Goal: Communication & Community: Answer question/provide support

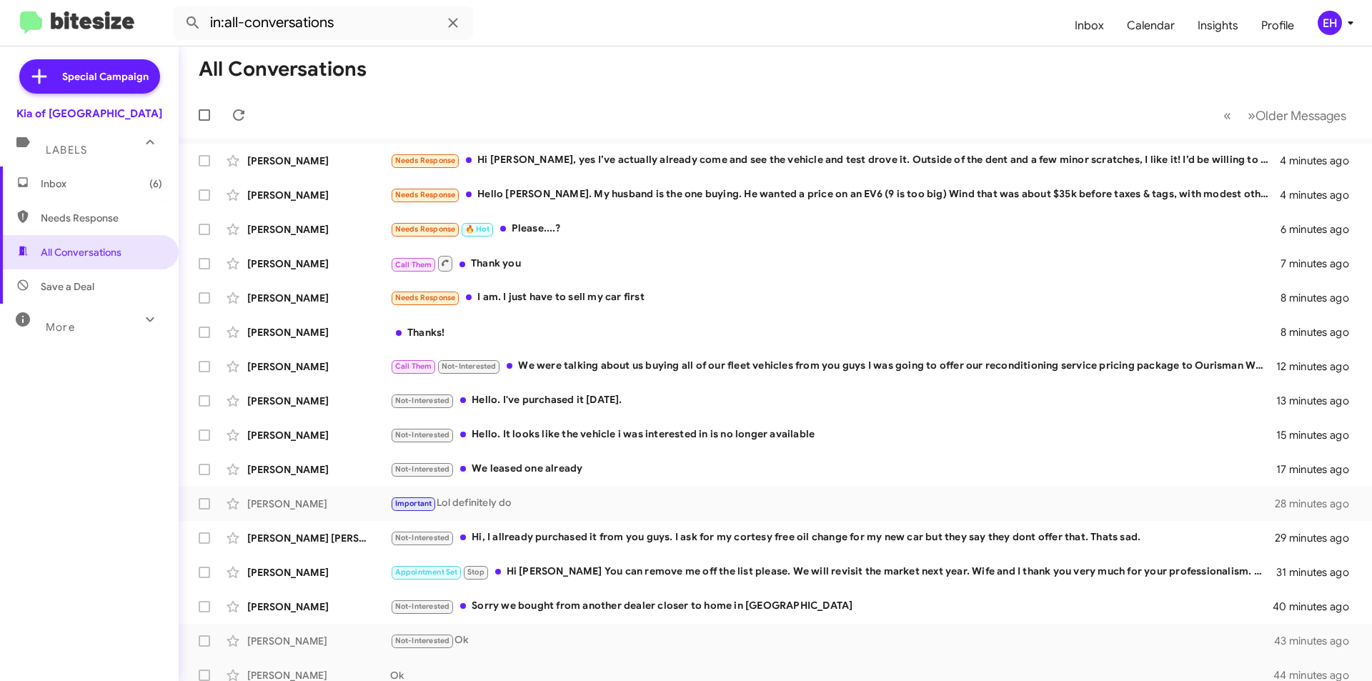
click at [64, 194] on span "Inbox (6)" at bounding box center [89, 184] width 179 height 34
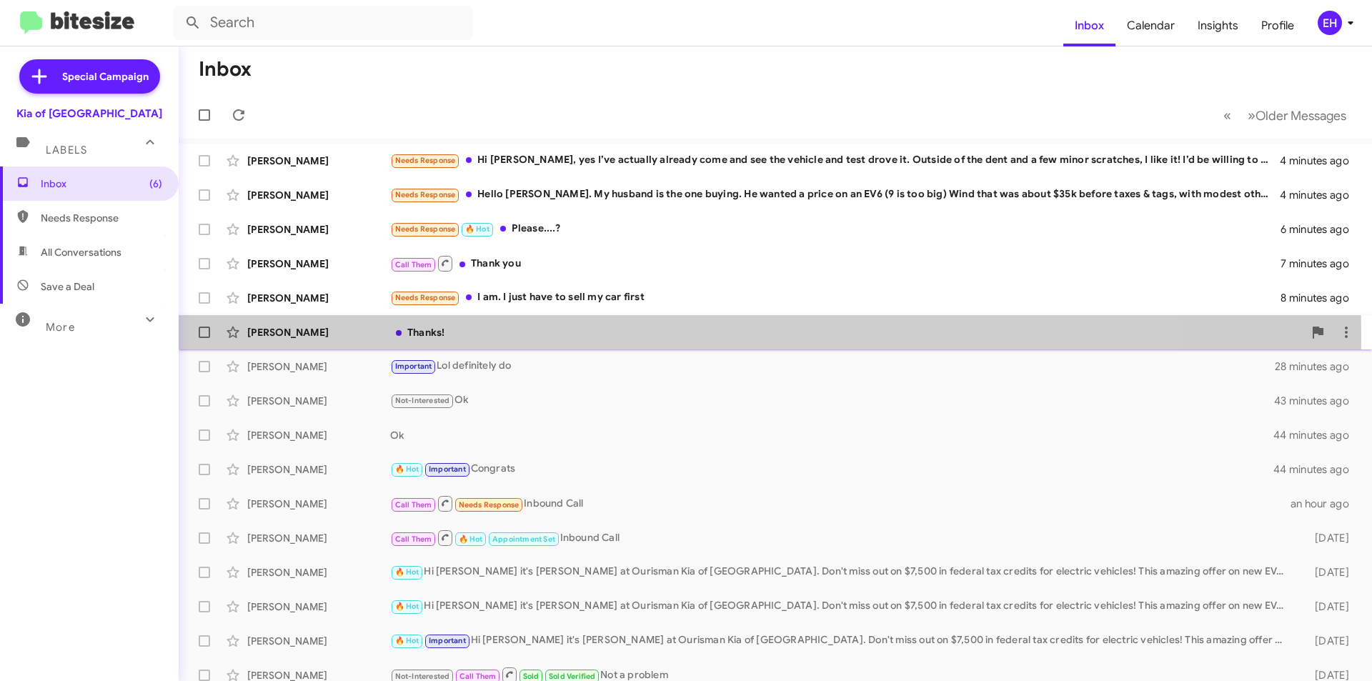
click at [454, 337] on div "Thanks!" at bounding box center [846, 332] width 913 height 14
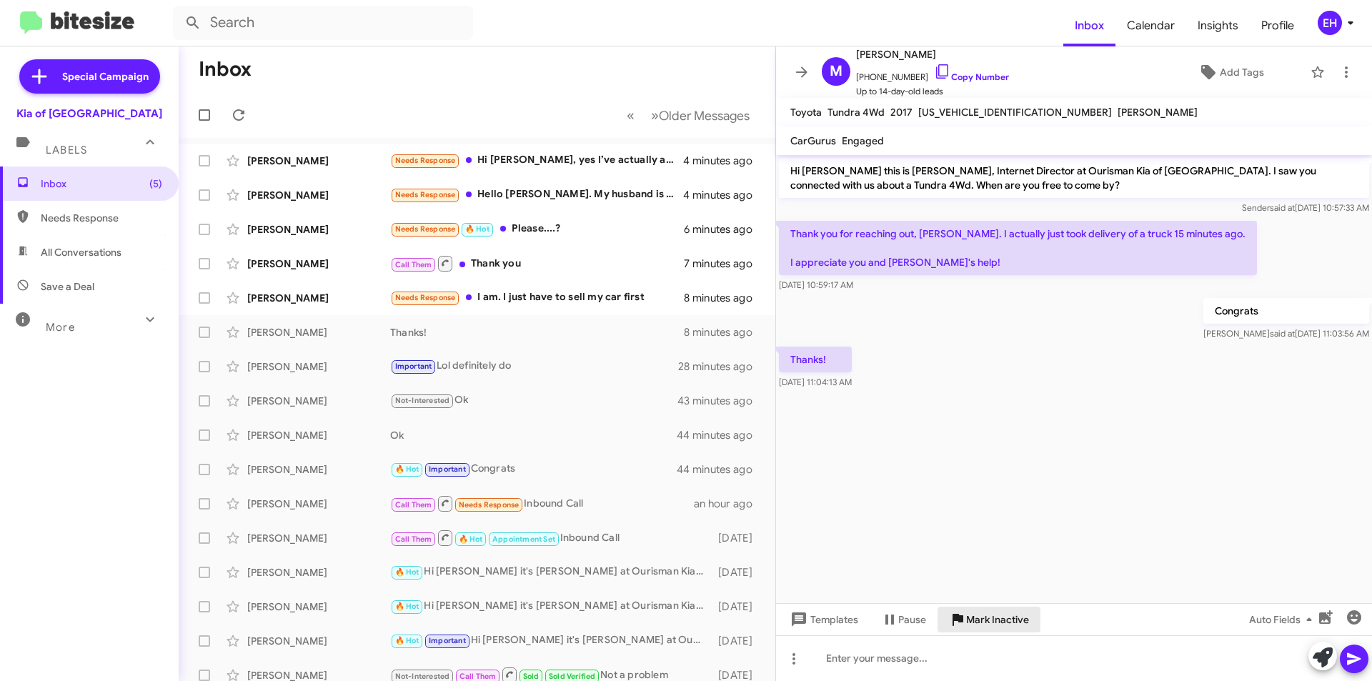
click at [996, 625] on span "Mark Inactive" at bounding box center [997, 620] width 63 height 26
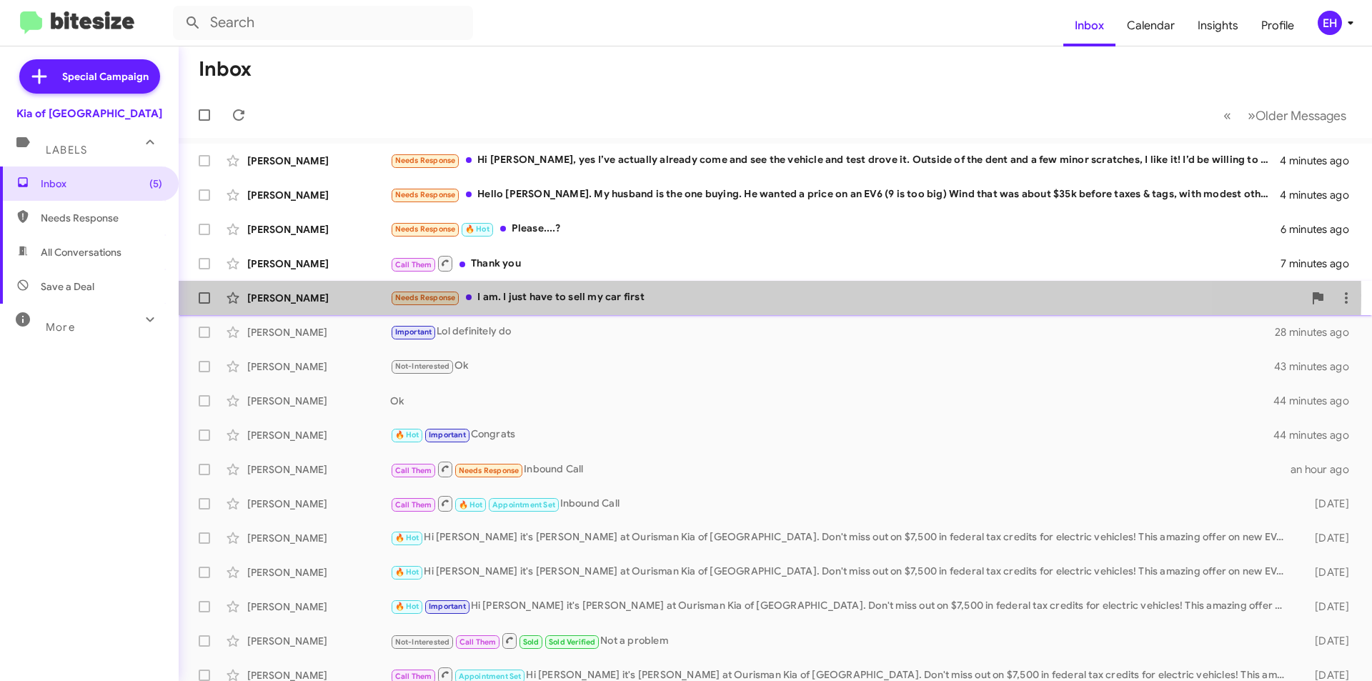
click at [560, 295] on div "Needs Response I am. I just have to sell my car first" at bounding box center [846, 297] width 913 height 16
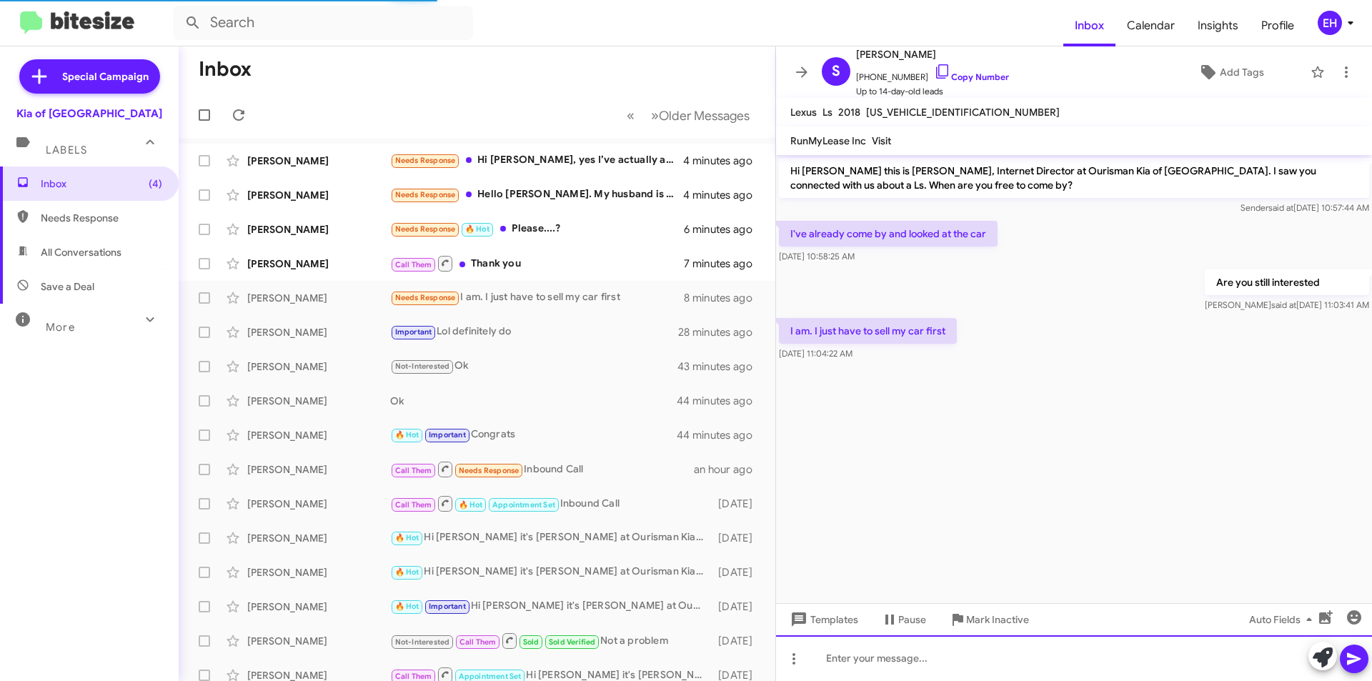
click at [996, 662] on div at bounding box center [1074, 658] width 596 height 46
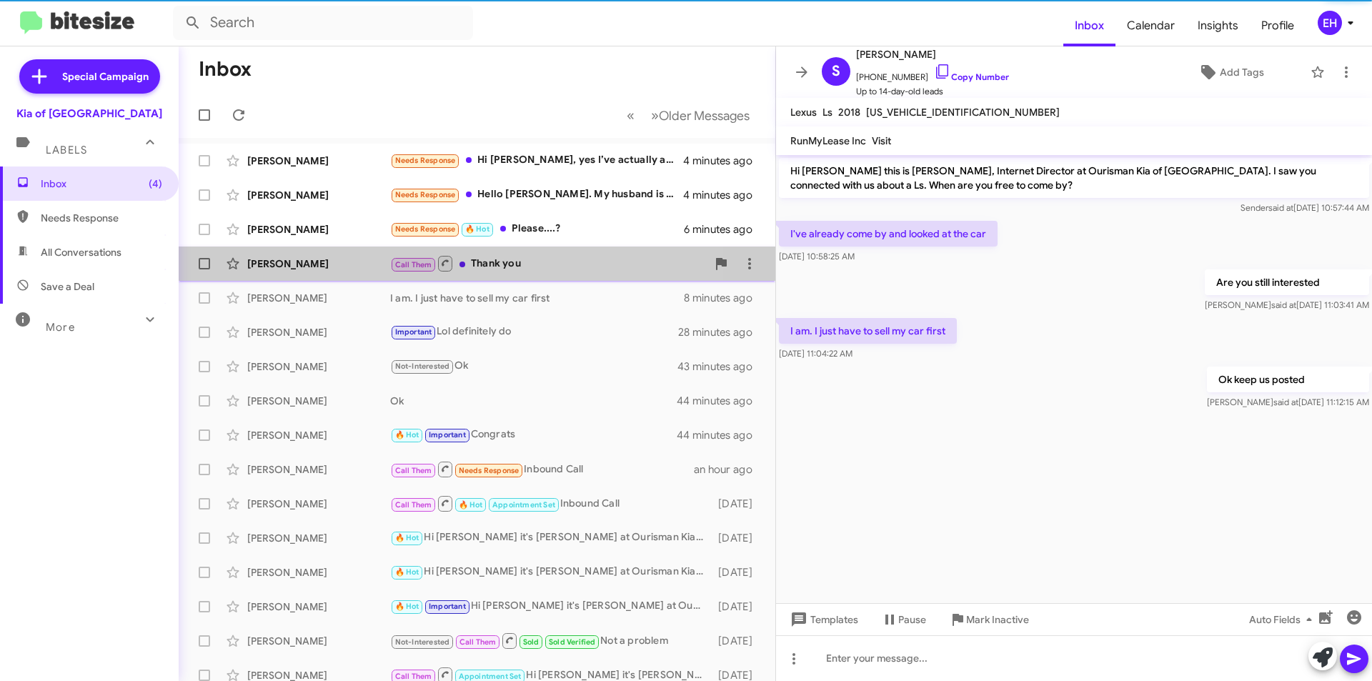
click at [517, 258] on div "Call Them Thank you" at bounding box center [548, 263] width 317 height 18
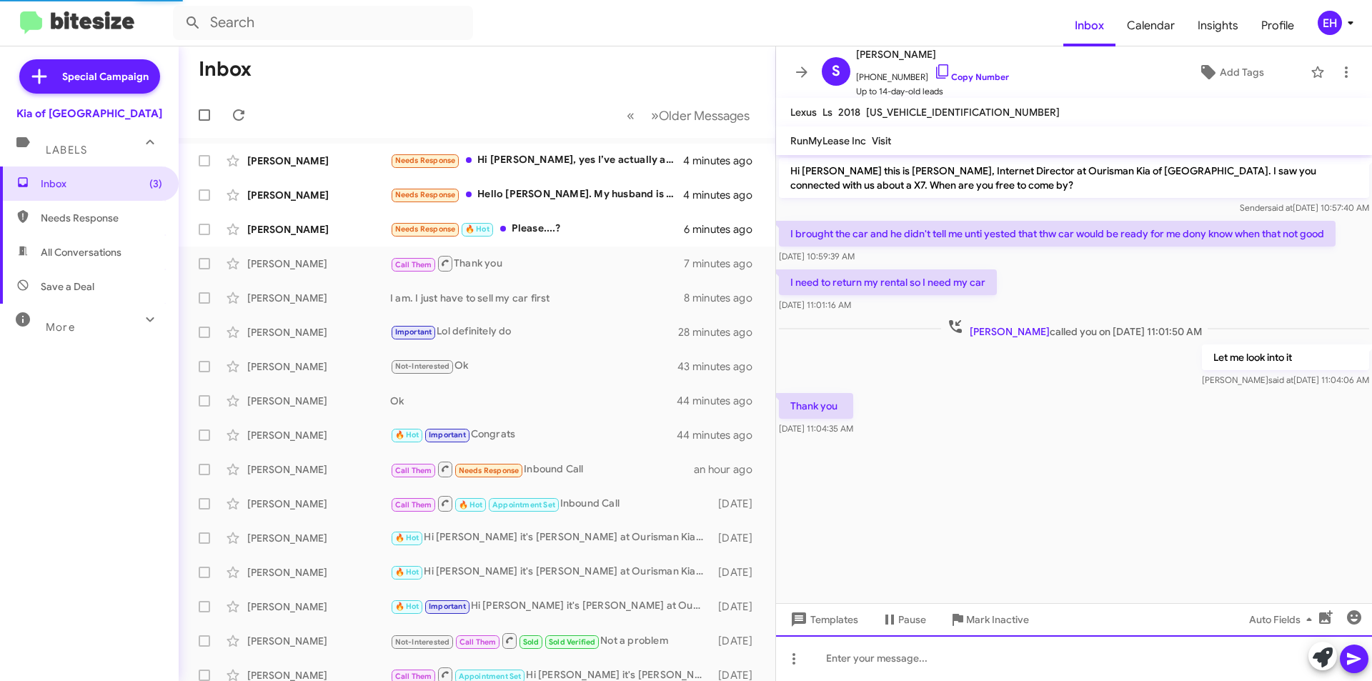
click at [924, 655] on div at bounding box center [1074, 658] width 596 height 46
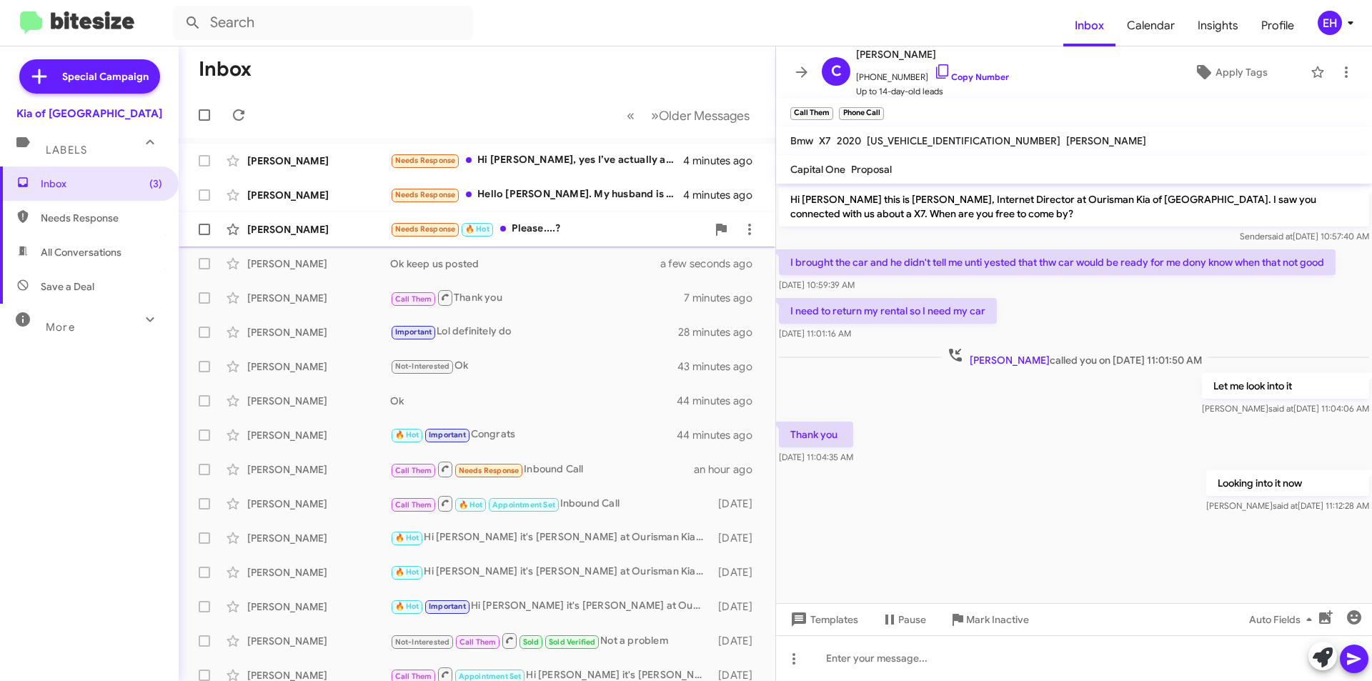
click at [554, 231] on div "Needs Response 🔥 Hot Please....?" at bounding box center [548, 229] width 317 height 16
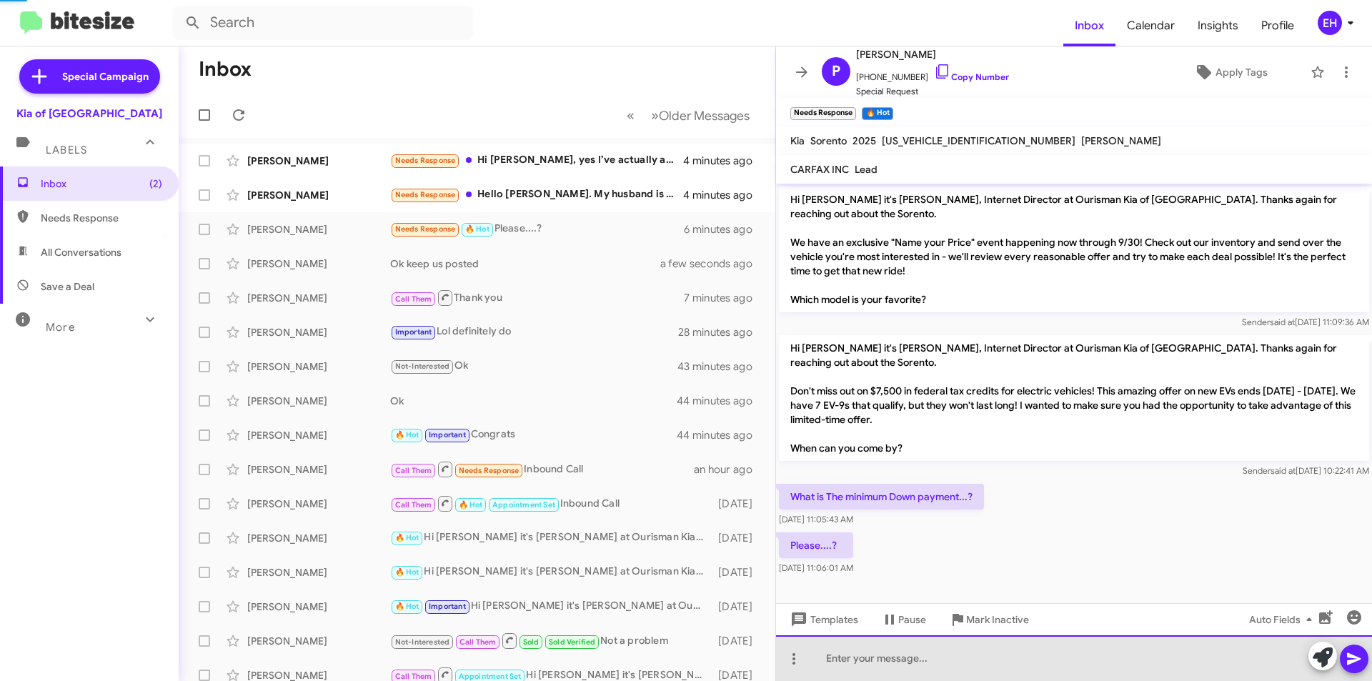
click at [973, 675] on div at bounding box center [1074, 658] width 596 height 46
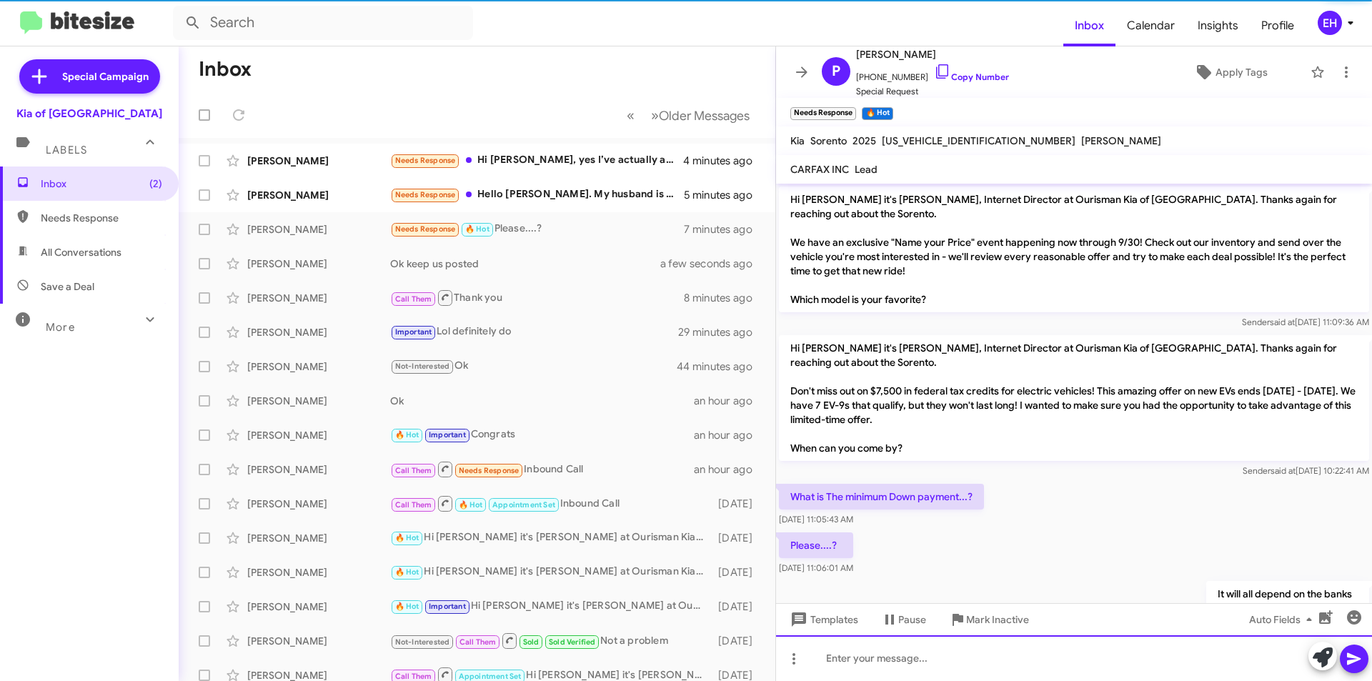
scroll to position [41, 0]
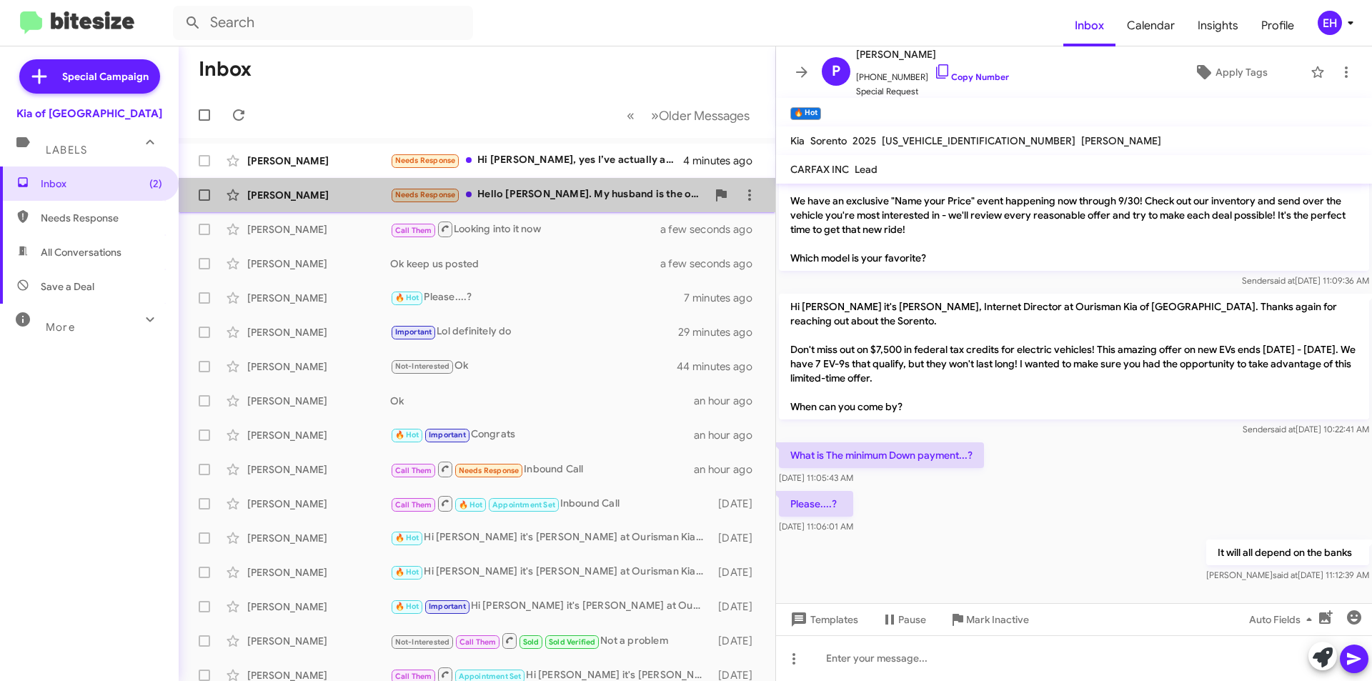
click at [600, 202] on div "Needs Response Hello [PERSON_NAME]. My husband is the one buying. He wanted a p…" at bounding box center [548, 195] width 317 height 16
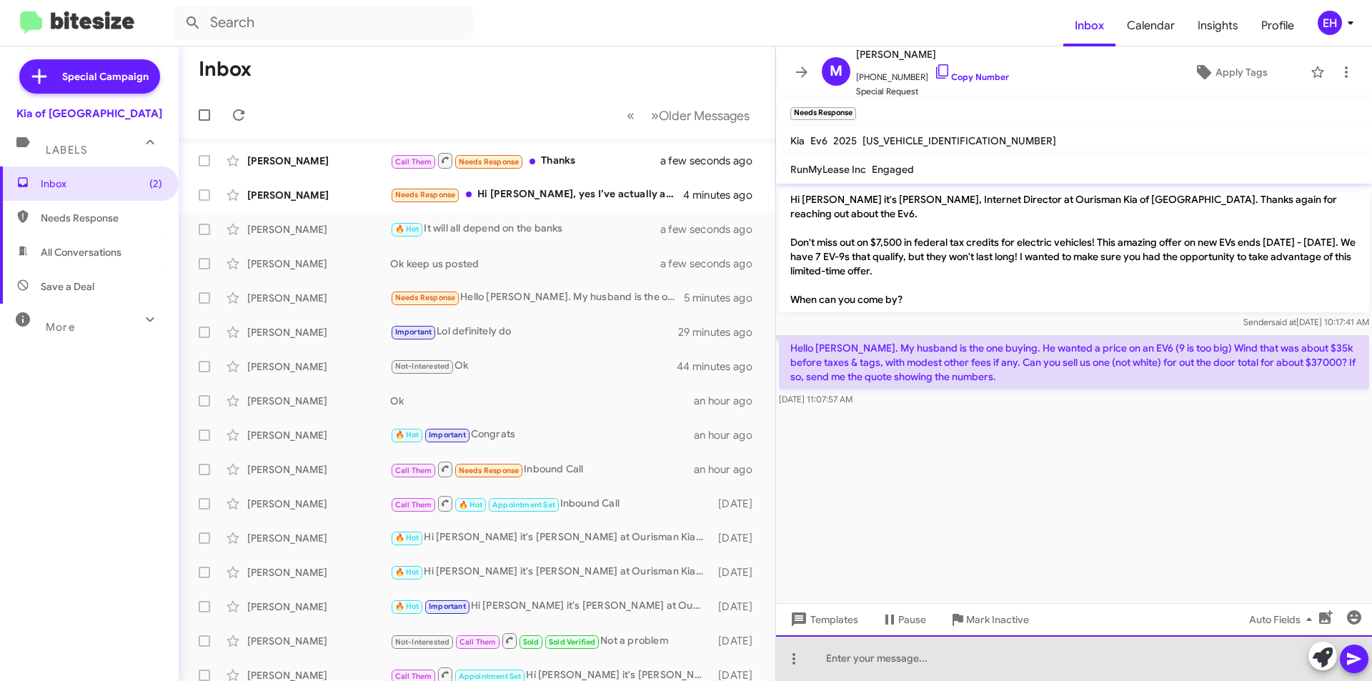
click at [941, 658] on div at bounding box center [1074, 658] width 596 height 46
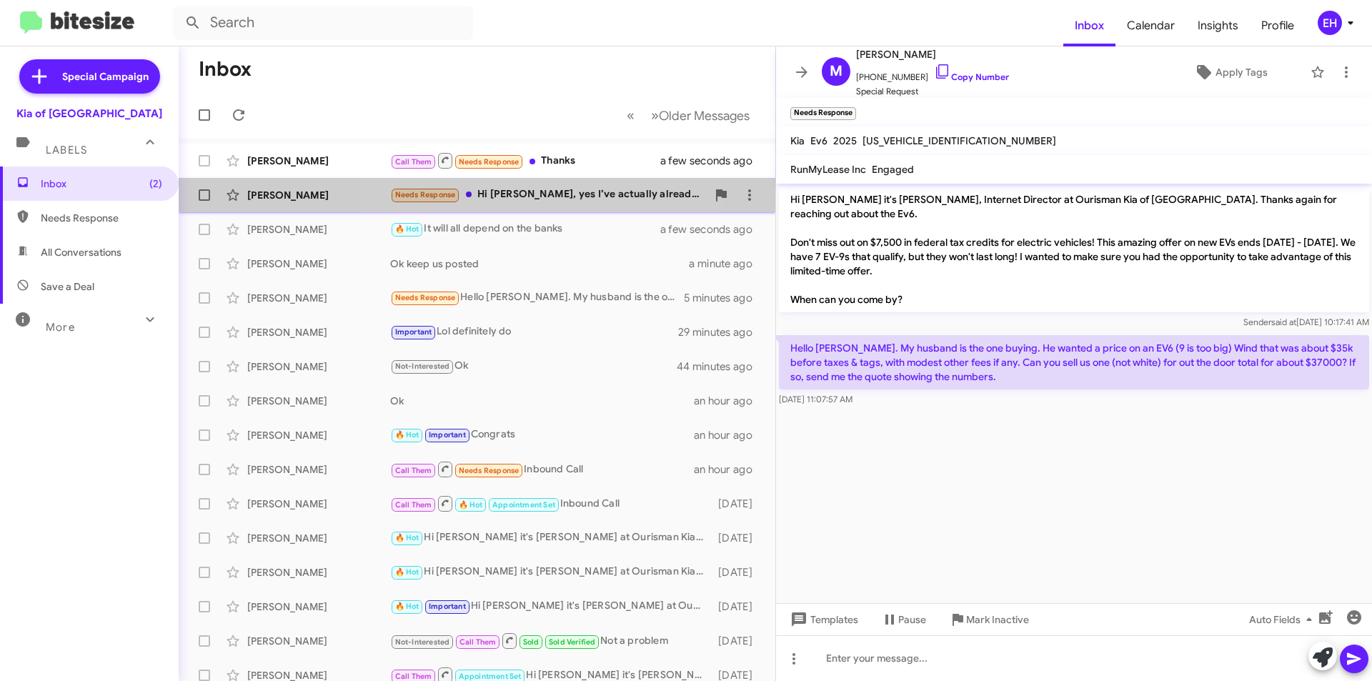
click at [500, 194] on div "Needs Response Hi [PERSON_NAME], yes I’ve actually already come and see the veh…" at bounding box center [548, 195] width 317 height 16
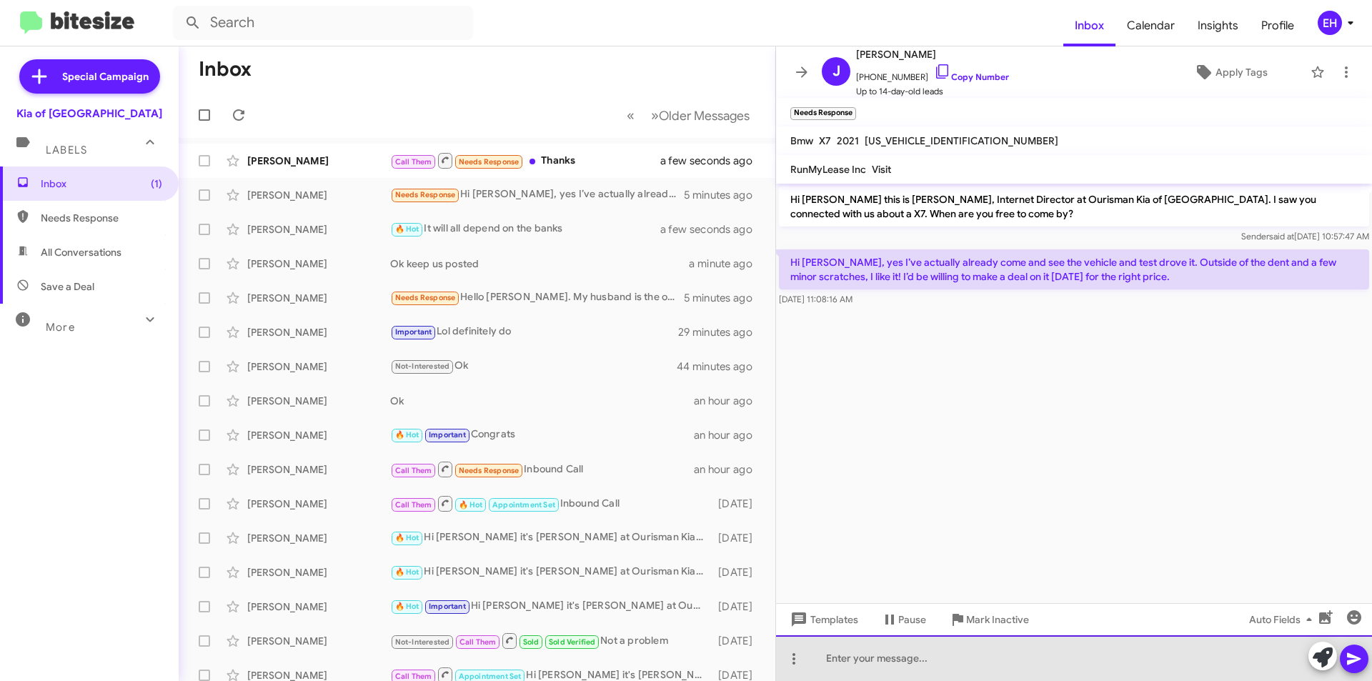
click at [956, 670] on div at bounding box center [1074, 658] width 596 height 46
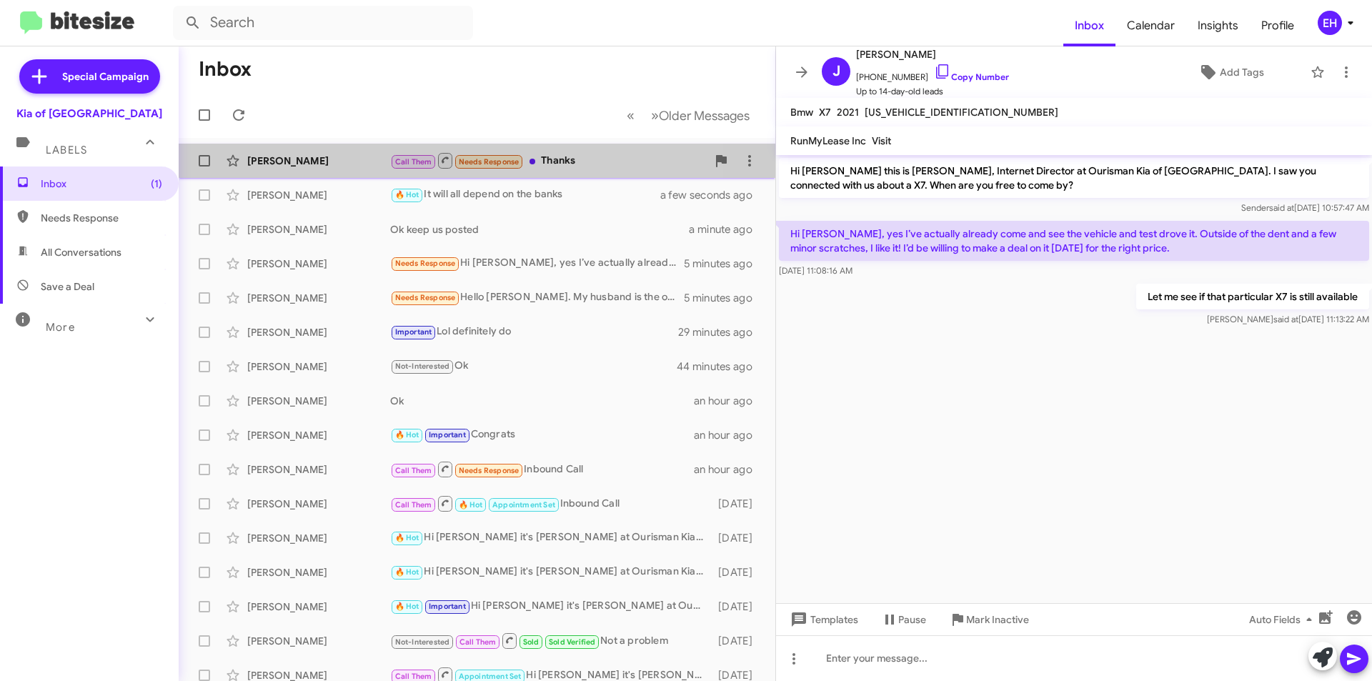
click at [555, 154] on div "Call Them Needs Response Thanks" at bounding box center [548, 161] width 317 height 18
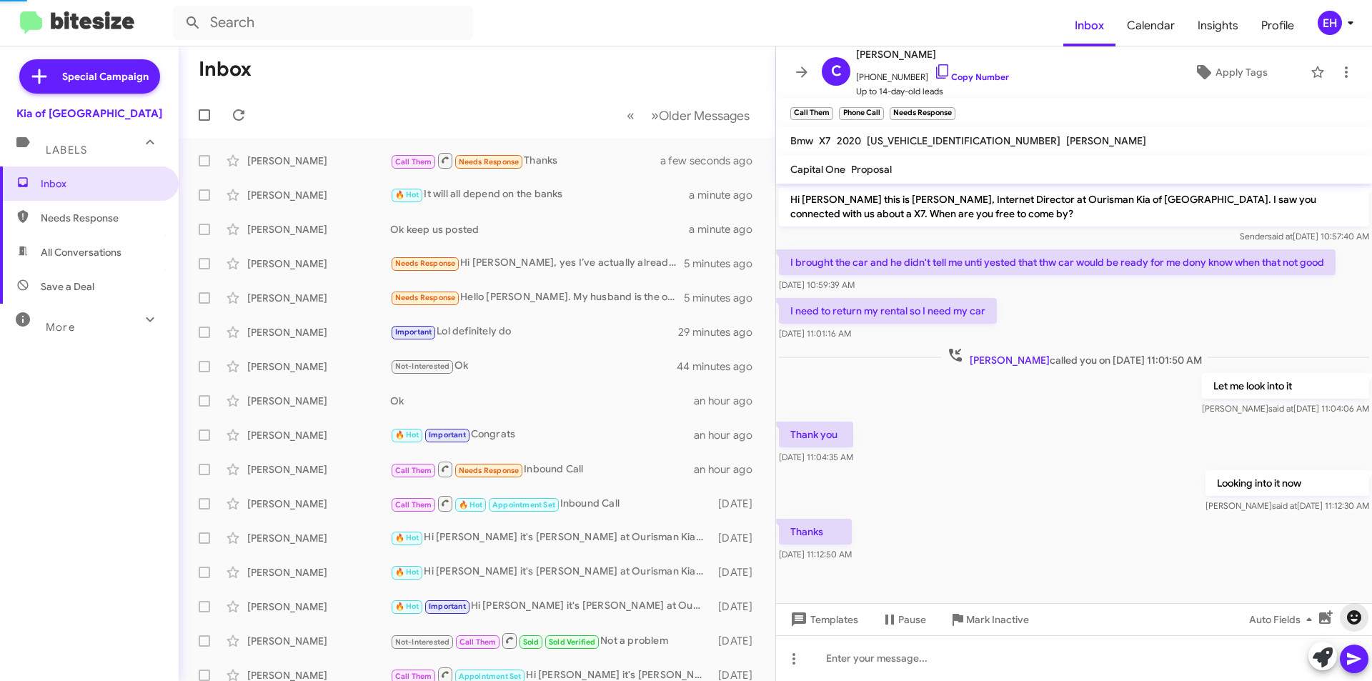
click at [1350, 612] on icon "button" at bounding box center [1354, 617] width 14 height 14
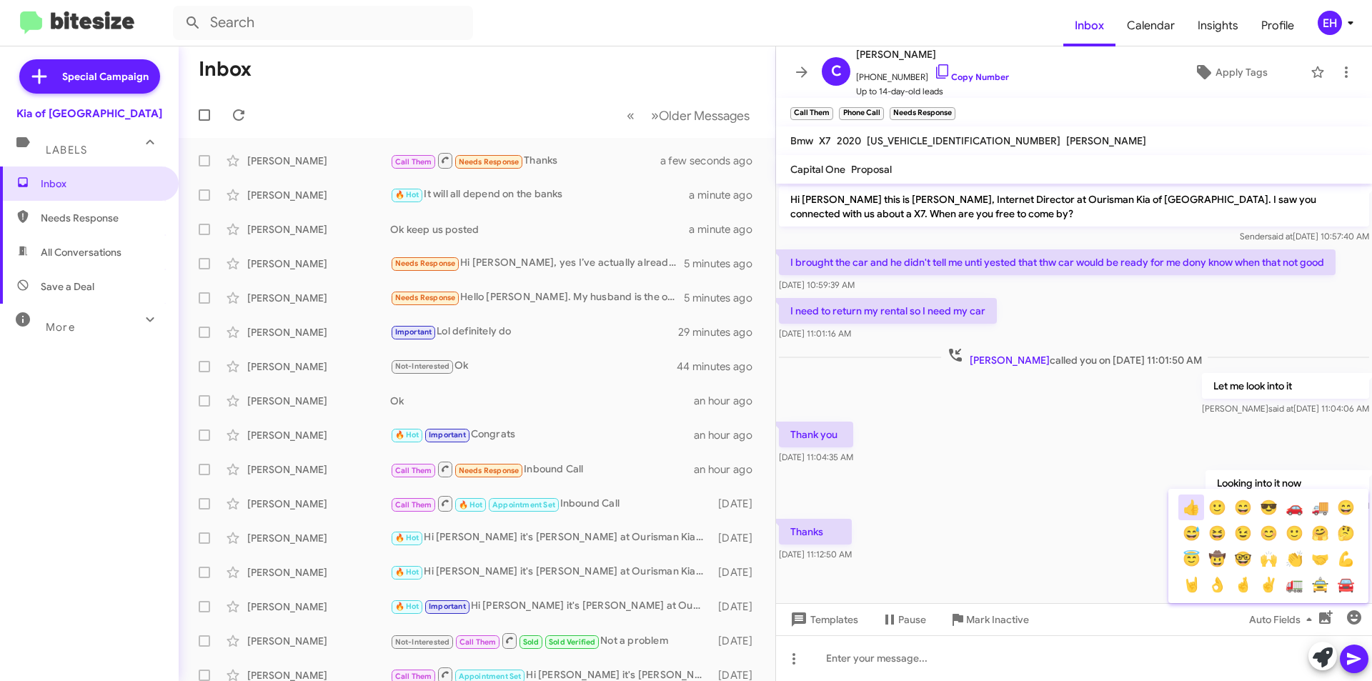
click at [1183, 506] on button "👍" at bounding box center [1191, 508] width 26 height 26
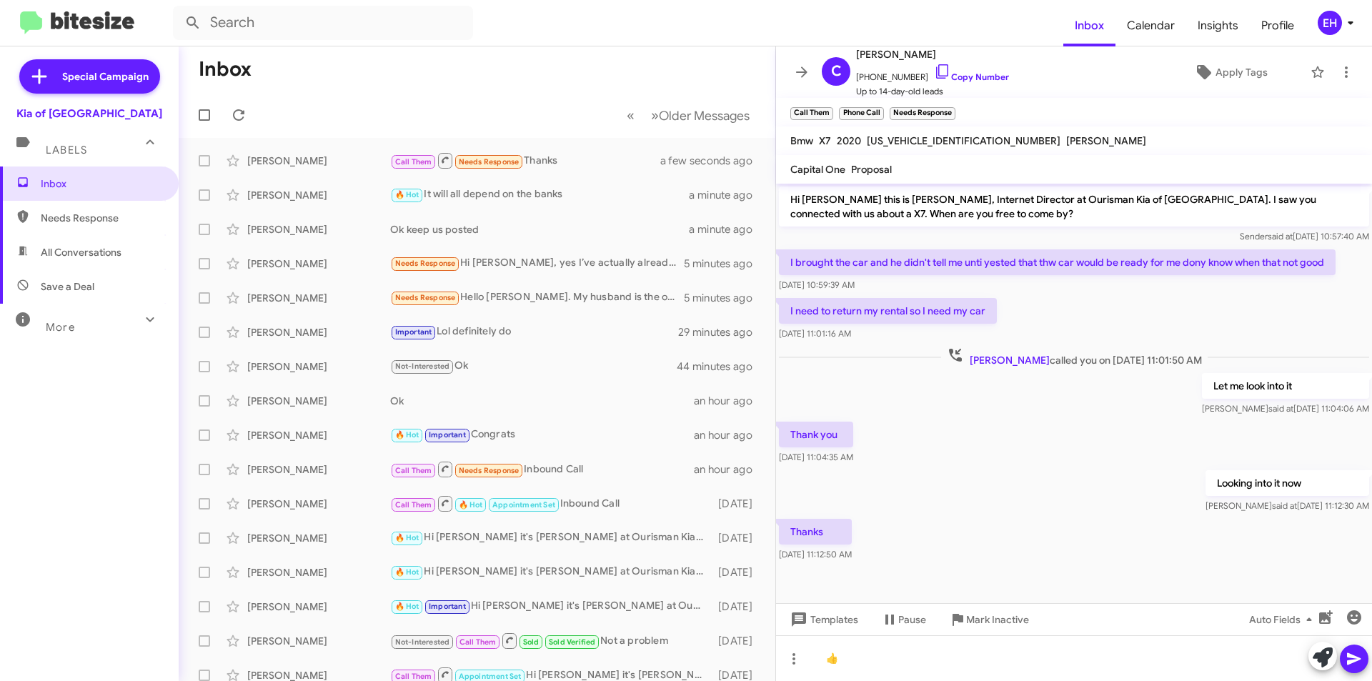
click at [1352, 661] on icon at bounding box center [1354, 659] width 14 height 12
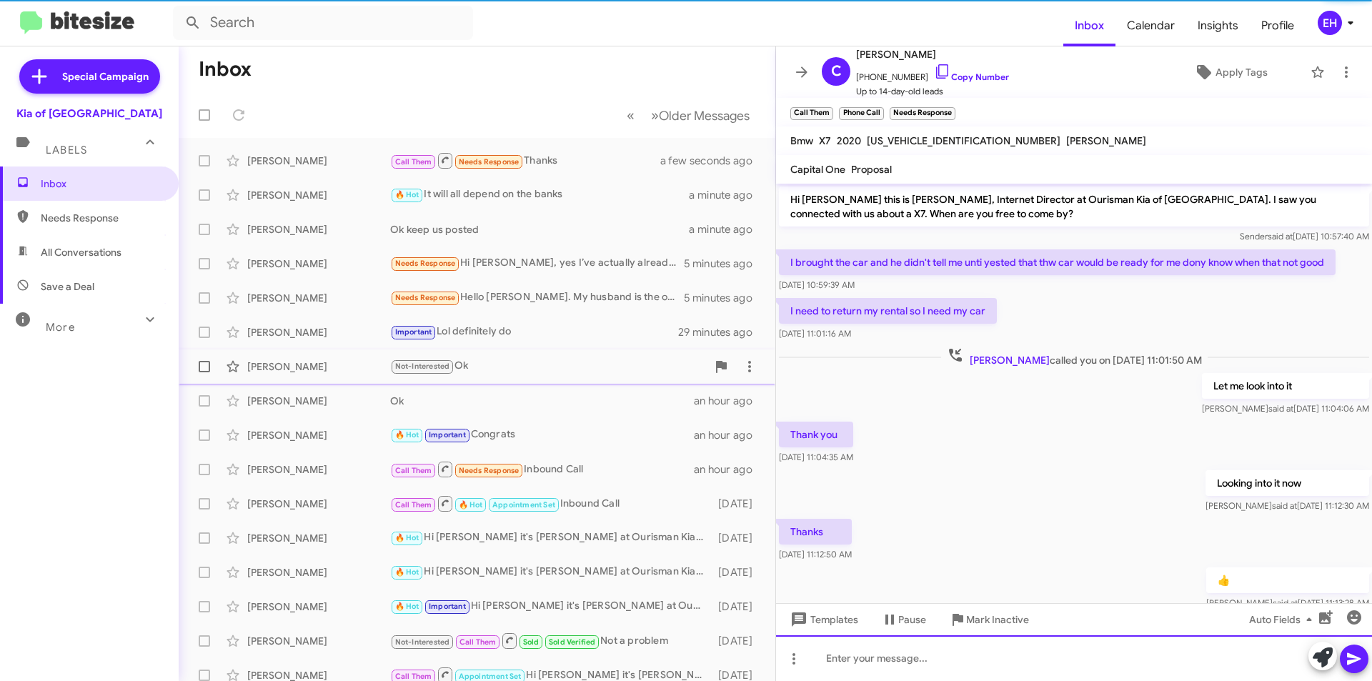
scroll to position [42, 0]
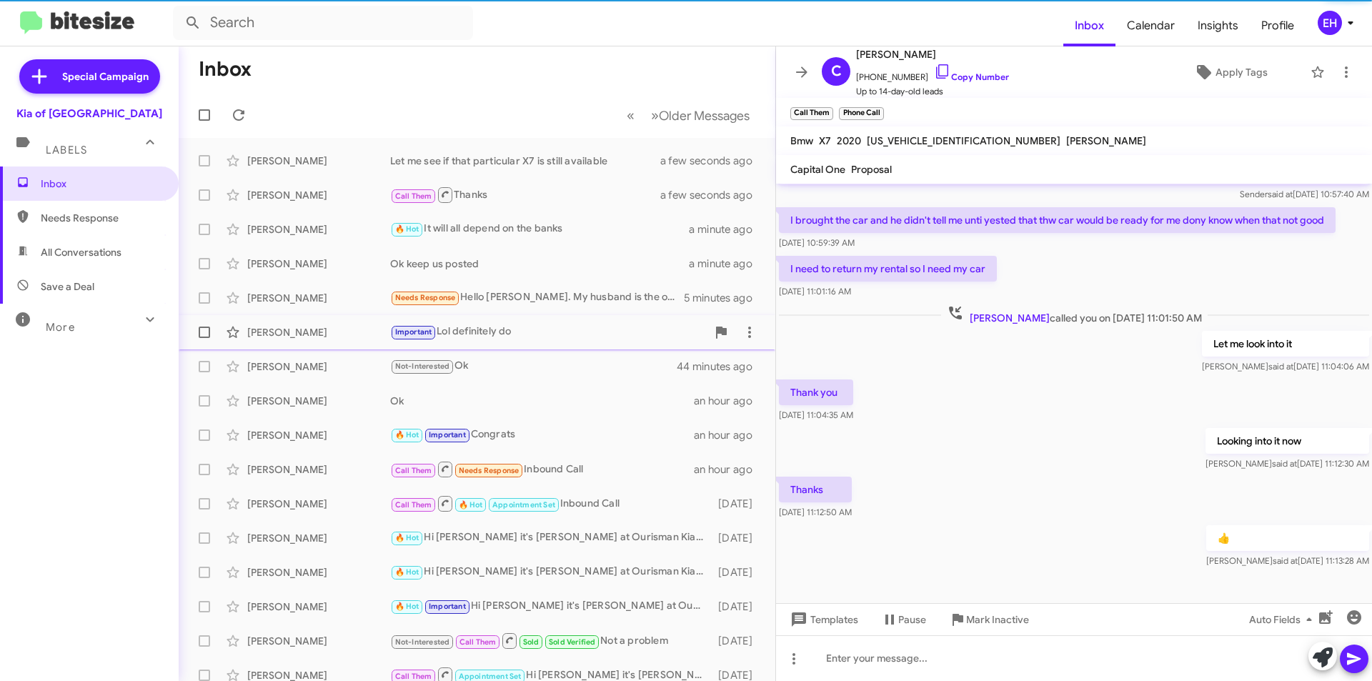
click at [497, 333] on div "Important Lol definitely do" at bounding box center [548, 332] width 317 height 16
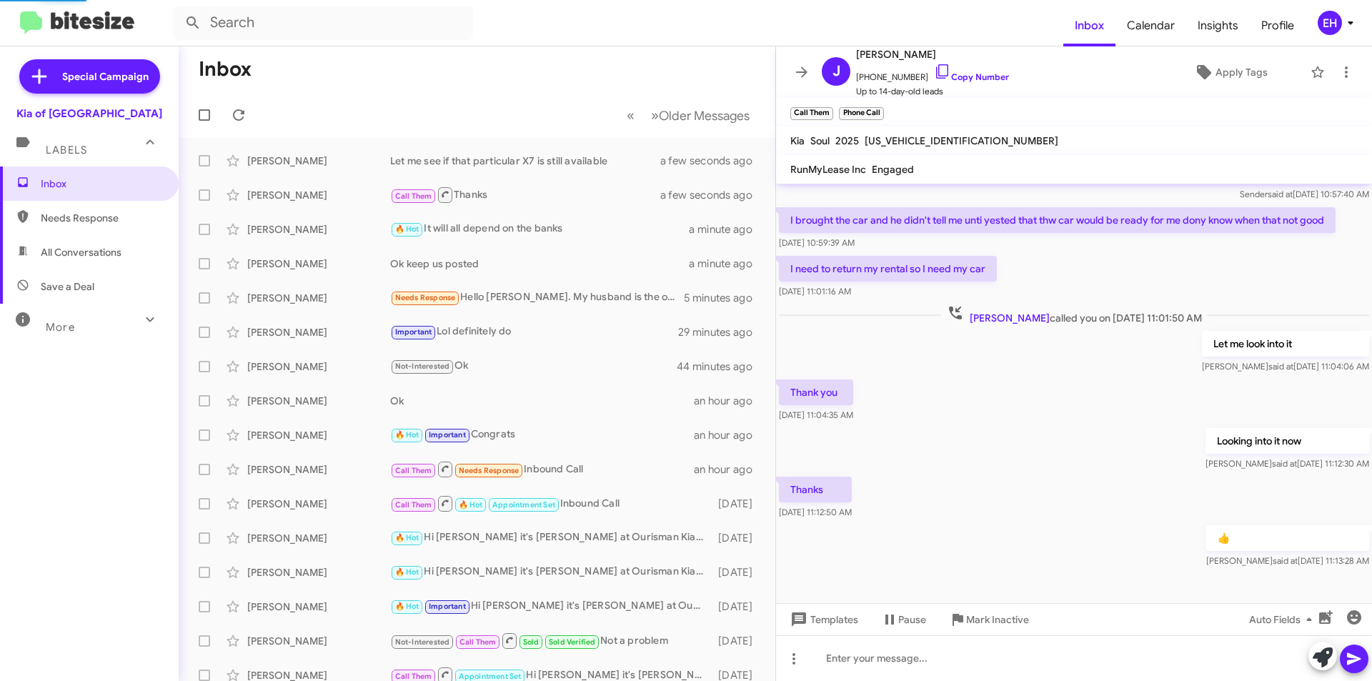
scroll to position [202, 0]
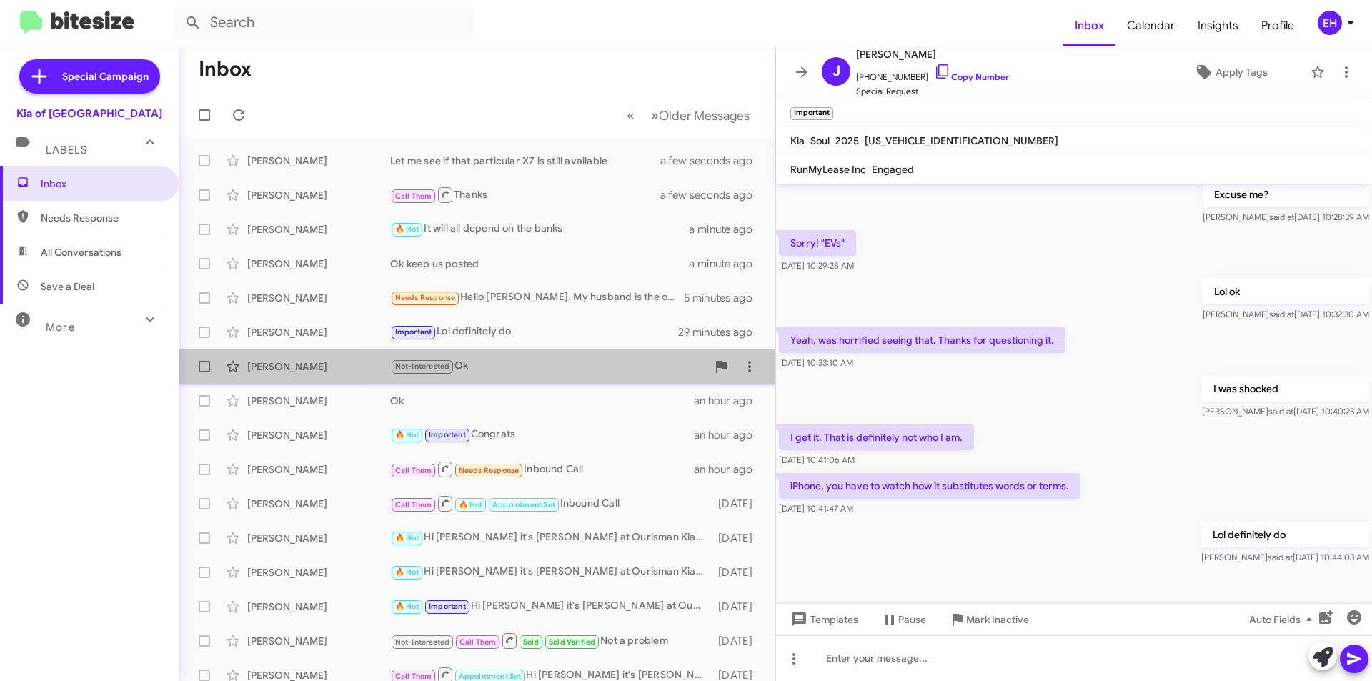
click at [477, 362] on div "Not-Interested Ok" at bounding box center [548, 366] width 317 height 16
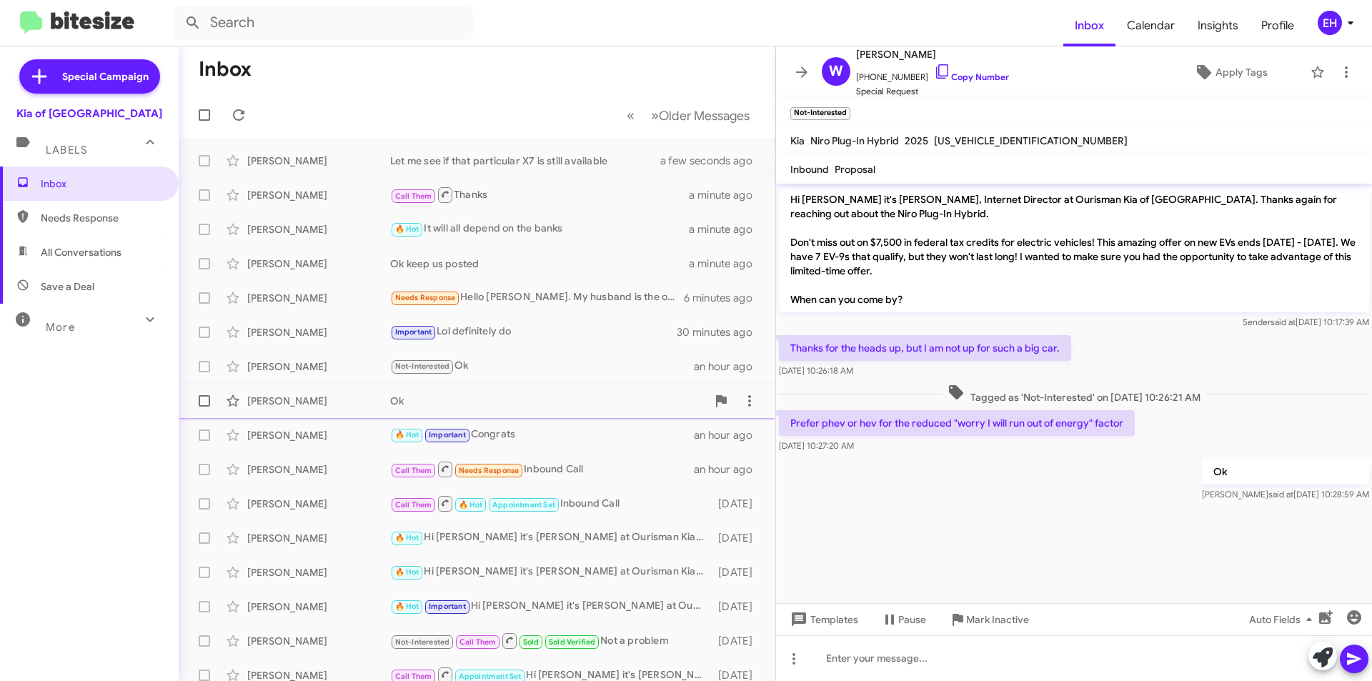
click at [459, 399] on div "Ok" at bounding box center [548, 401] width 317 height 14
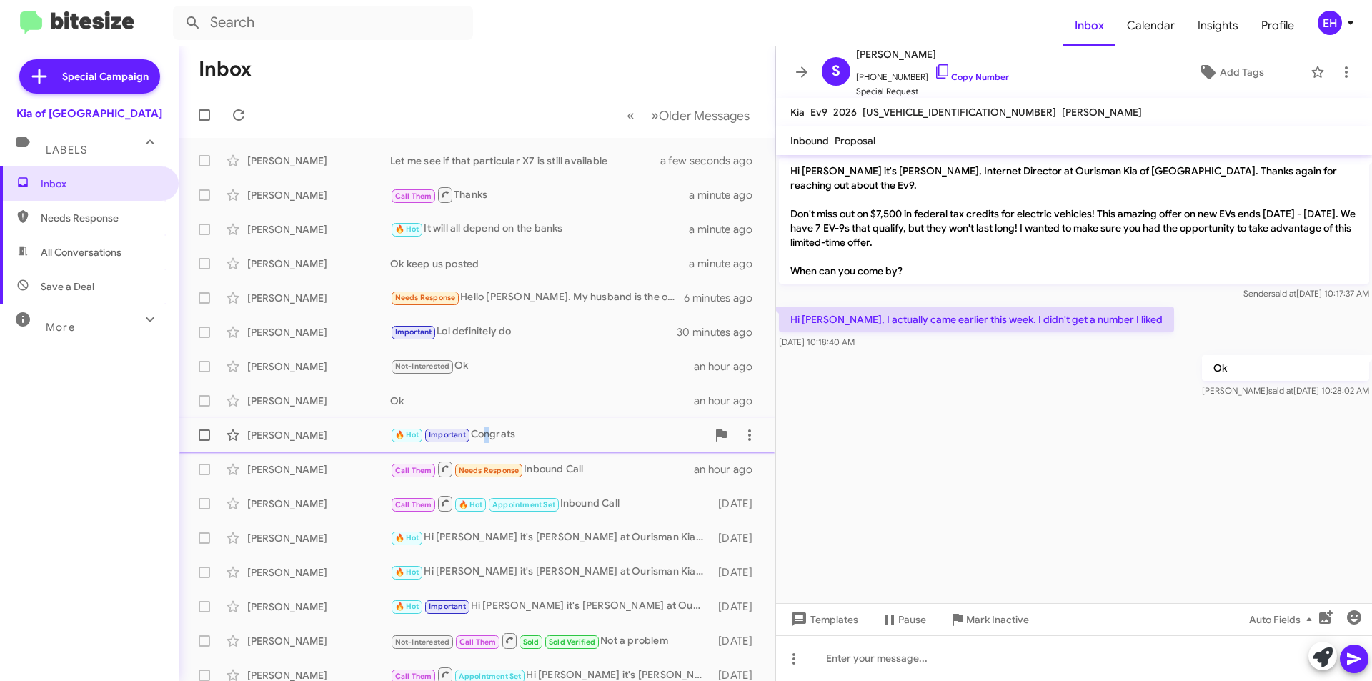
click at [484, 435] on div "🔥 Hot Important Congrats" at bounding box center [548, 435] width 317 height 16
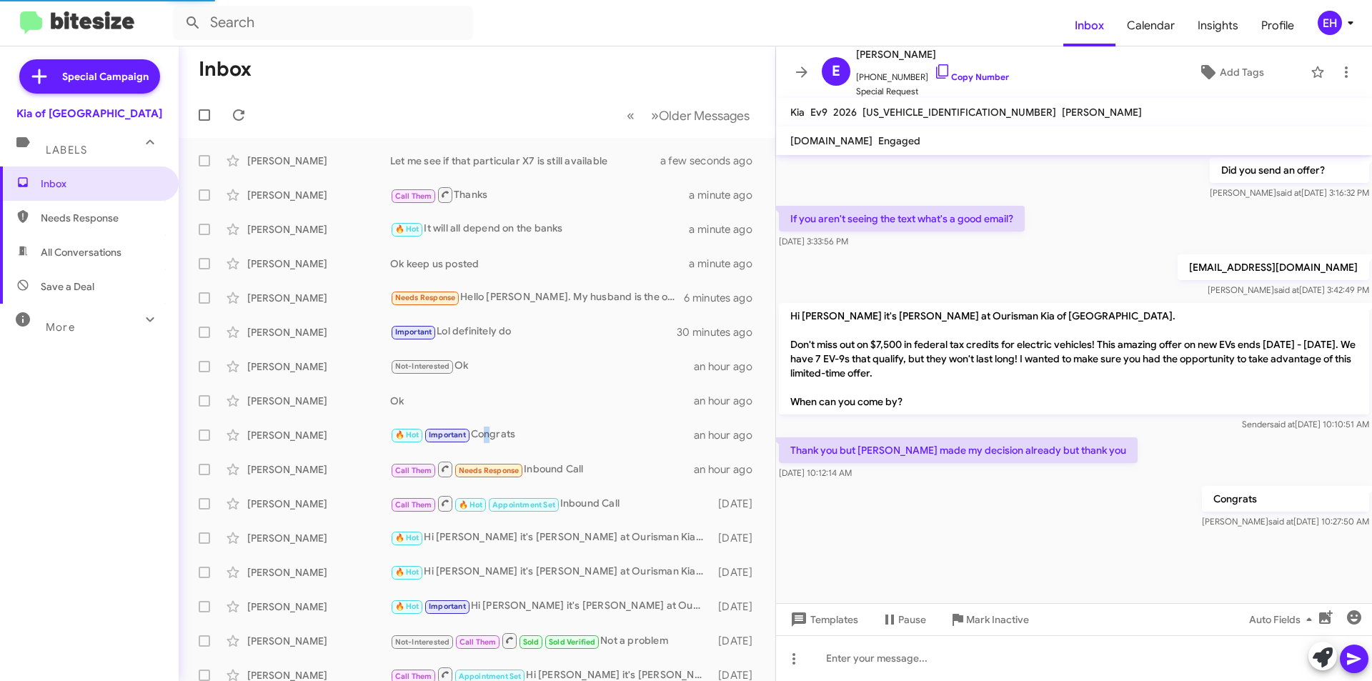
click at [118, 231] on span "Needs Response" at bounding box center [89, 218] width 179 height 34
type input "in:needs-response"
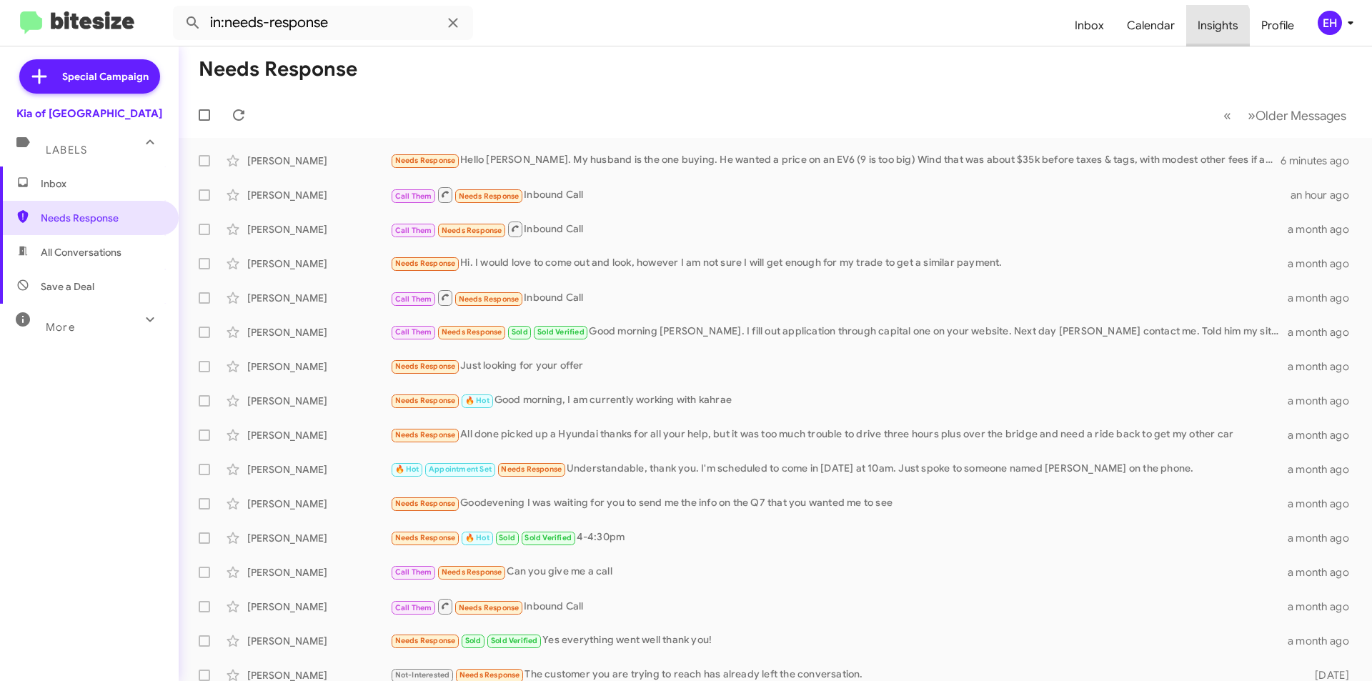
click at [1200, 32] on span "Insights" at bounding box center [1218, 25] width 64 height 41
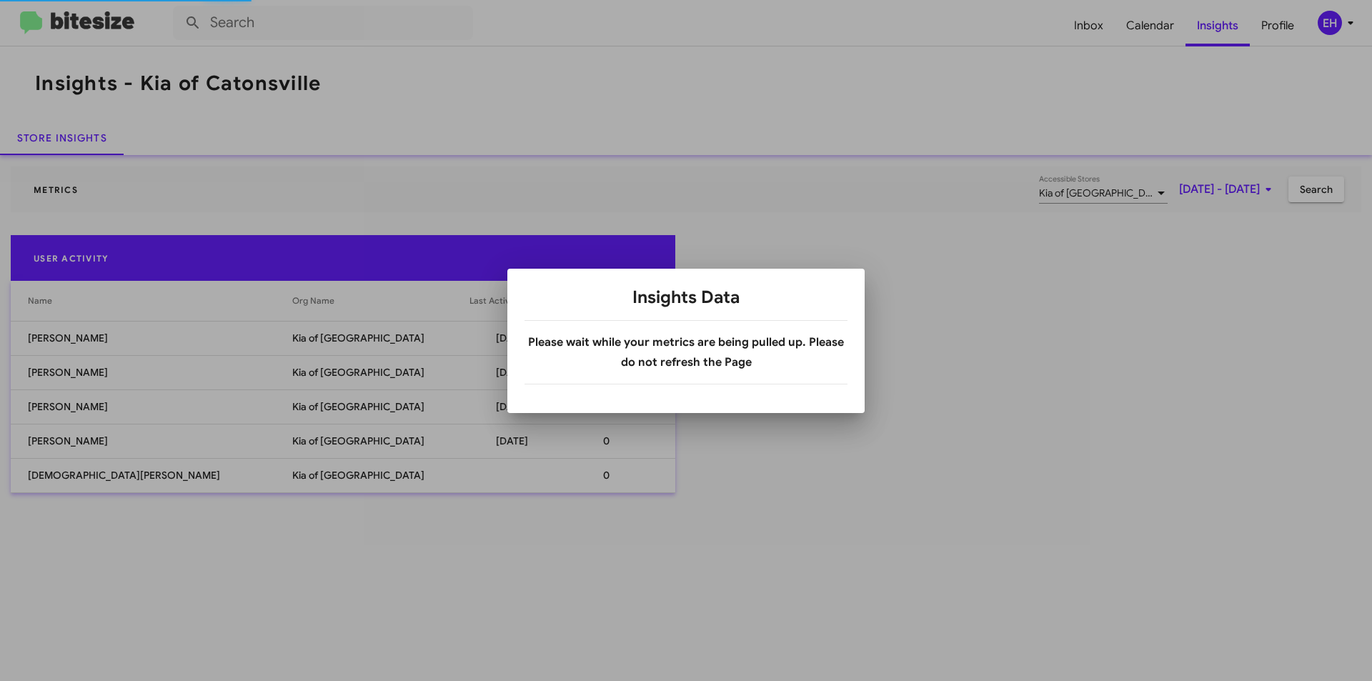
click at [613, 309] on app-insight-load-modal "Insights Data Please wait while your metrics are being pulled up. Please do not…" at bounding box center [686, 335] width 323 height 99
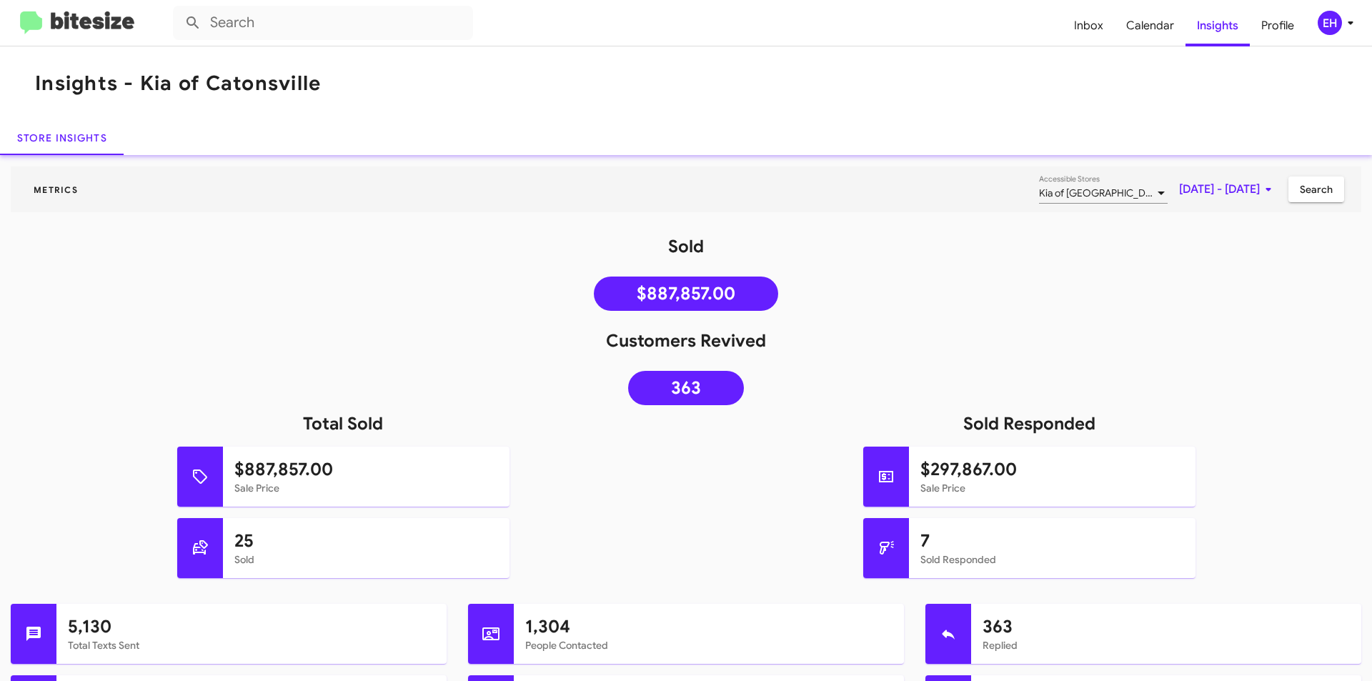
click at [94, 37] on mat-toolbar "Inbox Calendar Insights Profile EH" at bounding box center [686, 23] width 1372 height 46
click at [94, 33] on img at bounding box center [77, 23] width 114 height 24
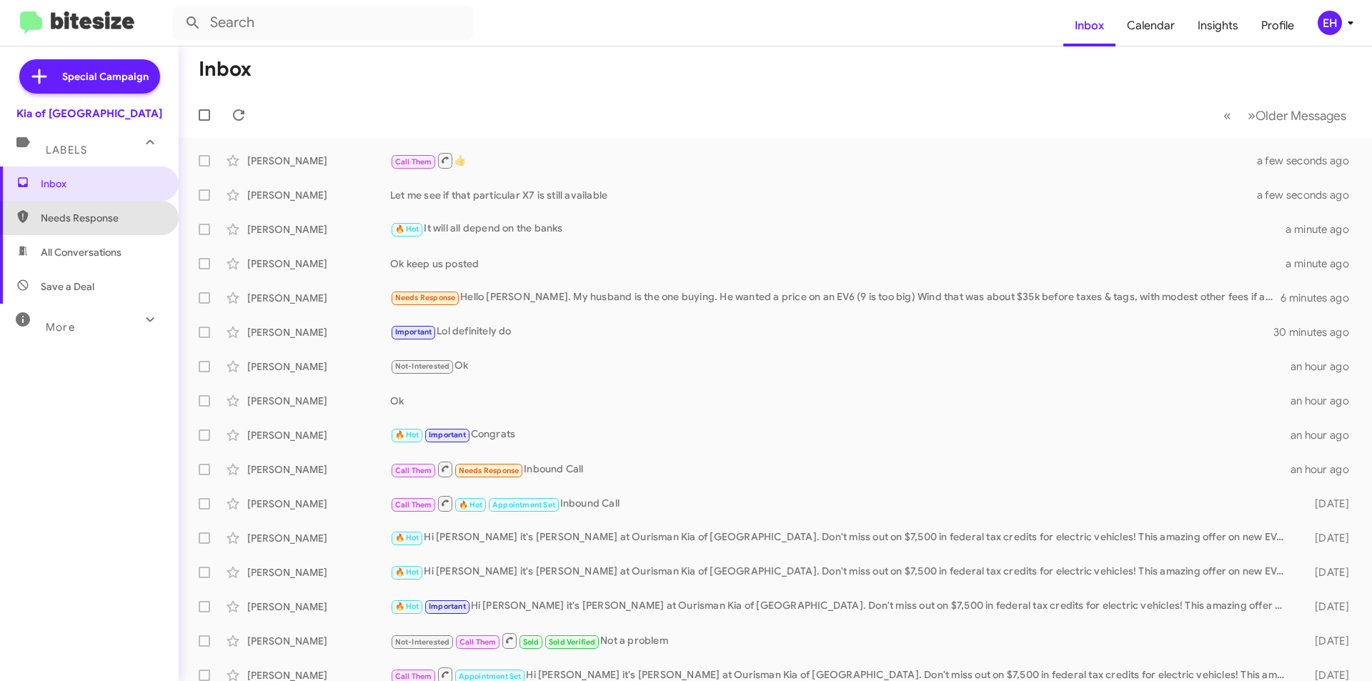
click at [91, 225] on span "Needs Response" at bounding box center [89, 218] width 179 height 34
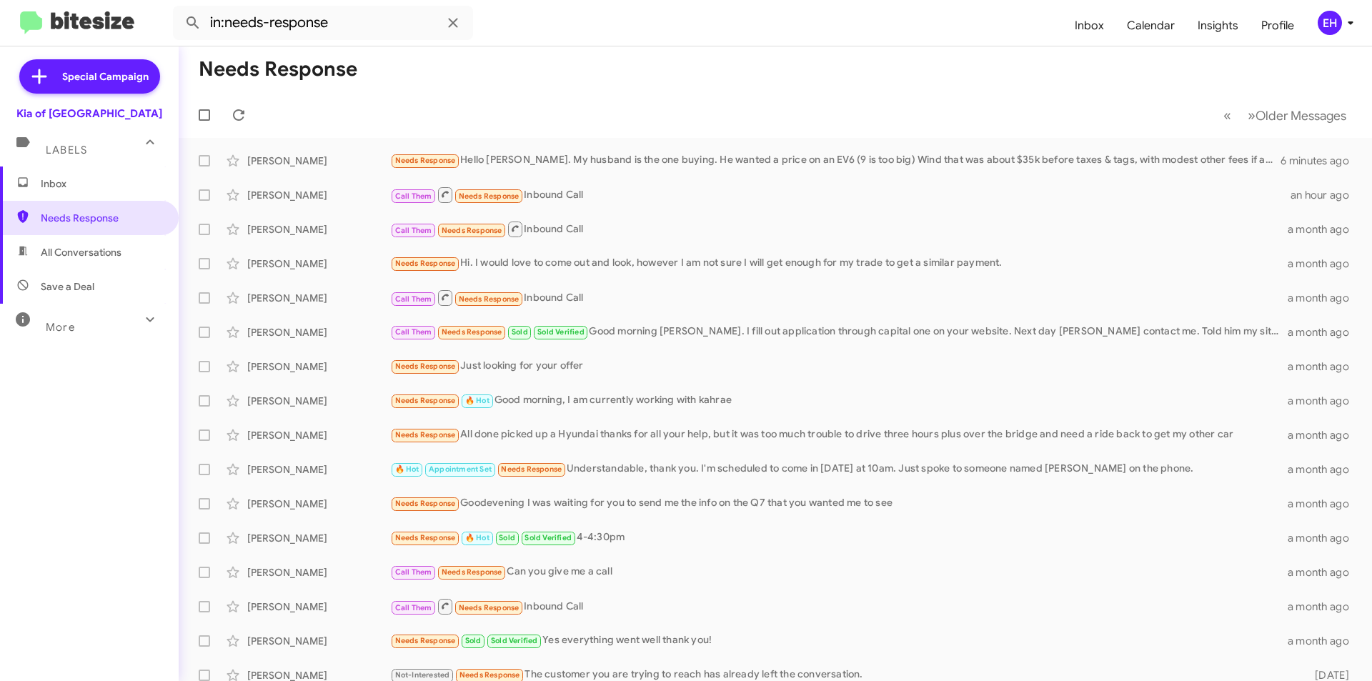
click at [91, 250] on span "All Conversations" at bounding box center [81, 252] width 81 height 14
type input "in:all-conversations"
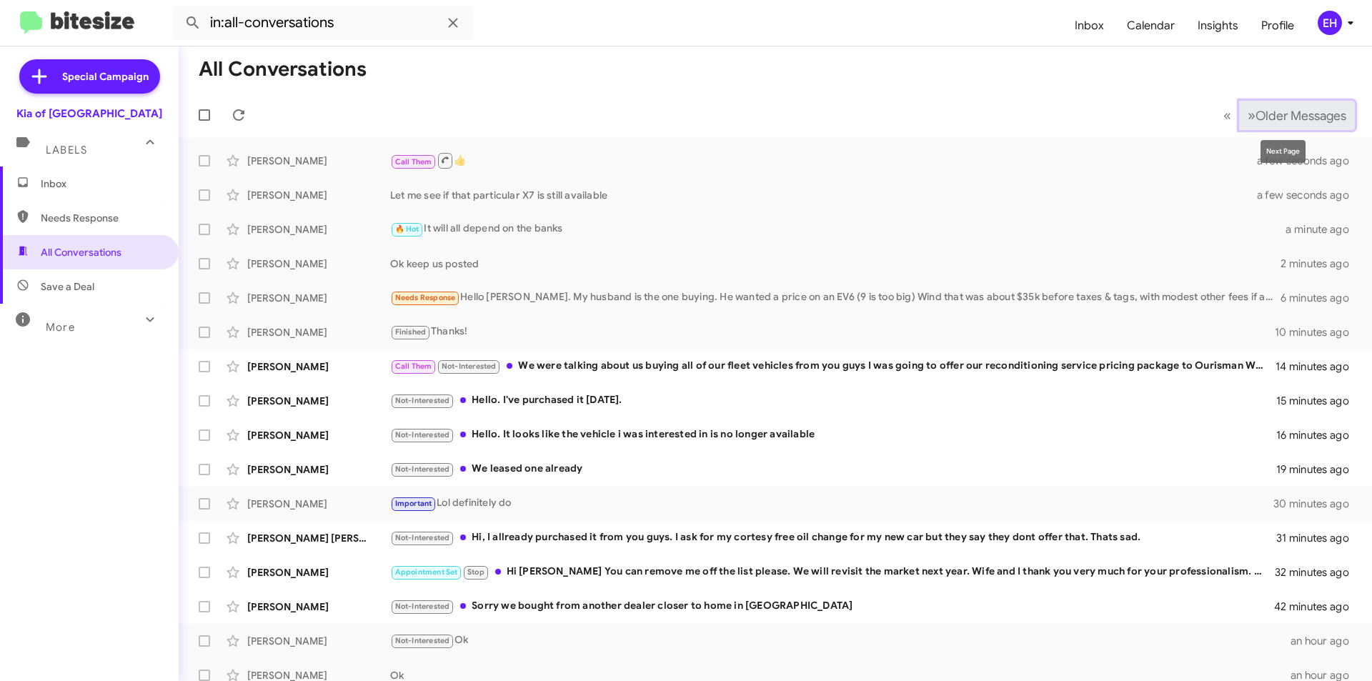
click at [1311, 114] on span "Older Messages" at bounding box center [1301, 116] width 91 height 16
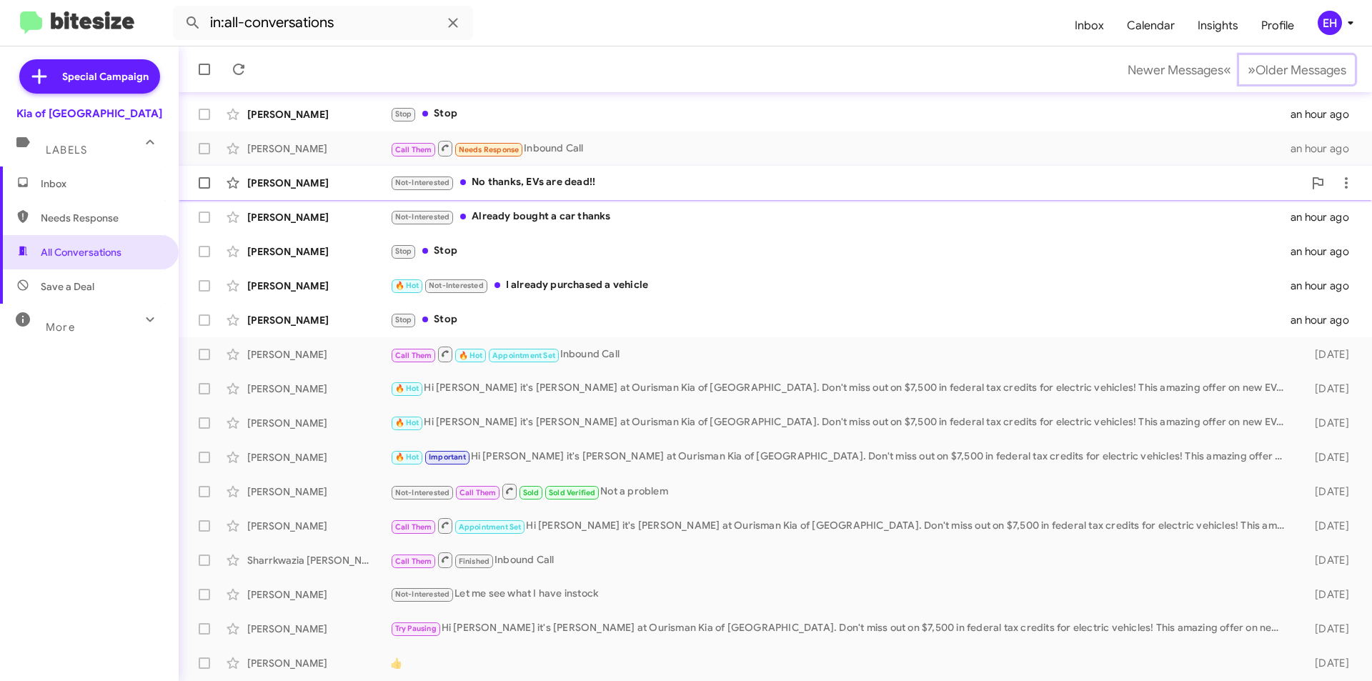
scroll to position [149, 0]
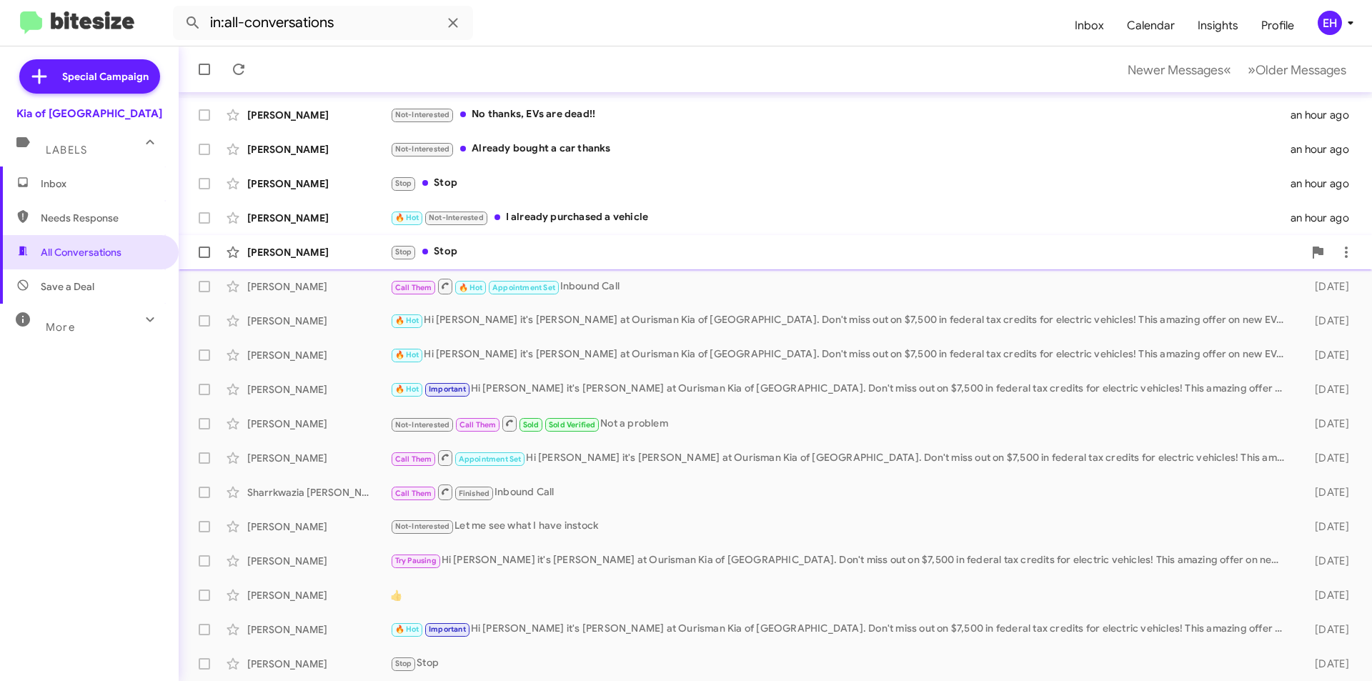
click at [457, 251] on div "Stop Stop" at bounding box center [846, 252] width 913 height 16
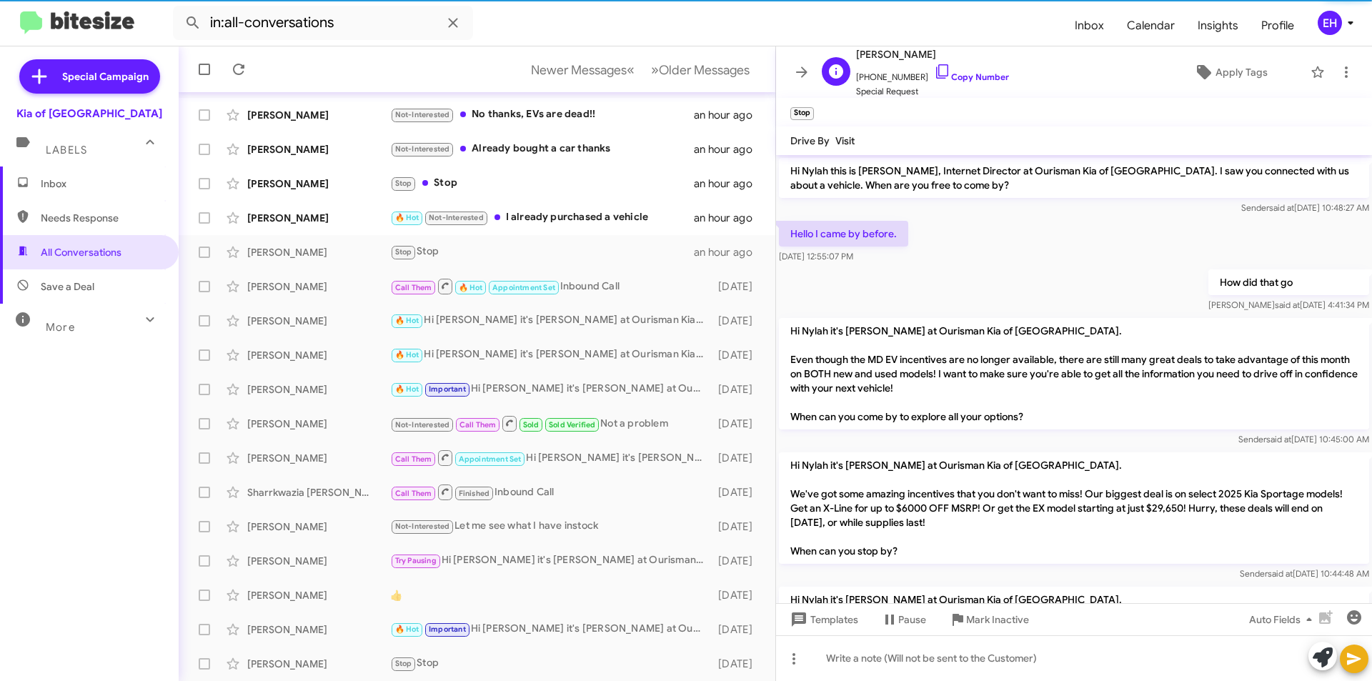
scroll to position [327, 0]
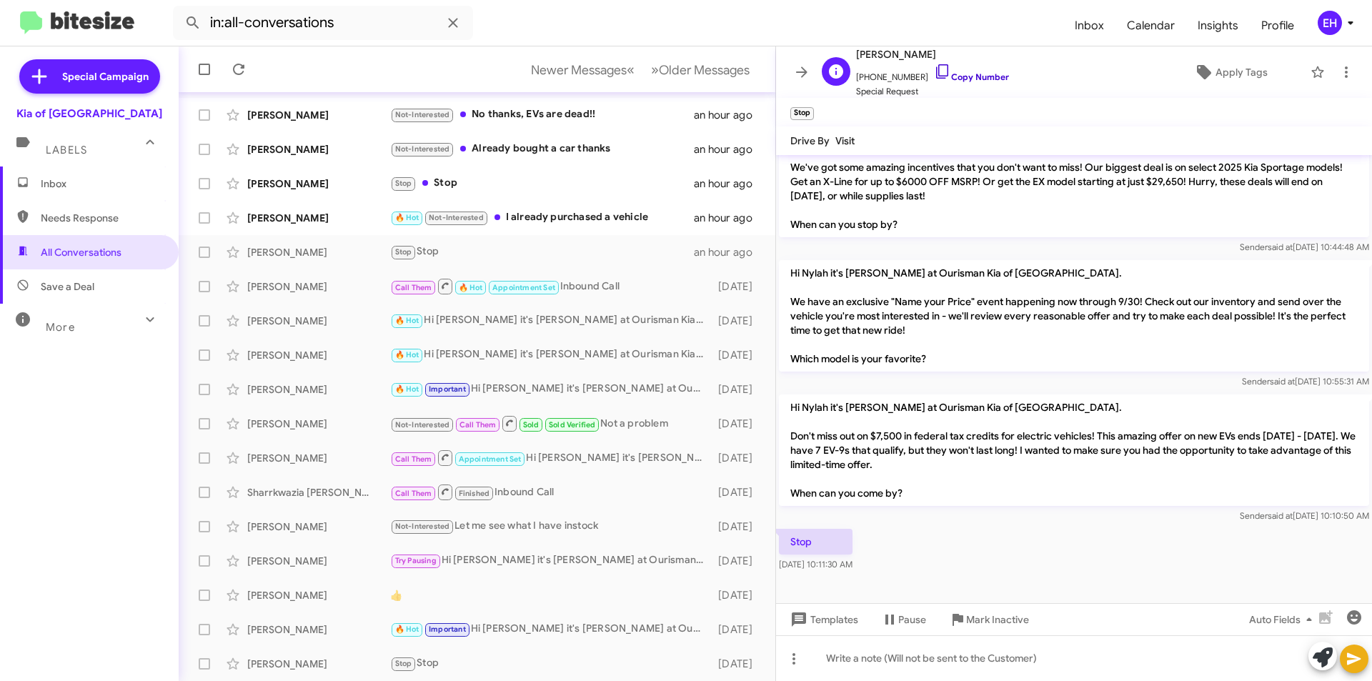
click at [958, 79] on link "Copy Number" at bounding box center [971, 76] width 75 height 11
click at [1001, 626] on span "Mark Inactive" at bounding box center [997, 620] width 63 height 26
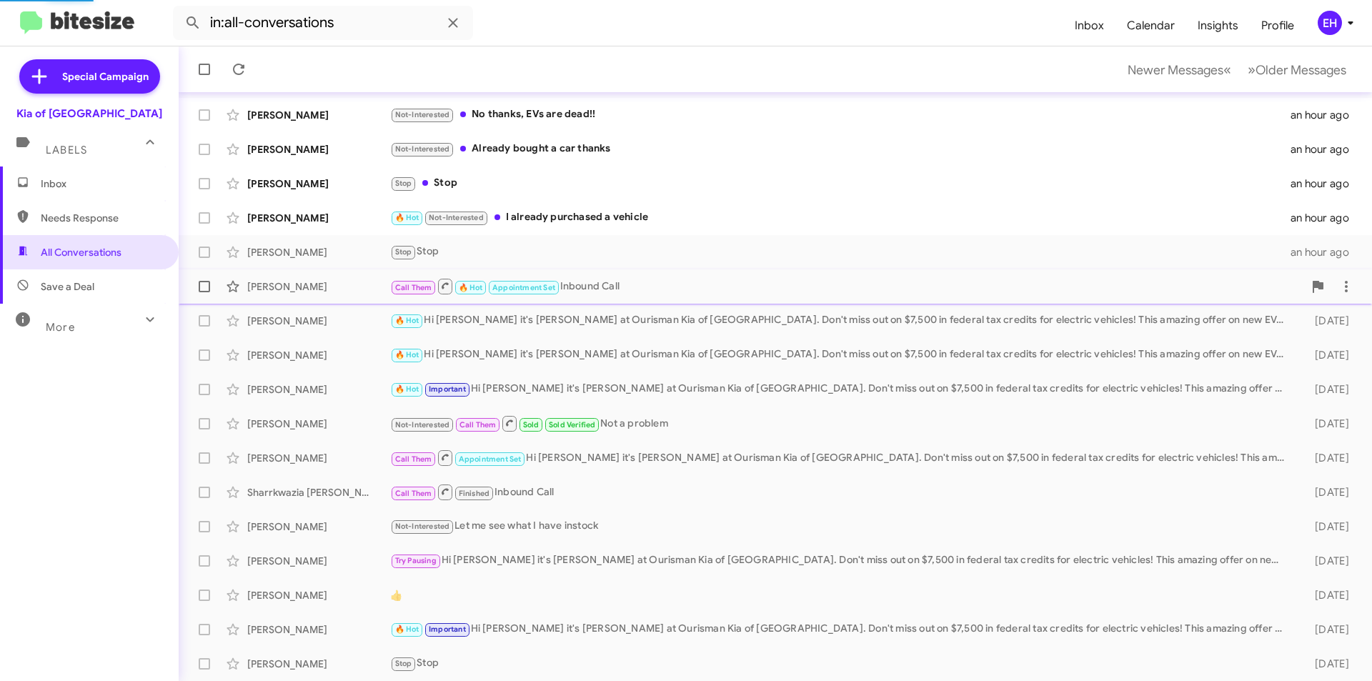
scroll to position [114, 0]
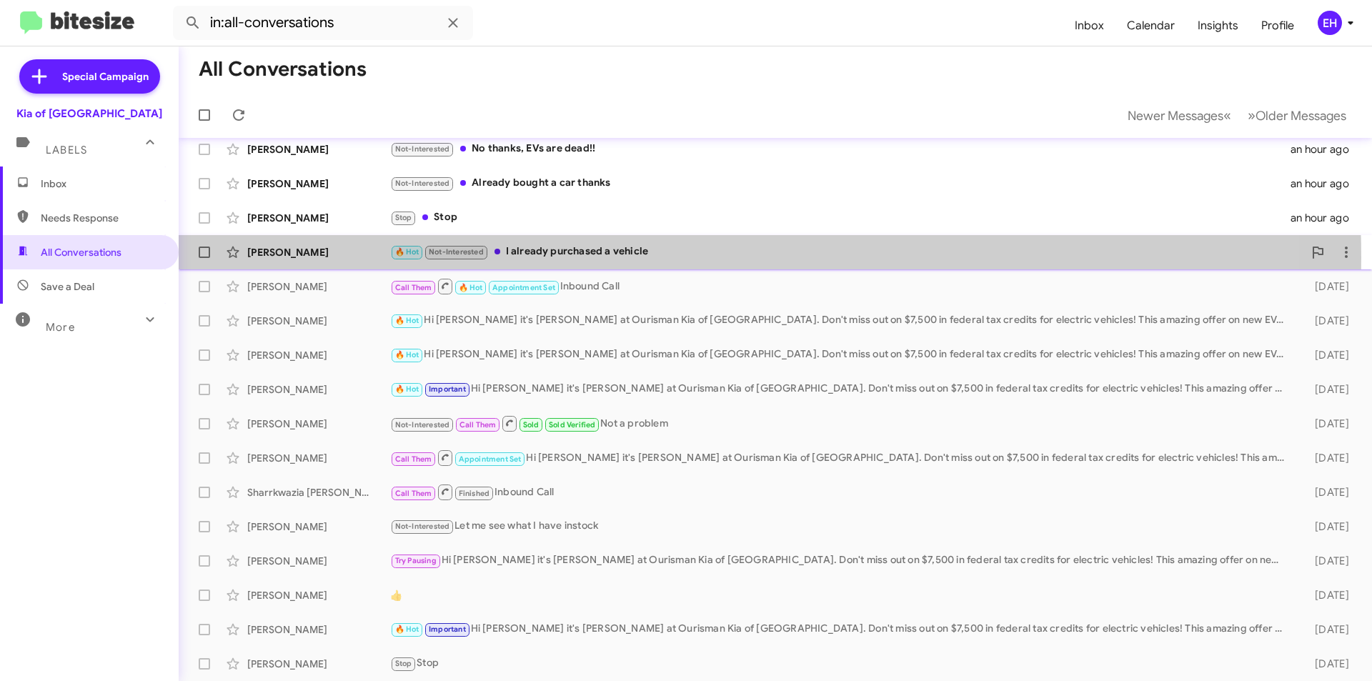
click at [604, 257] on div "🔥 Hot Not-Interested I already purchased a vehicle" at bounding box center [846, 252] width 913 height 16
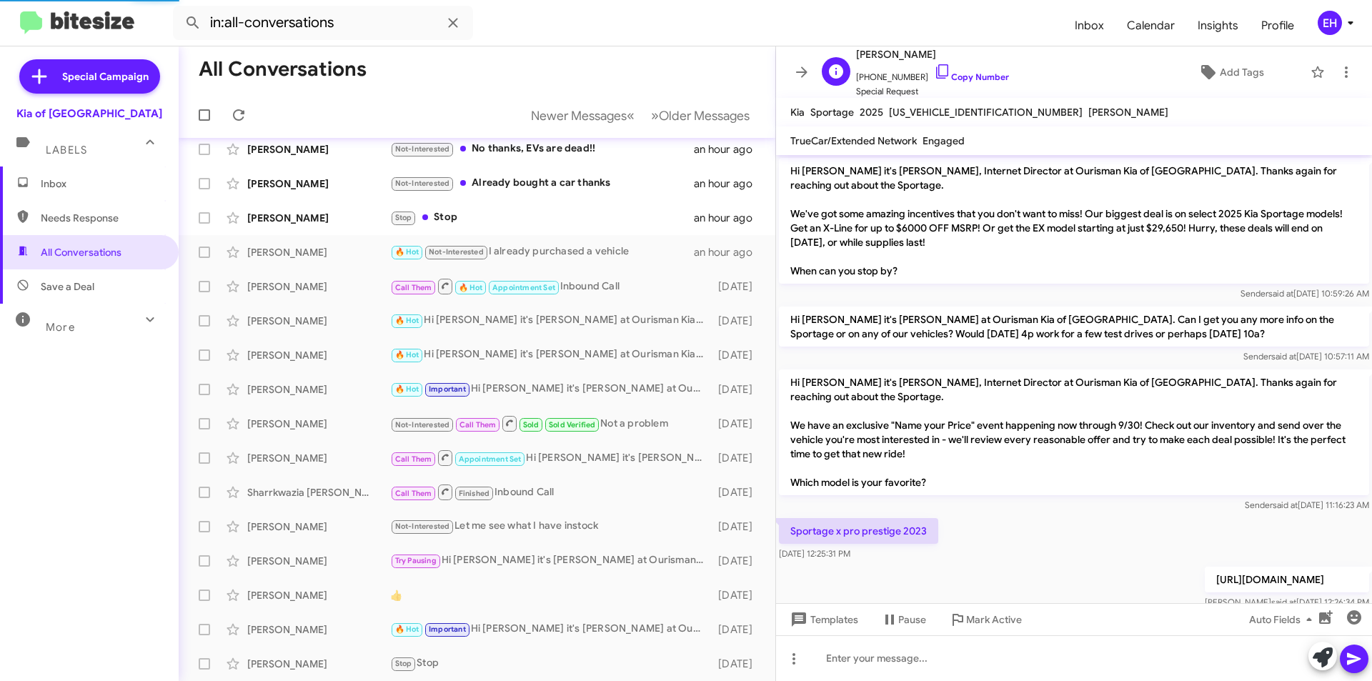
scroll to position [247, 0]
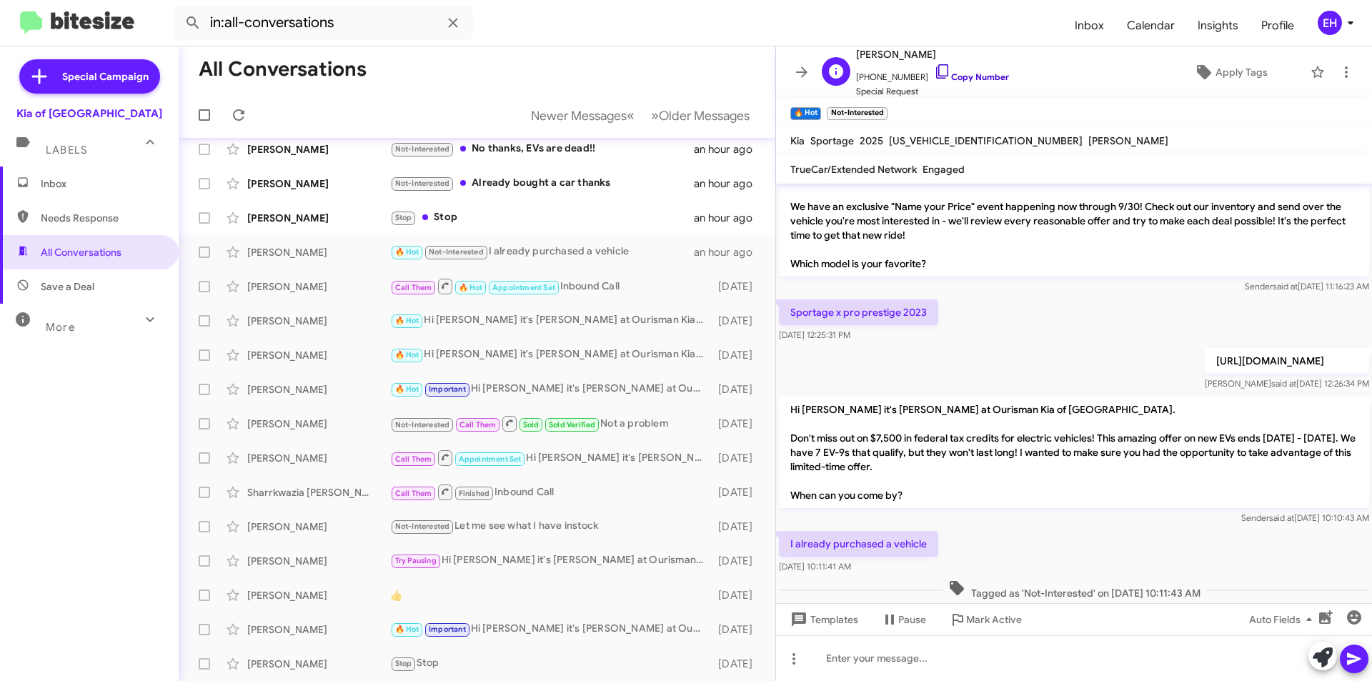
click at [966, 81] on link "Copy Number" at bounding box center [971, 76] width 75 height 11
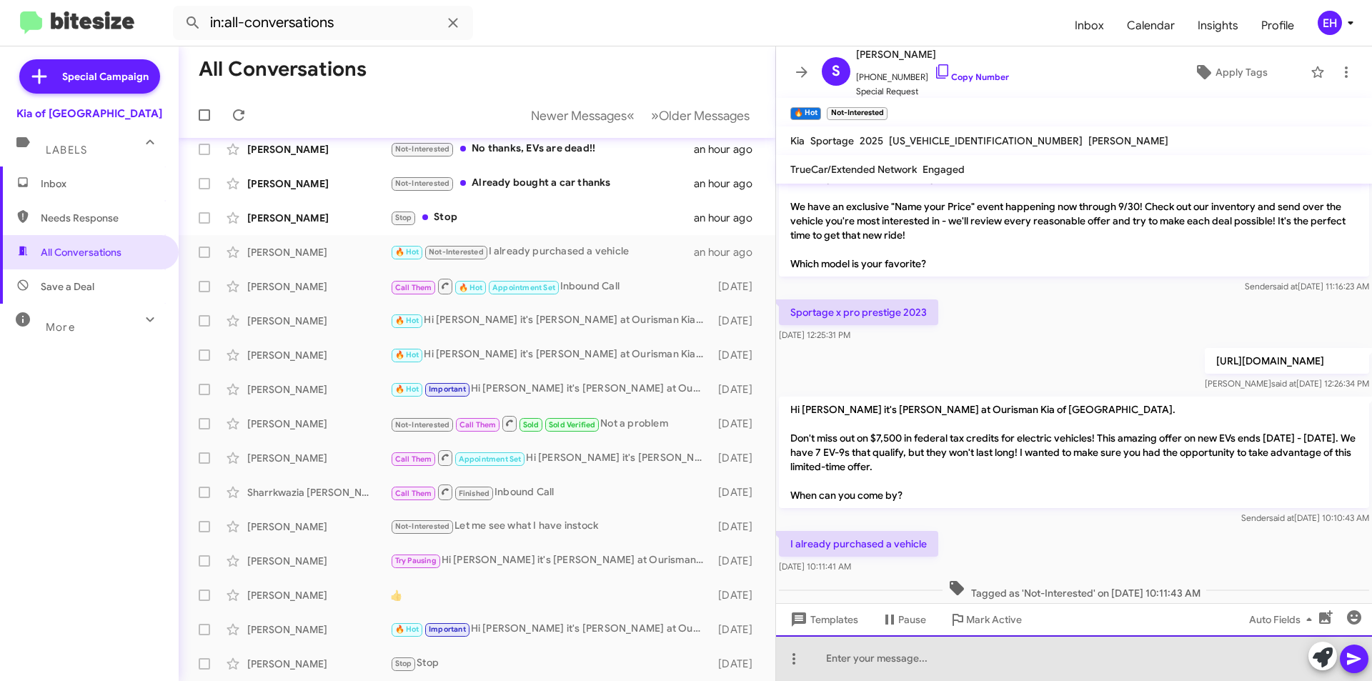
click at [872, 665] on div at bounding box center [1074, 658] width 596 height 46
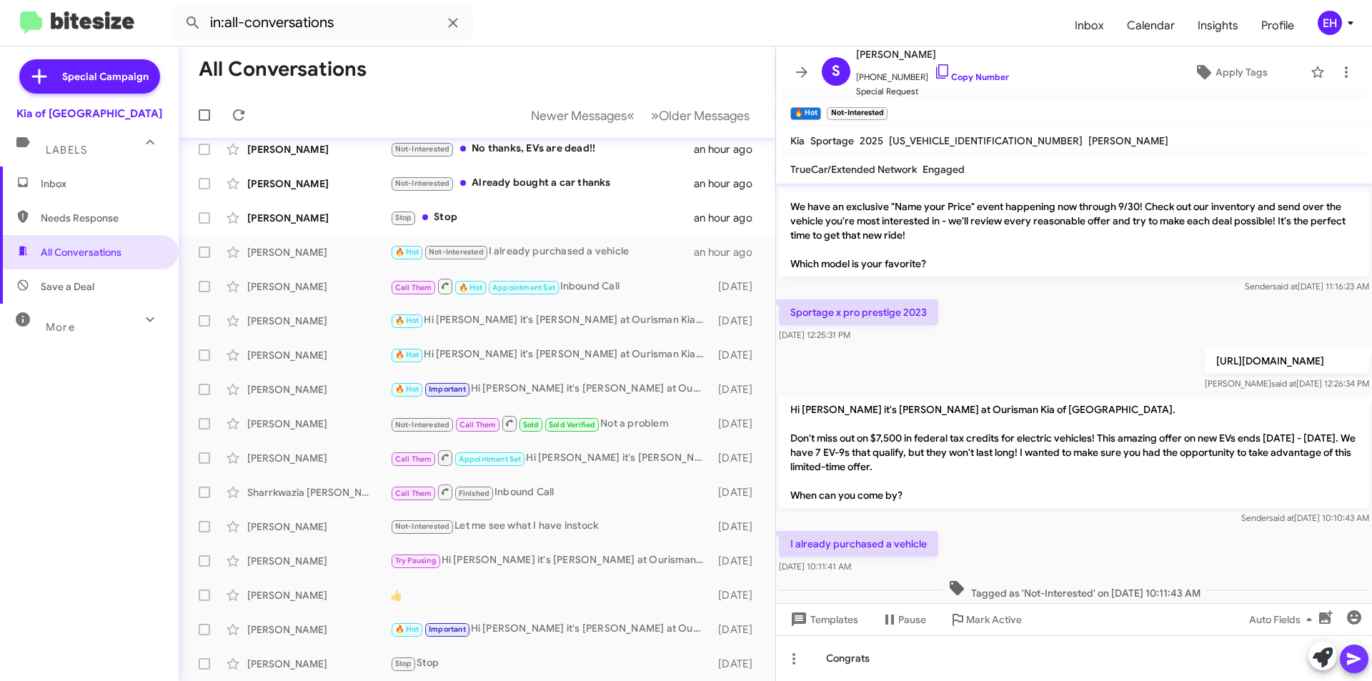
click at [1351, 665] on icon at bounding box center [1354, 658] width 17 height 17
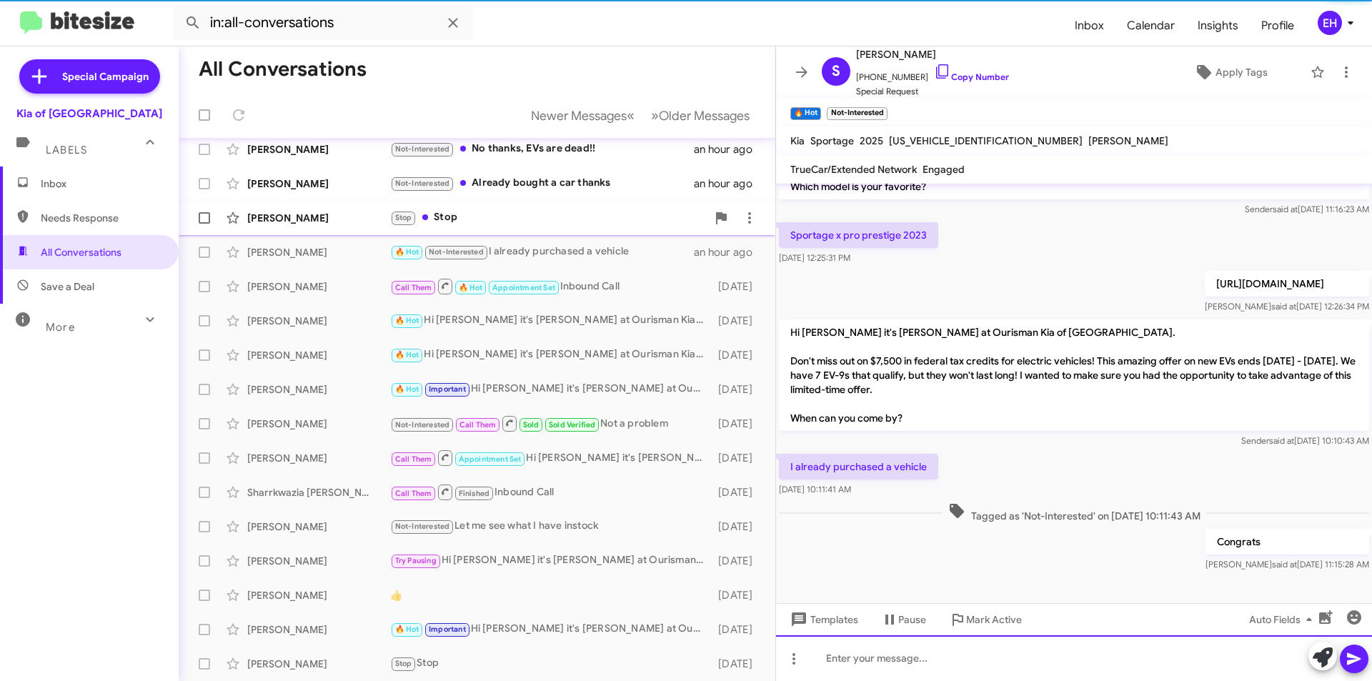
scroll to position [328, 0]
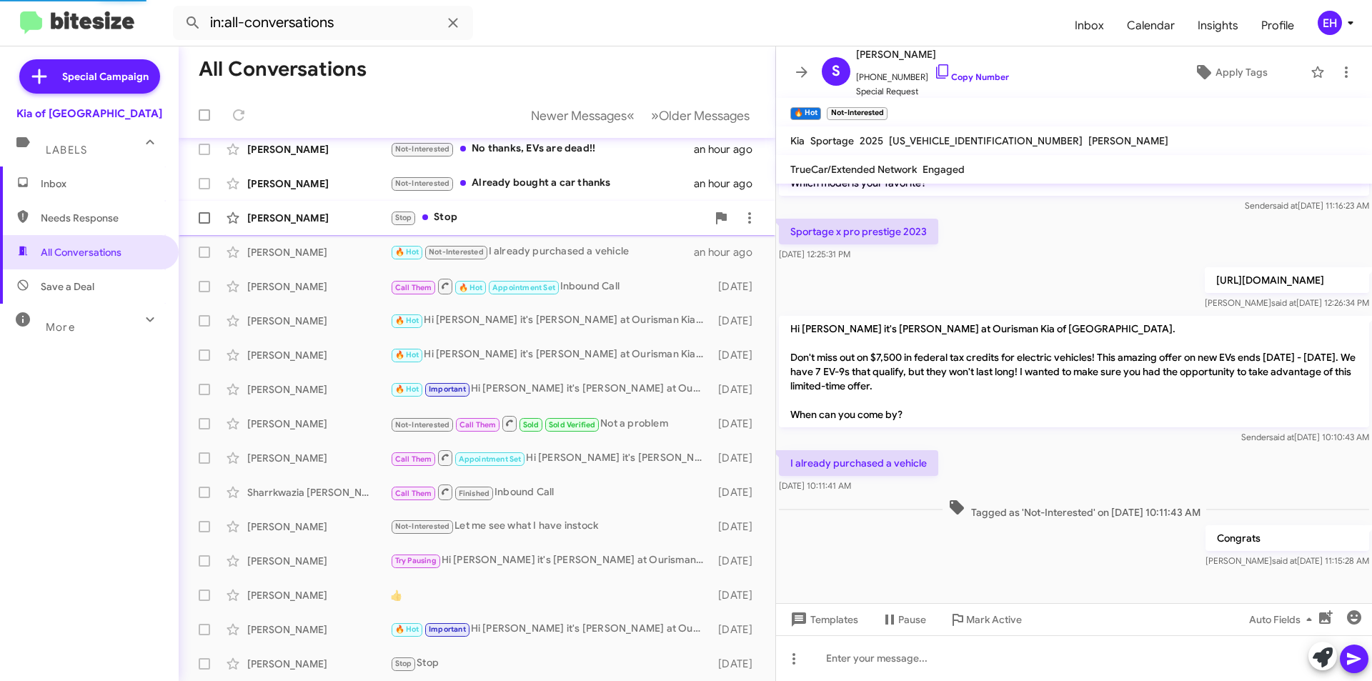
click at [452, 219] on div "Stop Stop" at bounding box center [548, 217] width 317 height 16
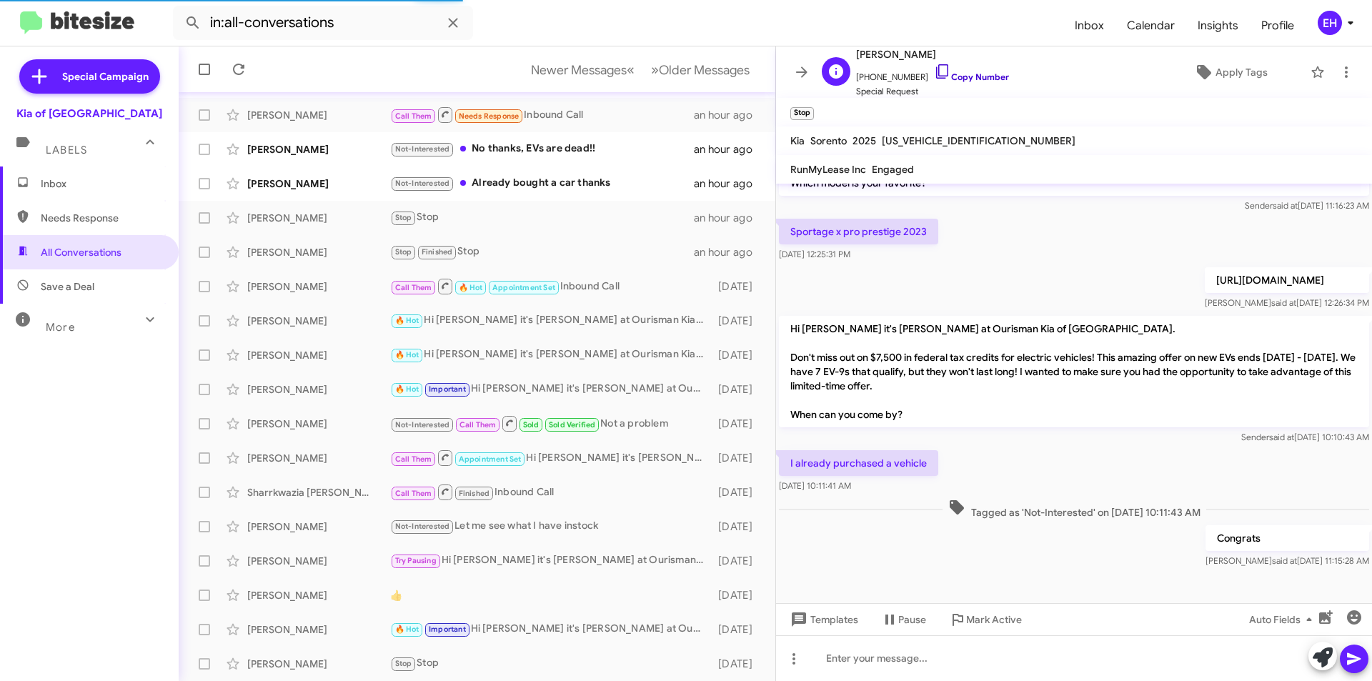
click at [977, 78] on link "Copy Number" at bounding box center [971, 76] width 75 height 11
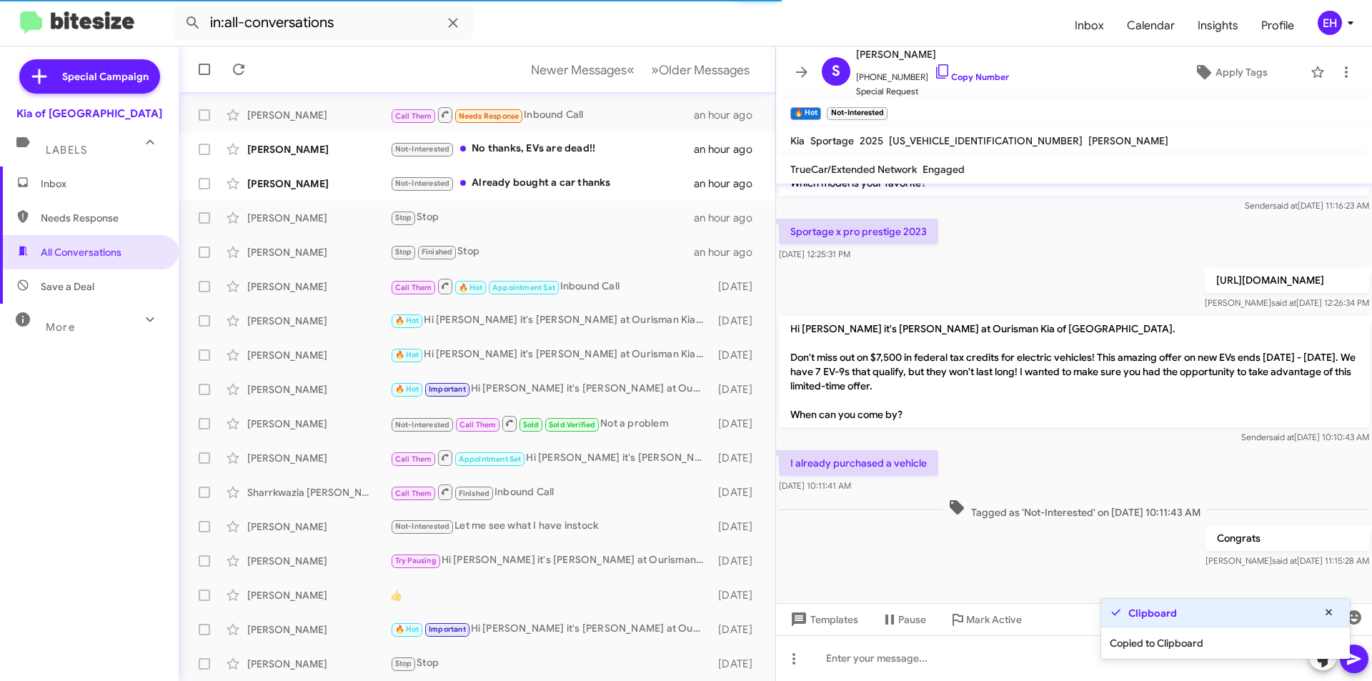
scroll to position [0, 0]
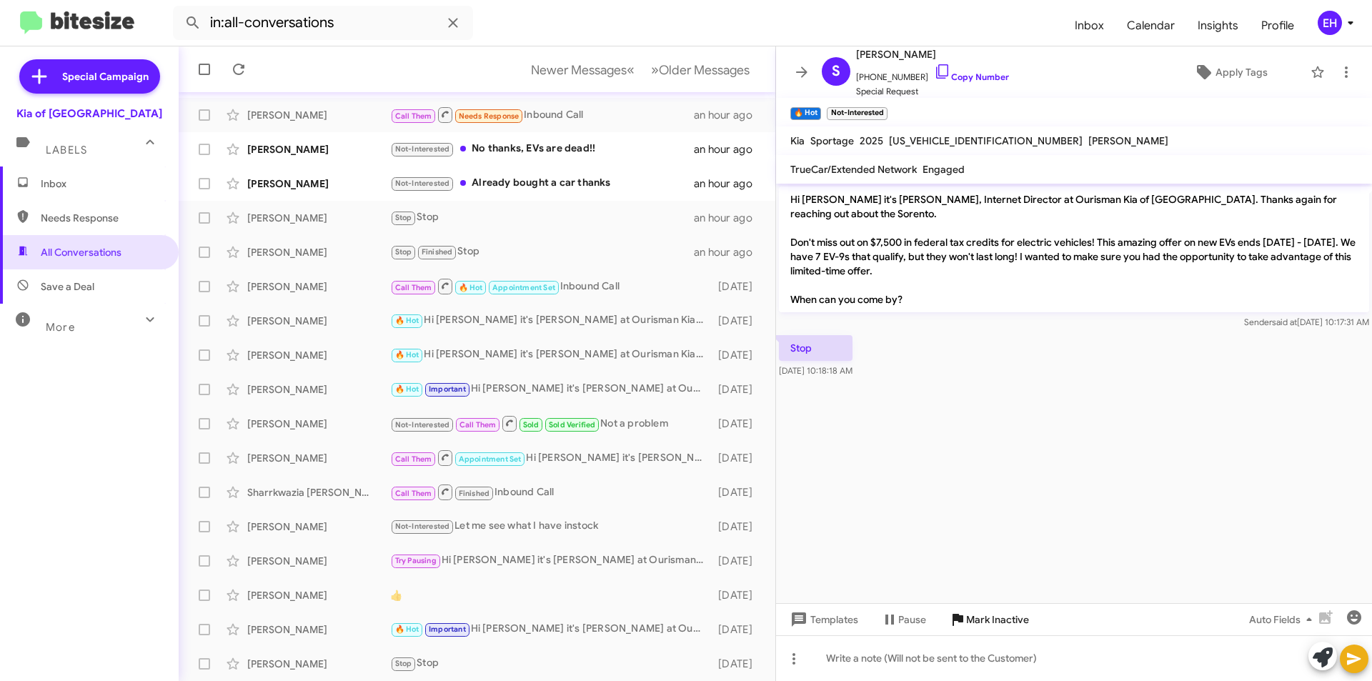
click at [986, 616] on span "Mark Inactive" at bounding box center [997, 620] width 63 height 26
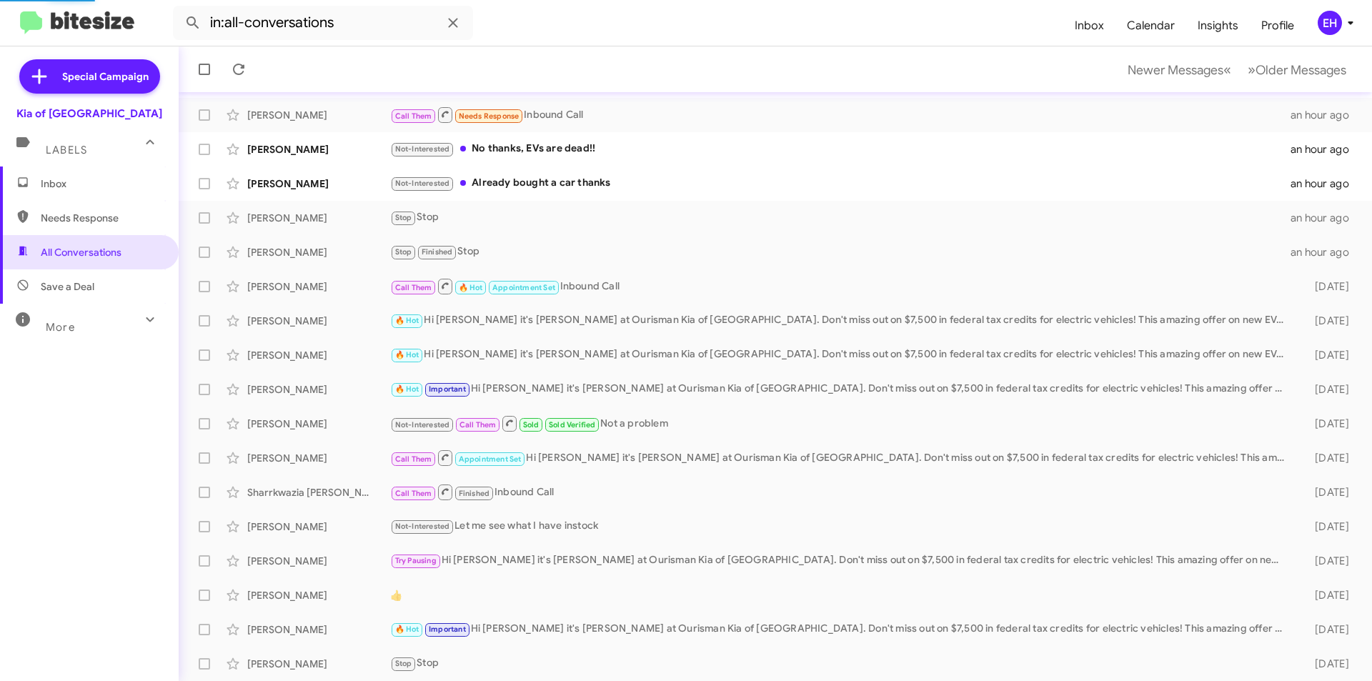
scroll to position [114, 0]
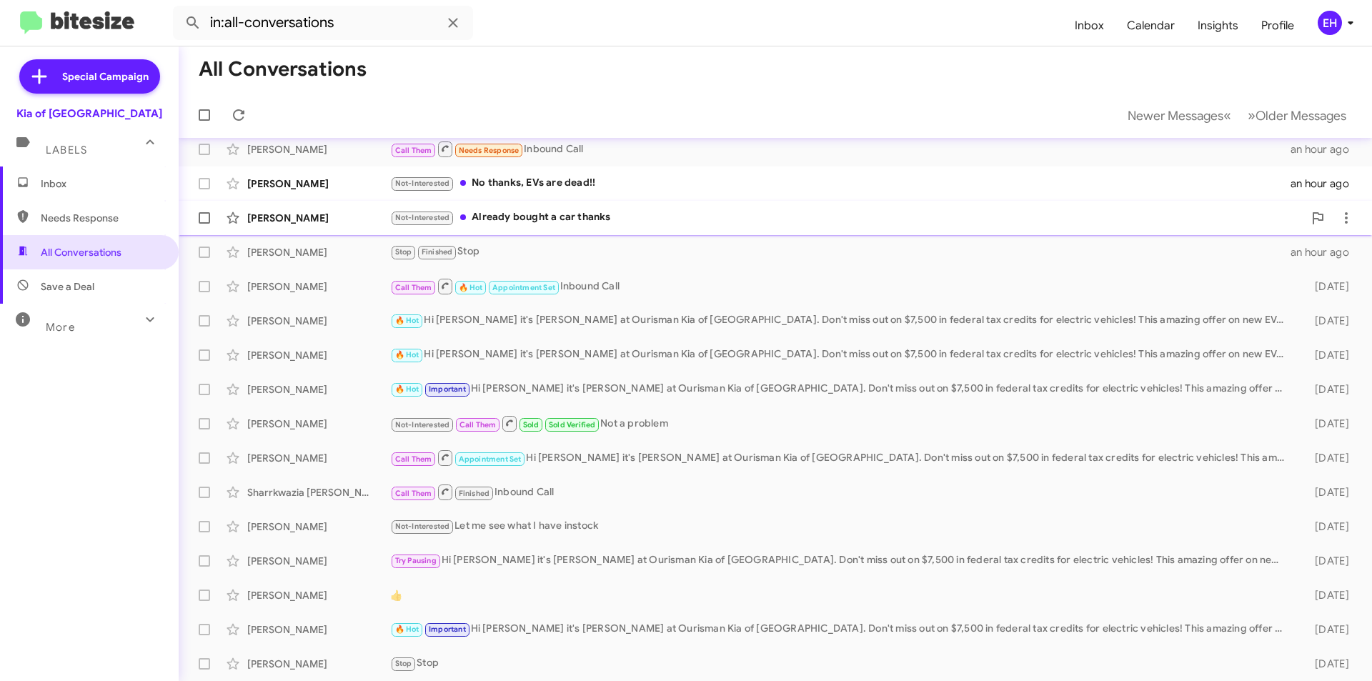
click at [540, 223] on div "Not-Interested Already bought a car thanks" at bounding box center [846, 217] width 913 height 16
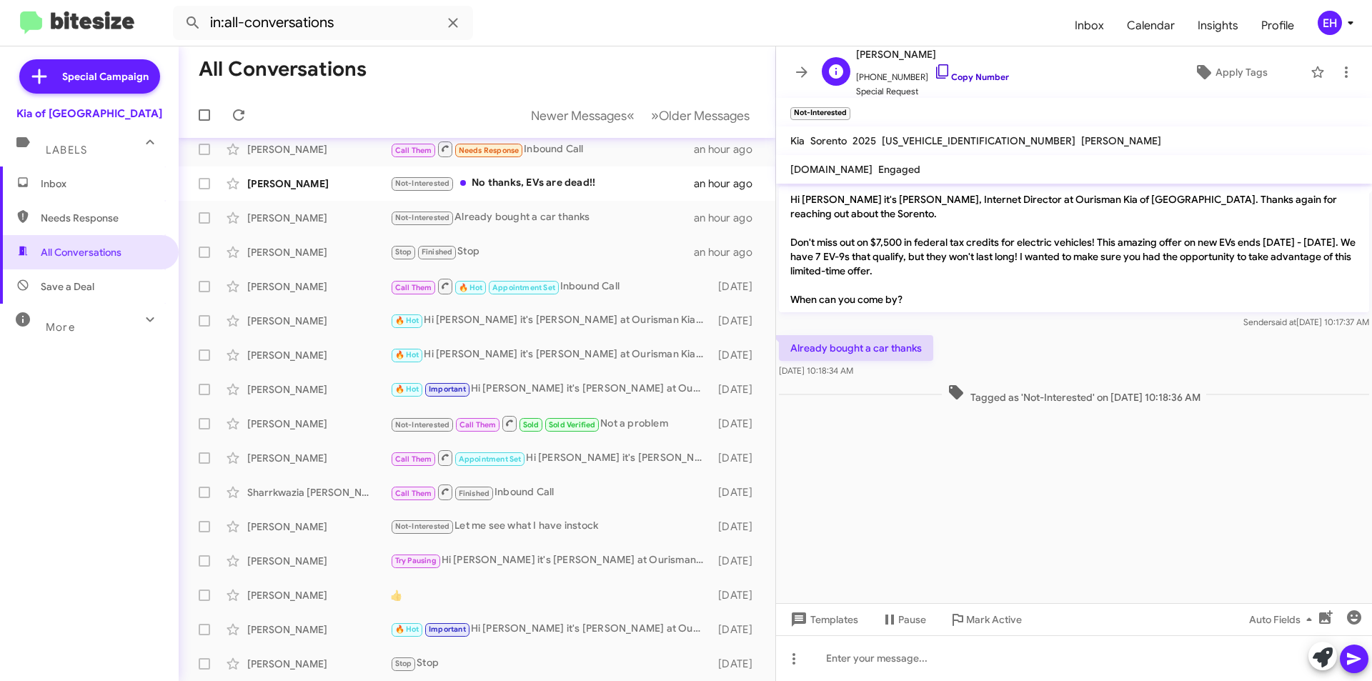
click at [967, 79] on link "Copy Number" at bounding box center [971, 76] width 75 height 11
click at [1023, 659] on div at bounding box center [1074, 658] width 596 height 46
click at [1359, 650] on icon at bounding box center [1354, 658] width 17 height 17
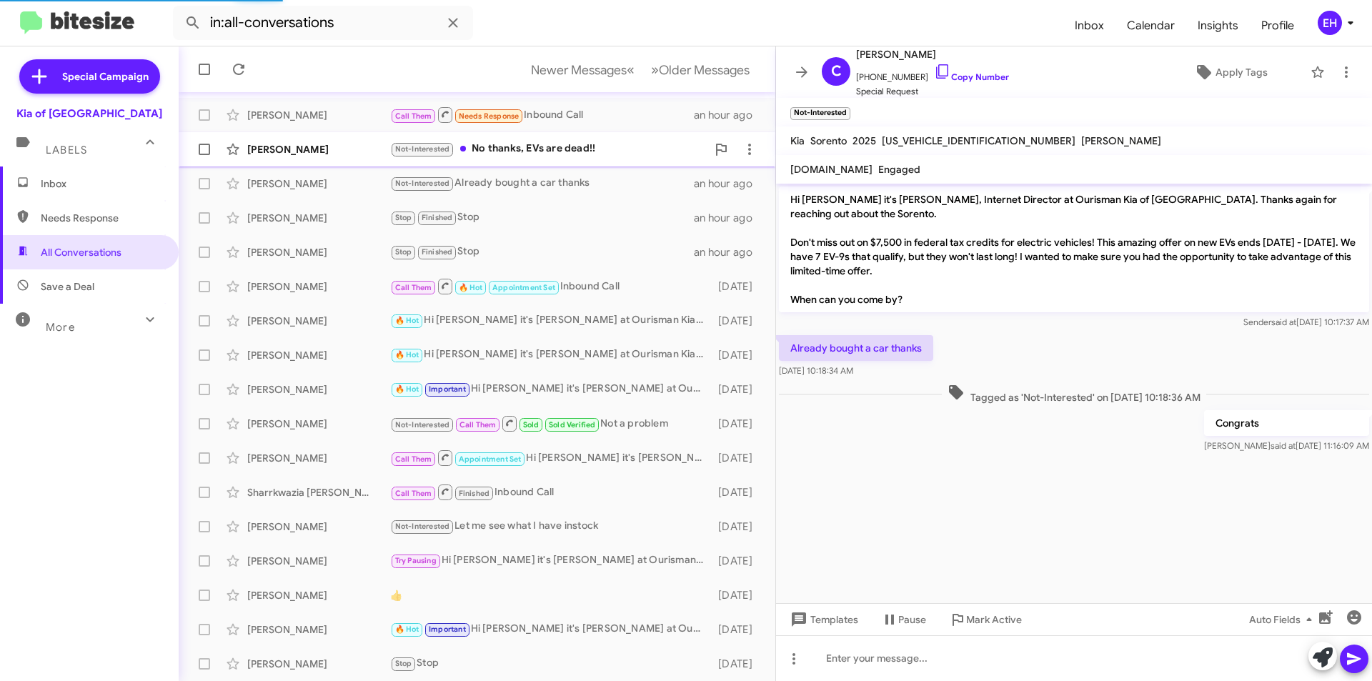
click at [547, 151] on div "Not-Interested No thanks, EVs are dead!!" at bounding box center [548, 149] width 317 height 16
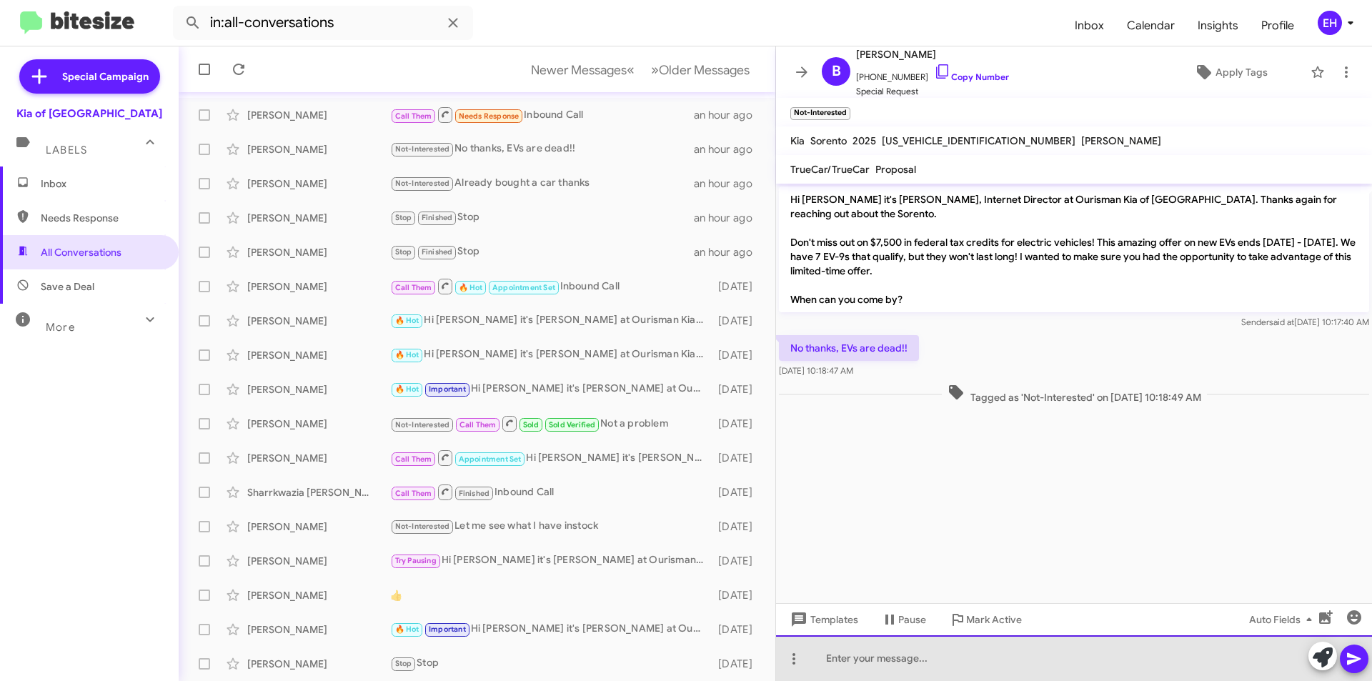
click at [893, 655] on div at bounding box center [1074, 658] width 596 height 46
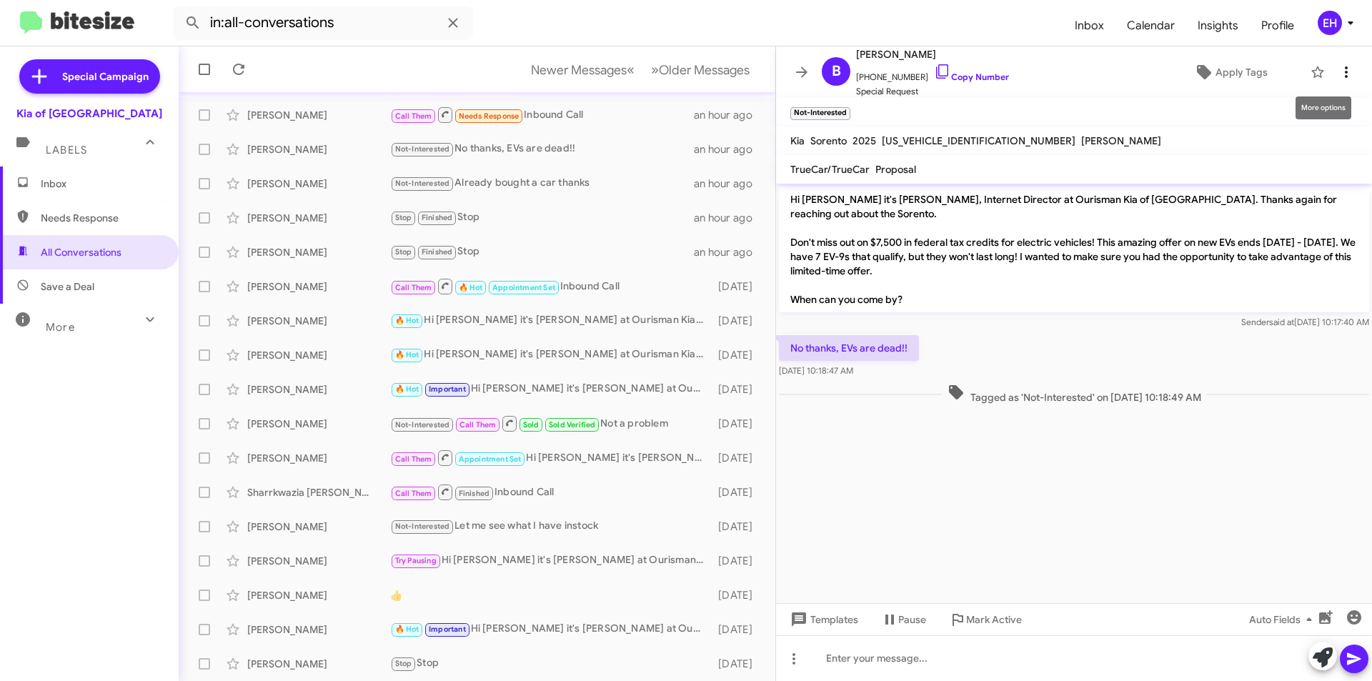
click at [1339, 74] on icon at bounding box center [1346, 72] width 17 height 17
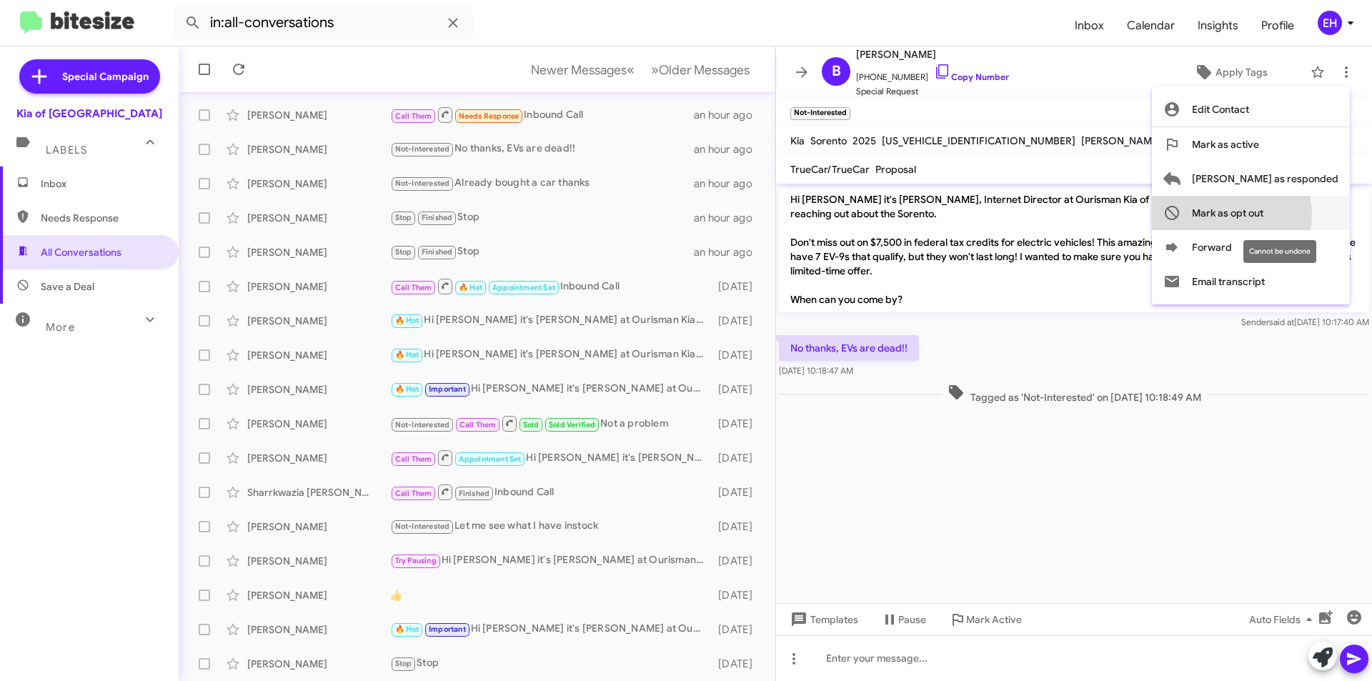
click at [1264, 214] on span "Mark as opt out" at bounding box center [1227, 213] width 71 height 34
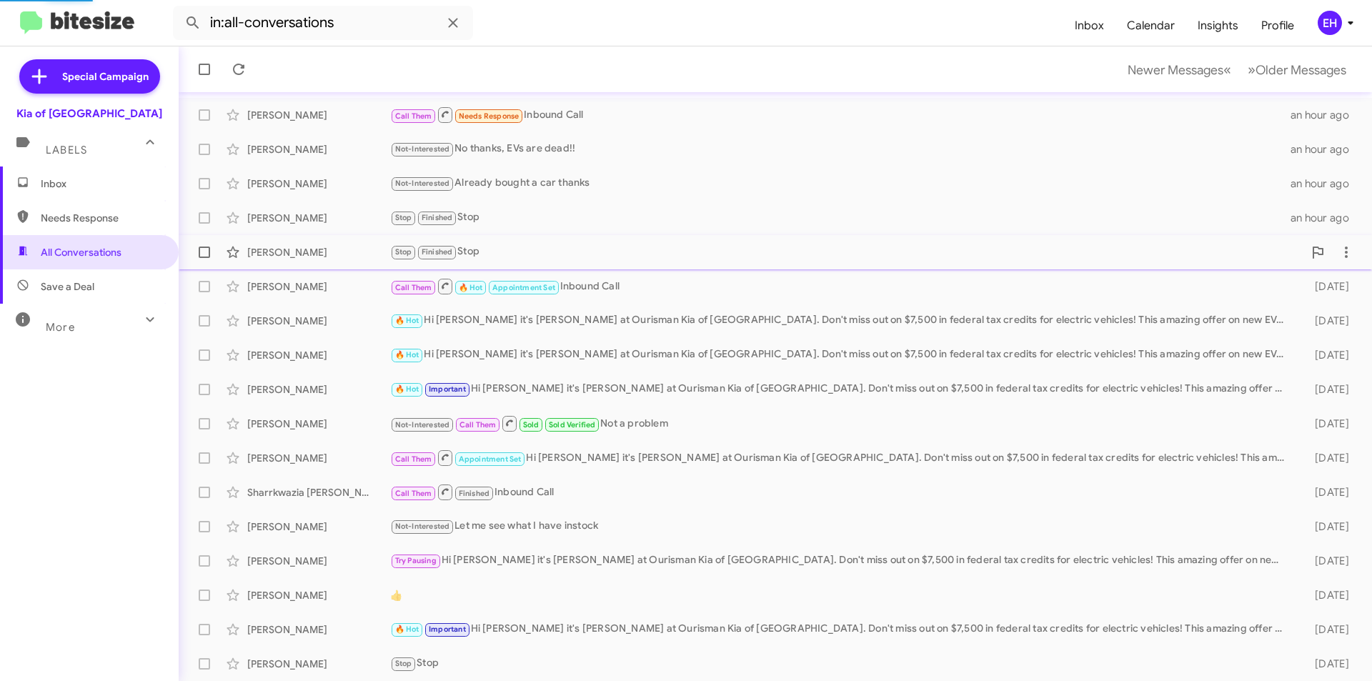
scroll to position [114, 0]
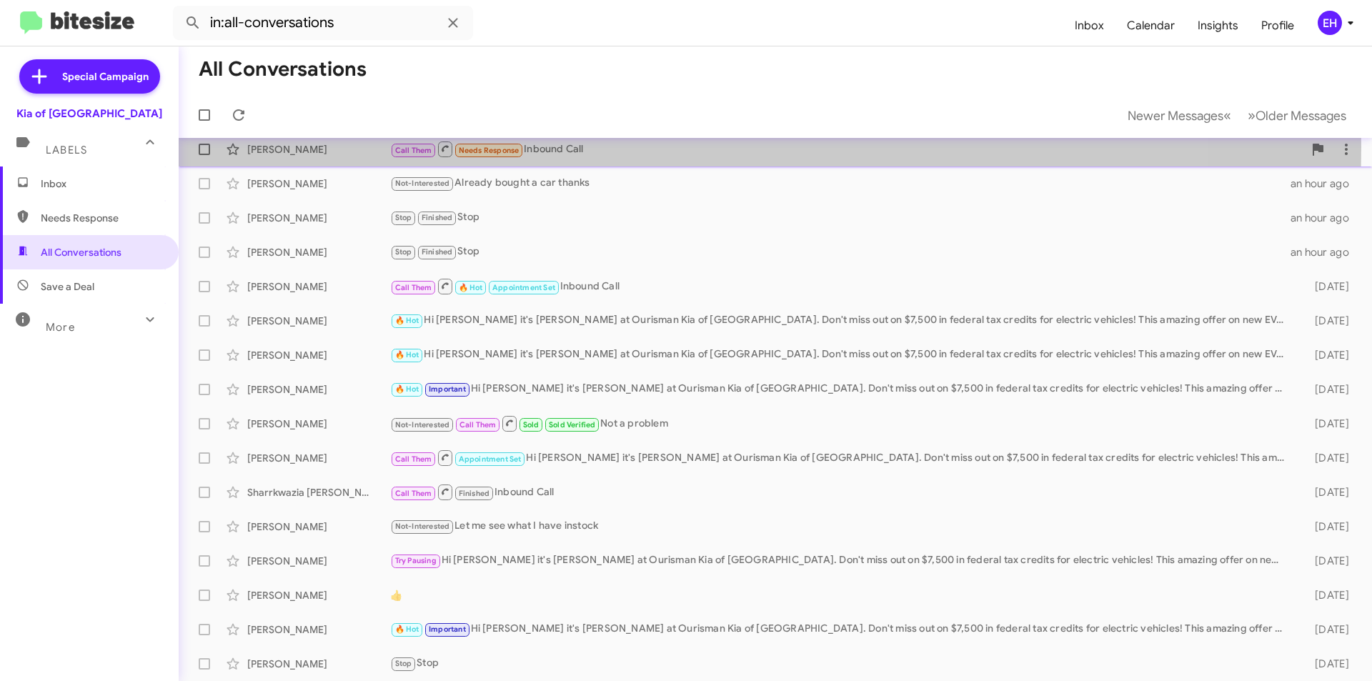
click at [558, 147] on div "Call Them Needs Response Inbound Call" at bounding box center [846, 149] width 913 height 18
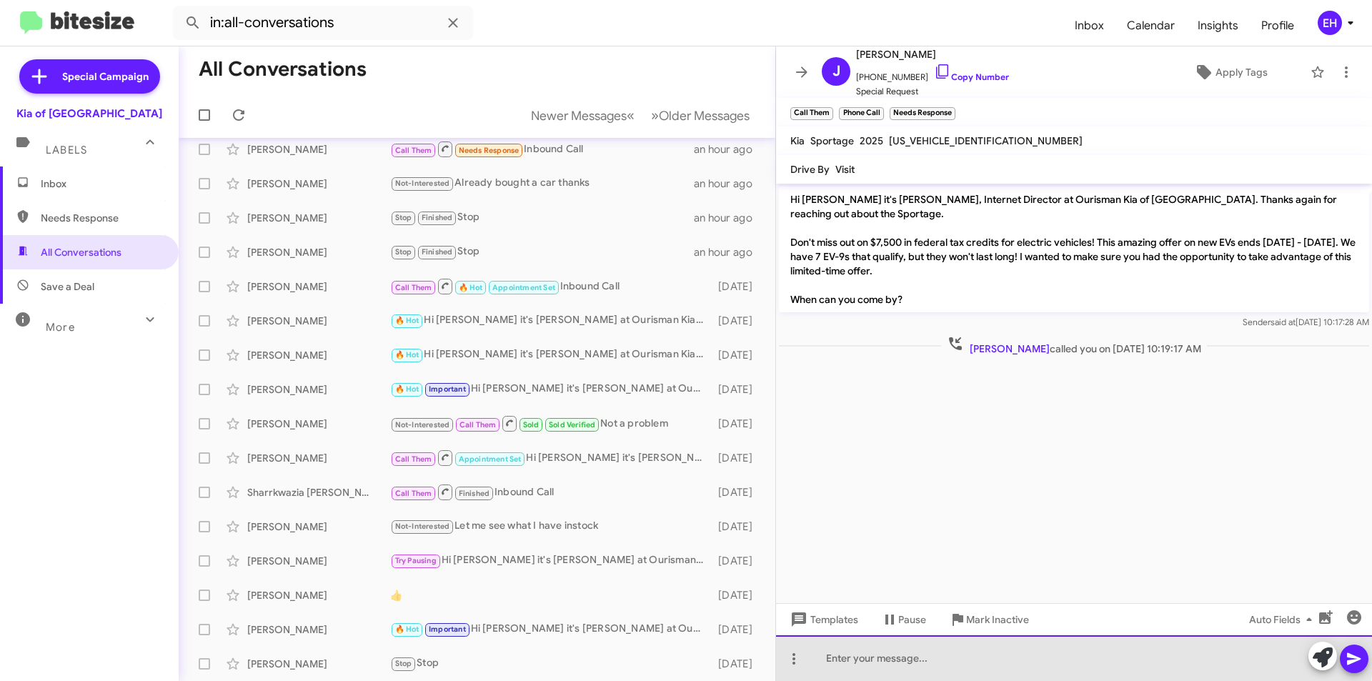
click at [949, 652] on div at bounding box center [1074, 658] width 596 height 46
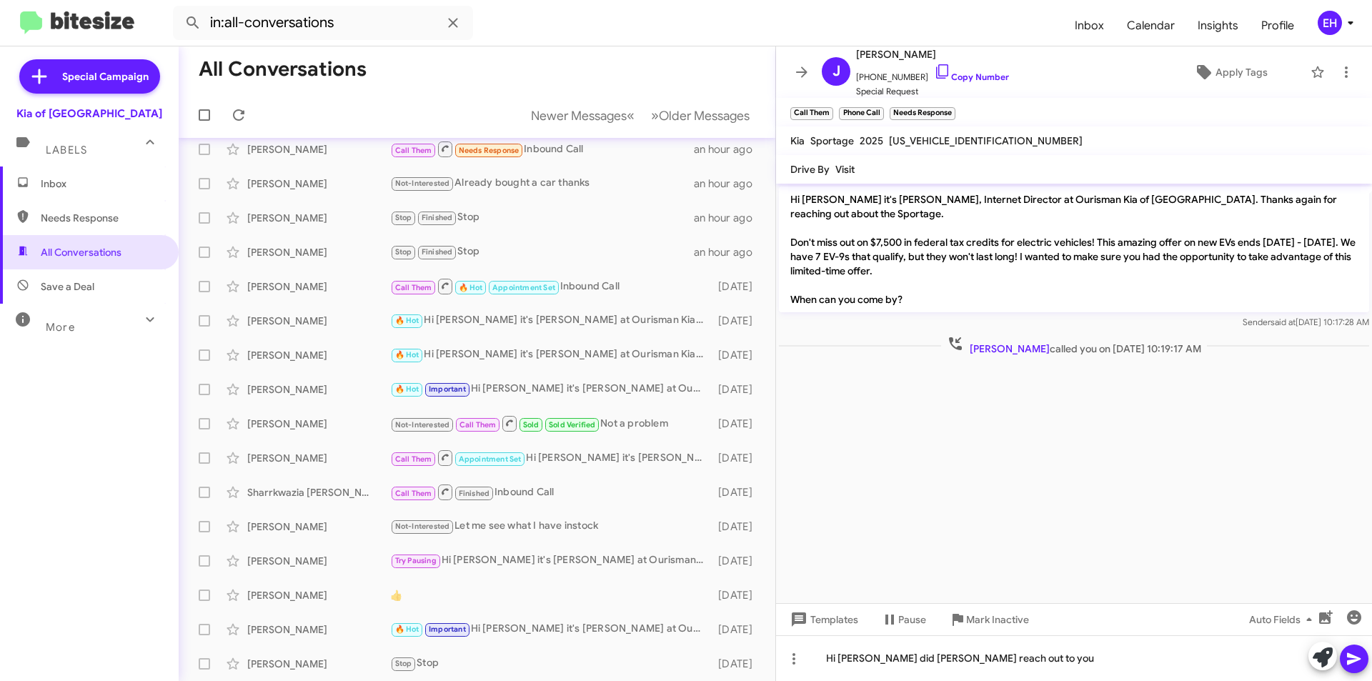
click at [1348, 657] on icon at bounding box center [1354, 659] width 14 height 12
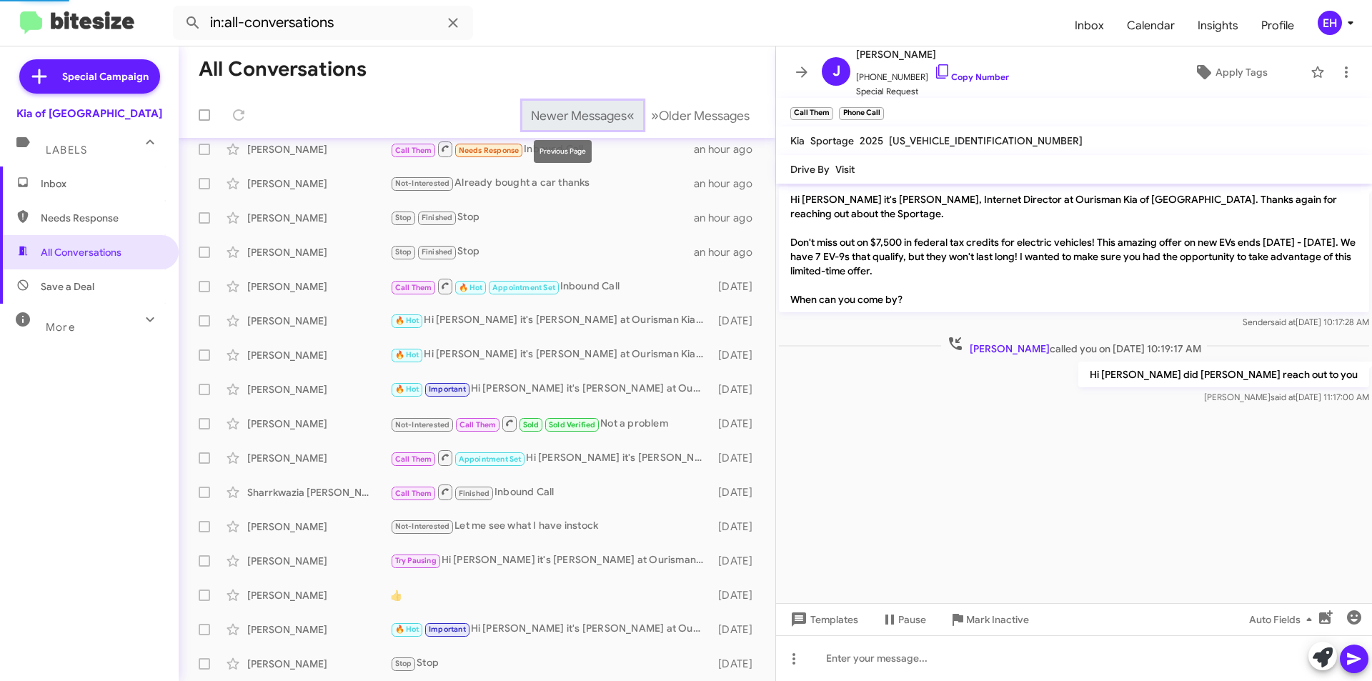
click at [547, 119] on span "Newer Messages" at bounding box center [579, 116] width 96 height 16
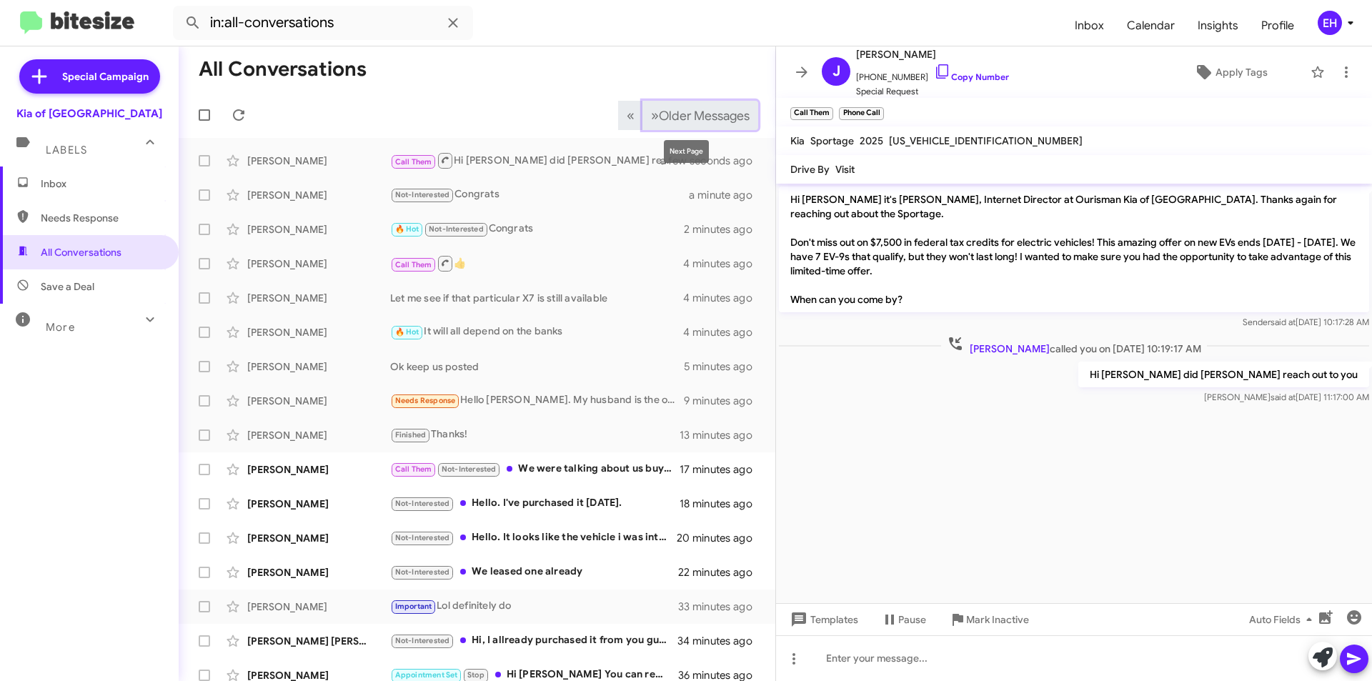
click at [682, 111] on span "Older Messages" at bounding box center [704, 116] width 91 height 16
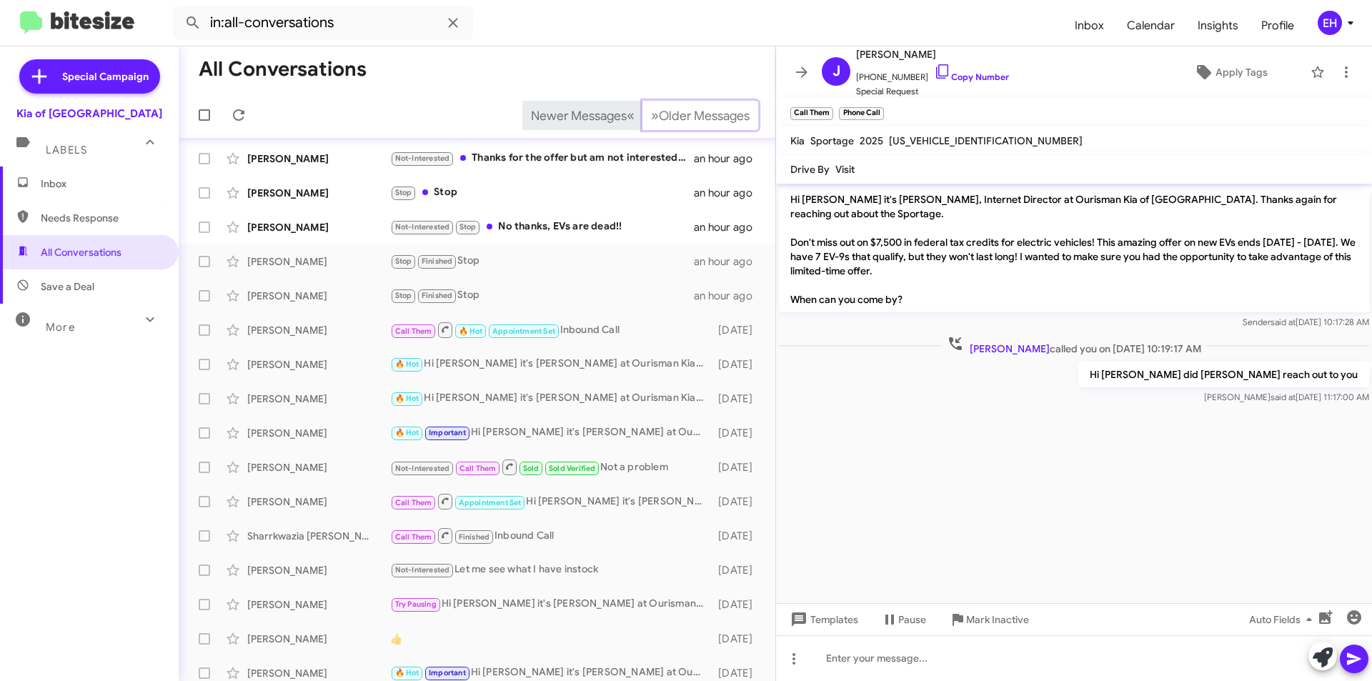
scroll to position [6, 0]
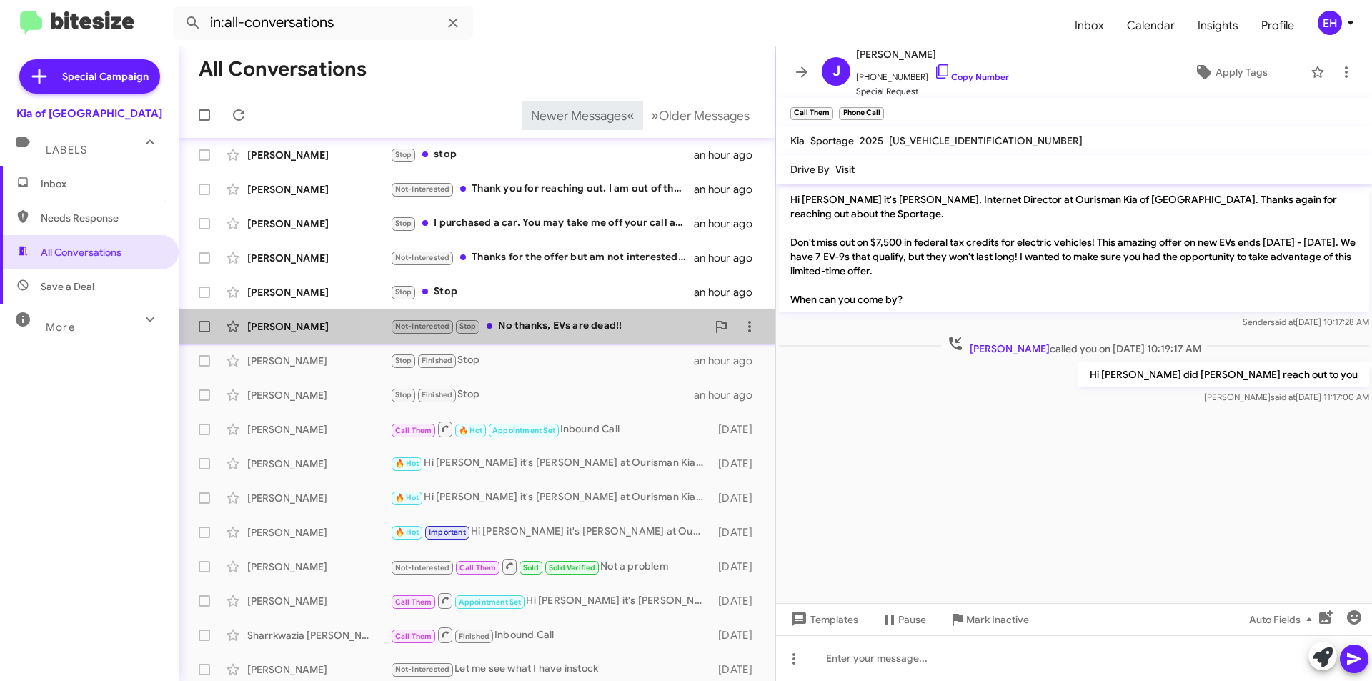
click at [569, 316] on div "[PERSON_NAME] Not-Interested Stop No thanks, EVs are dead!! an hour ago" at bounding box center [477, 326] width 574 height 29
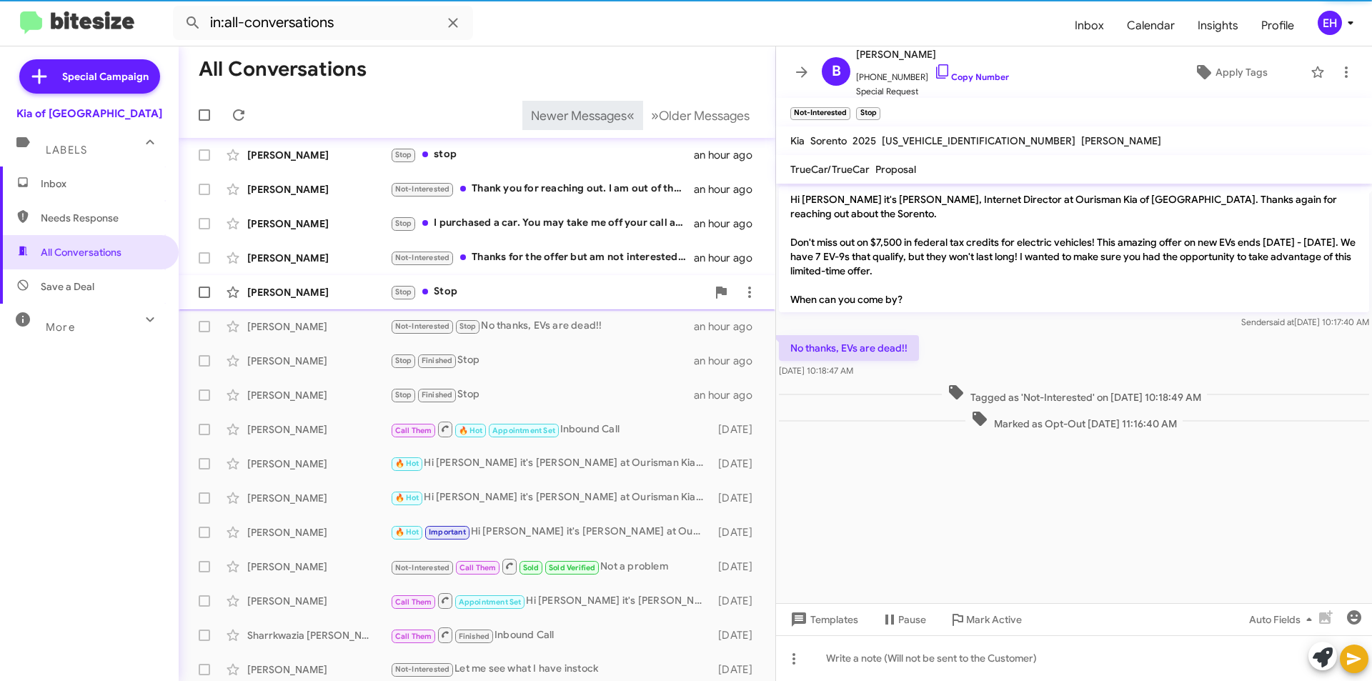
click at [442, 285] on div "Stop Stop" at bounding box center [548, 292] width 317 height 16
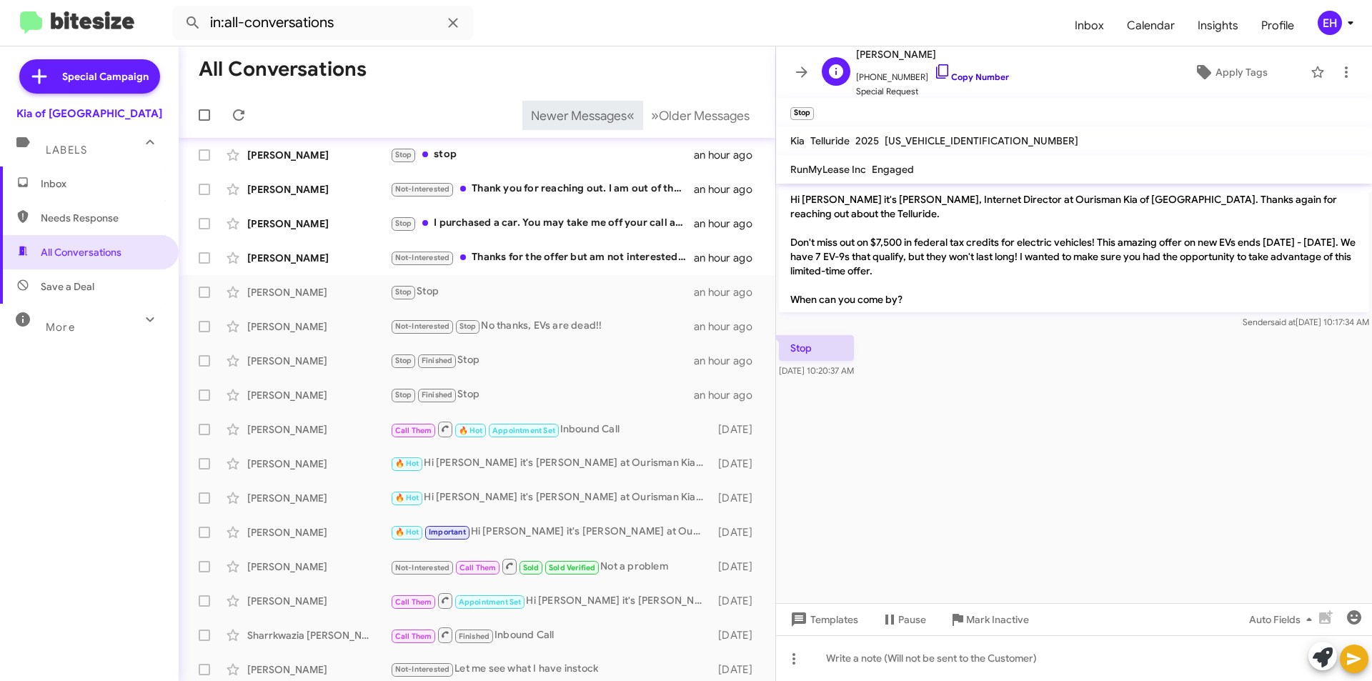
click at [977, 76] on link "Copy Number" at bounding box center [971, 76] width 75 height 11
click at [1015, 625] on span "Mark Inactive" at bounding box center [997, 620] width 63 height 26
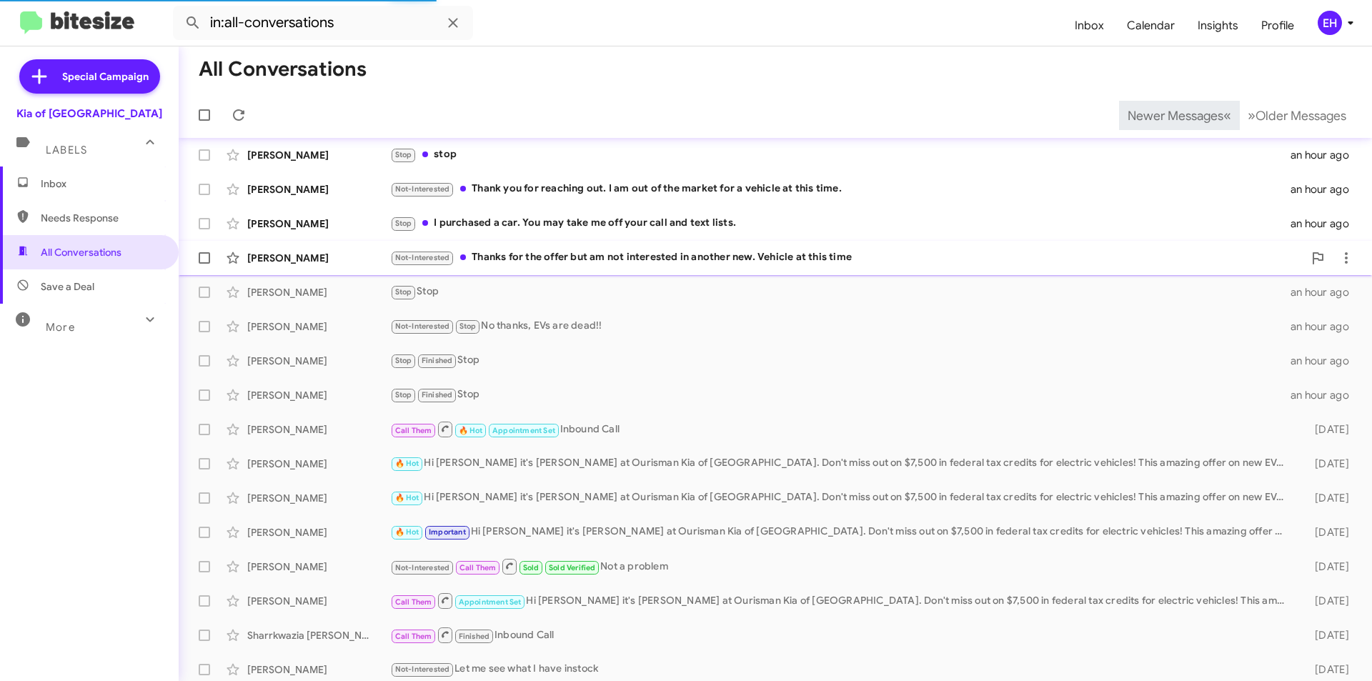
click at [546, 254] on div "Not-Interested Thanks for the offer but am not interested in another new. Vehic…" at bounding box center [846, 257] width 913 height 16
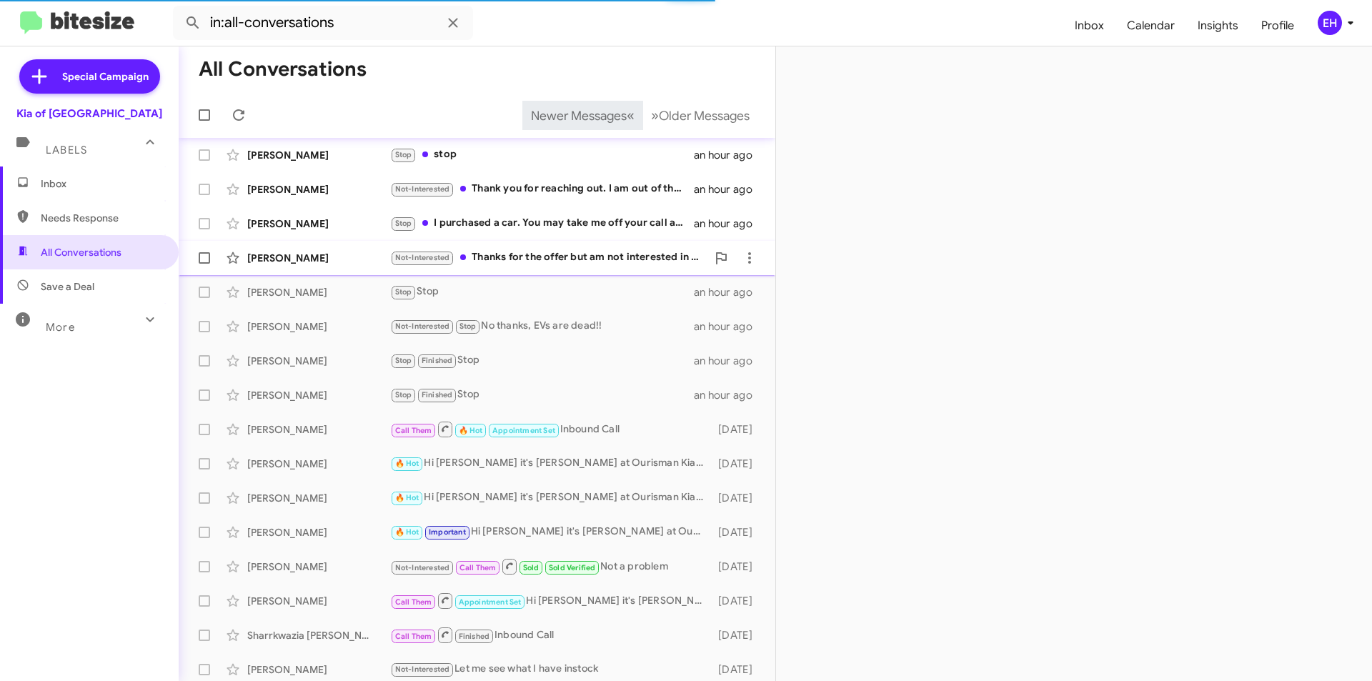
click at [590, 261] on div "Not-Interested Thanks for the offer but am not interested in another new. Vehic…" at bounding box center [548, 257] width 317 height 16
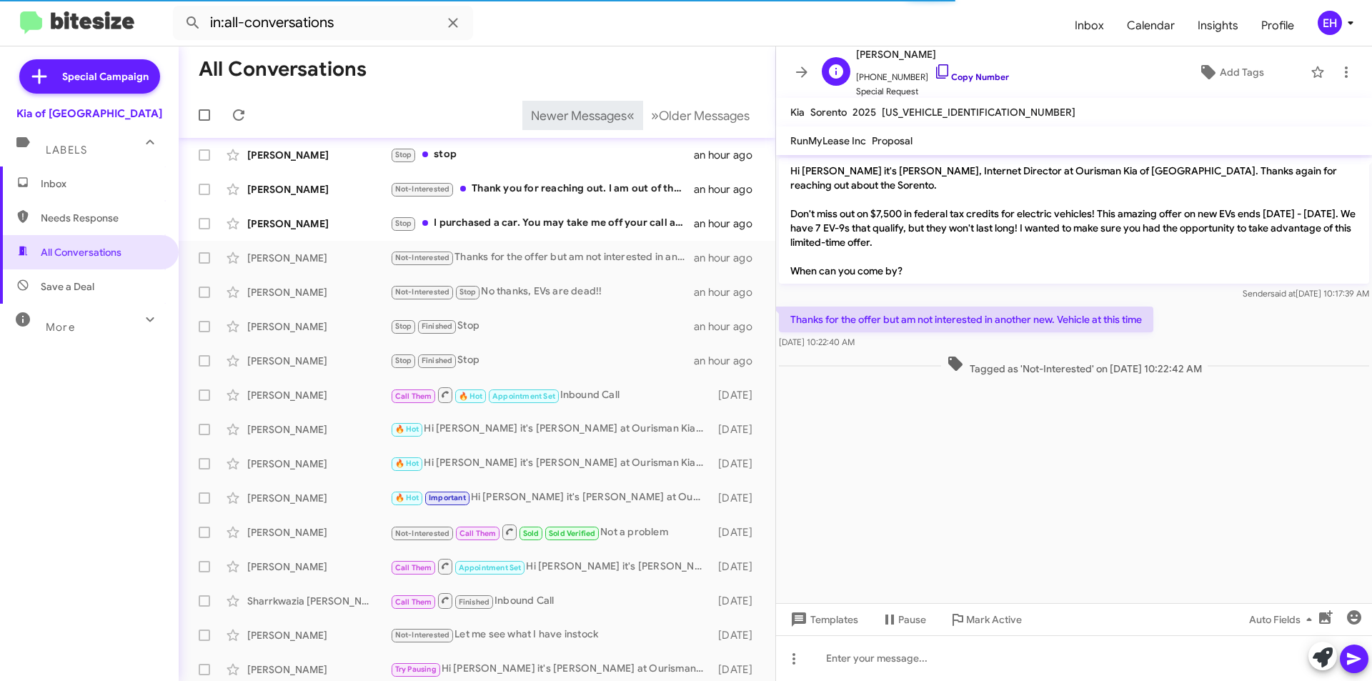
click at [968, 77] on link "Copy Number" at bounding box center [971, 76] width 75 height 11
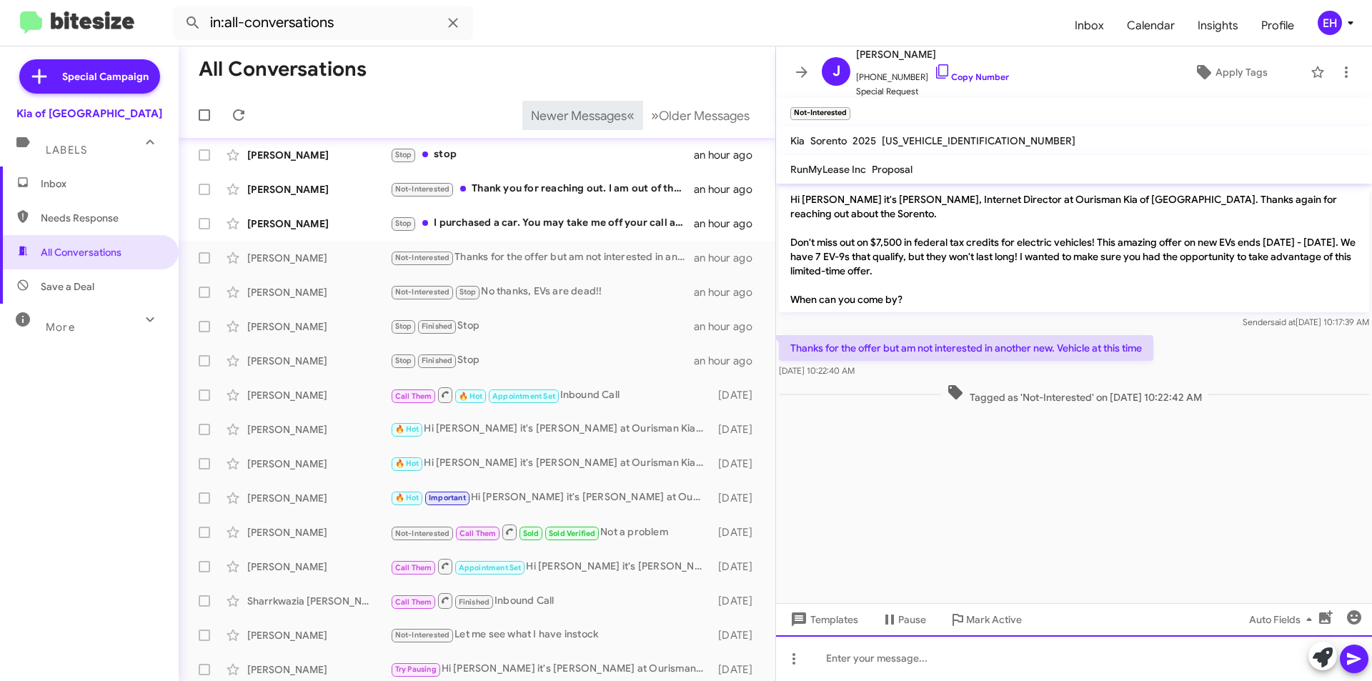
click at [983, 675] on div at bounding box center [1074, 658] width 596 height 46
click at [1351, 660] on icon at bounding box center [1354, 659] width 14 height 12
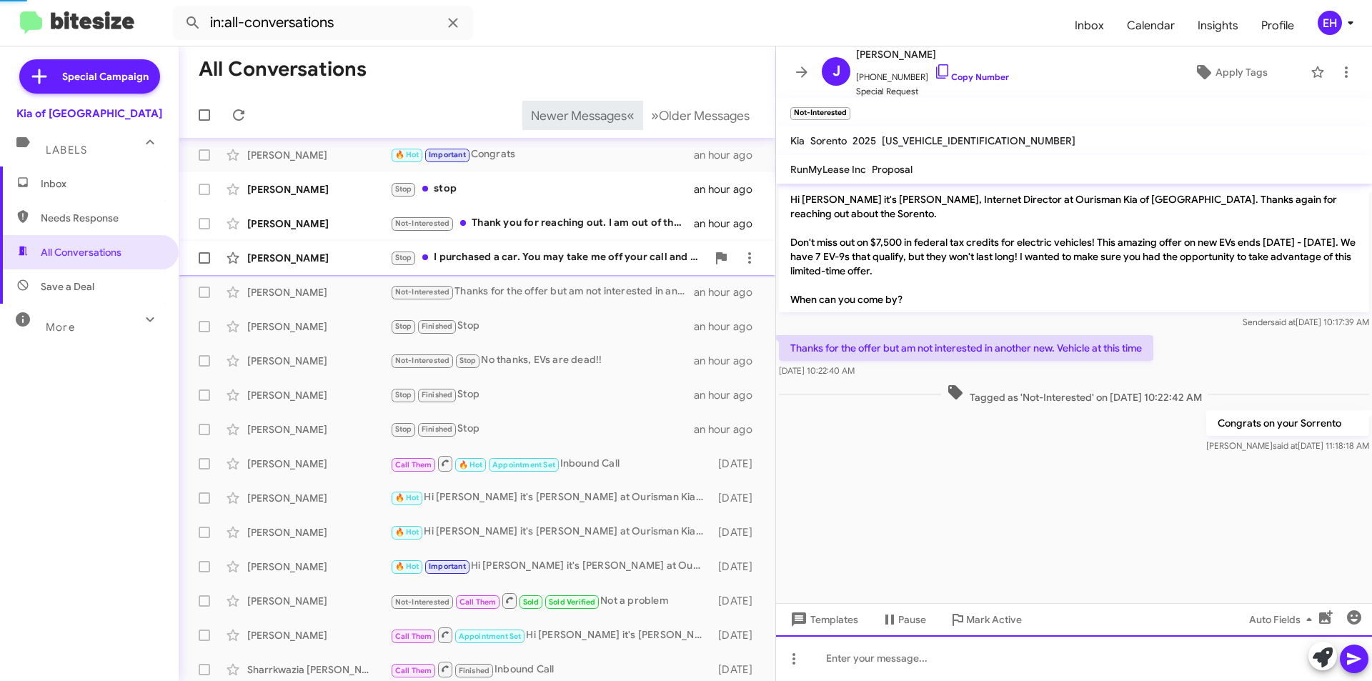
scroll to position [40, 0]
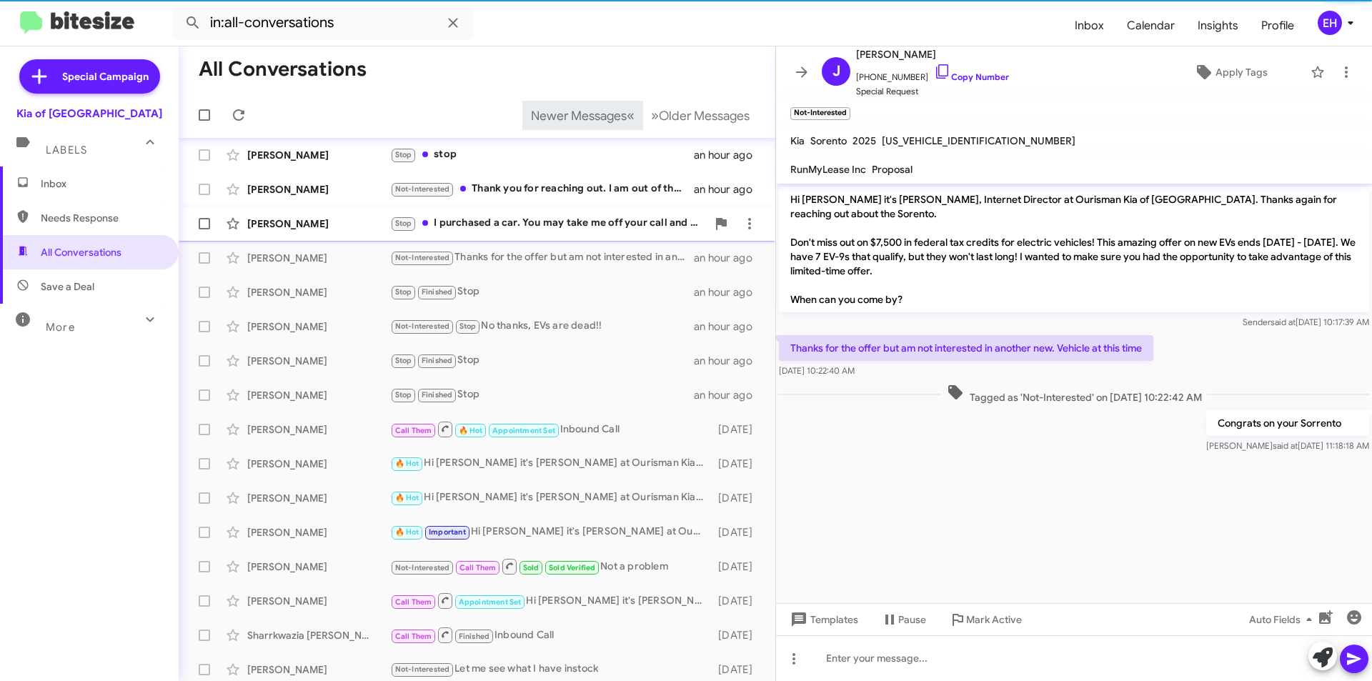
click at [530, 224] on div "Stop I purchased a car. You may take me off your call and text lists." at bounding box center [548, 223] width 317 height 16
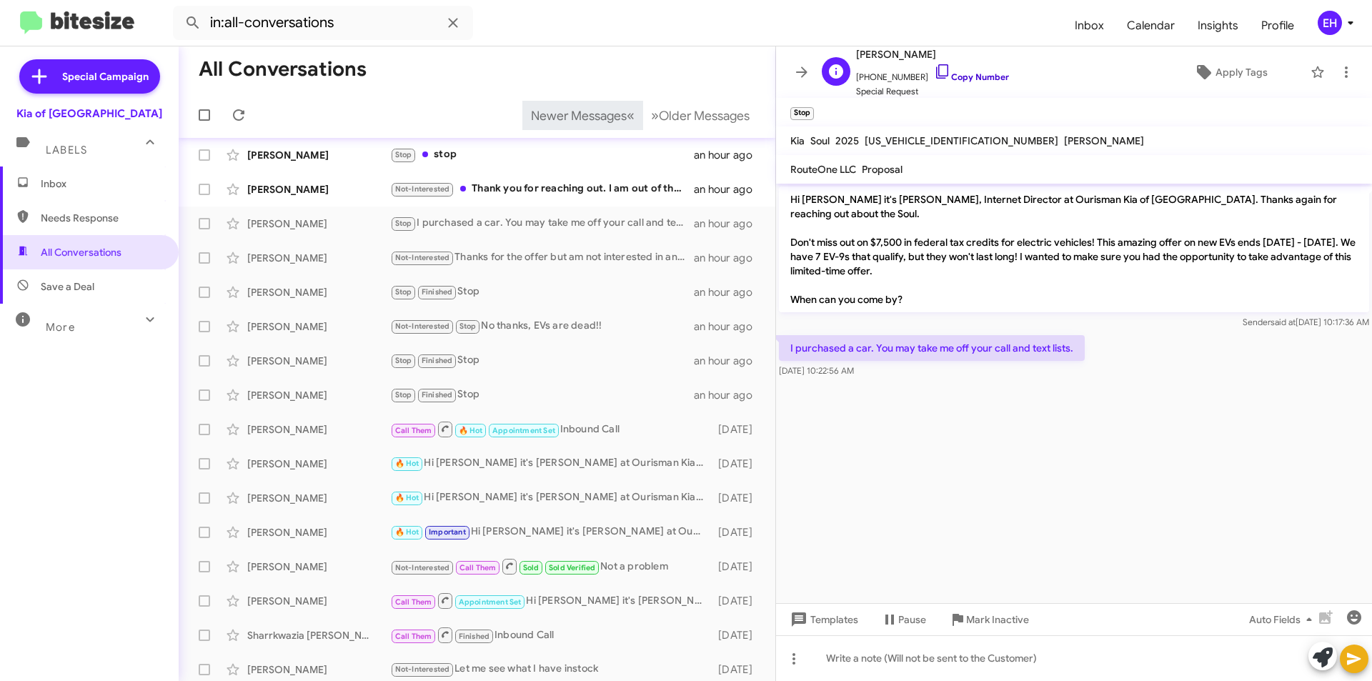
click at [972, 80] on link "Copy Number" at bounding box center [971, 76] width 75 height 11
click at [995, 622] on span "Mark Inactive" at bounding box center [997, 620] width 63 height 26
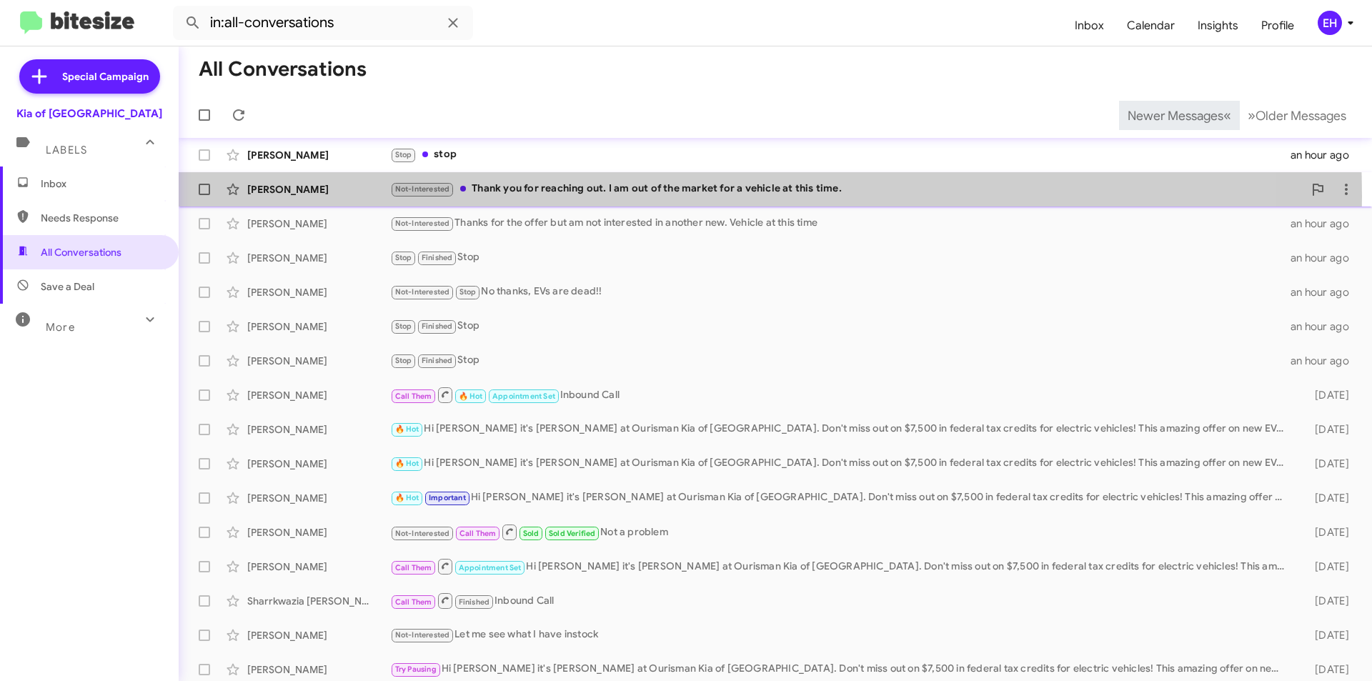
click at [592, 196] on div "Not-Interested Thank you for reaching out. I am out of the market for a vehicle…" at bounding box center [846, 189] width 913 height 16
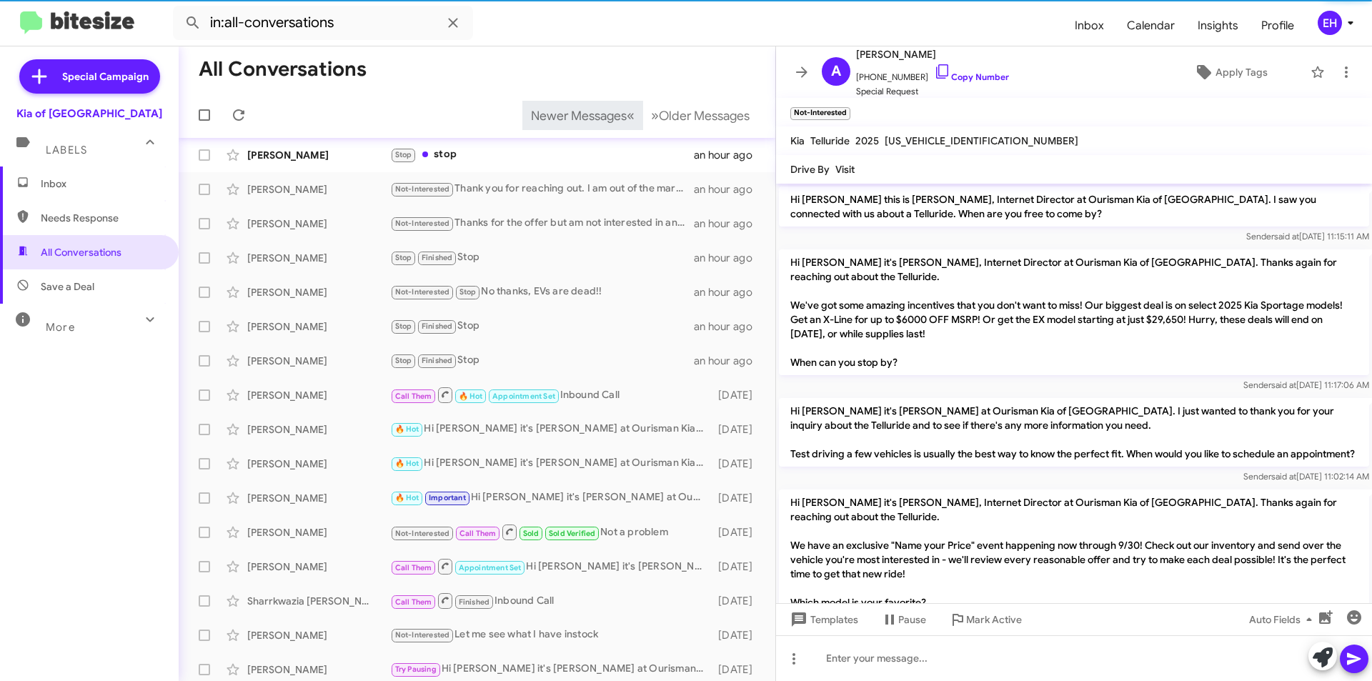
scroll to position [362, 0]
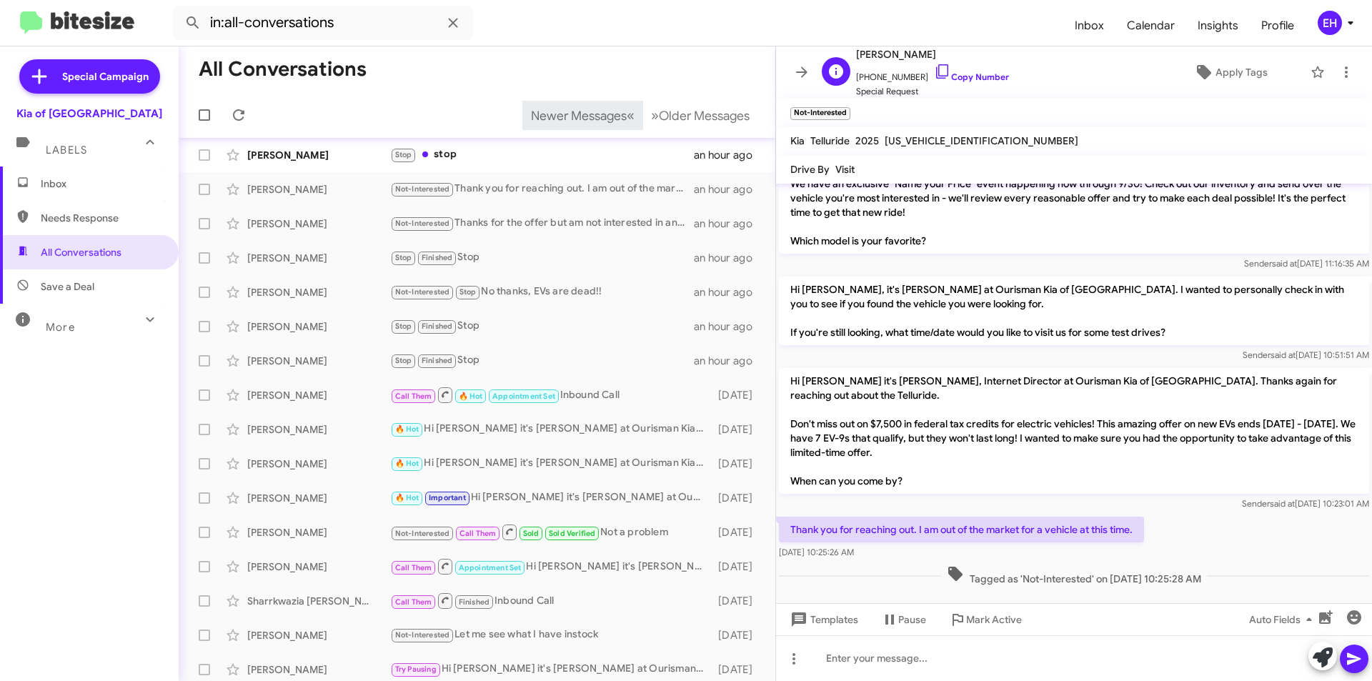
click at [968, 84] on span "[PHONE_NUMBER] Copy Number" at bounding box center [932, 73] width 153 height 21
click at [973, 79] on link "Copy Number" at bounding box center [971, 76] width 75 height 11
click at [1342, 70] on span at bounding box center [1346, 72] width 29 height 17
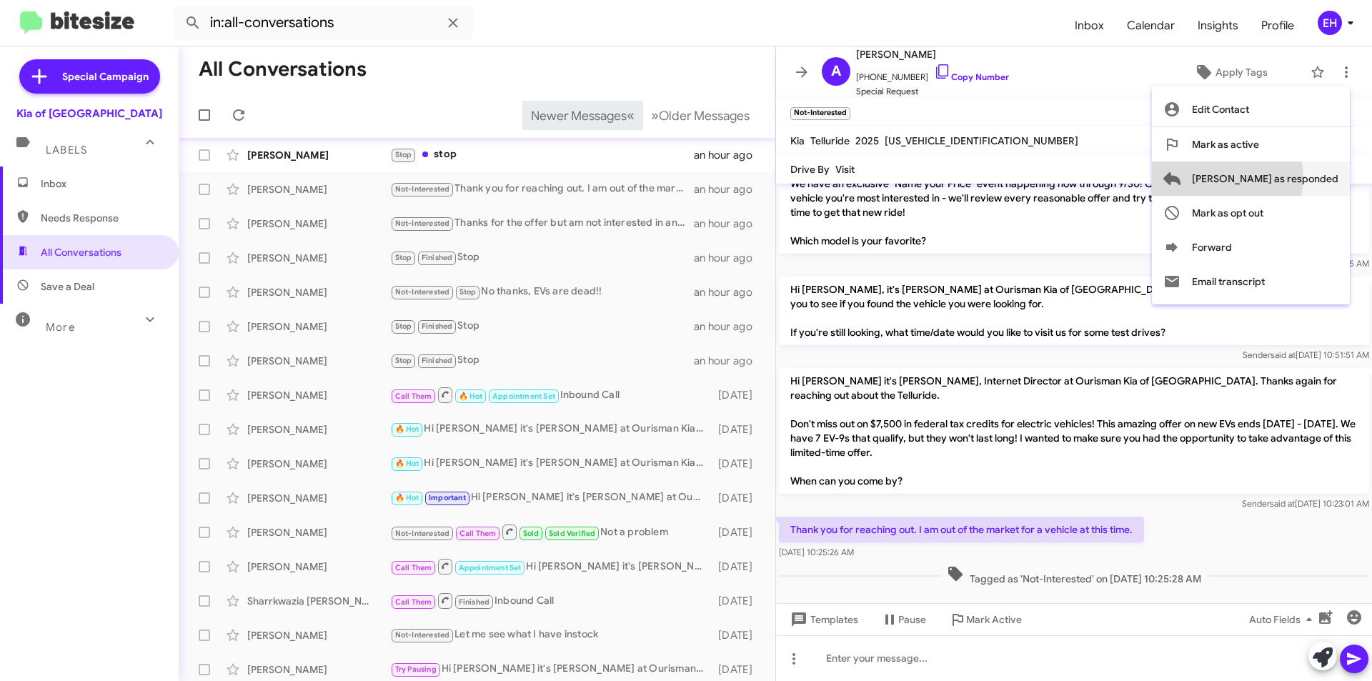
click at [1284, 177] on span "[PERSON_NAME] as responded" at bounding box center [1265, 179] width 147 height 34
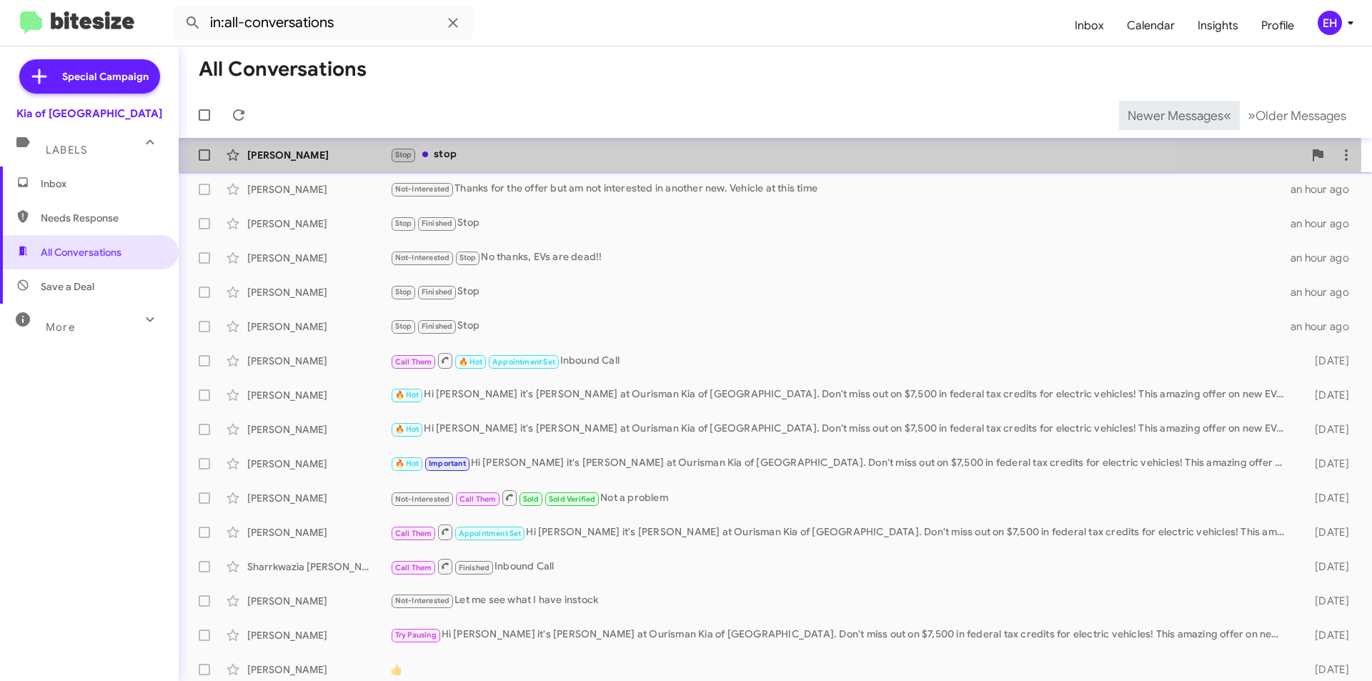
click at [451, 157] on div "Stop stop" at bounding box center [846, 155] width 913 height 16
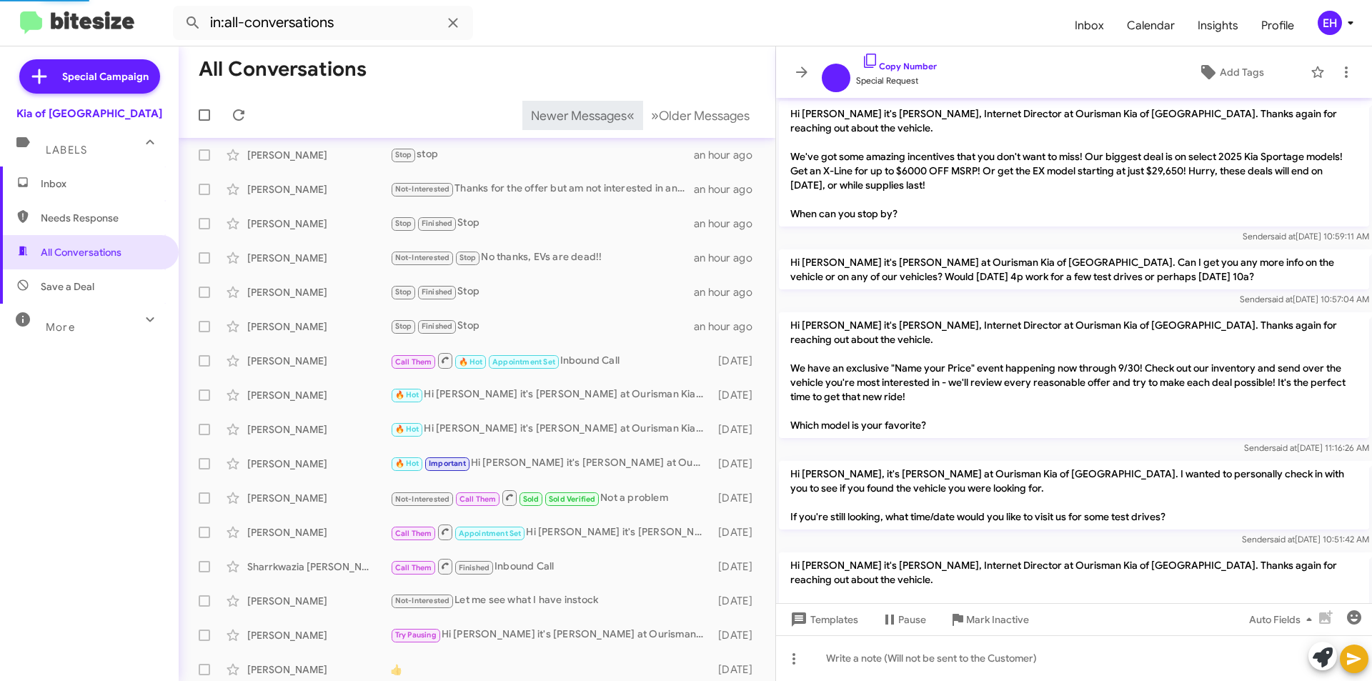
scroll to position [165, 0]
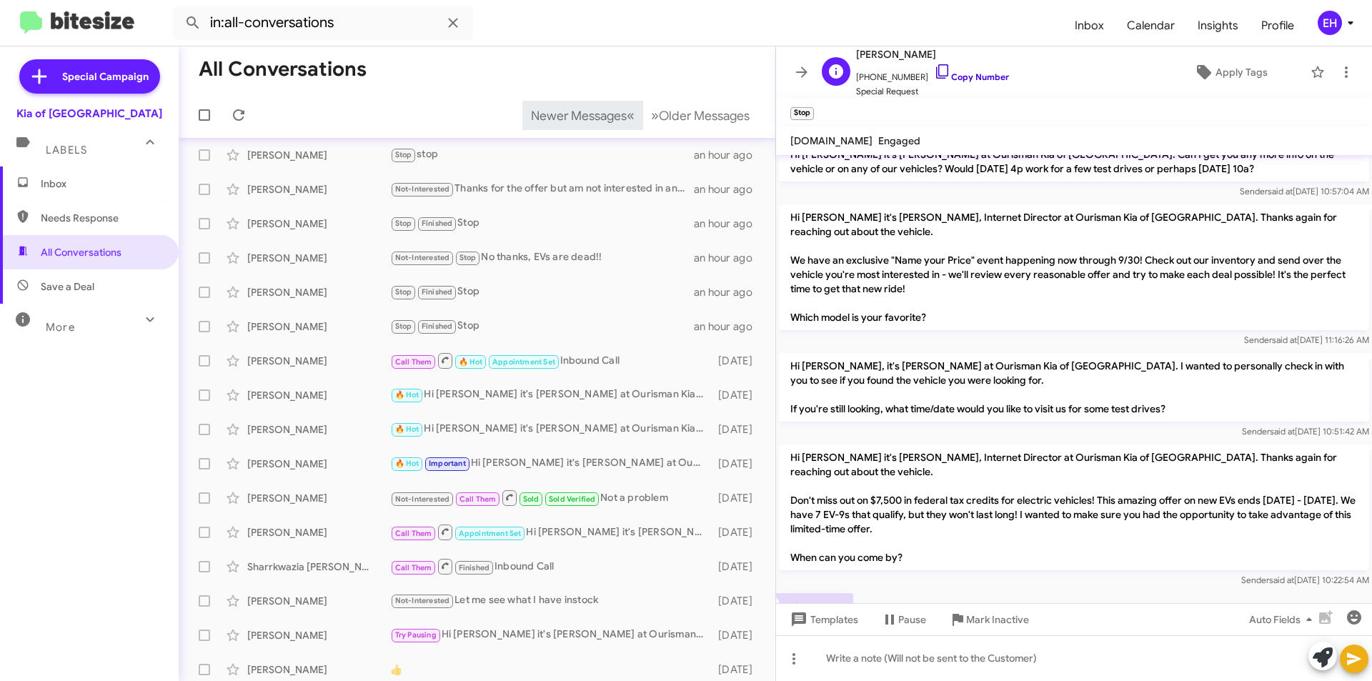
click at [972, 76] on link "Copy Number" at bounding box center [971, 76] width 75 height 11
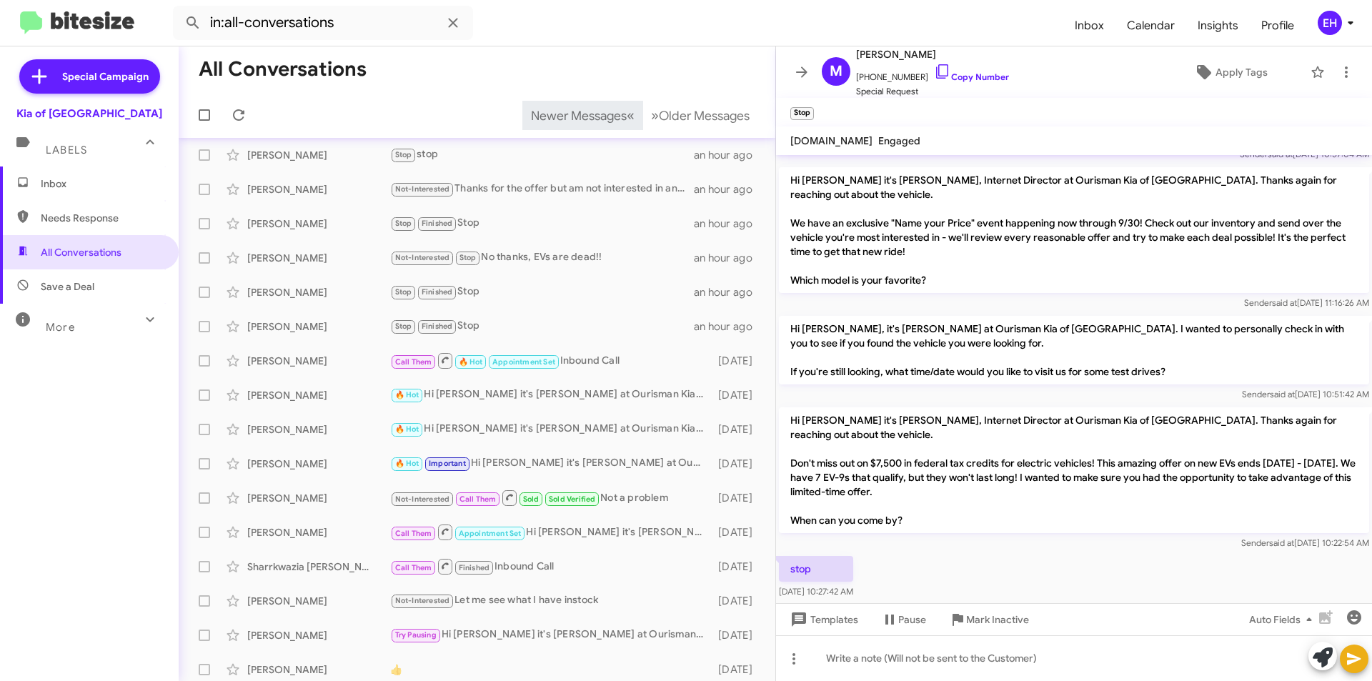
scroll to position [222, 0]
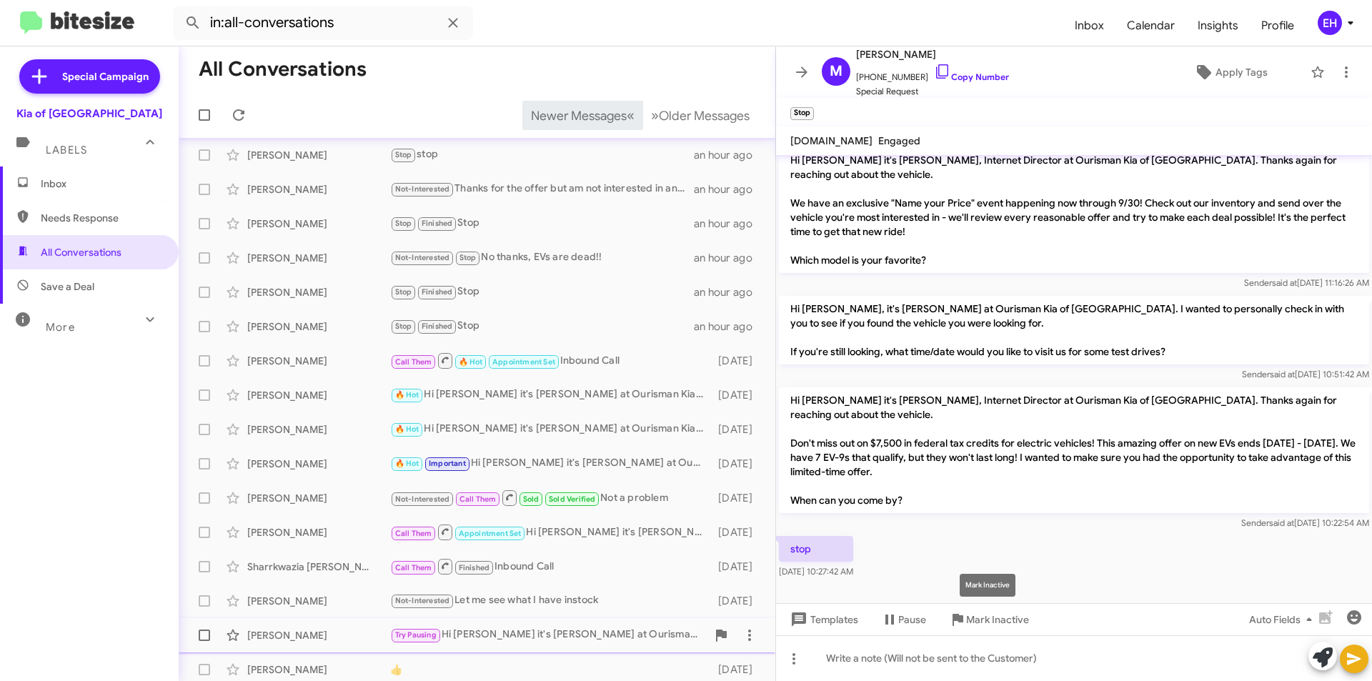
click at [981, 626] on span "Mark Inactive" at bounding box center [997, 620] width 63 height 26
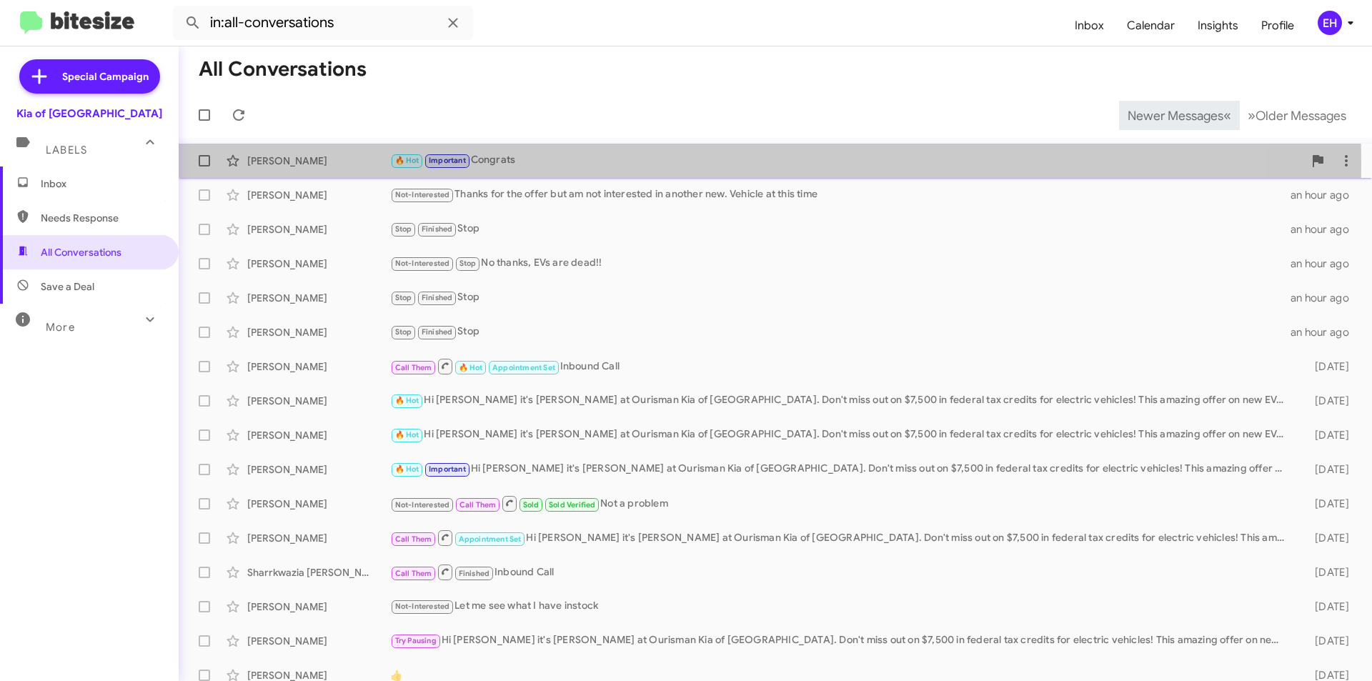
click at [496, 164] on div "🔥 Hot Important Congrats" at bounding box center [846, 160] width 913 height 16
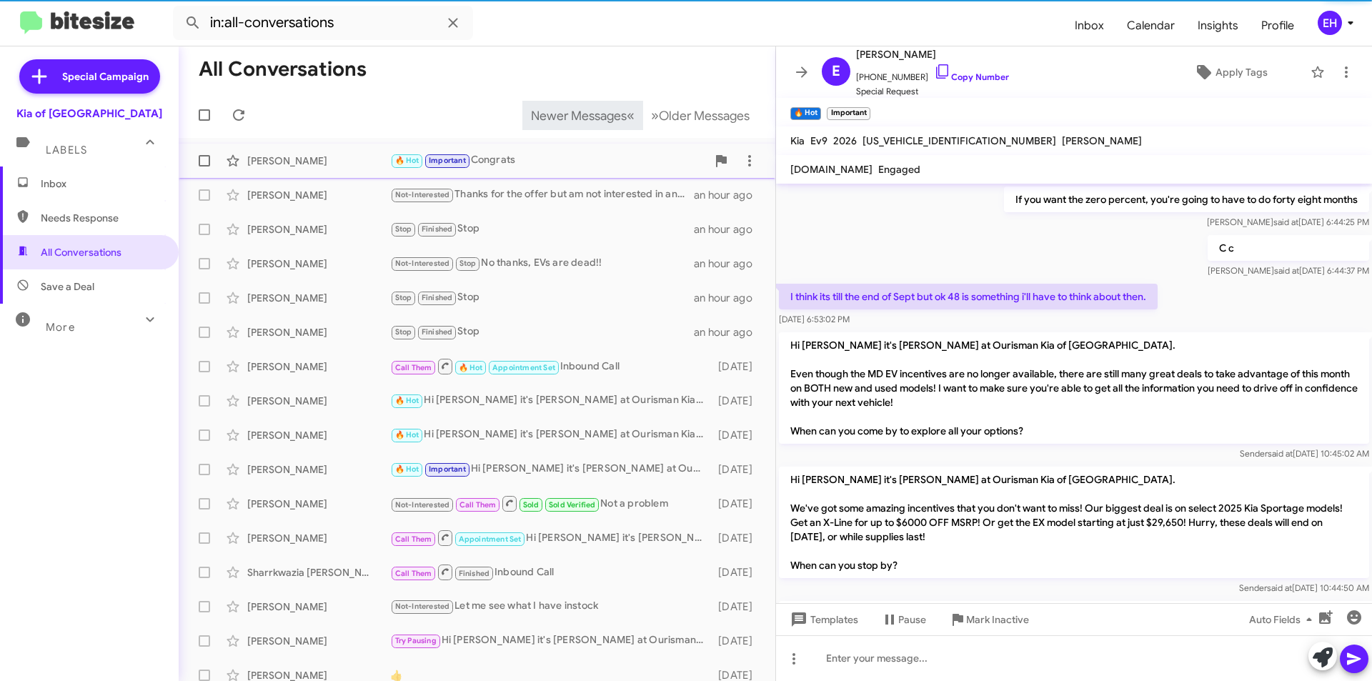
scroll to position [967, 0]
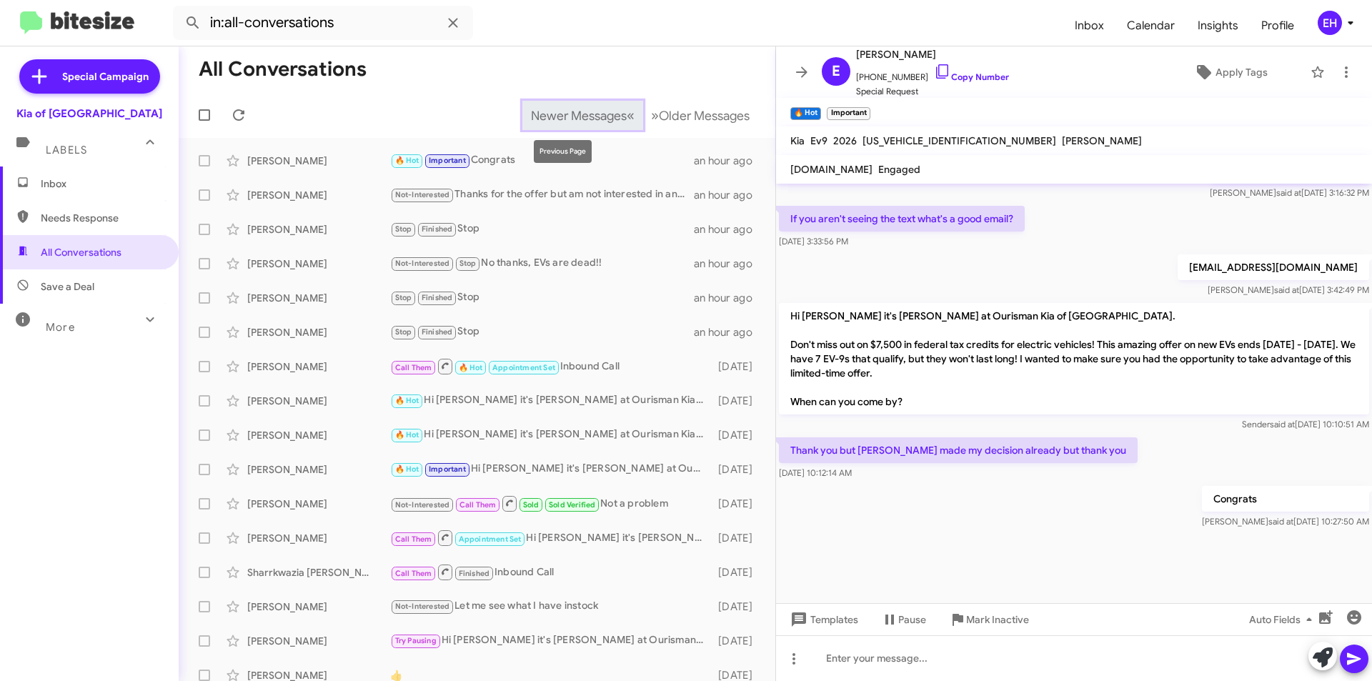
click at [592, 109] on span "Newer Messages" at bounding box center [579, 116] width 96 height 16
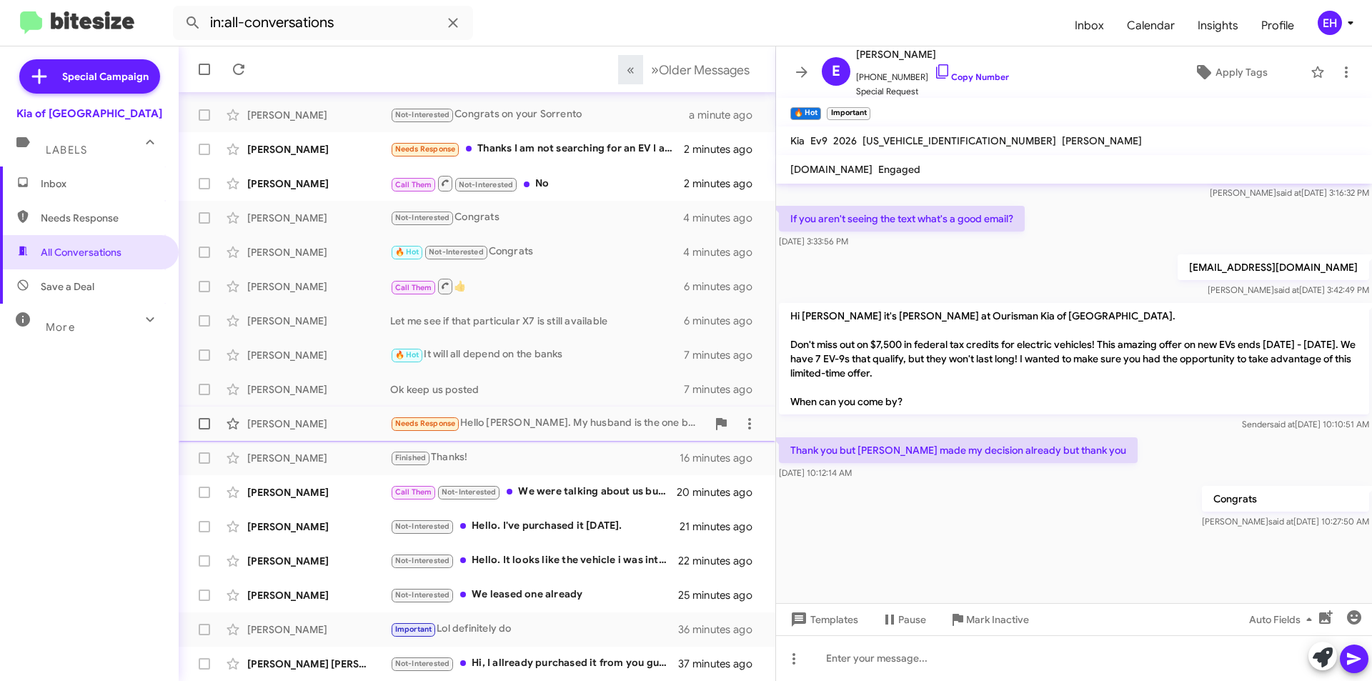
scroll to position [149, 0]
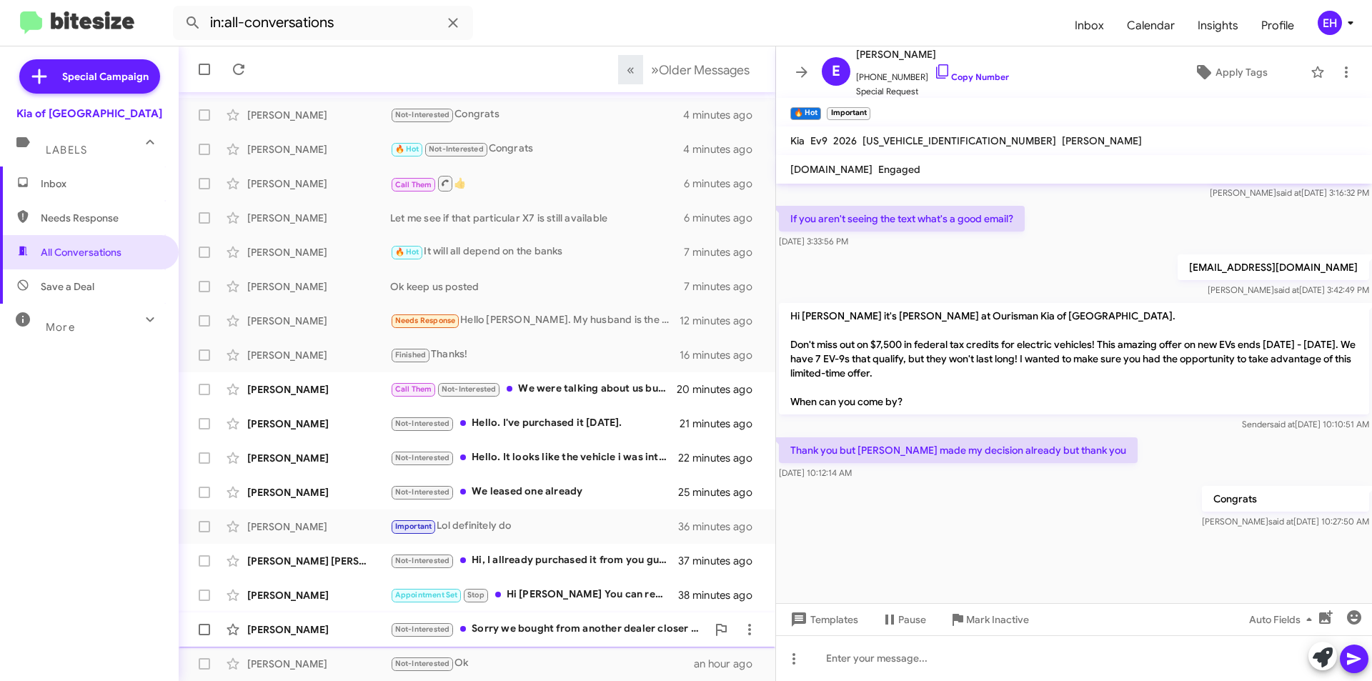
click at [520, 637] on div "Not-Interested Sorry we bought from another dealer closer to home in [GEOGRAPHI…" at bounding box center [548, 629] width 317 height 16
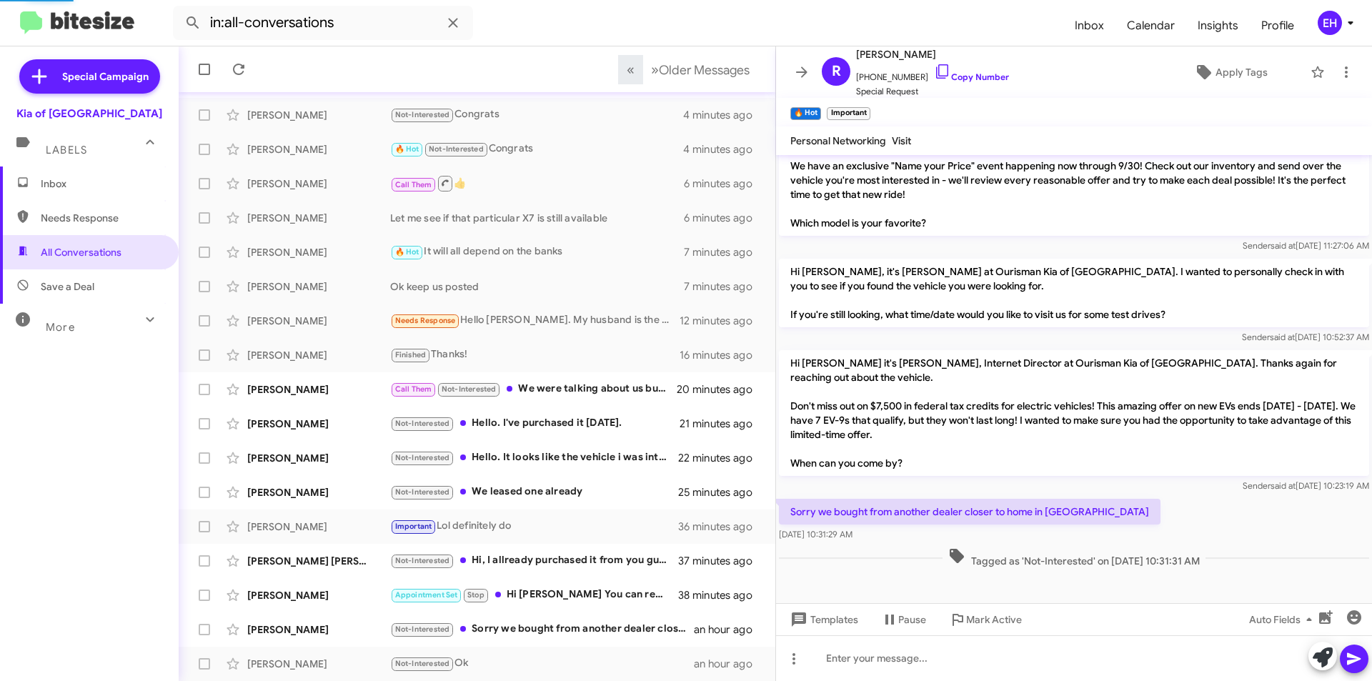
scroll to position [428, 0]
click at [971, 76] on link "Copy Number" at bounding box center [971, 76] width 75 height 11
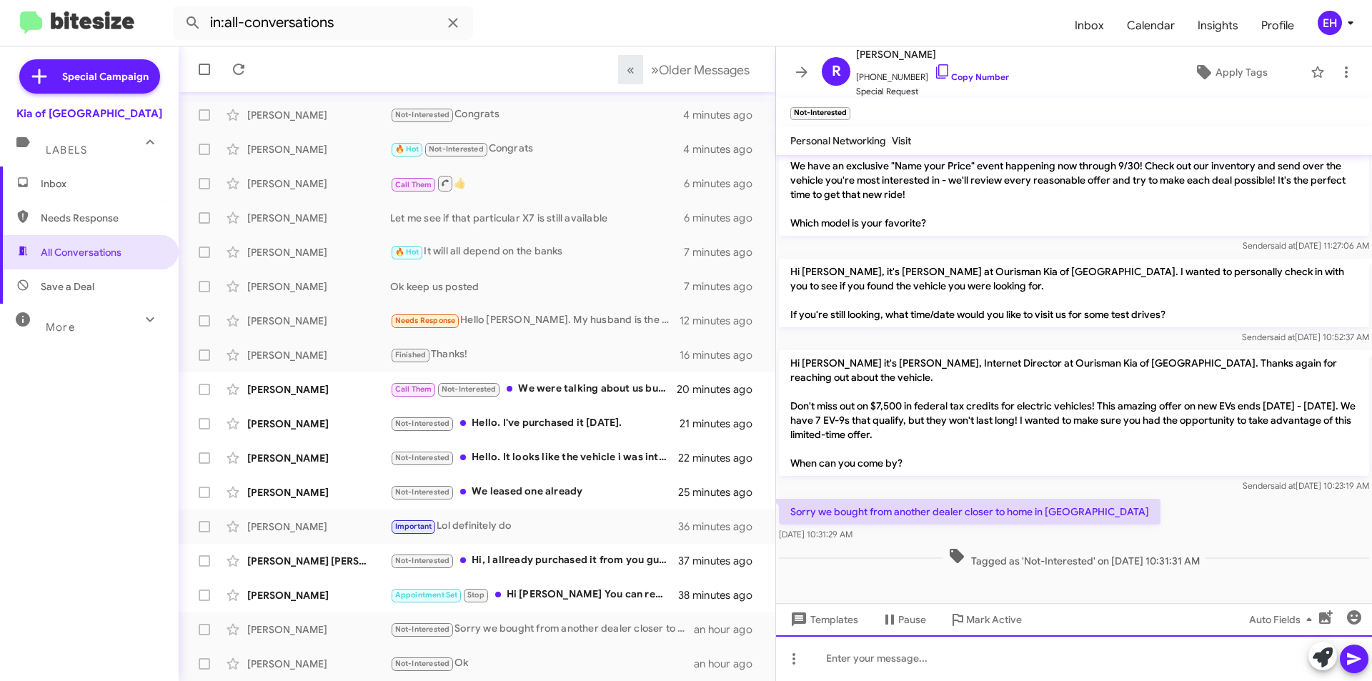
click at [852, 664] on div at bounding box center [1074, 658] width 596 height 46
click at [1364, 651] on button at bounding box center [1354, 659] width 29 height 29
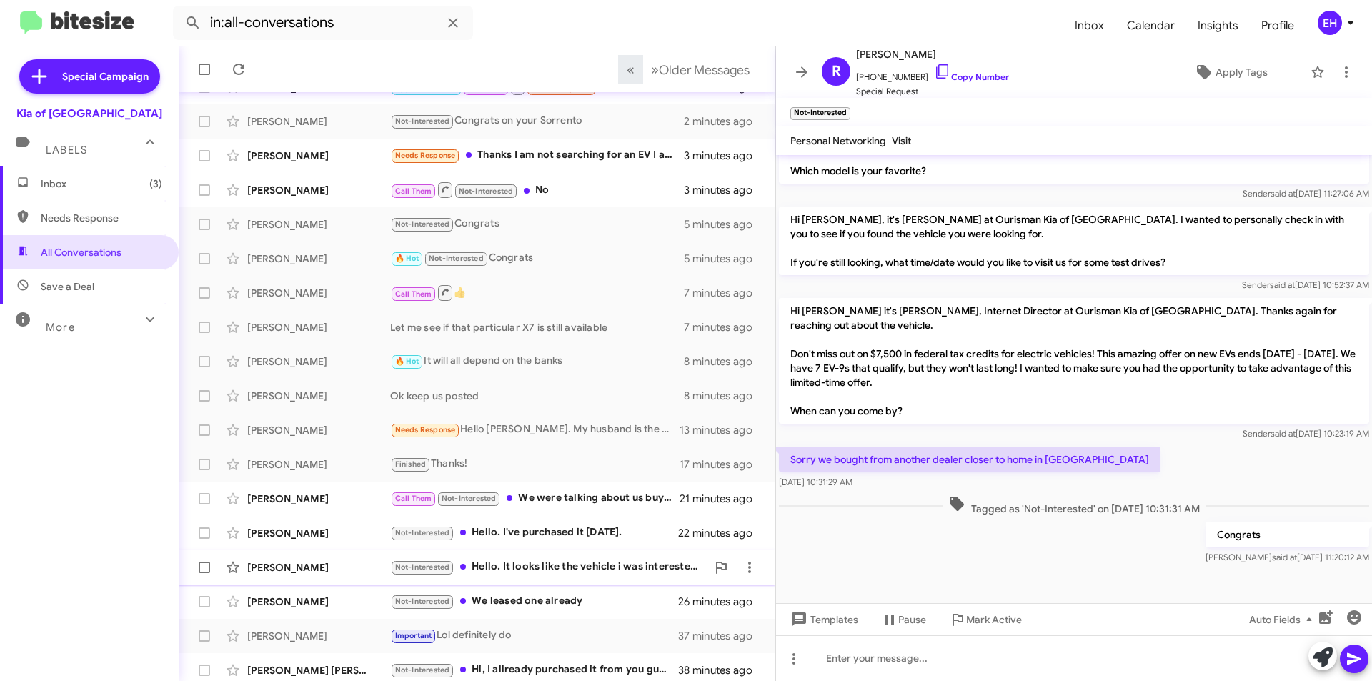
scroll to position [149, 0]
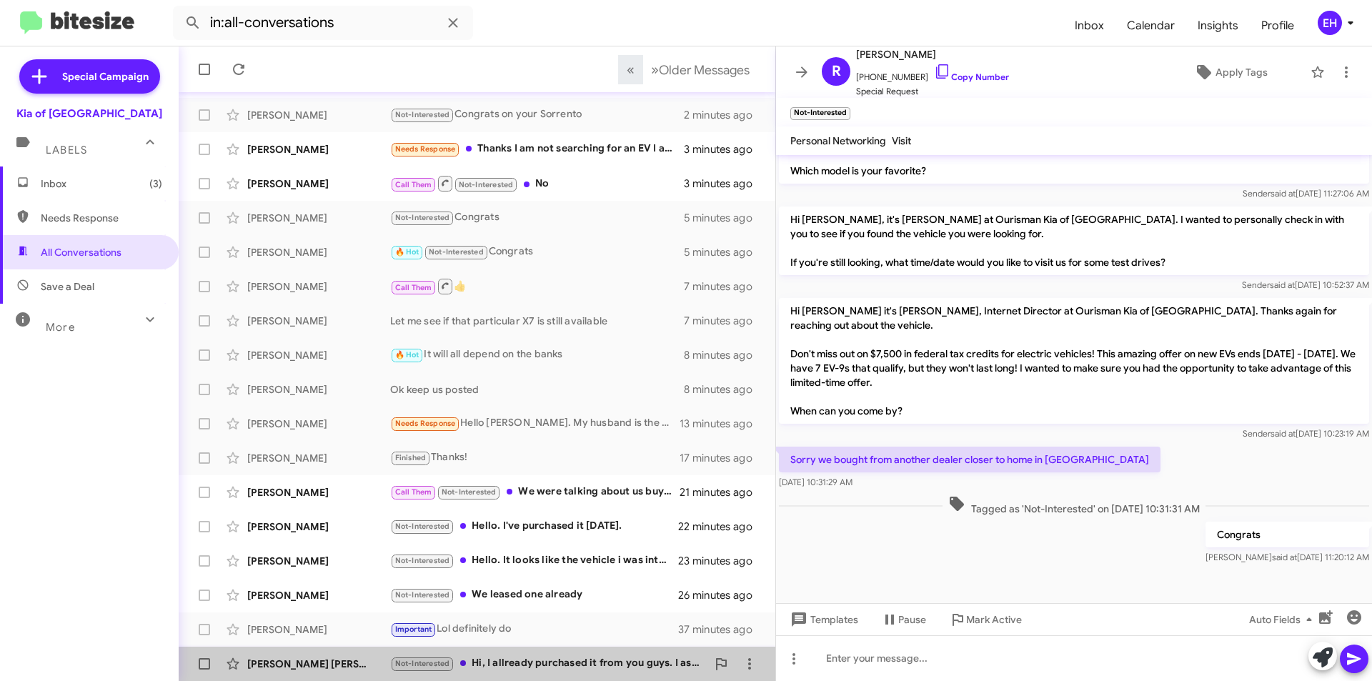
click at [570, 658] on div "Not-Interested Hi, I allready purchased it from you guys. I ask for my cortesy …" at bounding box center [548, 663] width 317 height 16
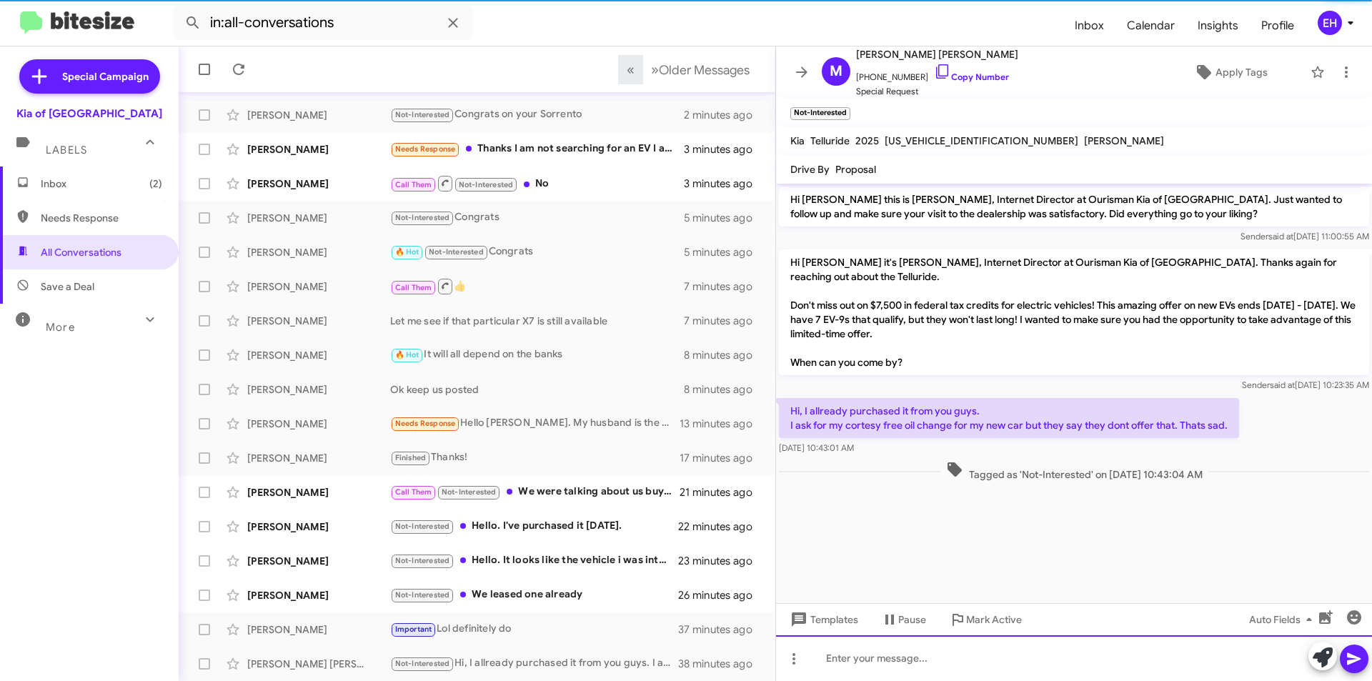
click at [969, 651] on div at bounding box center [1074, 658] width 596 height 46
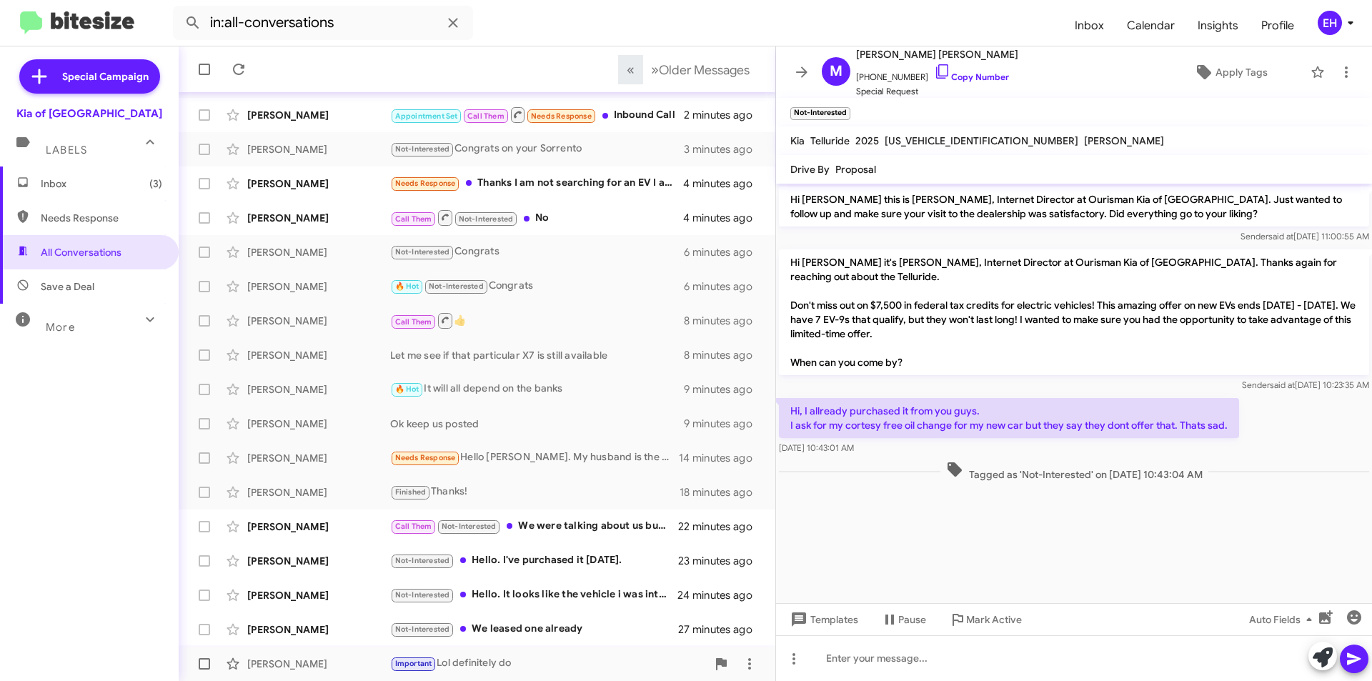
click at [497, 657] on div "Important Lol definitely do" at bounding box center [548, 663] width 317 height 16
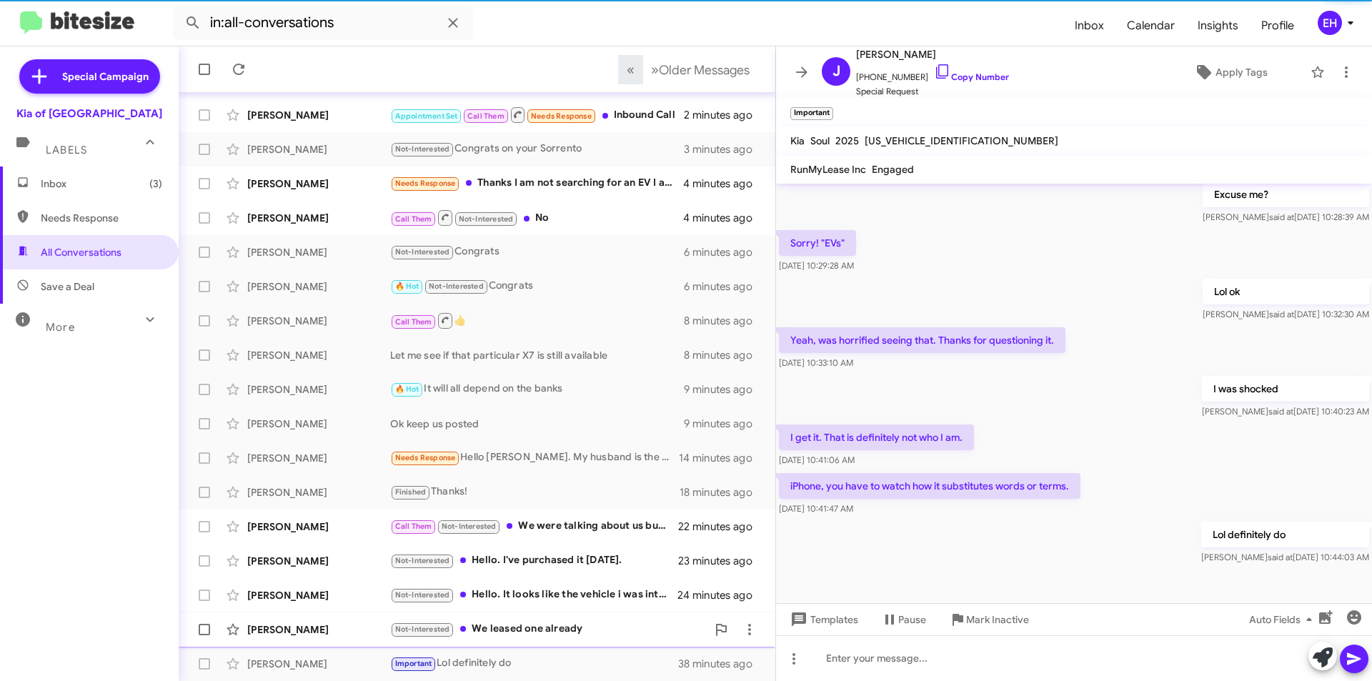
click at [545, 626] on div "Not-Interested We leased one already" at bounding box center [548, 629] width 317 height 16
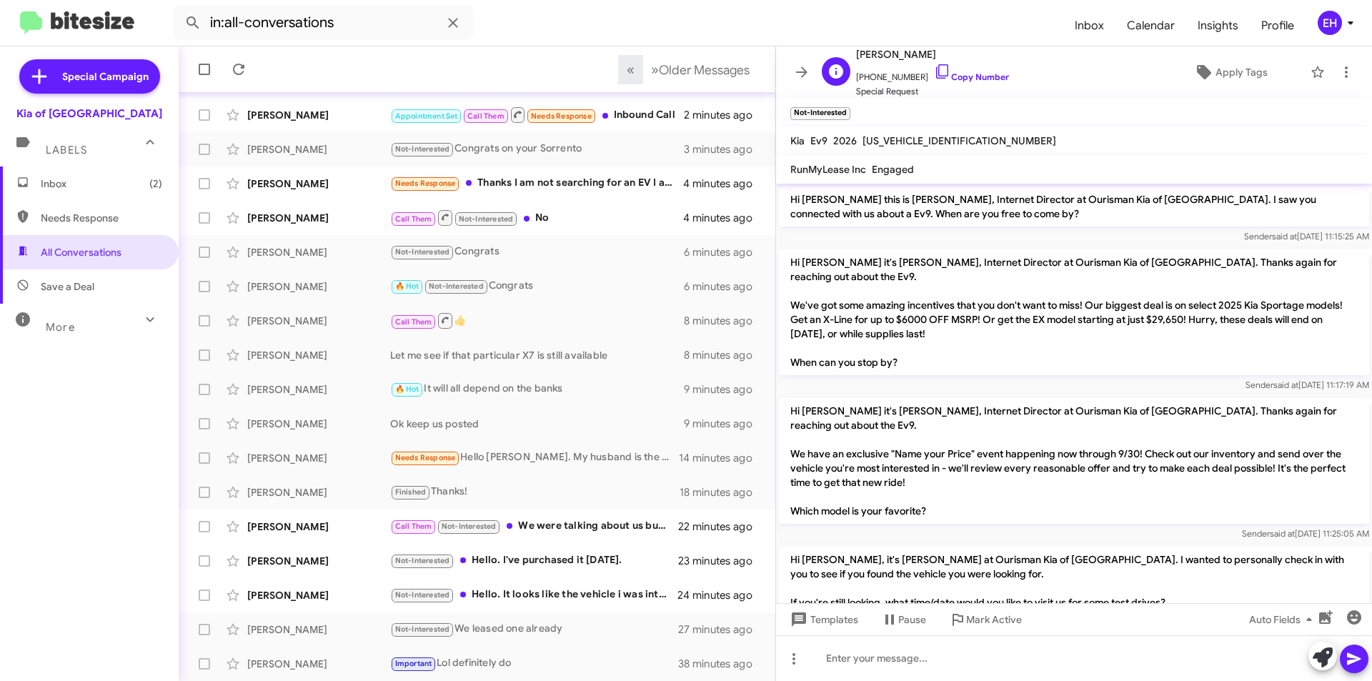
scroll to position [1, 0]
click at [981, 74] on link "Copy Number" at bounding box center [971, 76] width 75 height 11
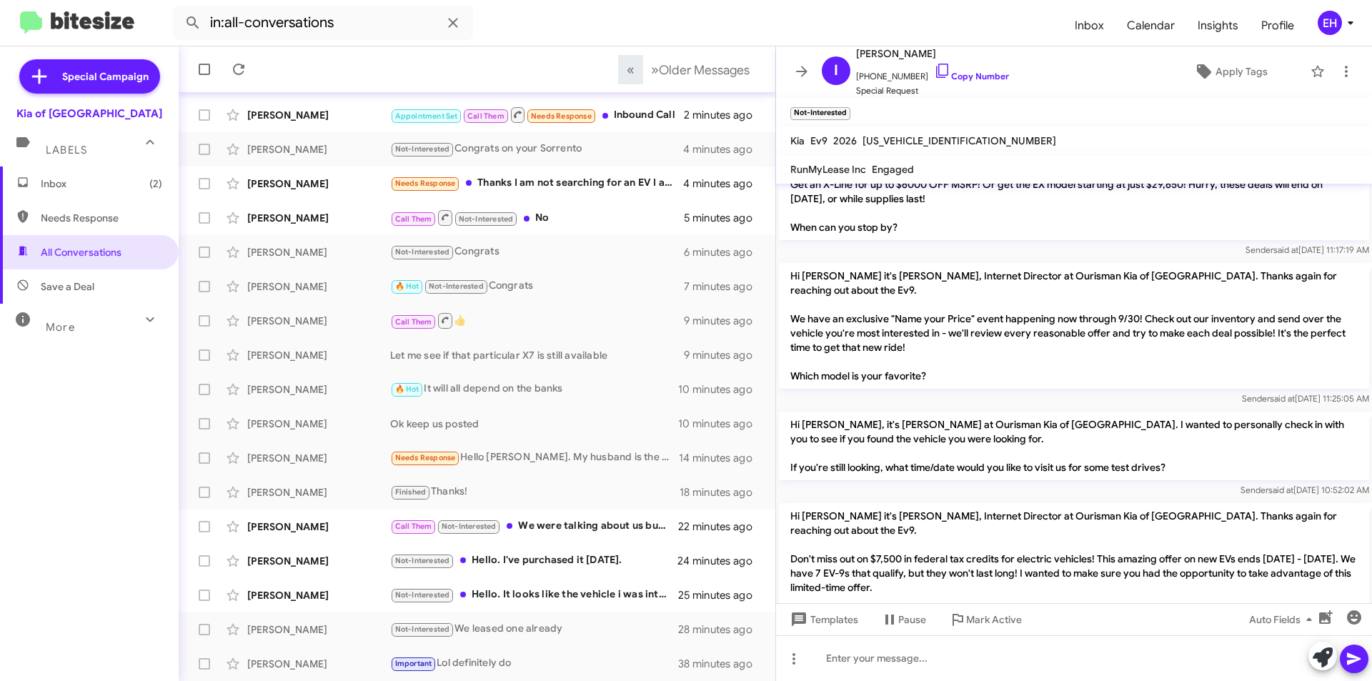
scroll to position [238, 0]
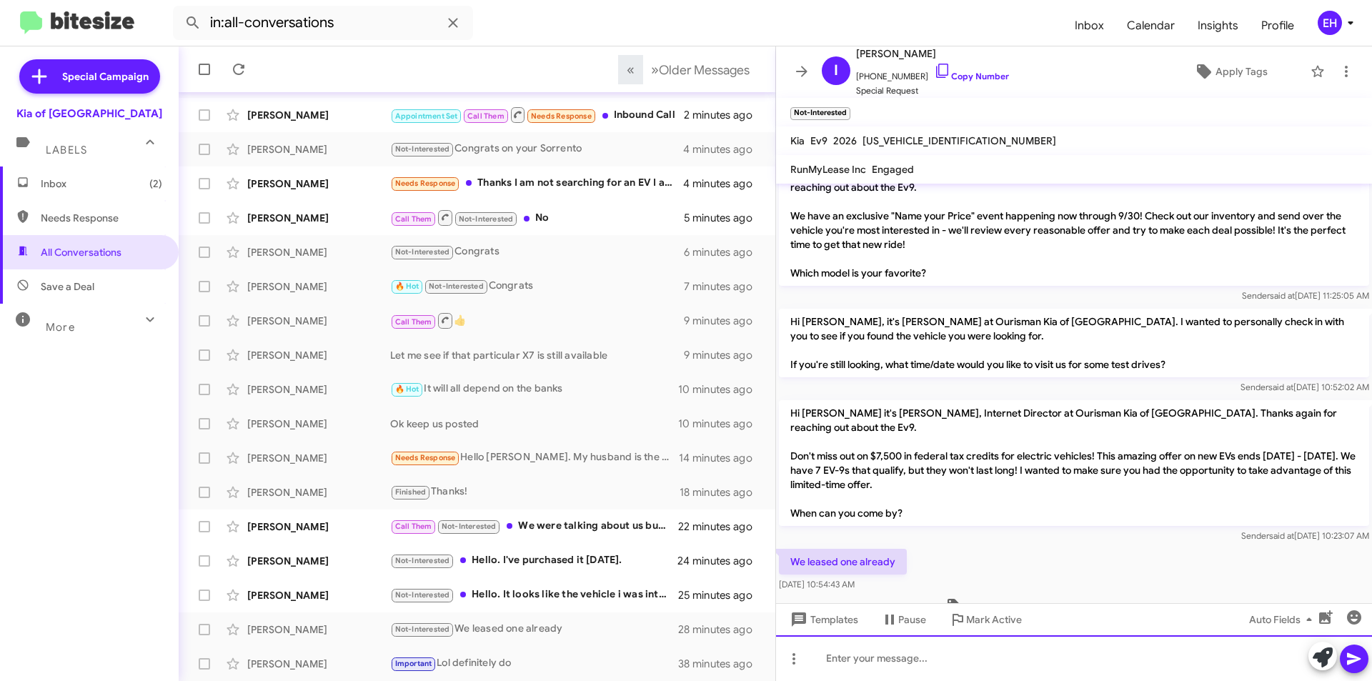
click at [961, 664] on div at bounding box center [1074, 658] width 596 height 46
click at [1359, 652] on icon at bounding box center [1354, 658] width 17 height 17
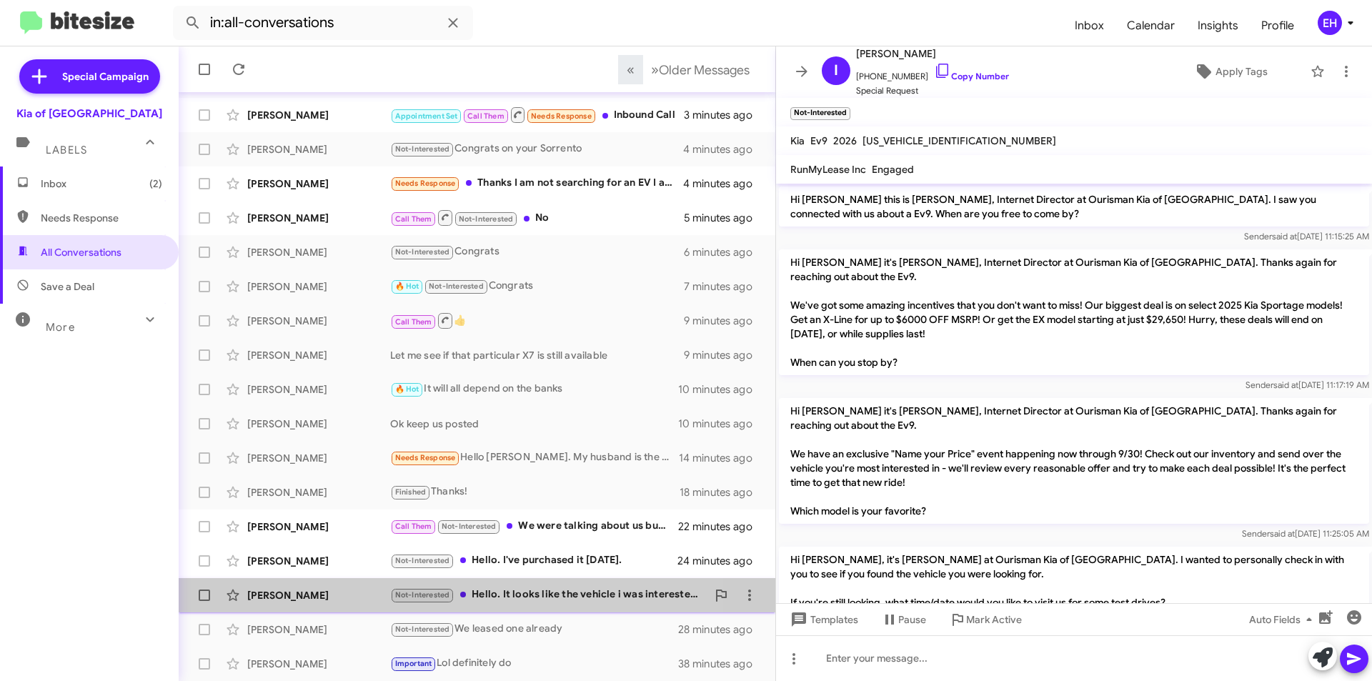
click at [545, 593] on div "Not-Interested Hello. It looks like the vehicle i was interested in is no longe…" at bounding box center [548, 595] width 317 height 16
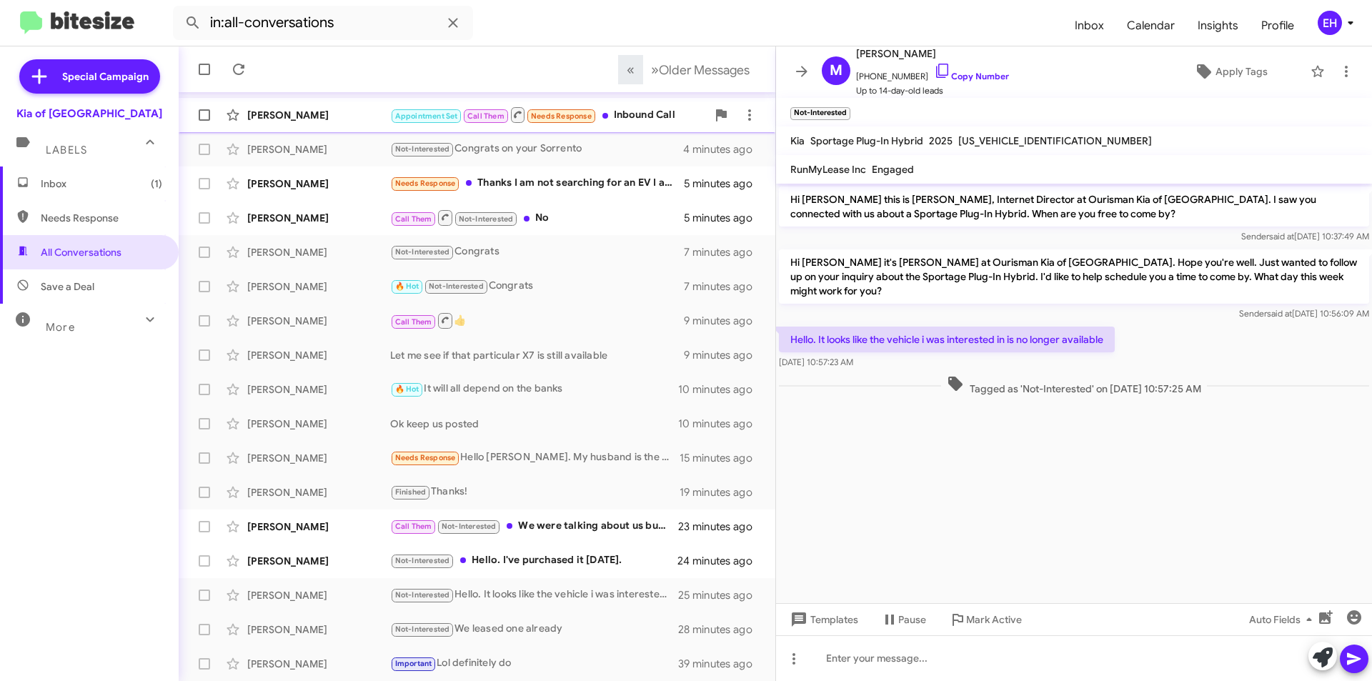
click at [665, 112] on div "Appointment Set Call Them Needs Response Inbound Call" at bounding box center [548, 115] width 317 height 18
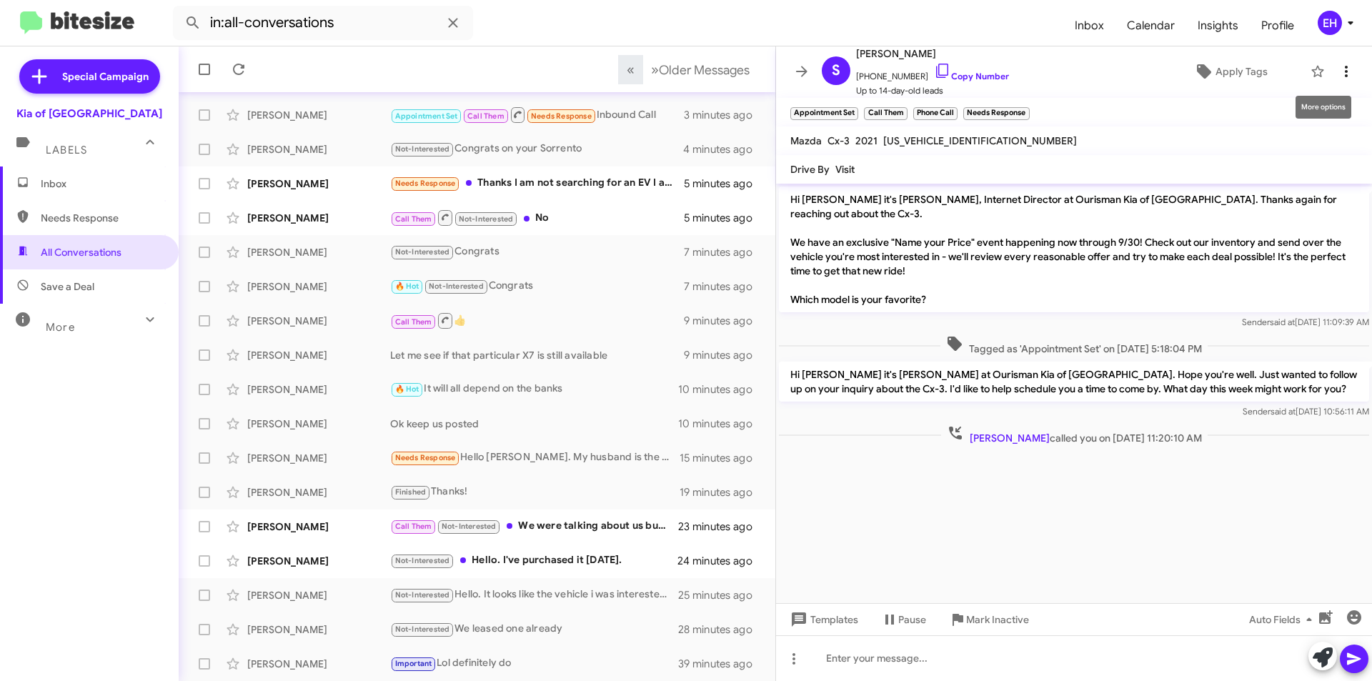
click at [1338, 70] on icon at bounding box center [1346, 71] width 17 height 17
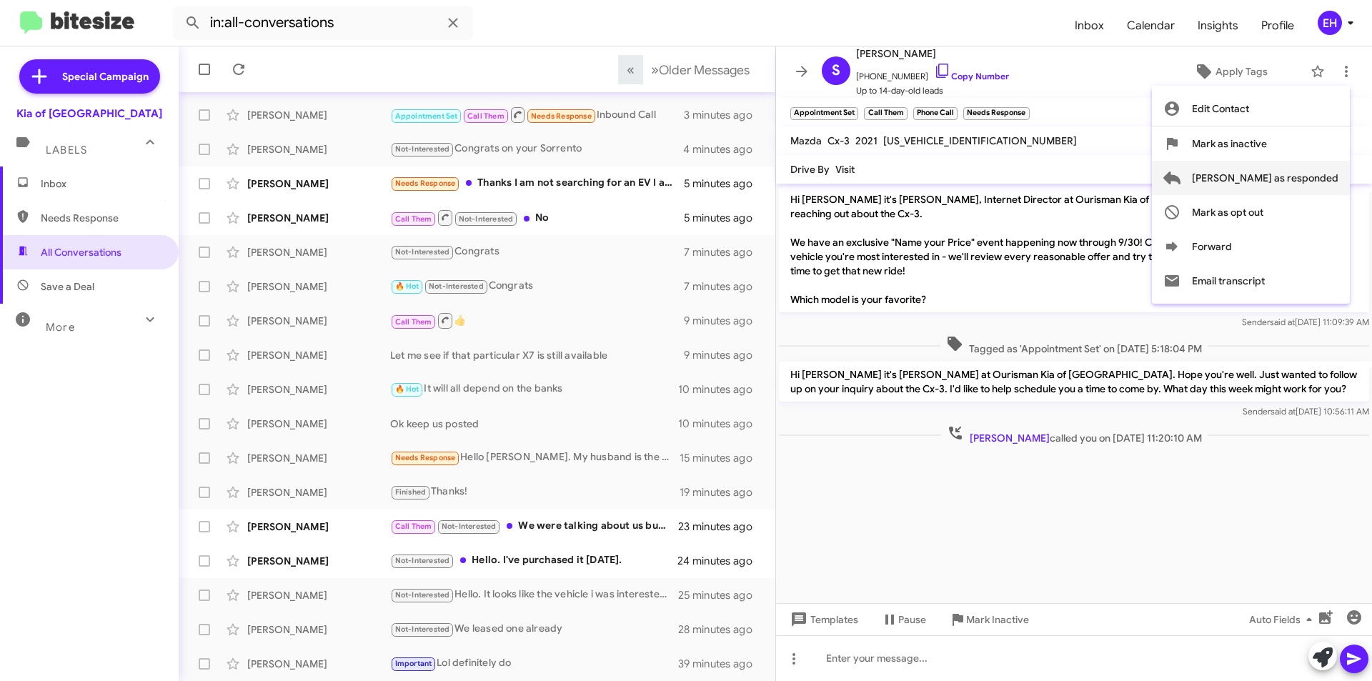
click at [1291, 184] on span "[PERSON_NAME] as responded" at bounding box center [1265, 178] width 147 height 34
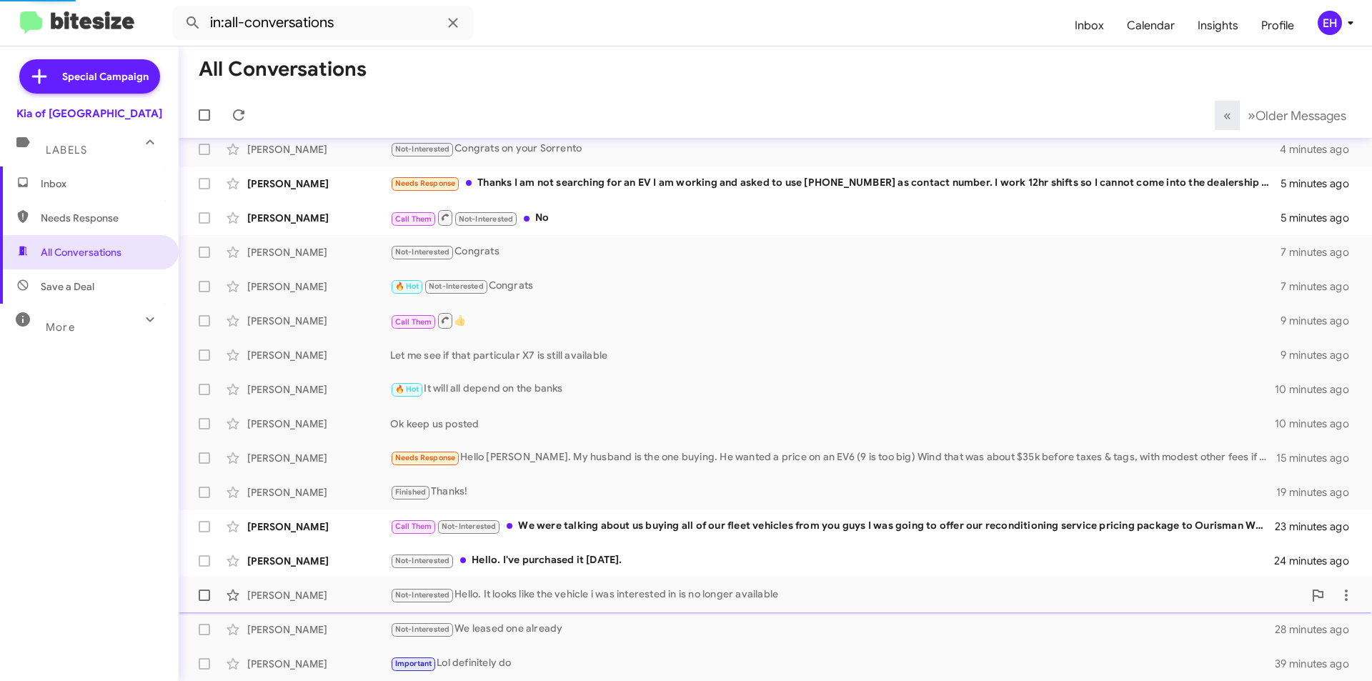
scroll to position [114, 0]
click at [526, 596] on div "Not-Interested Hello. It looks like the vehicle i was interested in is no longe…" at bounding box center [846, 595] width 913 height 16
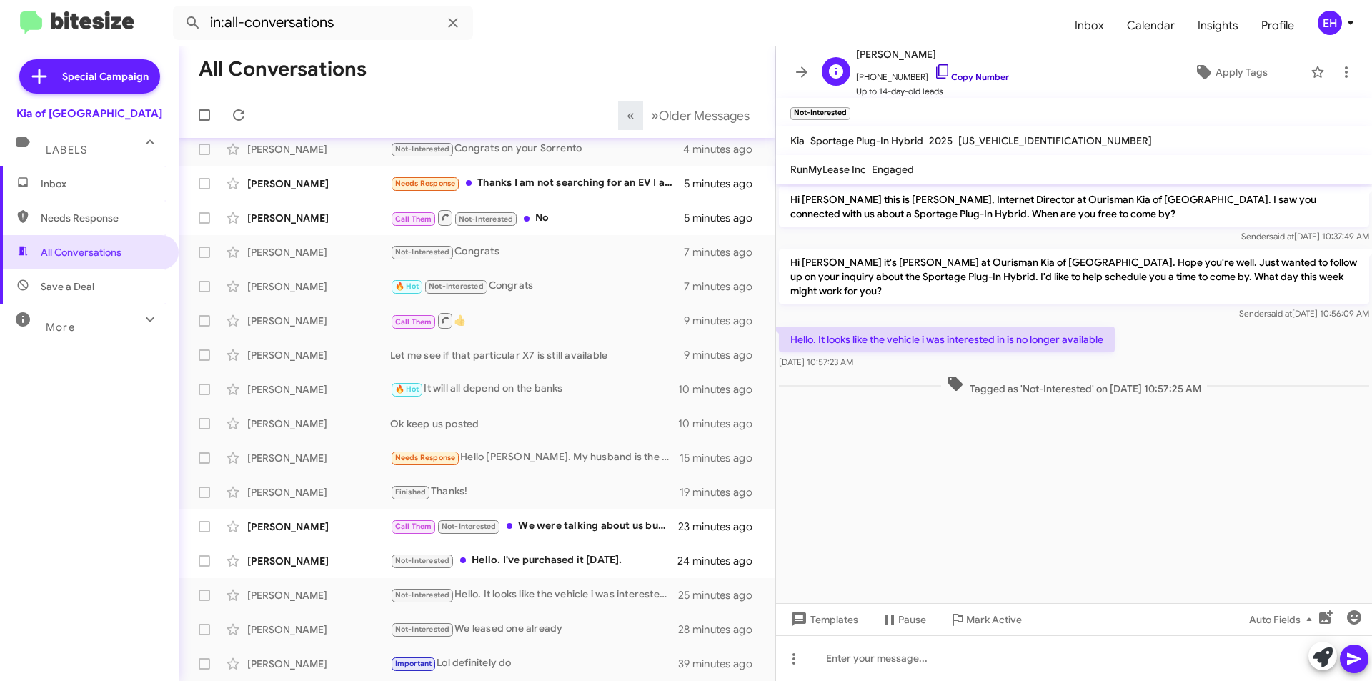
click at [963, 74] on link "Copy Number" at bounding box center [971, 76] width 75 height 11
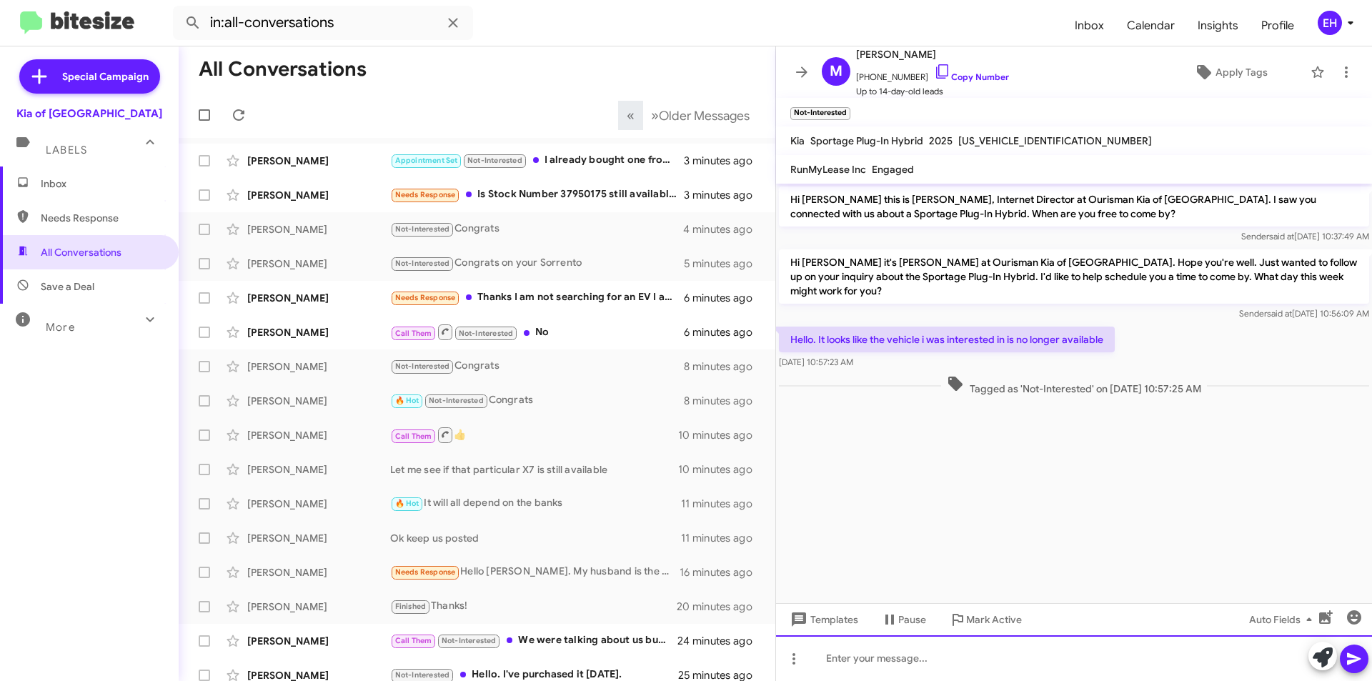
click at [951, 649] on div at bounding box center [1074, 658] width 596 height 46
paste div
click at [1359, 665] on icon at bounding box center [1354, 658] width 17 height 17
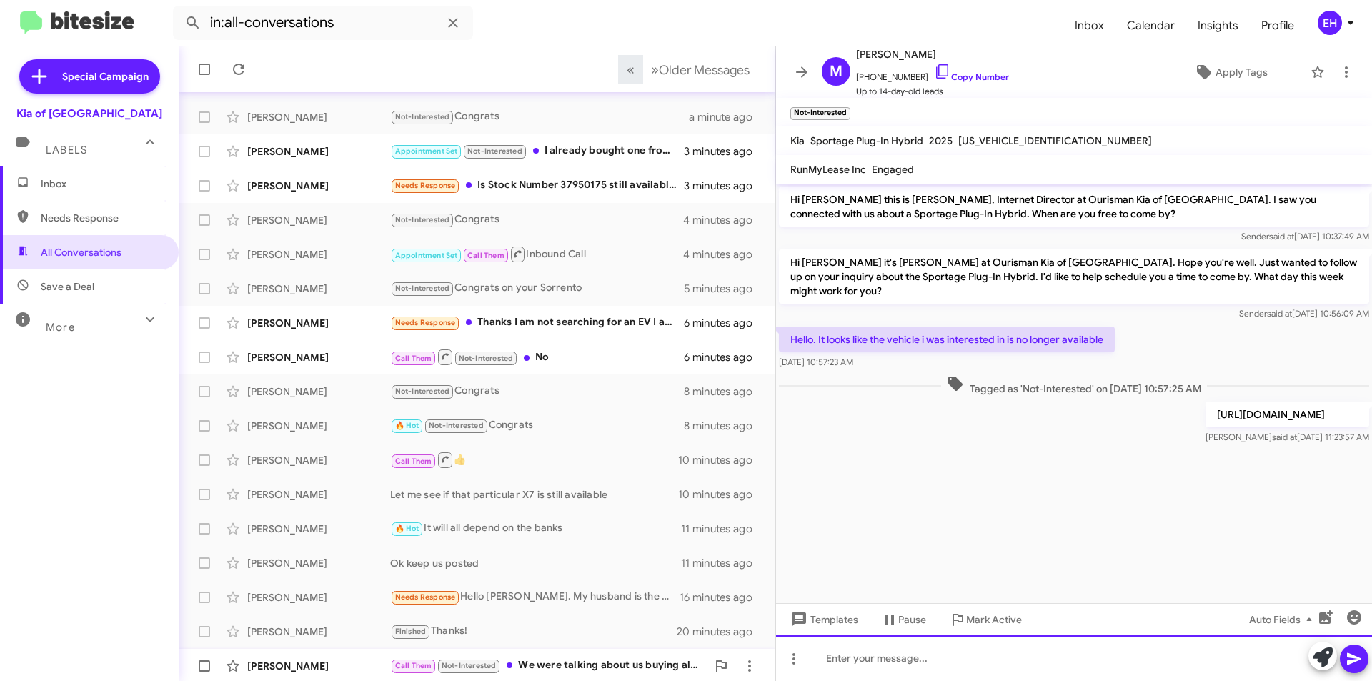
scroll to position [149, 0]
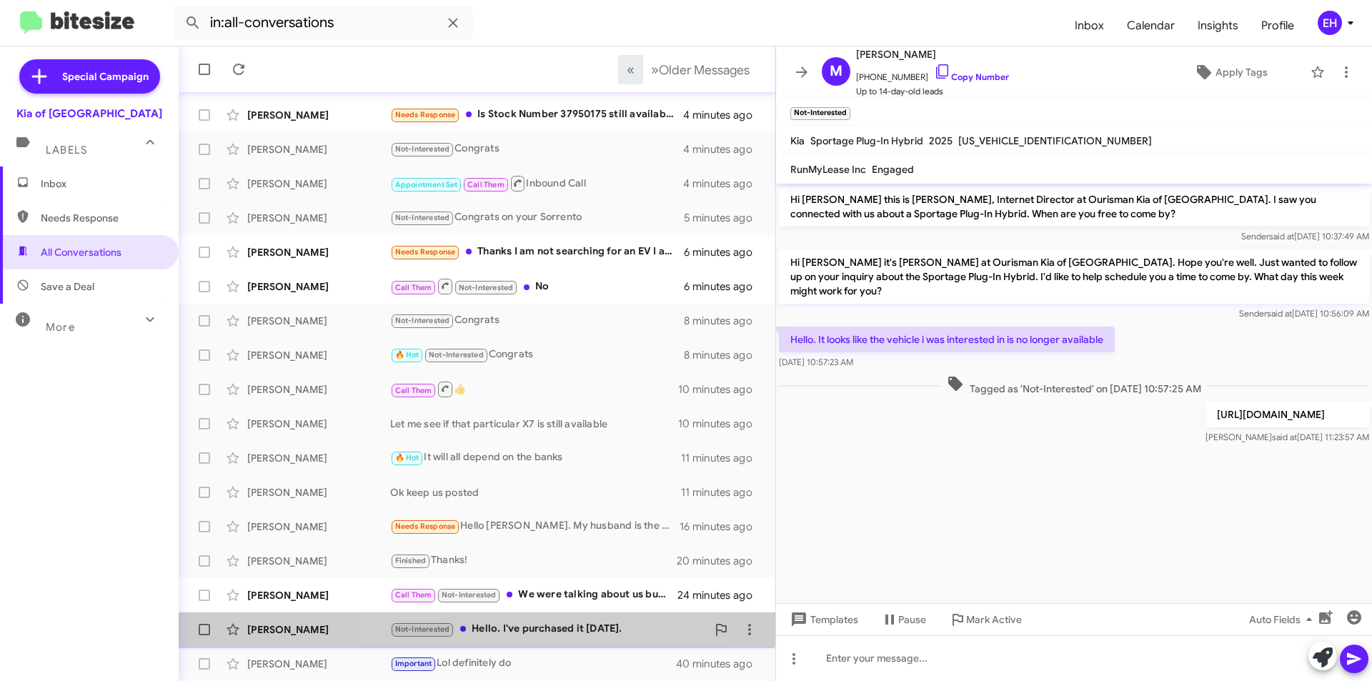
click at [545, 631] on div "Not-Interested Hello. I've purchased it [DATE]." at bounding box center [548, 629] width 317 height 16
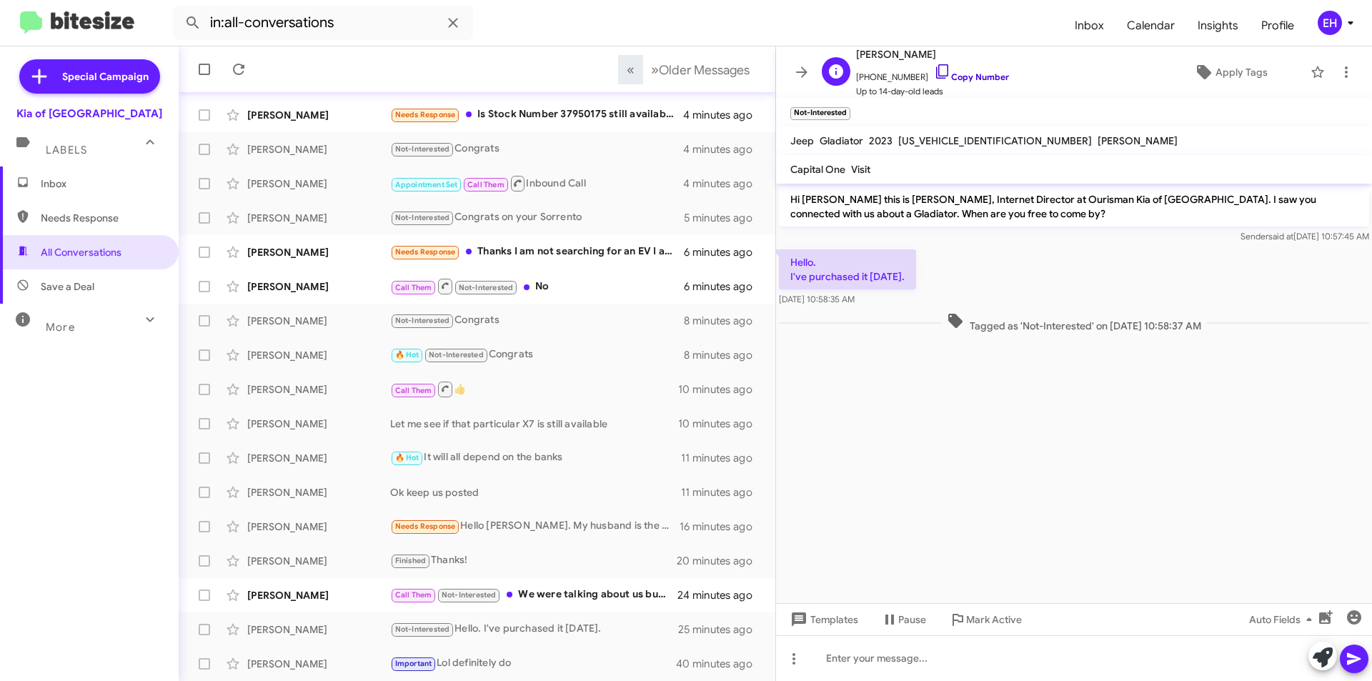
click at [974, 71] on link "Copy Number" at bounding box center [971, 76] width 75 height 11
click at [987, 645] on div at bounding box center [1074, 658] width 596 height 46
click at [1364, 657] on button at bounding box center [1354, 659] width 29 height 29
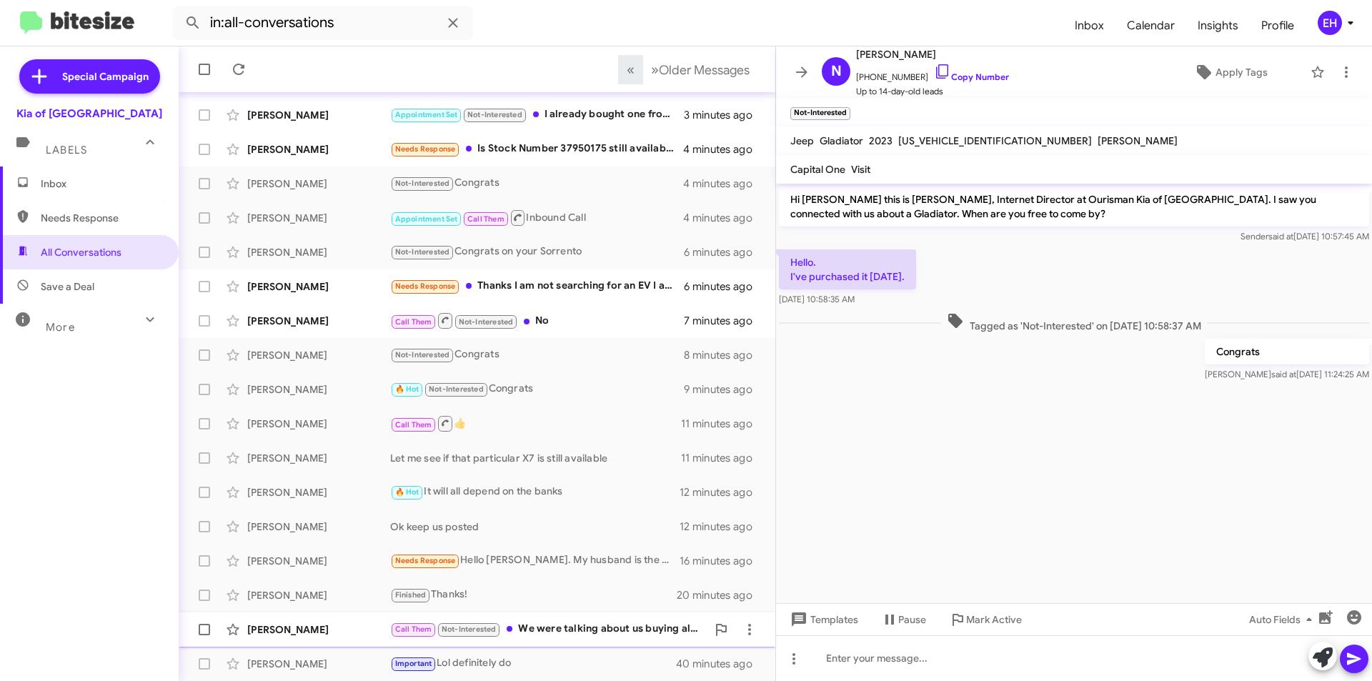
click at [565, 633] on div "Call Them Not-Interested We were talking about us buying all of our fleet vehic…" at bounding box center [548, 629] width 317 height 16
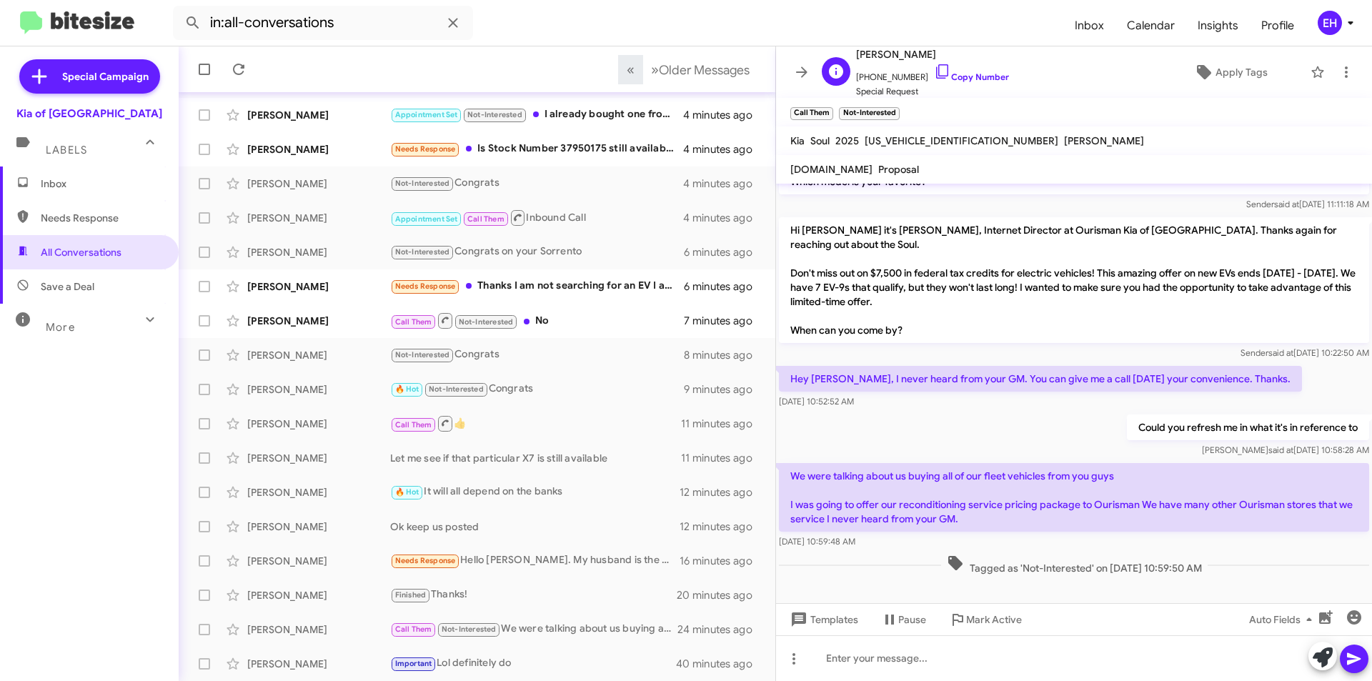
click at [961, 65] on span "[PHONE_NUMBER] Copy Number" at bounding box center [932, 73] width 153 height 21
click at [963, 79] on link "Copy Number" at bounding box center [971, 76] width 75 height 11
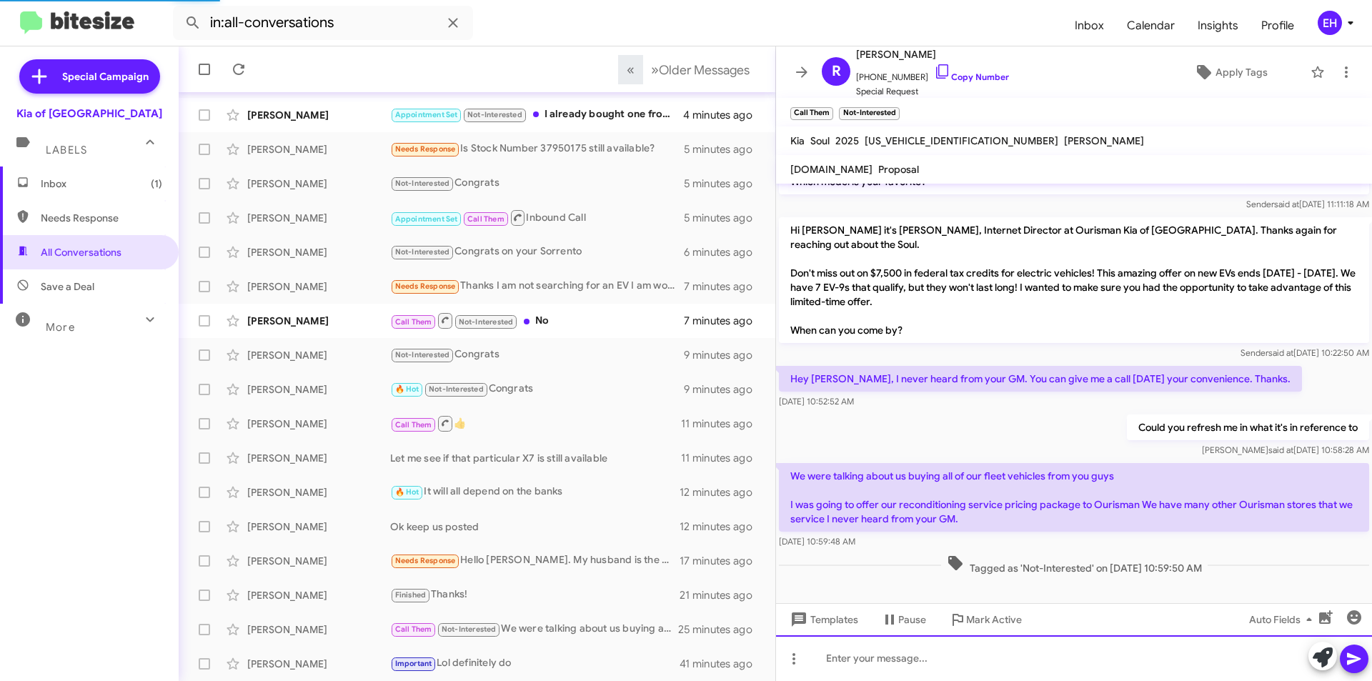
click at [993, 655] on div at bounding box center [1074, 658] width 596 height 46
click at [939, 649] on div at bounding box center [1074, 658] width 596 height 46
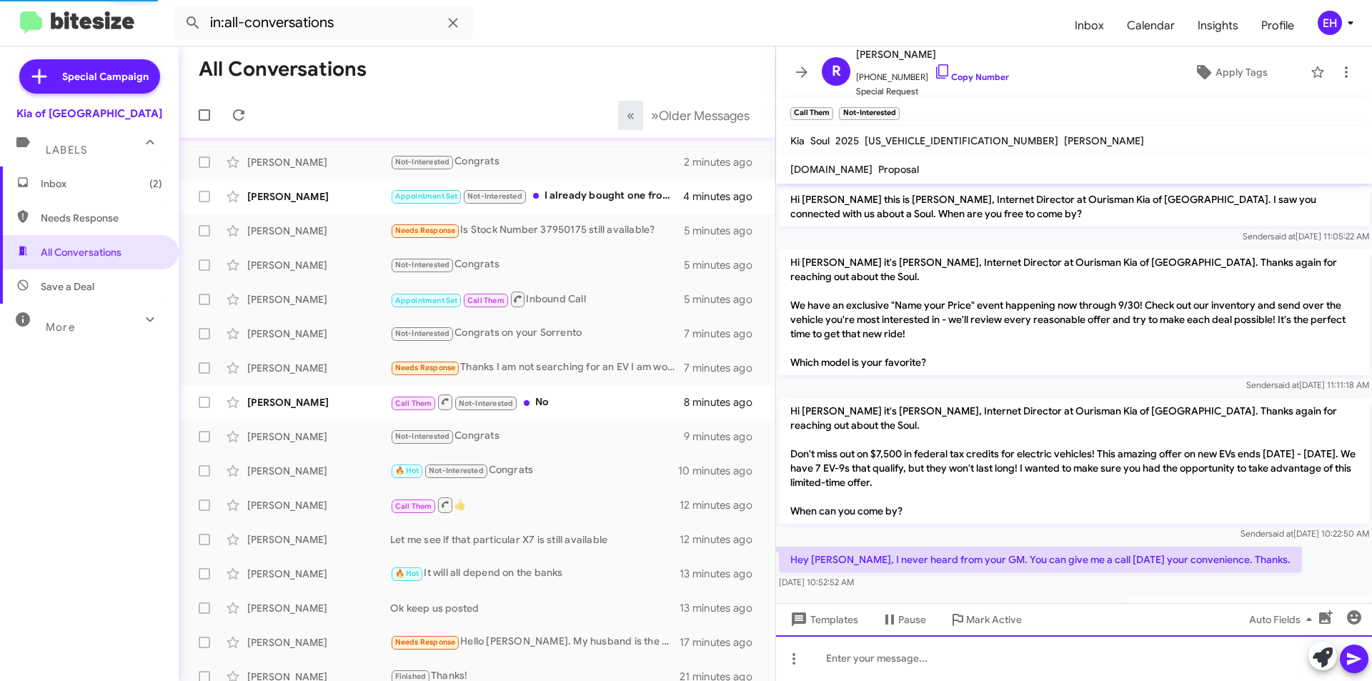
scroll to position [0, 0]
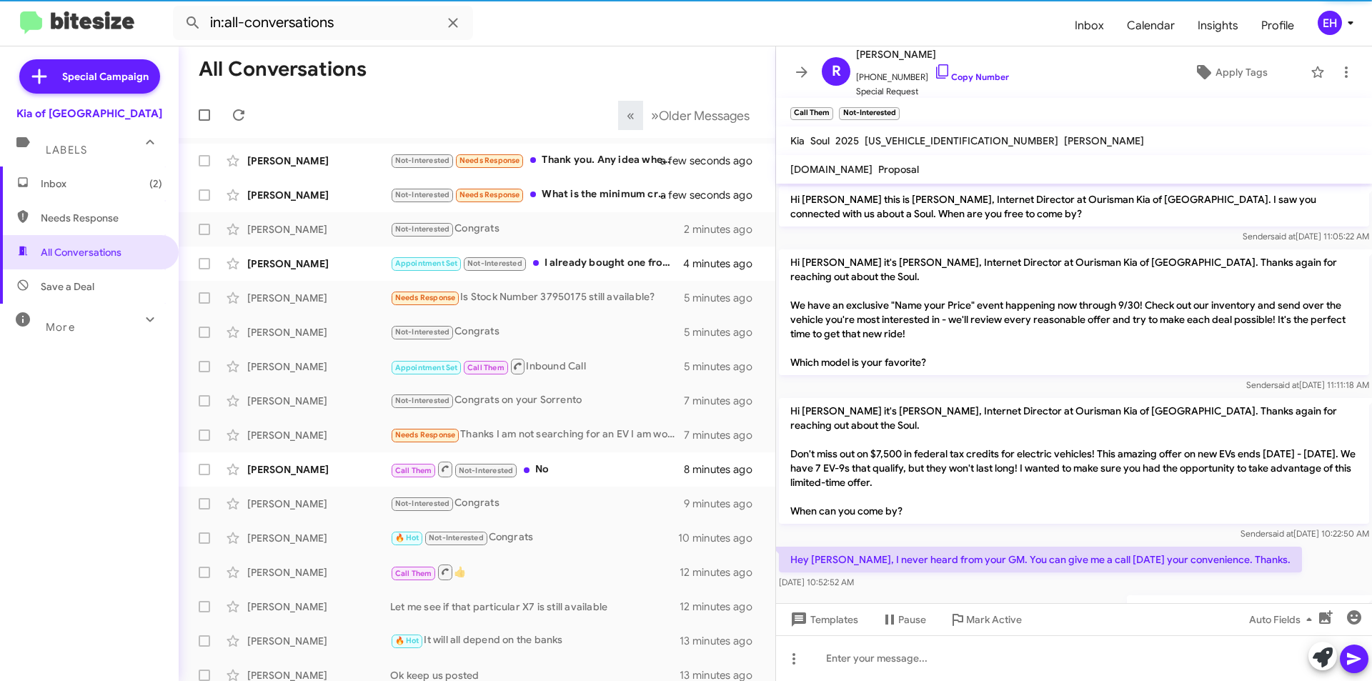
click at [77, 182] on span "Inbox (2)" at bounding box center [101, 184] width 121 height 14
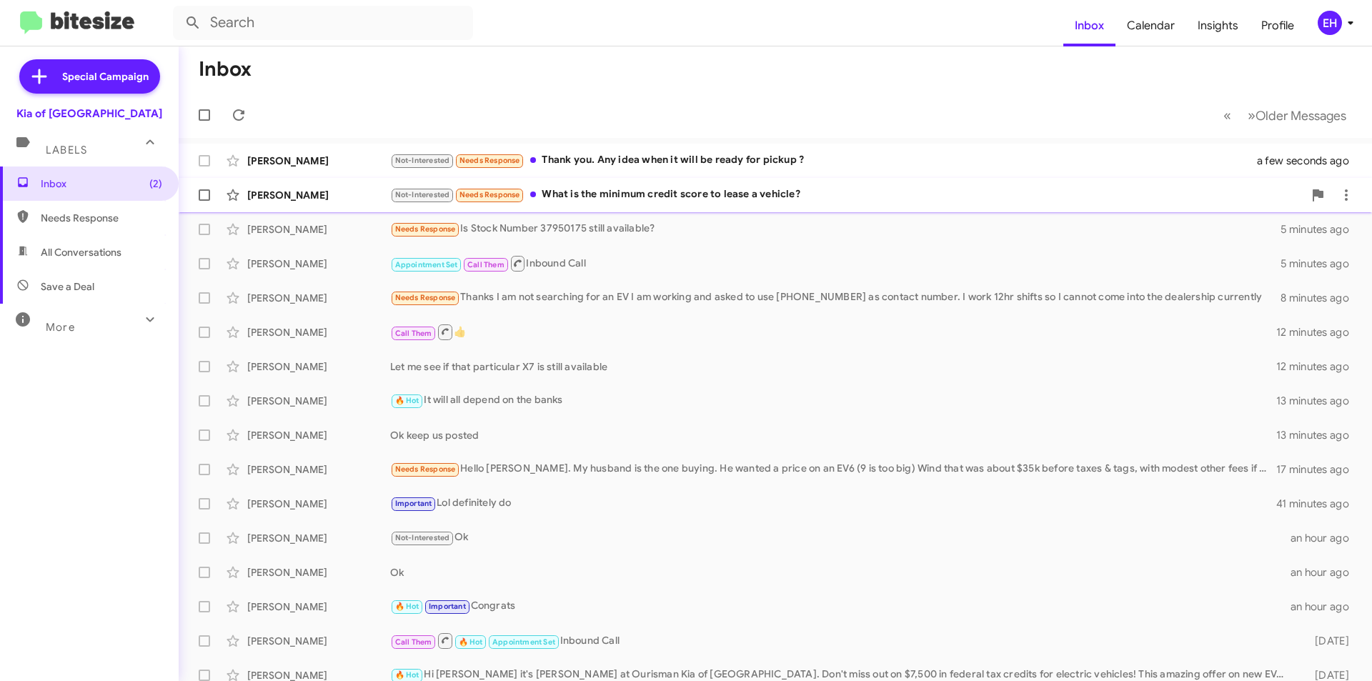
click at [700, 202] on div "Not-Interested Needs Response What is the minimum credit score to lease a vehic…" at bounding box center [846, 195] width 913 height 16
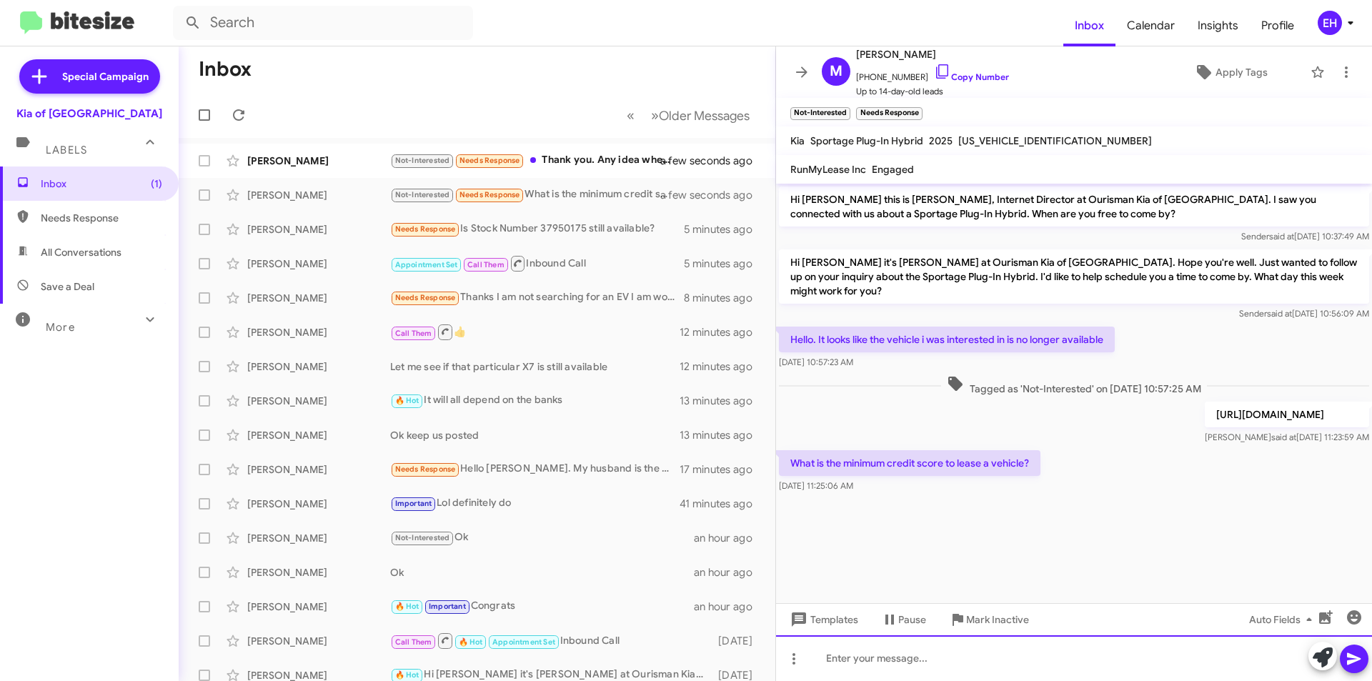
click at [908, 648] on div at bounding box center [1074, 658] width 596 height 46
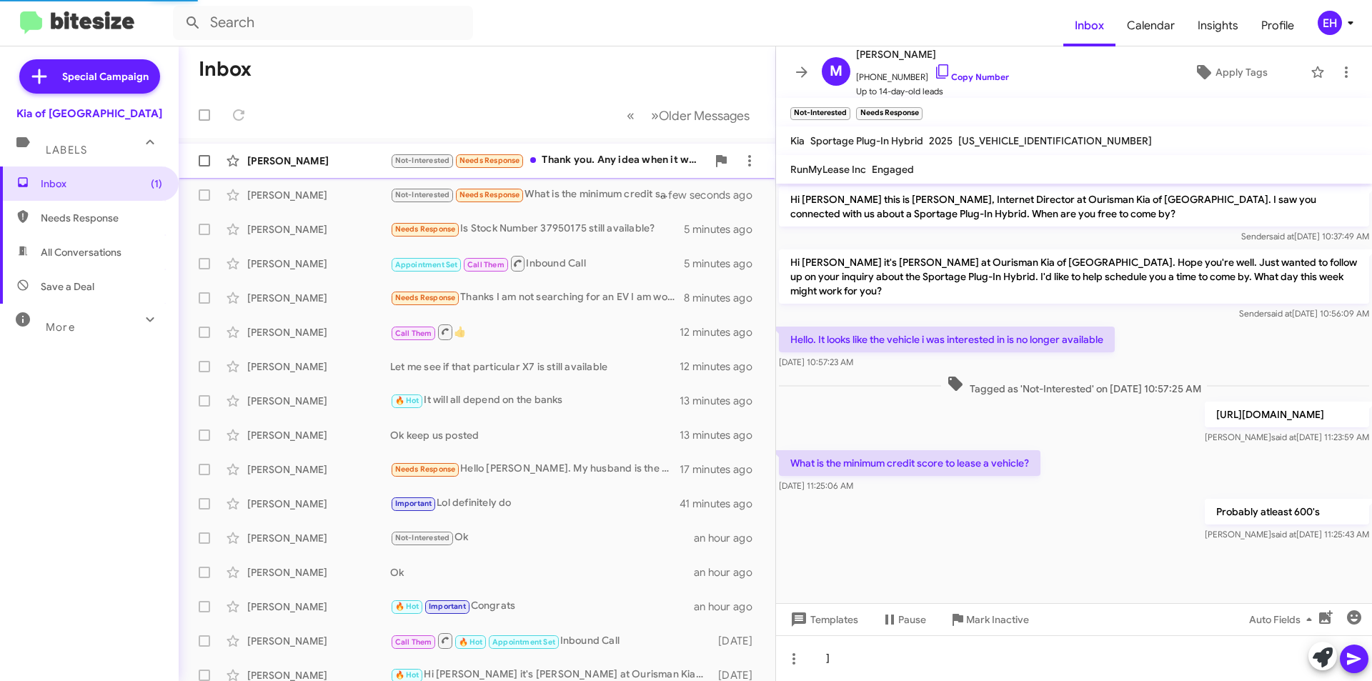
click at [556, 159] on div "Not-Interested Needs Response Thank you. Any idea when it will be ready for pic…" at bounding box center [548, 160] width 317 height 16
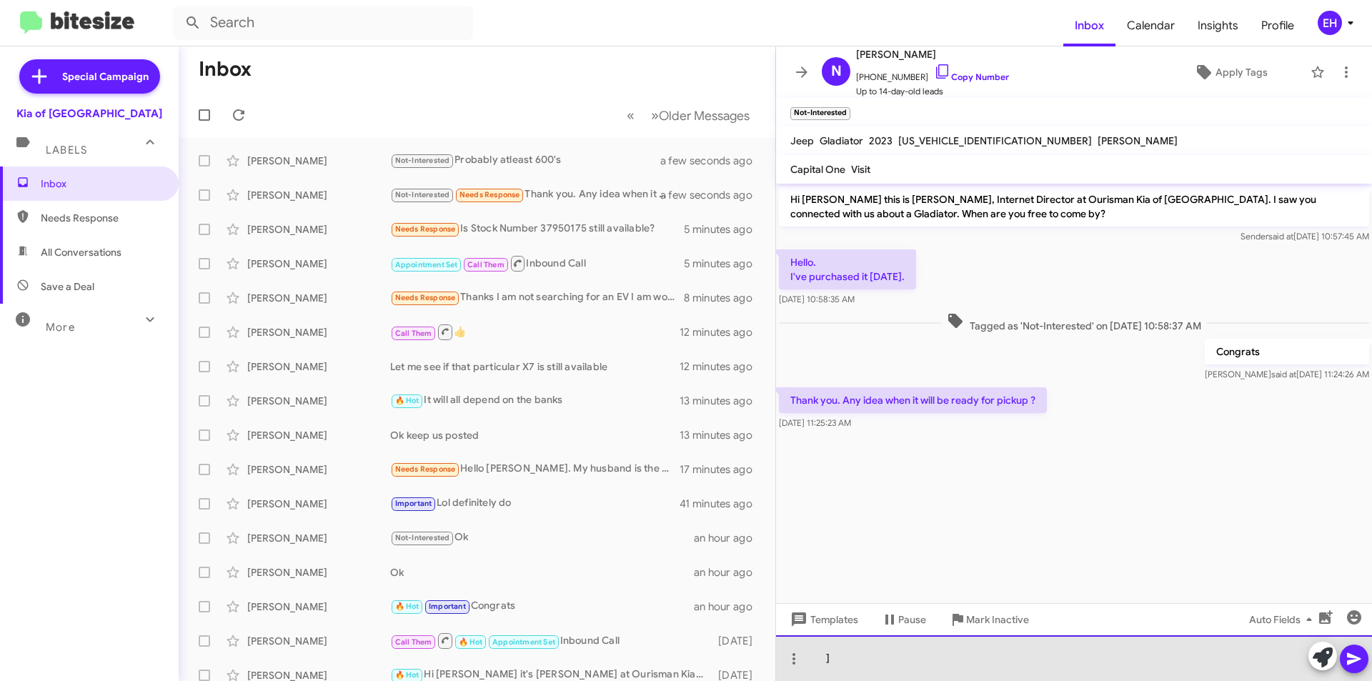
click at [963, 645] on div "]" at bounding box center [1074, 658] width 596 height 46
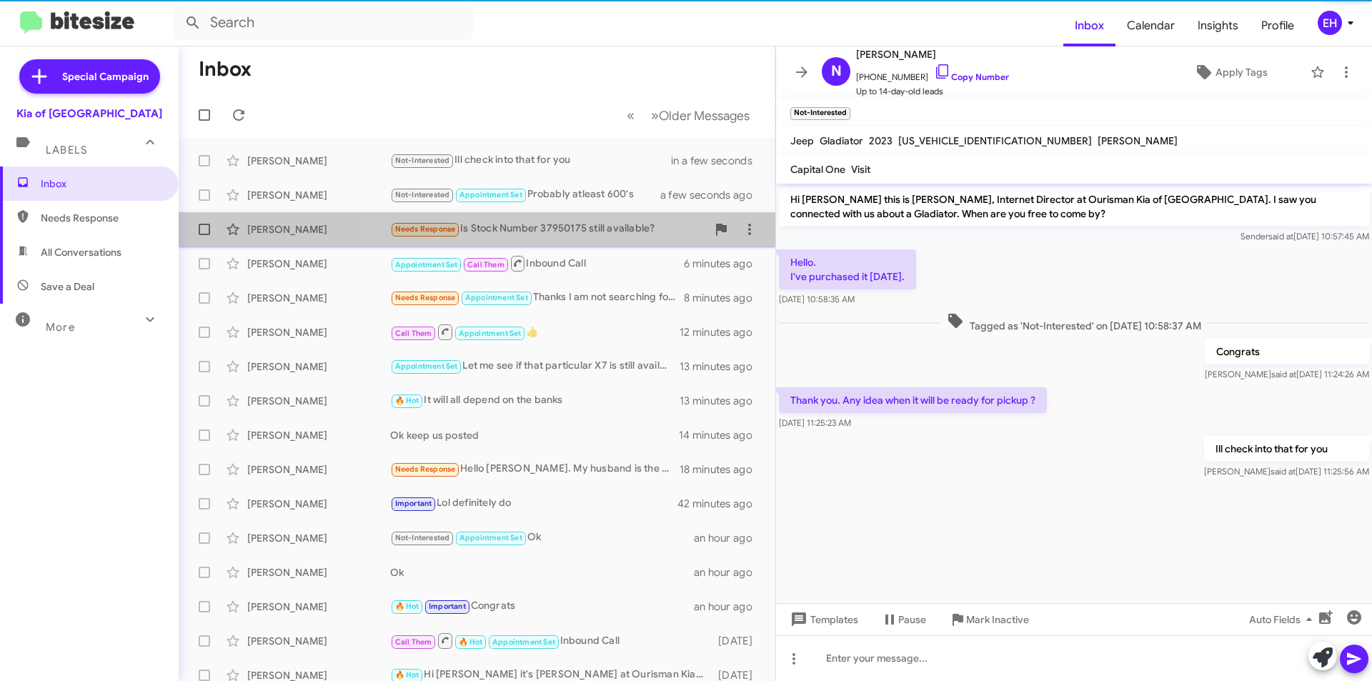
click at [555, 235] on div "Needs Response Is Stock Number 37950175 still available?" at bounding box center [548, 229] width 317 height 16
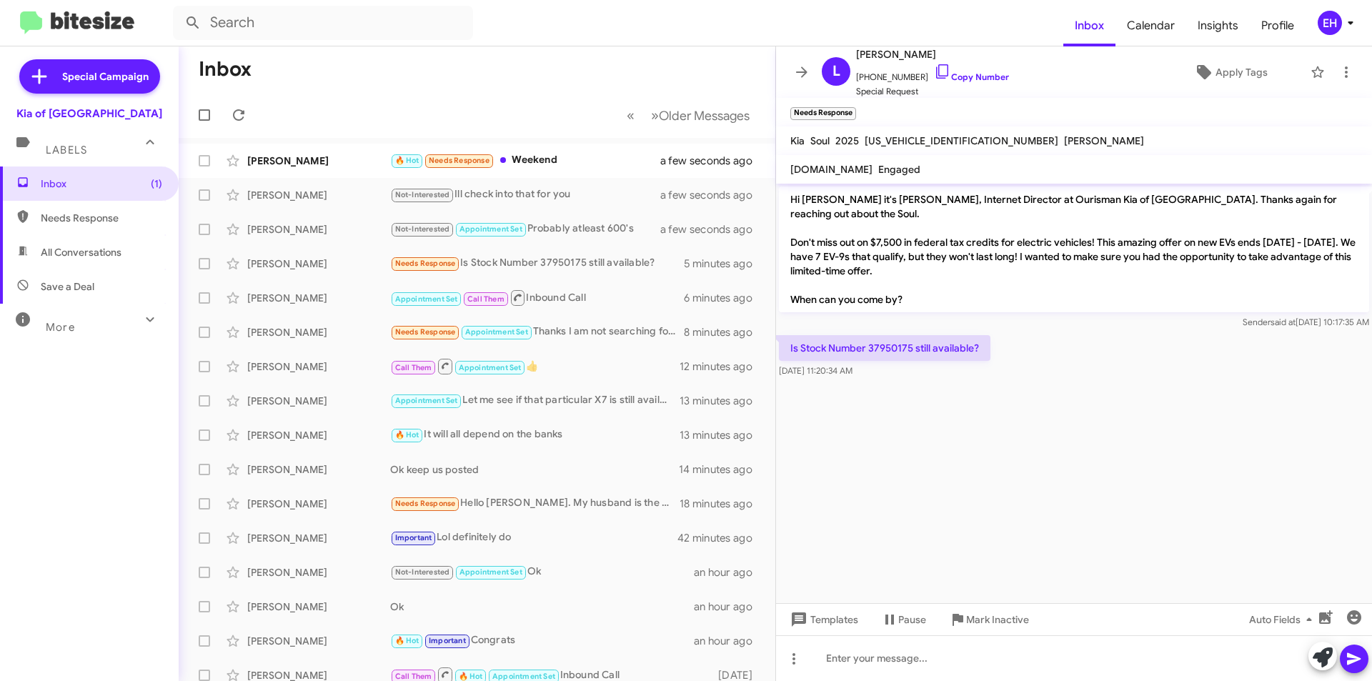
drag, startPoint x: 914, startPoint y: 333, endPoint x: 870, endPoint y: 338, distance: 43.9
click at [870, 338] on p "Is Stock Number 37950175 still available?" at bounding box center [885, 348] width 212 height 26
copy p "37950175"
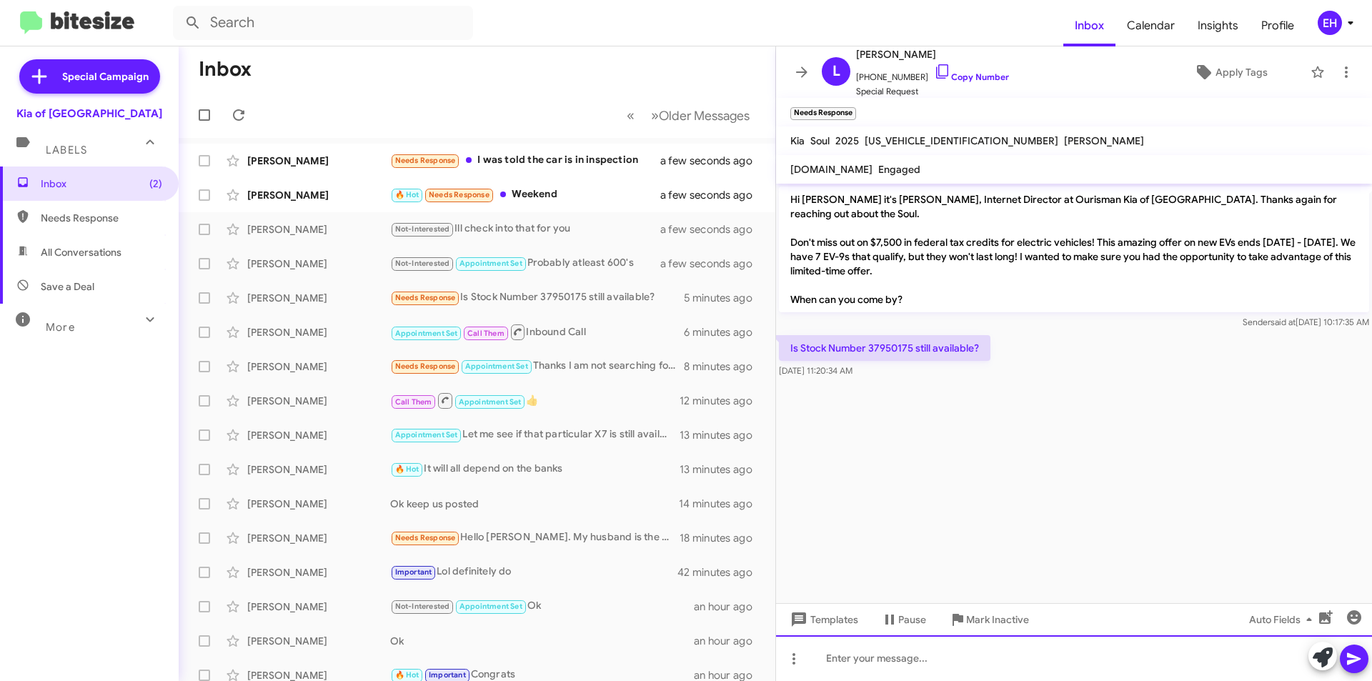
click at [950, 656] on div at bounding box center [1074, 658] width 596 height 46
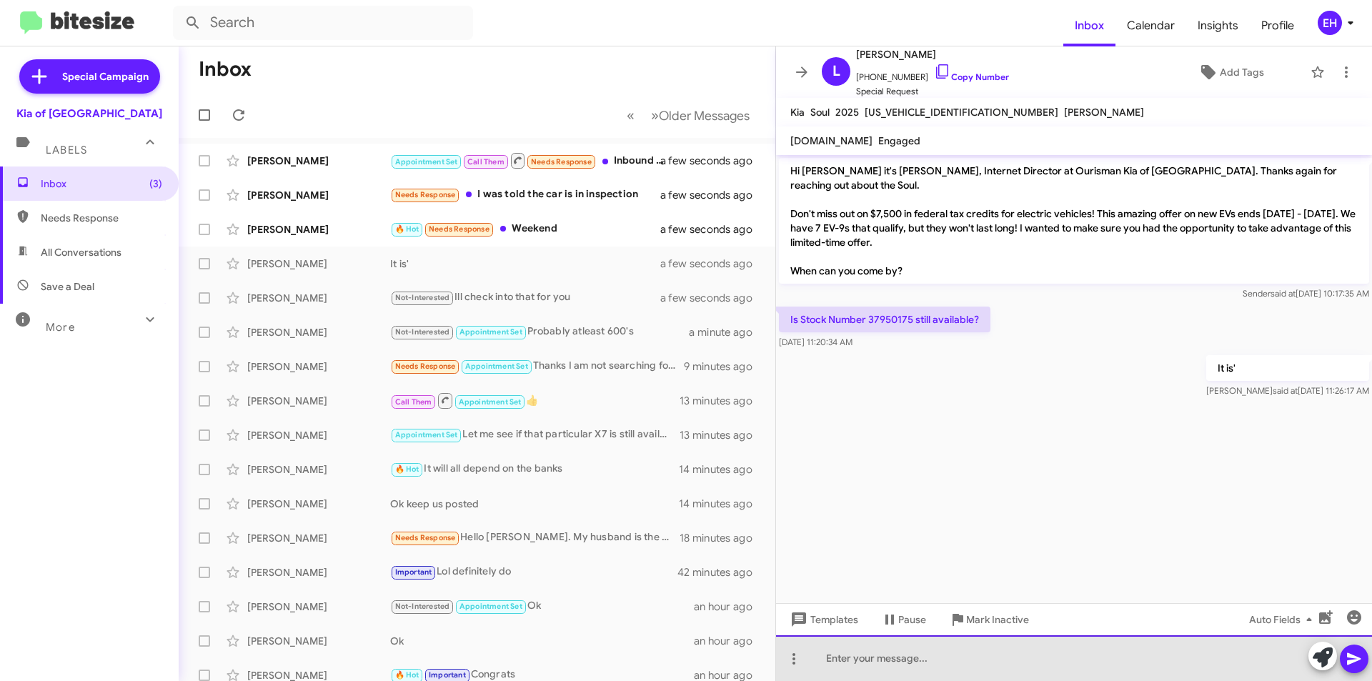
click at [887, 647] on div at bounding box center [1074, 658] width 596 height 46
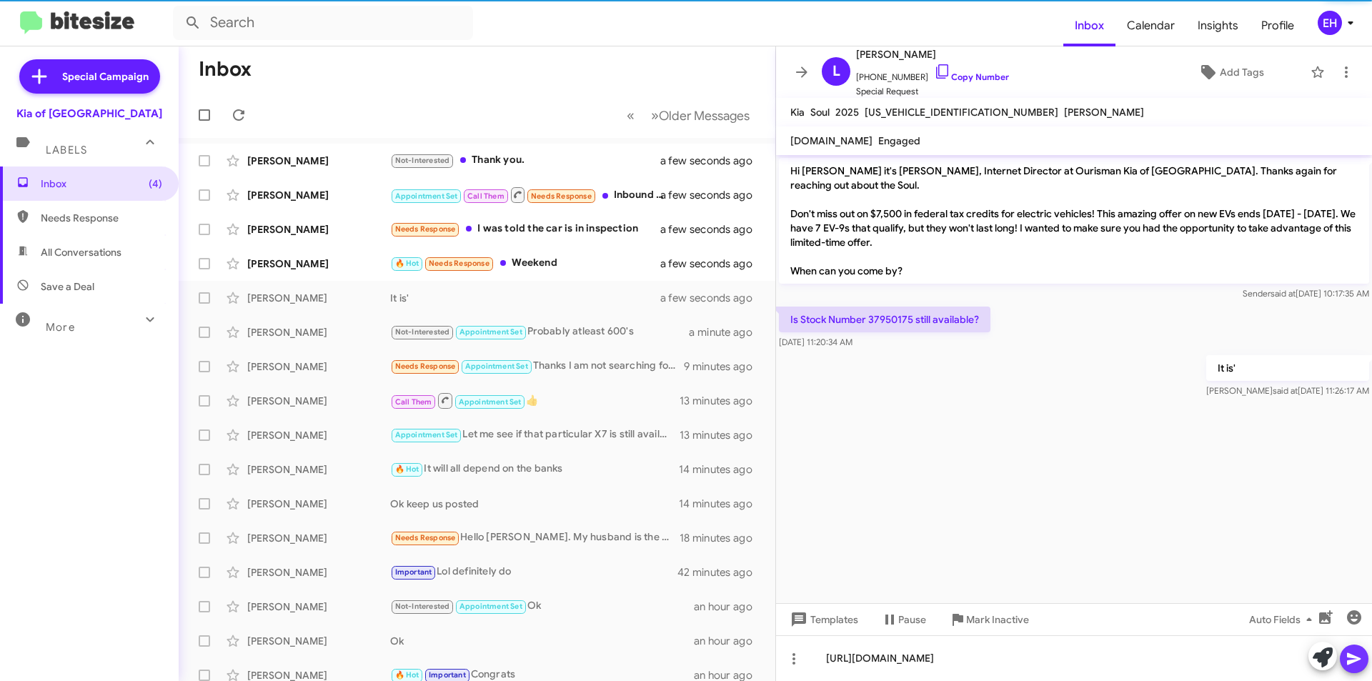
click at [1359, 660] on icon at bounding box center [1354, 659] width 14 height 12
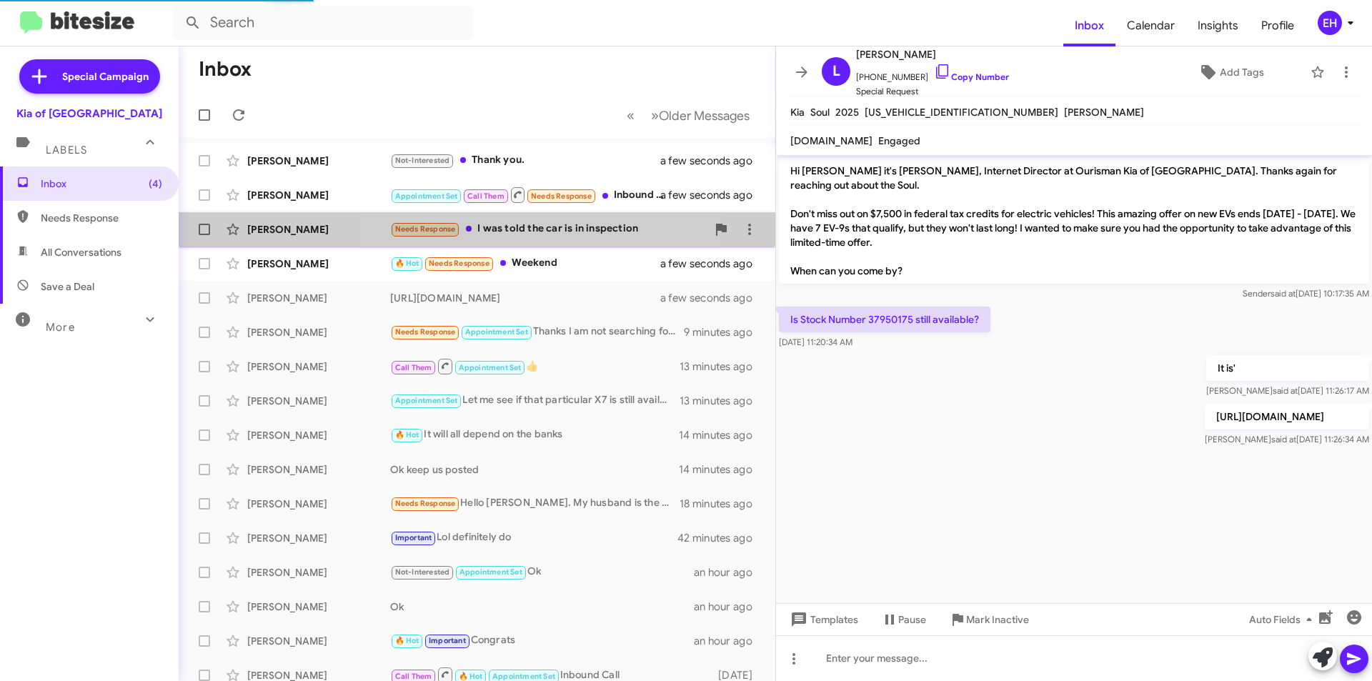
click at [554, 226] on div "Needs Response I was told the car is in inspection" at bounding box center [548, 229] width 317 height 16
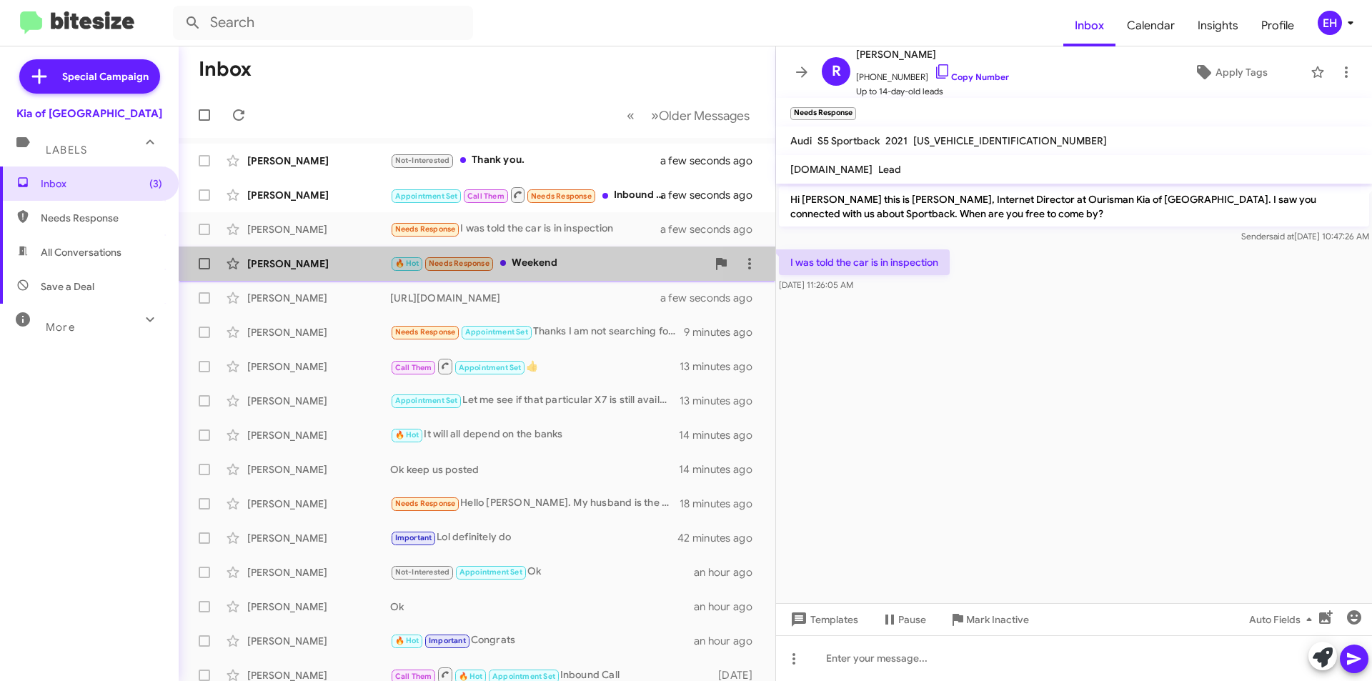
click at [557, 258] on div "🔥 Hot Needs Response Weekend" at bounding box center [548, 263] width 317 height 16
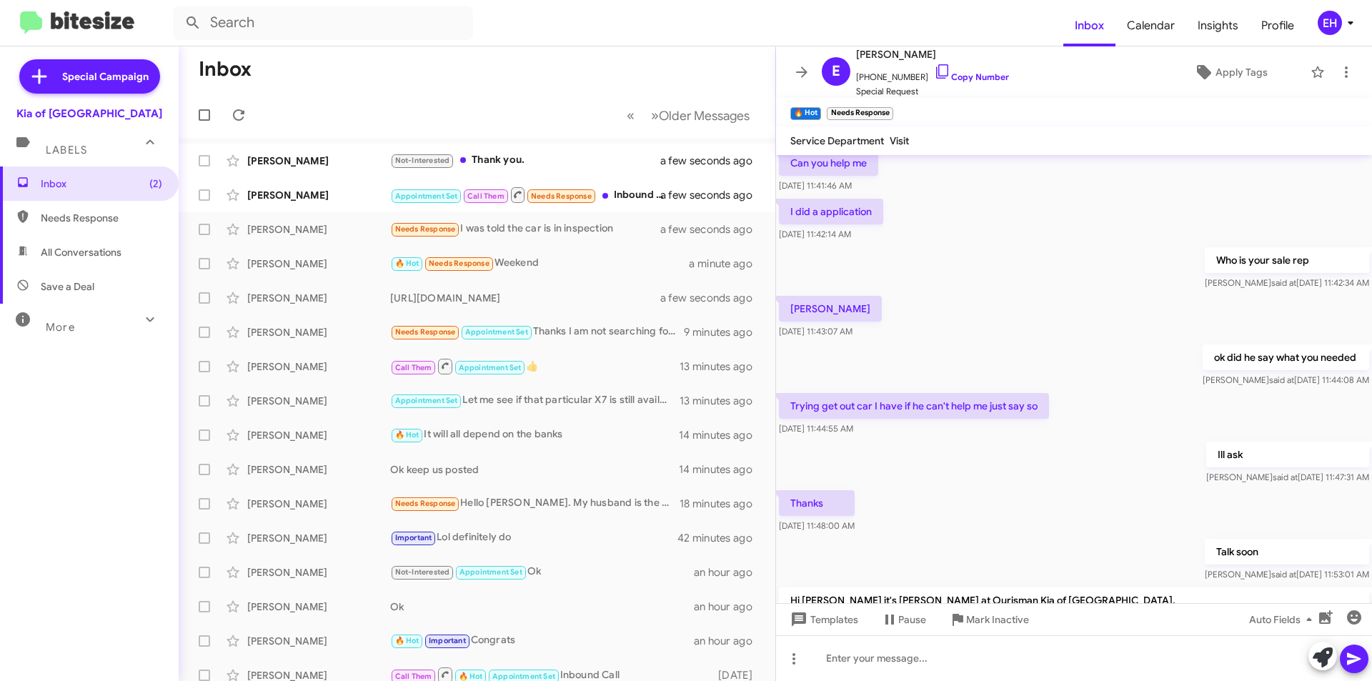
scroll to position [468, 0]
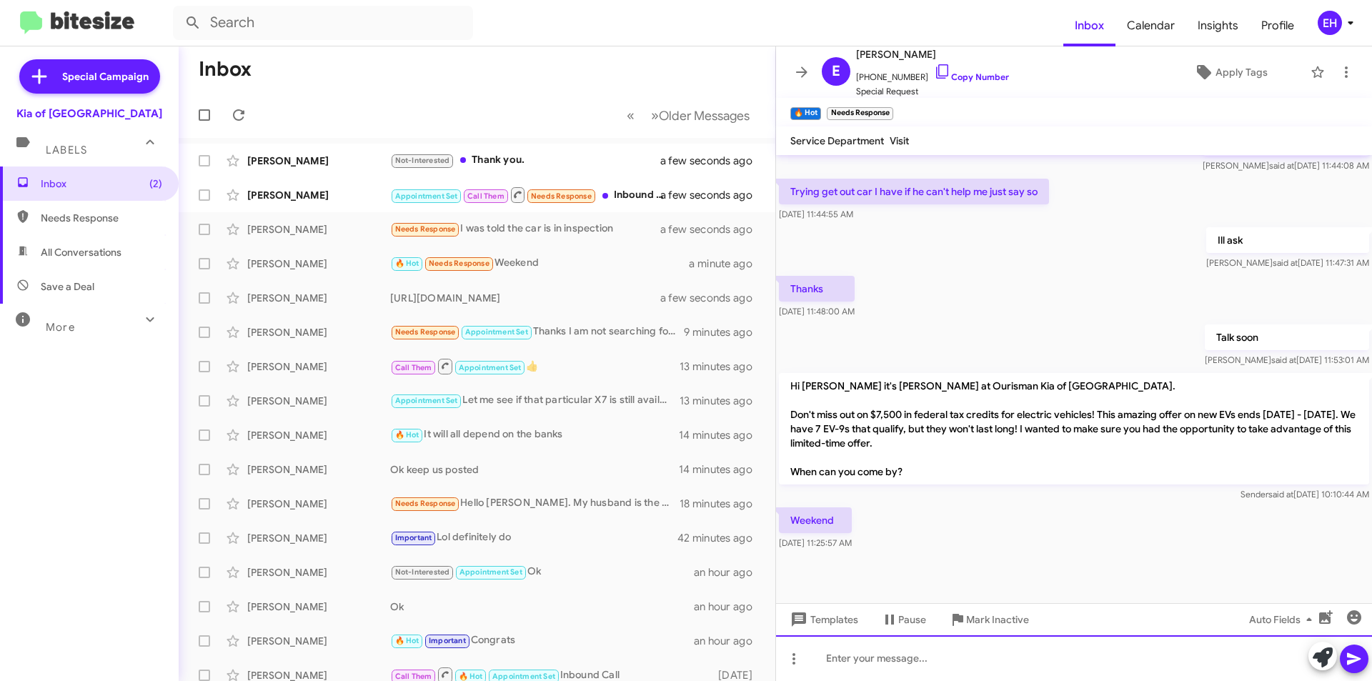
click at [917, 654] on div at bounding box center [1074, 658] width 596 height 46
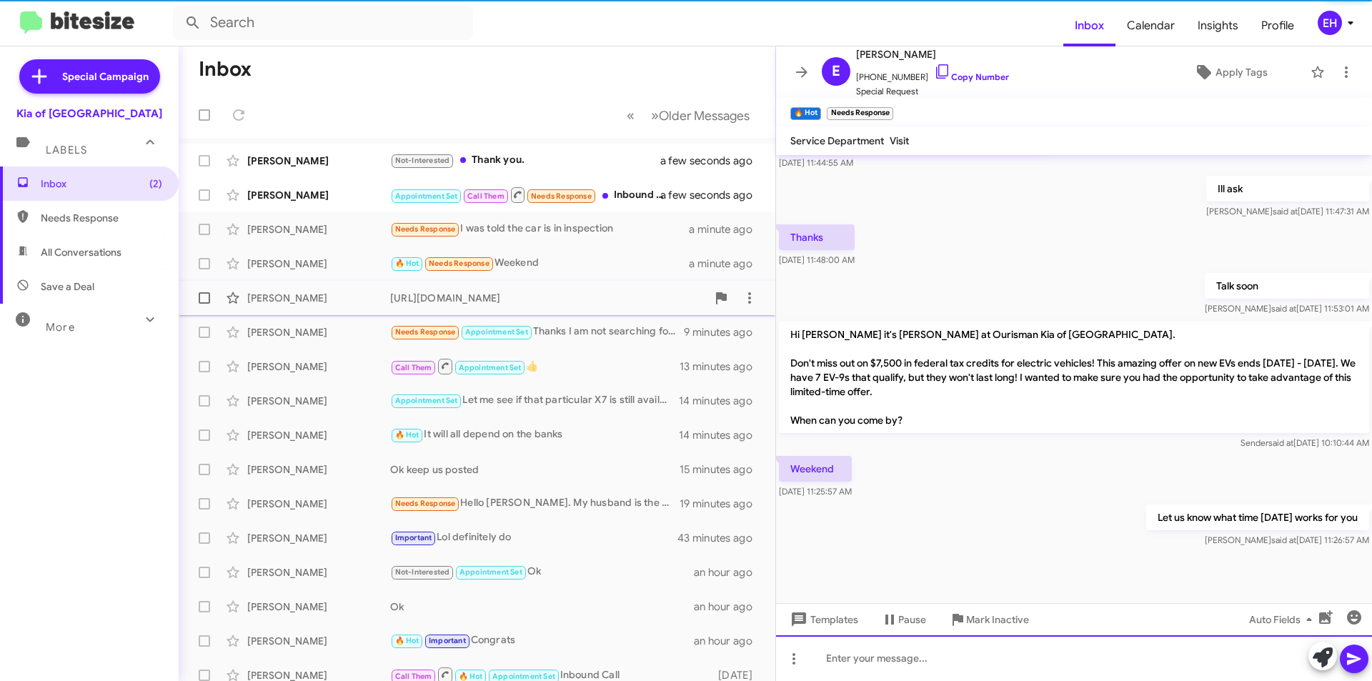
scroll to position [520, 0]
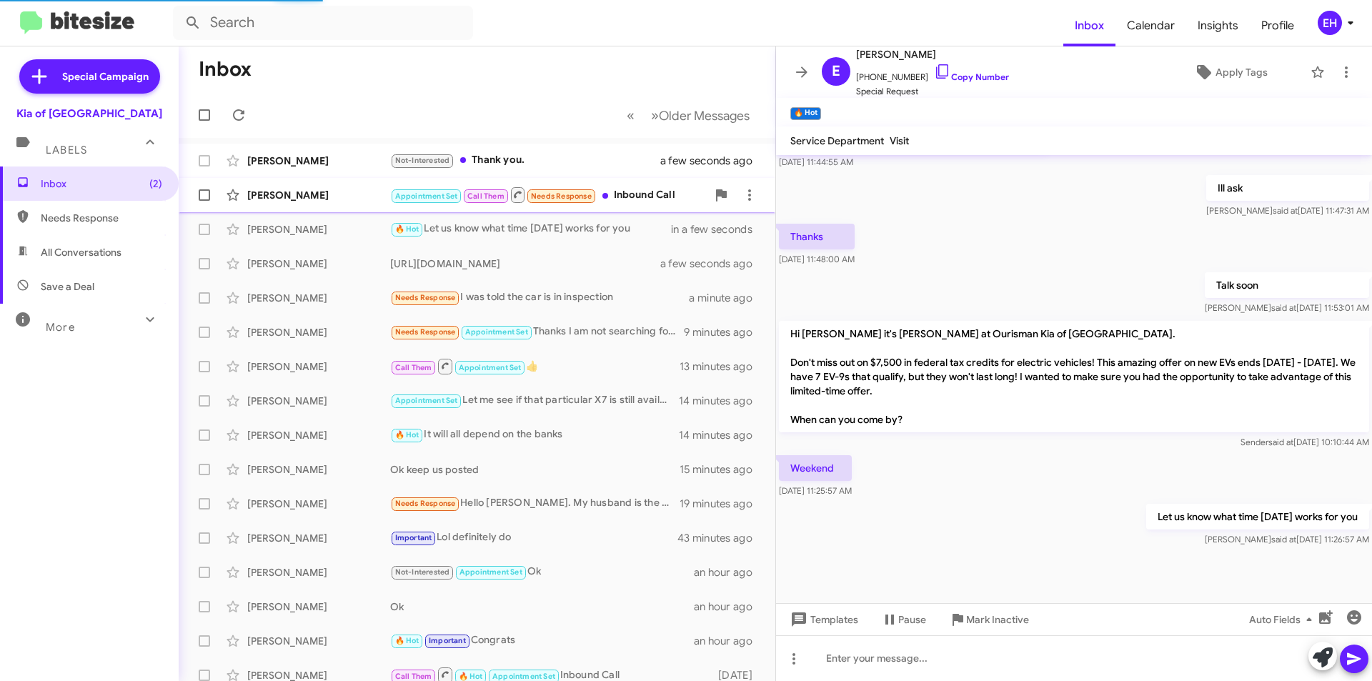
click at [636, 202] on div "Appointment Set Call Them Needs Response Inbound Call" at bounding box center [548, 195] width 317 height 18
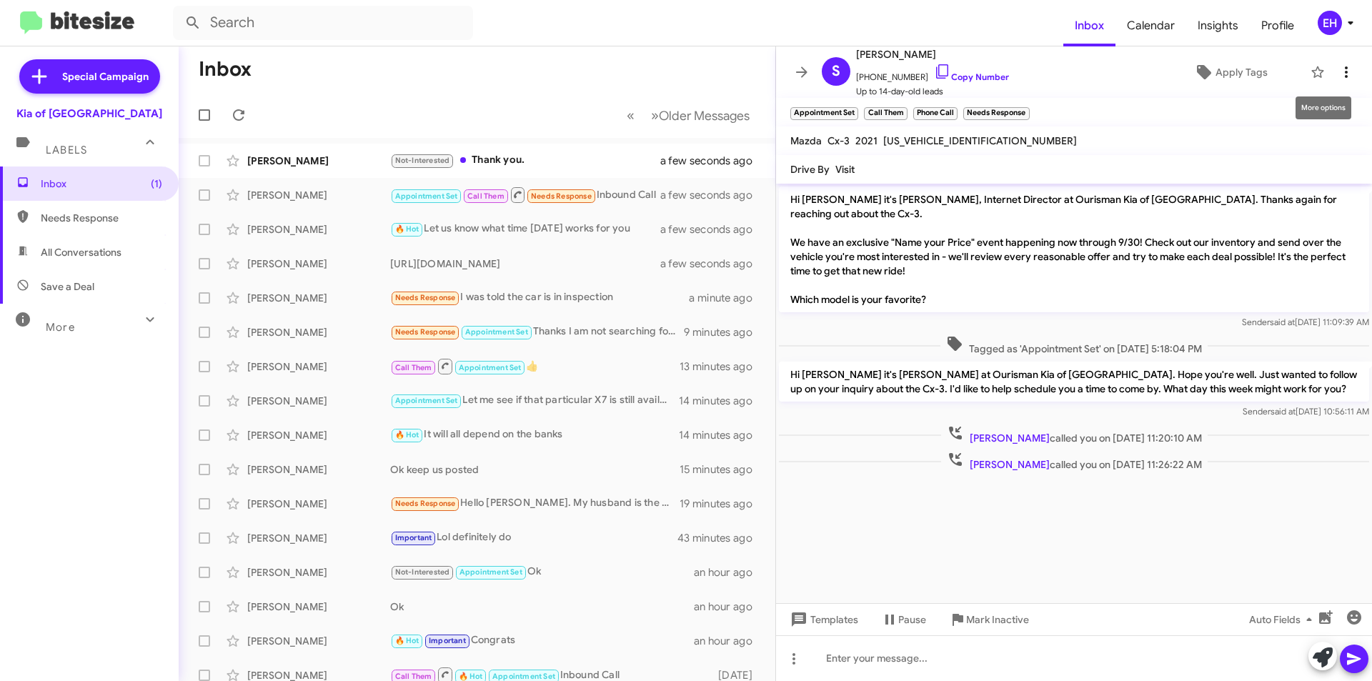
click at [1345, 74] on icon at bounding box center [1346, 71] width 3 height 11
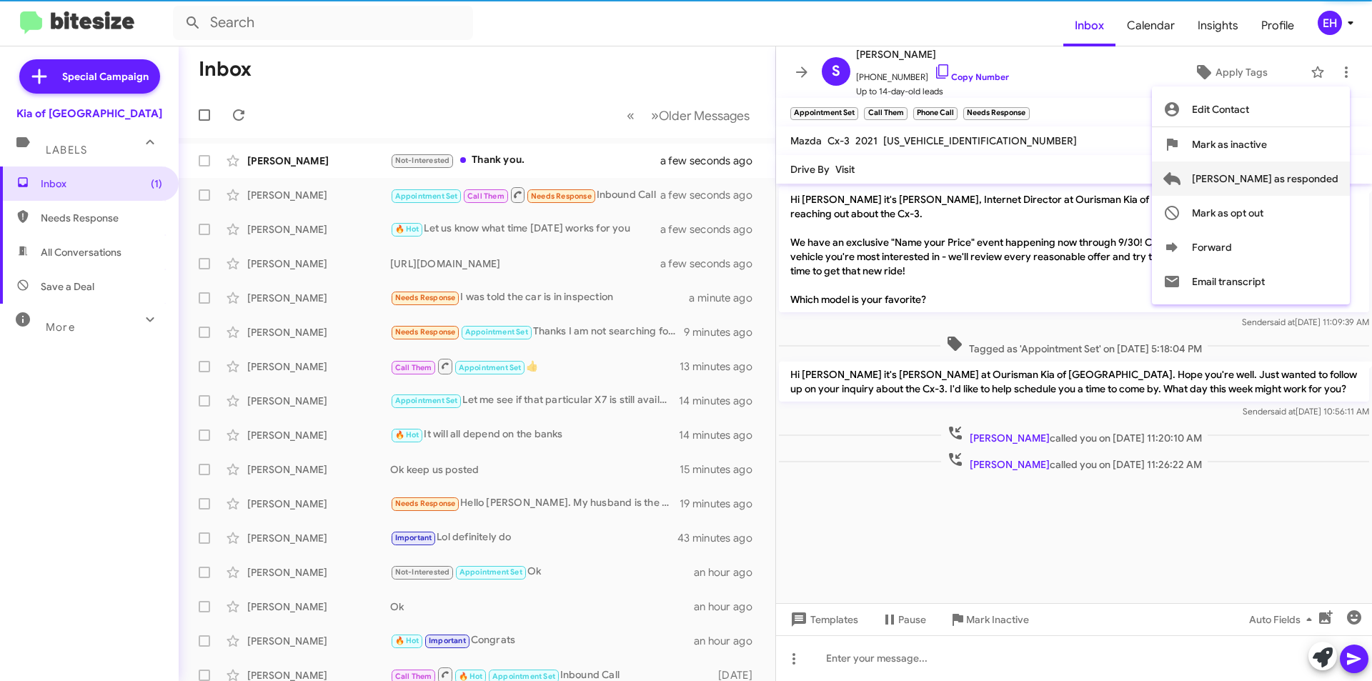
click at [1305, 177] on span "[PERSON_NAME] as responded" at bounding box center [1265, 179] width 147 height 34
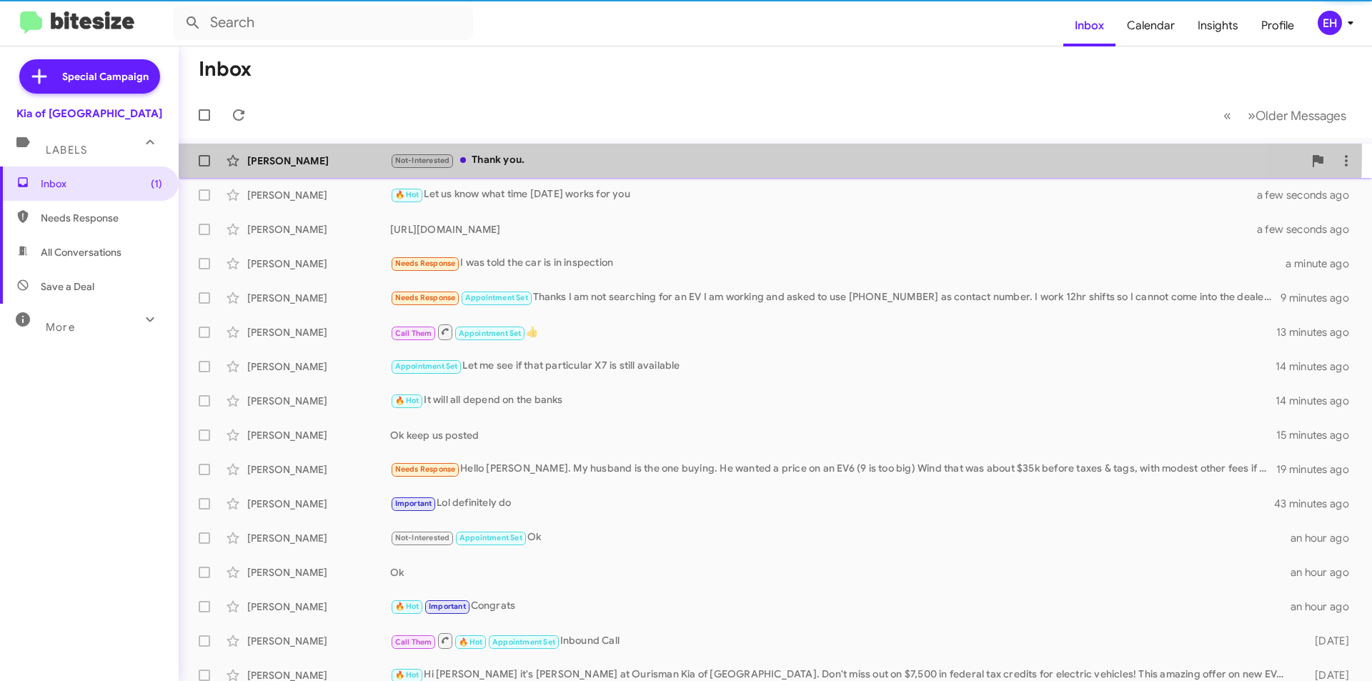
click at [497, 152] on div "[PERSON_NAME] Not-Interested Thank you. a few seconds ago" at bounding box center [775, 161] width 1171 height 29
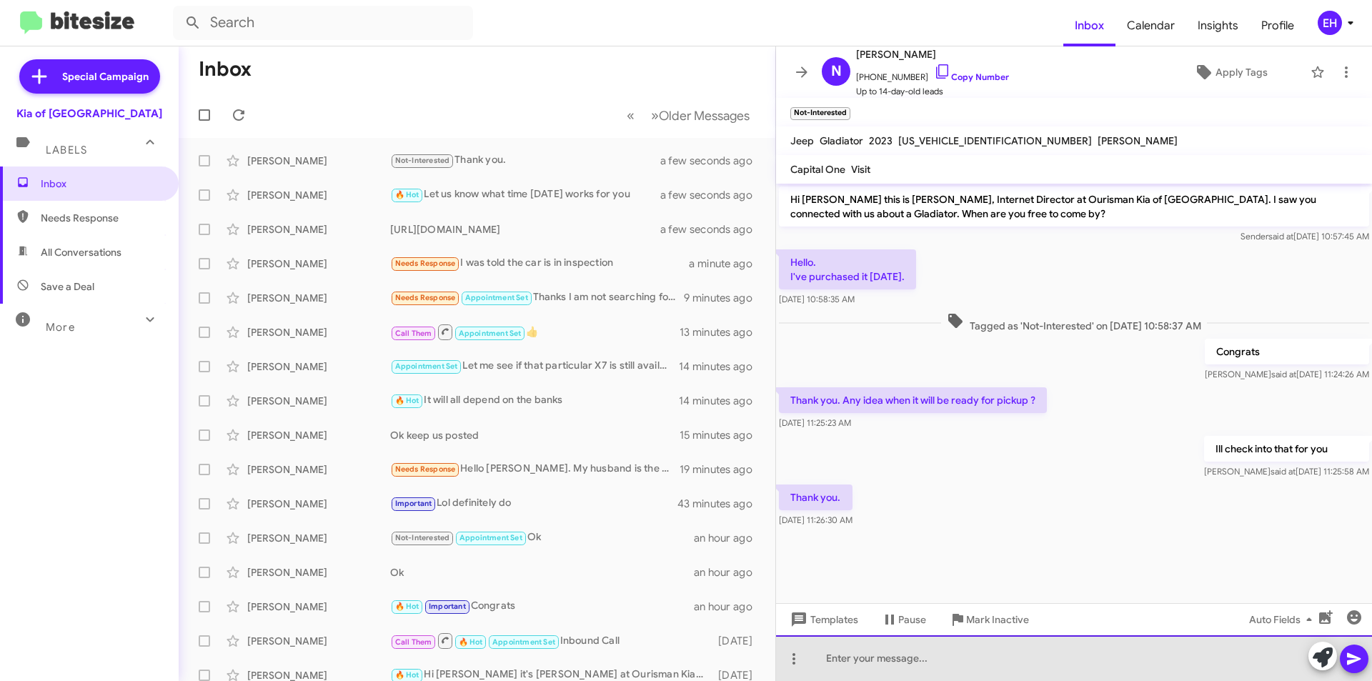
click at [971, 654] on div at bounding box center [1074, 658] width 596 height 46
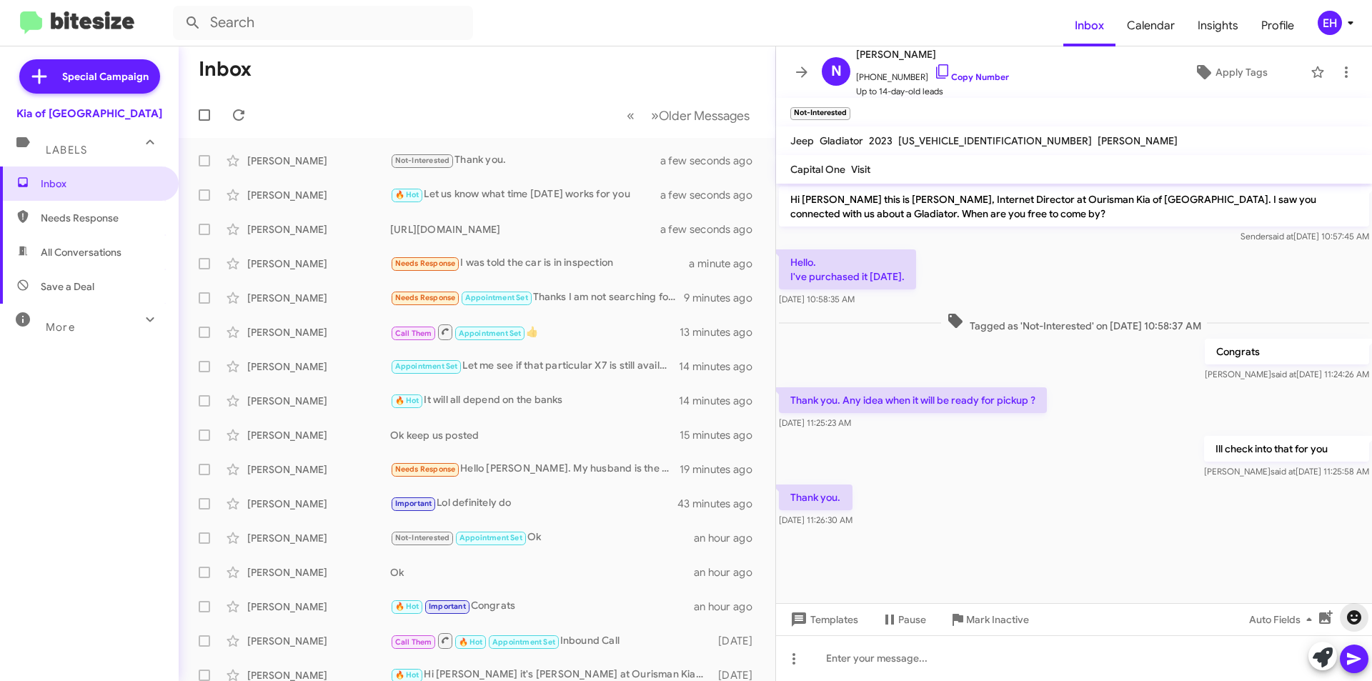
click at [1351, 611] on icon "button" at bounding box center [1354, 617] width 17 height 17
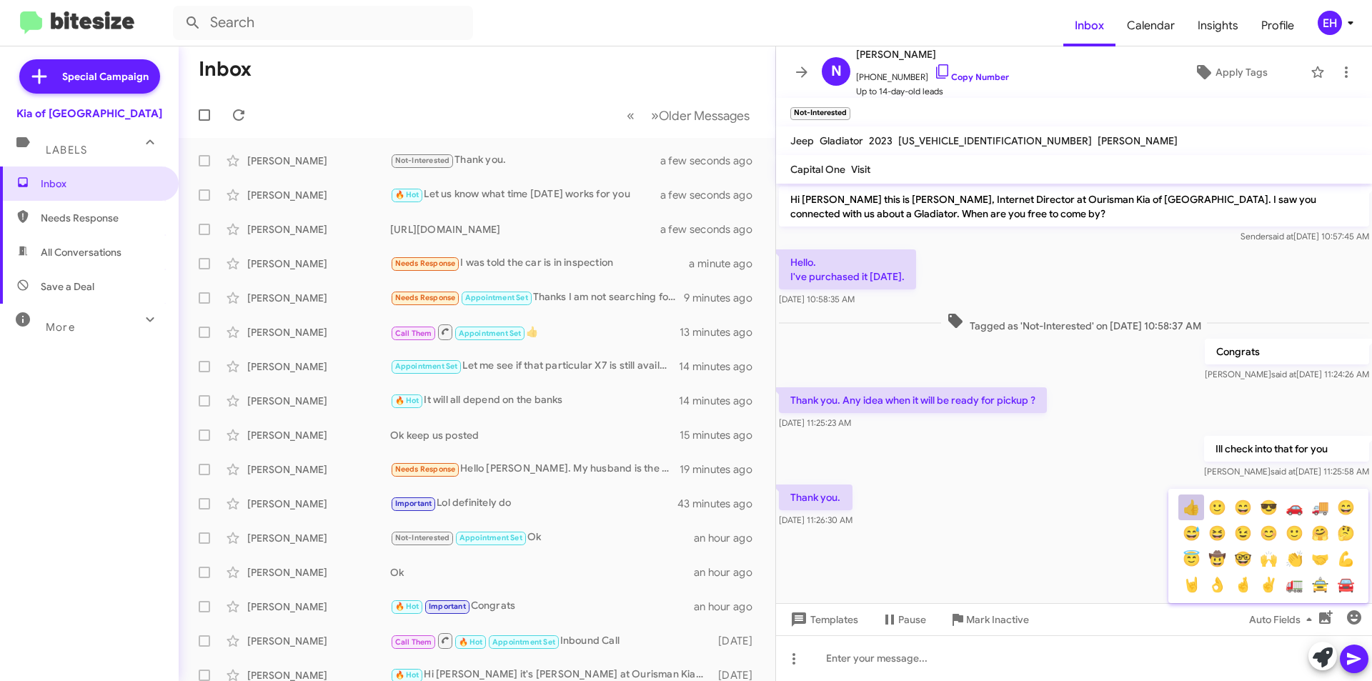
click at [1191, 515] on button "👍" at bounding box center [1191, 508] width 26 height 26
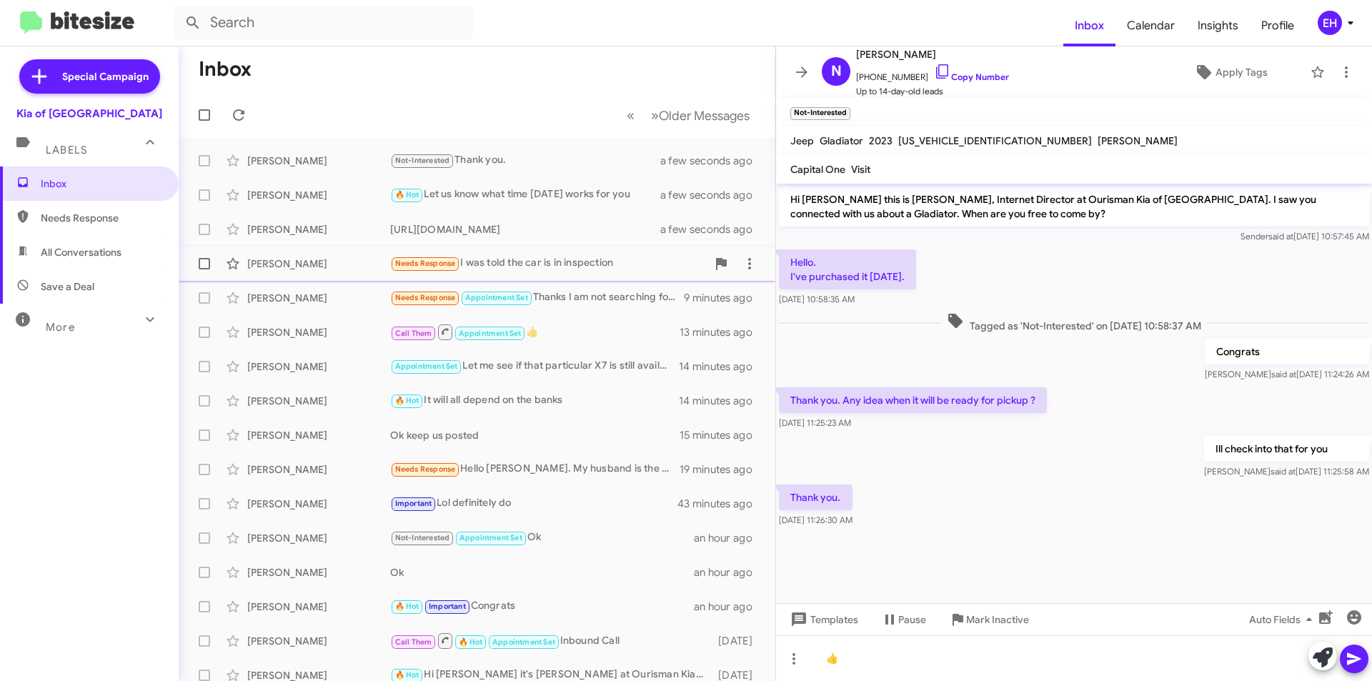
click at [534, 259] on div "Needs Response I was told the car is in inspection" at bounding box center [548, 263] width 317 height 16
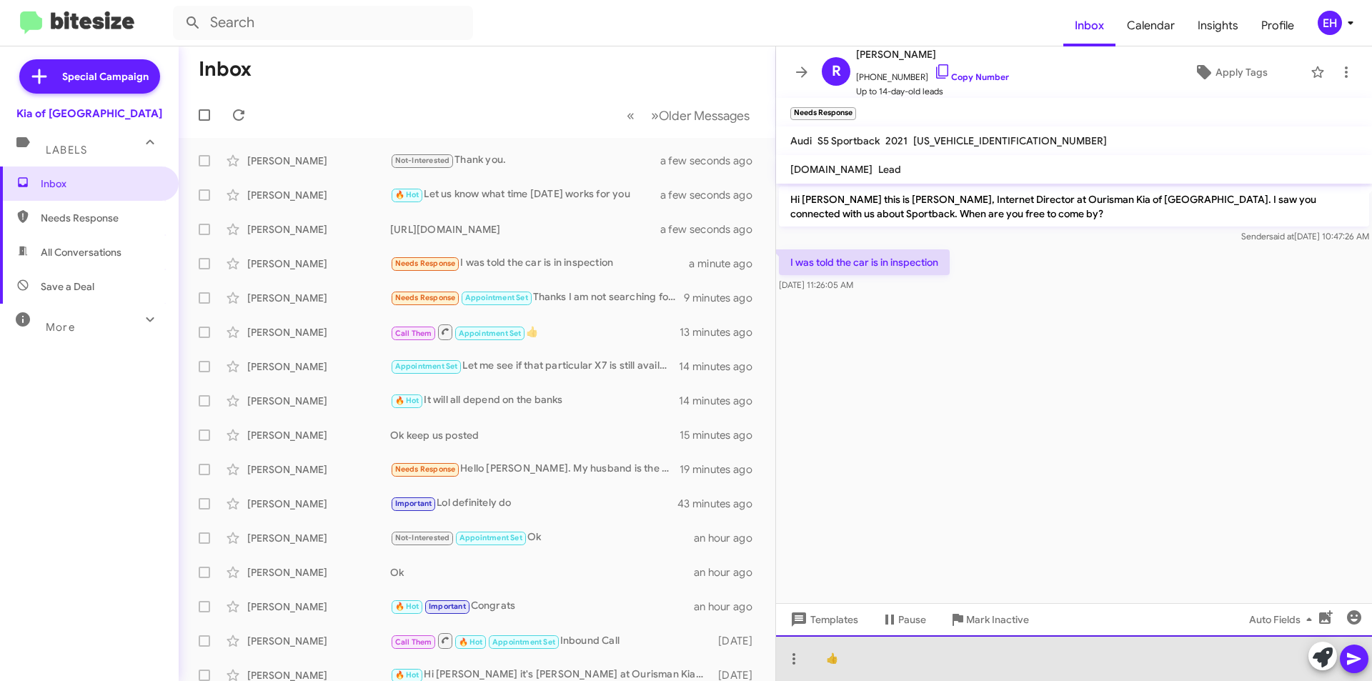
click at [923, 664] on div "👍" at bounding box center [1074, 658] width 596 height 46
drag, startPoint x: 923, startPoint y: 664, endPoint x: 886, endPoint y: 656, distance: 38.0
click at [904, 659] on div "👍" at bounding box center [1074, 658] width 596 height 46
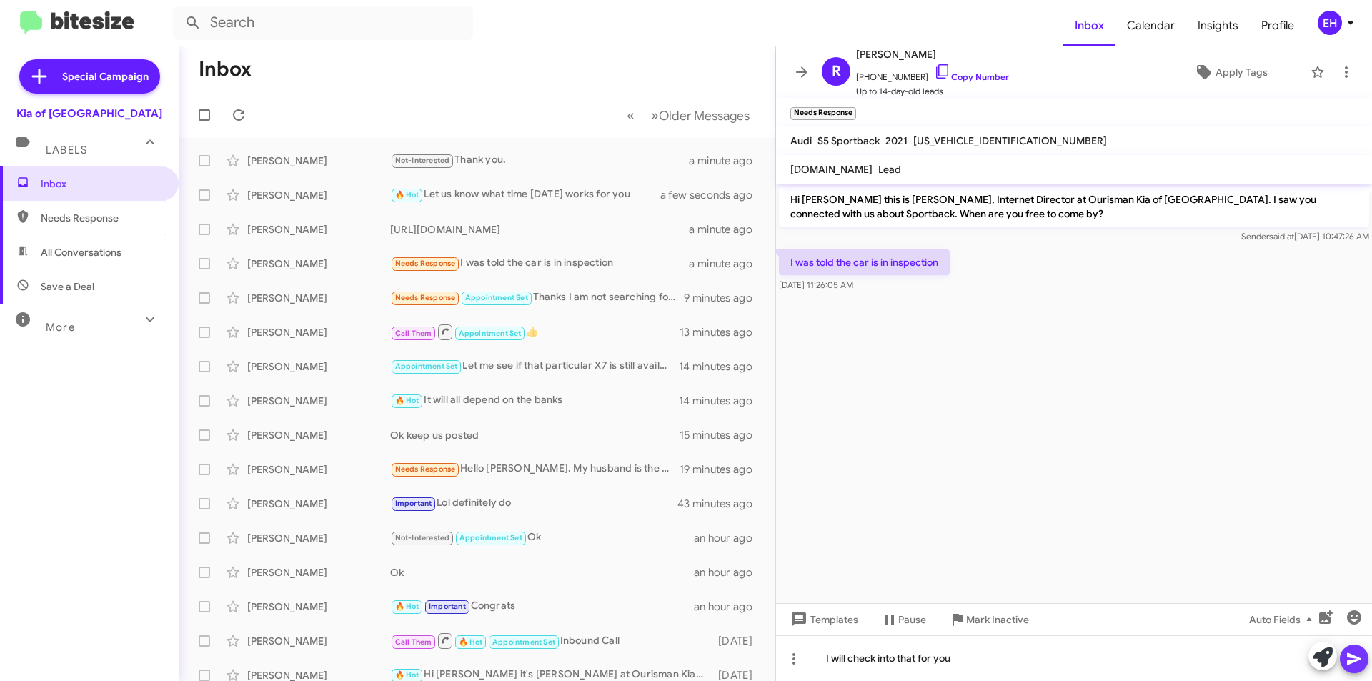
click at [1360, 661] on icon at bounding box center [1354, 658] width 17 height 17
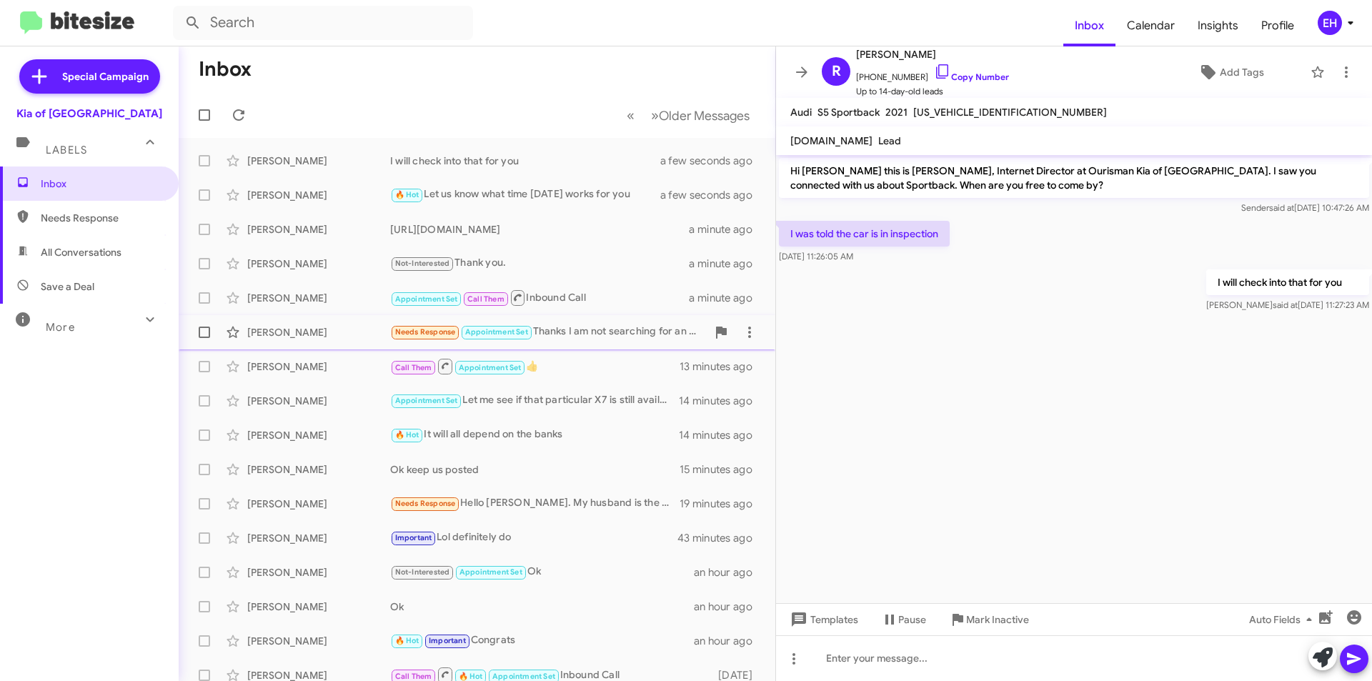
click at [599, 331] on div "Needs Response Appointment Set Thanks I am not searching for an EV I am working…" at bounding box center [548, 332] width 317 height 16
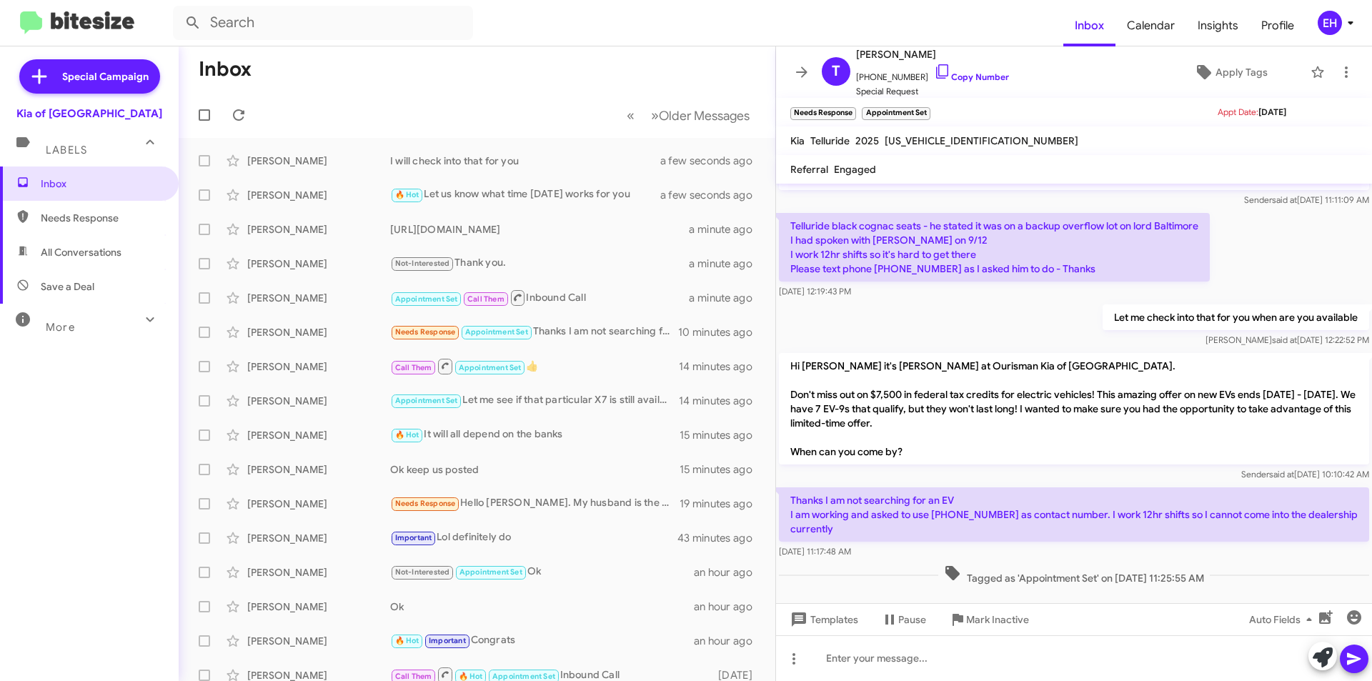
scroll to position [195, 0]
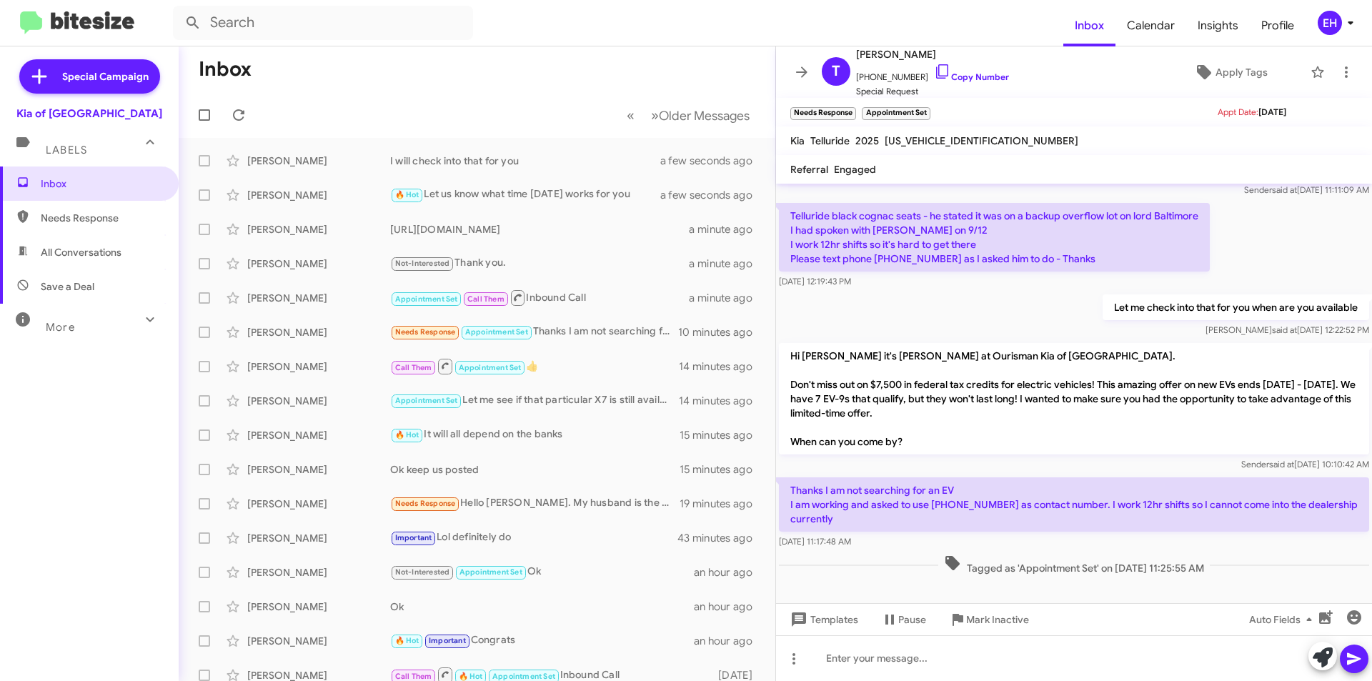
drag, startPoint x: 933, startPoint y: 503, endPoint x: 986, endPoint y: 501, distance: 52.2
click at [986, 501] on p "Thanks I am not searching for an EV I am working and asked to use [PHONE_NUMBER…" at bounding box center [1074, 504] width 590 height 54
copy p "4103189025"
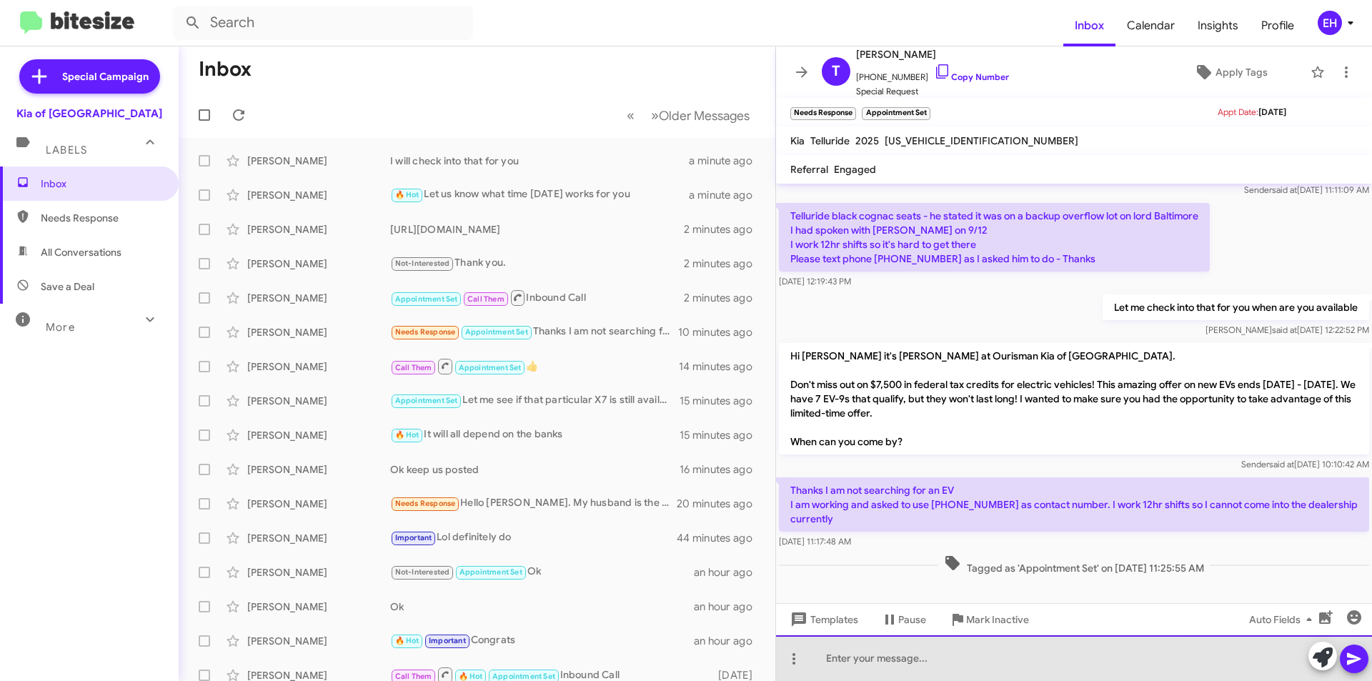
click at [915, 657] on div at bounding box center [1074, 658] width 596 height 46
click at [933, 676] on div at bounding box center [1074, 658] width 596 height 46
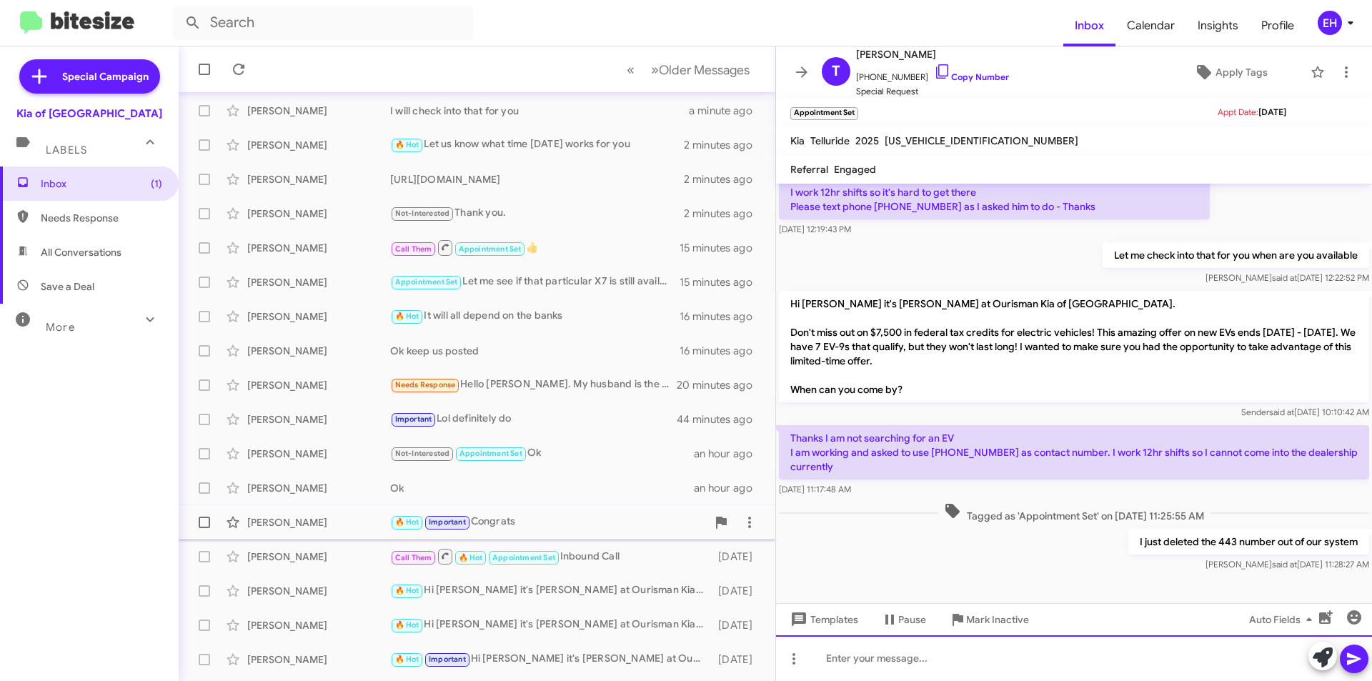
scroll to position [149, 0]
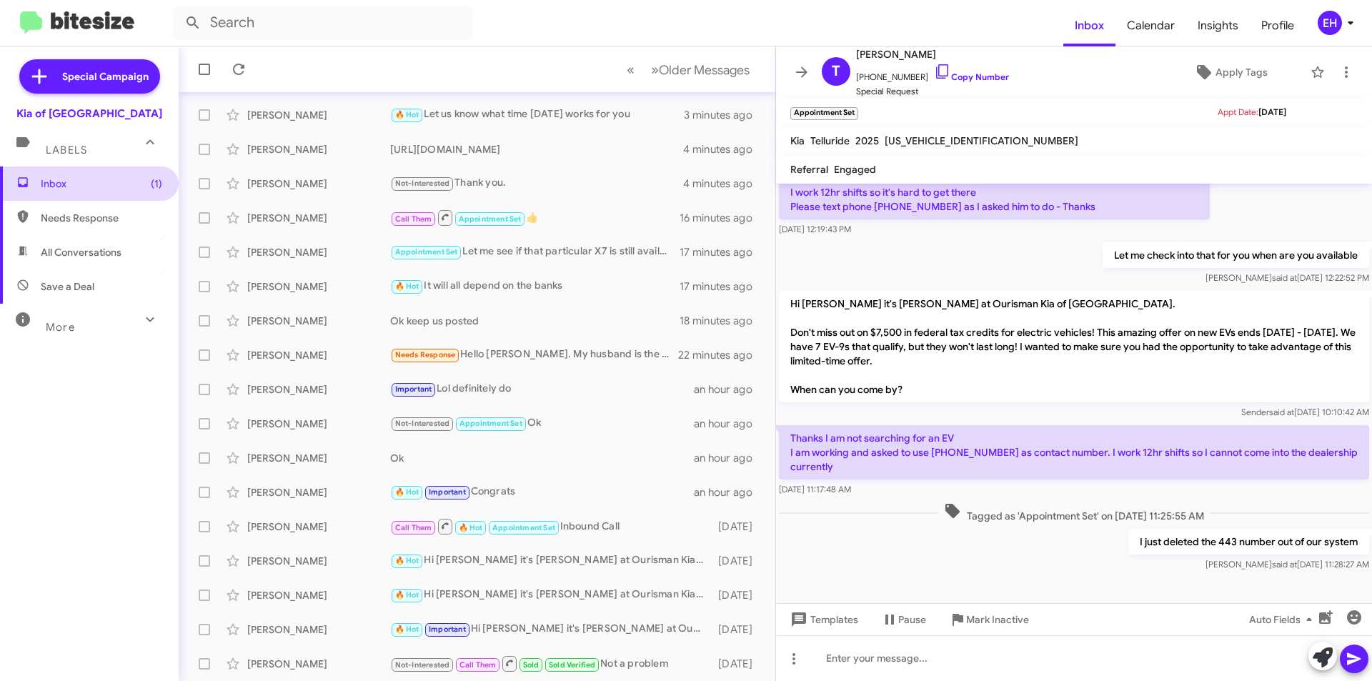
click at [84, 179] on span "Inbox (1)" at bounding box center [101, 184] width 121 height 14
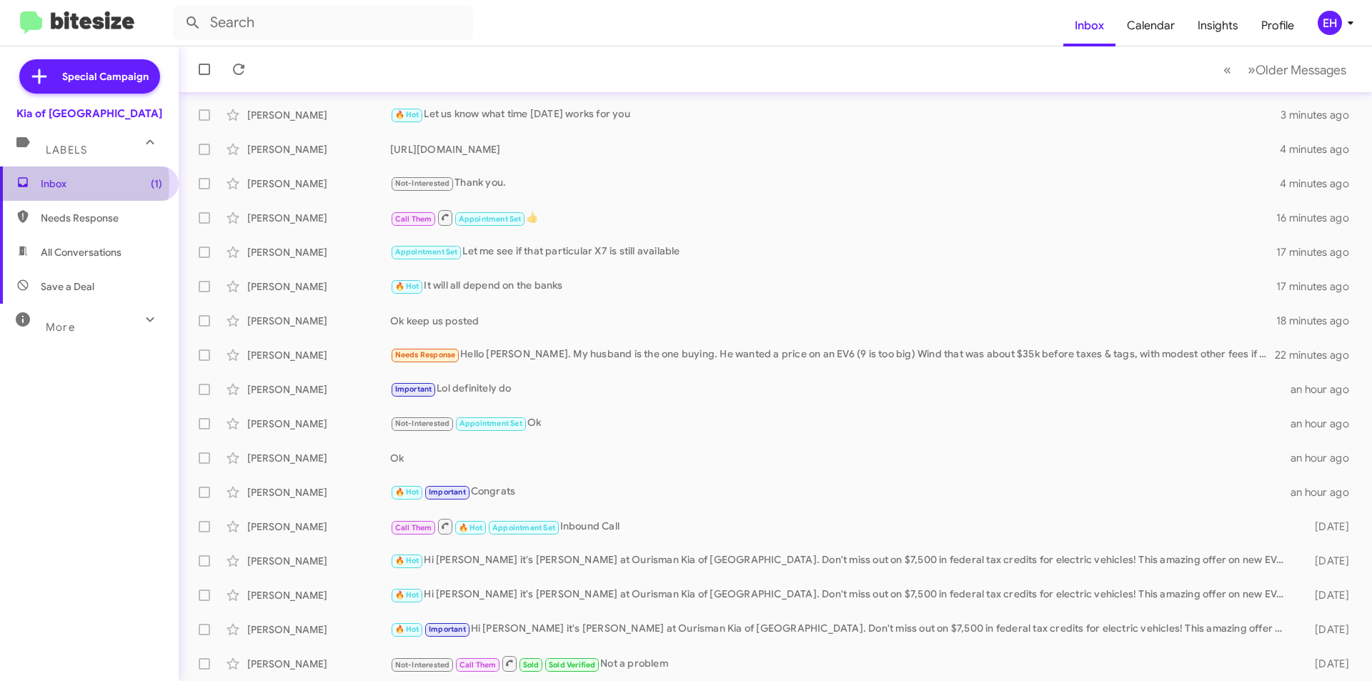
click at [58, 184] on span "Inbox (1)" at bounding box center [101, 184] width 121 height 14
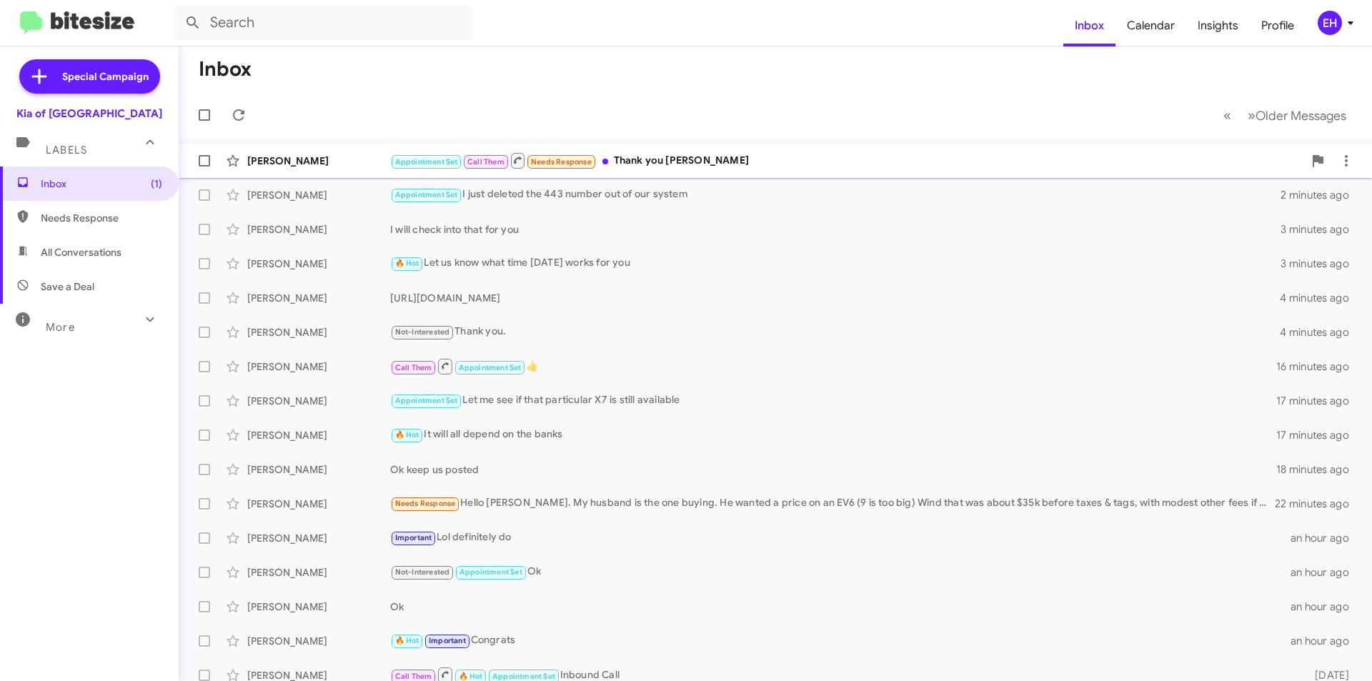
click at [737, 154] on div "Appointment Set Call Them Needs Response Thank you [PERSON_NAME]" at bounding box center [846, 161] width 913 height 18
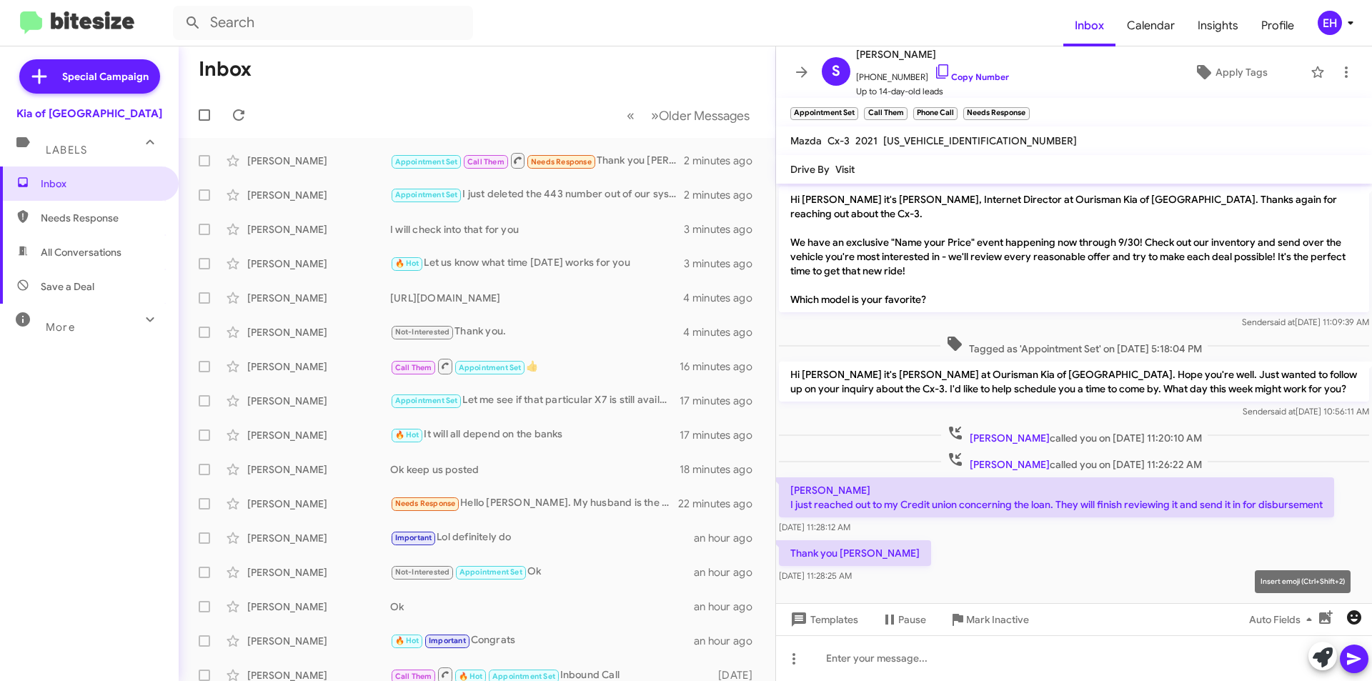
click at [1363, 607] on button "button" at bounding box center [1354, 617] width 29 height 29
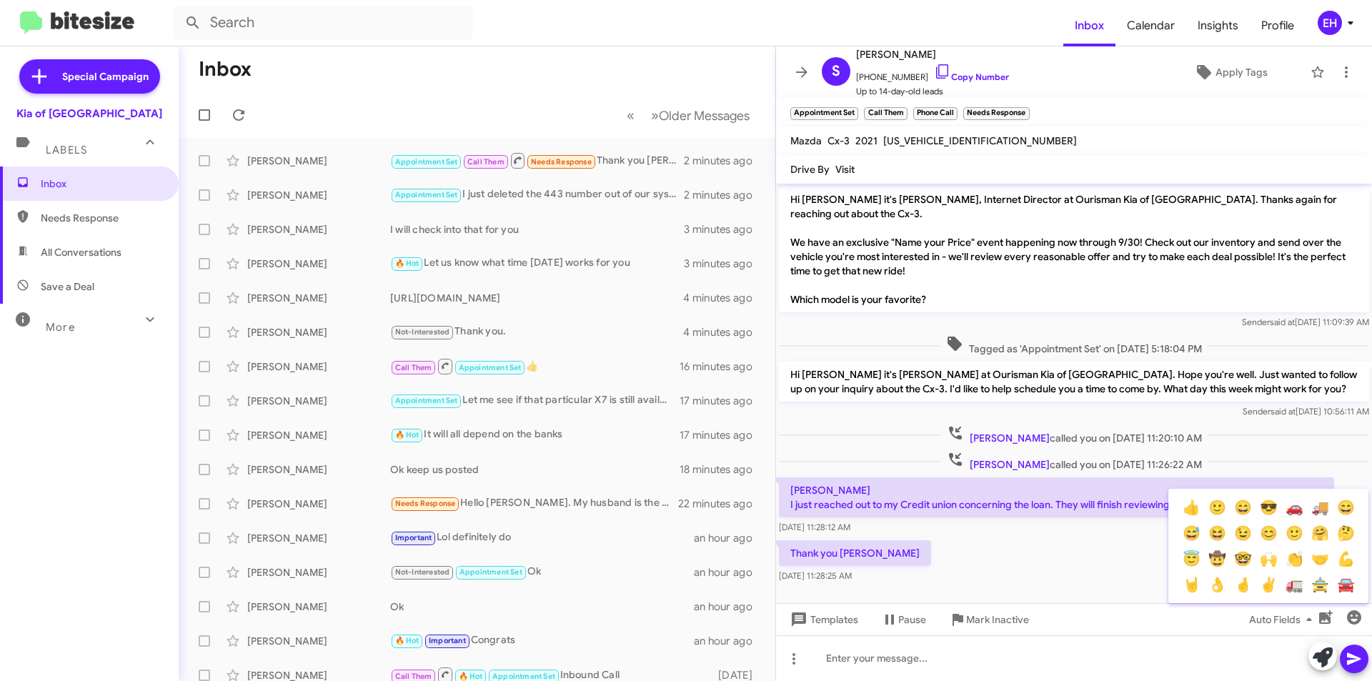
click at [1004, 539] on div at bounding box center [686, 340] width 1372 height 681
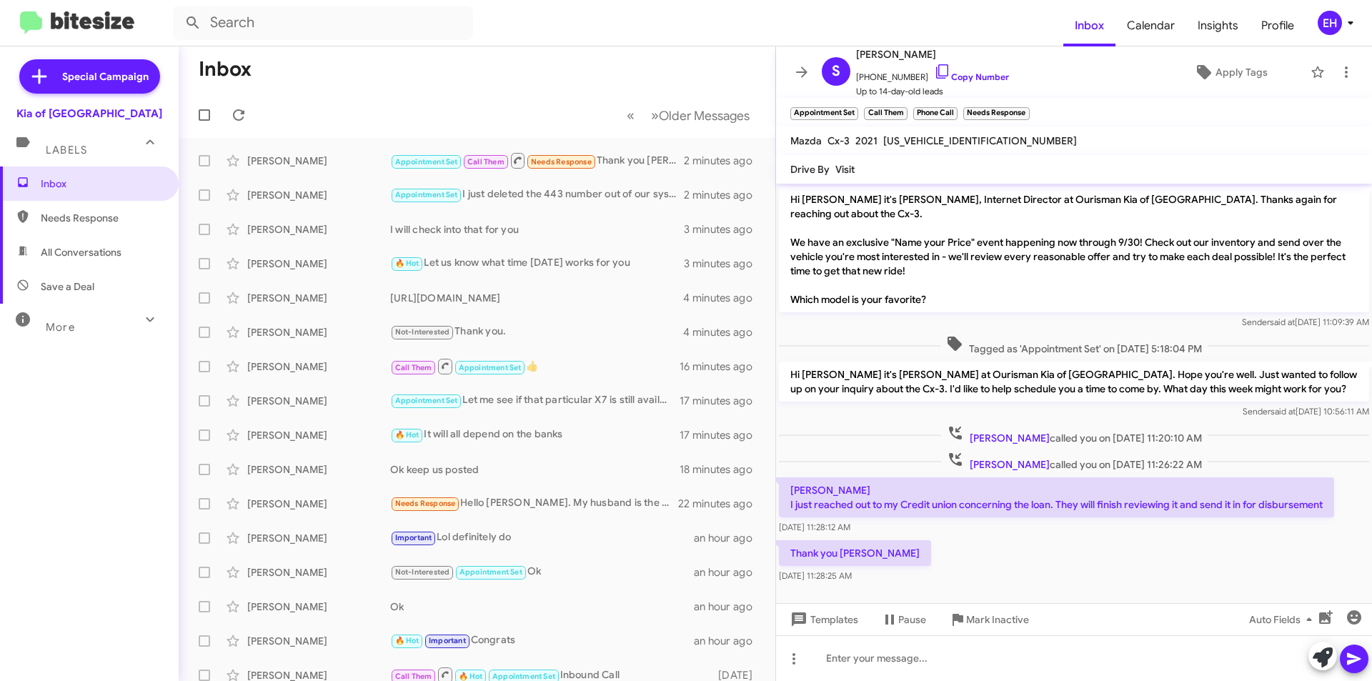
click at [1051, 634] on div "Templates Pause Mark Inactive Auto Fields" at bounding box center [1074, 619] width 596 height 32
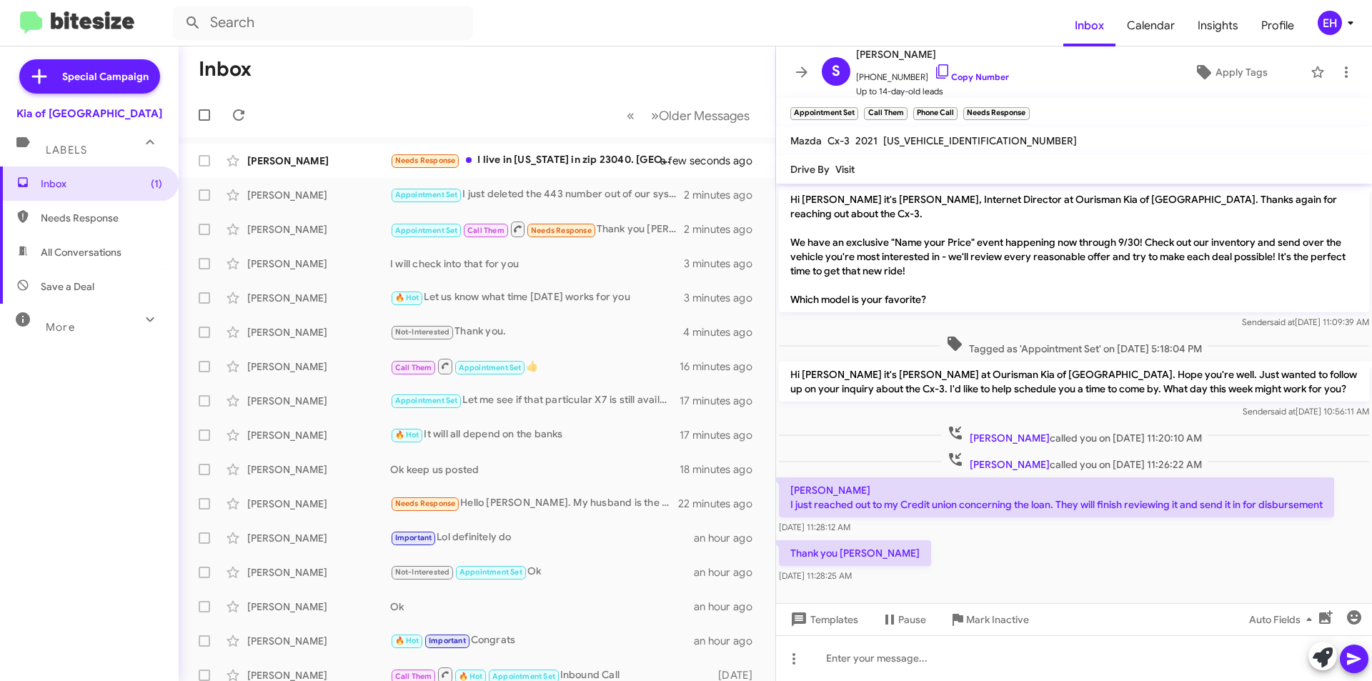
click at [1051, 634] on div "Templates Pause Mark Inactive Auto Fields" at bounding box center [1074, 619] width 596 height 32
click at [920, 665] on div at bounding box center [1074, 658] width 596 height 46
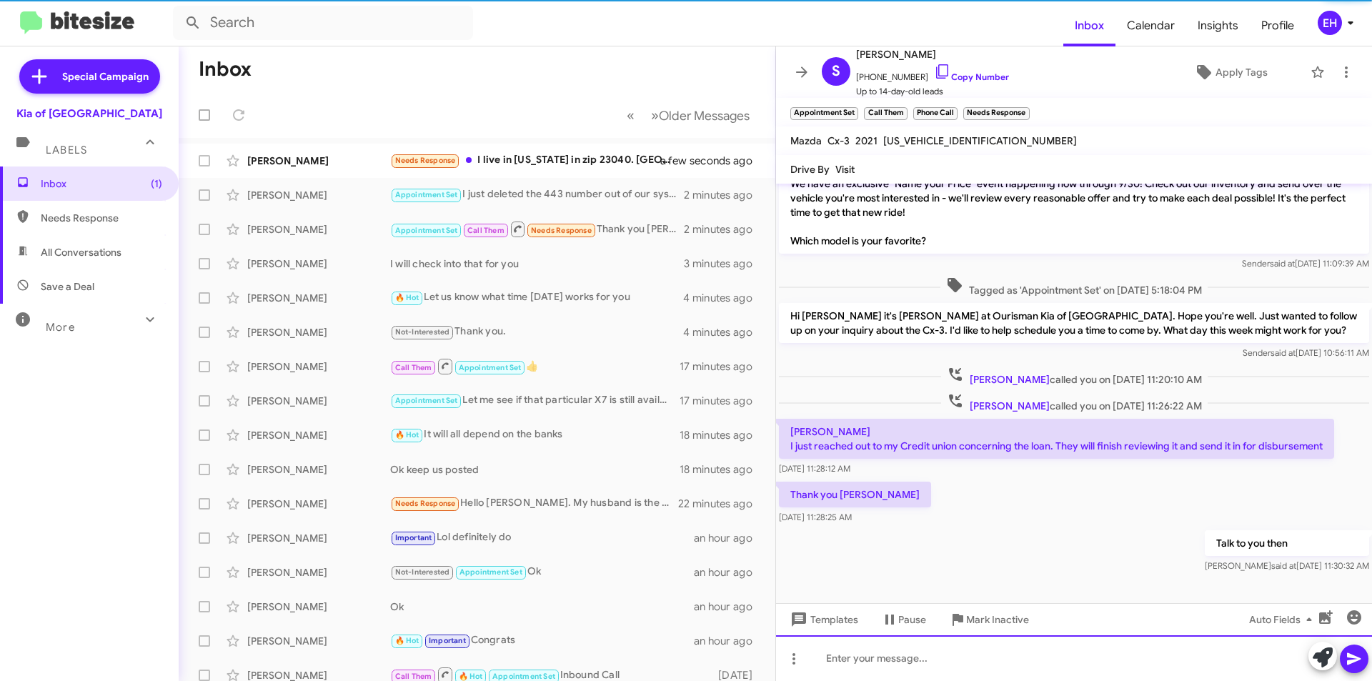
scroll to position [60, 0]
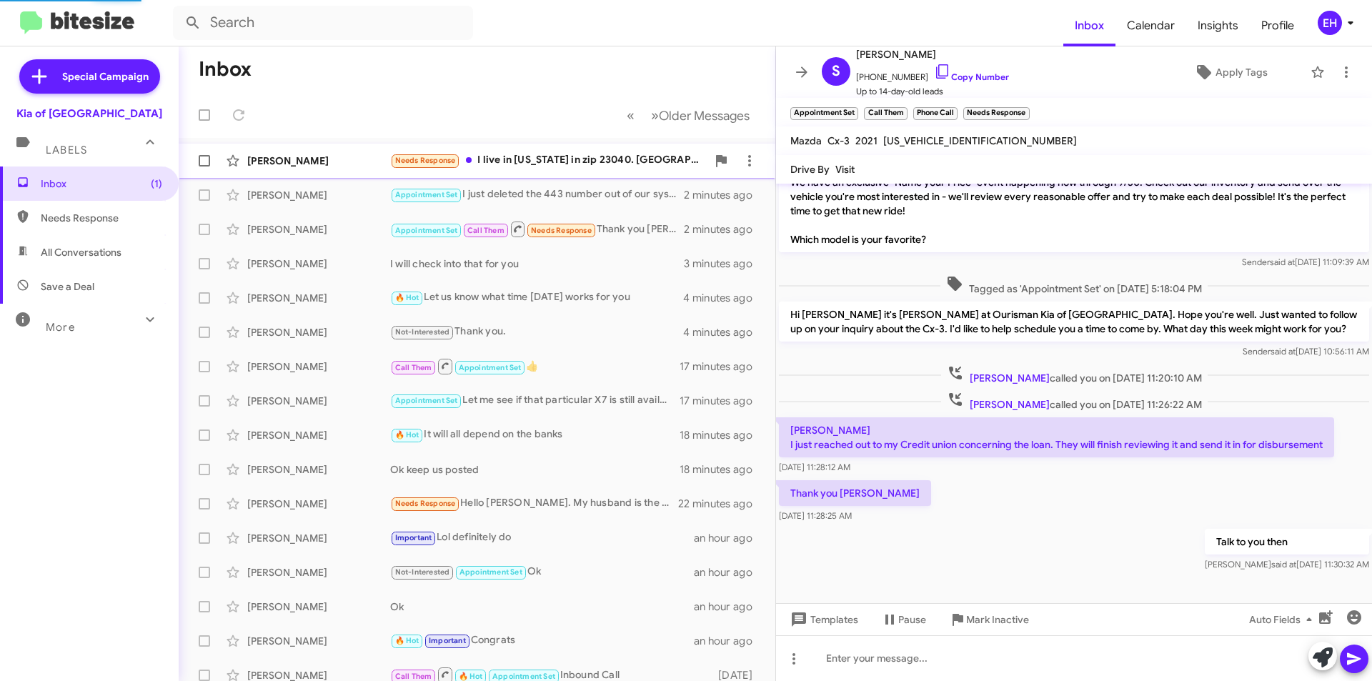
click at [523, 162] on div "Needs Response I live in [US_STATE] in zip 23040. [GEOGRAPHIC_DATA], [GEOGRAPHI…" at bounding box center [548, 160] width 317 height 16
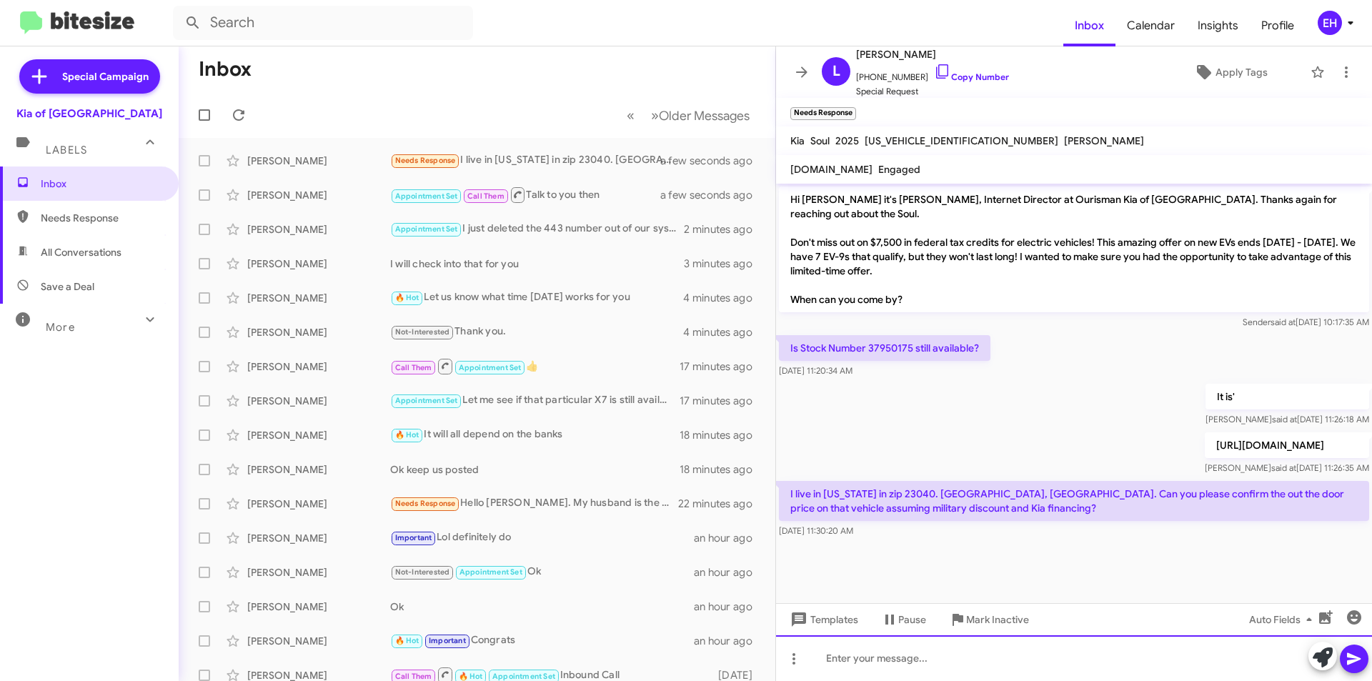
click at [915, 651] on div at bounding box center [1074, 658] width 596 height 46
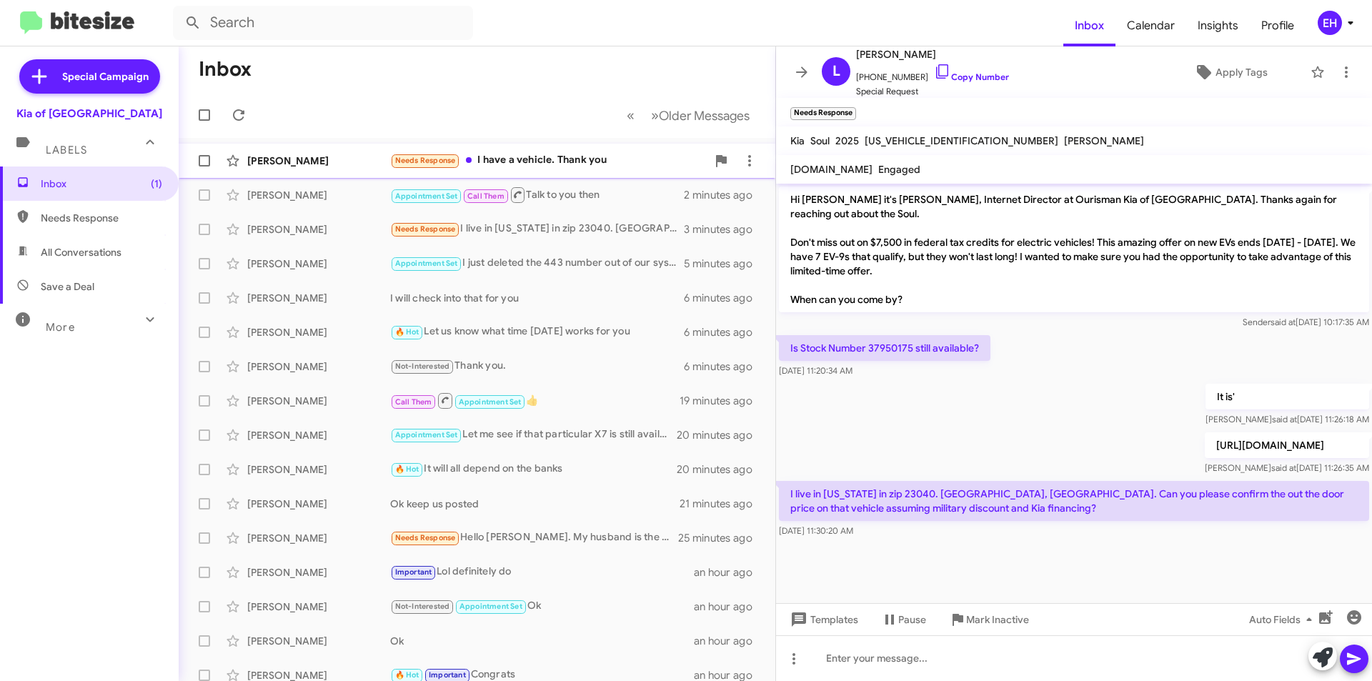
click at [592, 154] on div "Needs Response I have a vehicle. Thank you" at bounding box center [548, 160] width 317 height 16
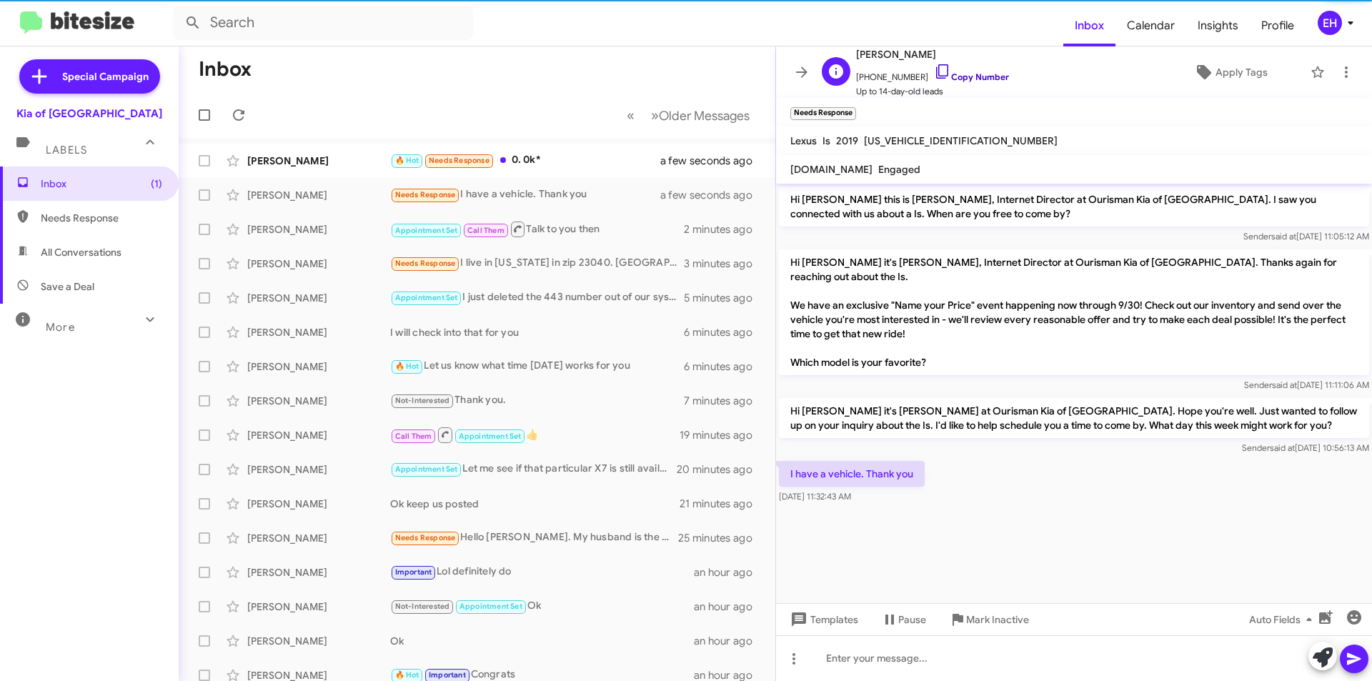
click at [965, 76] on link "Copy Number" at bounding box center [971, 76] width 75 height 11
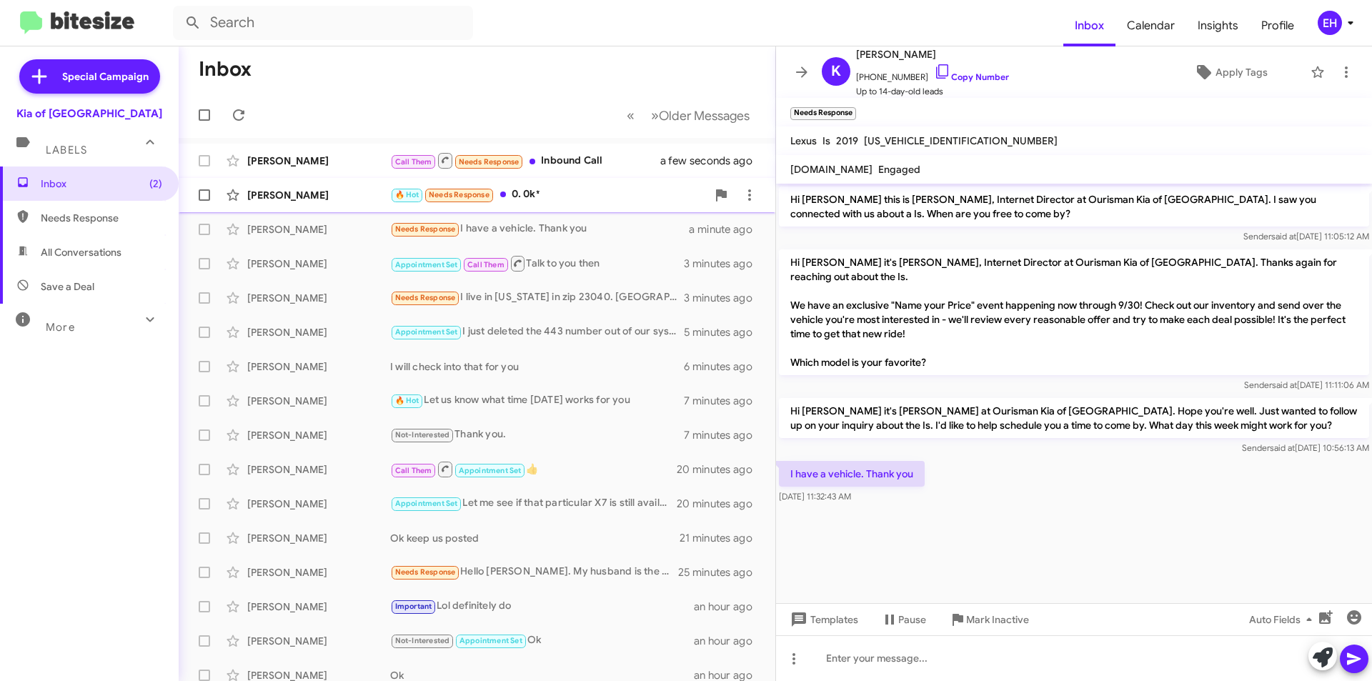
click at [560, 192] on div "🔥 Hot Needs Response 0. 0k*" at bounding box center [548, 195] width 317 height 16
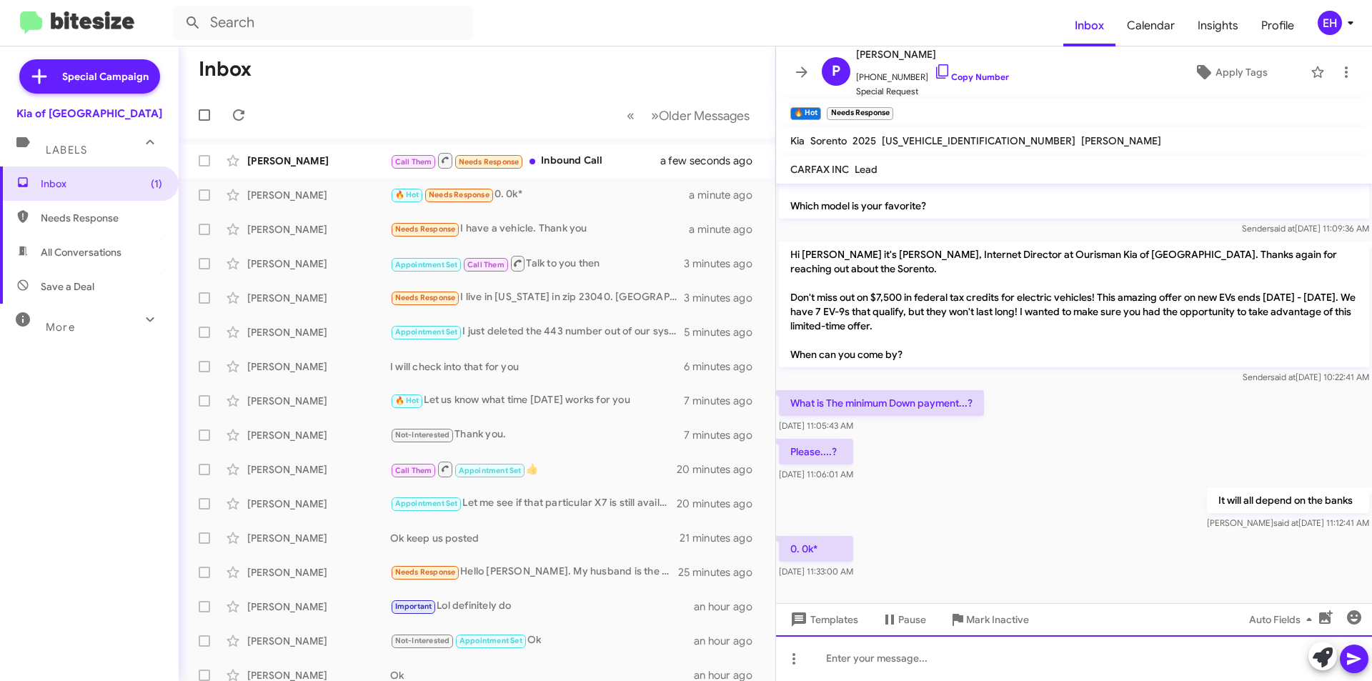
click at [997, 649] on div at bounding box center [1074, 658] width 596 height 46
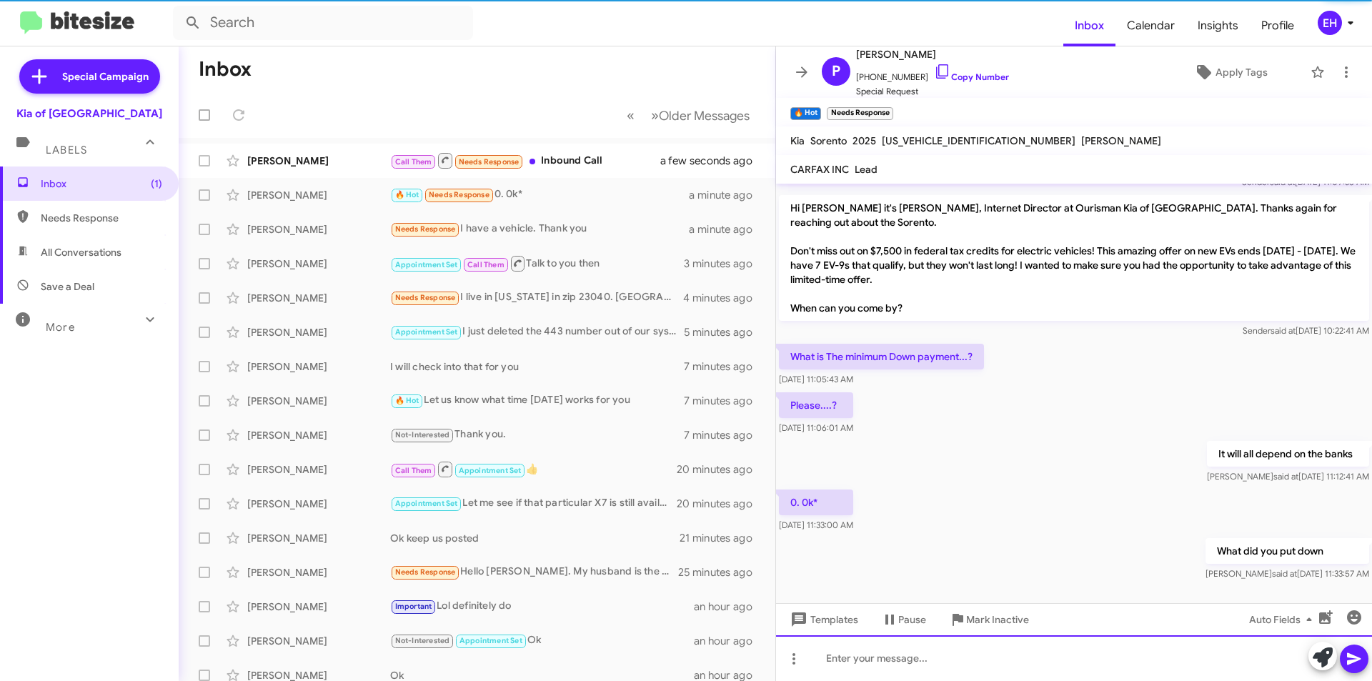
scroll to position [146, 0]
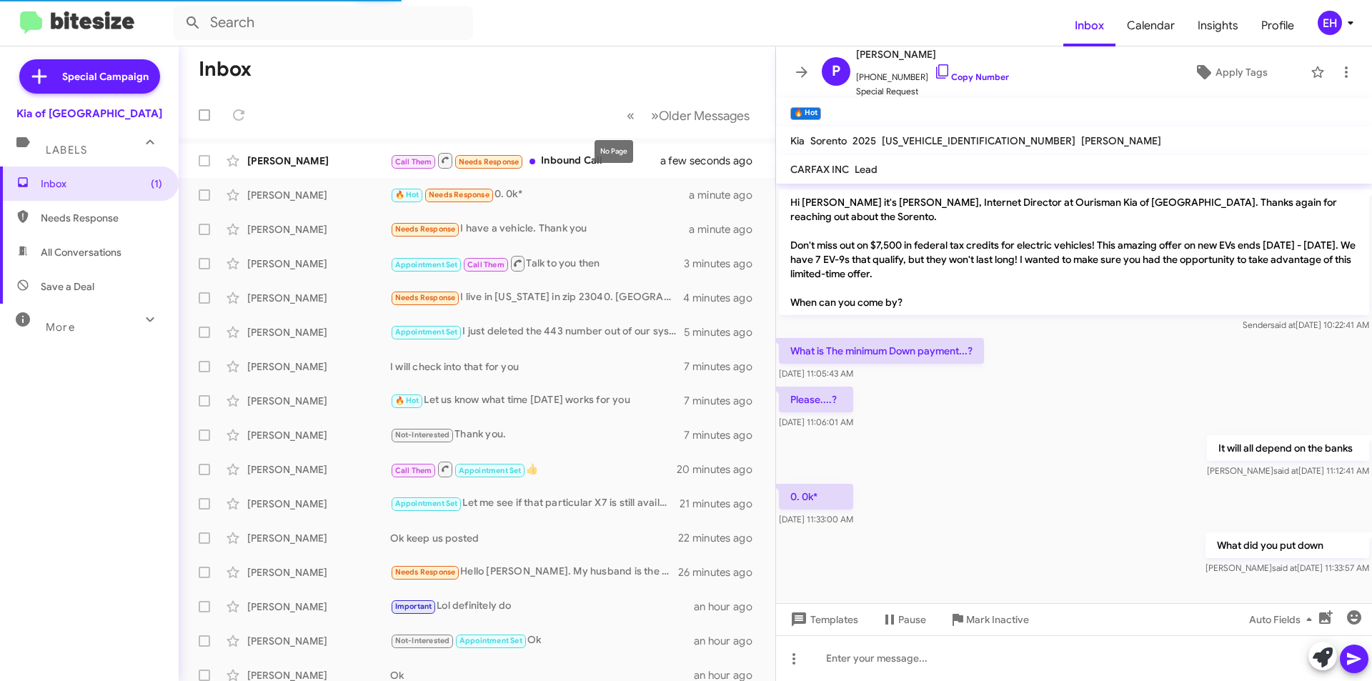
click at [597, 162] on div "No Page" at bounding box center [614, 151] width 39 height 23
click at [592, 158] on div "Call Them Needs Response Inbound Call" at bounding box center [548, 161] width 317 height 18
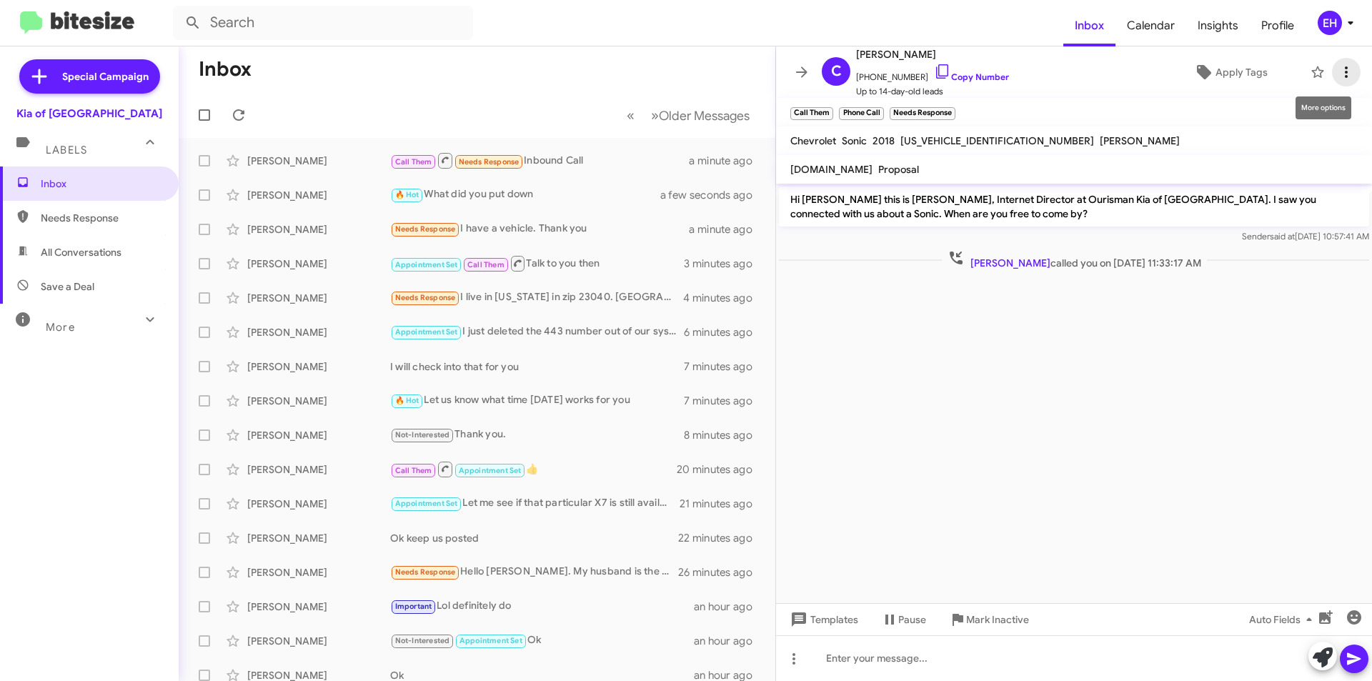
click at [1342, 66] on icon at bounding box center [1346, 72] width 17 height 17
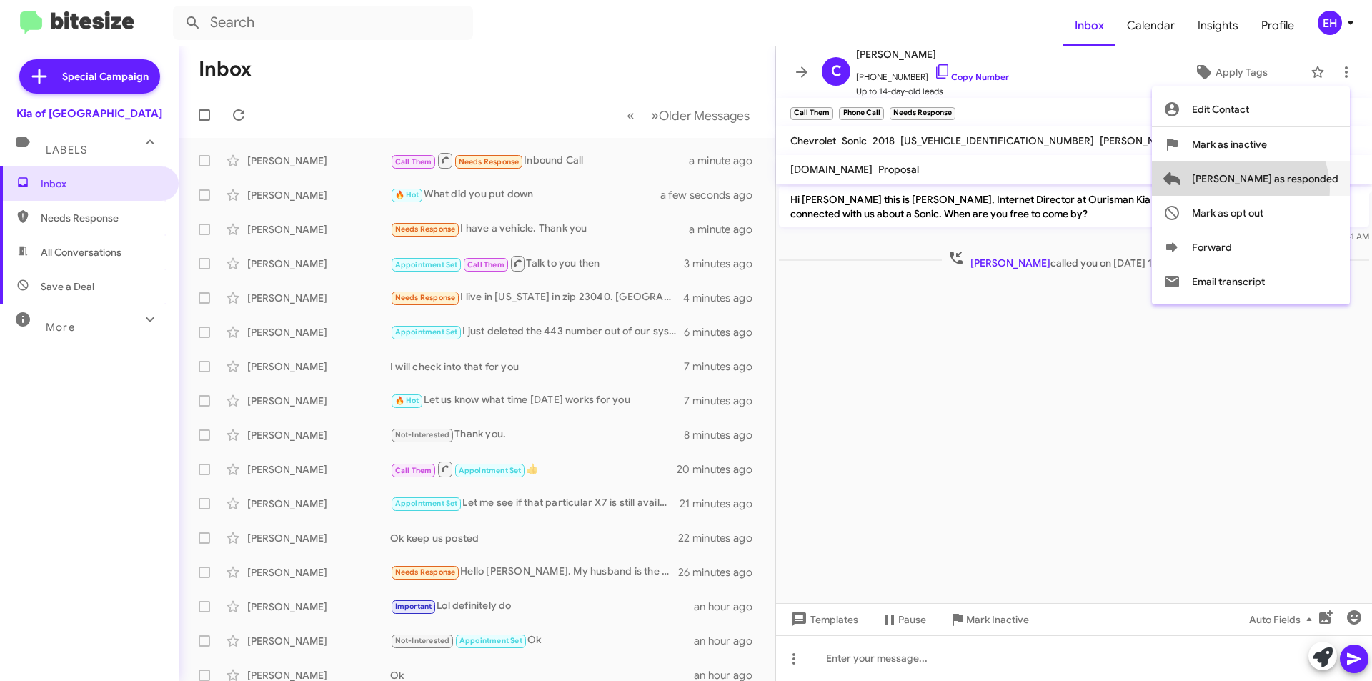
click at [1296, 189] on span "[PERSON_NAME] as responded" at bounding box center [1265, 179] width 147 height 34
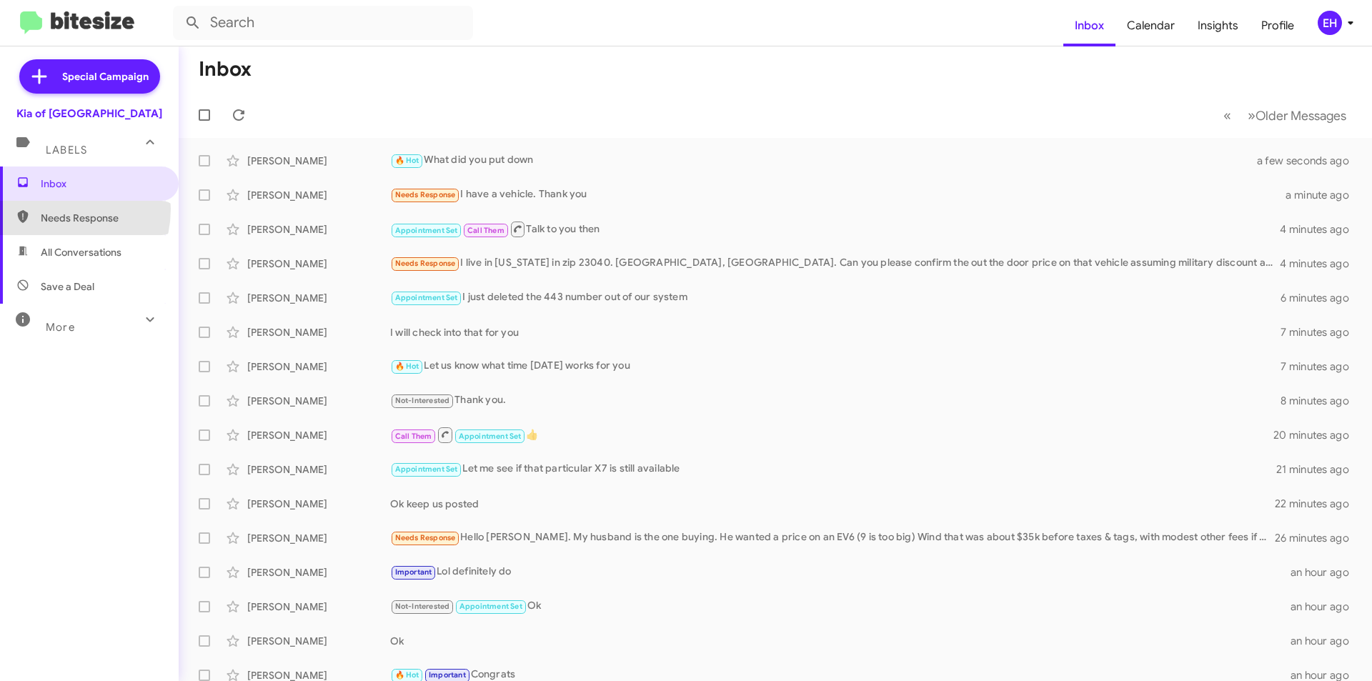
click at [49, 209] on span "Needs Response" at bounding box center [89, 218] width 179 height 34
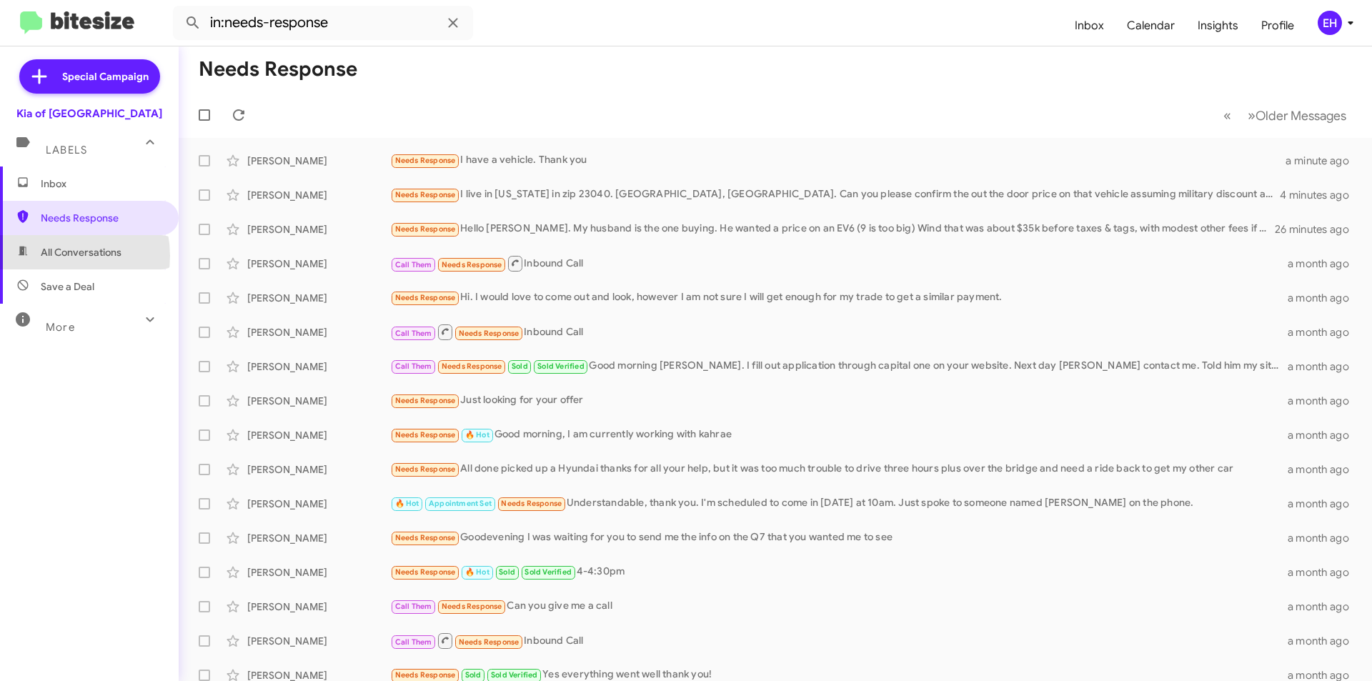
click at [56, 257] on span "All Conversations" at bounding box center [81, 252] width 81 height 14
type input "in:all-conversations"
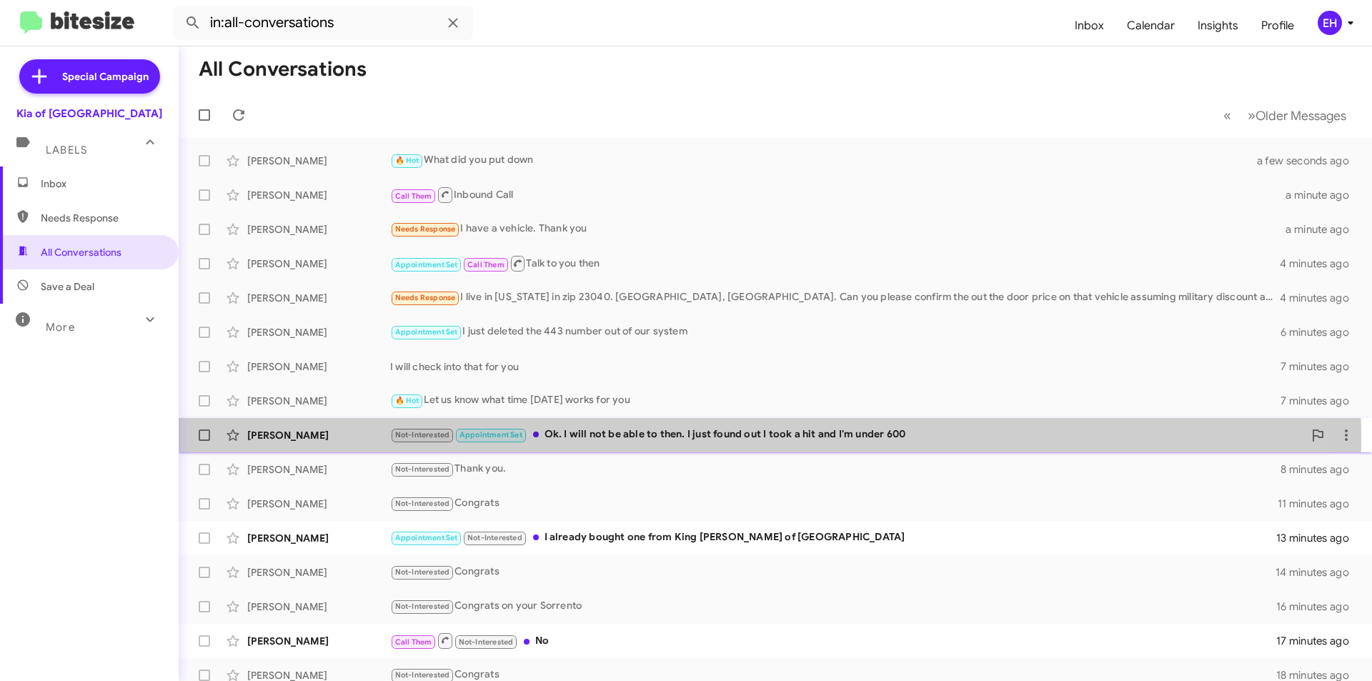
click at [619, 440] on div "Not-Interested Appointment Set Ok. I will not be able to then. I just found out…" at bounding box center [846, 435] width 913 height 16
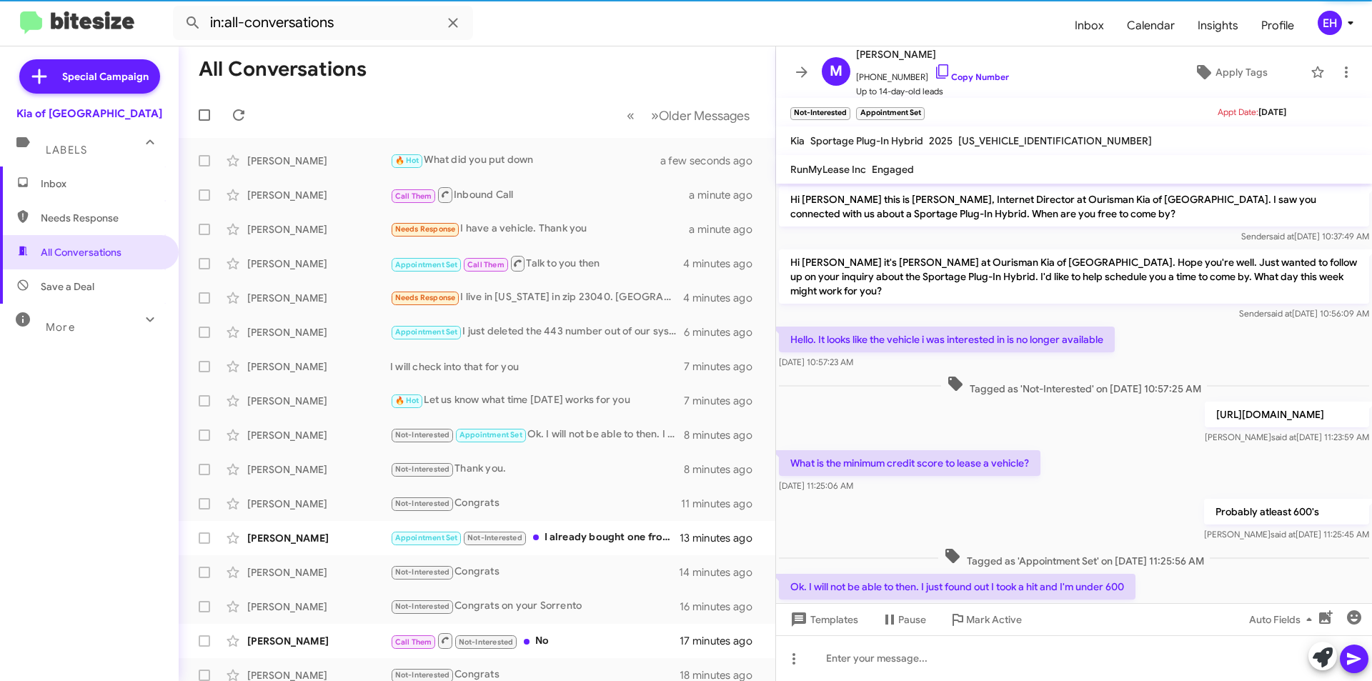
scroll to position [63, 0]
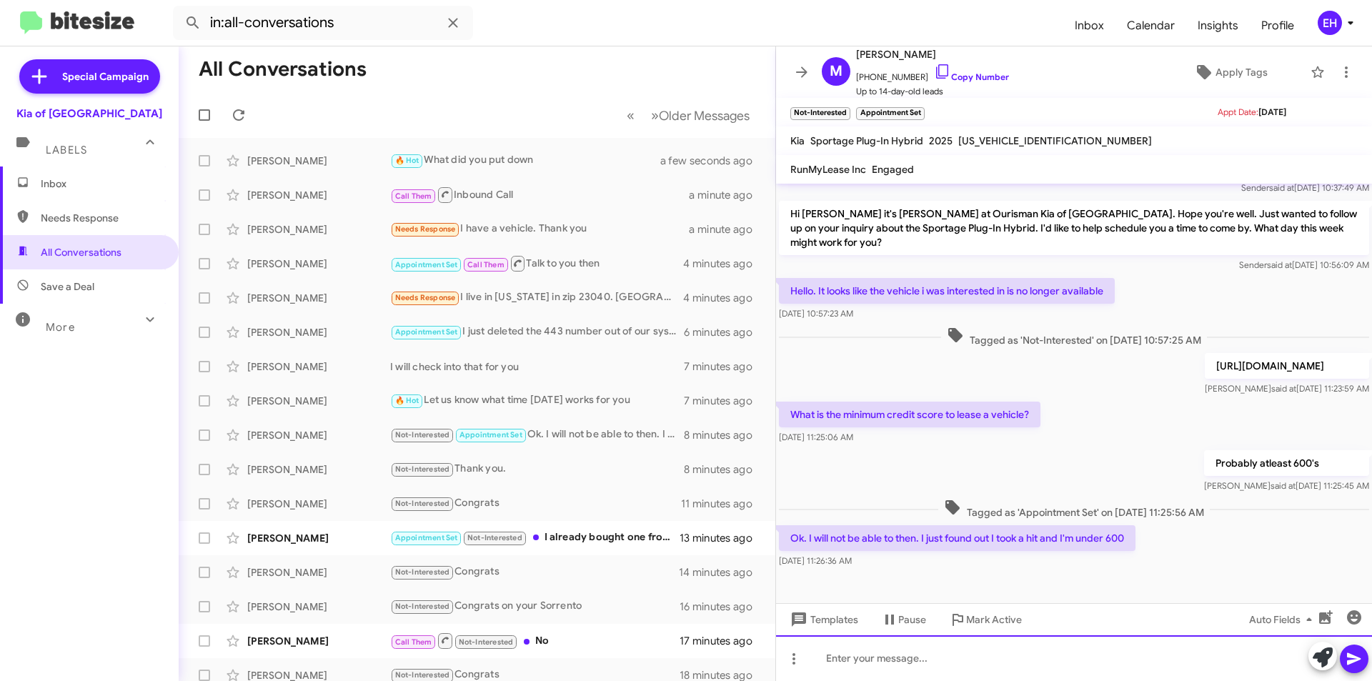
click at [1063, 640] on div at bounding box center [1074, 658] width 596 height 46
click at [972, 76] on link "Copy Number" at bounding box center [971, 76] width 75 height 11
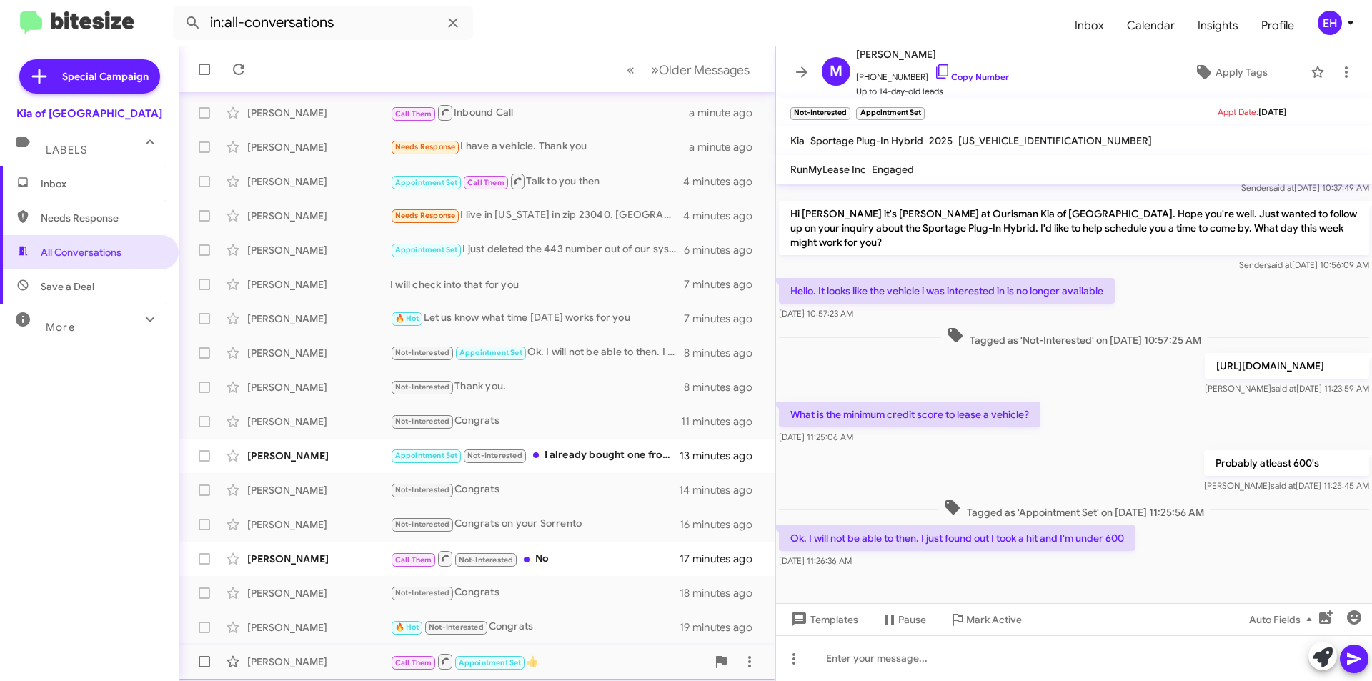
scroll to position [149, 0]
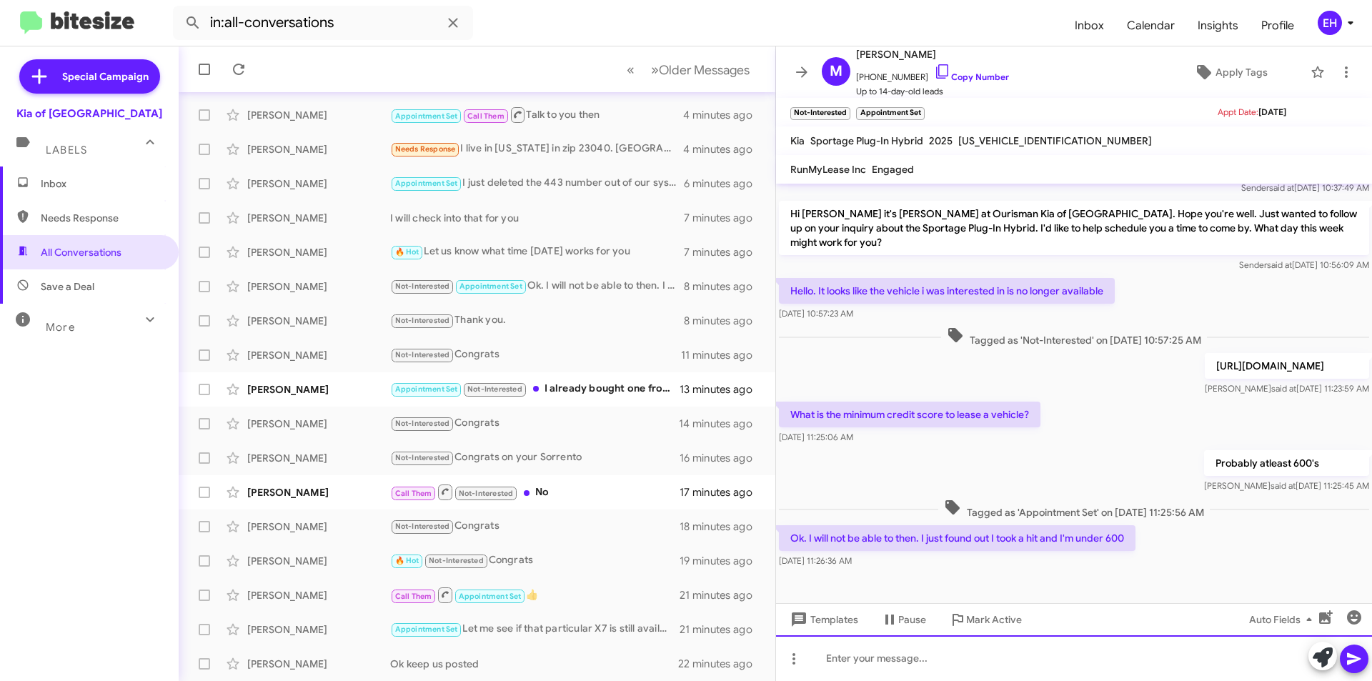
click at [874, 645] on div at bounding box center [1074, 658] width 596 height 46
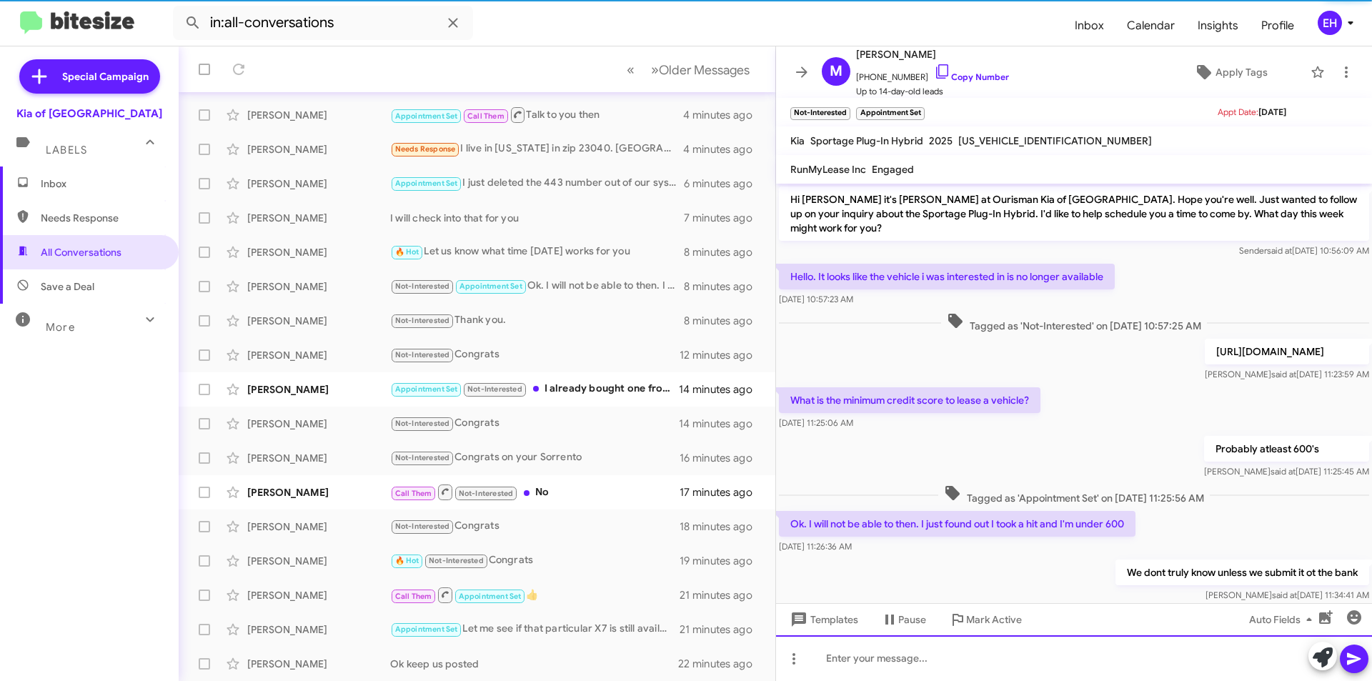
scroll to position [115, 0]
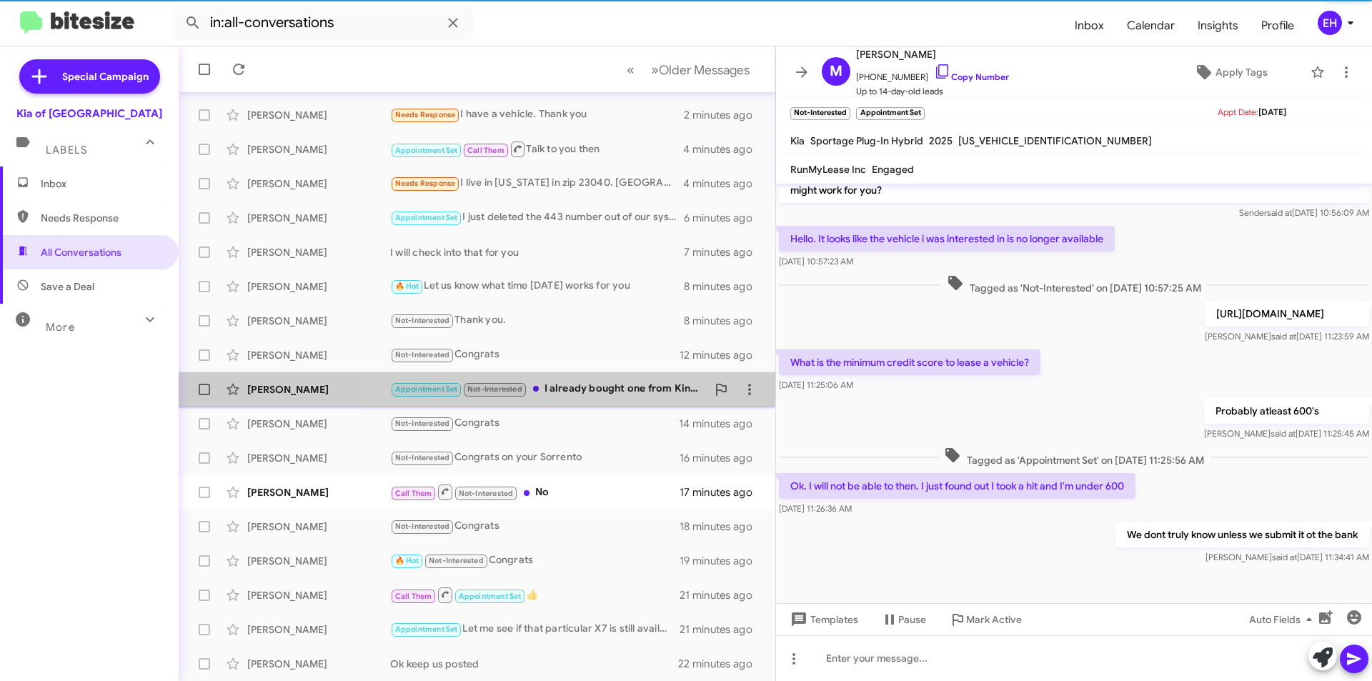
click at [602, 387] on div "Appointment Set Not-Interested I already bought one from King Kia of Gaithersbu…" at bounding box center [548, 389] width 317 height 16
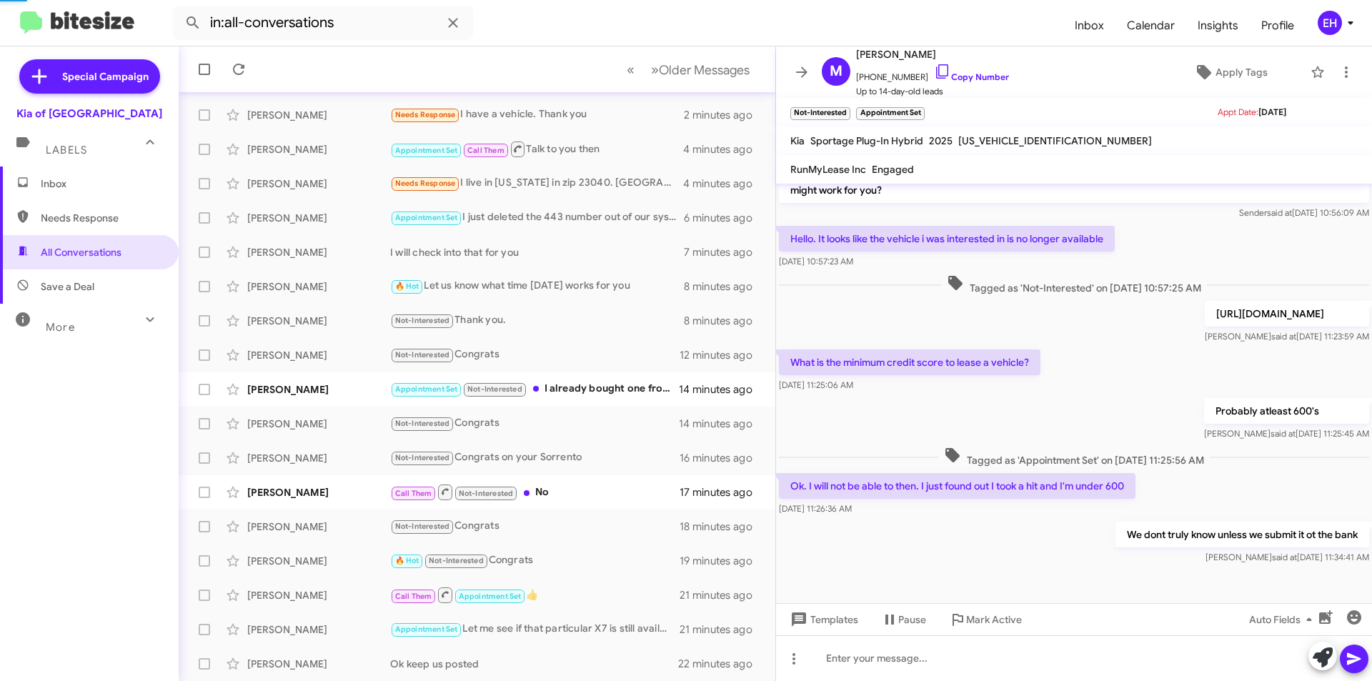
scroll to position [225, 0]
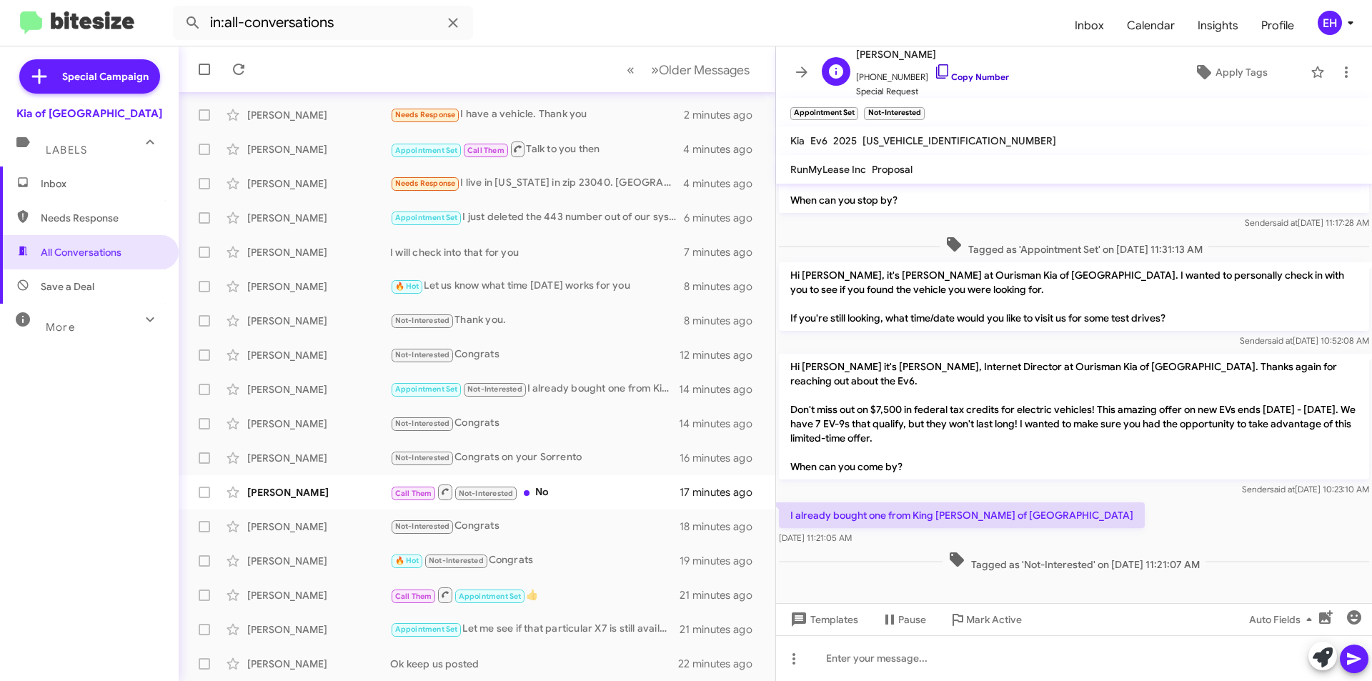
click at [945, 74] on link "Copy Number" at bounding box center [971, 76] width 75 height 11
click at [899, 675] on div at bounding box center [1074, 658] width 596 height 46
click at [1354, 660] on icon at bounding box center [1354, 659] width 14 height 12
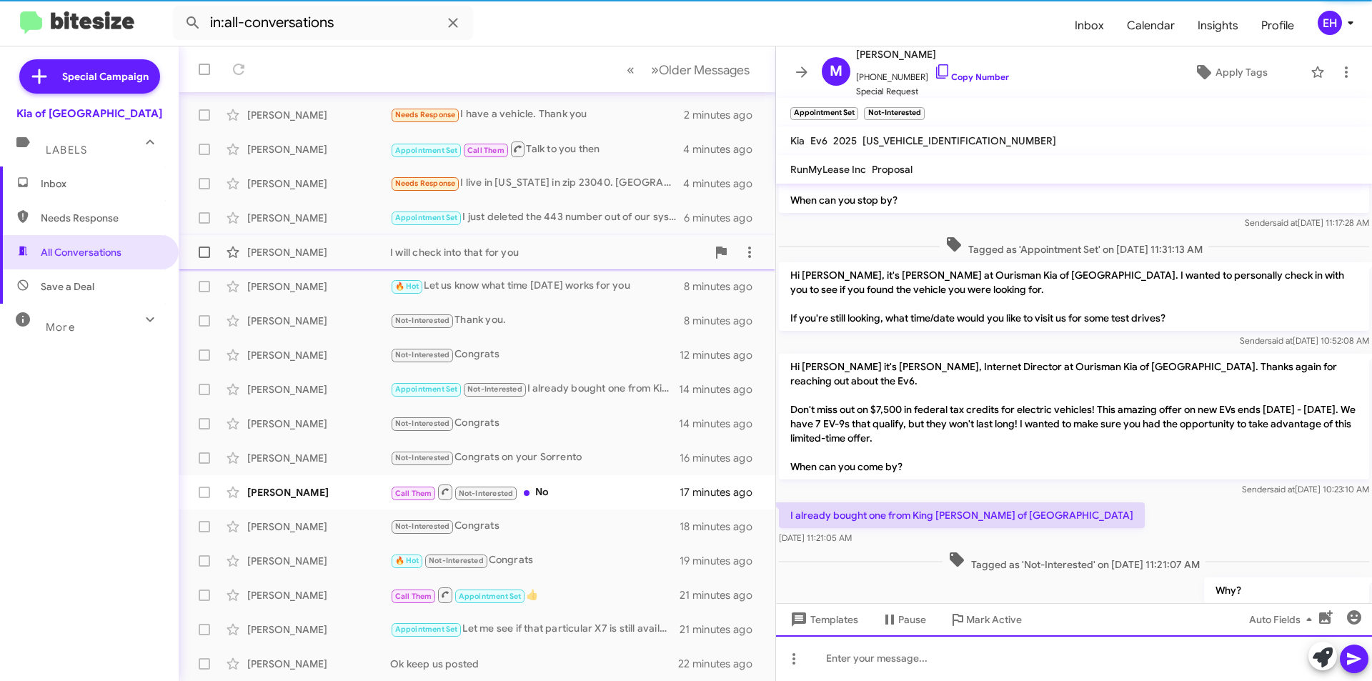
scroll to position [0, 0]
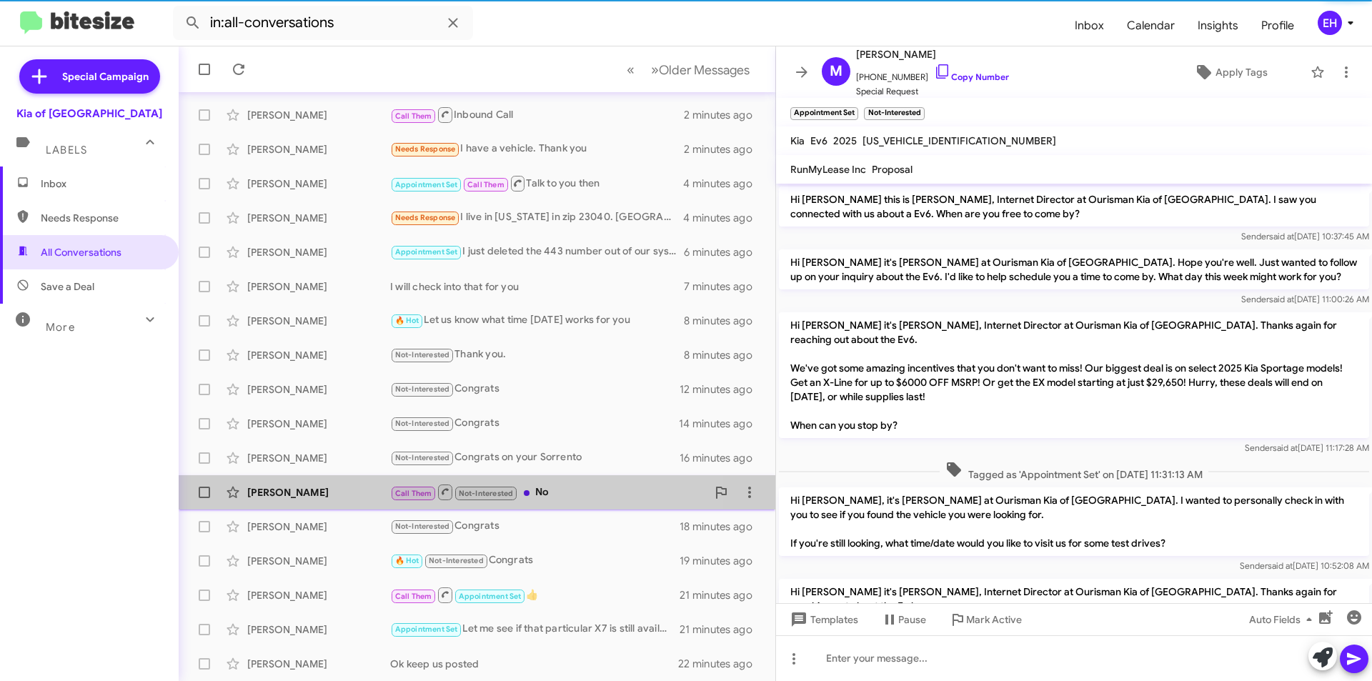
click at [550, 490] on div "Call Them Not-Interested No" at bounding box center [548, 492] width 317 height 18
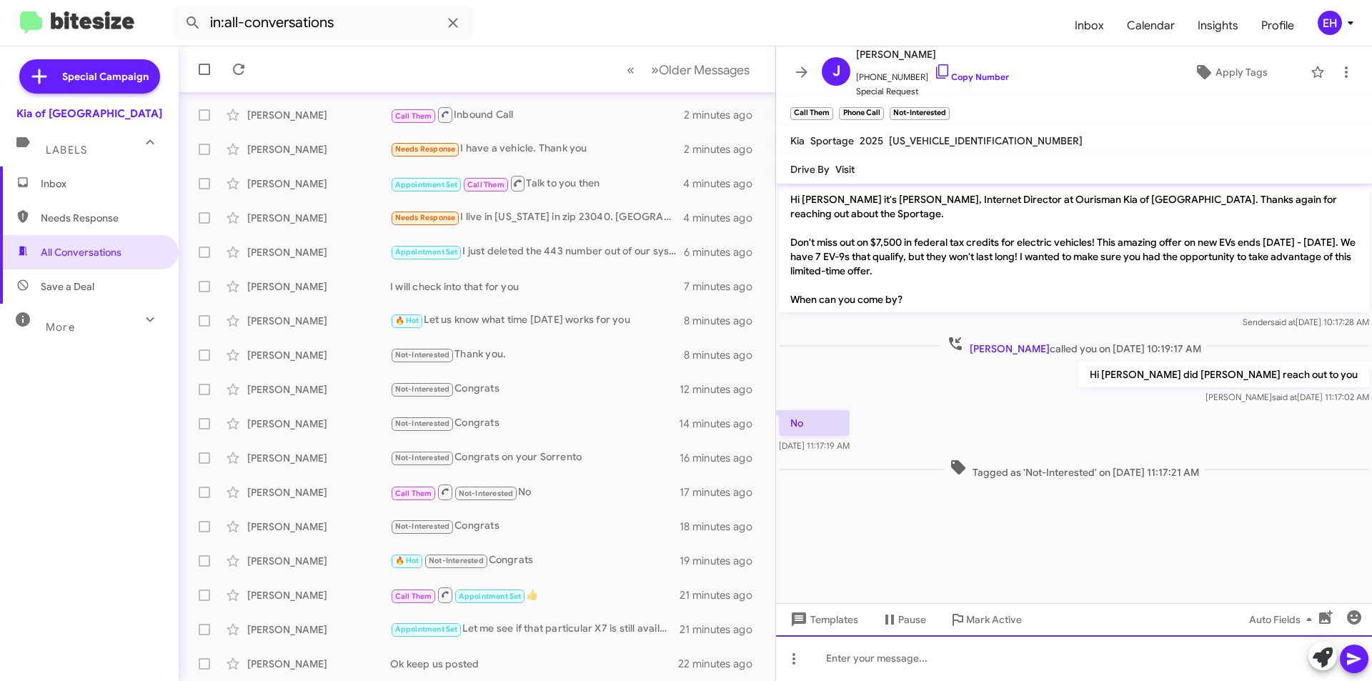
click at [1017, 662] on div at bounding box center [1074, 658] width 596 height 46
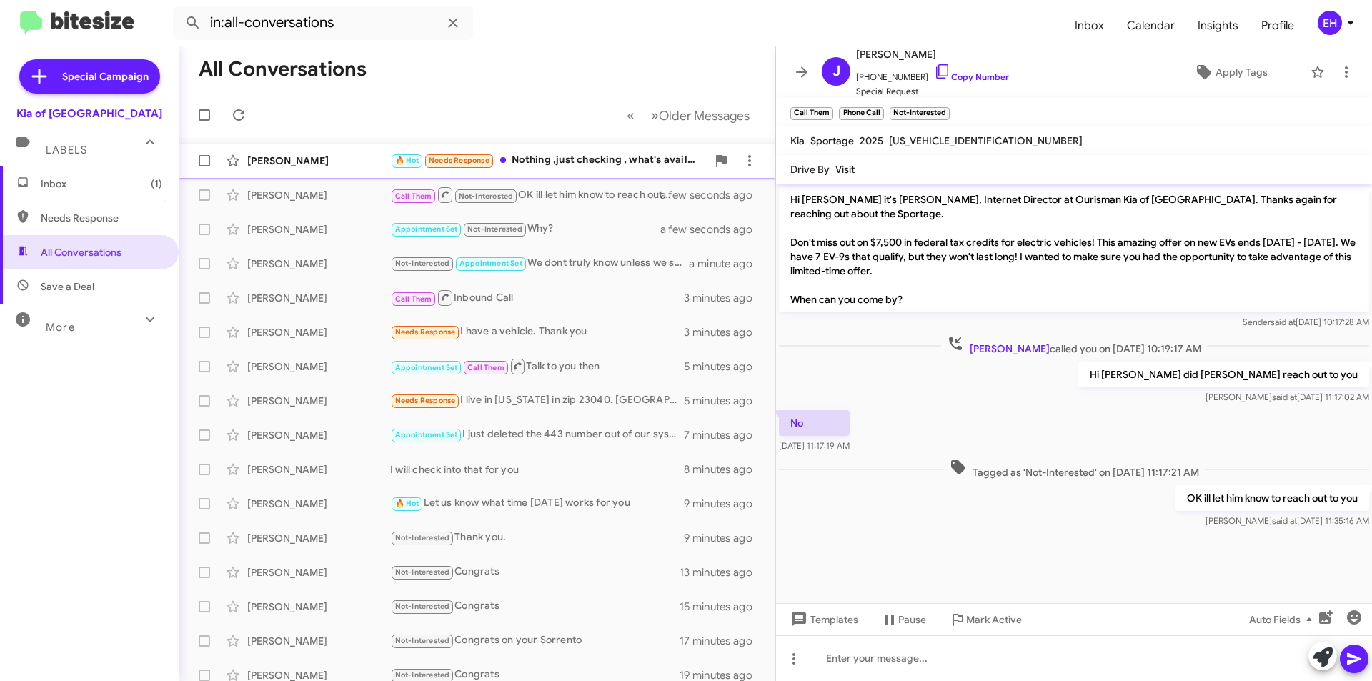
click at [573, 159] on div "🔥 Hot Needs Response Nothing ,just checking , what's available*" at bounding box center [548, 160] width 317 height 16
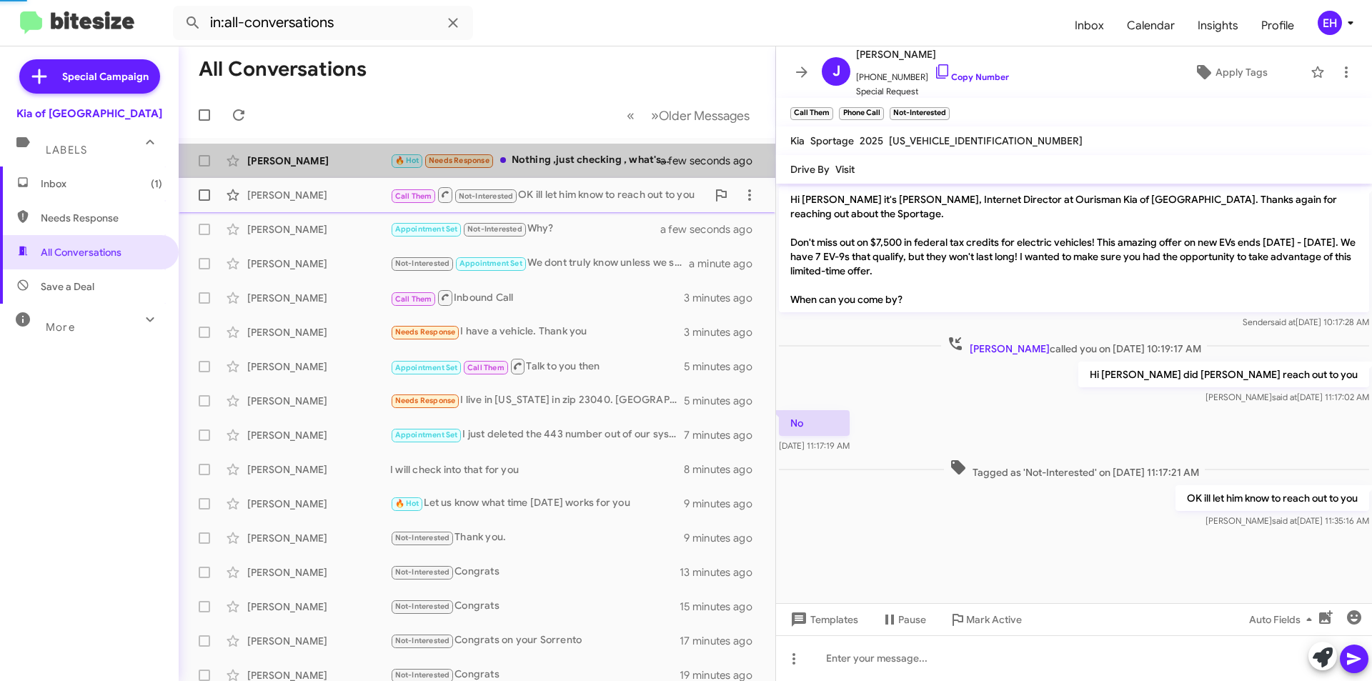
scroll to position [198, 0]
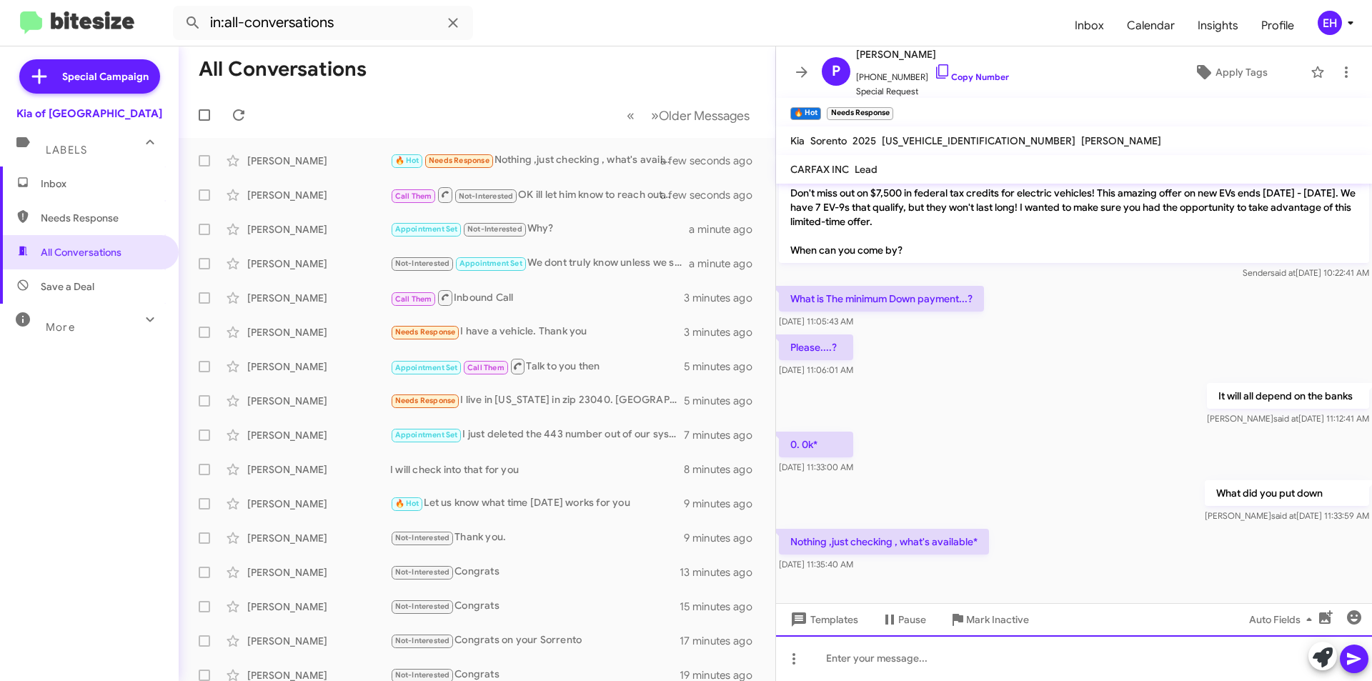
click at [948, 651] on div at bounding box center [1074, 658] width 596 height 46
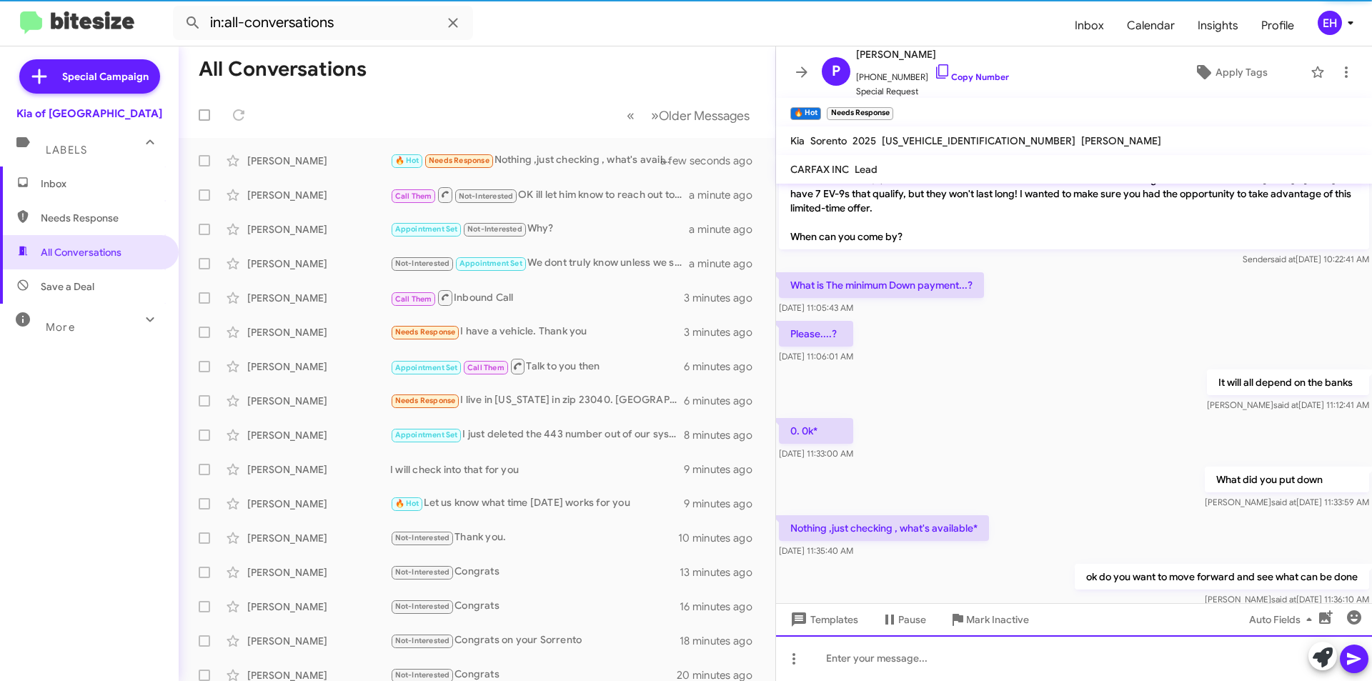
scroll to position [250, 0]
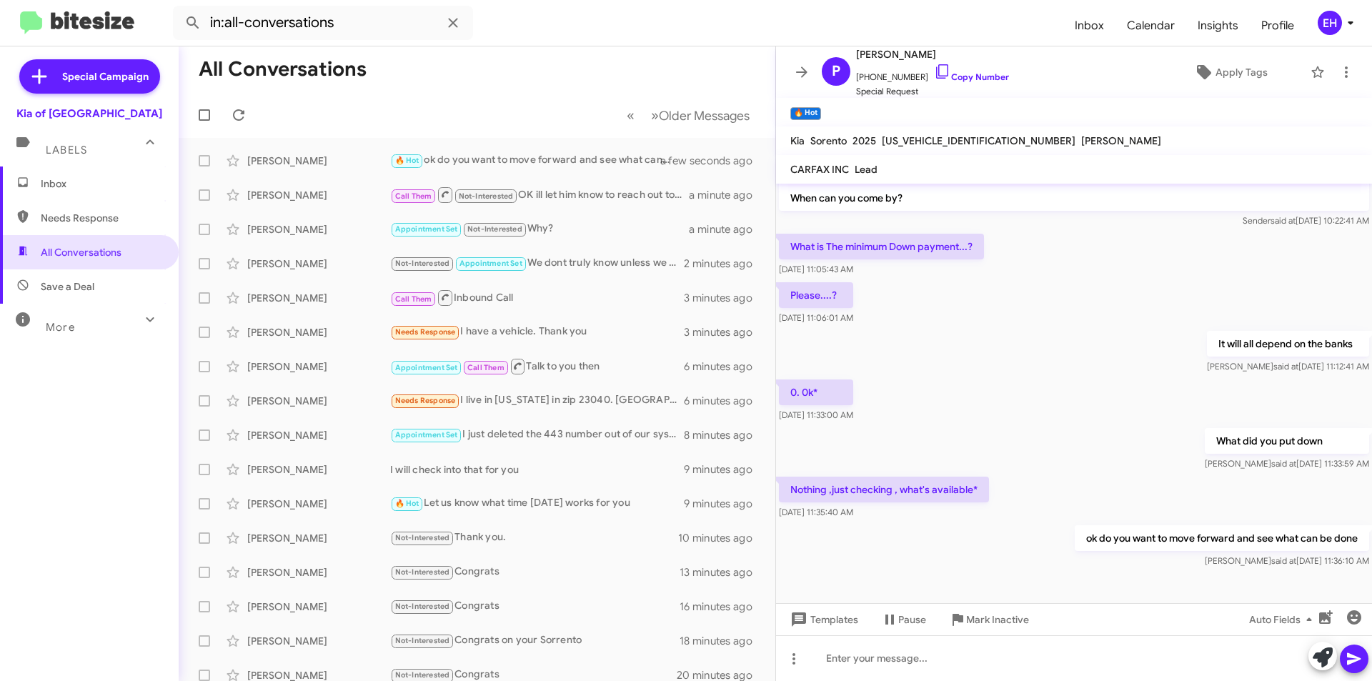
click at [570, 48] on mat-toolbar-row "All Conversations" at bounding box center [477, 69] width 597 height 46
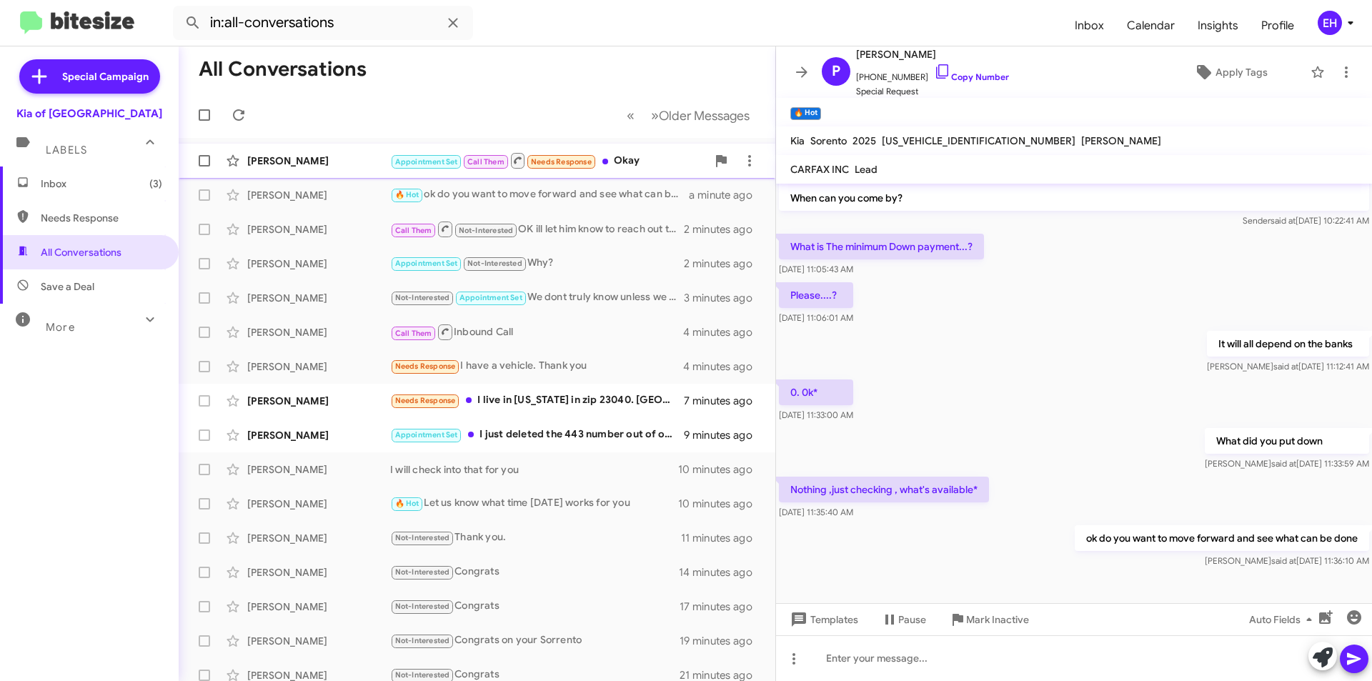
click at [633, 150] on div "[PERSON_NAME] Appointment Set Call Them Needs Response Okay a few seconds ago" at bounding box center [477, 161] width 574 height 29
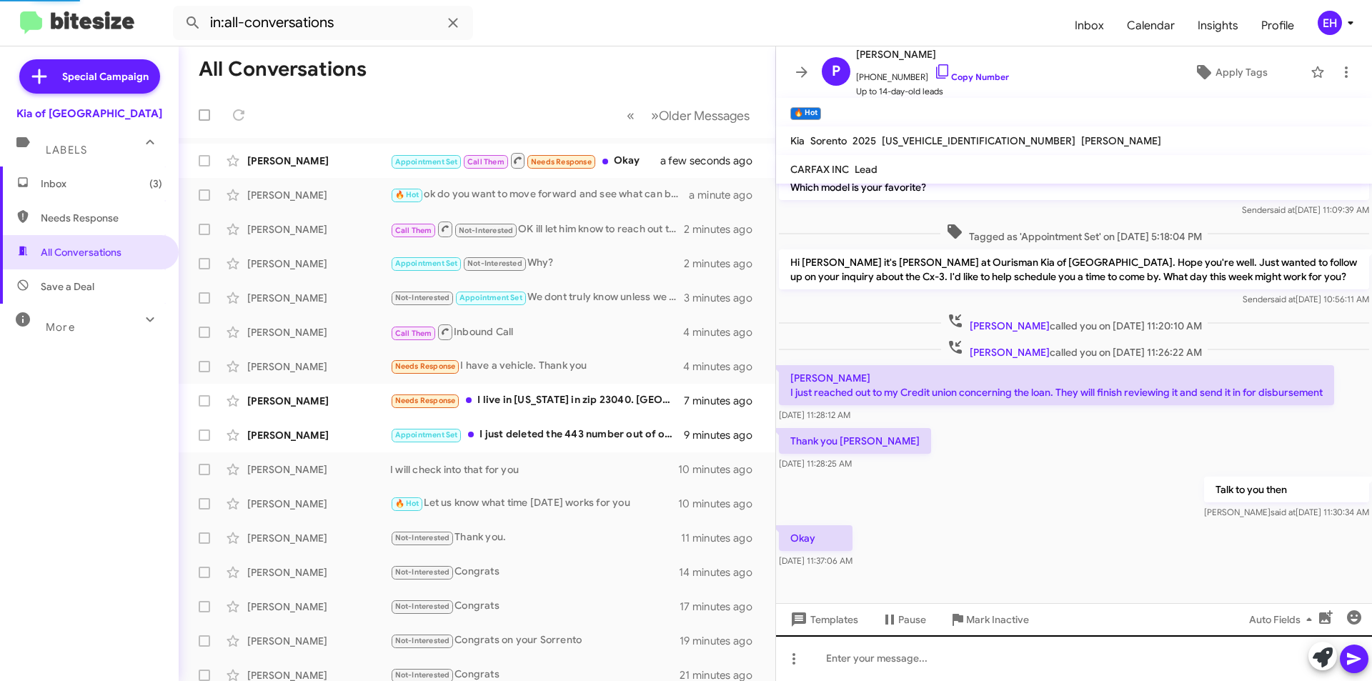
scroll to position [112, 0]
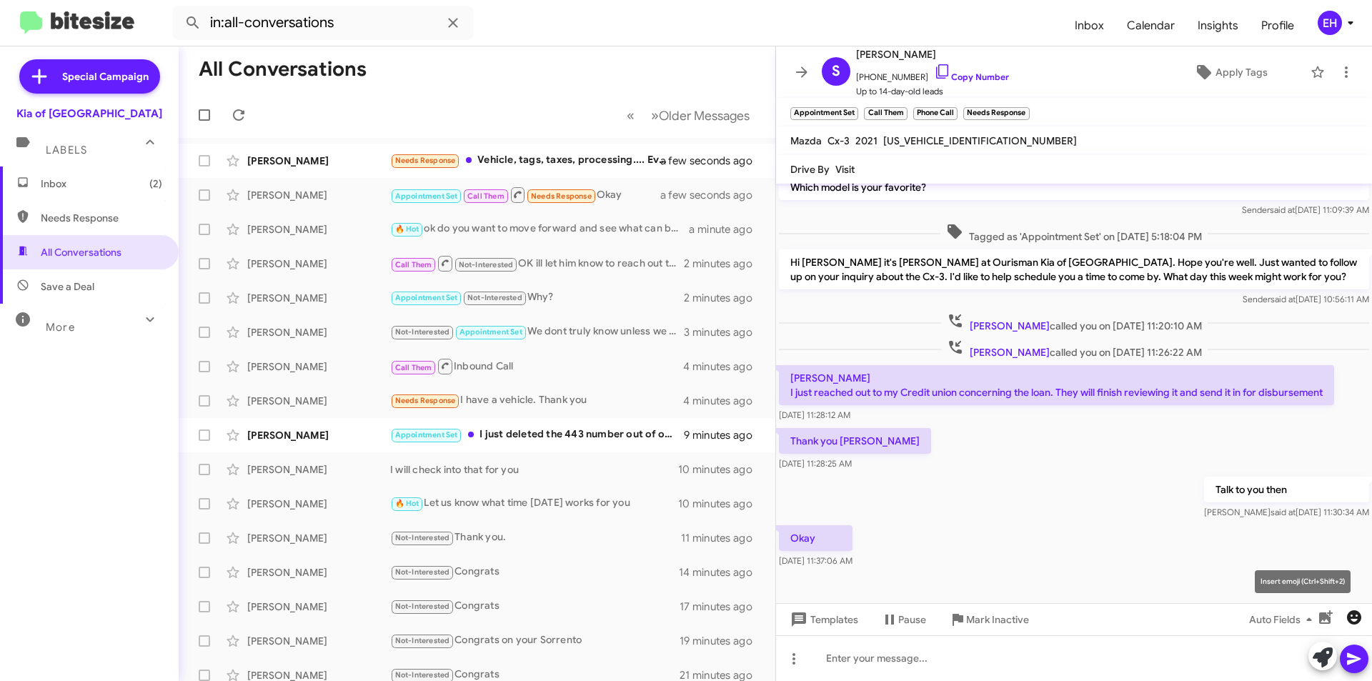
click at [1356, 615] on icon "button" at bounding box center [1354, 617] width 14 height 14
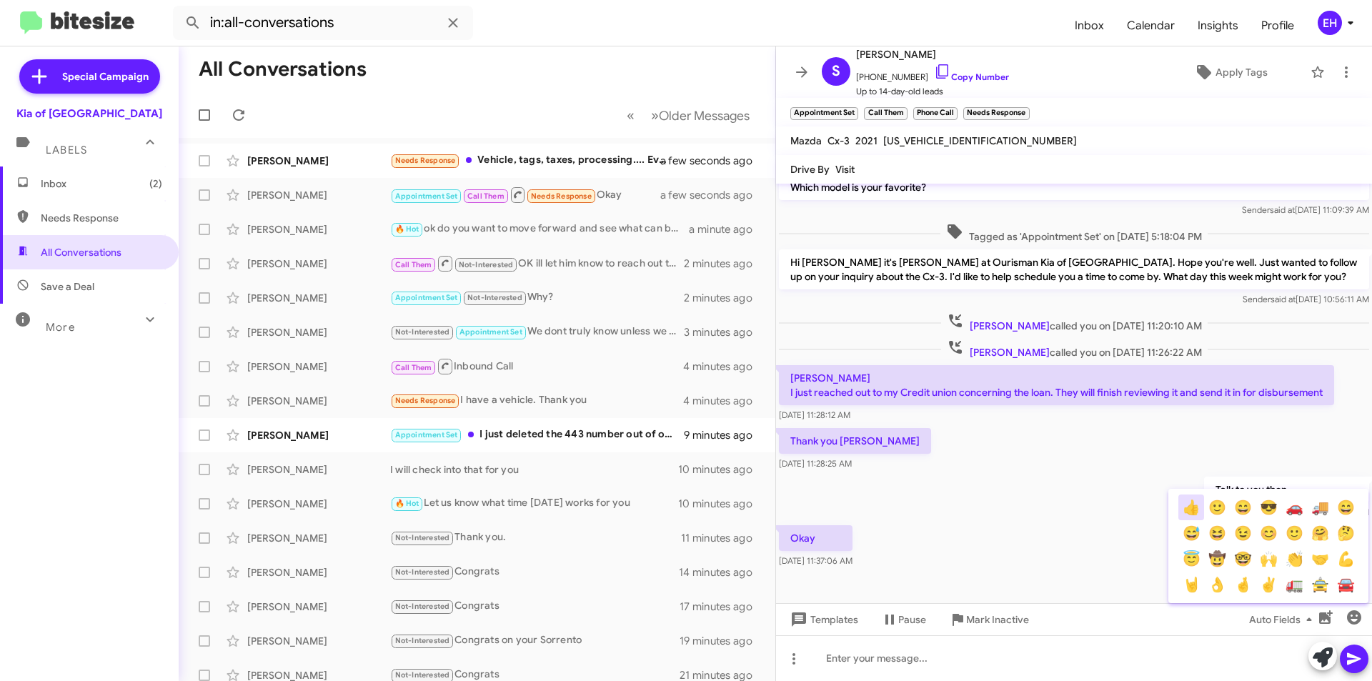
click at [1195, 508] on button "👍" at bounding box center [1191, 508] width 26 height 26
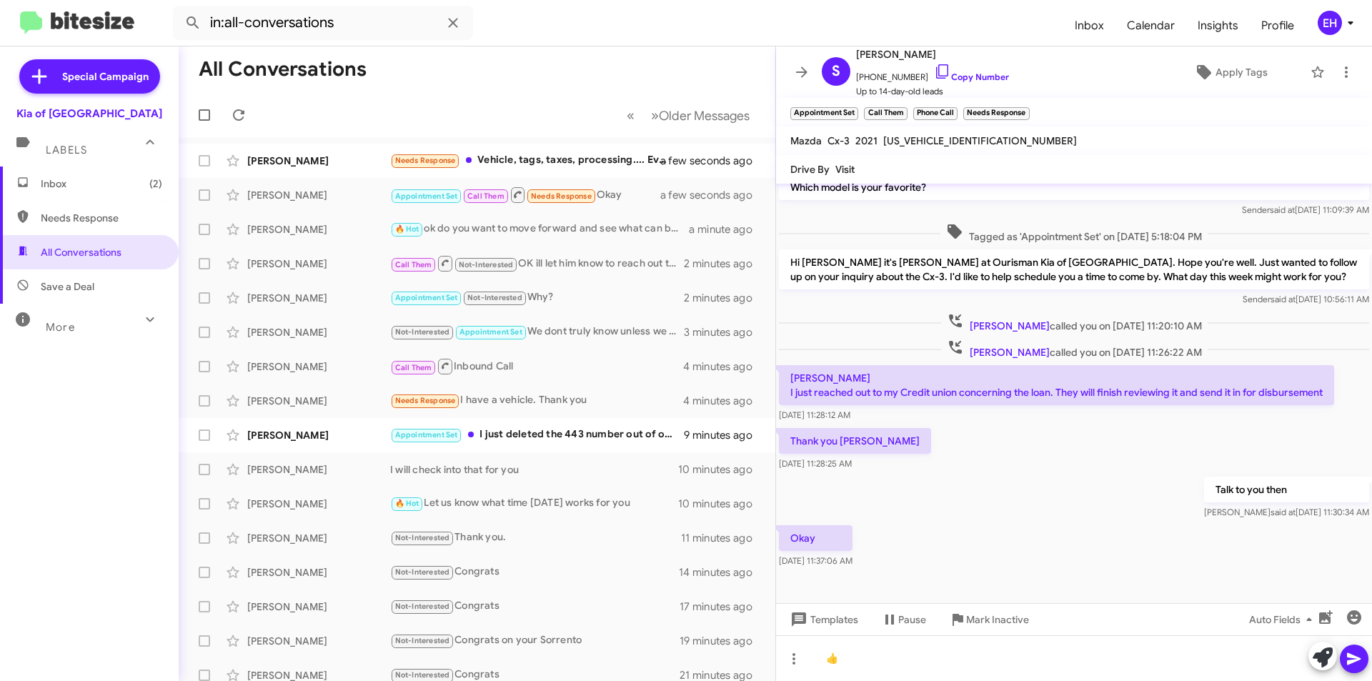
click at [1352, 665] on icon at bounding box center [1354, 658] width 17 height 17
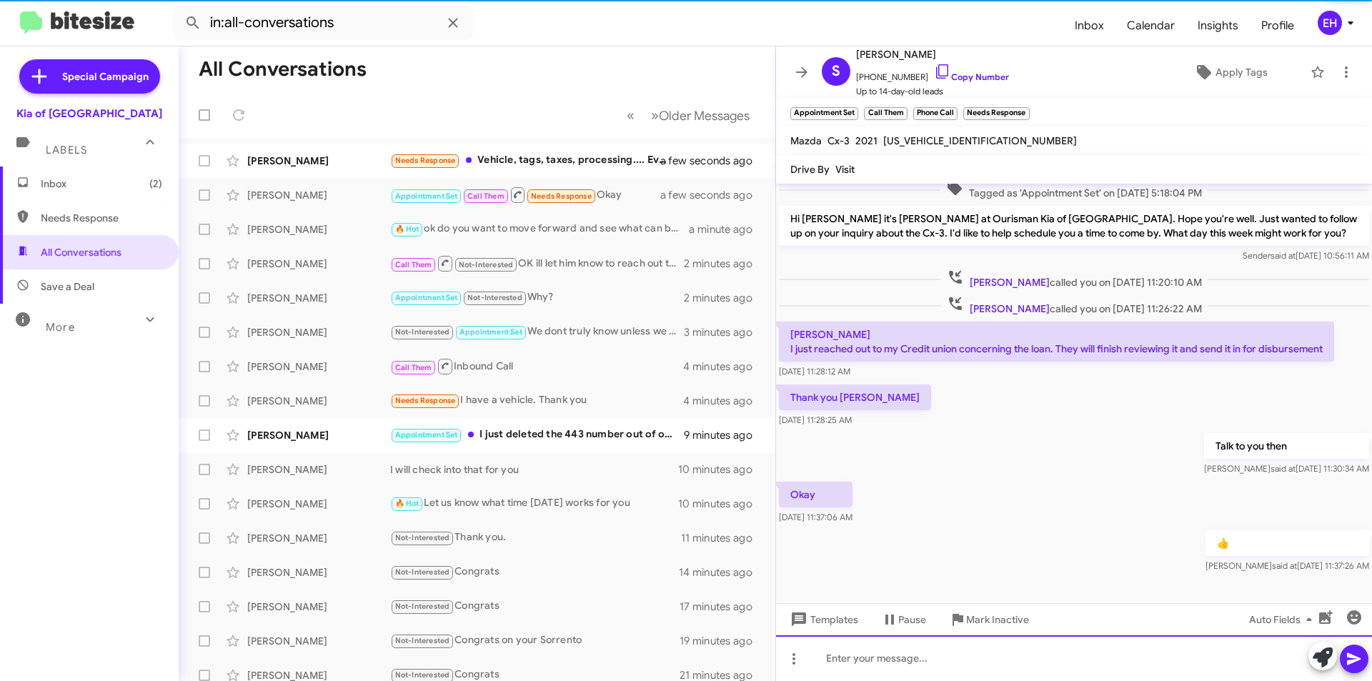
scroll to position [164, 0]
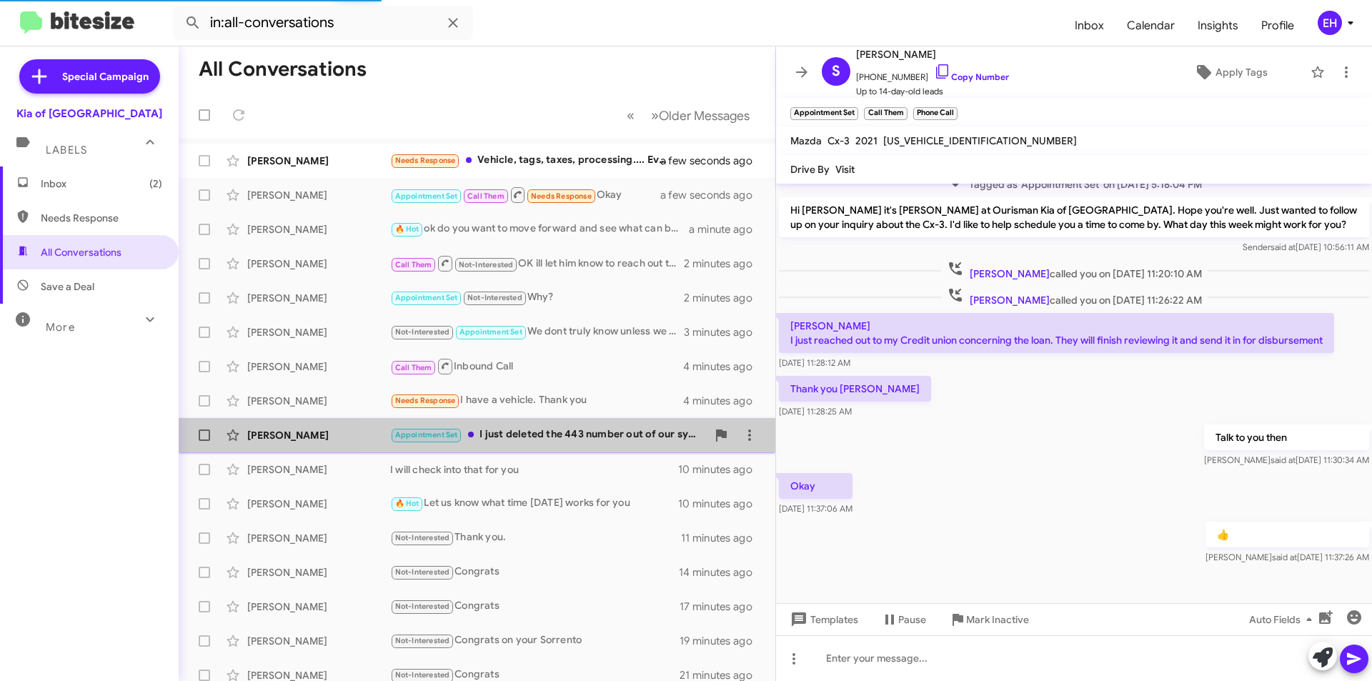
click at [597, 437] on div "Appointment Set I just deleted the 443 number out of our system" at bounding box center [548, 435] width 317 height 16
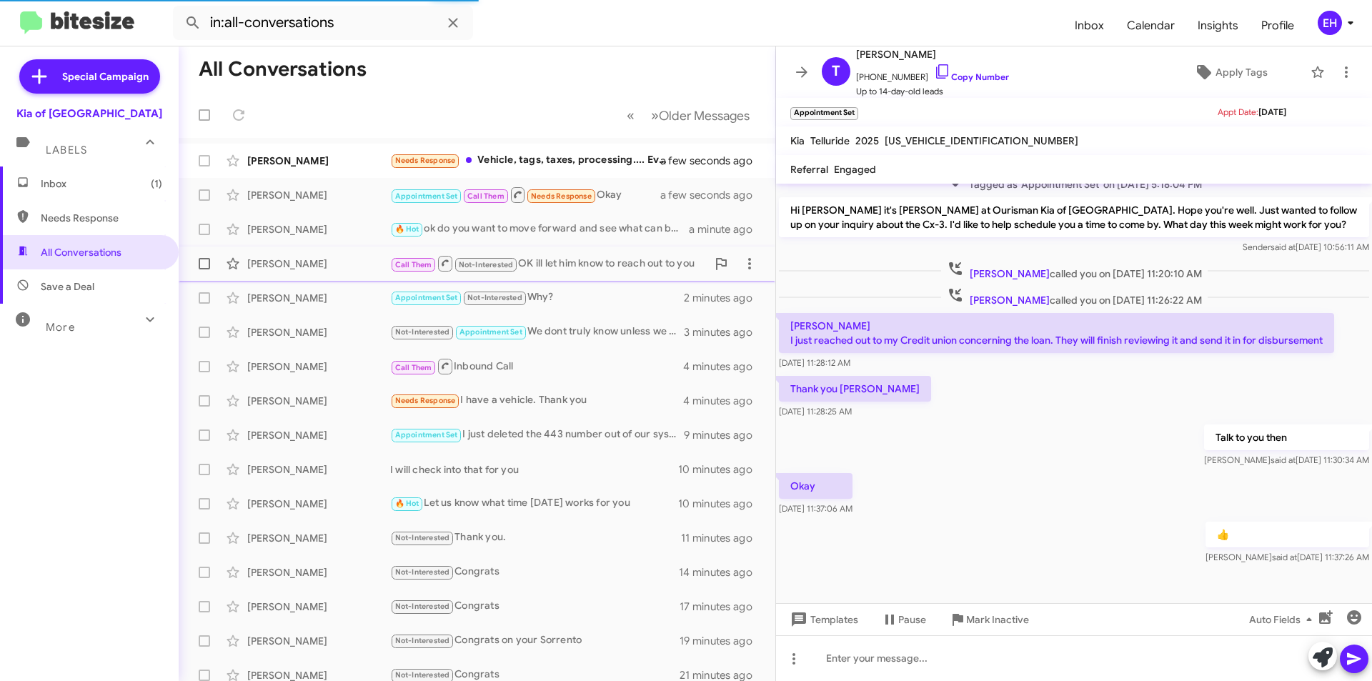
scroll to position [247, 0]
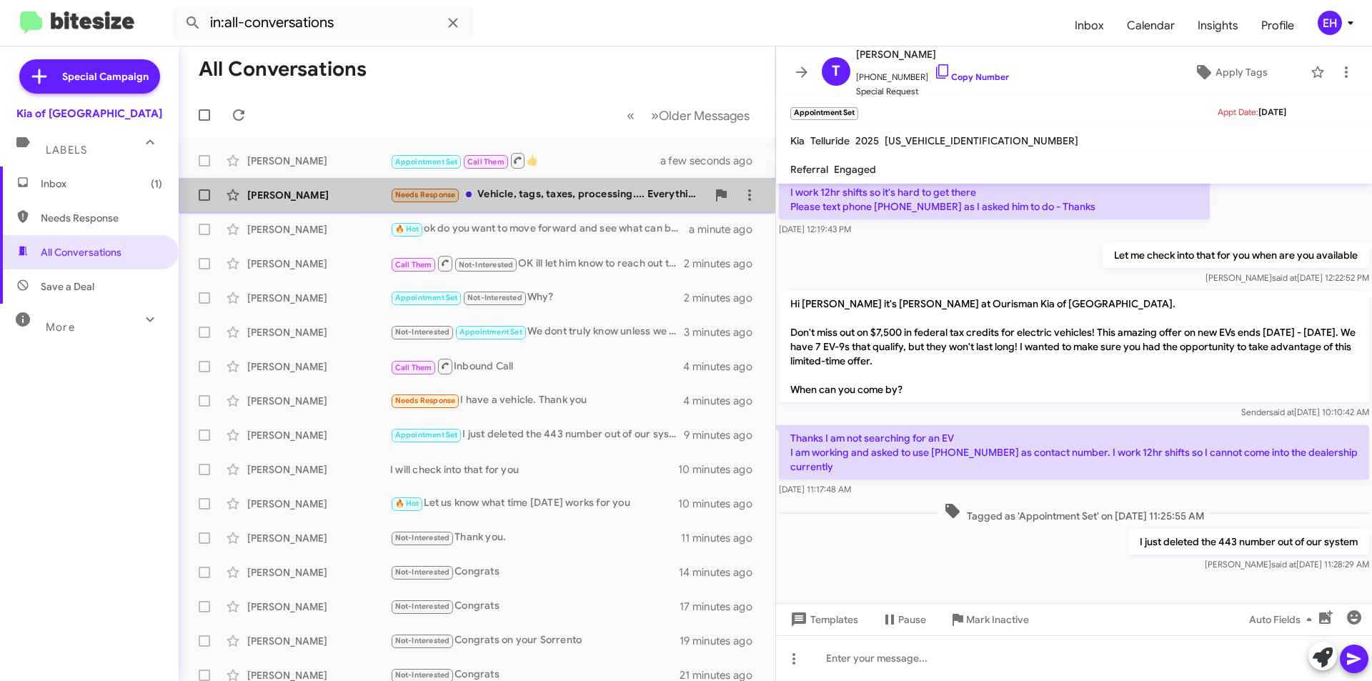
click at [541, 199] on div "Needs Response Vehicle, tags, taxes, processing.... Everything out the door." at bounding box center [548, 195] width 317 height 16
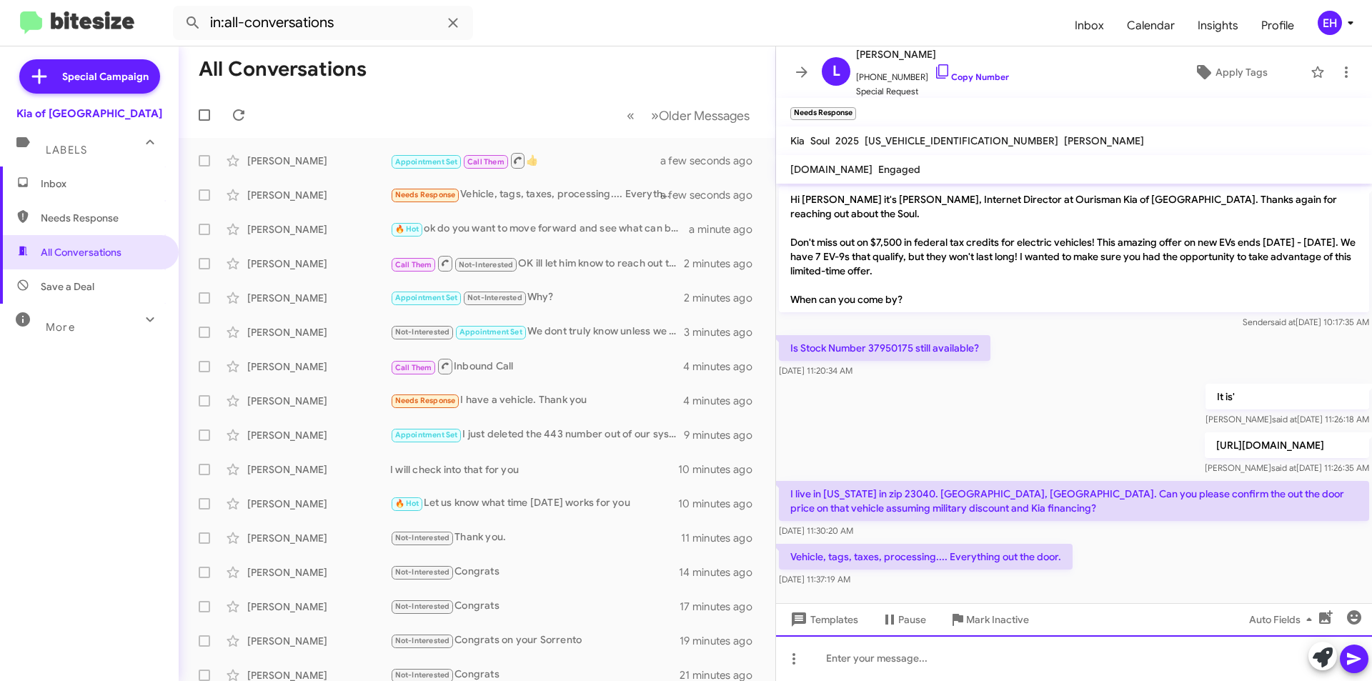
click at [966, 667] on div at bounding box center [1074, 658] width 596 height 46
click at [967, 662] on div at bounding box center [1074, 658] width 596 height 46
click at [983, 74] on link "Copy Number" at bounding box center [971, 76] width 75 height 11
click at [637, 188] on div "Needs Response Vehicle, tags, taxes, processing.... Everything out the door." at bounding box center [548, 195] width 317 height 16
drag, startPoint x: 914, startPoint y: 330, endPoint x: 869, endPoint y: 337, distance: 45.6
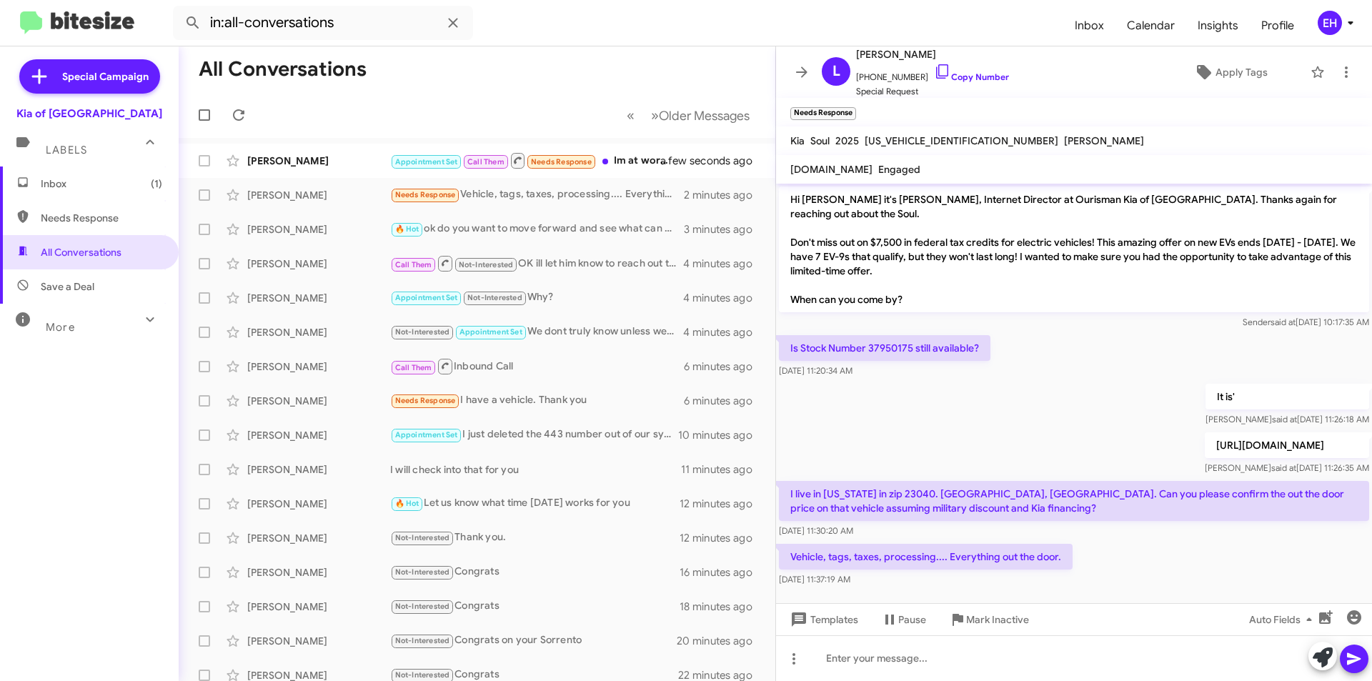
click at [869, 337] on p "Is Stock Number 37950175 still available?" at bounding box center [885, 348] width 212 height 26
copy p "37950175"
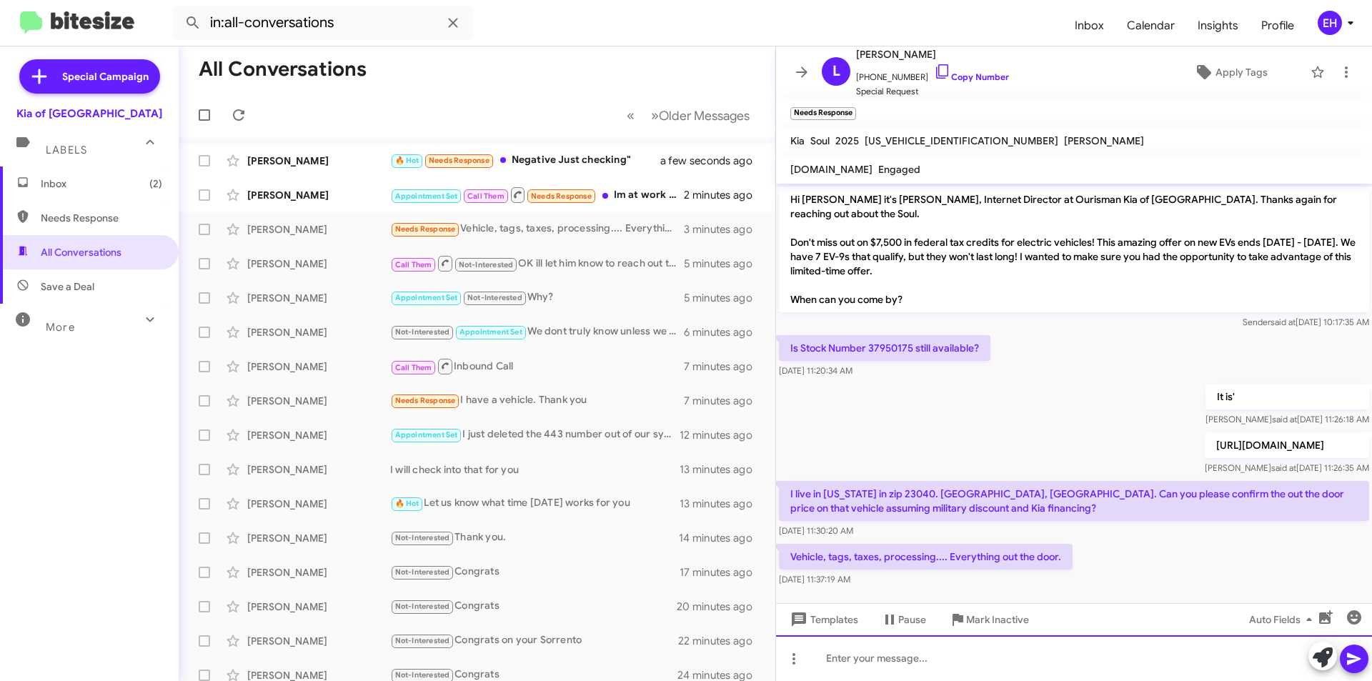
click at [898, 657] on div at bounding box center [1074, 658] width 596 height 46
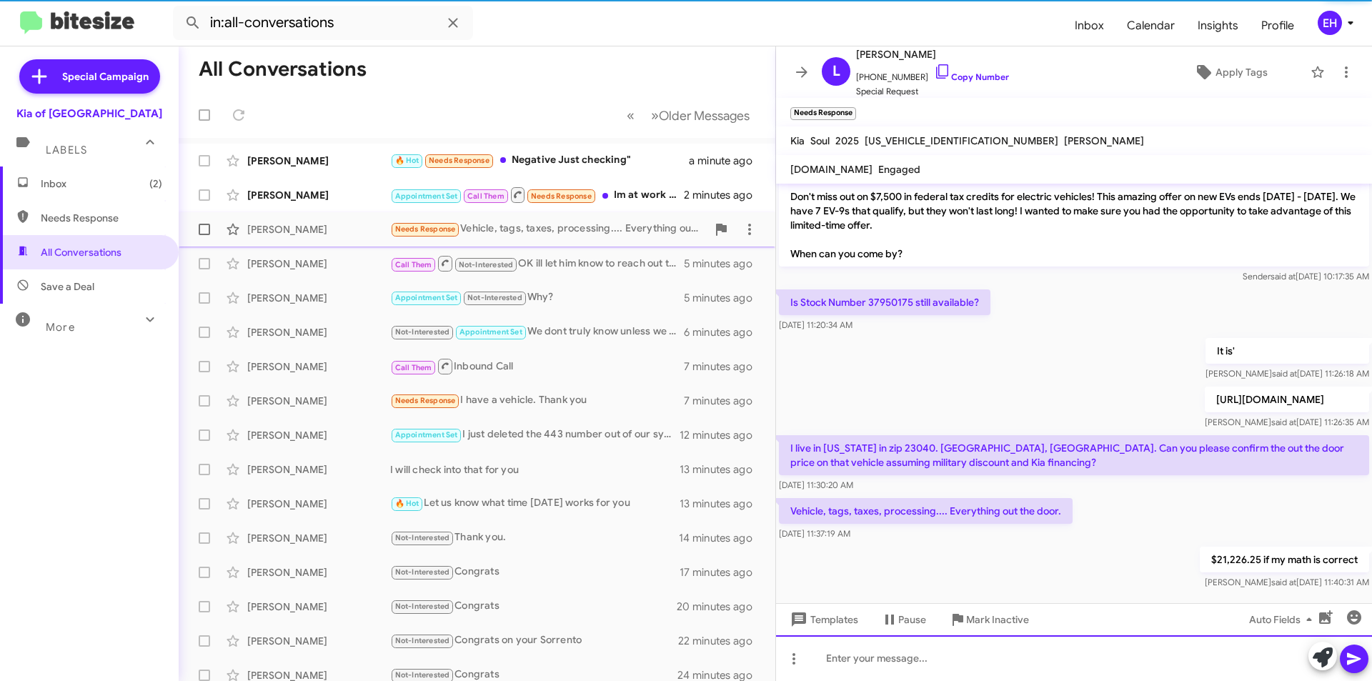
scroll to position [17, 0]
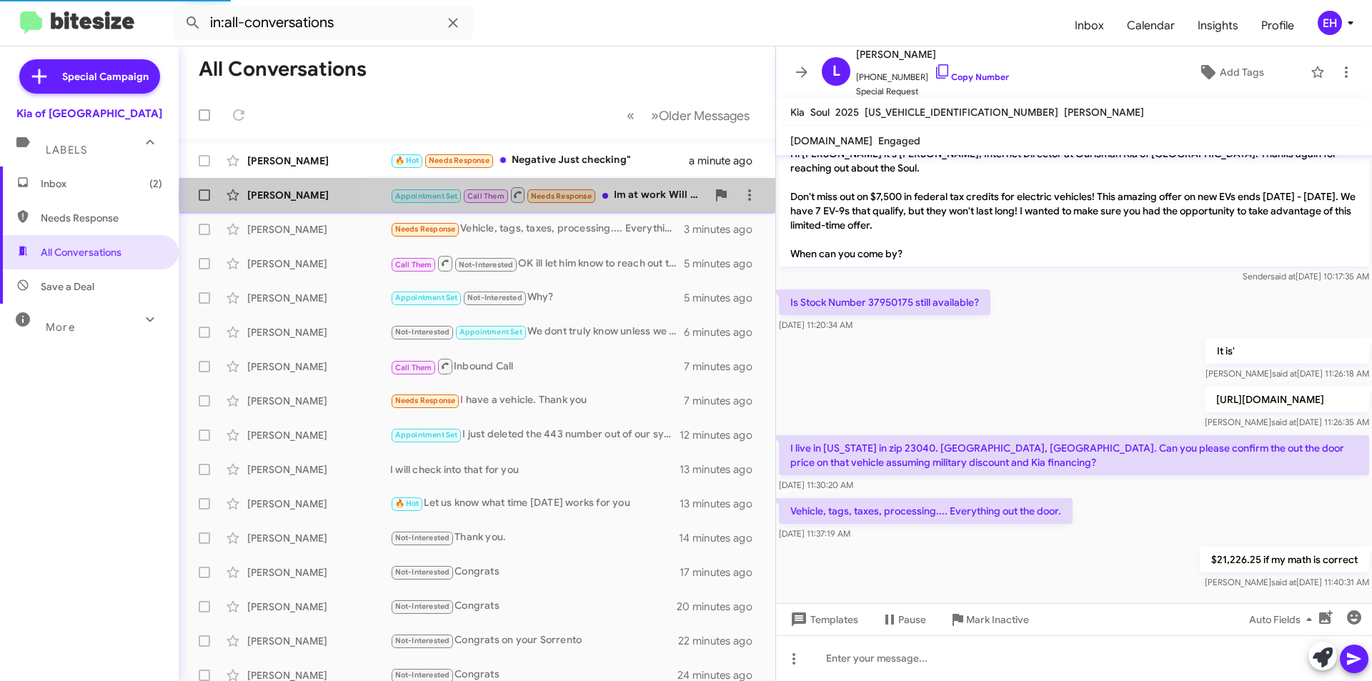
click at [635, 196] on div "Appointment Set Call Them Needs Response Im at work Will reach out later. Thank…" at bounding box center [548, 195] width 317 height 18
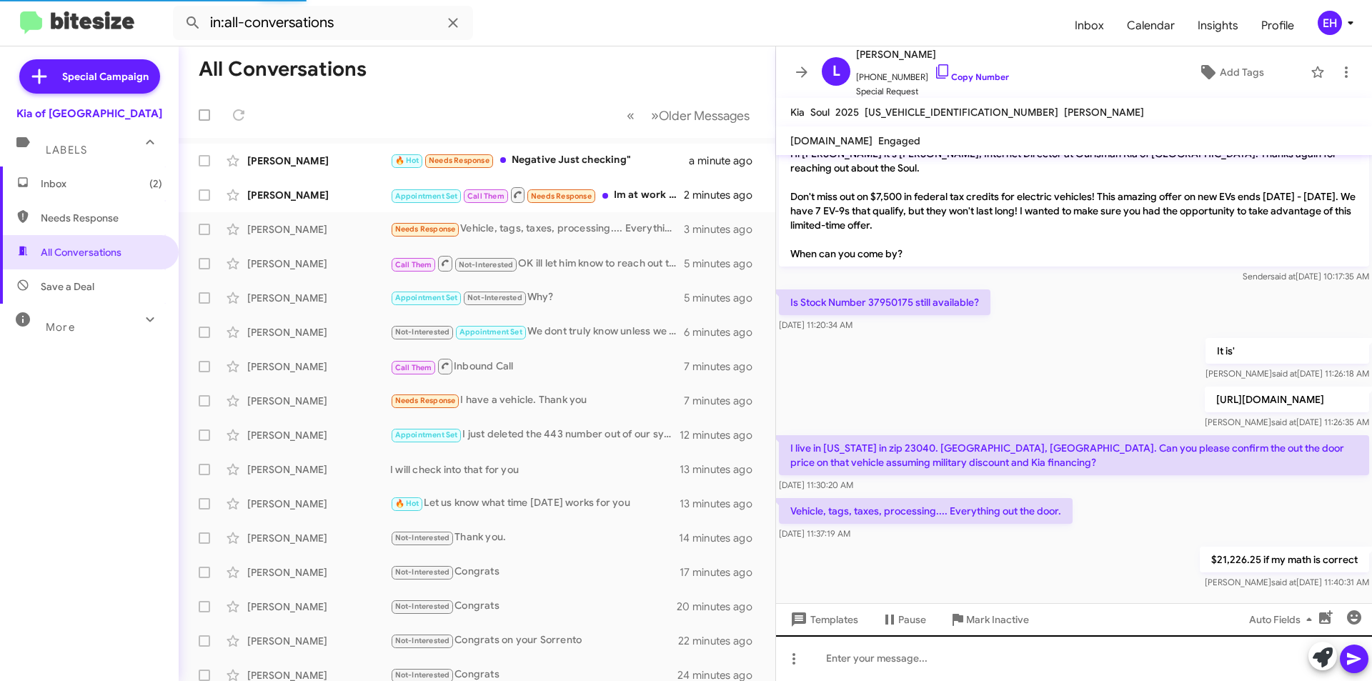
scroll to position [232, 0]
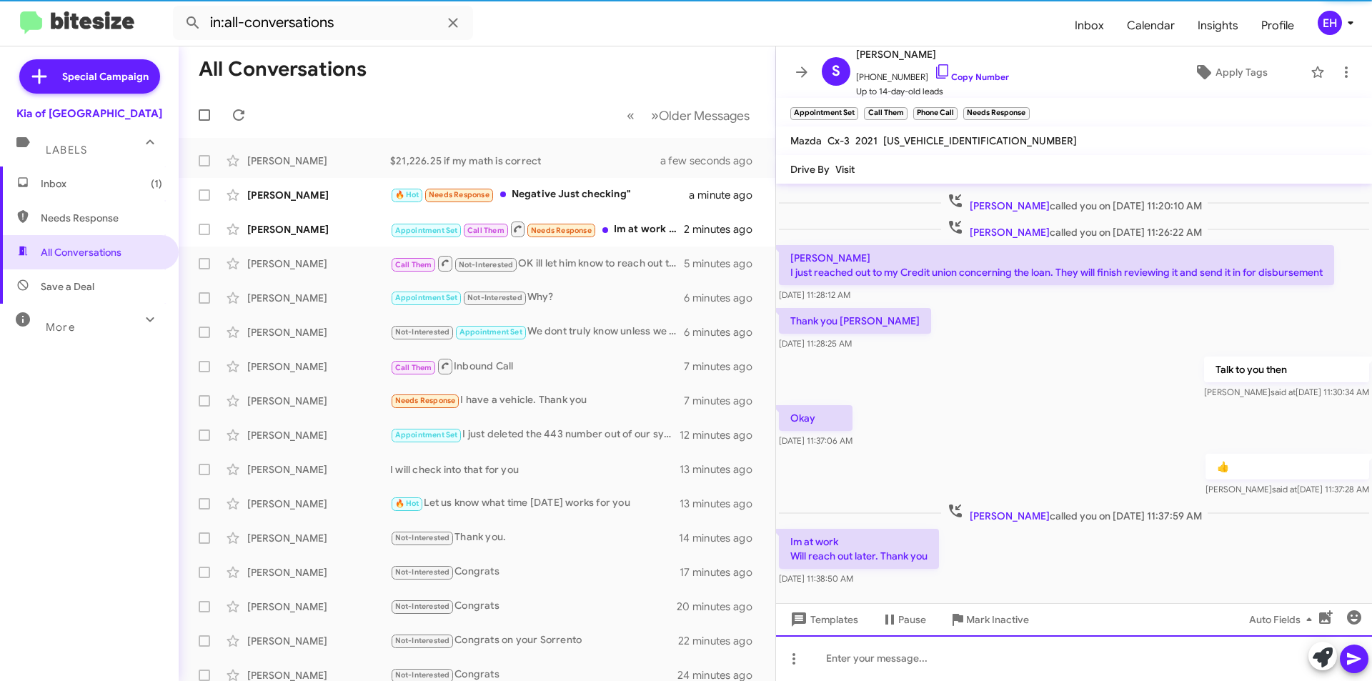
click at [895, 670] on div at bounding box center [1074, 658] width 596 height 46
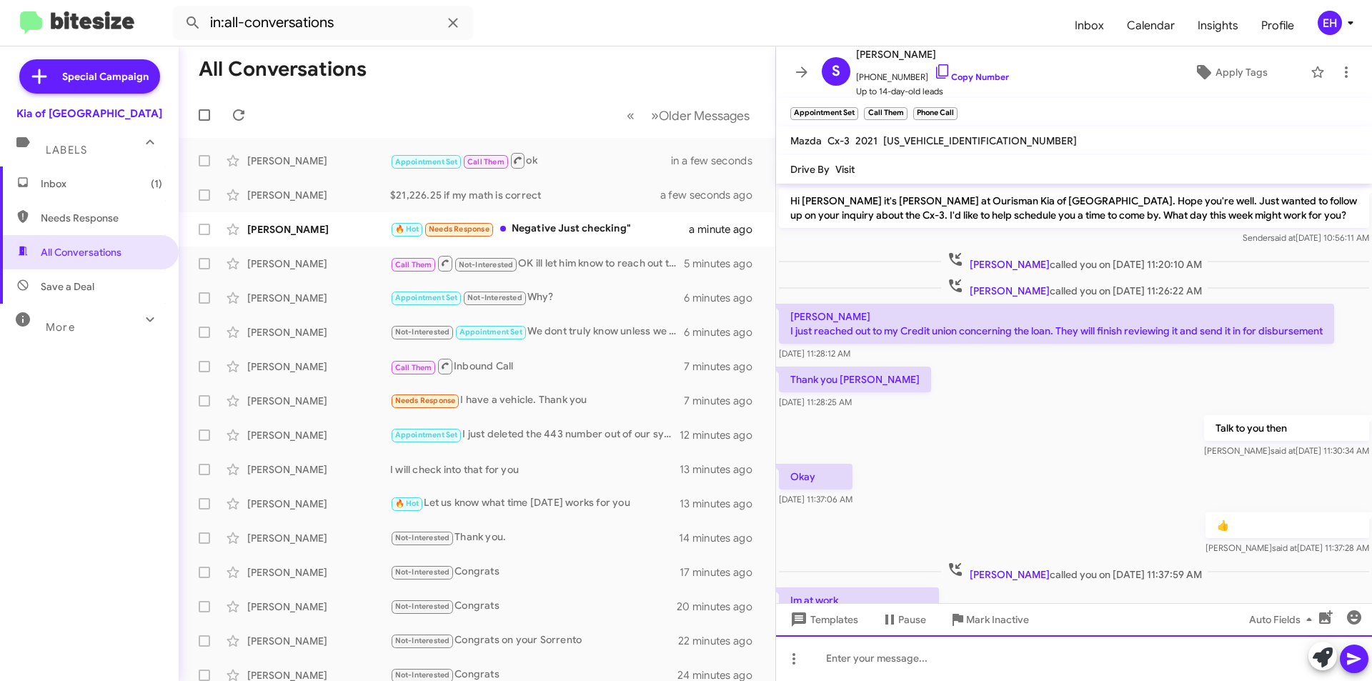
scroll to position [313, 0]
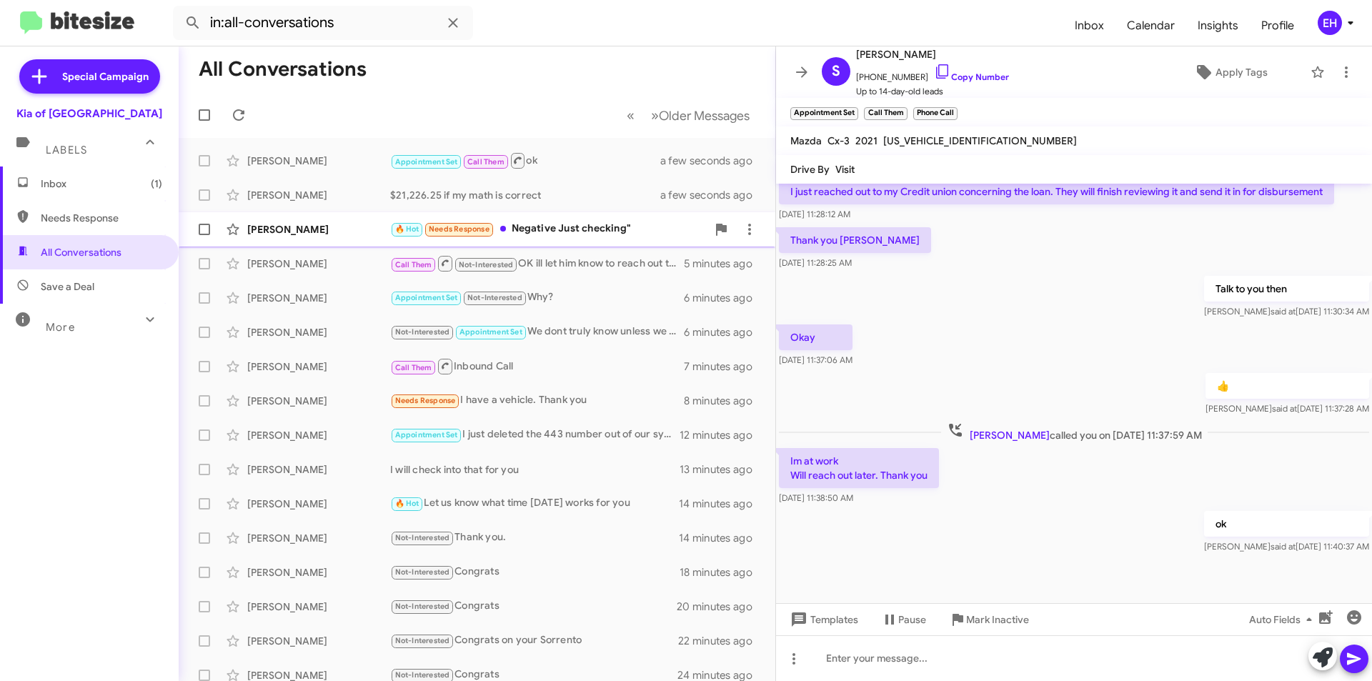
click at [591, 230] on div "🔥 Hot Needs Response Negative Just checking"" at bounding box center [548, 229] width 317 height 16
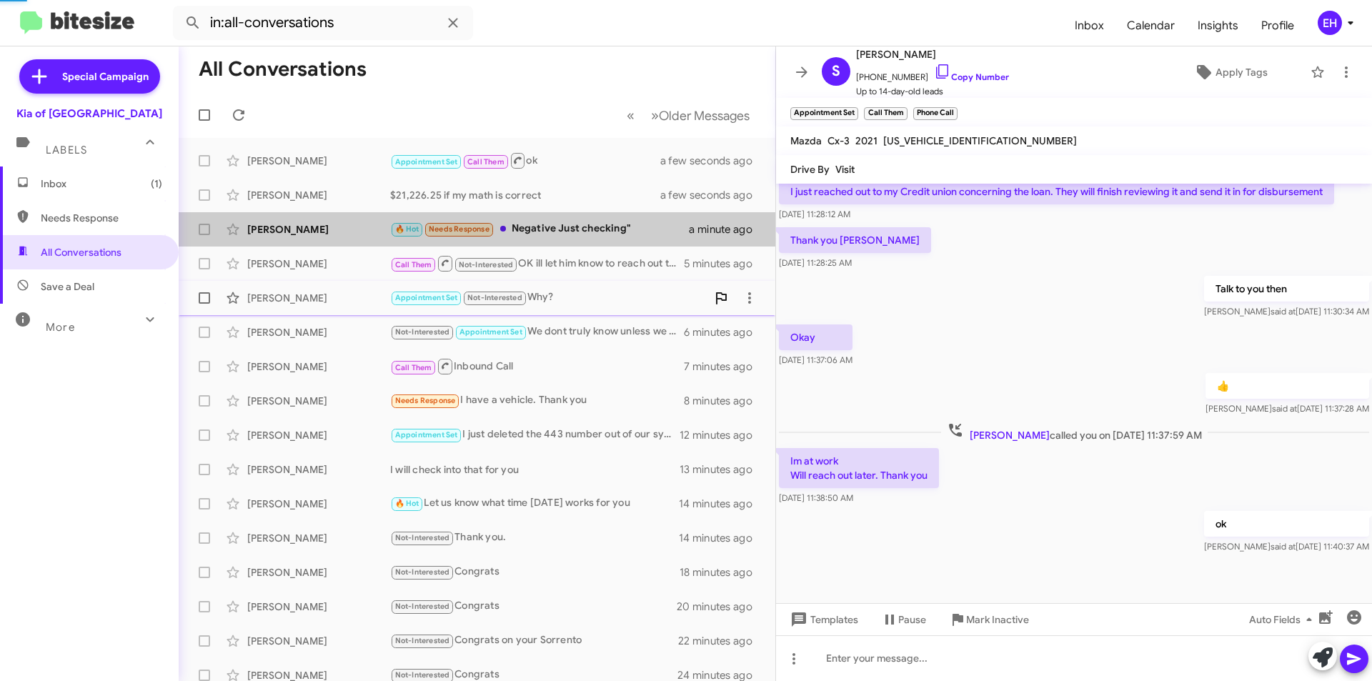
scroll to position [317, 0]
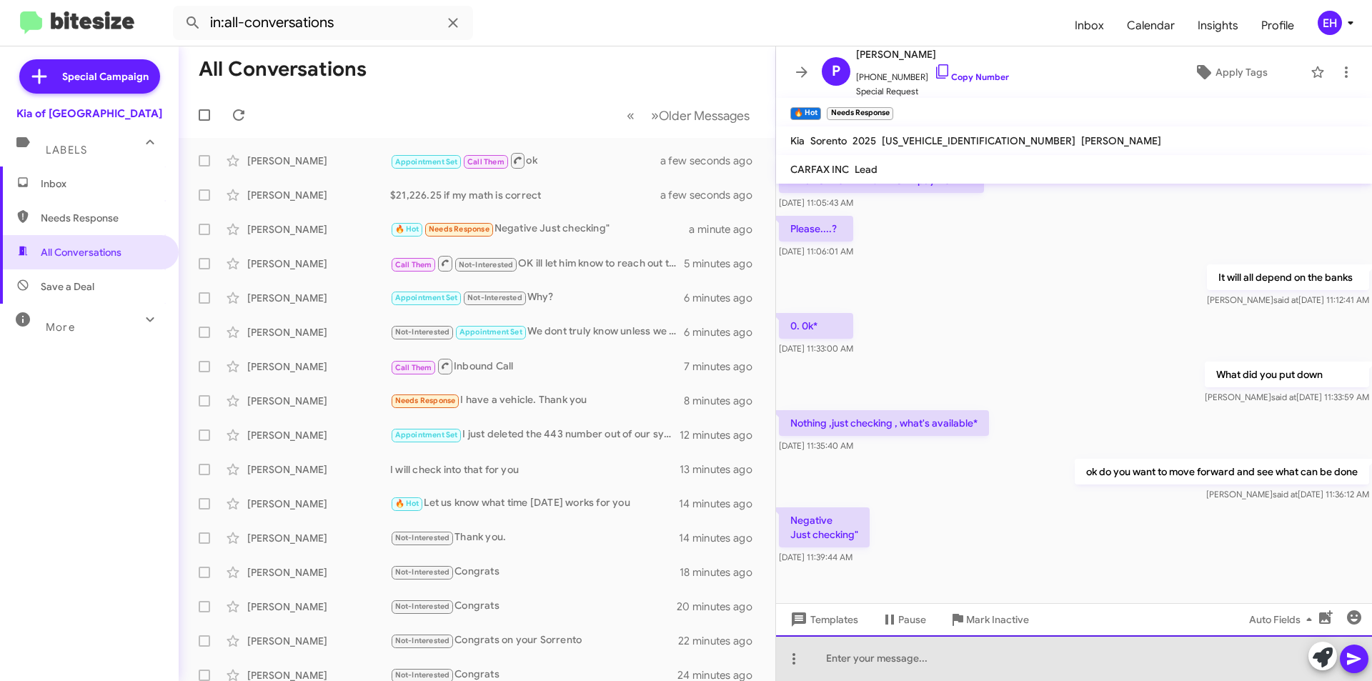
click at [930, 670] on div at bounding box center [1074, 658] width 596 height 46
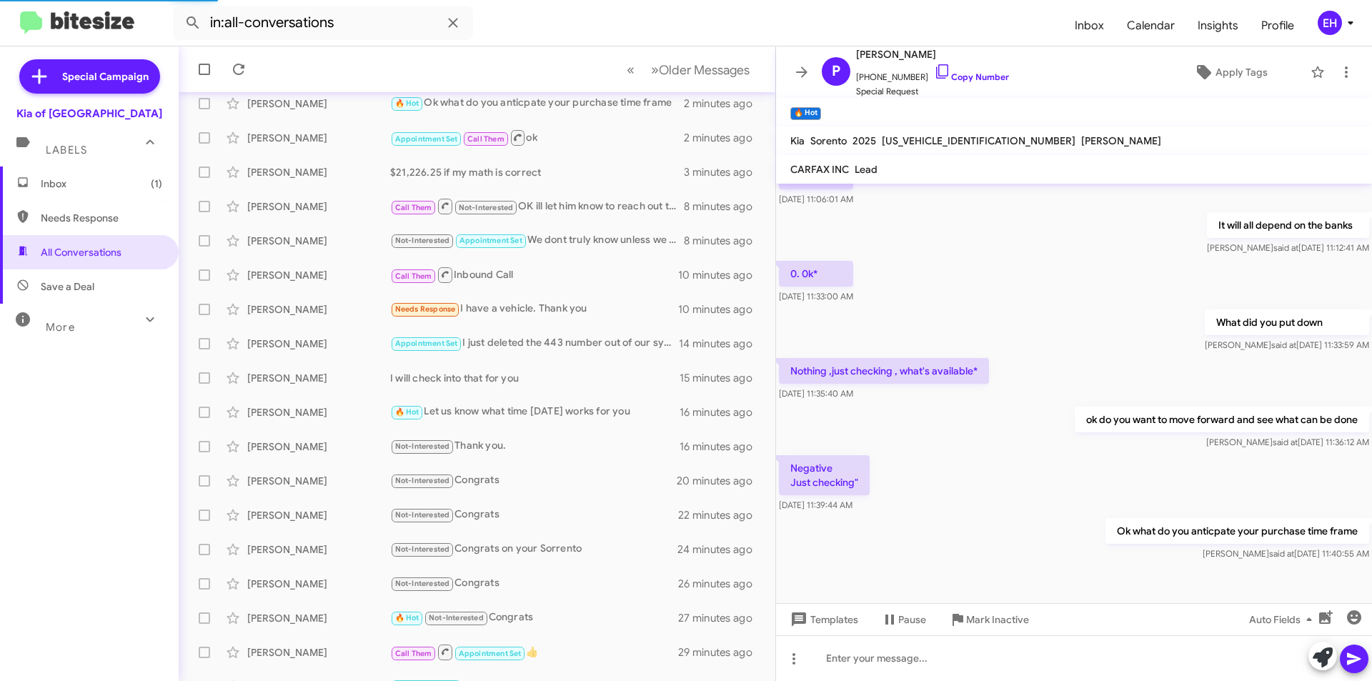
scroll to position [0, 0]
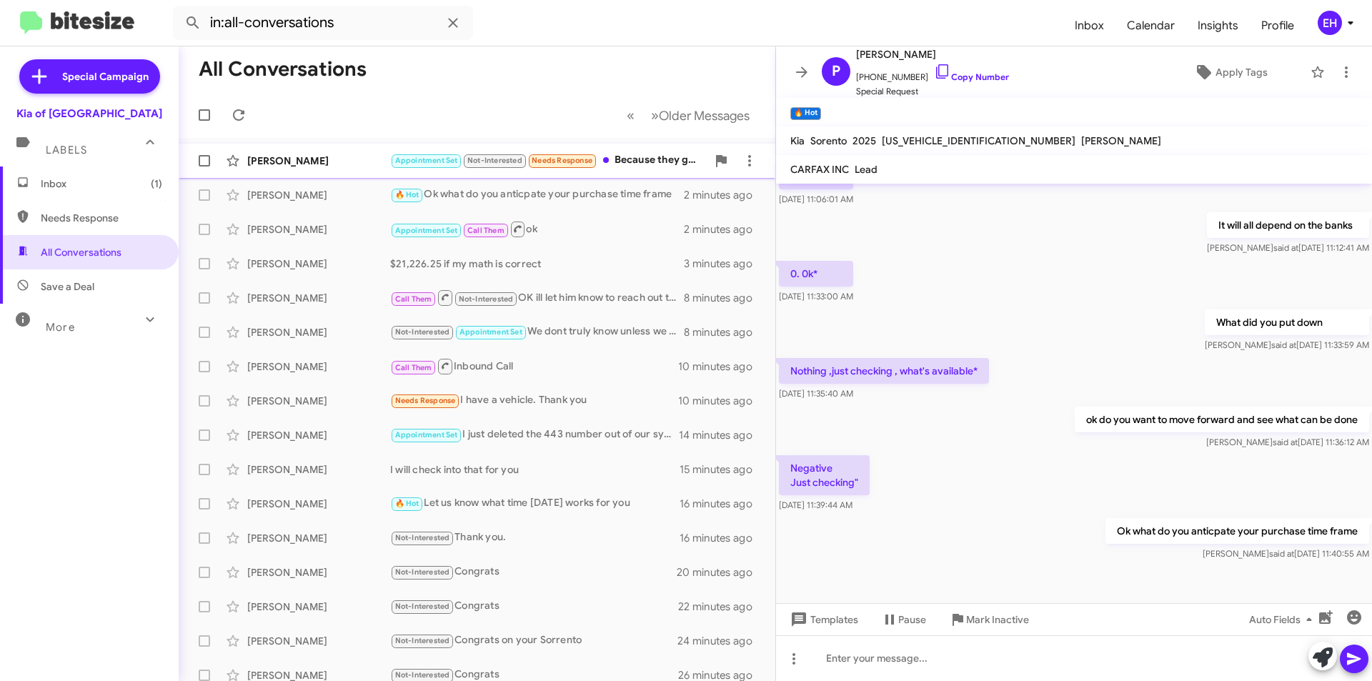
click at [647, 162] on div "Appointment Set Not-Interested Needs Response Because they gave the best deal !…" at bounding box center [548, 160] width 317 height 16
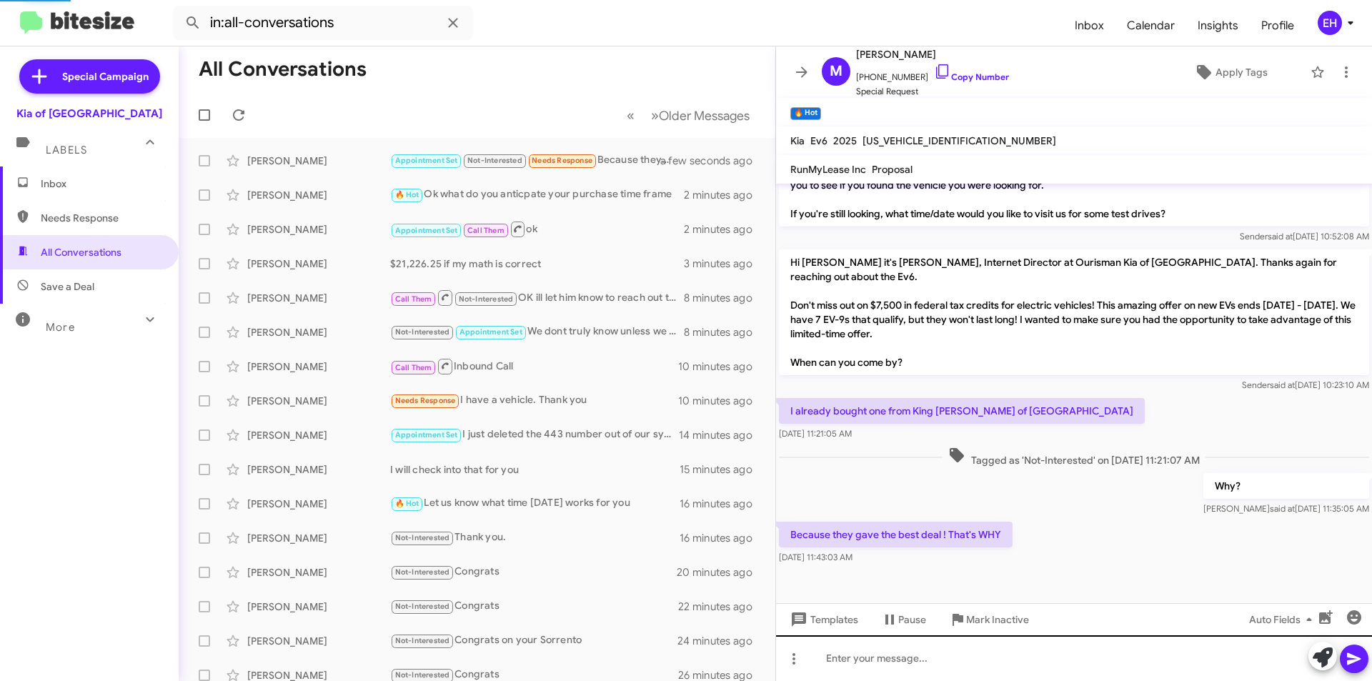
scroll to position [329, 0]
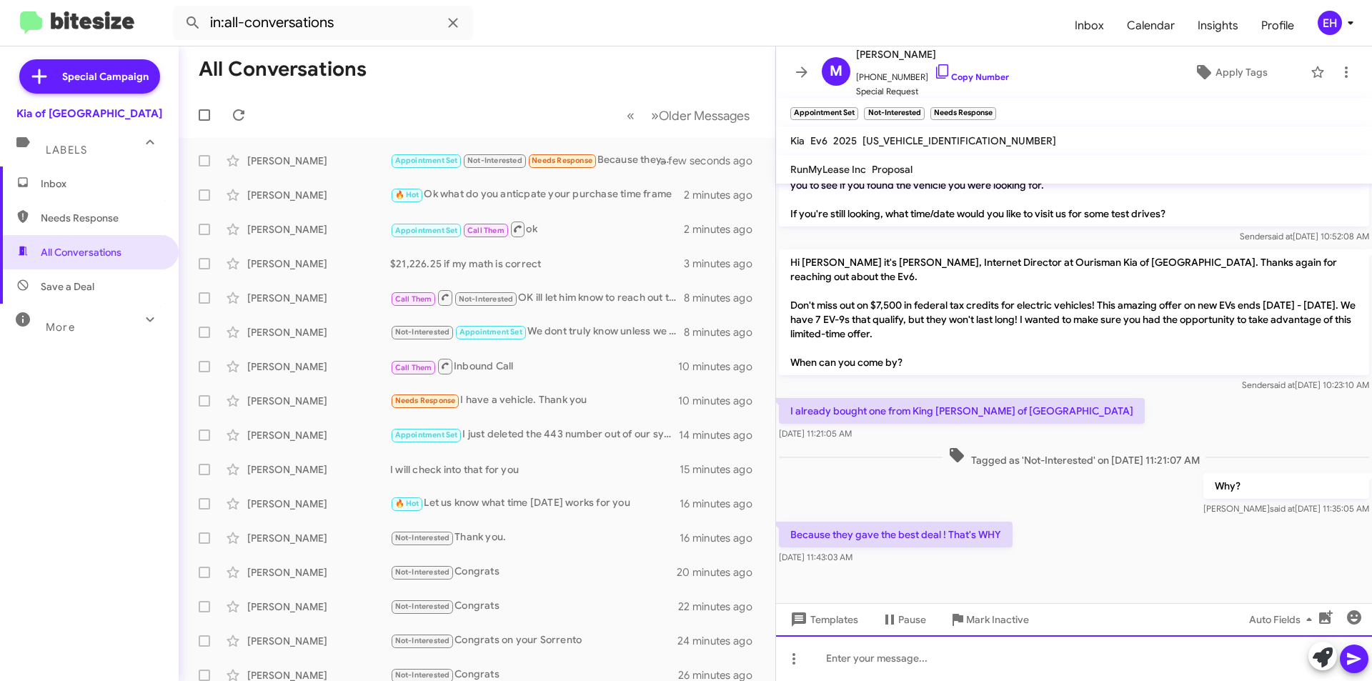
click at [908, 646] on div at bounding box center [1074, 658] width 596 height 46
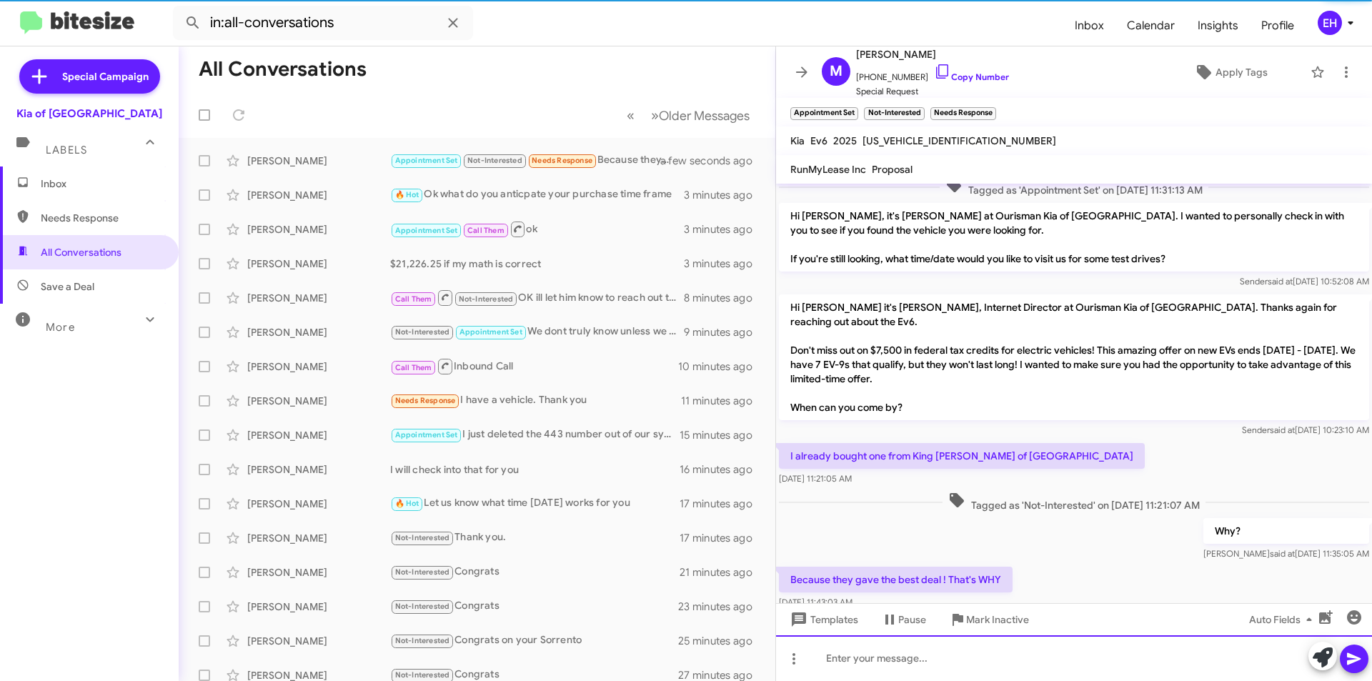
scroll to position [382, 0]
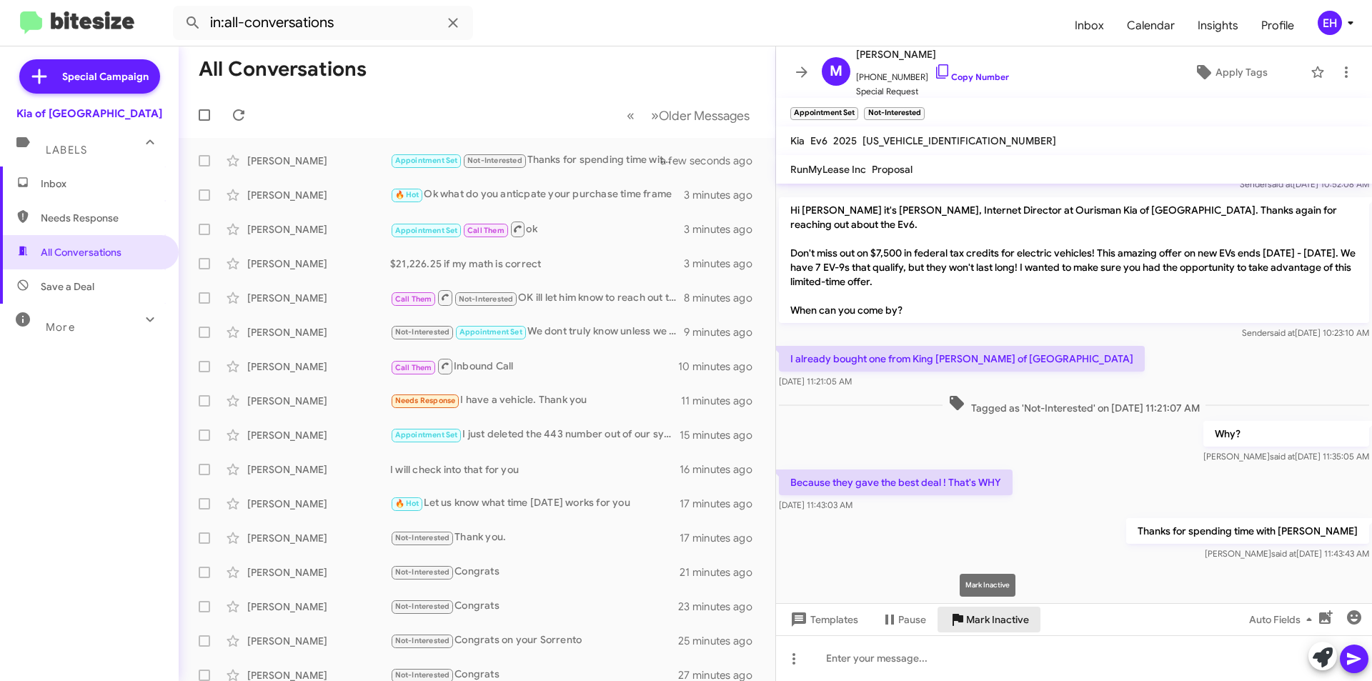
click at [990, 624] on span "Mark Inactive" at bounding box center [997, 620] width 63 height 26
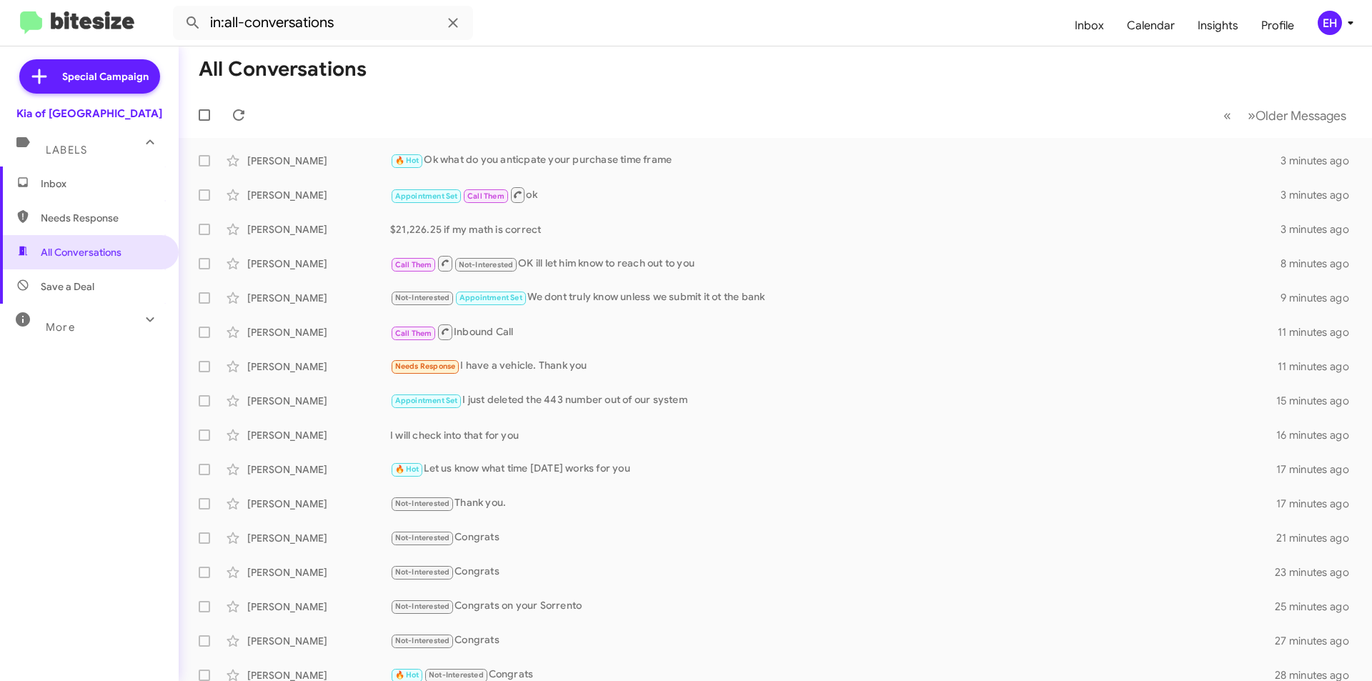
click at [71, 184] on span "Inbox" at bounding box center [101, 184] width 121 height 14
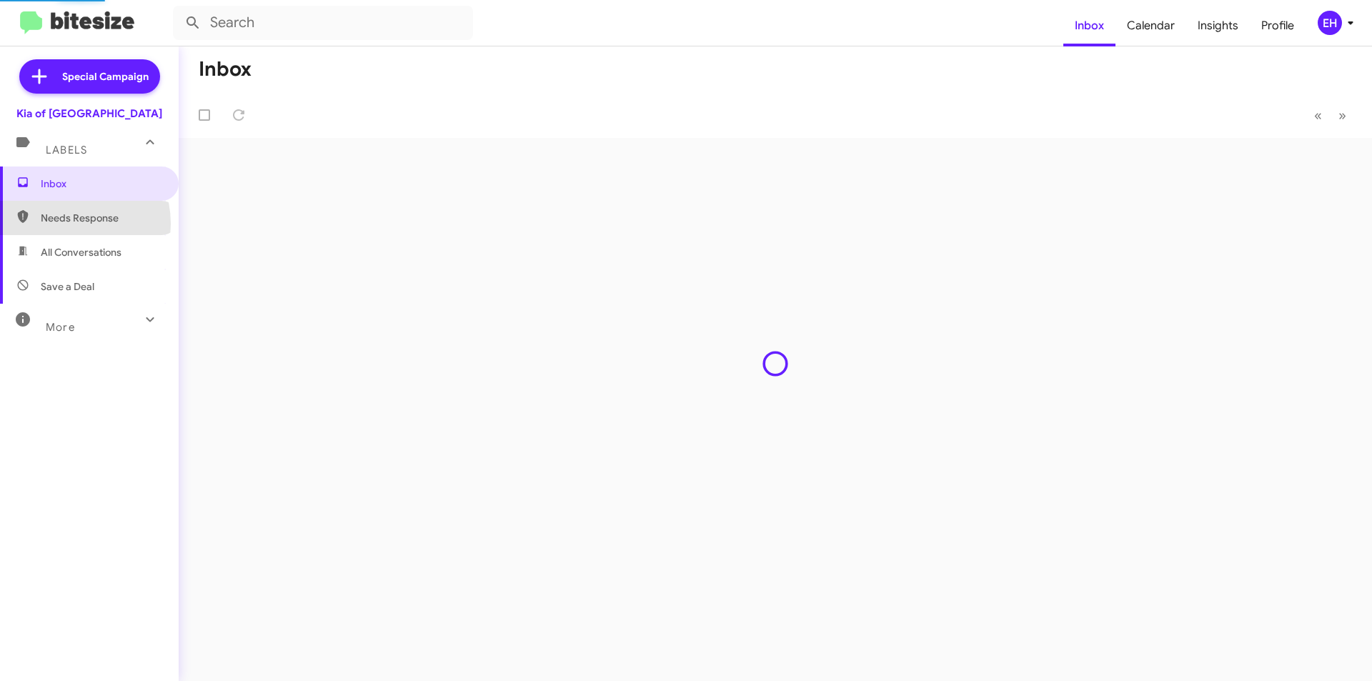
click at [68, 224] on span "Needs Response" at bounding box center [101, 218] width 121 height 14
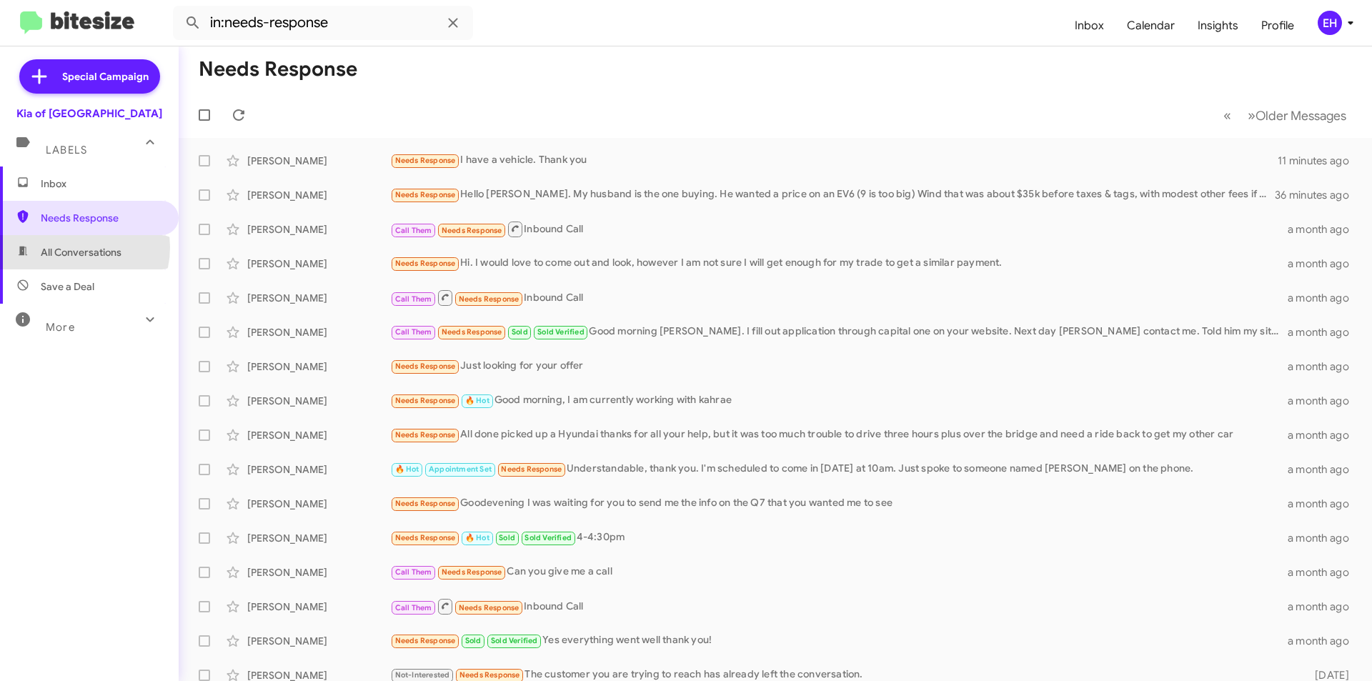
click at [71, 247] on span "All Conversations" at bounding box center [81, 252] width 81 height 14
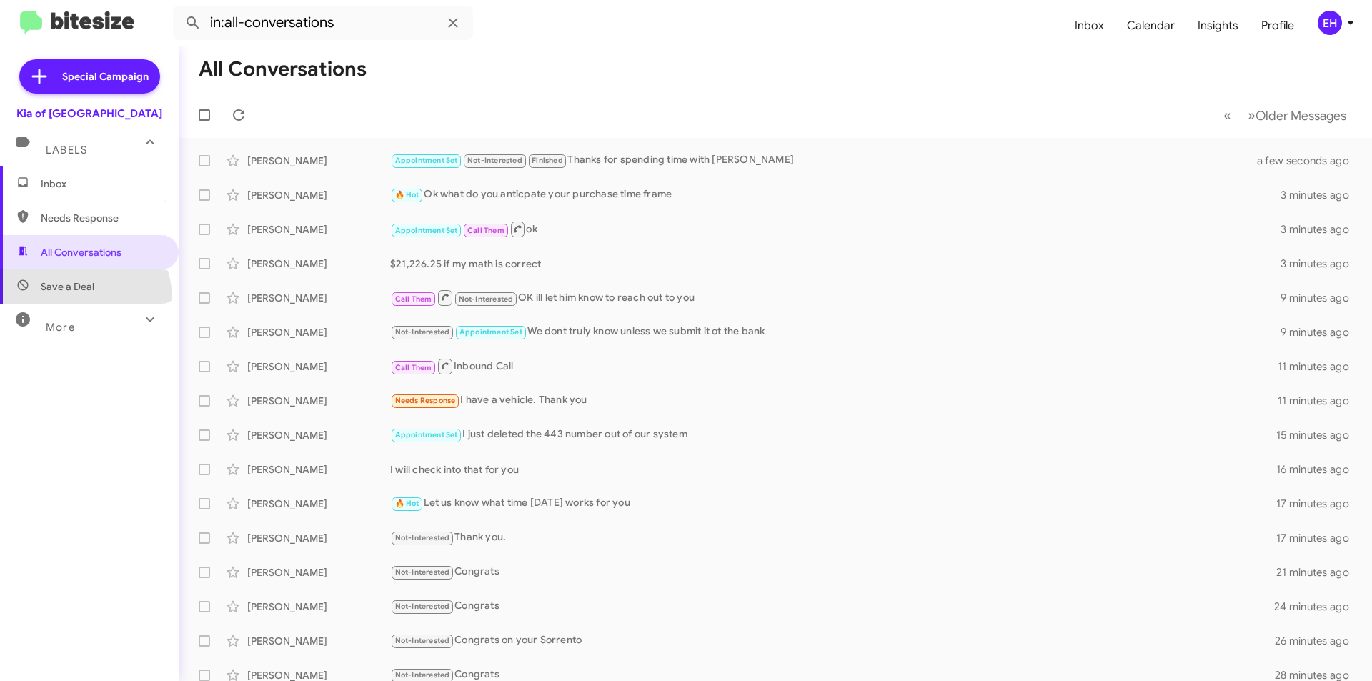
click at [68, 300] on span "Save a Deal" at bounding box center [89, 286] width 179 height 34
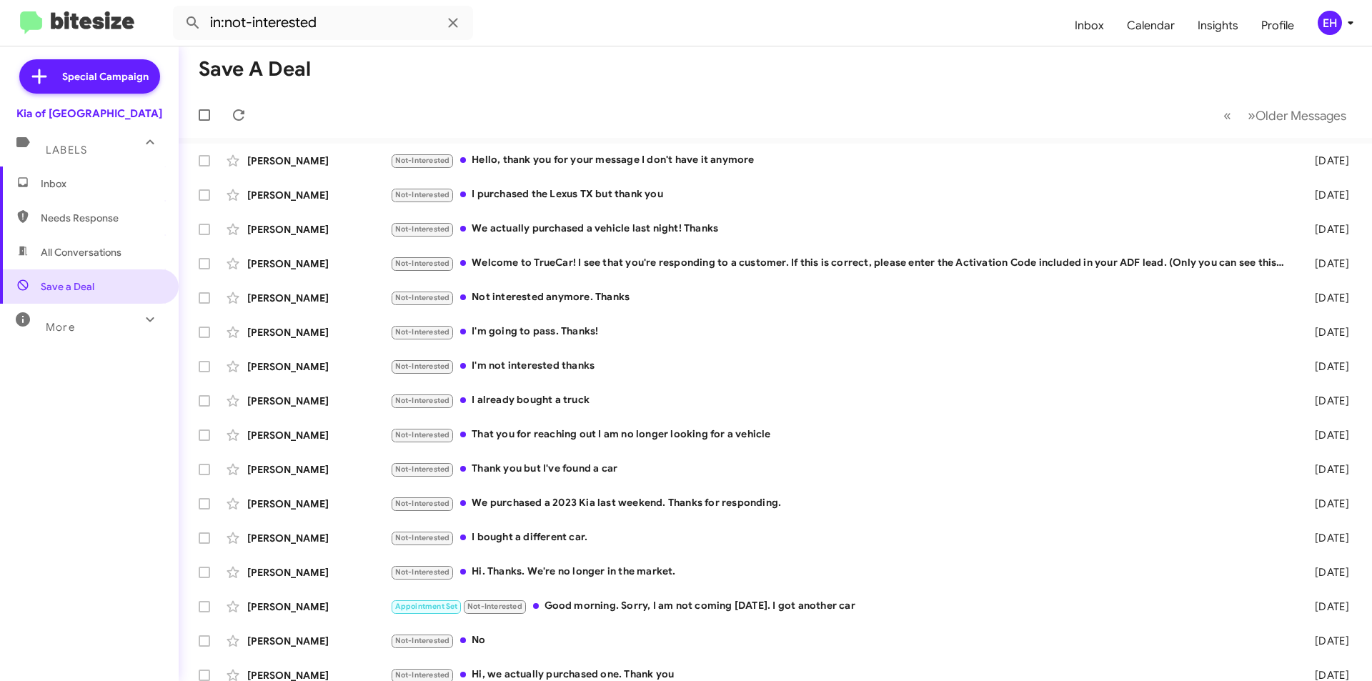
click at [61, 203] on span "Needs Response" at bounding box center [89, 218] width 179 height 34
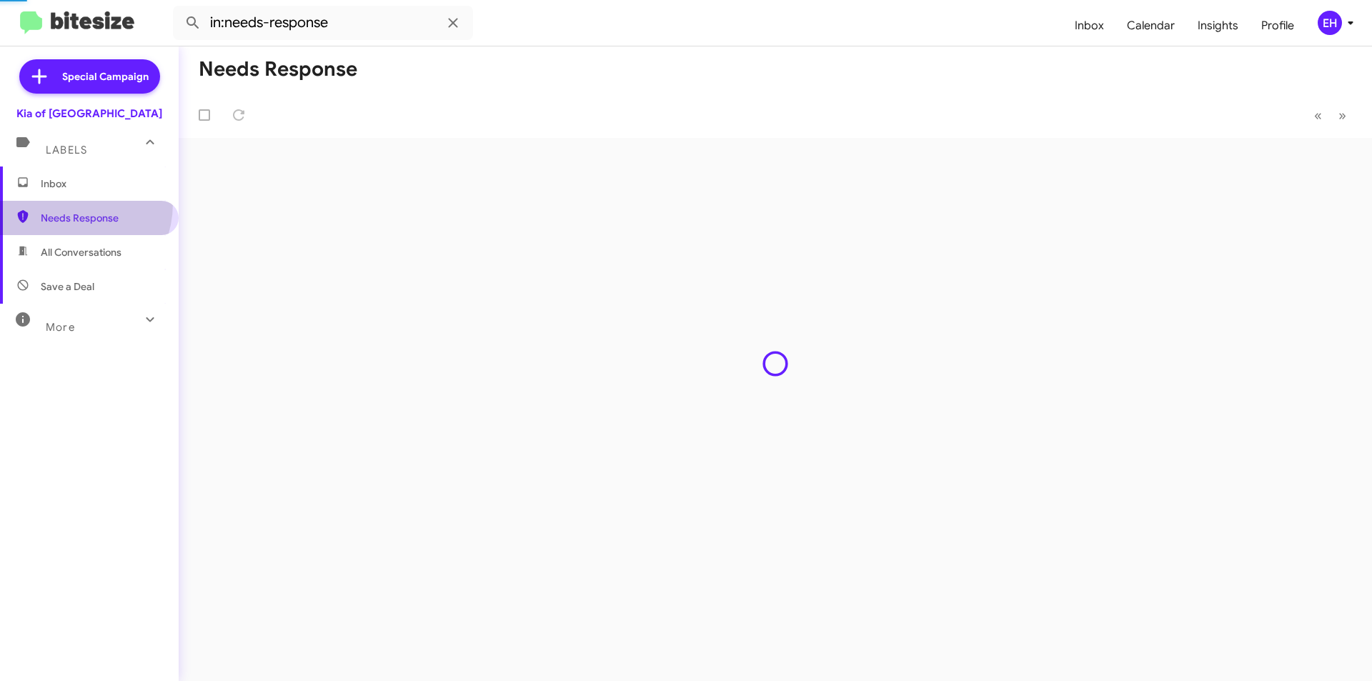
click at [65, 212] on span "Needs Response" at bounding box center [101, 218] width 121 height 14
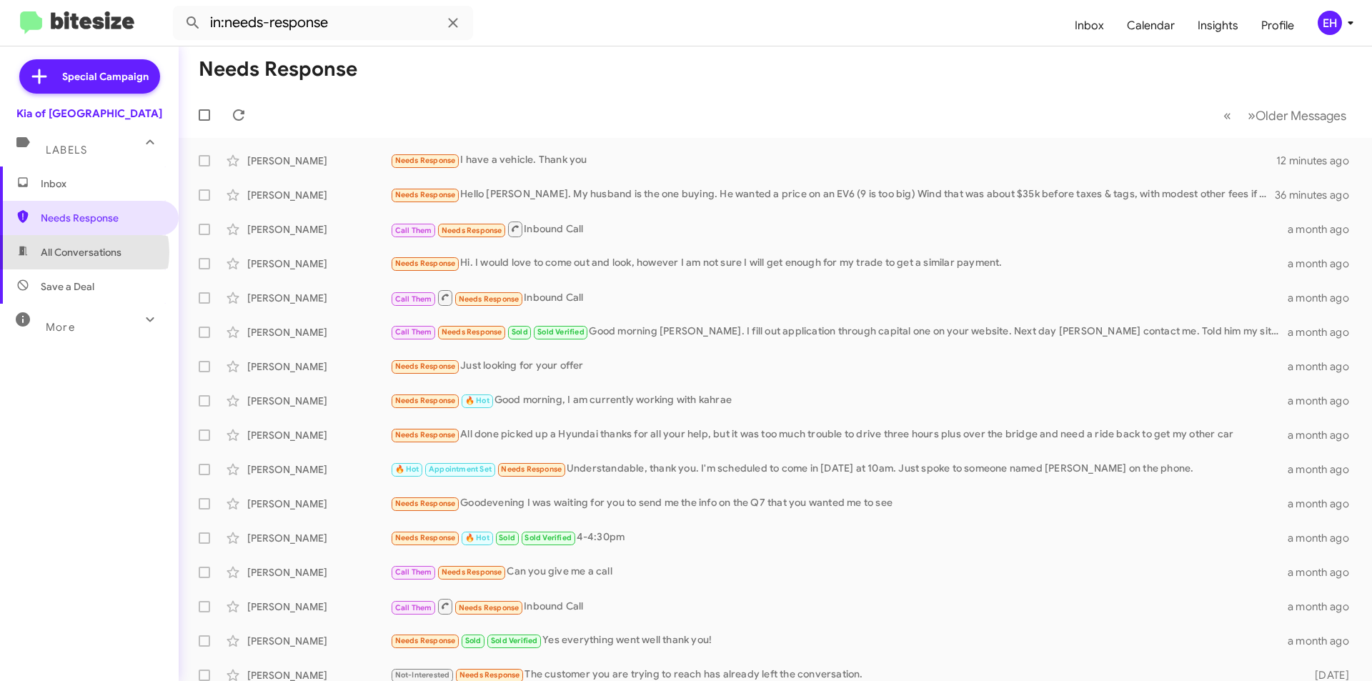
click at [78, 252] on span "All Conversations" at bounding box center [81, 252] width 81 height 14
type input "in:all-conversations"
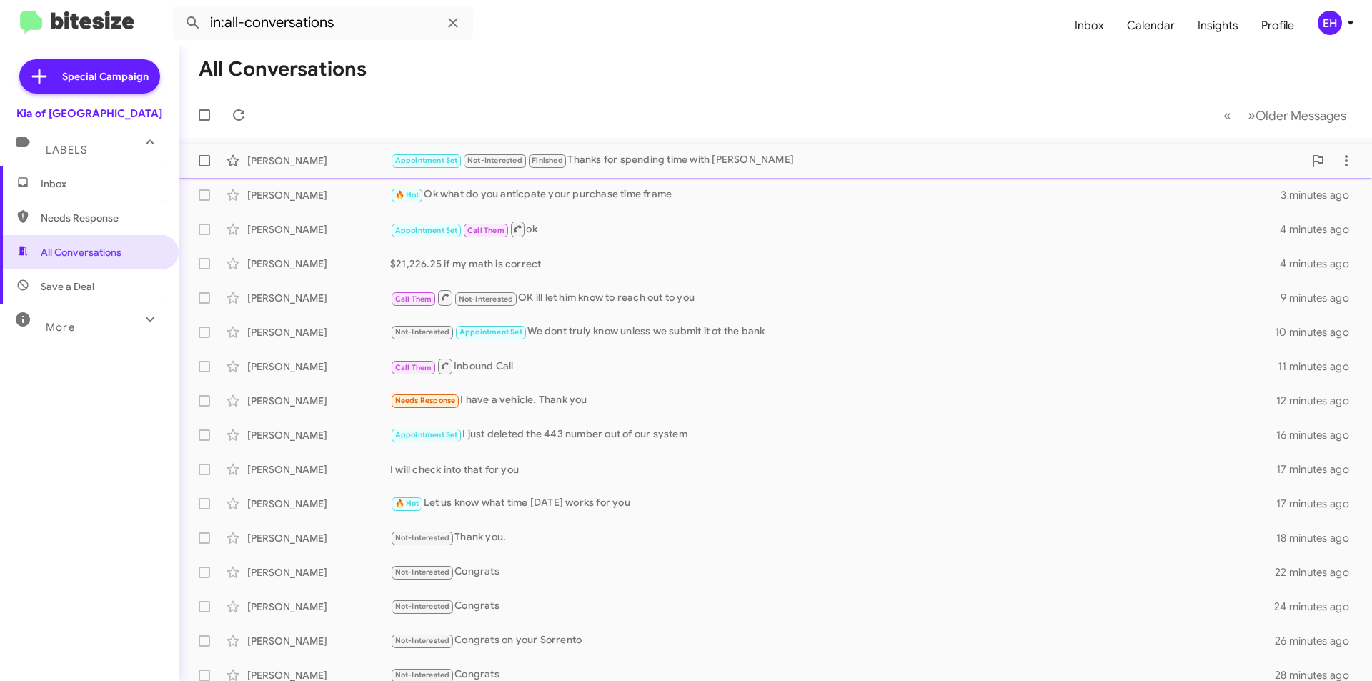
click at [308, 158] on div "[PERSON_NAME]" at bounding box center [318, 161] width 143 height 14
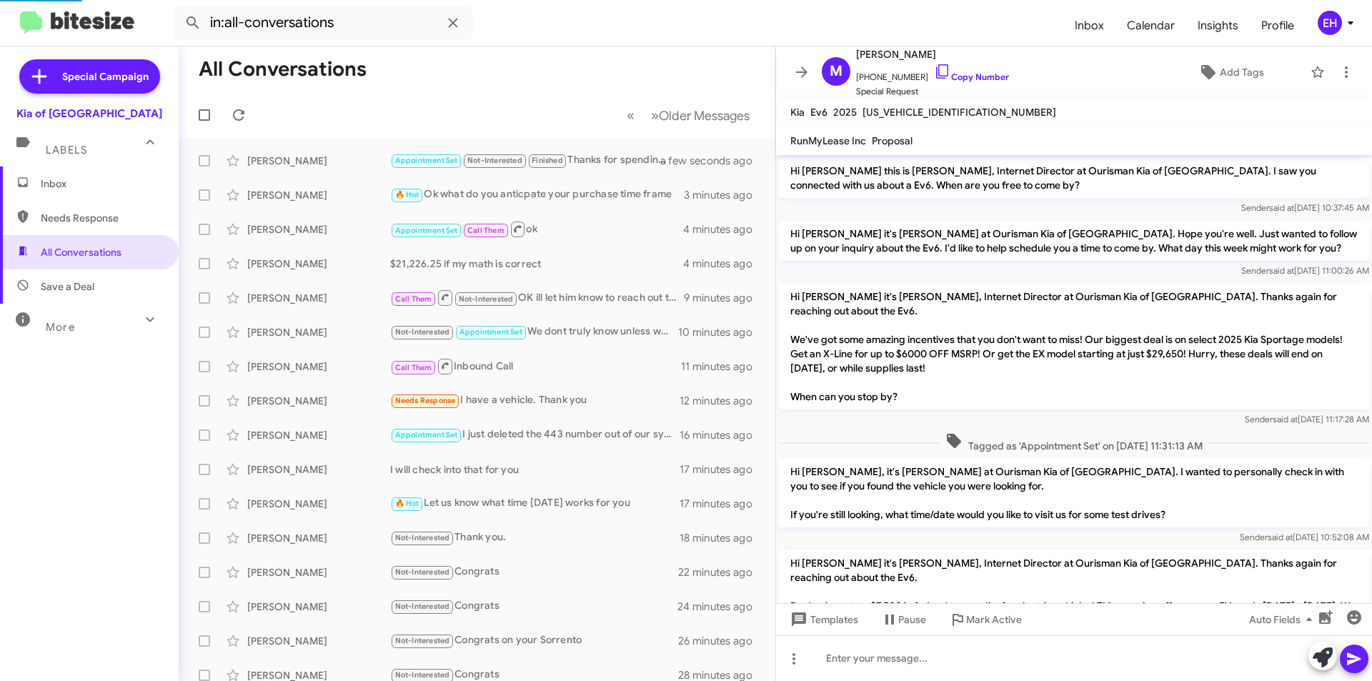
scroll to position [443, 0]
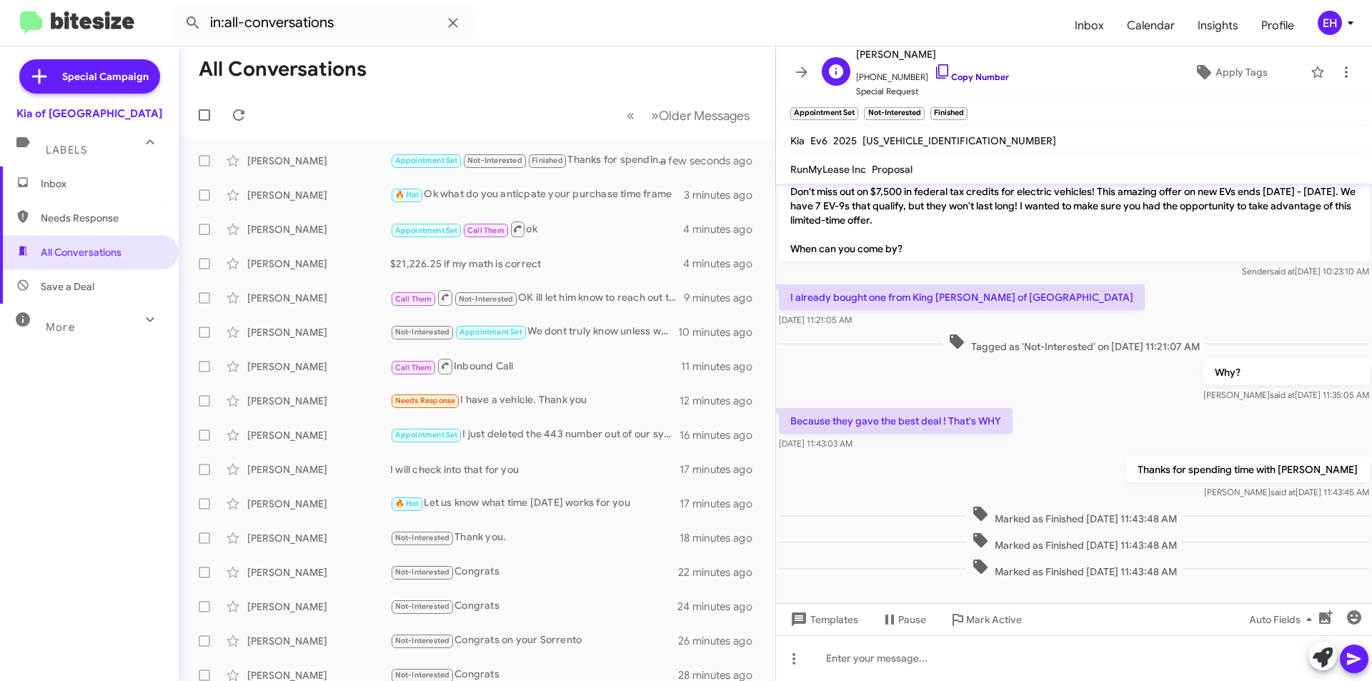
click at [976, 75] on link "Copy Number" at bounding box center [971, 76] width 75 height 11
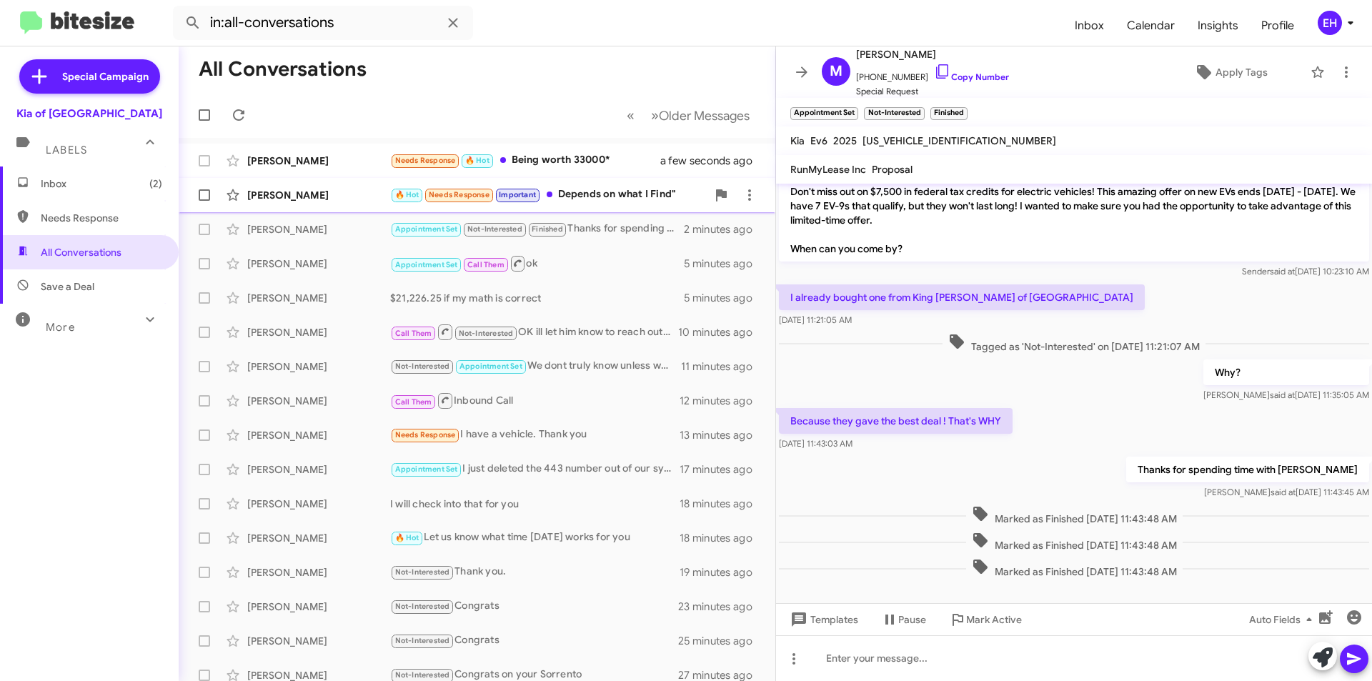
click at [591, 199] on div "🔥 Hot Needs Response Important Depends on what I Find"" at bounding box center [548, 195] width 317 height 16
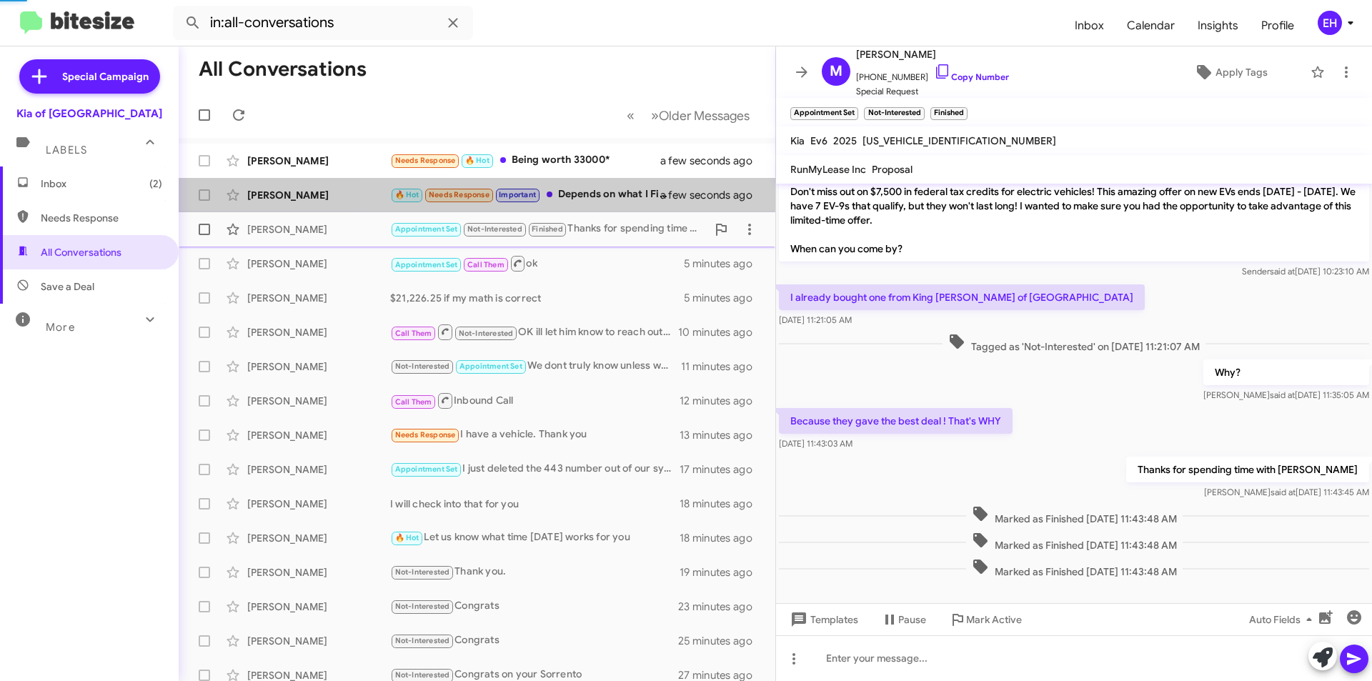
scroll to position [421, 0]
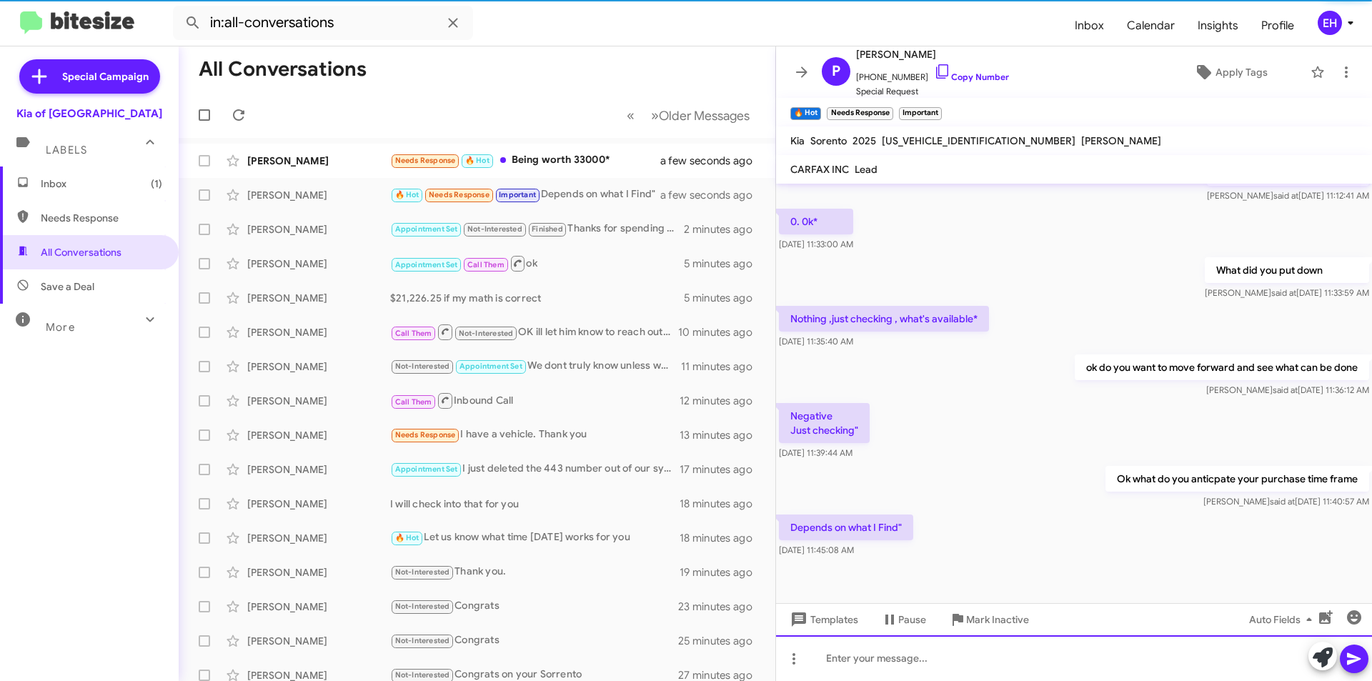
click at [910, 648] on div at bounding box center [1074, 658] width 596 height 46
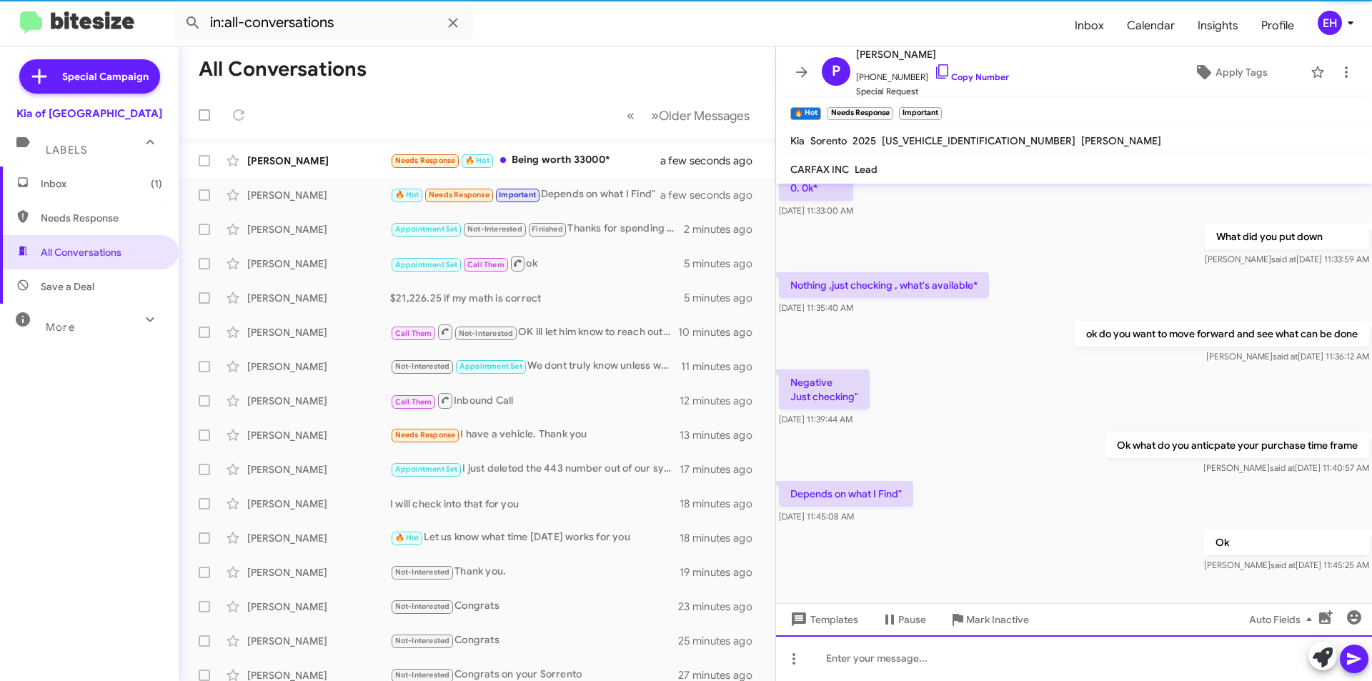
scroll to position [473, 0]
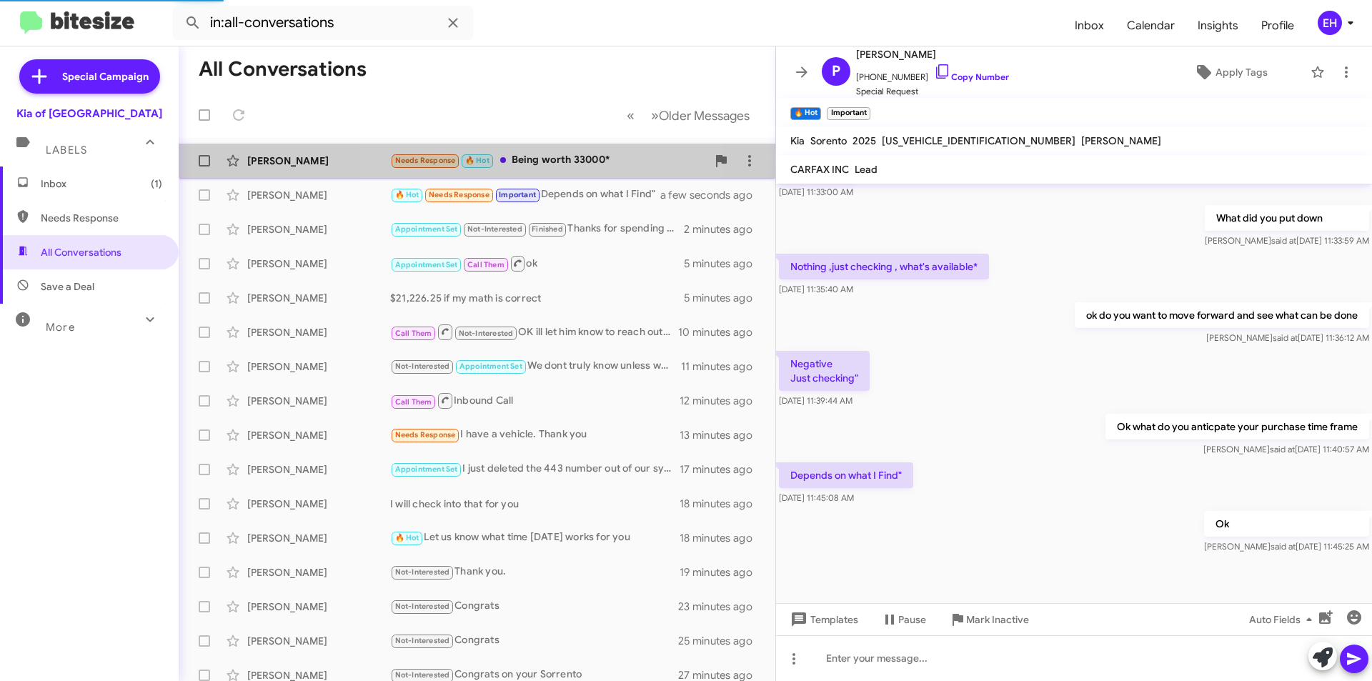
click at [548, 155] on div "Needs Response 🔥 Hot Being worth 33000*" at bounding box center [548, 160] width 317 height 16
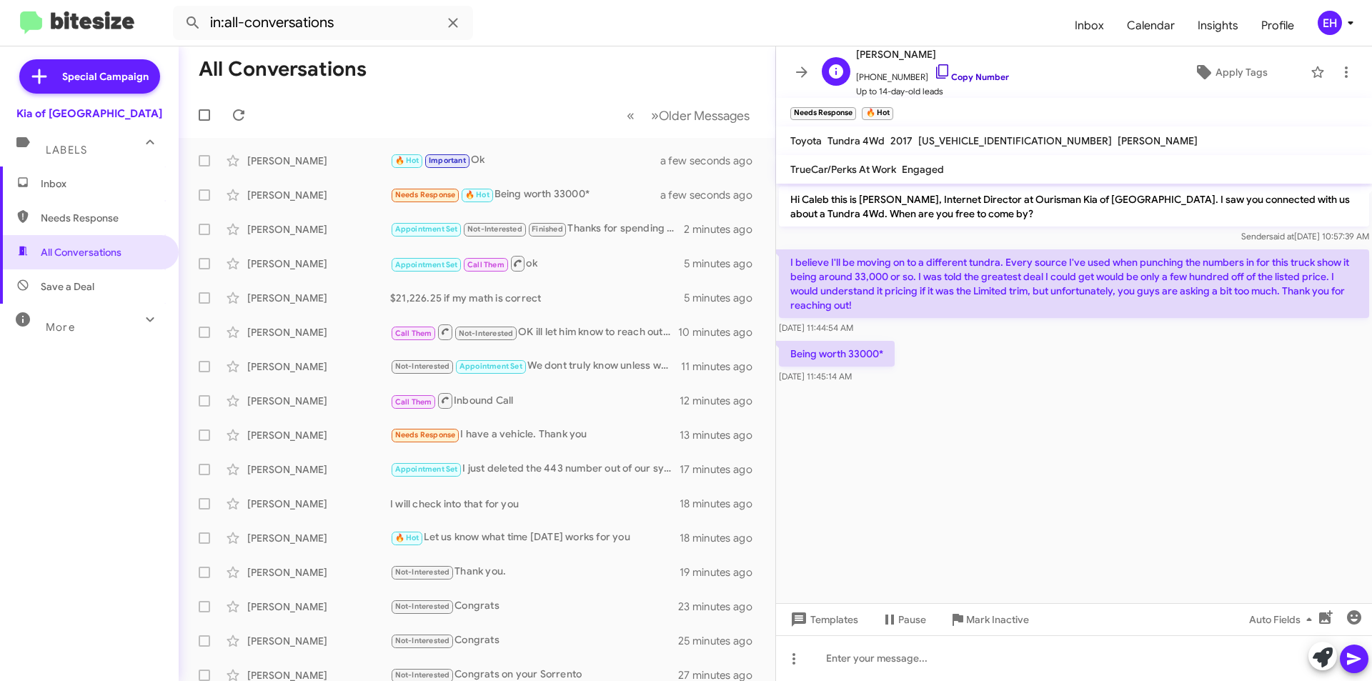
click at [960, 79] on link "Copy Number" at bounding box center [971, 76] width 75 height 11
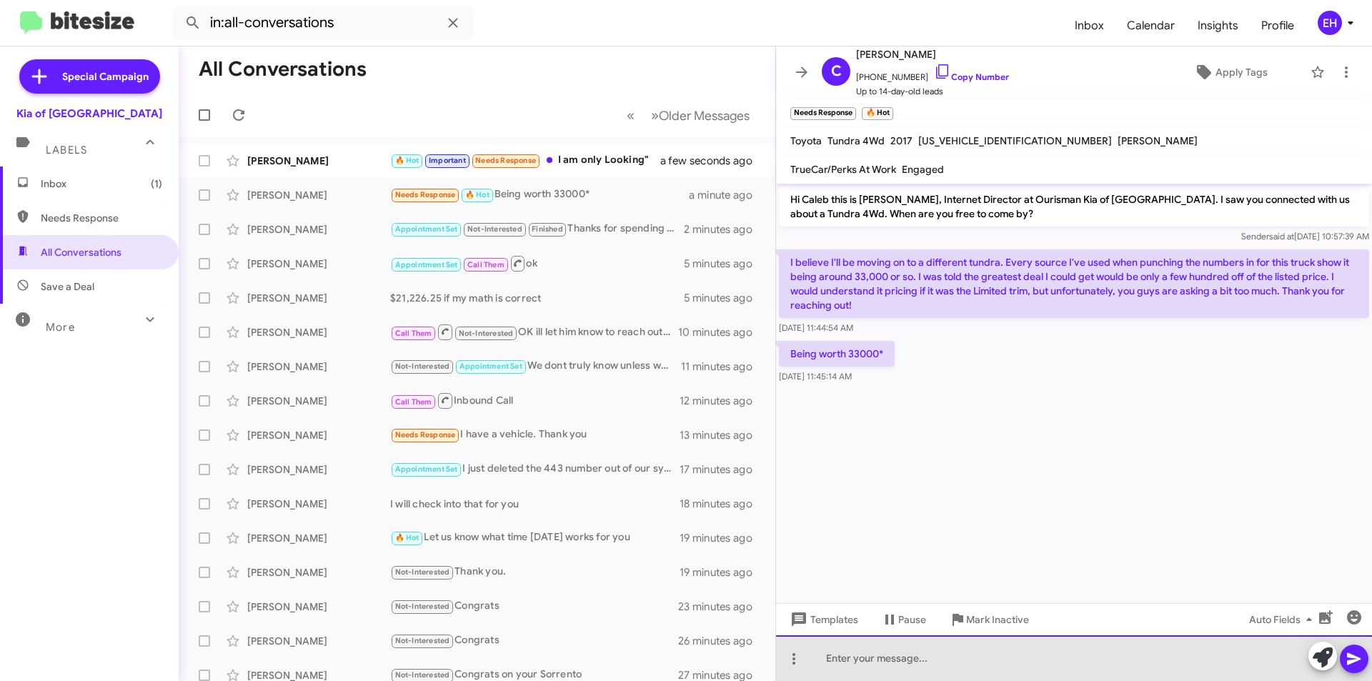
click at [883, 678] on div at bounding box center [1074, 658] width 596 height 46
click at [887, 655] on div at bounding box center [1074, 658] width 596 height 46
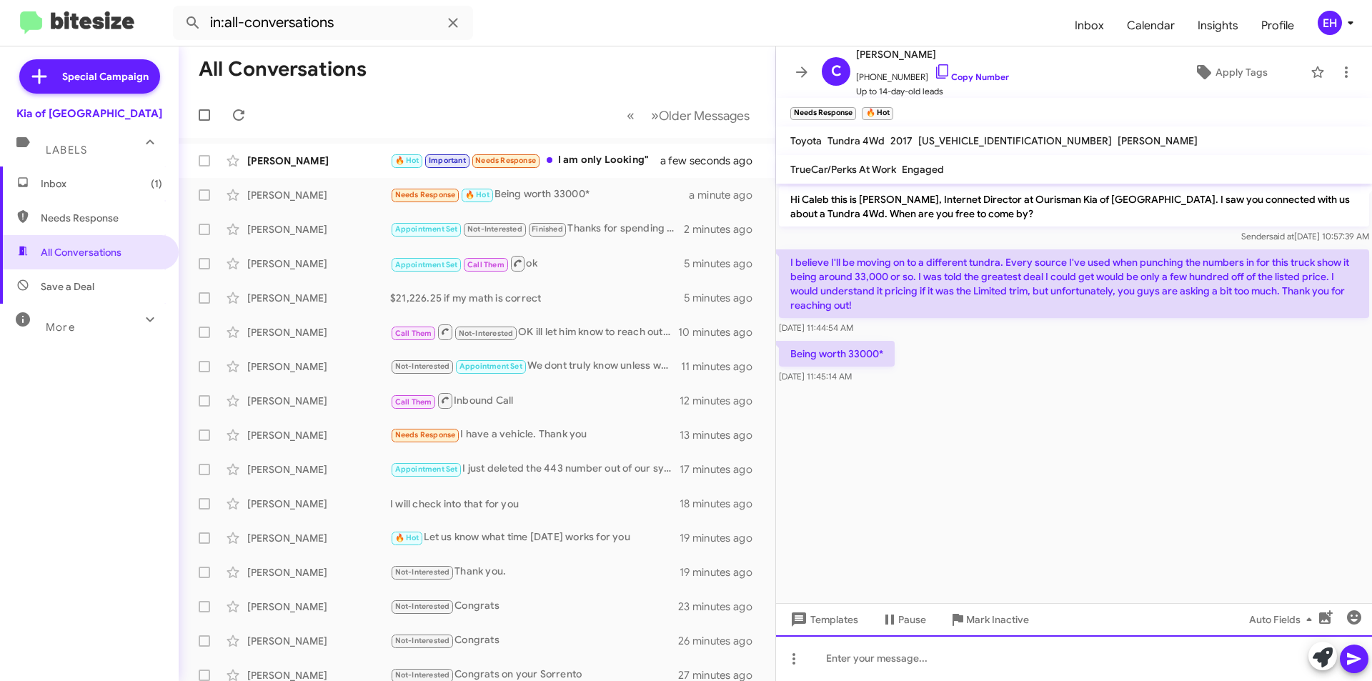
click at [880, 665] on div at bounding box center [1074, 658] width 596 height 46
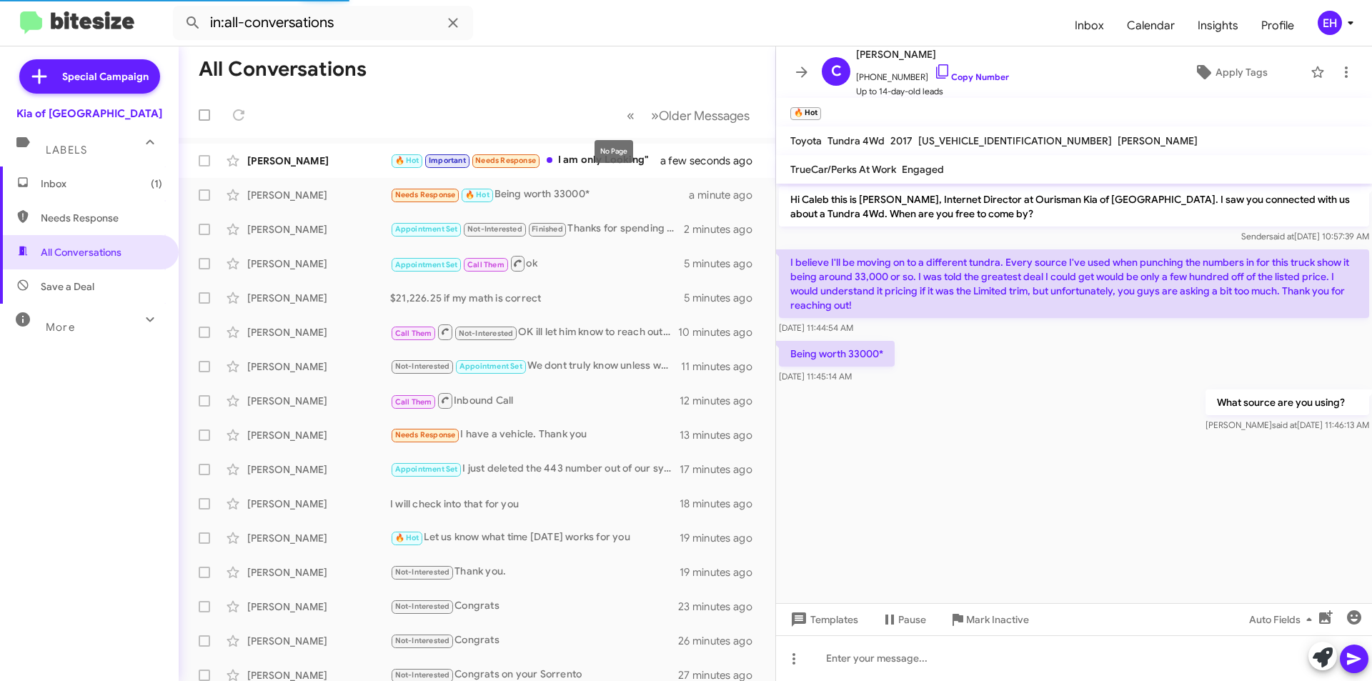
click at [597, 167] on mat-tooltip-component "No Page" at bounding box center [614, 151] width 59 height 43
click at [572, 156] on div "🔥 Hot Important Needs Response I am only Looking"" at bounding box center [548, 160] width 317 height 16
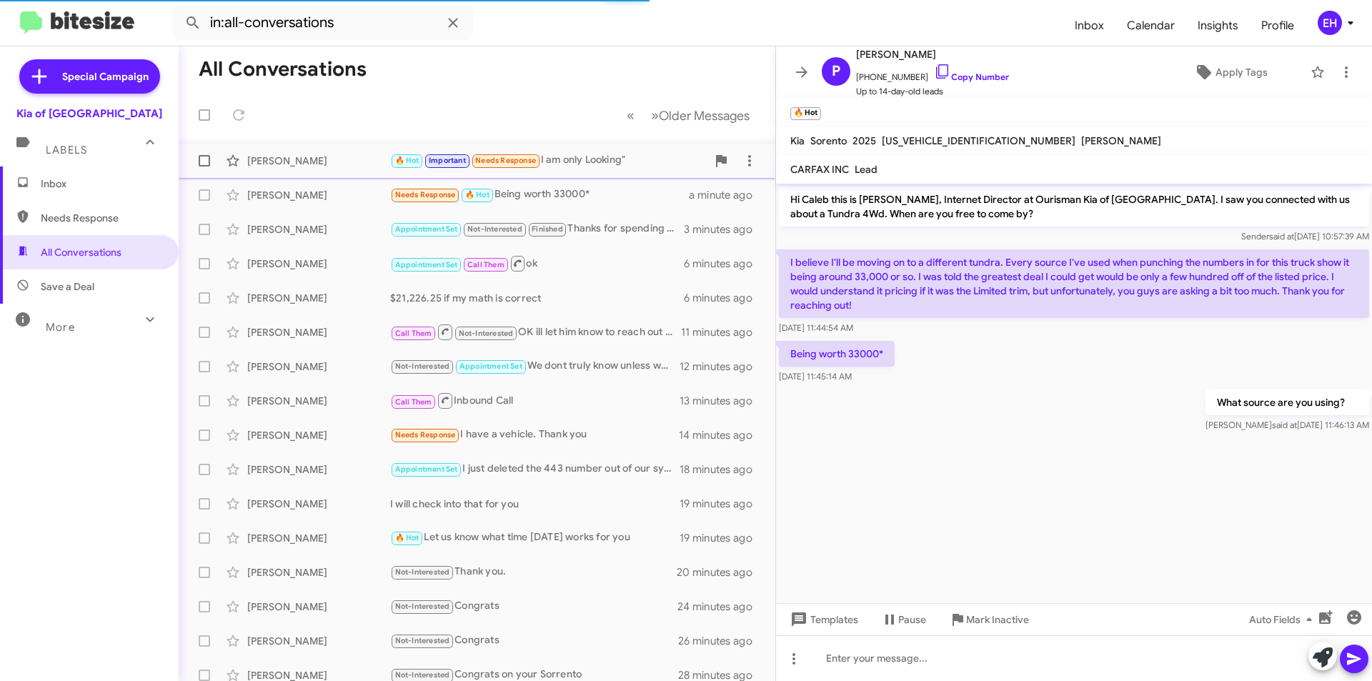
scroll to position [525, 0]
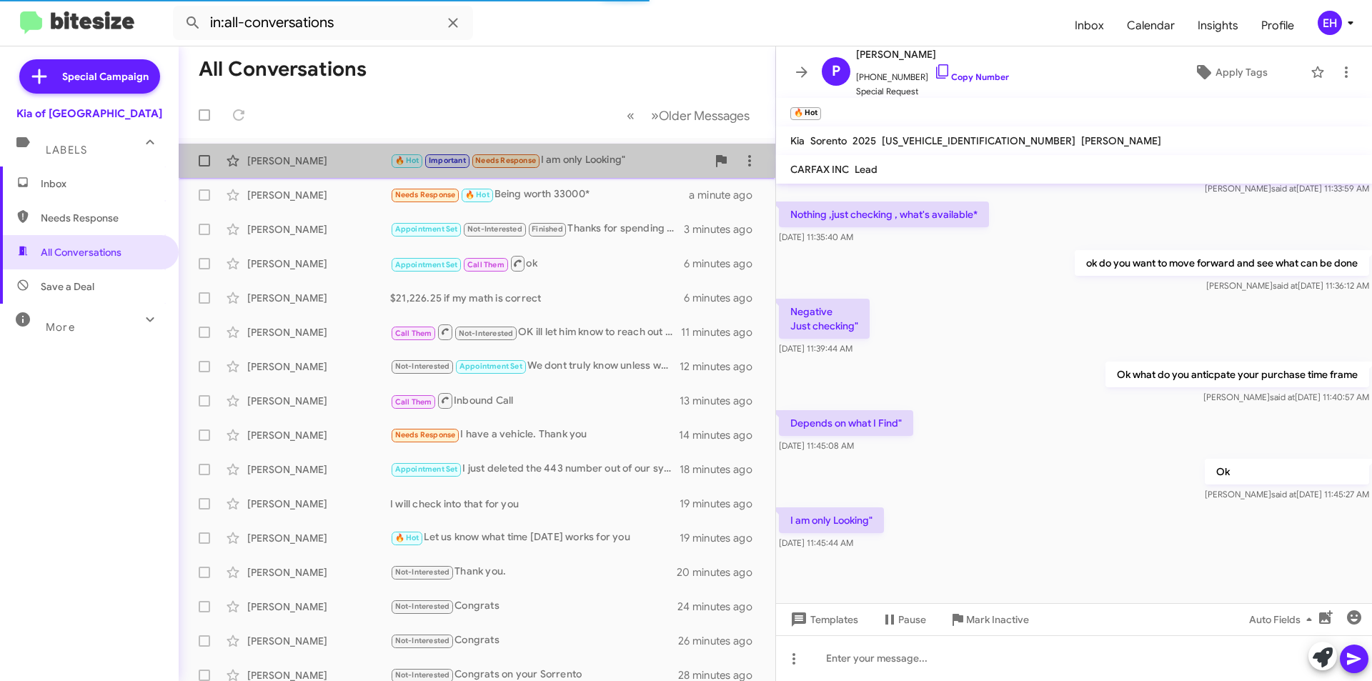
click at [585, 155] on div "🔥 Hot Important Needs Response I am only Looking"" at bounding box center [548, 160] width 317 height 16
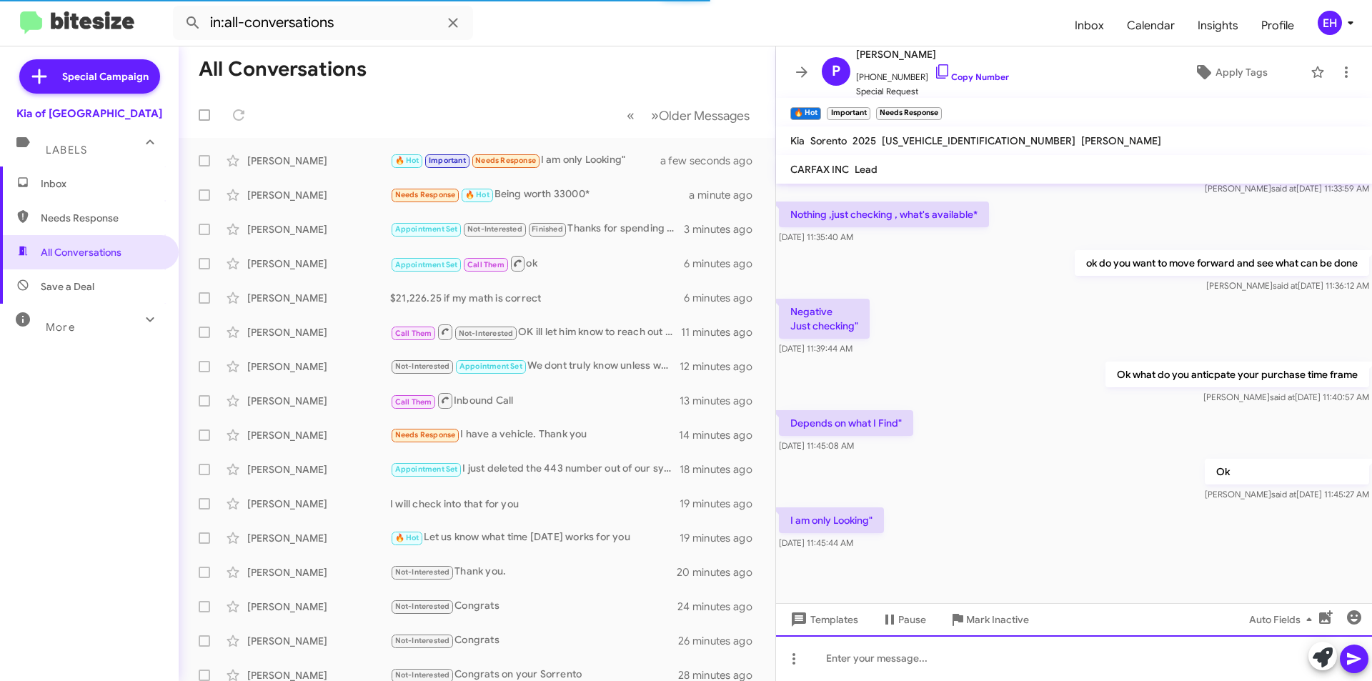
click at [888, 657] on div at bounding box center [1074, 658] width 596 height 46
click at [982, 79] on link "Copy Number" at bounding box center [971, 76] width 75 height 11
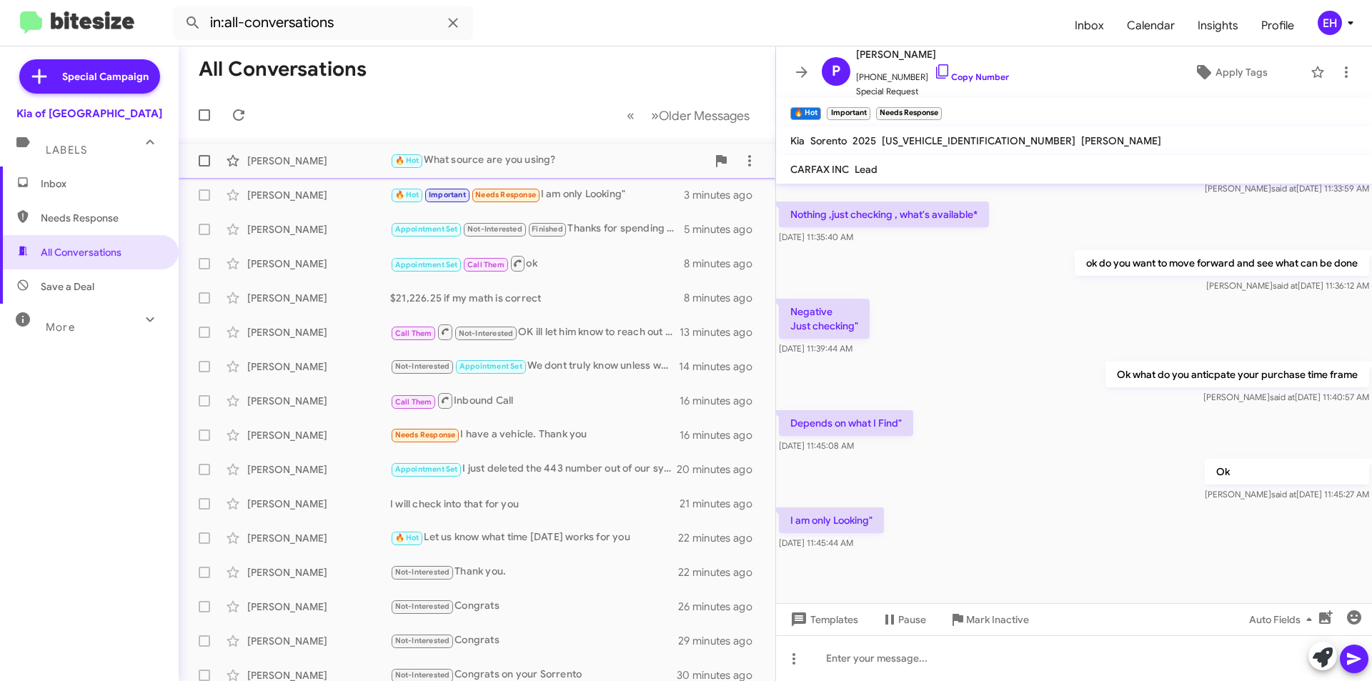
click at [520, 165] on div "🔥 Hot What source are you using?" at bounding box center [548, 160] width 317 height 16
click at [61, 187] on span "Inbox" at bounding box center [101, 184] width 121 height 14
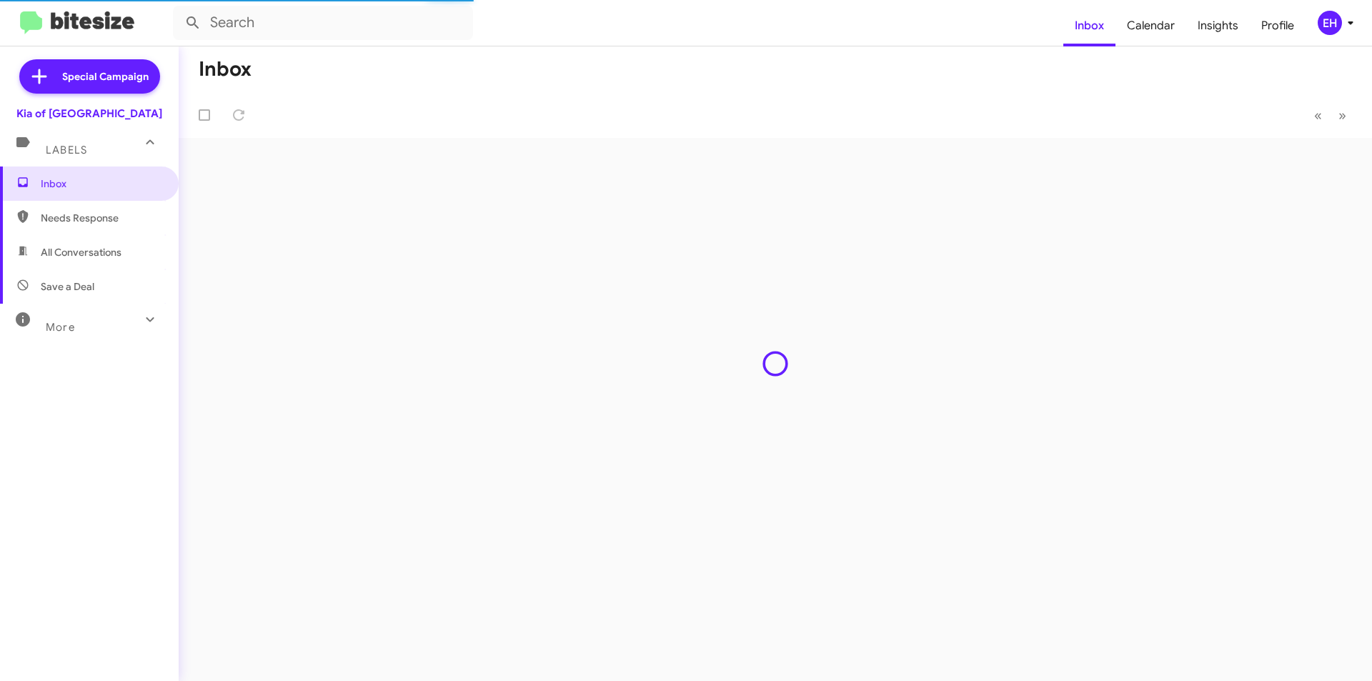
click at [71, 222] on span "Needs Response" at bounding box center [101, 218] width 121 height 14
type input "in:needs-response"
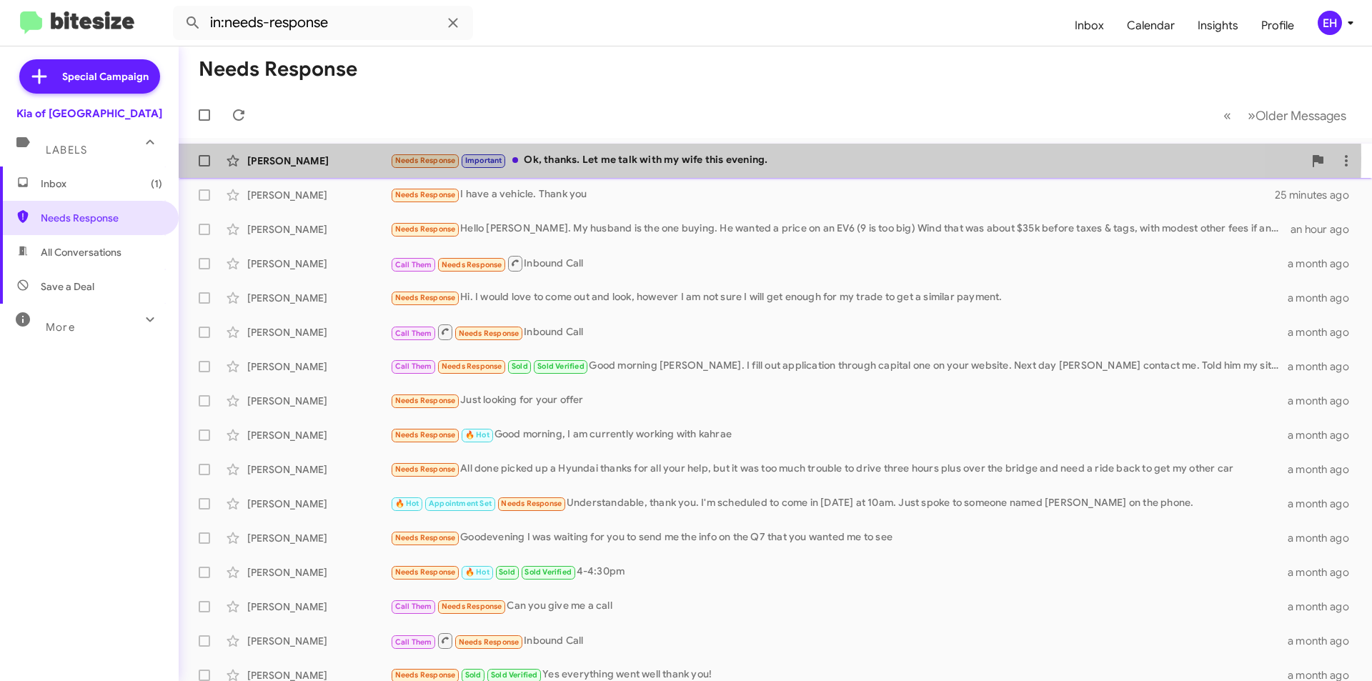
click at [678, 159] on div "Needs Response Important Ok, thanks. Let me talk with my wife this evening." at bounding box center [846, 160] width 913 height 16
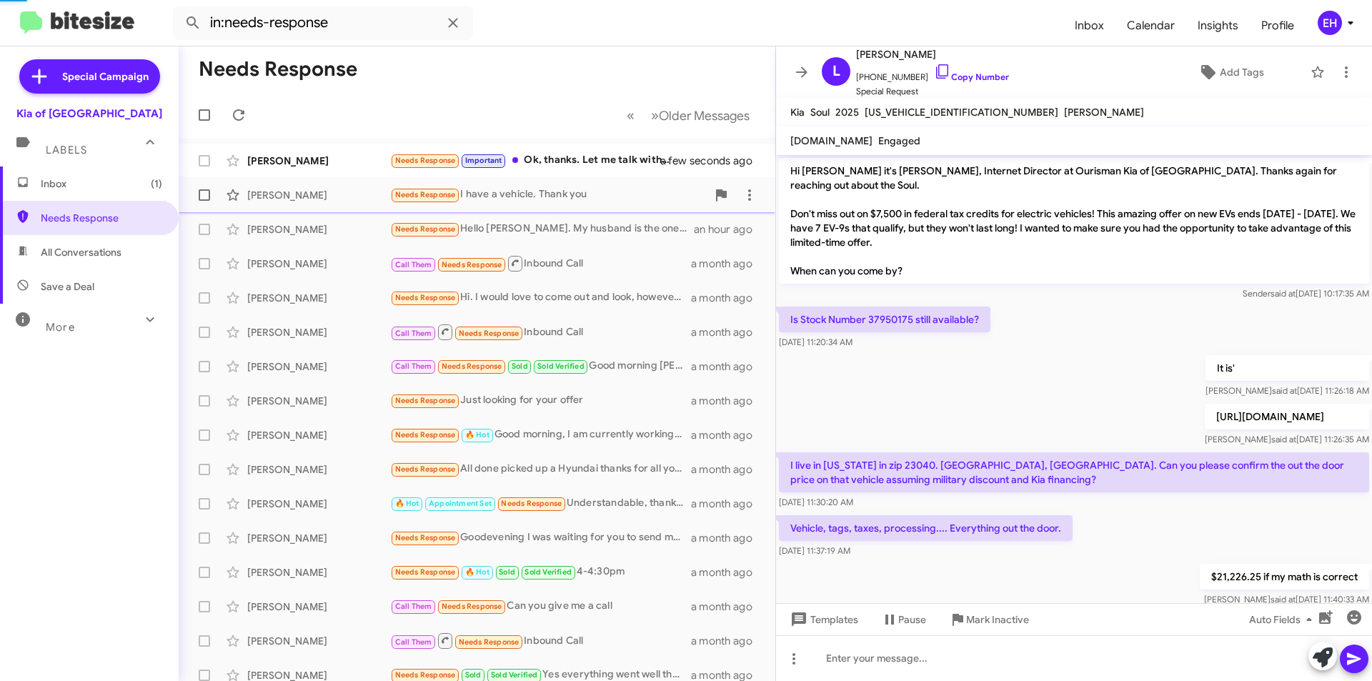
scroll to position [69, 0]
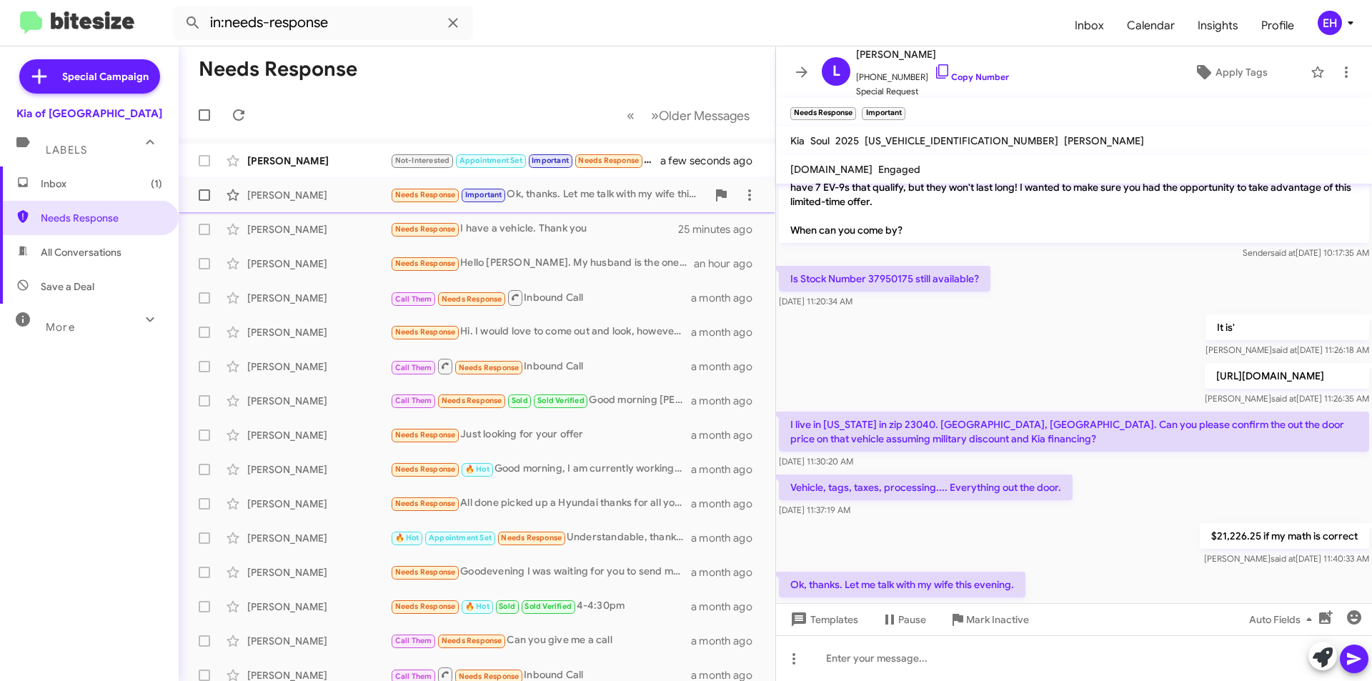
click at [545, 197] on div "Needs Response Important Ok, thanks. Let me talk with my wife this evening." at bounding box center [548, 195] width 317 height 16
click at [983, 651] on div at bounding box center [1074, 658] width 596 height 46
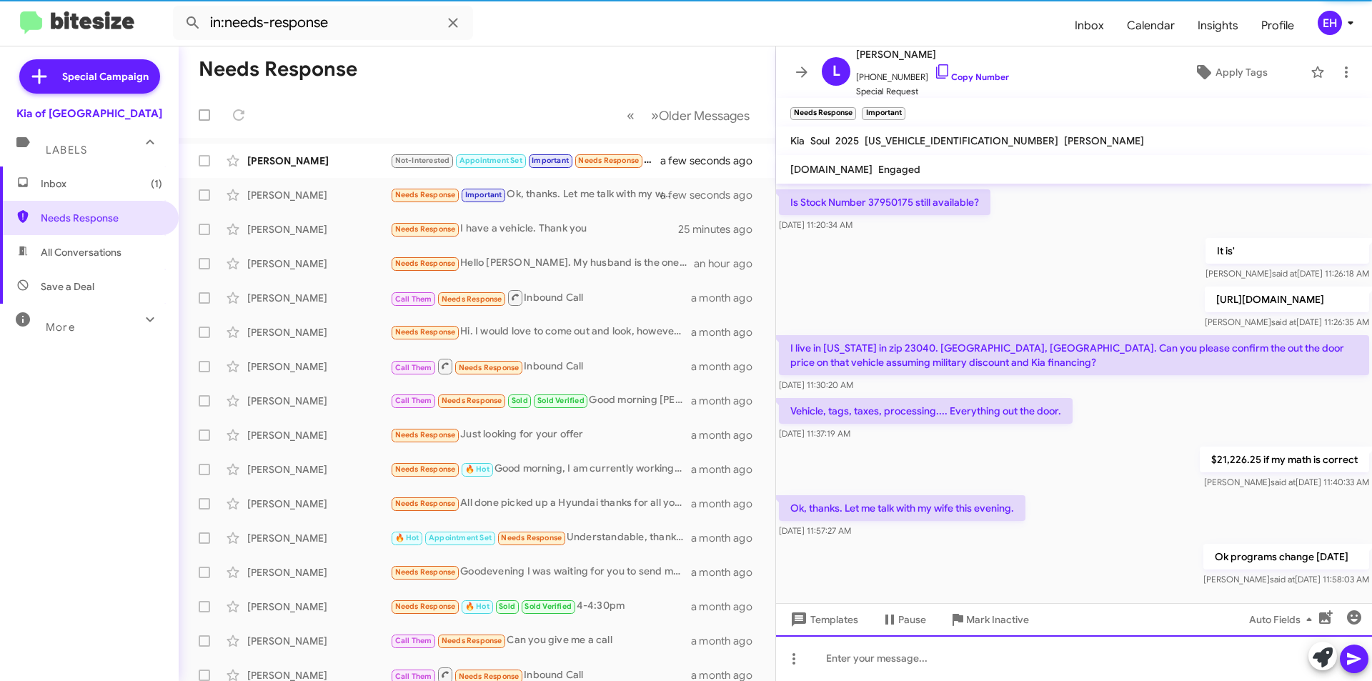
scroll to position [150, 0]
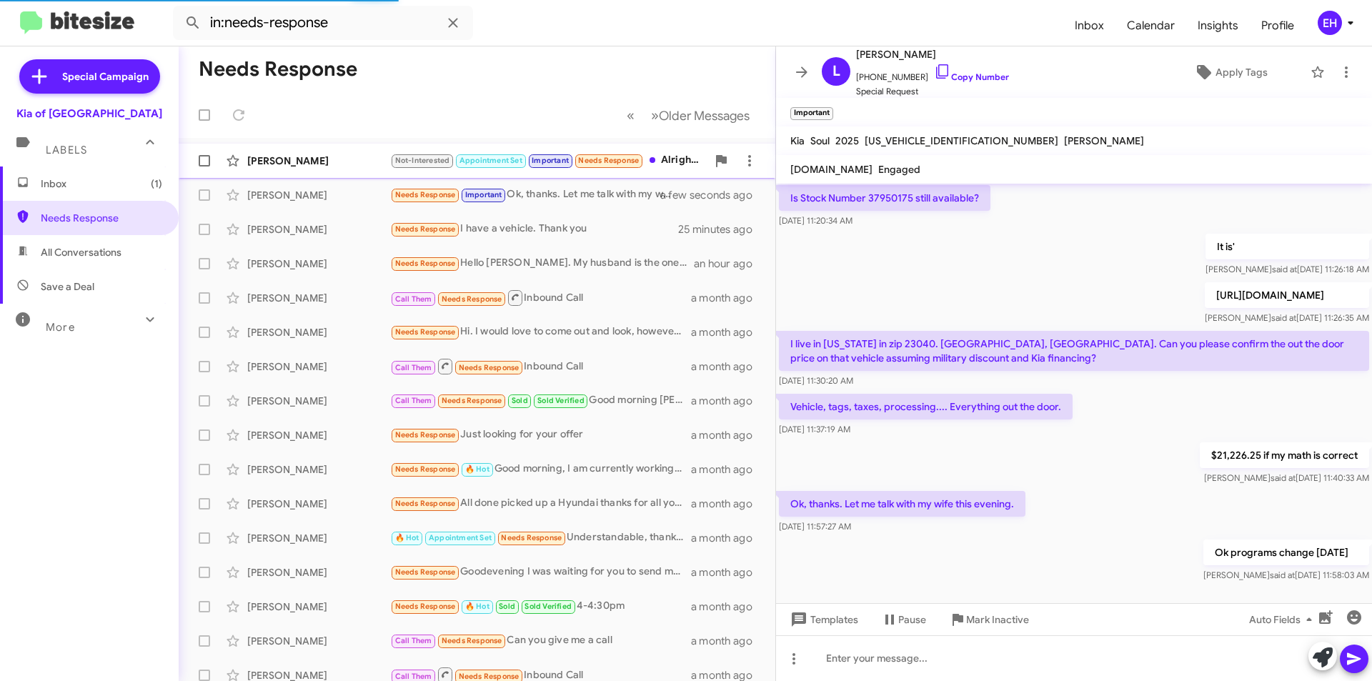
click at [683, 162] on div "Not-Interested Appointment Set Important Needs Response Alright. I will also ha…" at bounding box center [548, 160] width 317 height 16
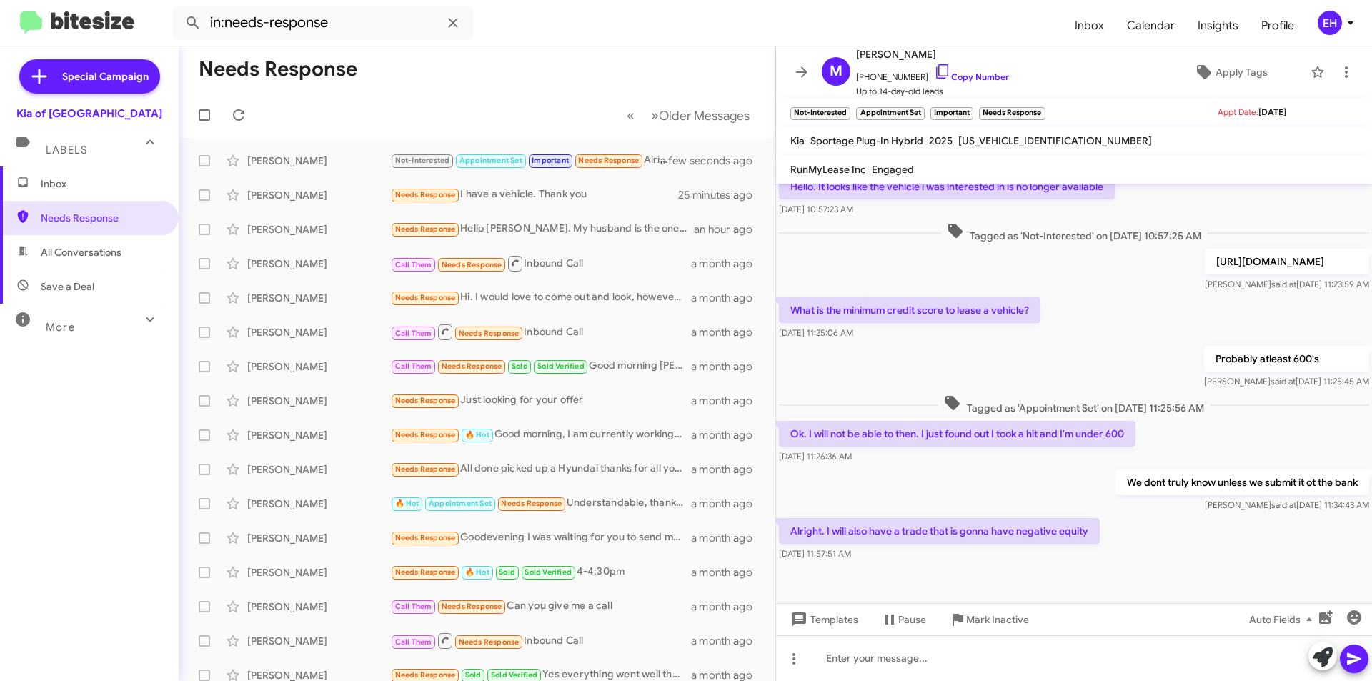
scroll to position [167, 0]
click at [954, 662] on div at bounding box center [1074, 658] width 596 height 46
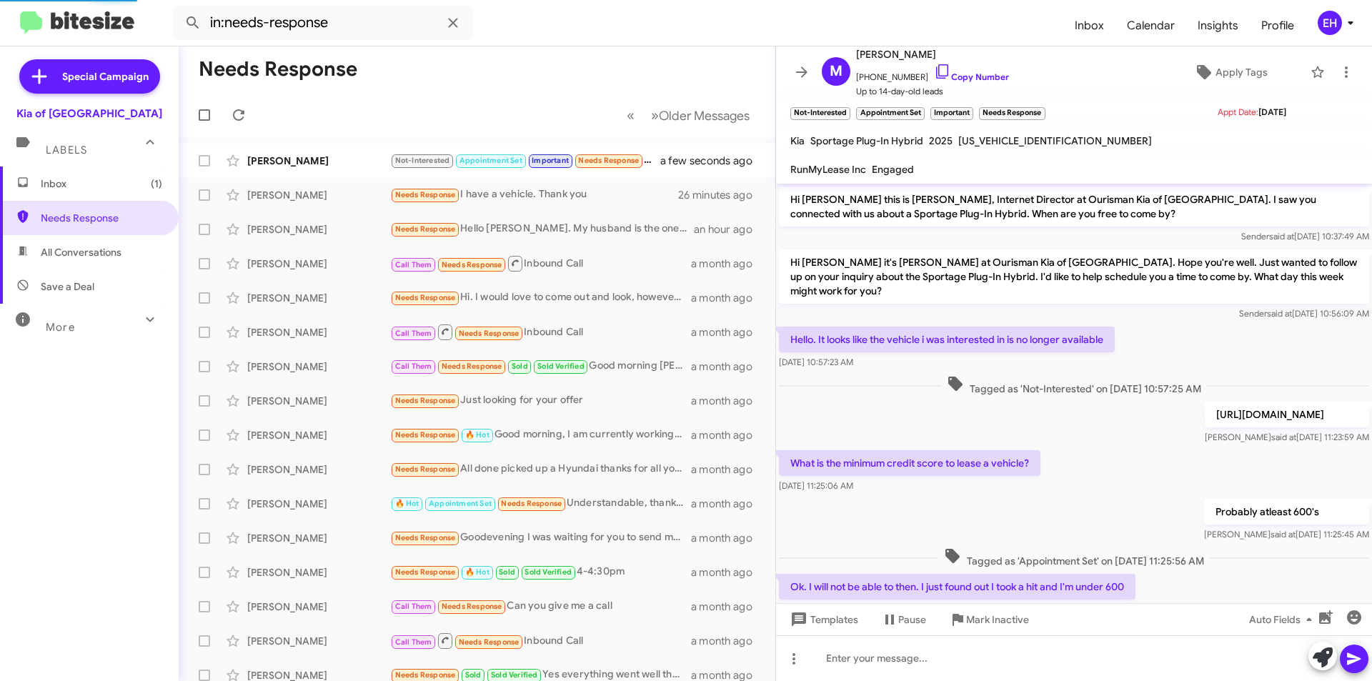
scroll to position [272, 0]
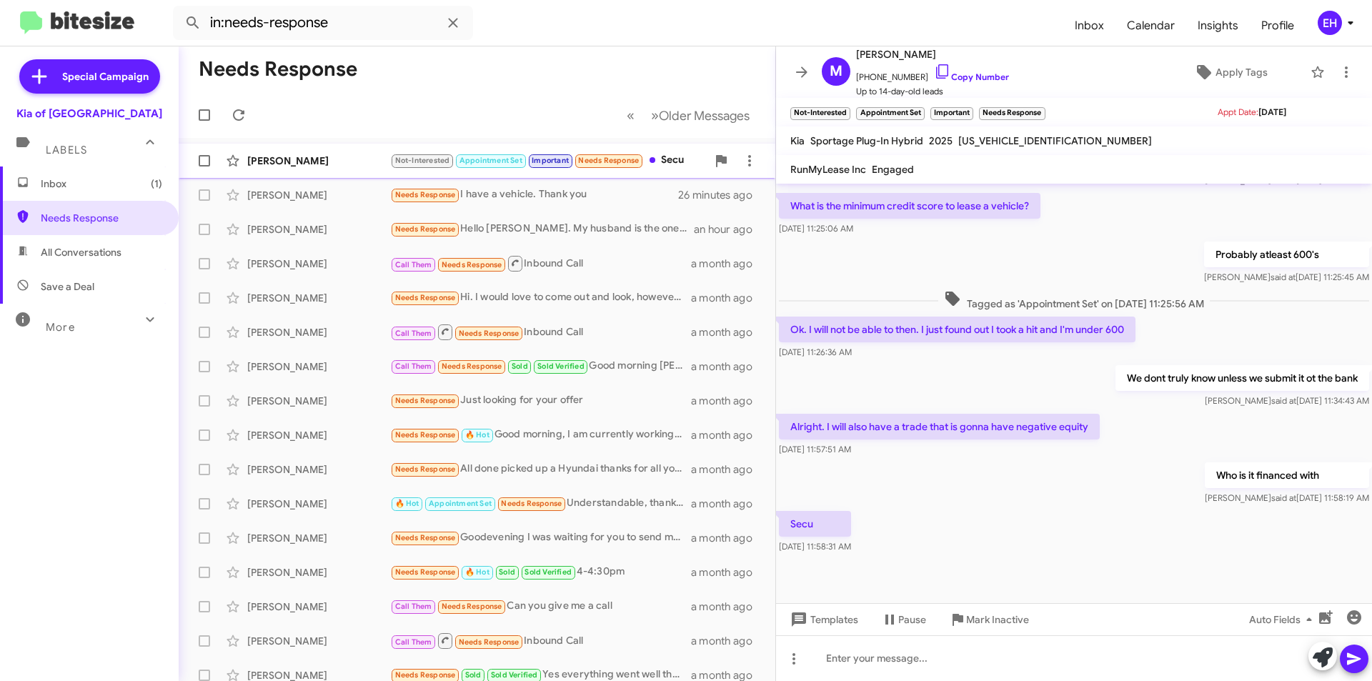
click at [670, 164] on div "Not-Interested Appointment Set Important Needs Response Secu" at bounding box center [548, 160] width 317 height 16
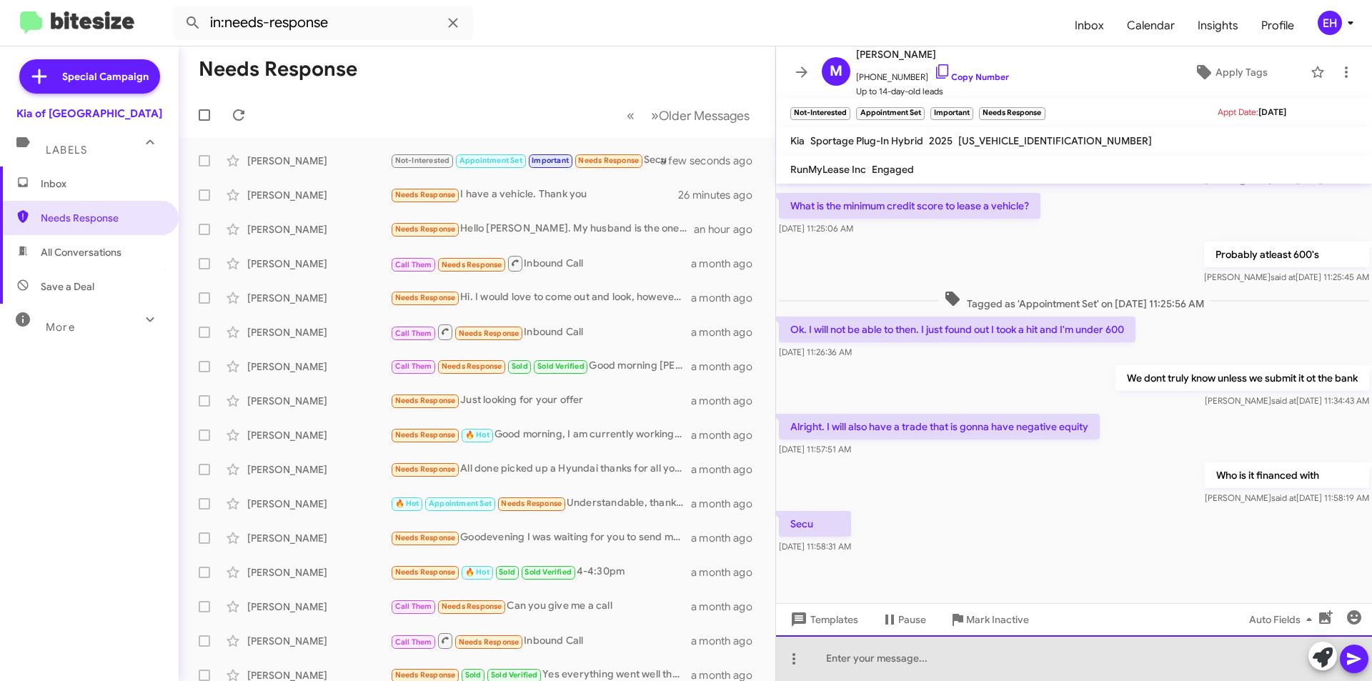
click at [995, 655] on div at bounding box center [1074, 658] width 596 height 46
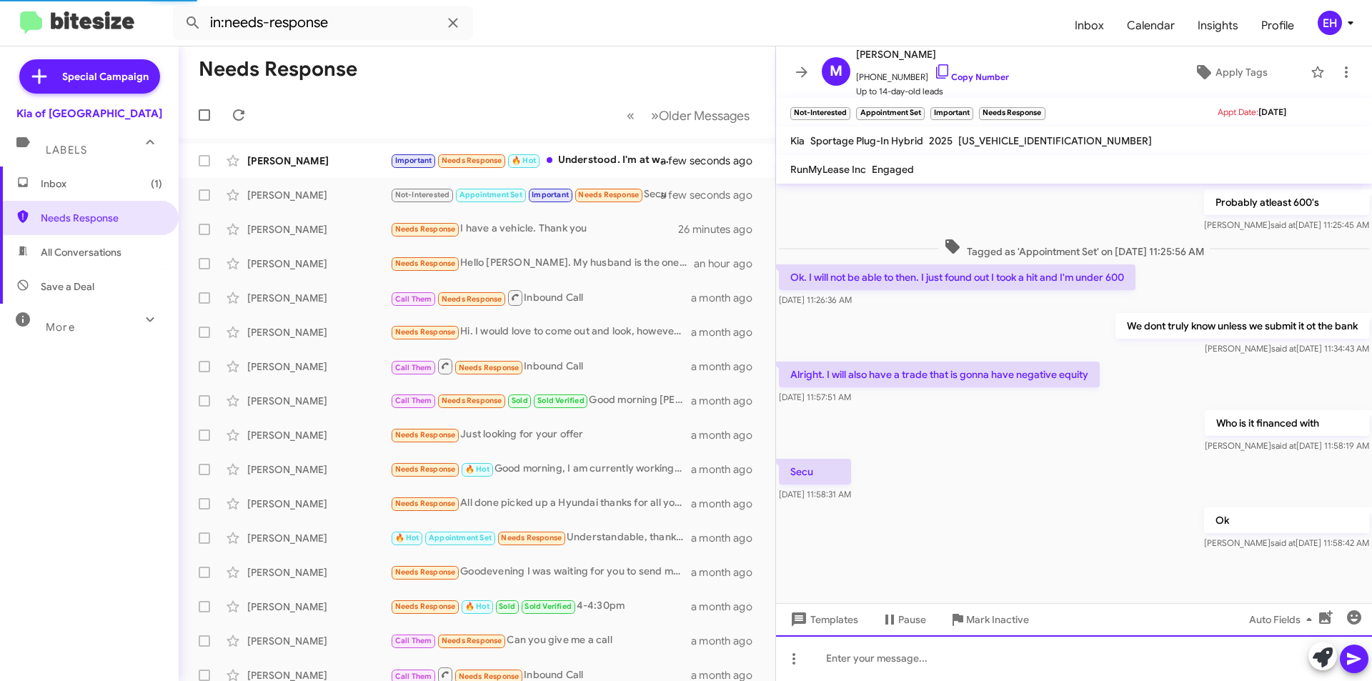
scroll to position [324, 0]
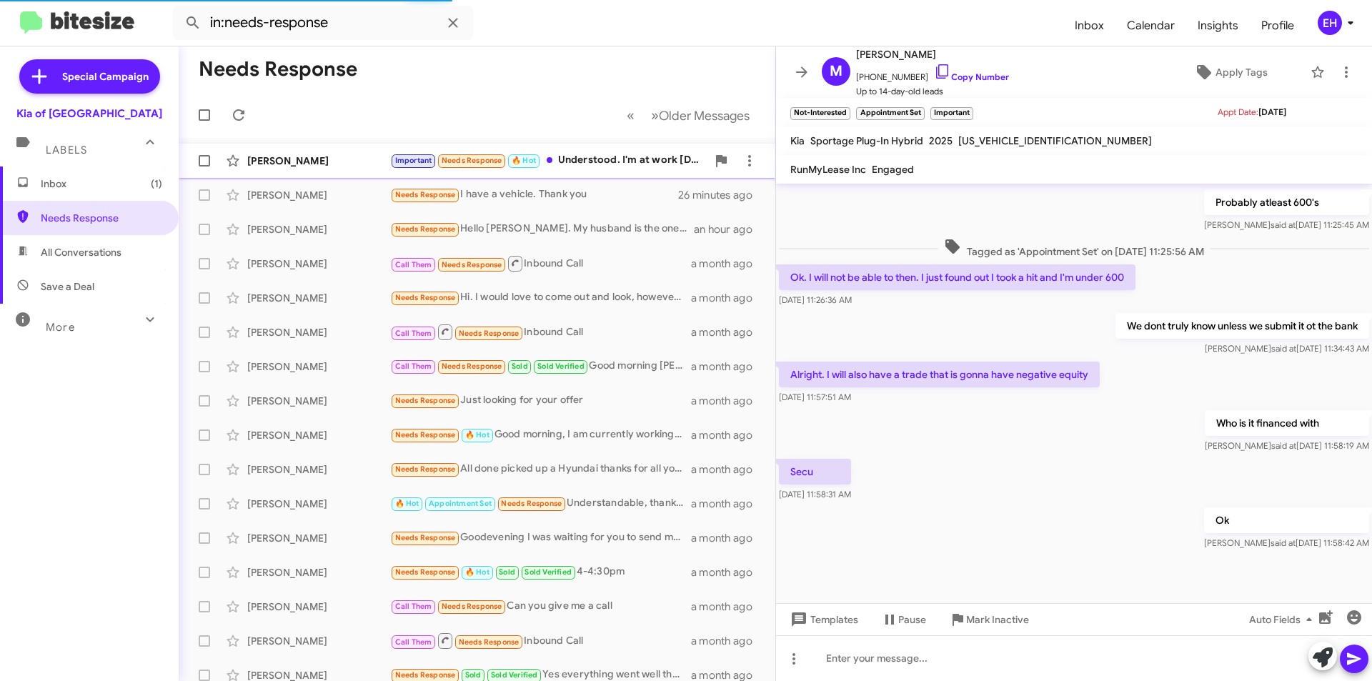
click at [613, 159] on div "Important Needs Response 🔥 Hot Understood. I'm at work [DATE] 4 hours away." at bounding box center [548, 160] width 317 height 16
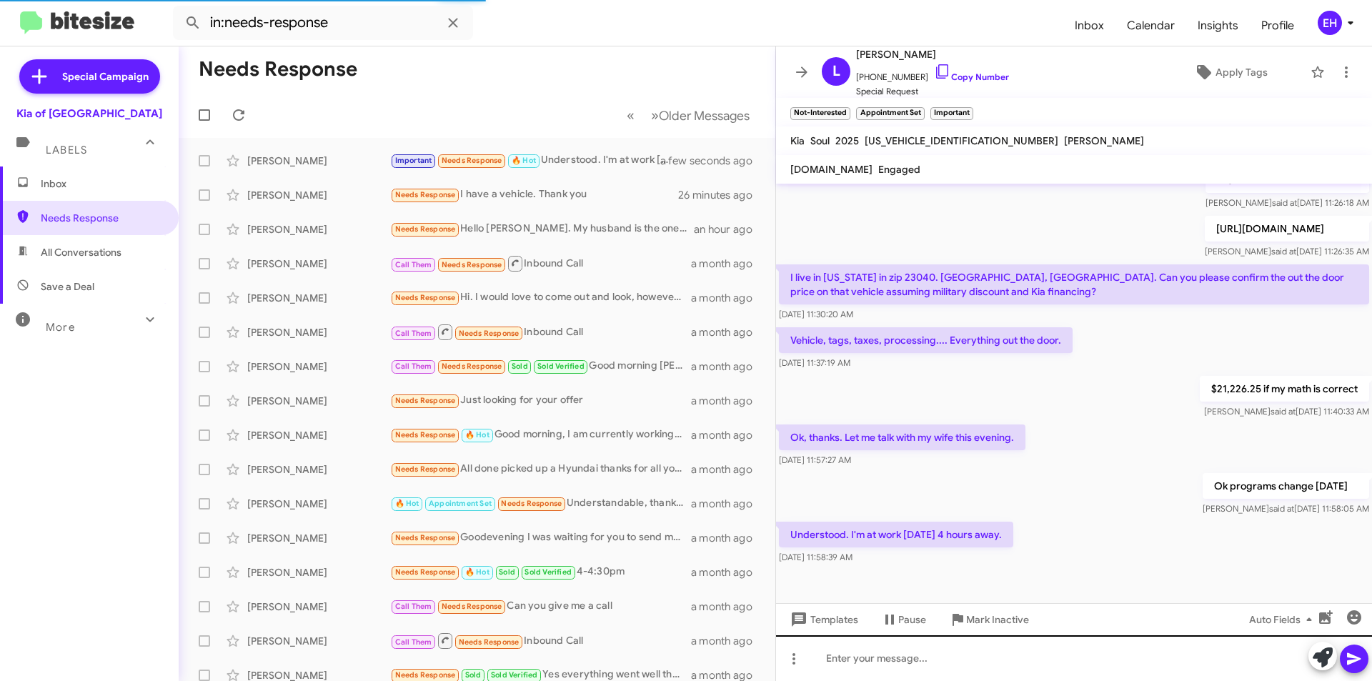
scroll to position [202, 0]
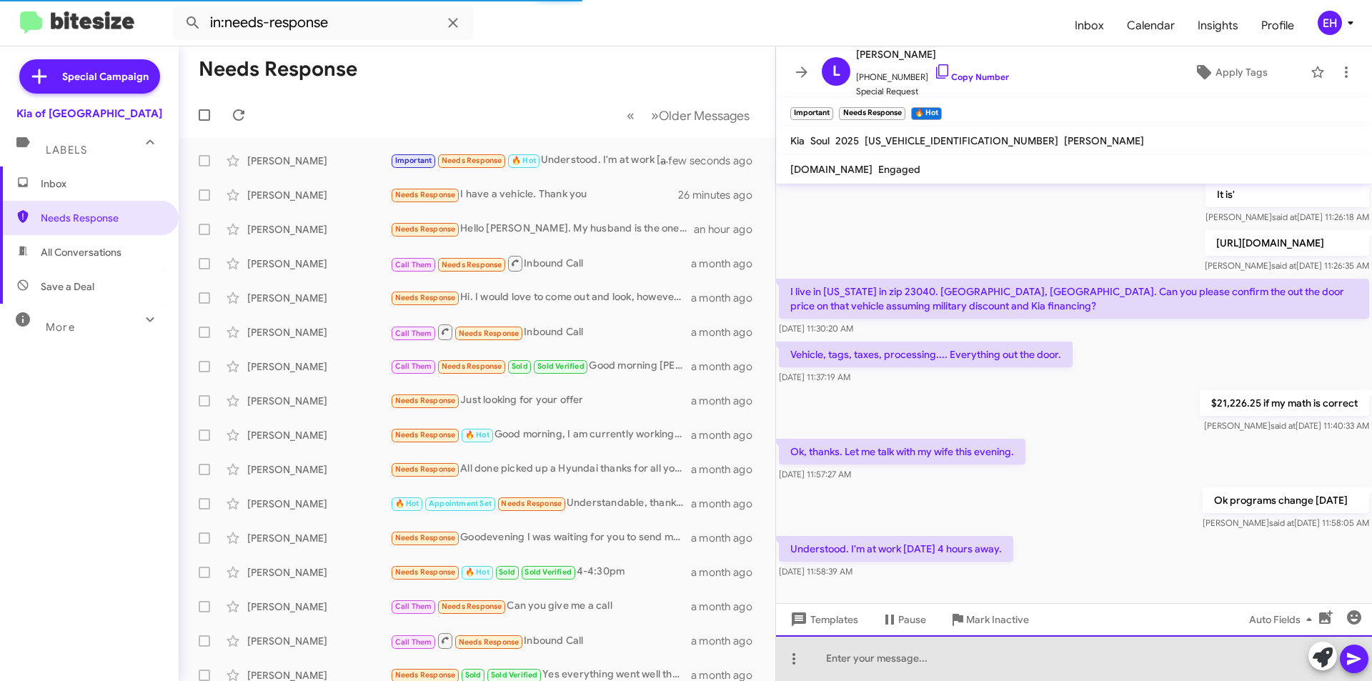
click at [1001, 668] on div at bounding box center [1074, 658] width 596 height 46
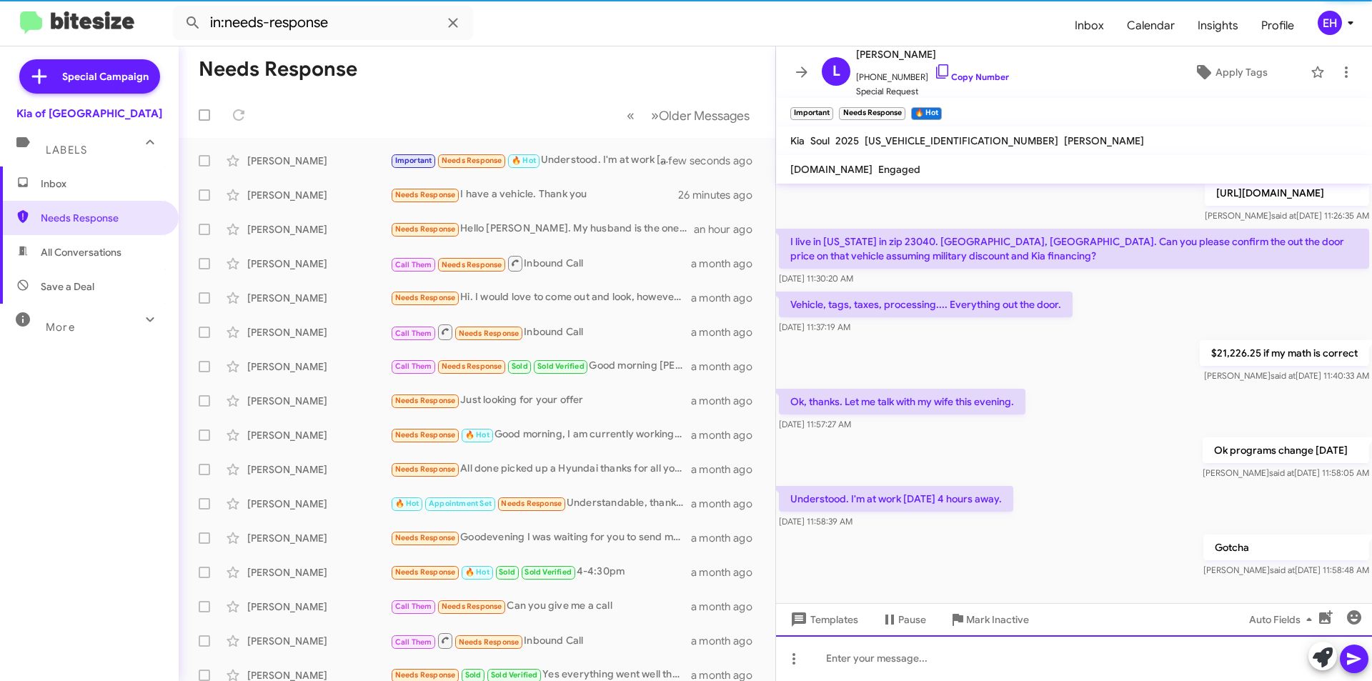
scroll to position [254, 0]
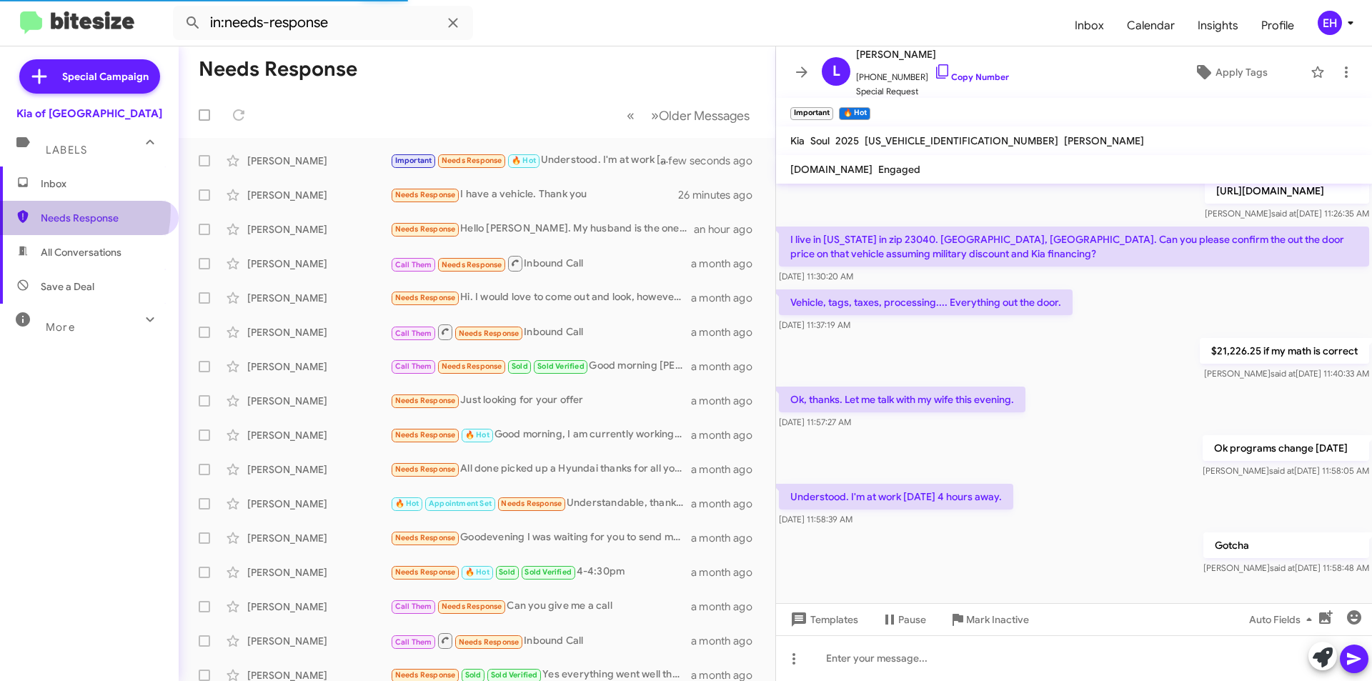
click at [59, 210] on span "Needs Response" at bounding box center [89, 218] width 179 height 34
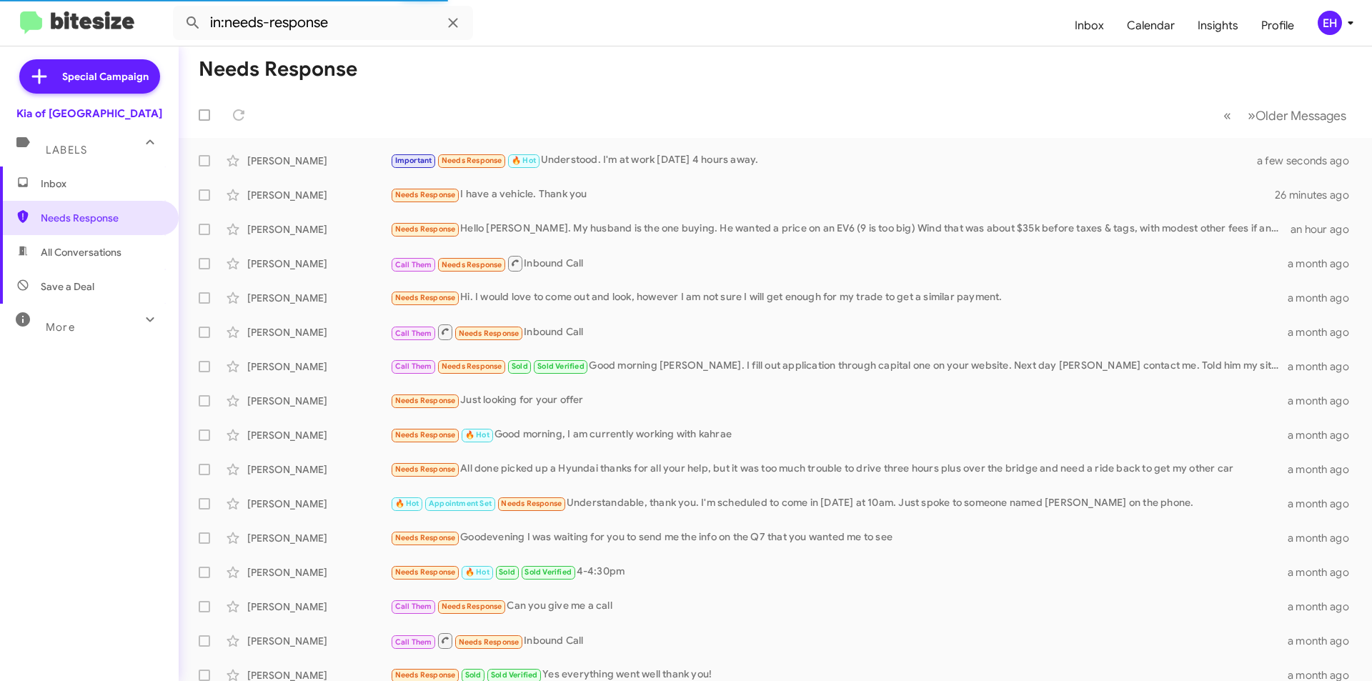
click at [68, 244] on span "All Conversations" at bounding box center [89, 252] width 179 height 34
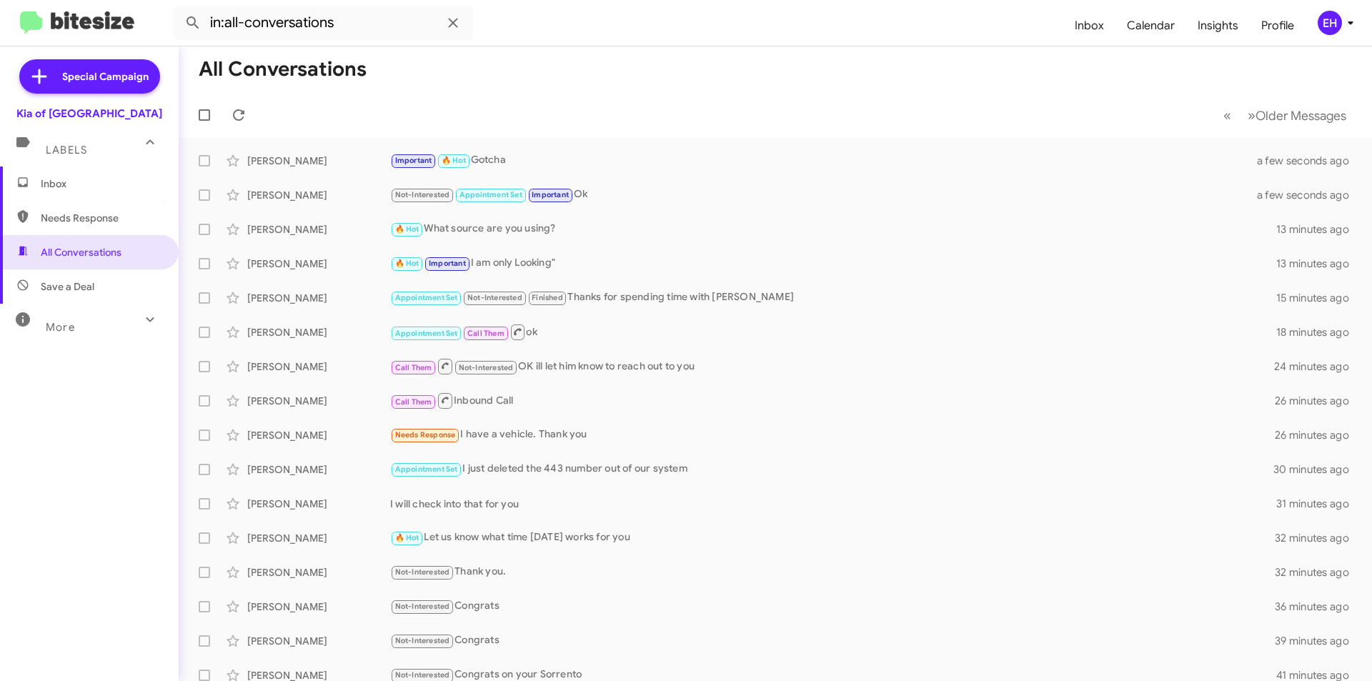
click at [98, 227] on span "Needs Response" at bounding box center [89, 218] width 179 height 34
type input "in:needs-response"
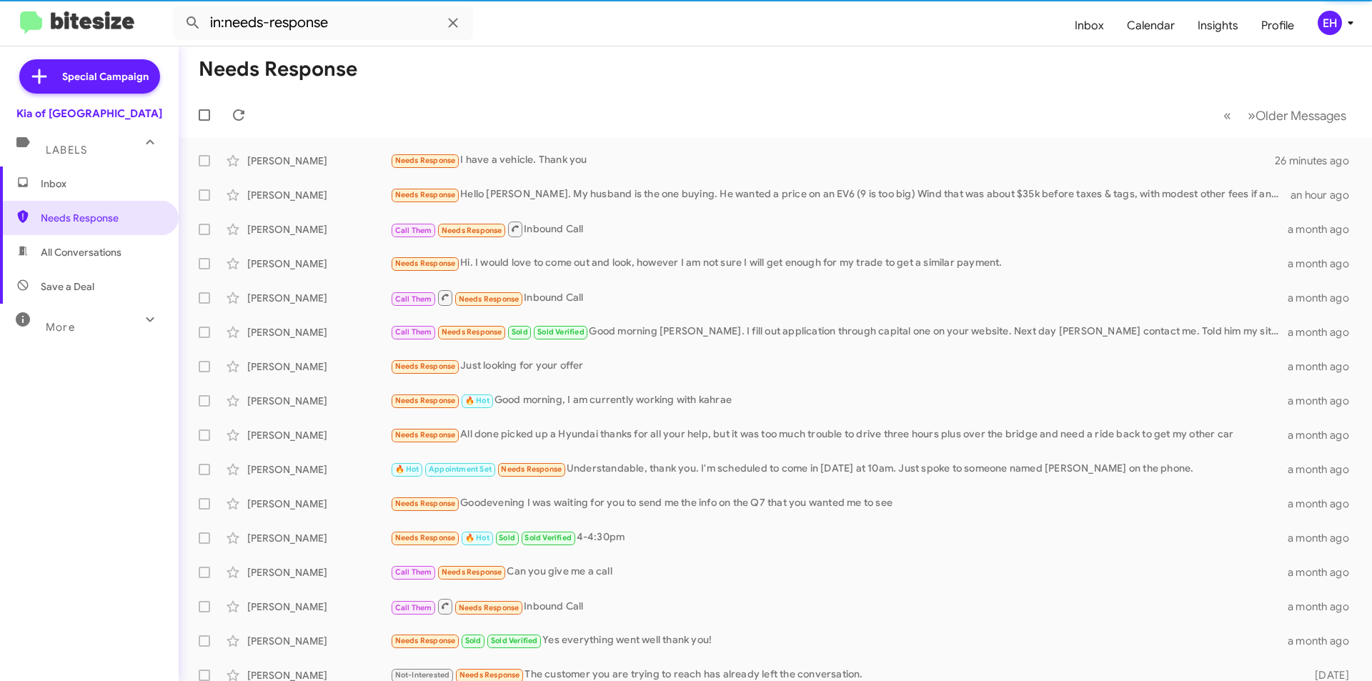
click at [81, 192] on span "Inbox" at bounding box center [89, 184] width 179 height 34
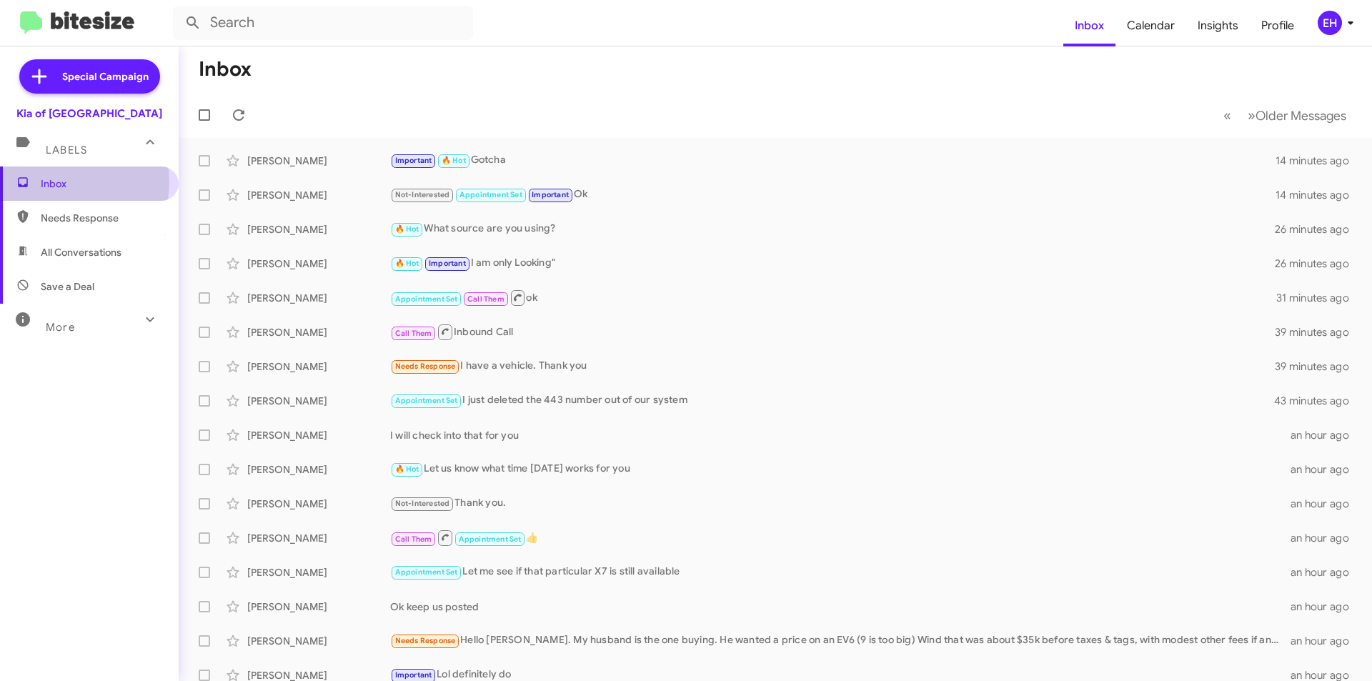
click at [70, 182] on span "Inbox" at bounding box center [101, 184] width 121 height 14
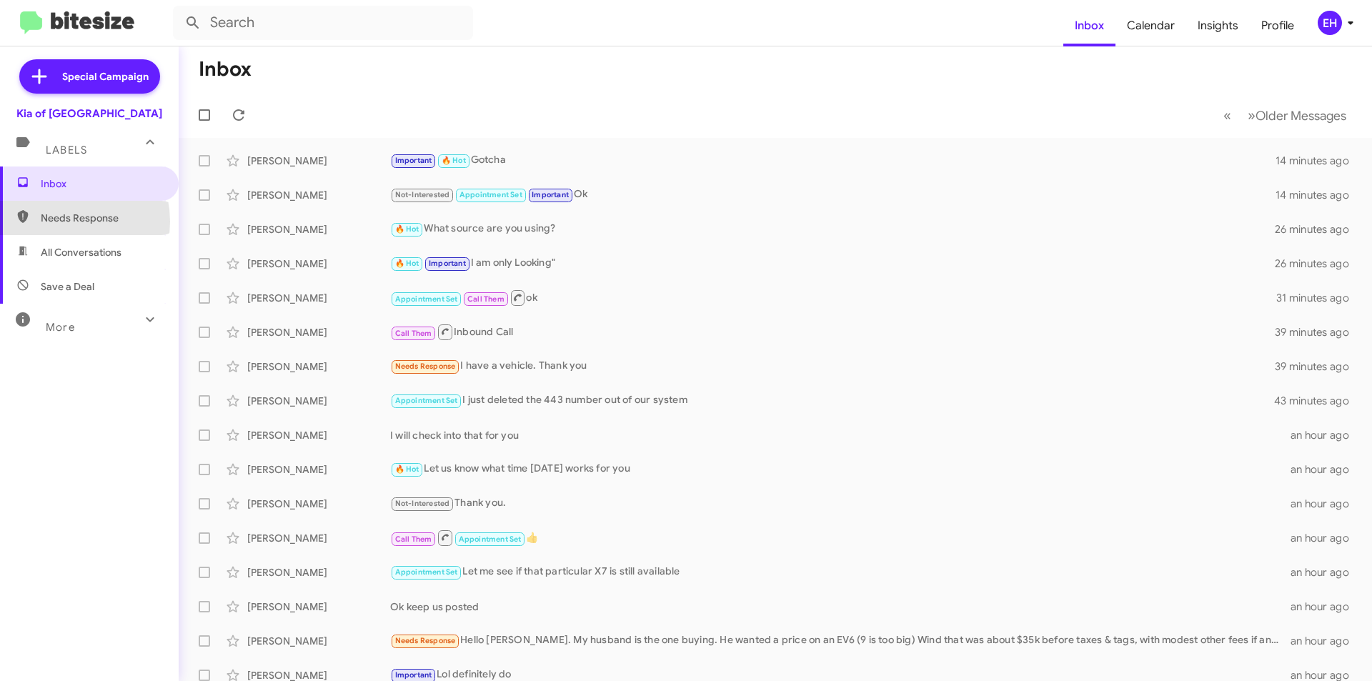
click at [58, 222] on span "Needs Response" at bounding box center [101, 218] width 121 height 14
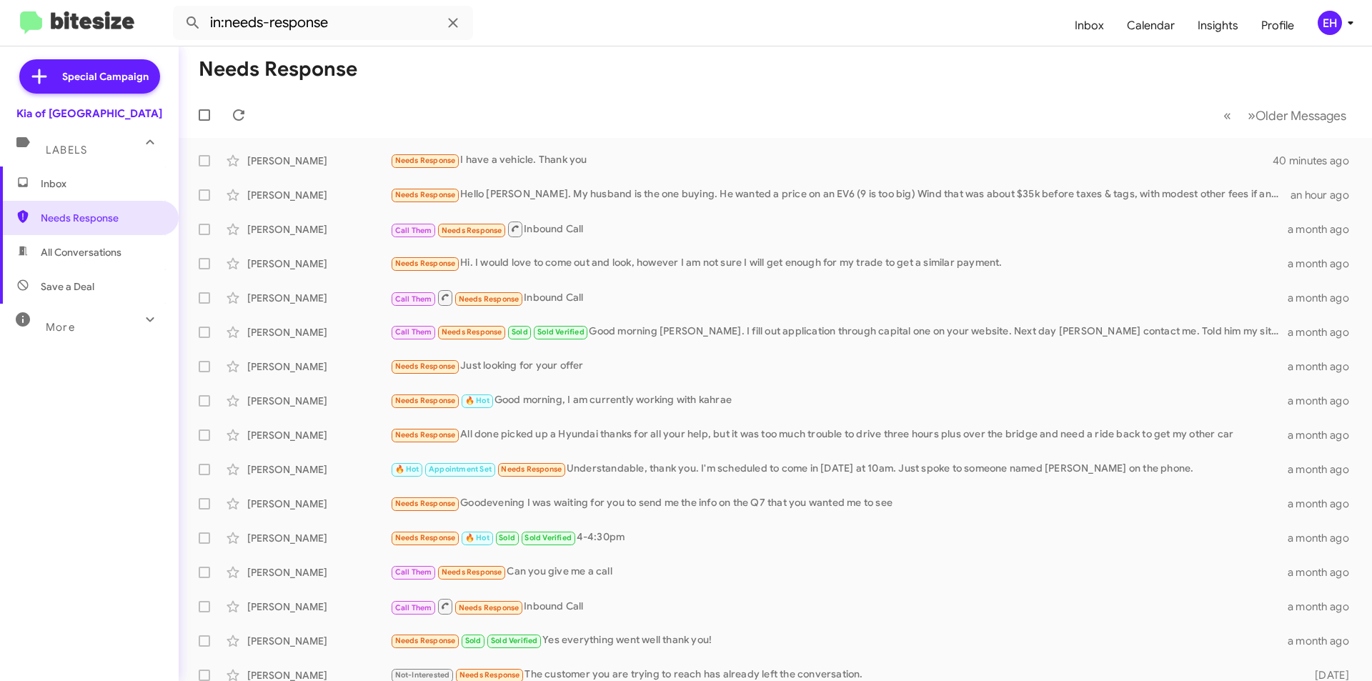
click at [66, 249] on span "All Conversations" at bounding box center [81, 252] width 81 height 14
type input "in:all-conversations"
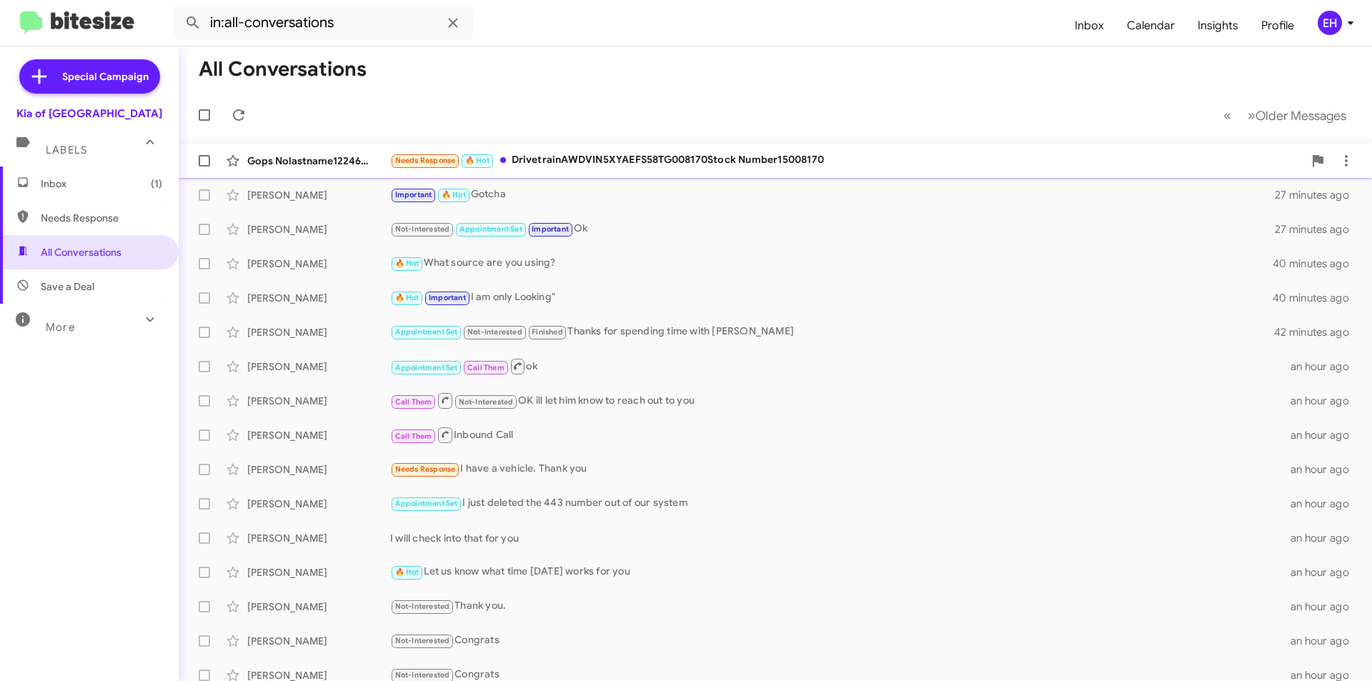
click at [631, 155] on div "Needs Response 🔥 Hot DrivetrainAWDVIN5XYAEFS58TG008170Stock Number15008170" at bounding box center [846, 160] width 913 height 16
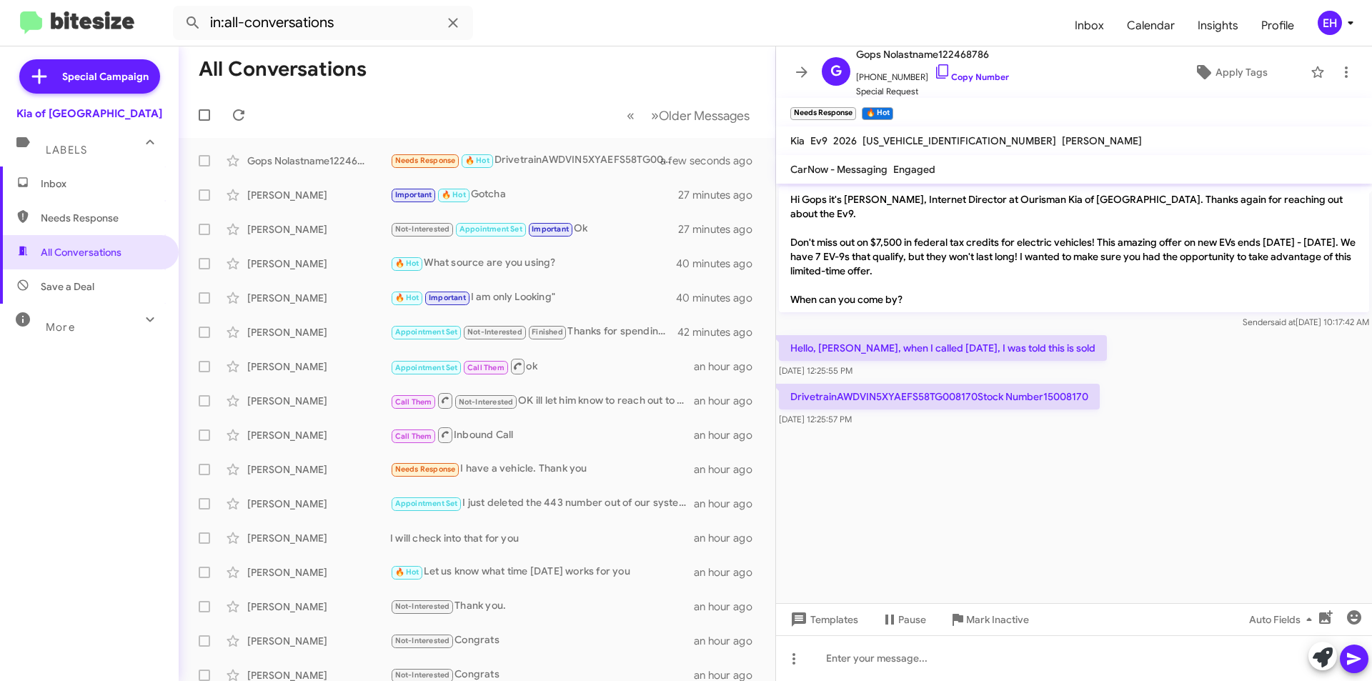
drag, startPoint x: 1088, startPoint y: 383, endPoint x: 1041, endPoint y: 382, distance: 47.2
click at [1041, 384] on p "DrivetrainAWDVIN5XYAEFS58TG008170Stock Number15008170" at bounding box center [939, 397] width 321 height 26
click at [918, 657] on div at bounding box center [1074, 658] width 596 height 46
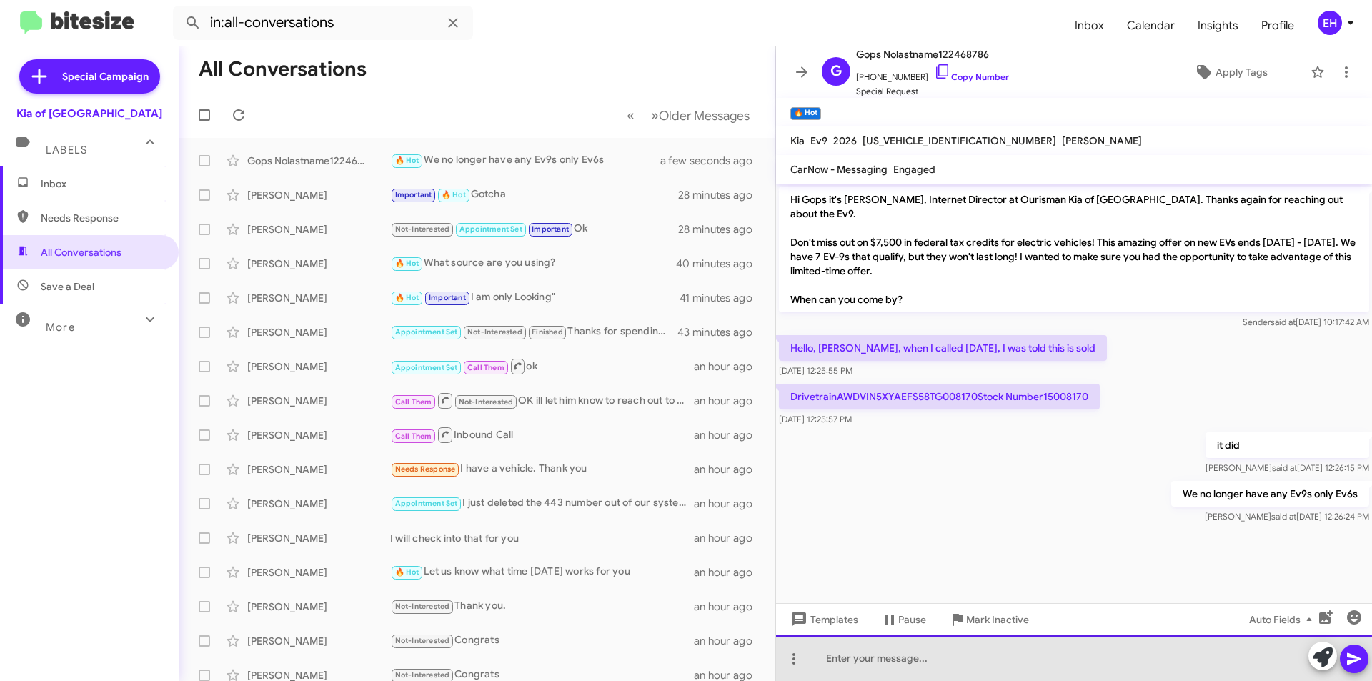
click at [1003, 662] on div at bounding box center [1074, 658] width 596 height 46
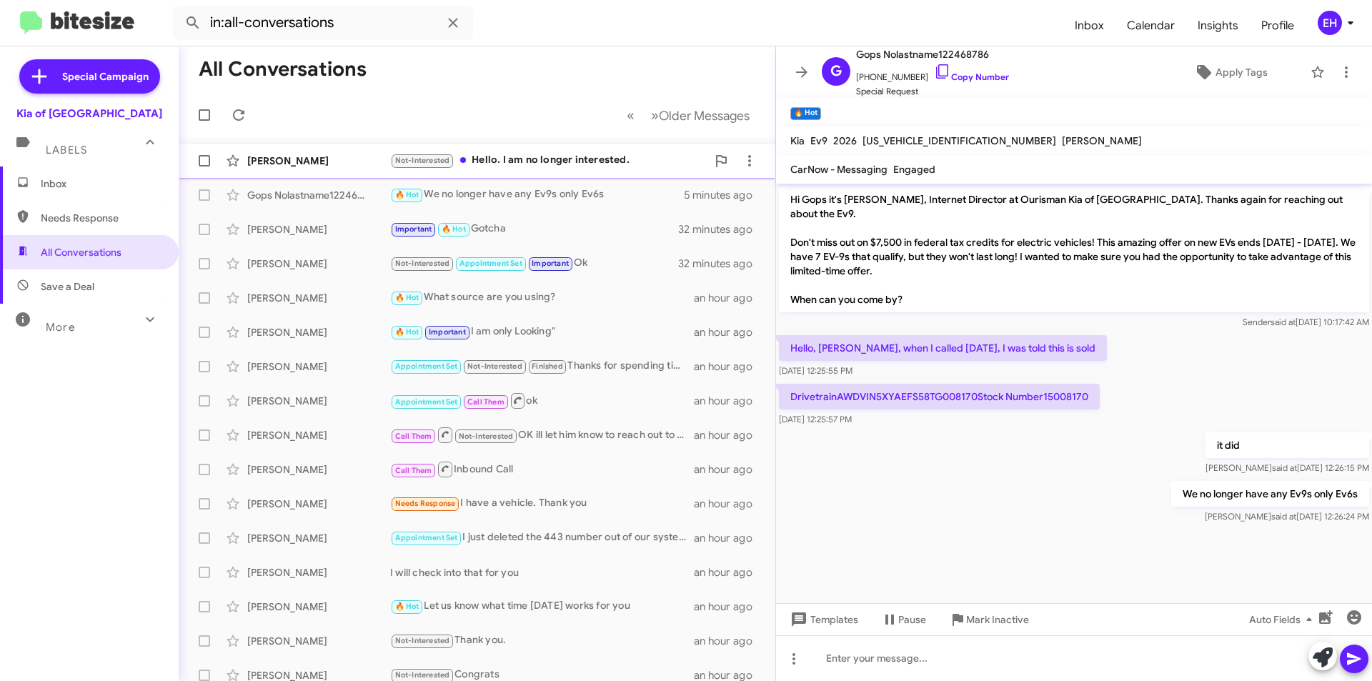
click at [555, 162] on div "Not-Interested Hello. I am no longer interested." at bounding box center [548, 160] width 317 height 16
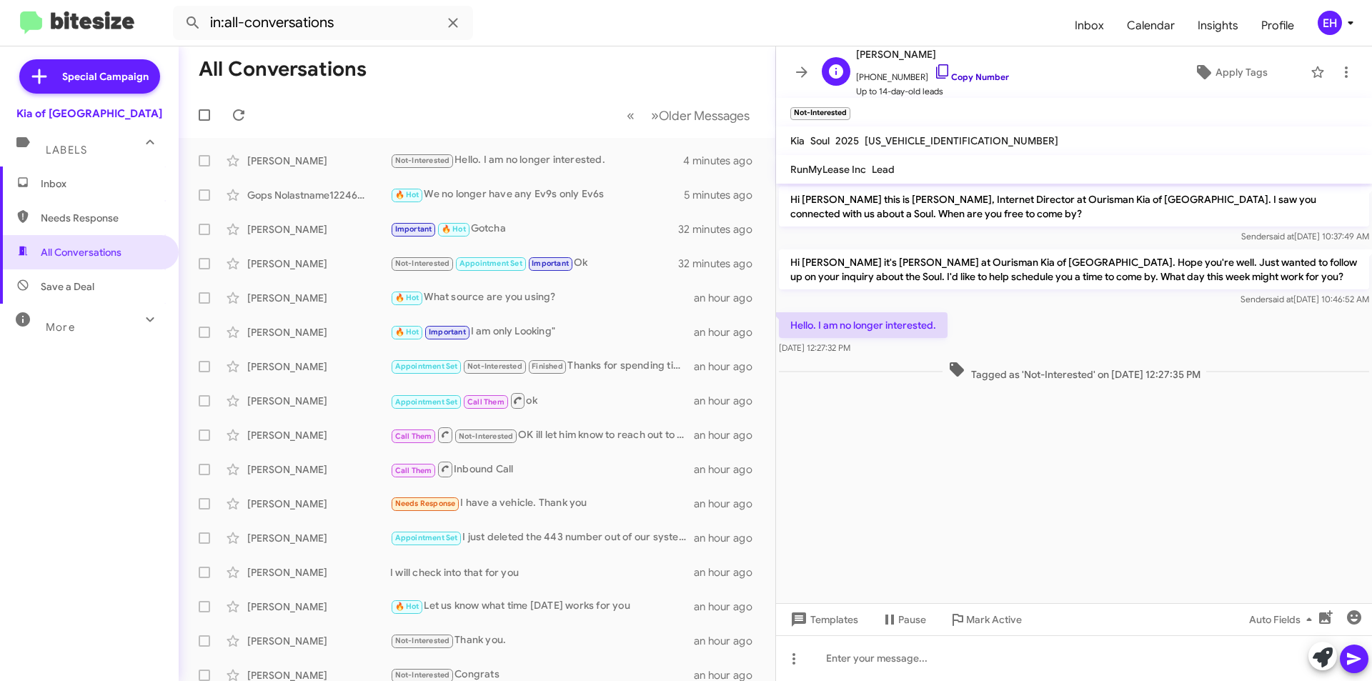
click at [973, 79] on link "Copy Number" at bounding box center [971, 76] width 75 height 11
click at [984, 674] on div at bounding box center [1074, 658] width 596 height 46
click at [452, 91] on mat-toolbar-row "All Conversations" at bounding box center [477, 69] width 597 height 46
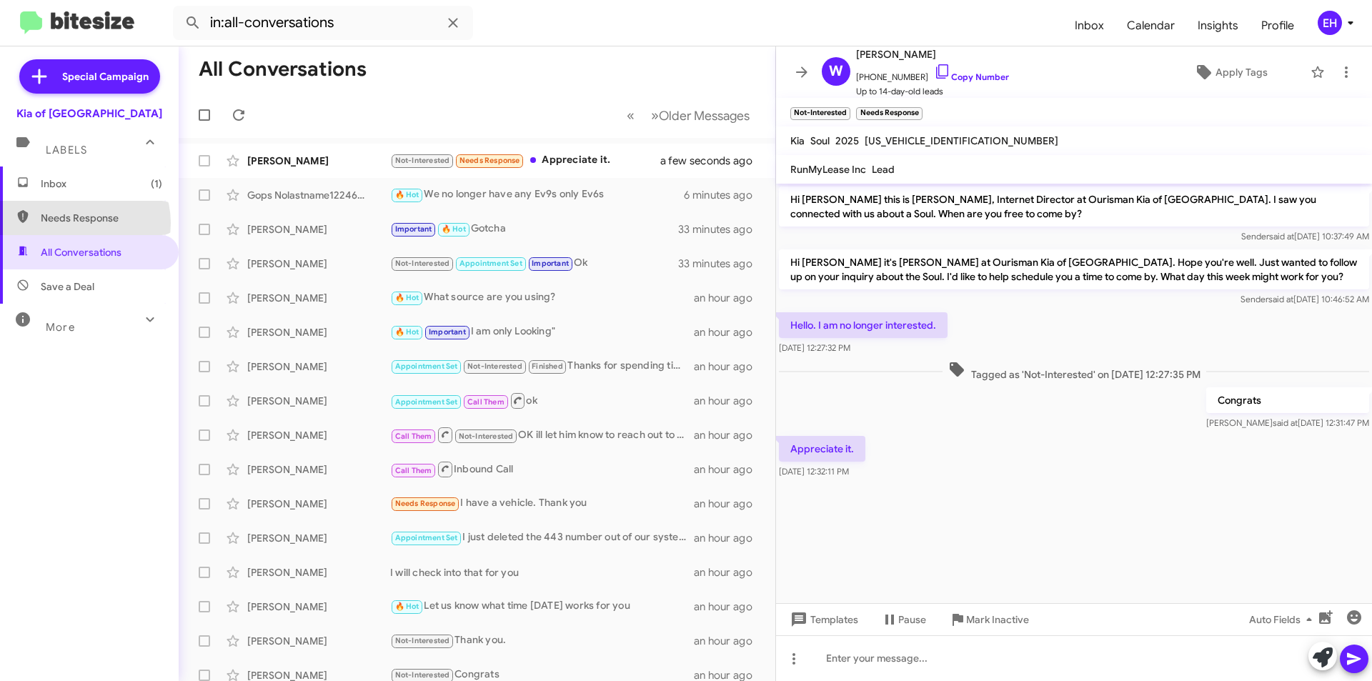
click at [79, 223] on span "Needs Response" at bounding box center [101, 218] width 121 height 14
type input "in:needs-response"
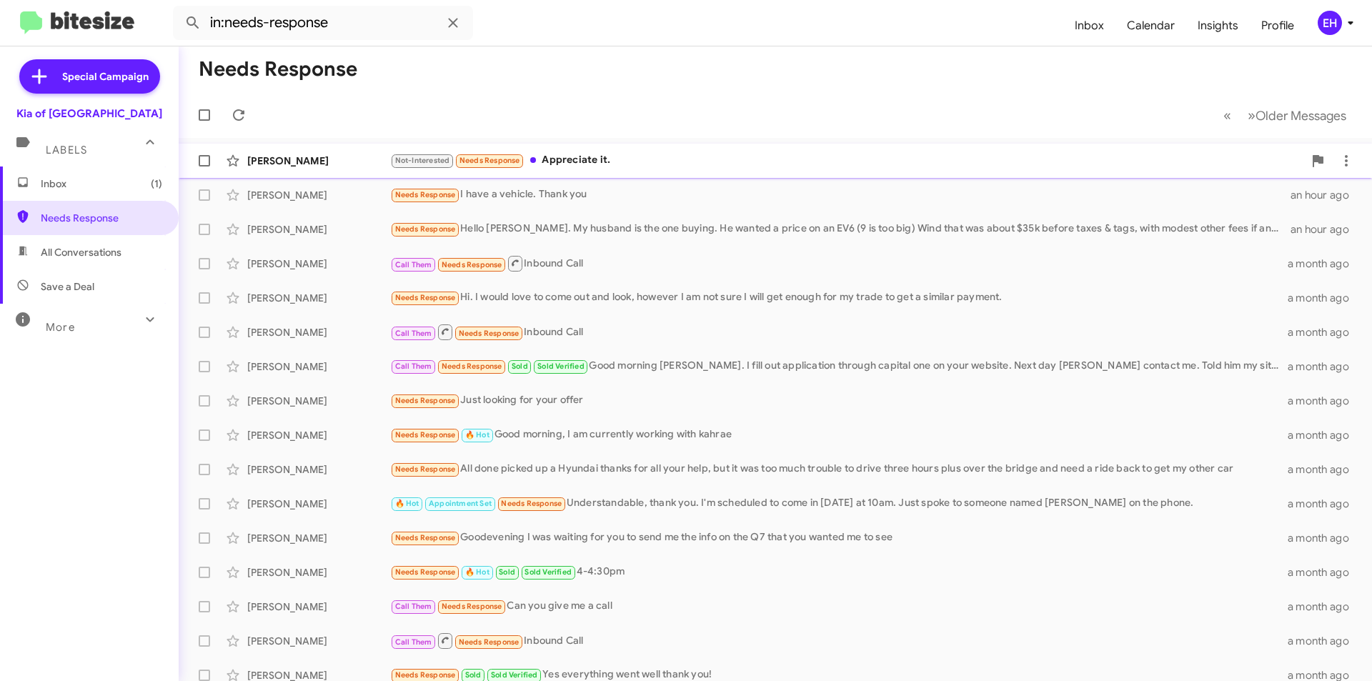
click at [577, 159] on div "Not-Interested Needs Response Appreciate it." at bounding box center [846, 160] width 913 height 16
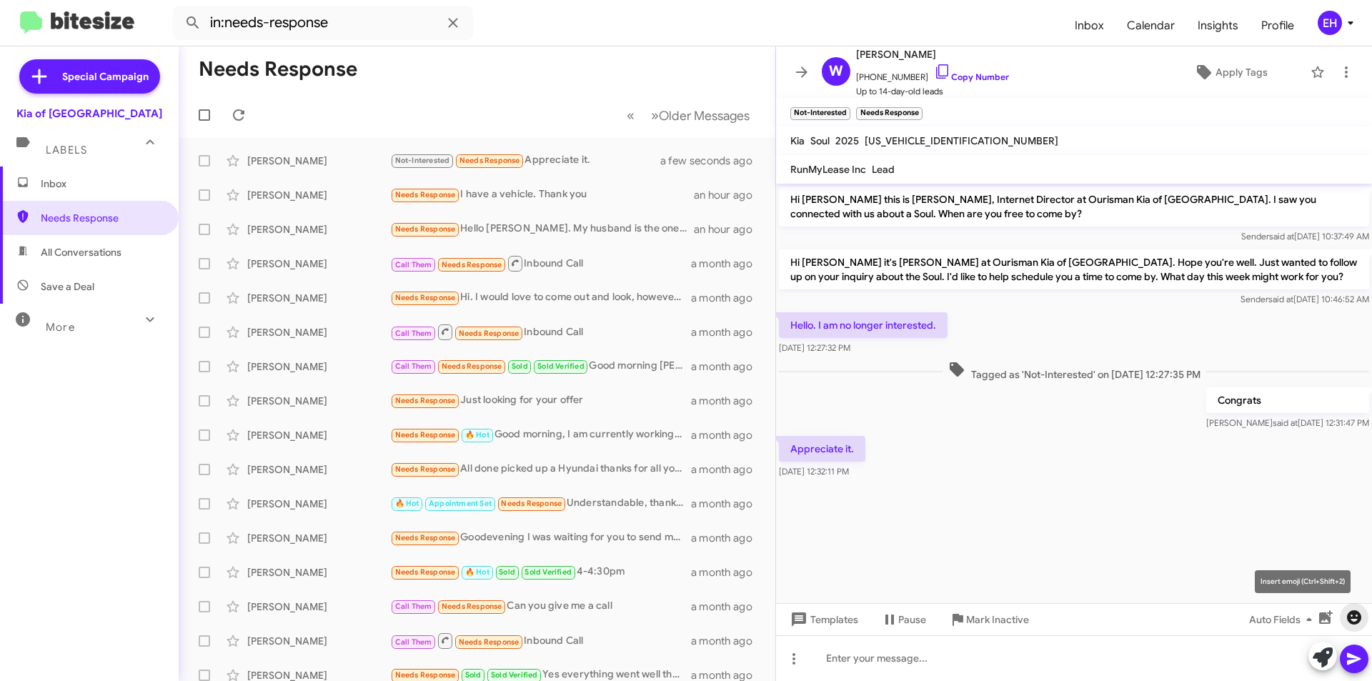
click at [1343, 616] on span "button" at bounding box center [1354, 617] width 29 height 17
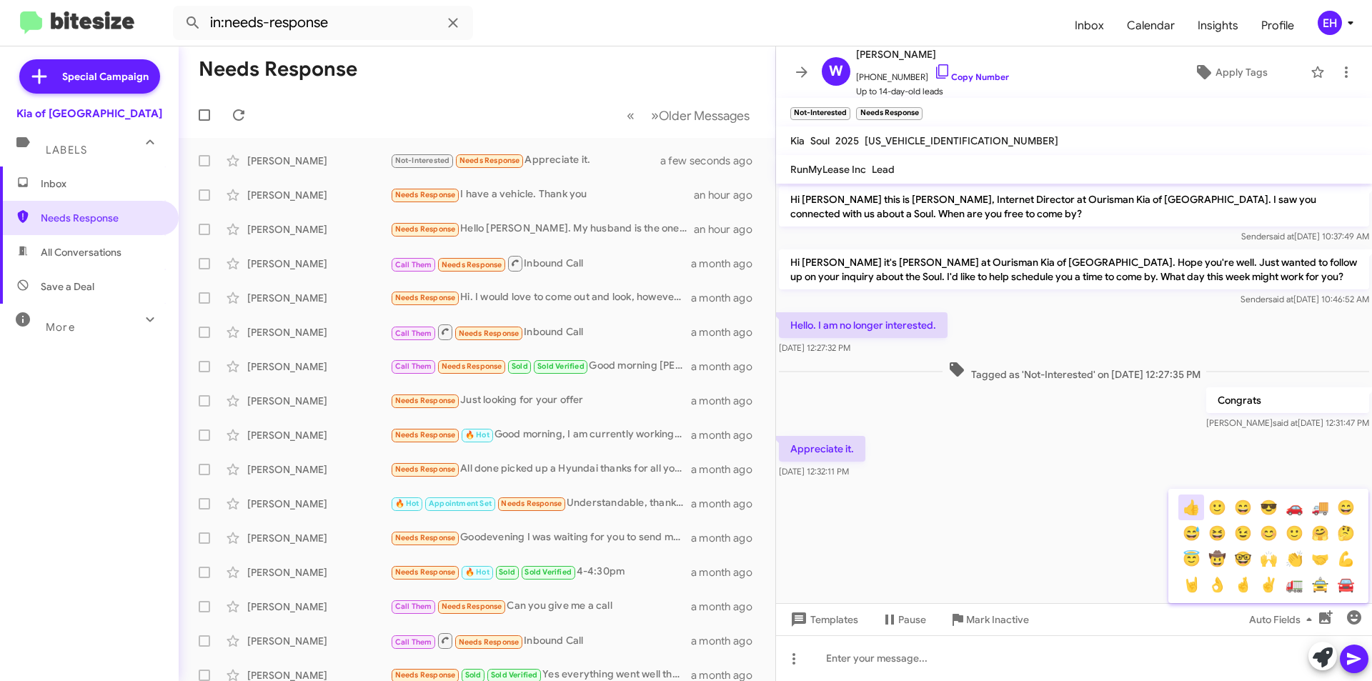
click at [1193, 513] on button "👍" at bounding box center [1191, 508] width 26 height 26
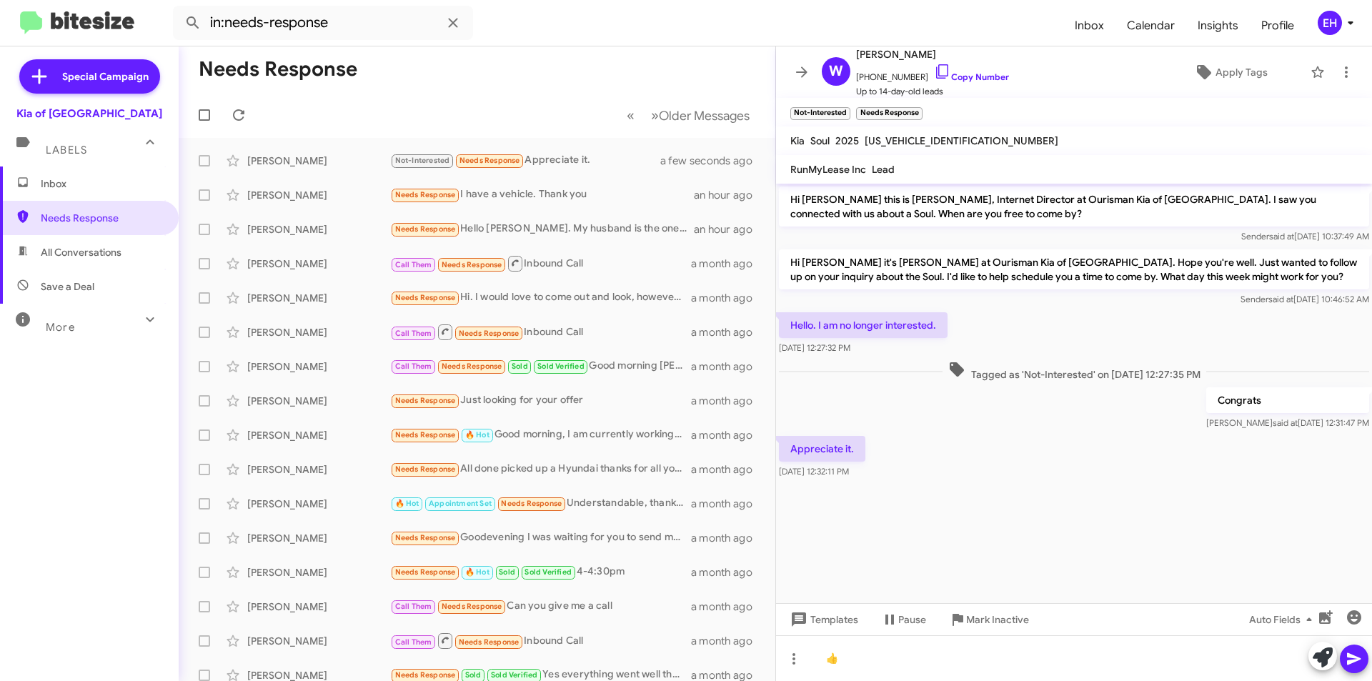
click at [1352, 660] on icon at bounding box center [1354, 658] width 17 height 17
click at [567, 166] on div "Not-Interested Needs Response Appreciate it." at bounding box center [548, 160] width 317 height 16
click at [1338, 72] on icon at bounding box center [1346, 72] width 17 height 17
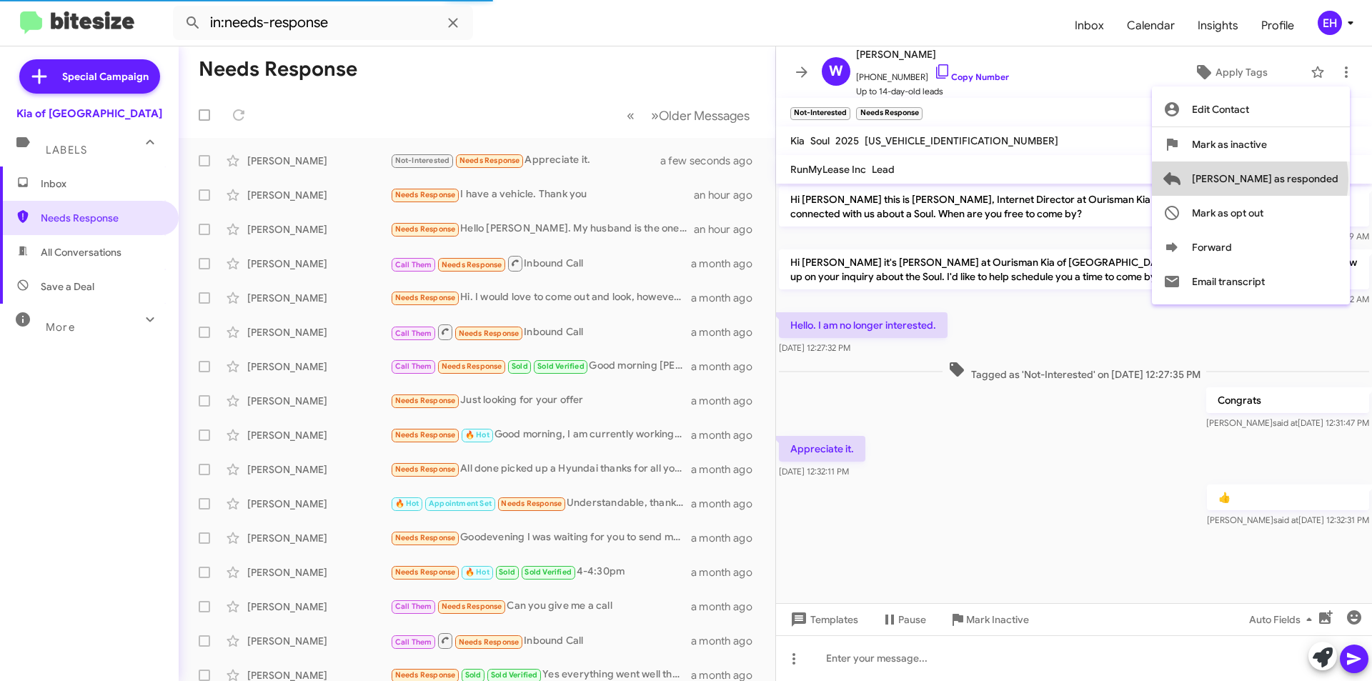
click at [1307, 179] on span "[PERSON_NAME] as responded" at bounding box center [1265, 179] width 147 height 34
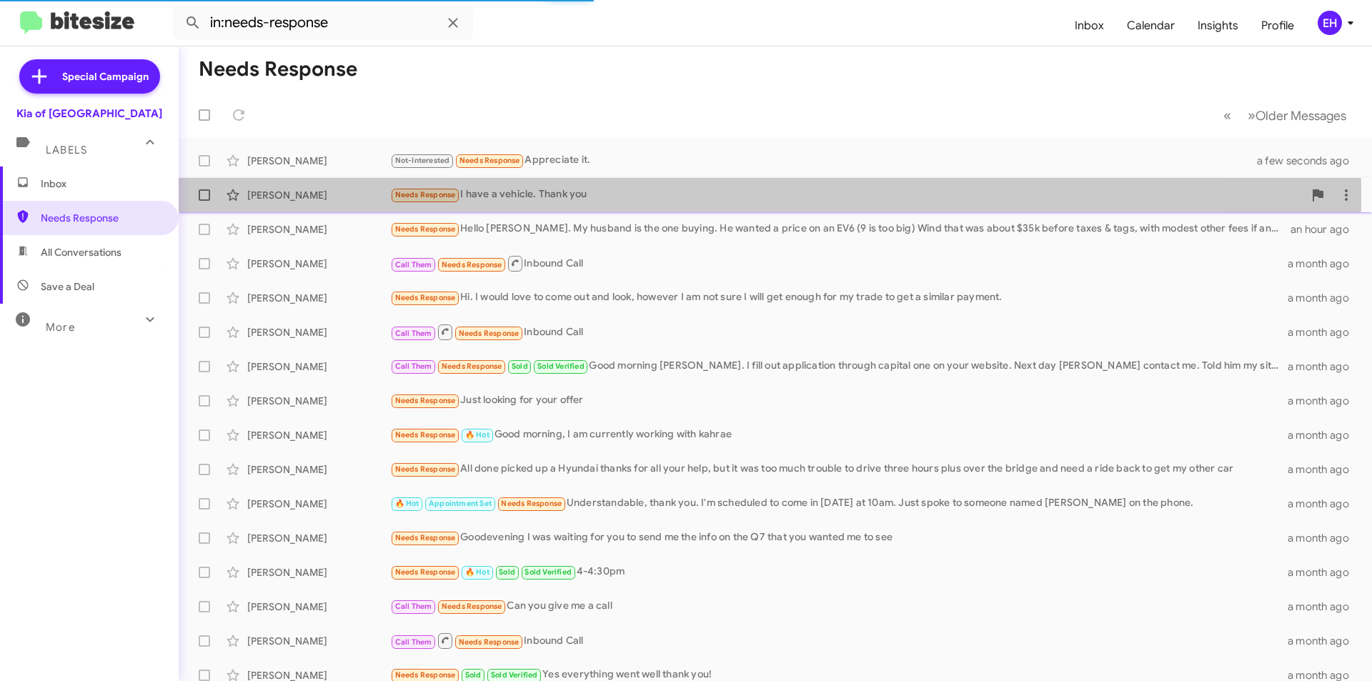
click at [565, 196] on div "Needs Response I have a vehicle. Thank you" at bounding box center [846, 195] width 913 height 16
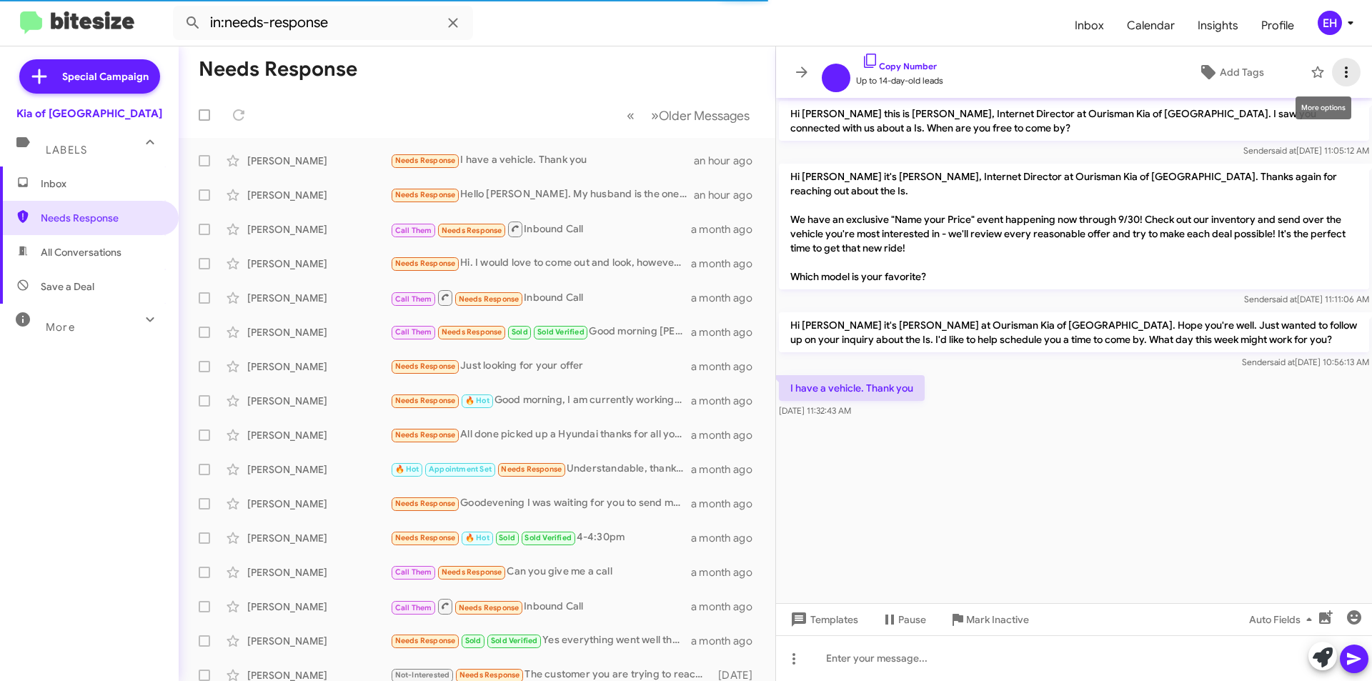
click at [1346, 74] on icon at bounding box center [1346, 72] width 17 height 17
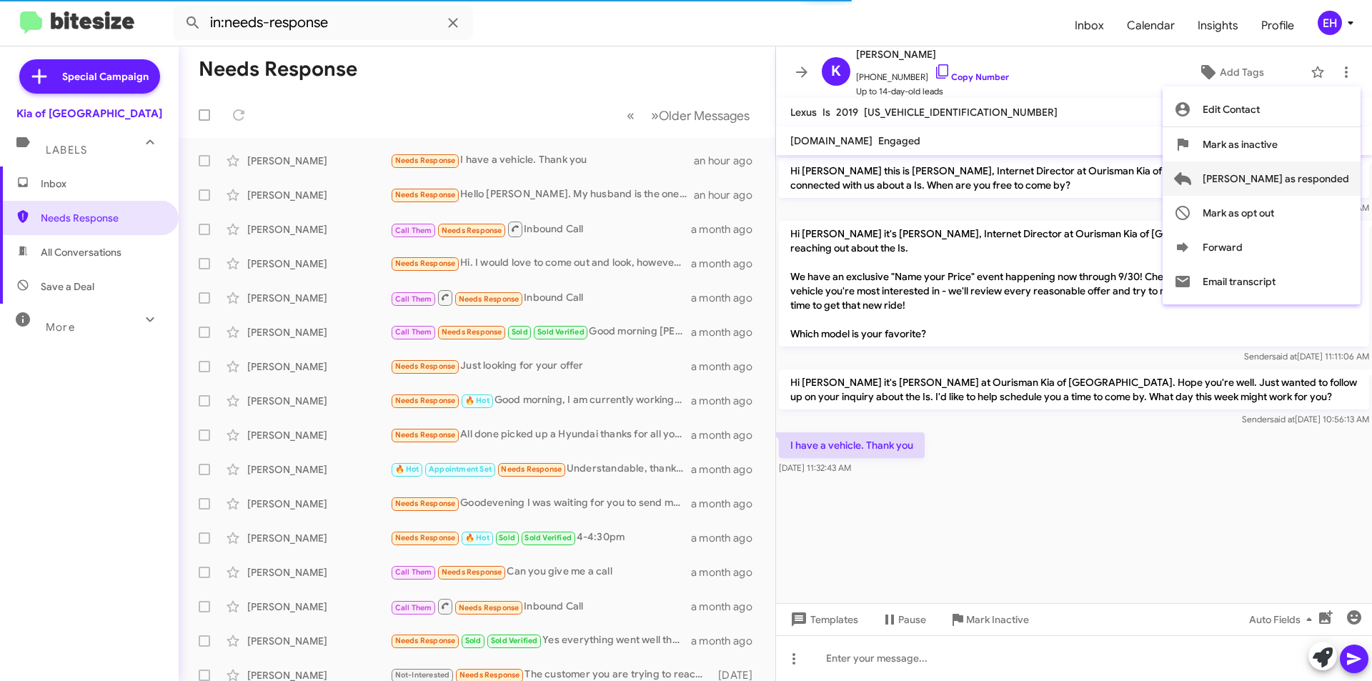
click at [1324, 177] on span "[PERSON_NAME] as responded" at bounding box center [1276, 179] width 147 height 34
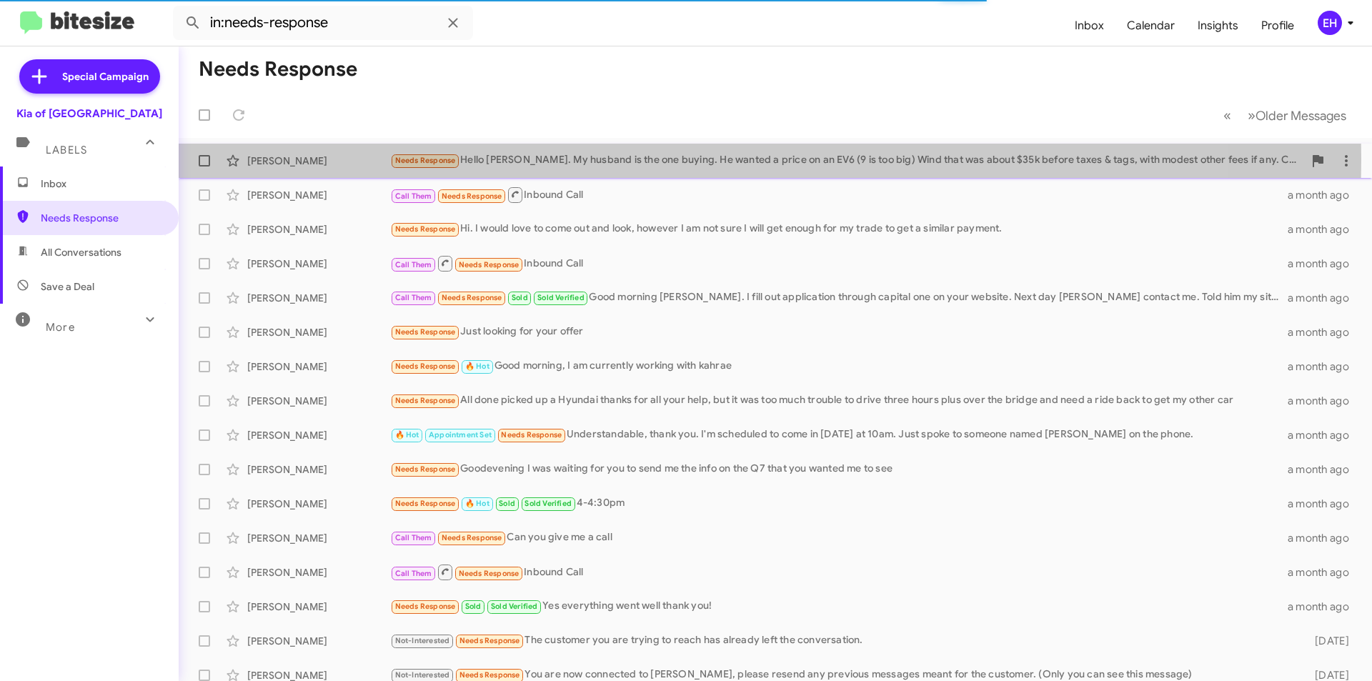
click at [568, 159] on div "Needs Response Hello [PERSON_NAME]. My husband is the one buying. He wanted a p…" at bounding box center [846, 160] width 913 height 16
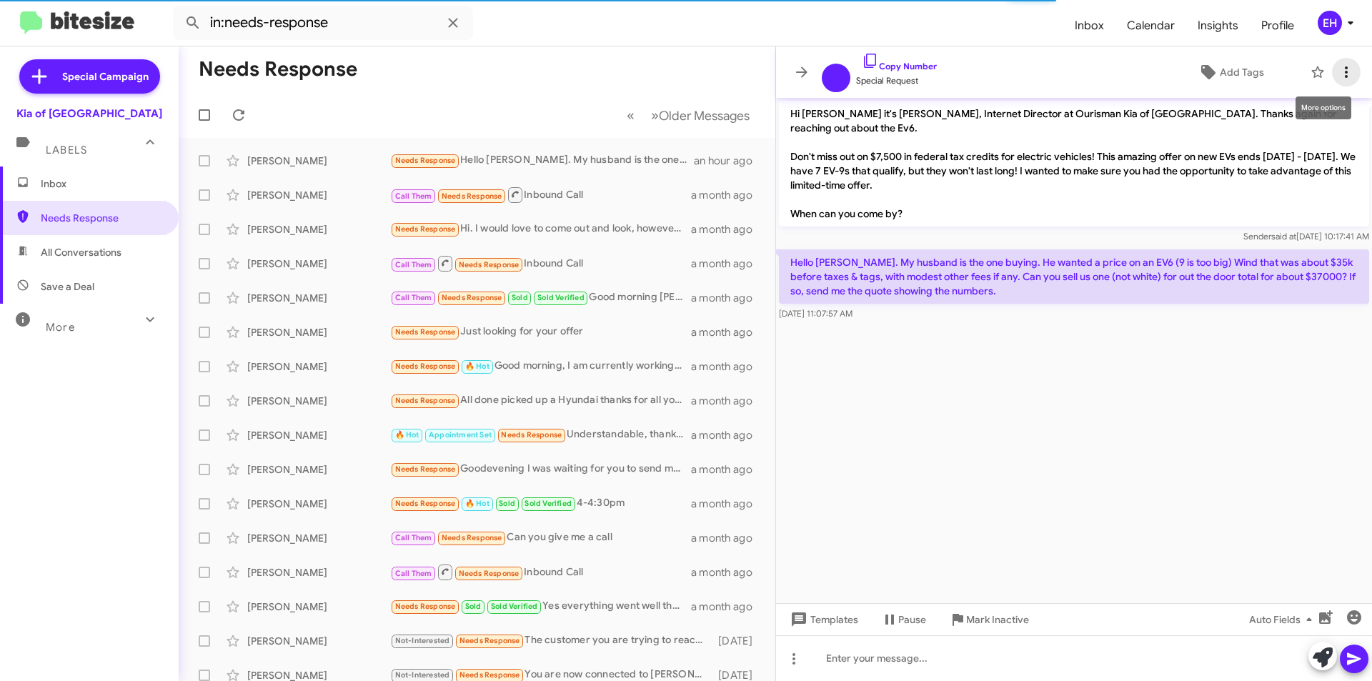
click at [1344, 70] on icon at bounding box center [1346, 72] width 17 height 17
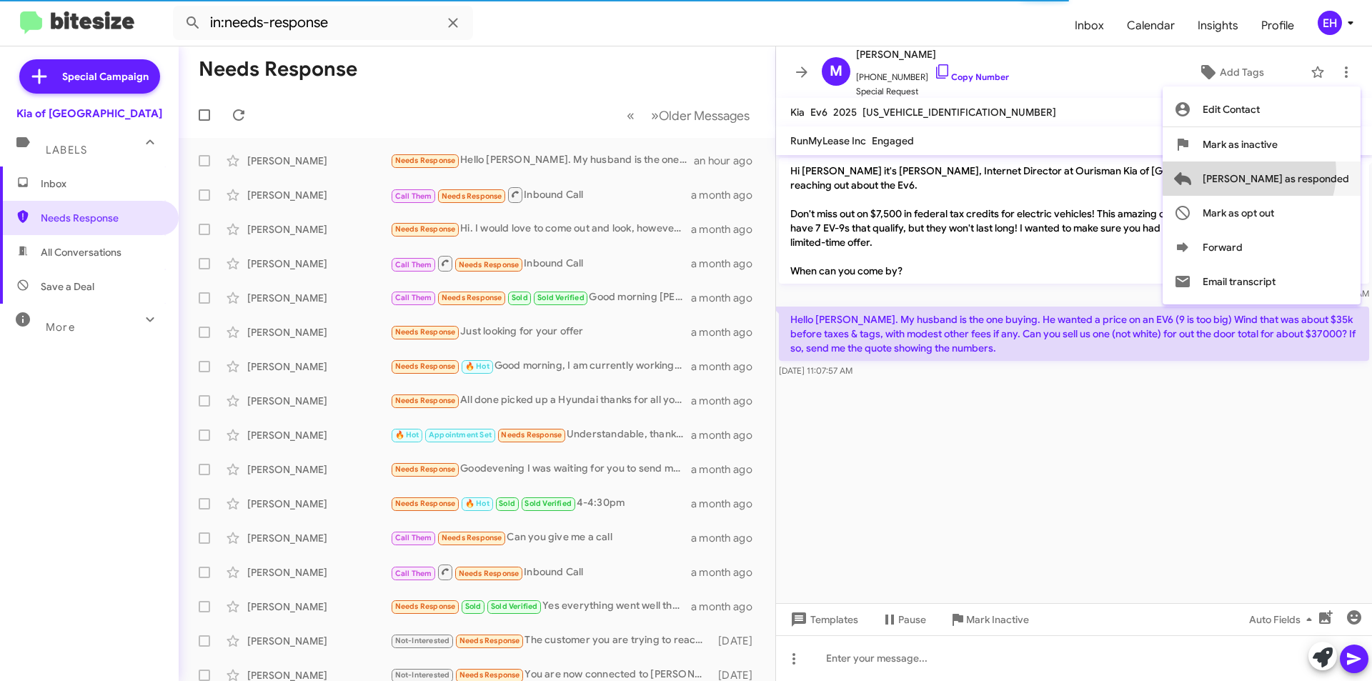
click at [1306, 172] on span "[PERSON_NAME] as responded" at bounding box center [1276, 179] width 147 height 34
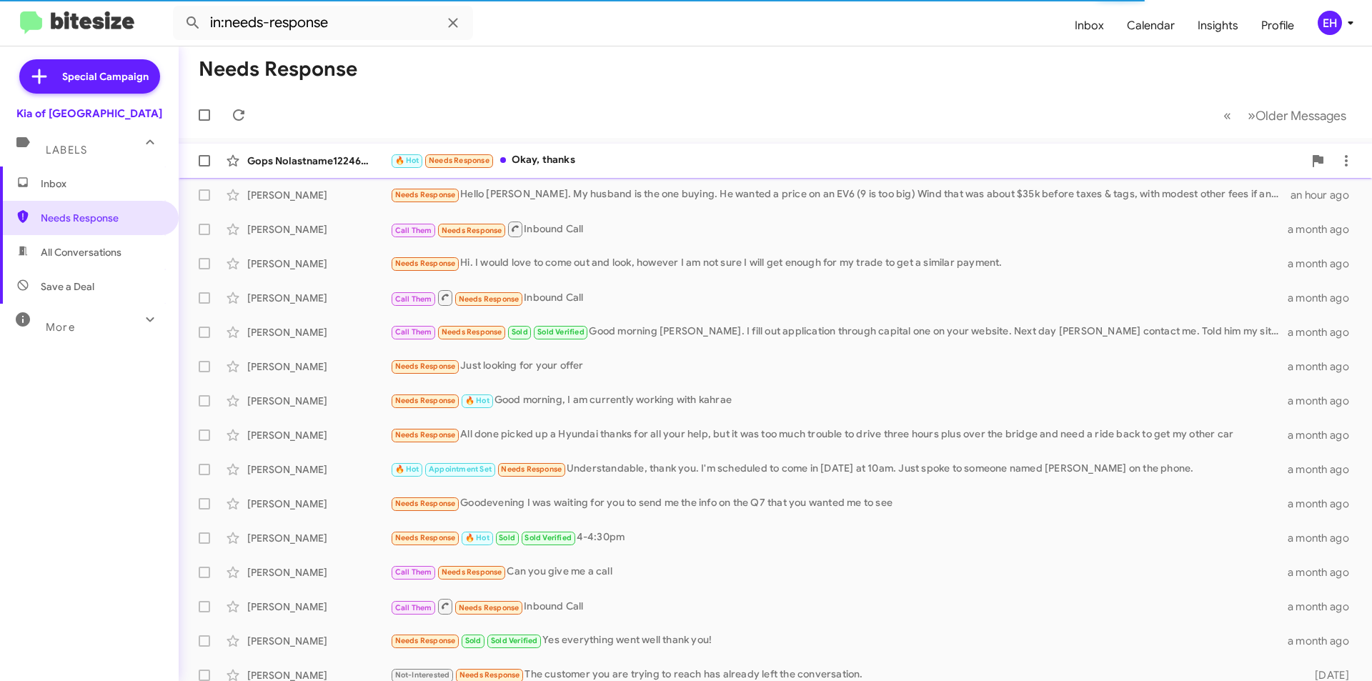
click at [557, 154] on div "🔥 Hot Needs Response Okay, thanks" at bounding box center [846, 160] width 913 height 16
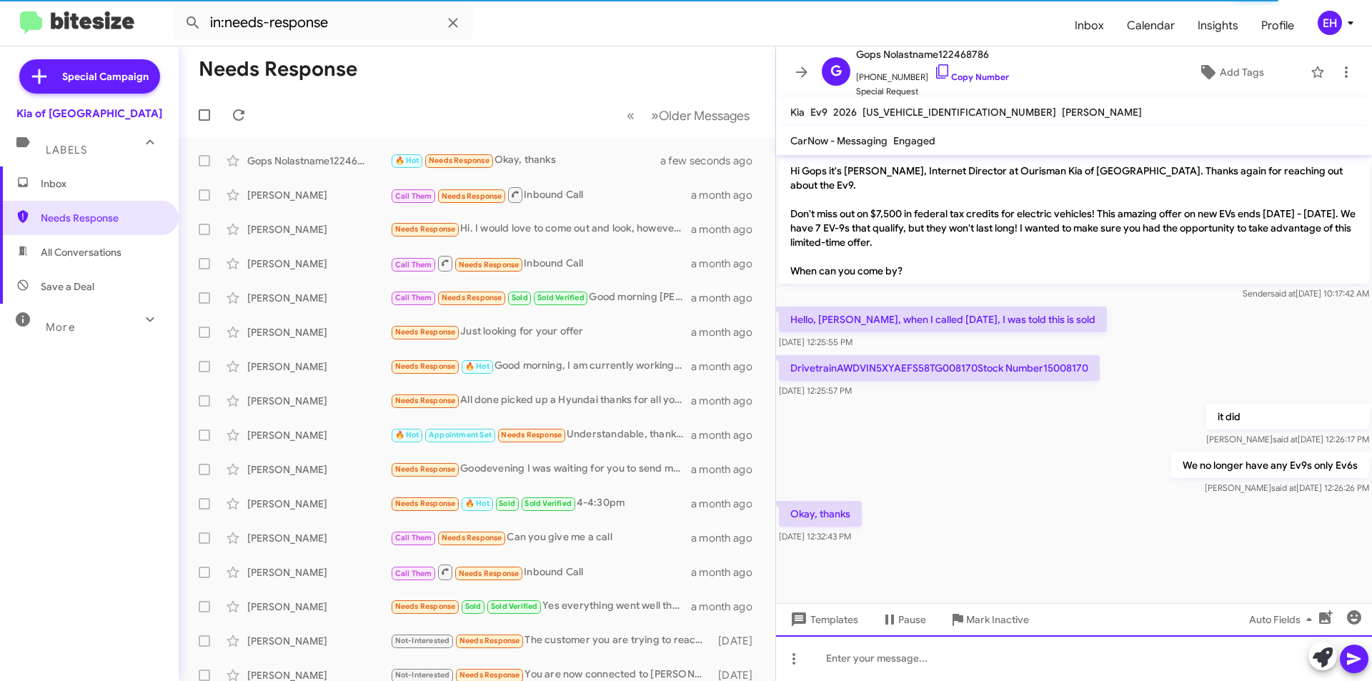
click at [968, 652] on div at bounding box center [1074, 658] width 596 height 46
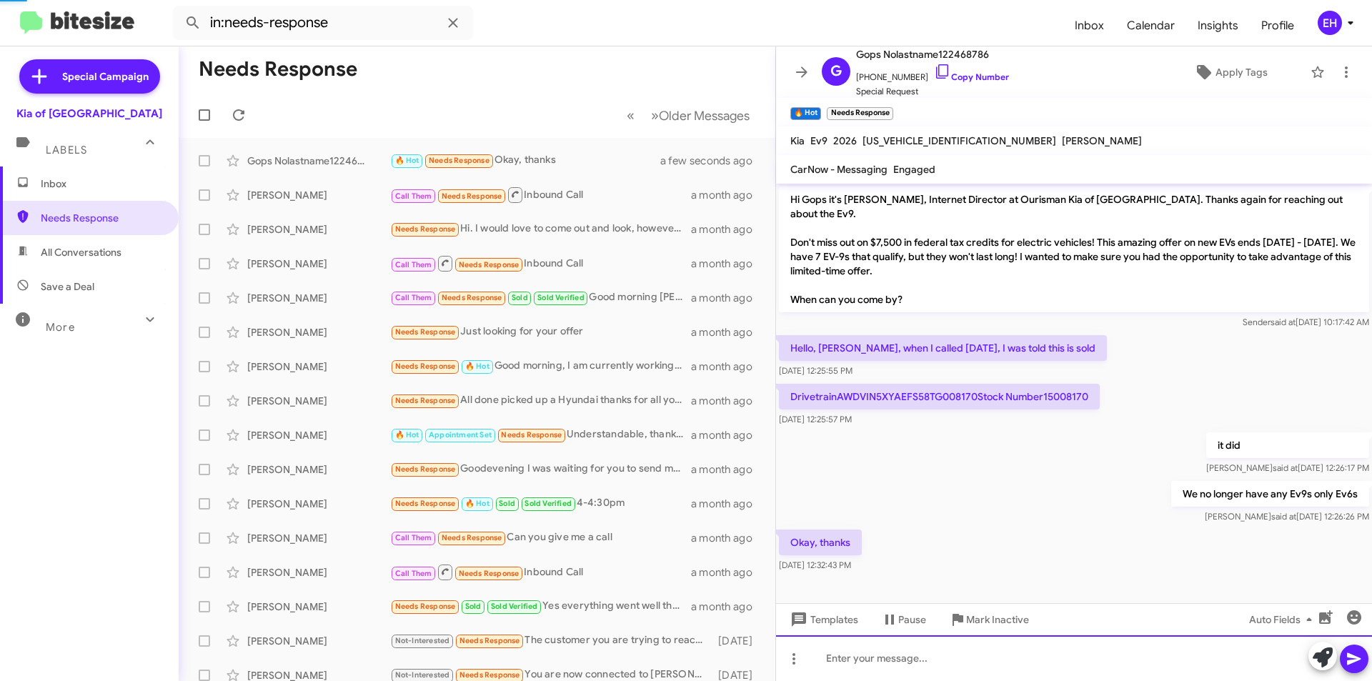
scroll to position [31, 0]
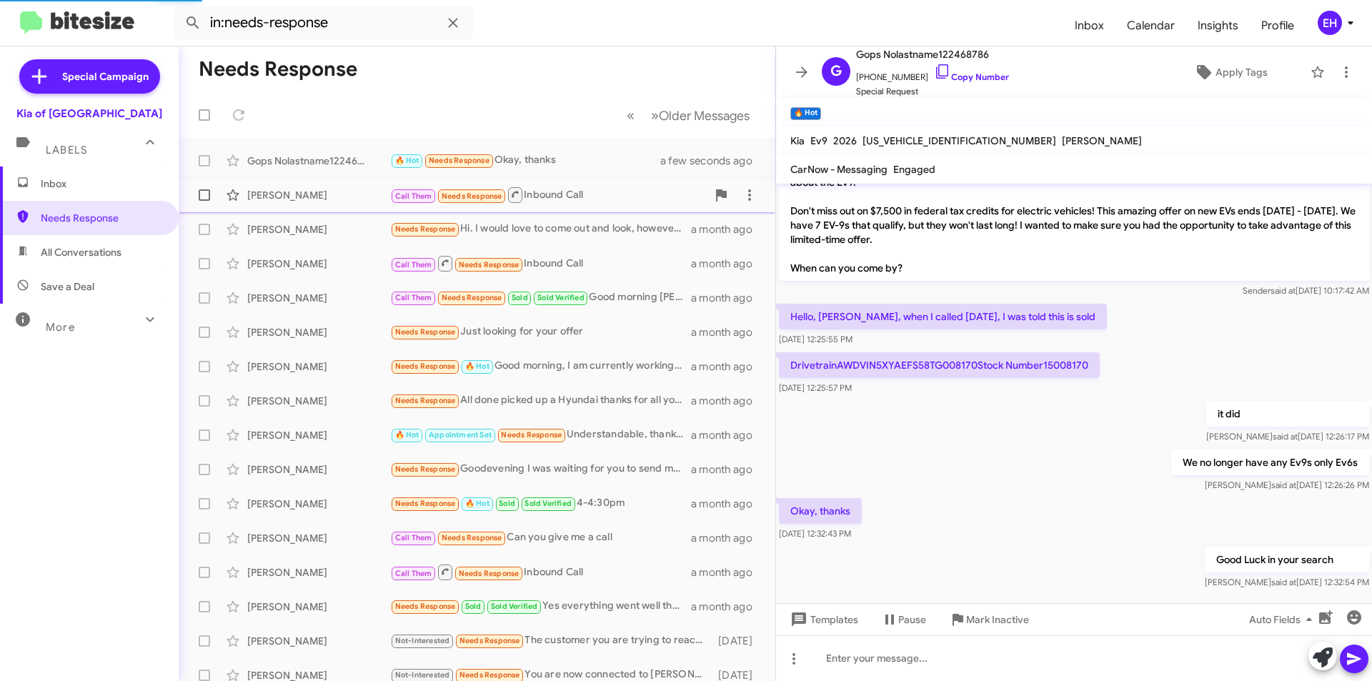
click at [563, 194] on div "Call Them Needs Response Inbound Call" at bounding box center [548, 195] width 317 height 18
click at [1341, 71] on icon at bounding box center [1346, 72] width 17 height 17
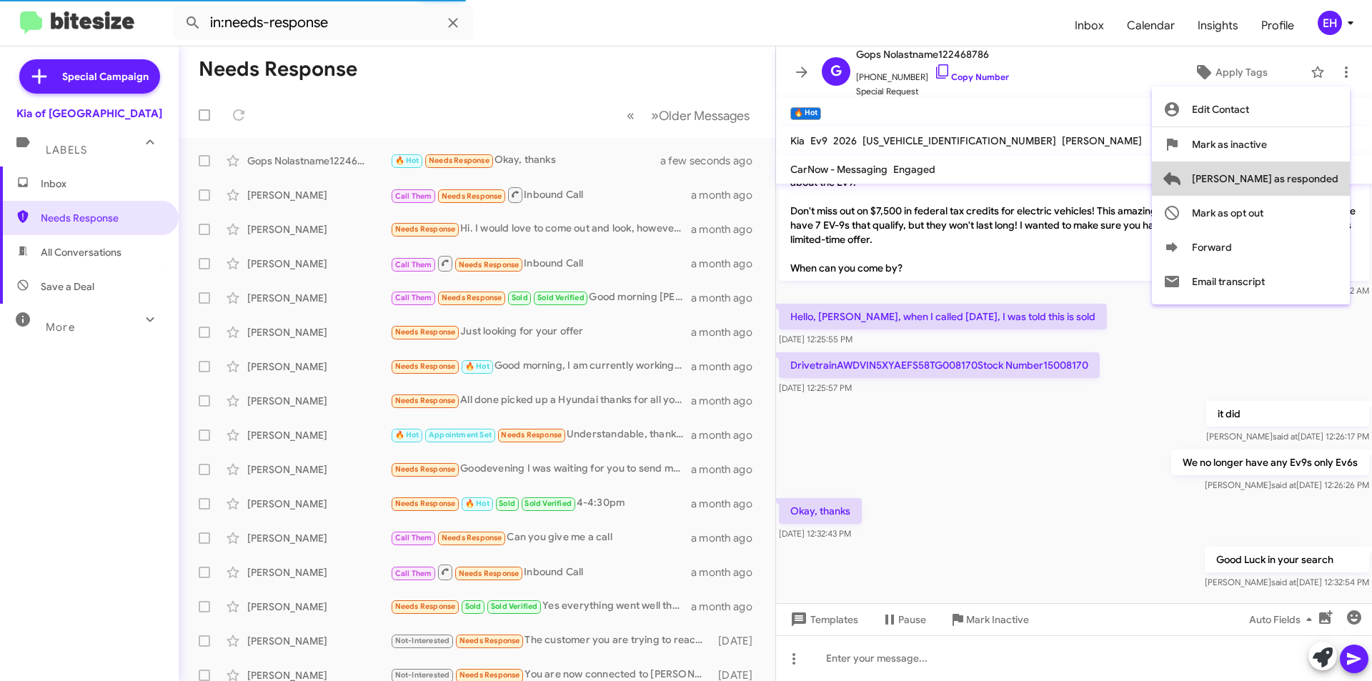
click at [1314, 173] on span "[PERSON_NAME] as responded" at bounding box center [1265, 179] width 147 height 34
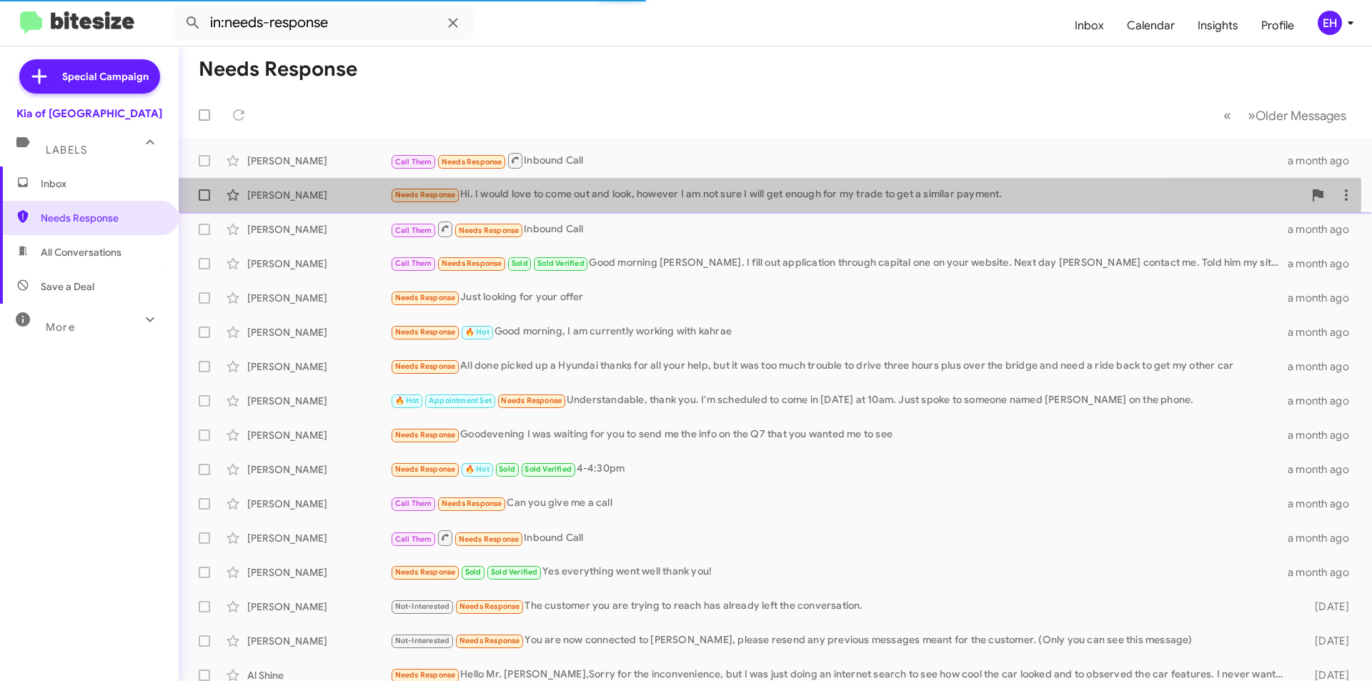
click at [627, 193] on div "Needs Response Hi. I would love to come out and look, however I am not sure I w…" at bounding box center [846, 195] width 913 height 16
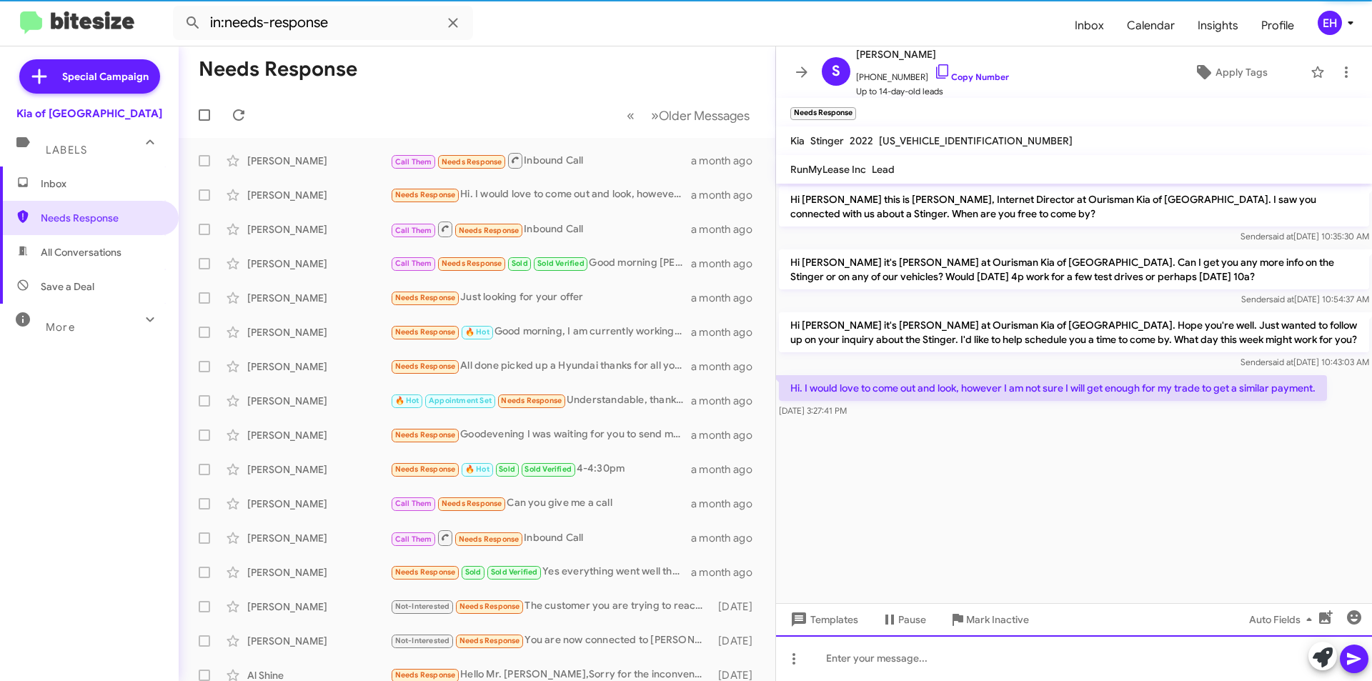
click at [1061, 667] on div at bounding box center [1074, 658] width 596 height 46
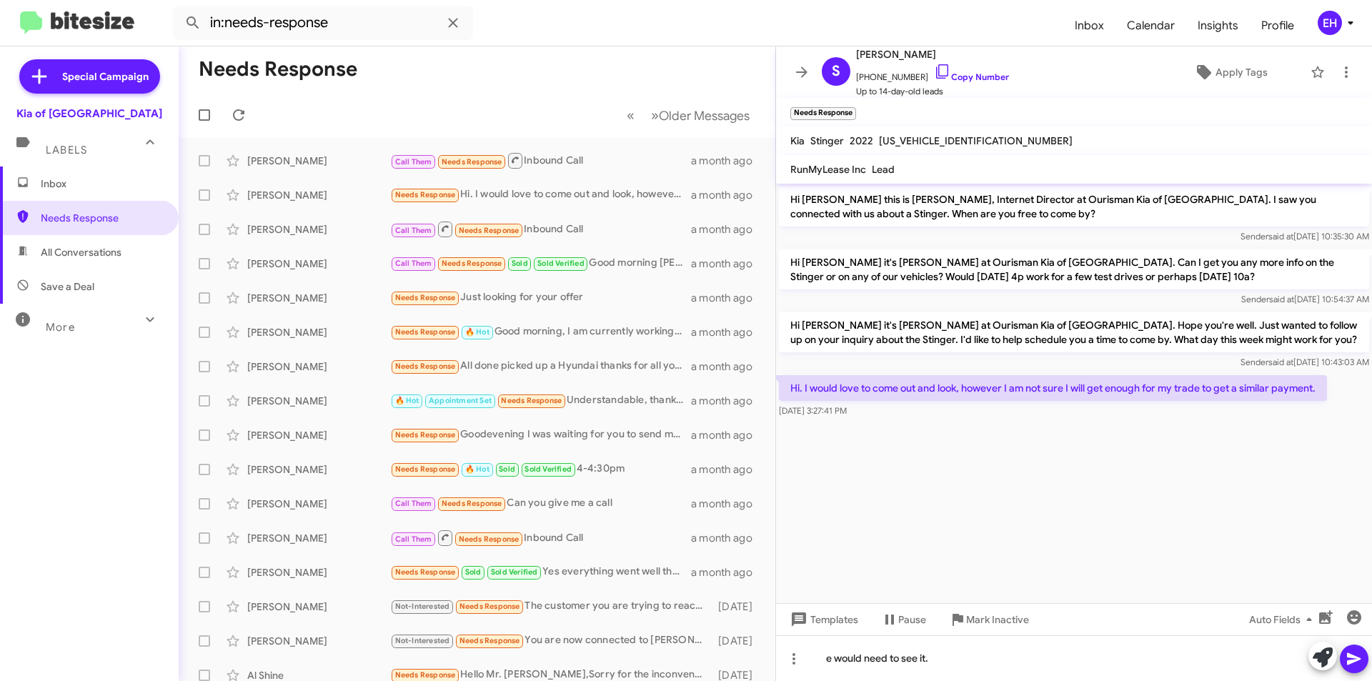
click at [1353, 663] on icon at bounding box center [1354, 658] width 17 height 17
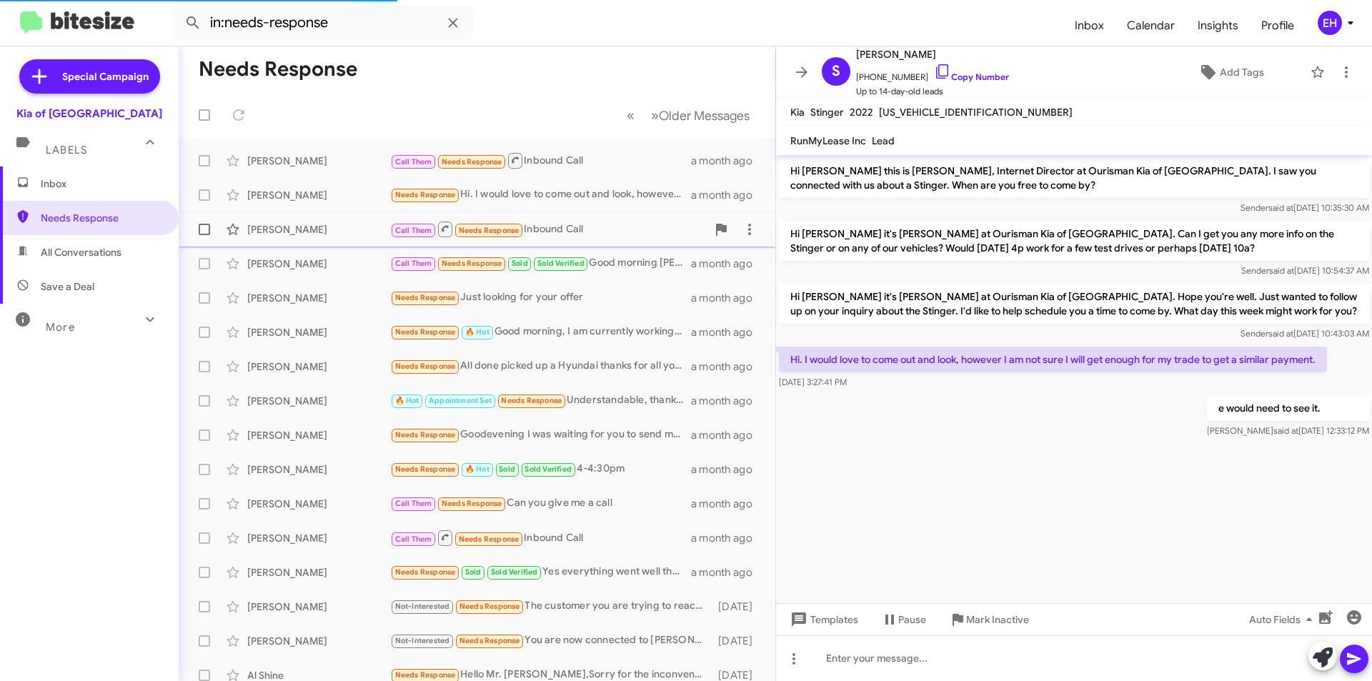
click at [578, 237] on div "Call Them Needs Response Inbound Call" at bounding box center [548, 229] width 317 height 18
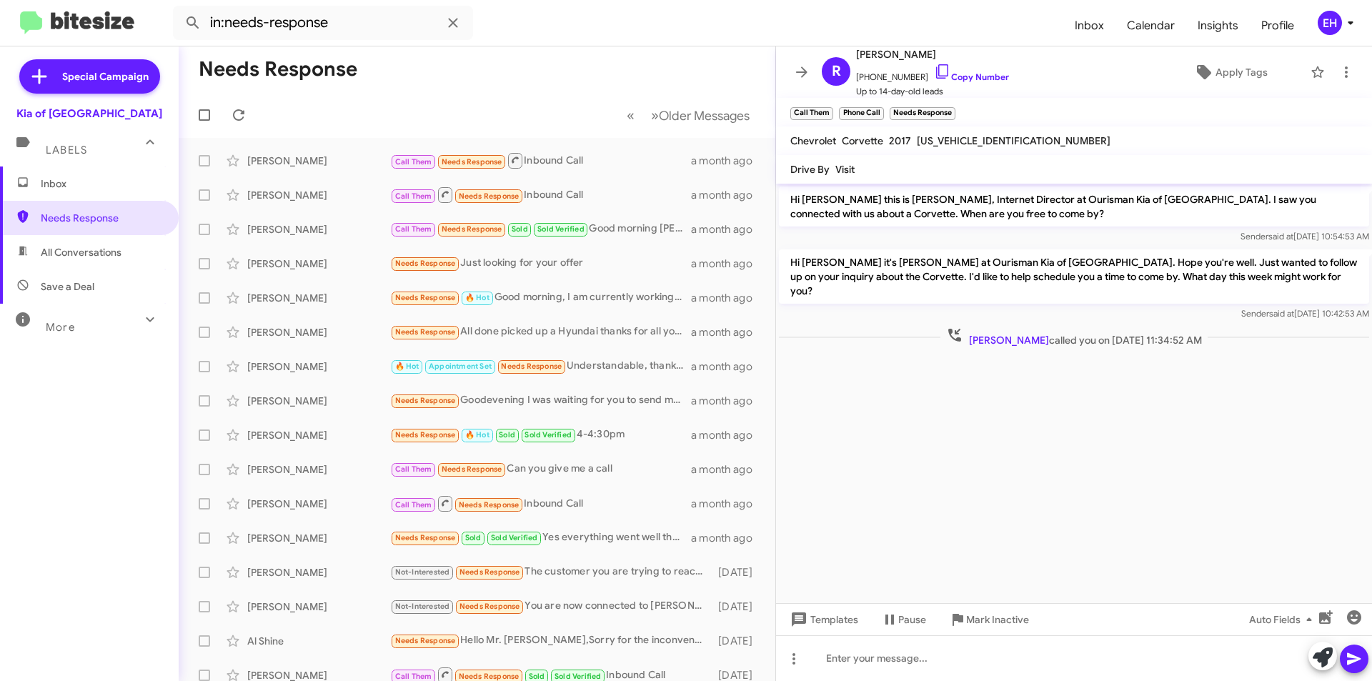
click at [49, 181] on span "Inbox" at bounding box center [101, 184] width 121 height 14
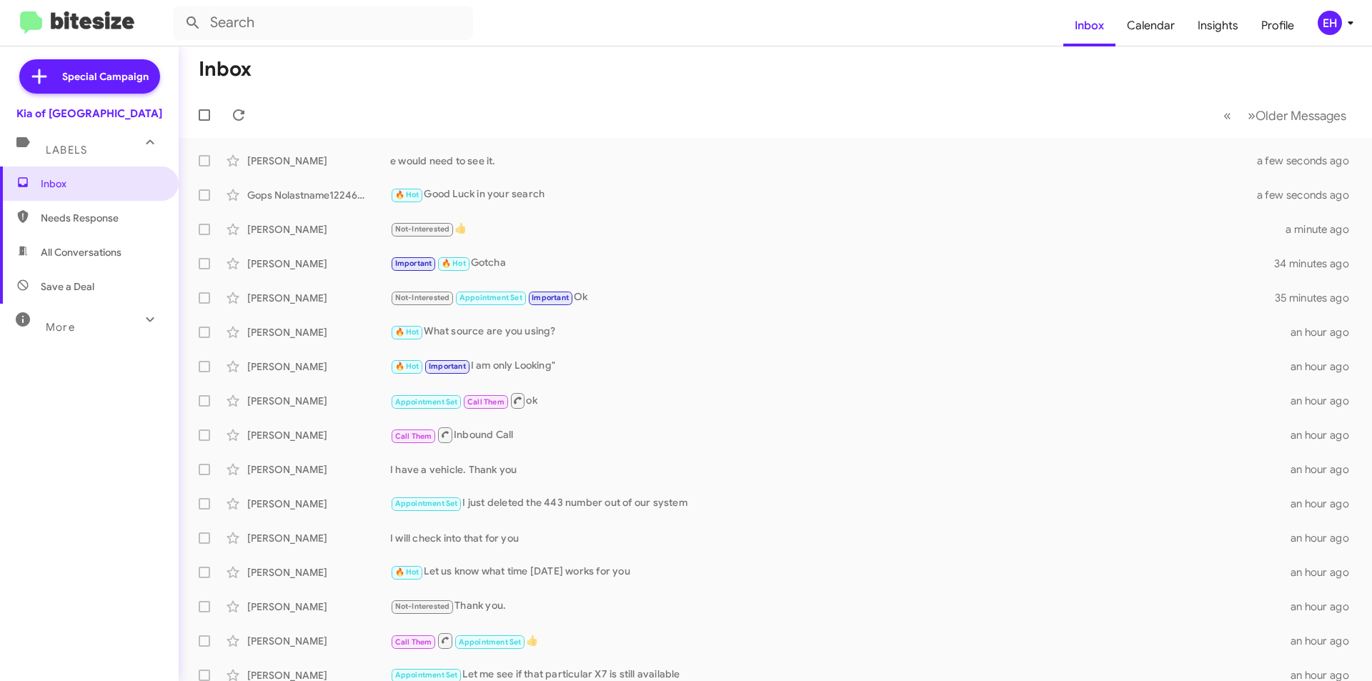
click at [120, 262] on span "All Conversations" at bounding box center [89, 252] width 179 height 34
type input "in:all-conversations"
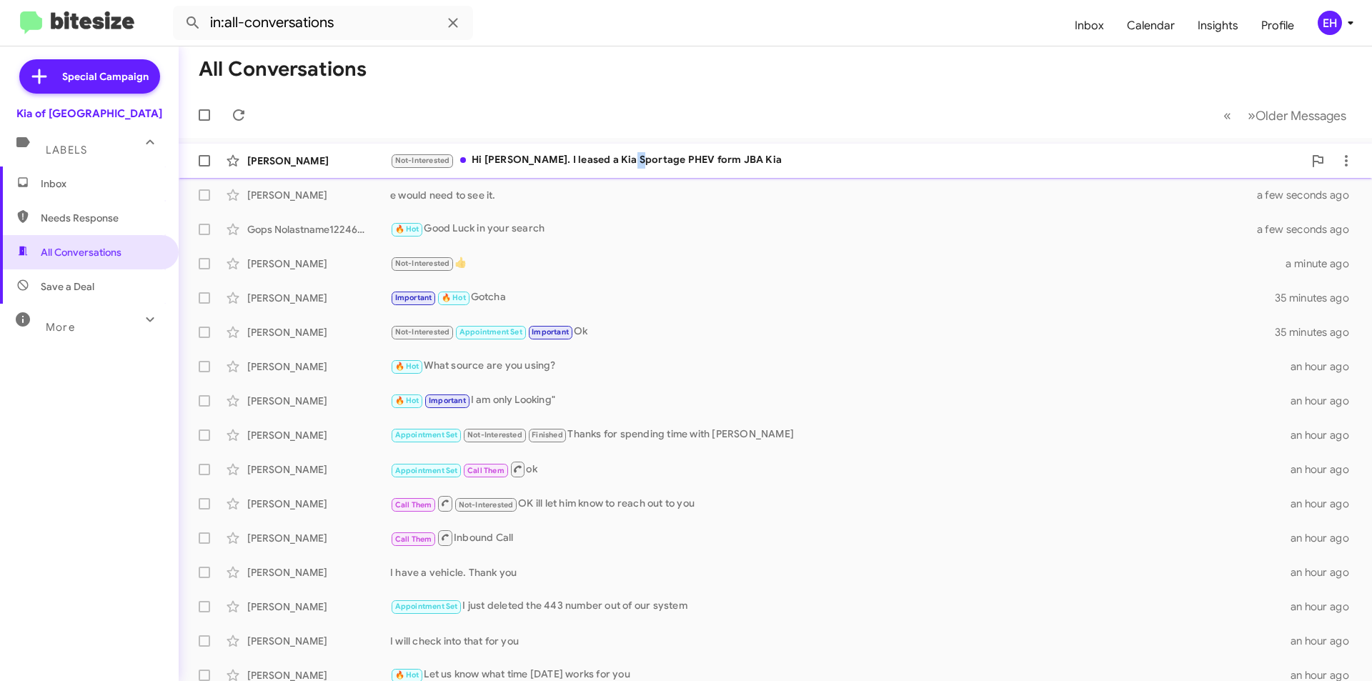
click at [619, 163] on div "Not-Interested Hi Erik. I leased a Kia Sportage PHEV form JBA Kia" at bounding box center [846, 160] width 913 height 16
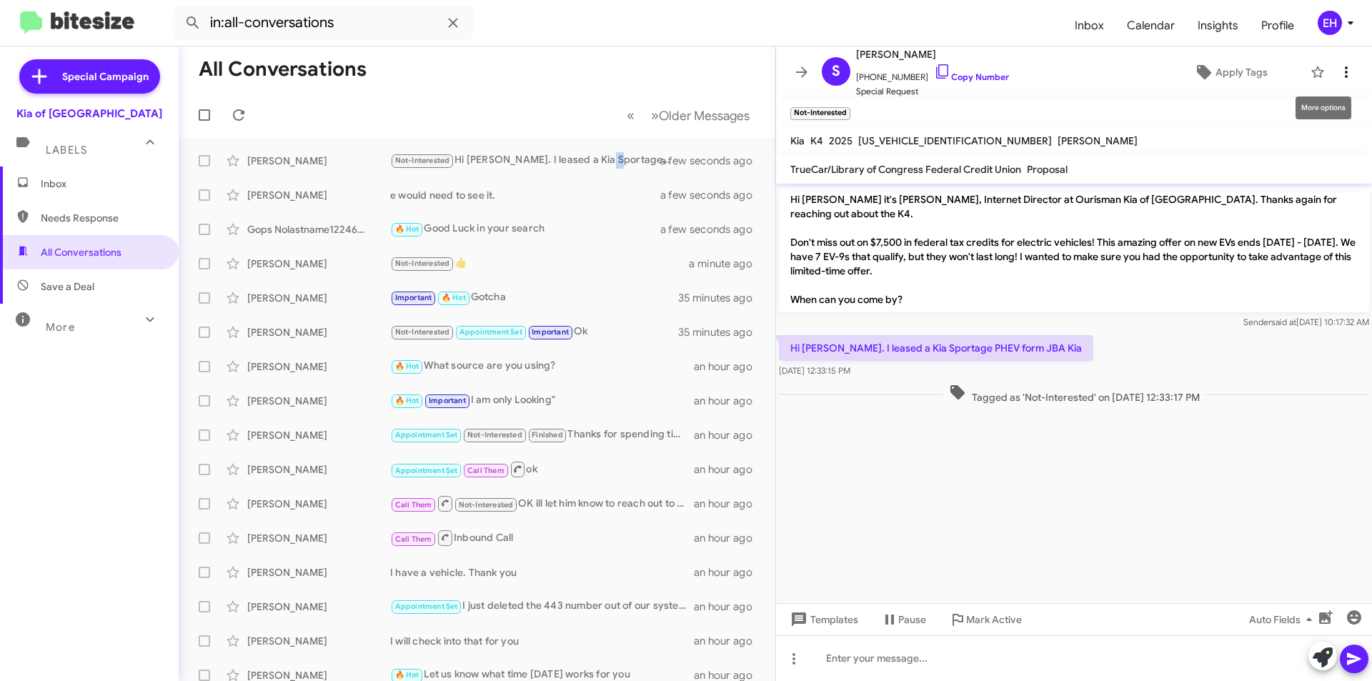
click at [1338, 74] on icon at bounding box center [1346, 72] width 17 height 17
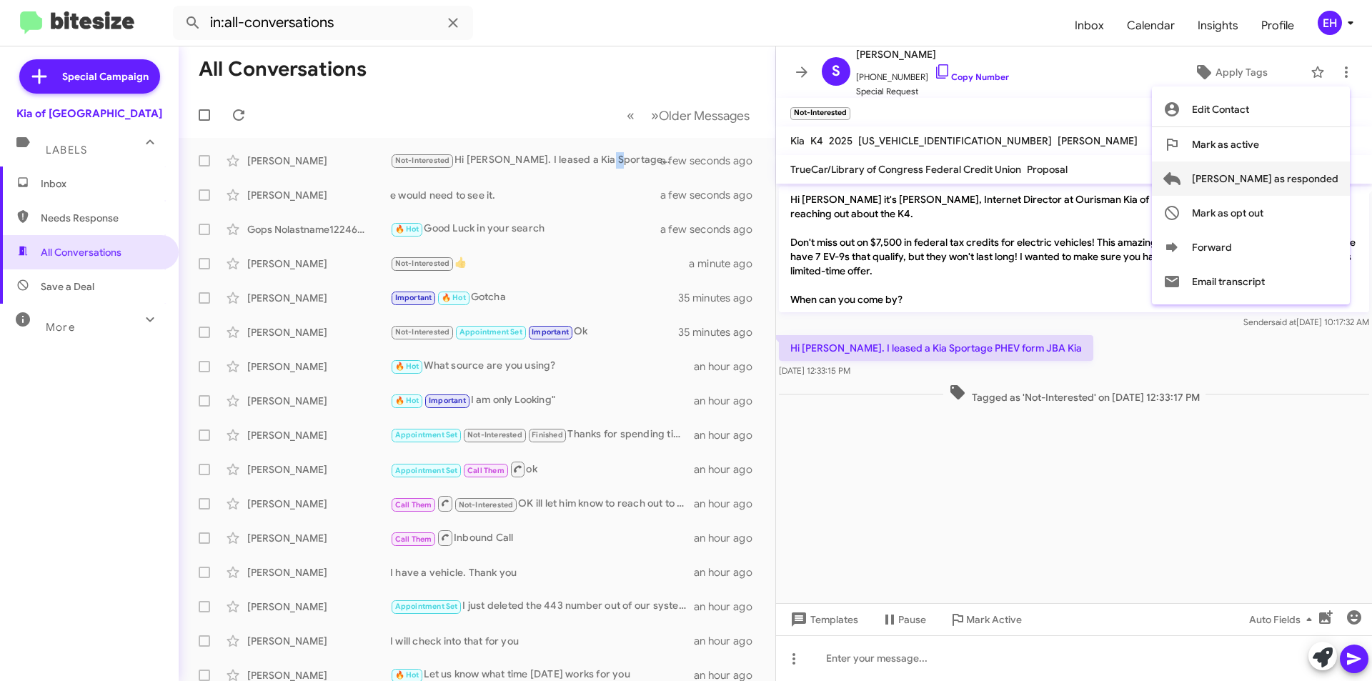
click at [1295, 177] on span "[PERSON_NAME] as responded" at bounding box center [1265, 179] width 147 height 34
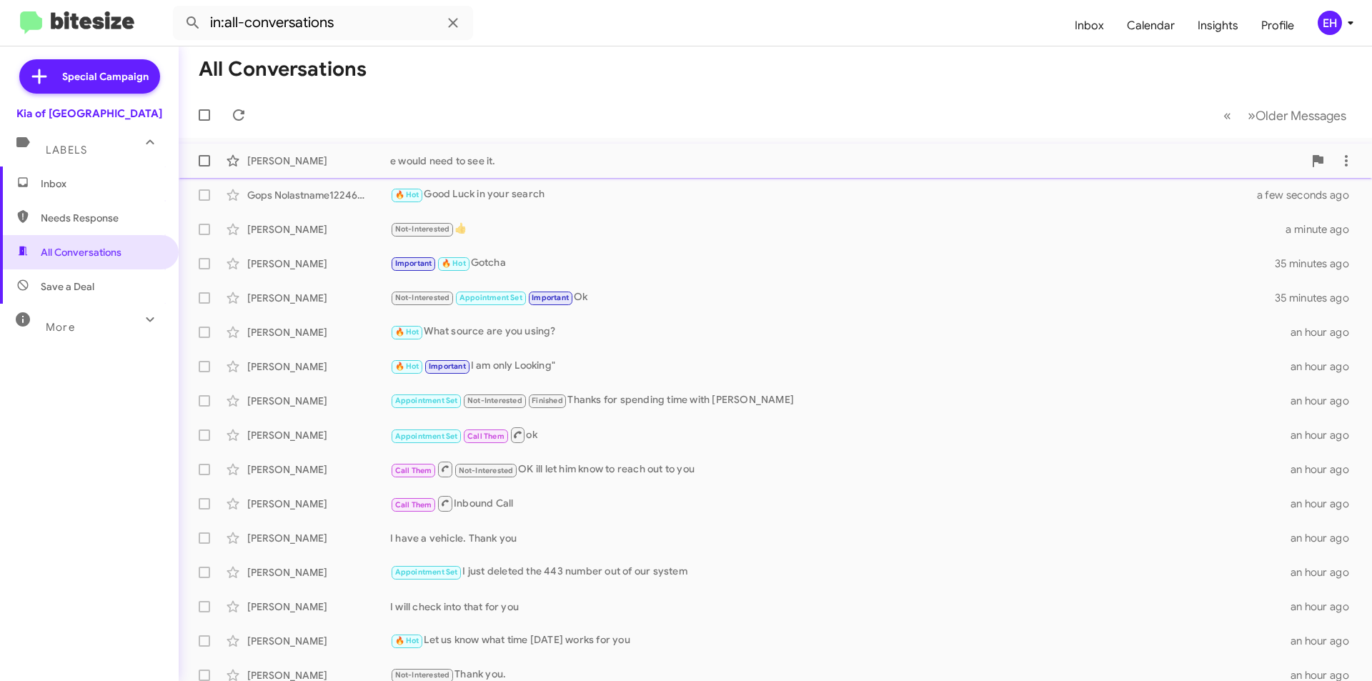
click at [490, 167] on div "e would need to see it." at bounding box center [846, 161] width 913 height 14
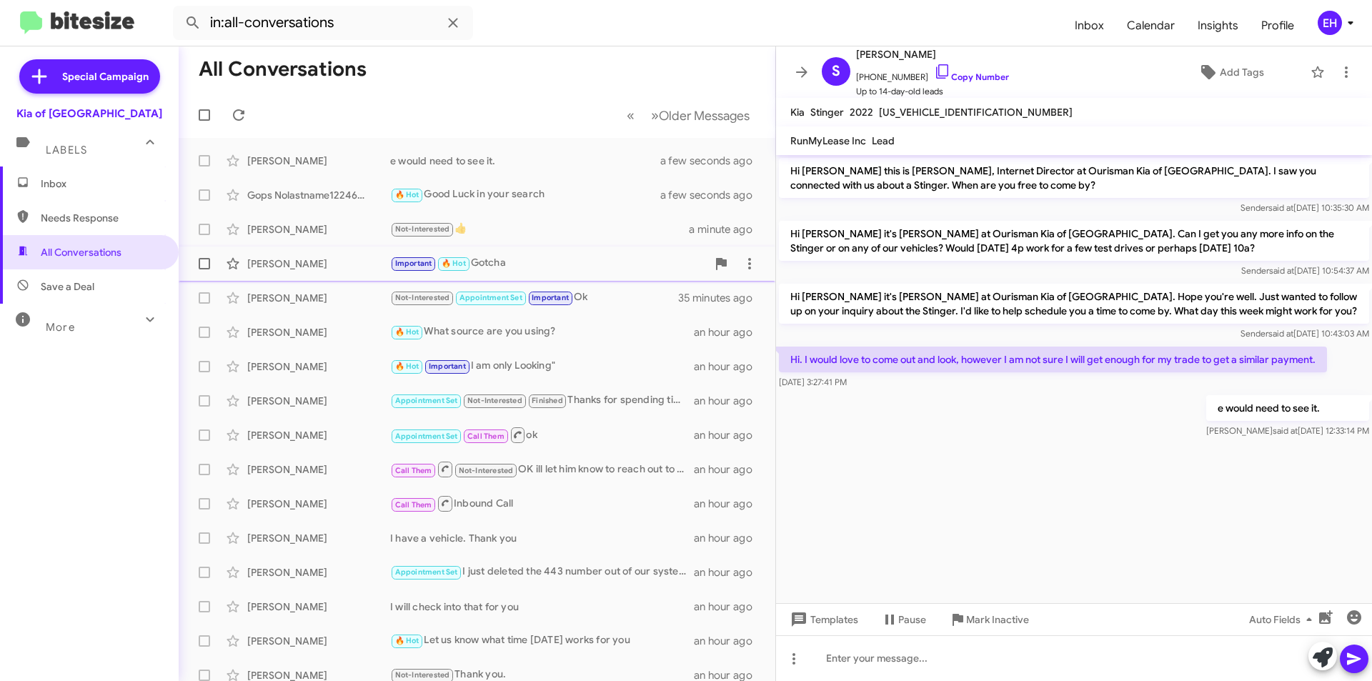
click at [500, 268] on div "Important 🔥 Hot Gotcha" at bounding box center [548, 263] width 317 height 16
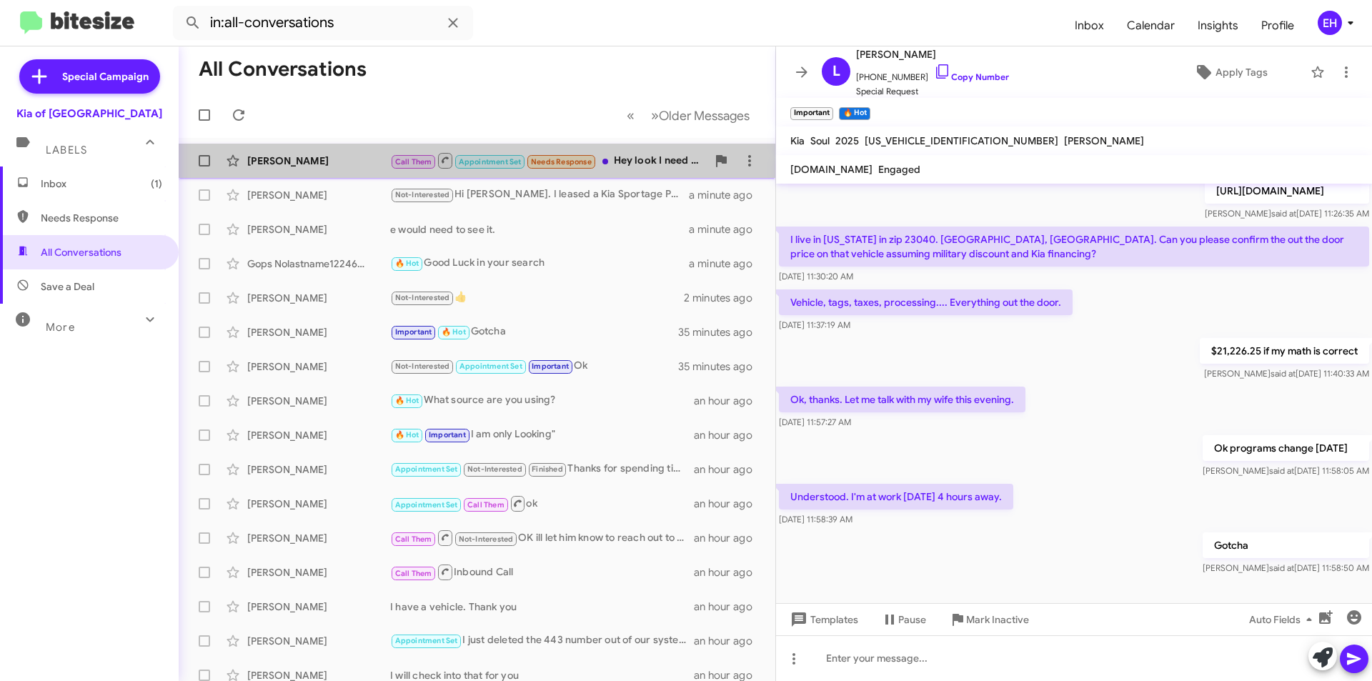
click at [653, 157] on div "Call Them Appointment Set Needs Response Hey look I need my vehicle I have to t…" at bounding box center [548, 161] width 317 height 18
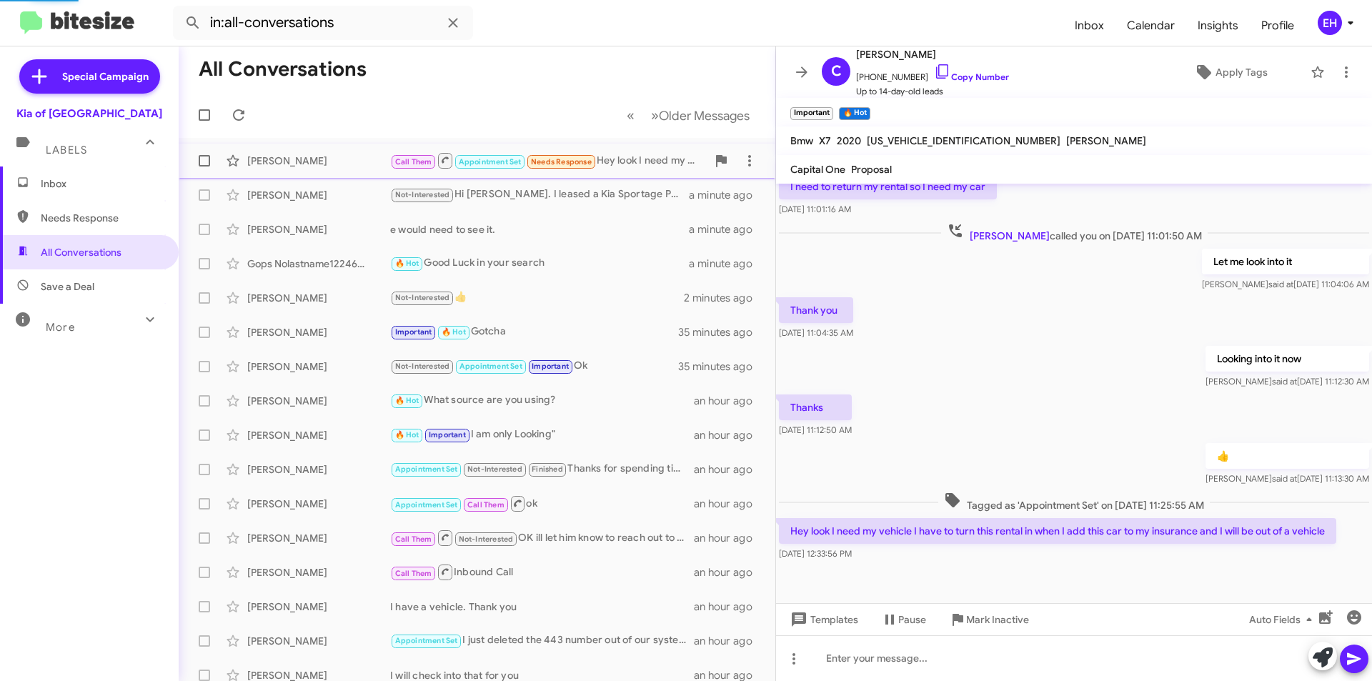
scroll to position [124, 0]
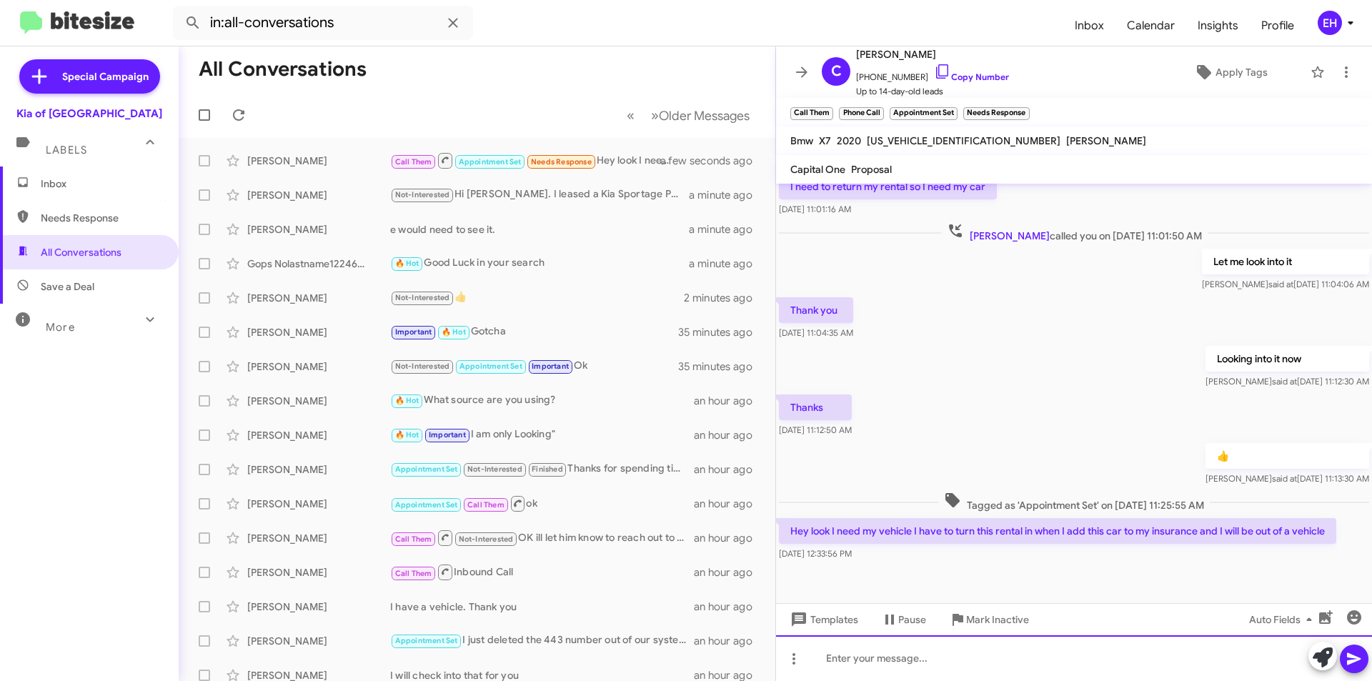
click at [1039, 648] on div at bounding box center [1074, 658] width 596 height 46
click at [946, 642] on div at bounding box center [1074, 658] width 596 height 46
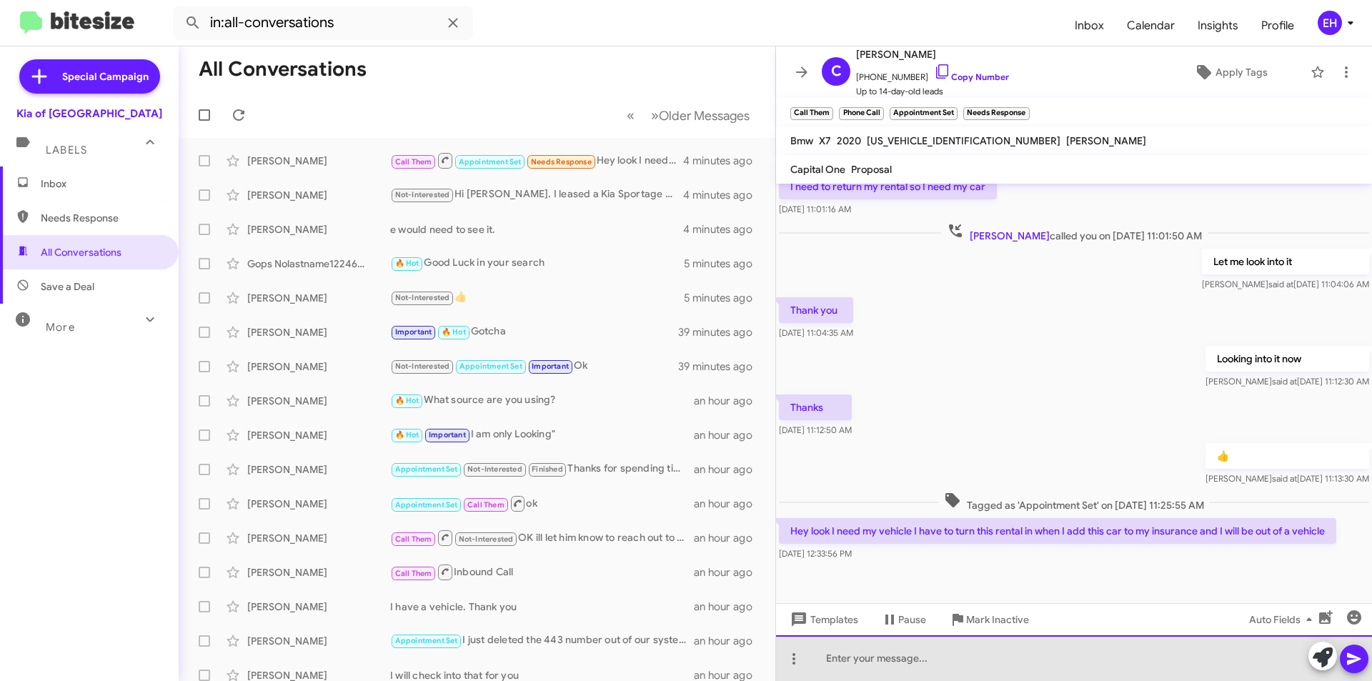
click at [936, 641] on div at bounding box center [1074, 658] width 596 height 46
click at [953, 658] on div at bounding box center [1074, 658] width 596 height 46
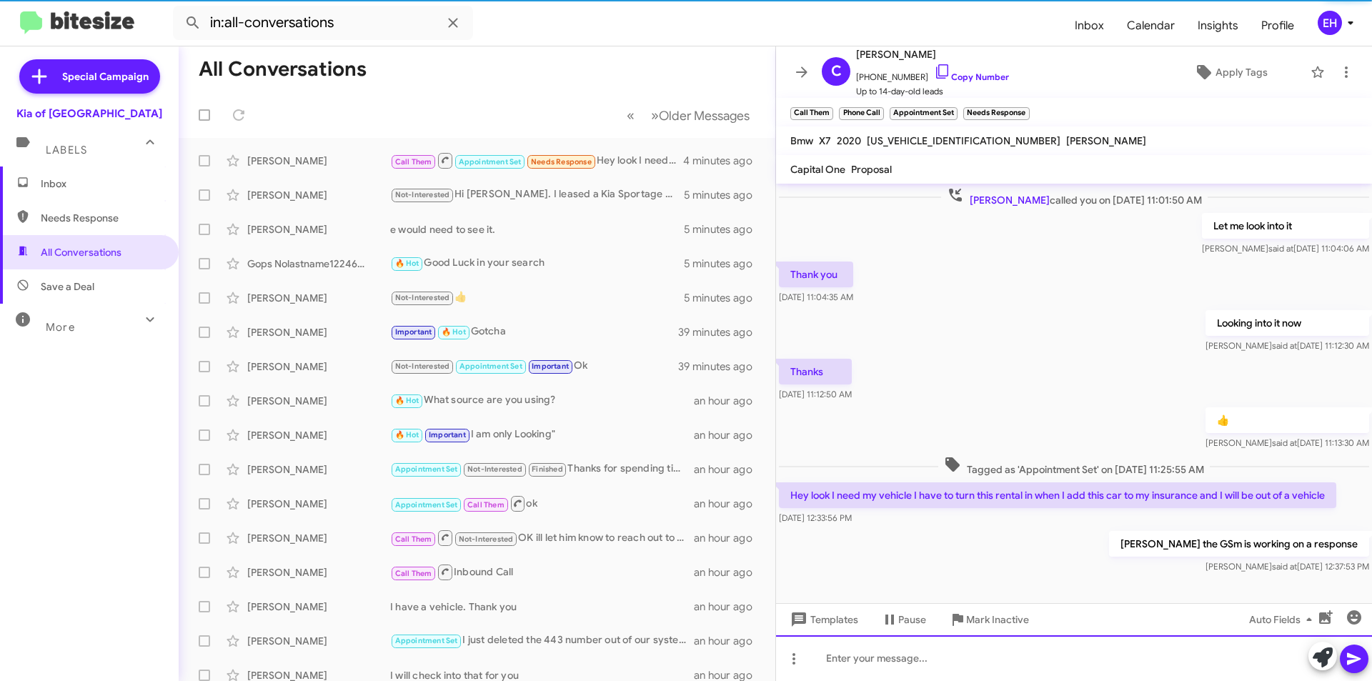
scroll to position [177, 0]
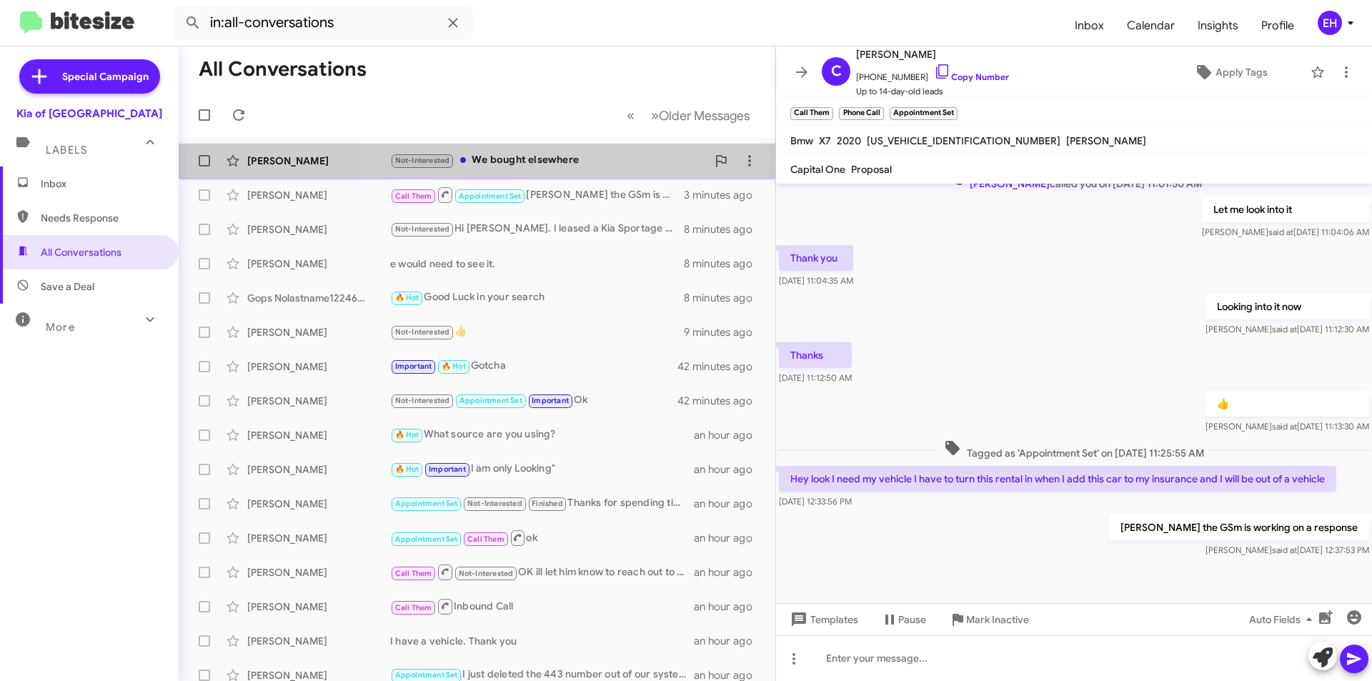
click at [577, 161] on div "Not-Interested We bought elsewhere" at bounding box center [548, 160] width 317 height 16
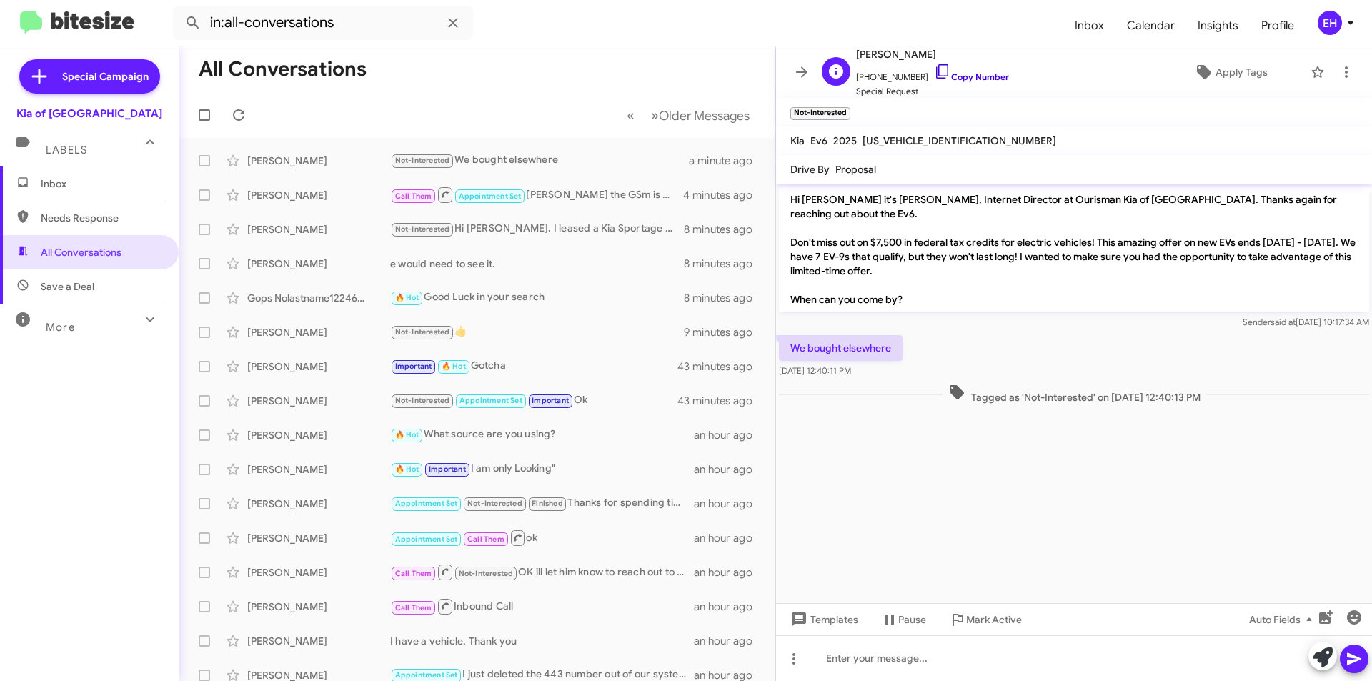
click at [983, 81] on link "Copy Number" at bounding box center [971, 76] width 75 height 11
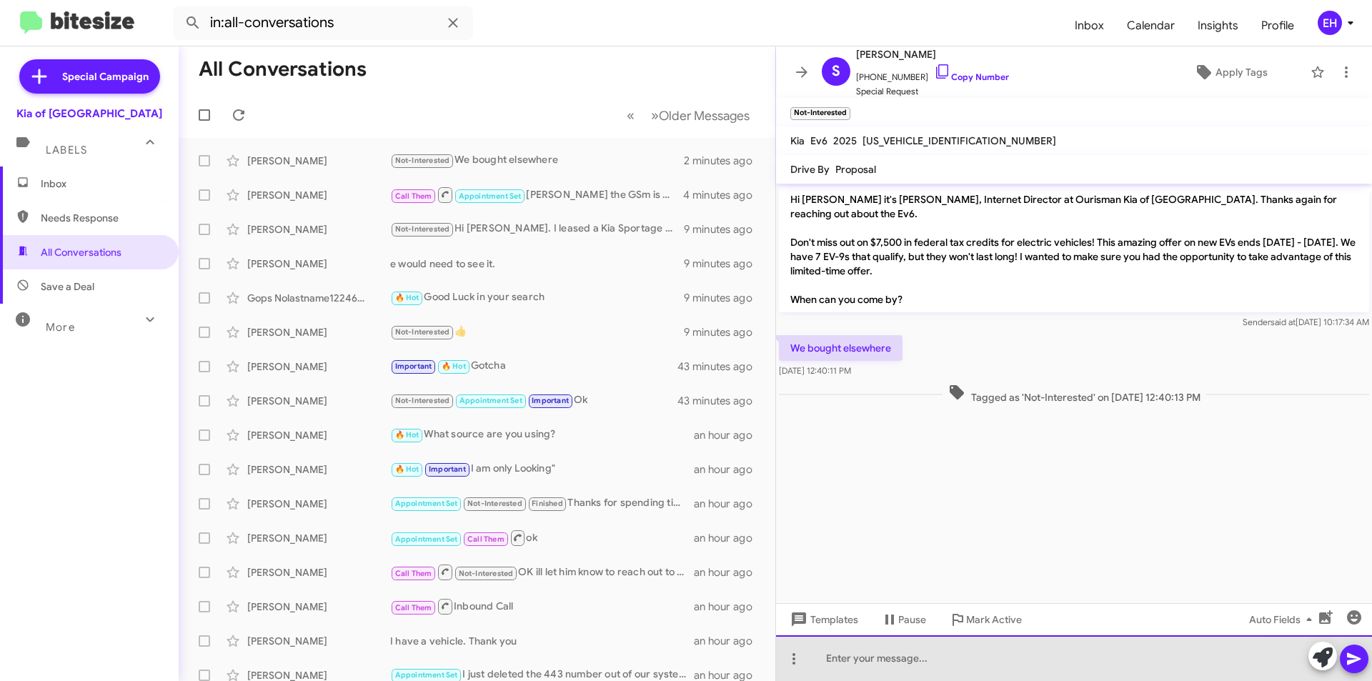
click at [864, 654] on div at bounding box center [1074, 658] width 596 height 46
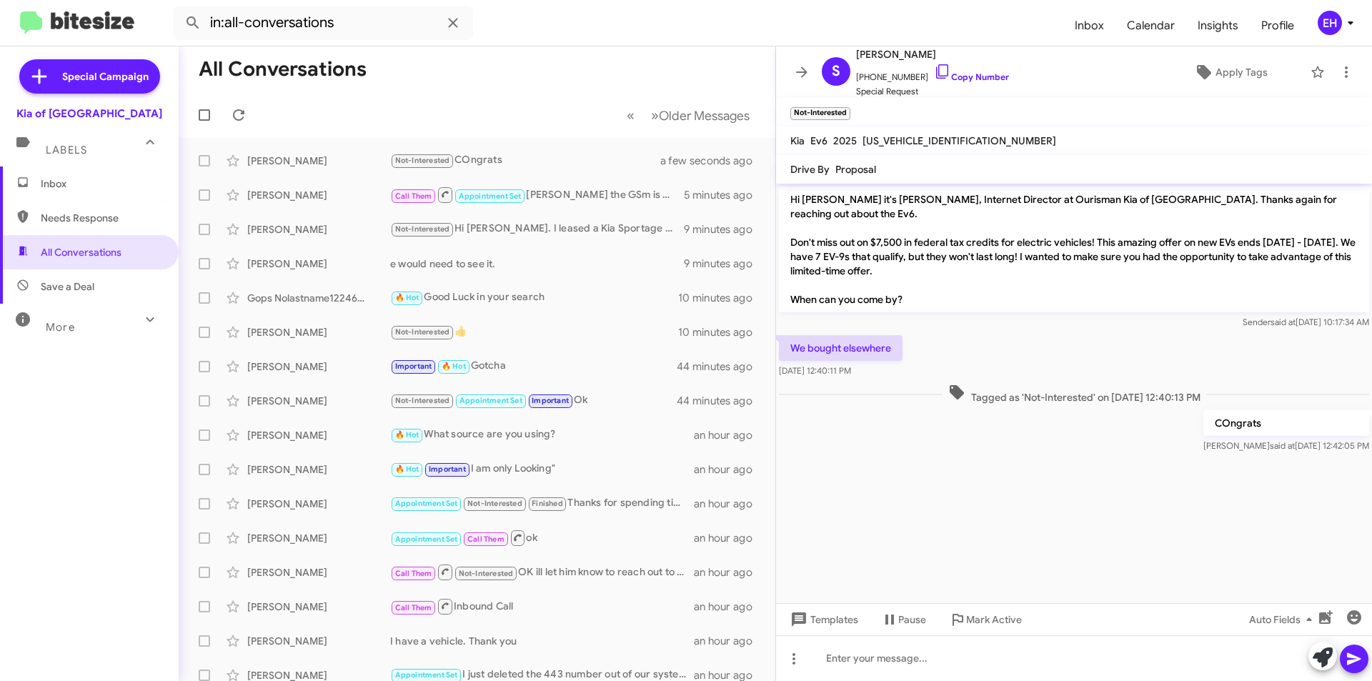
click at [530, 64] on mat-toolbar-row "All Conversations" at bounding box center [477, 69] width 597 height 46
click at [60, 210] on span "Needs Response" at bounding box center [89, 218] width 179 height 34
type input "in:needs-response"
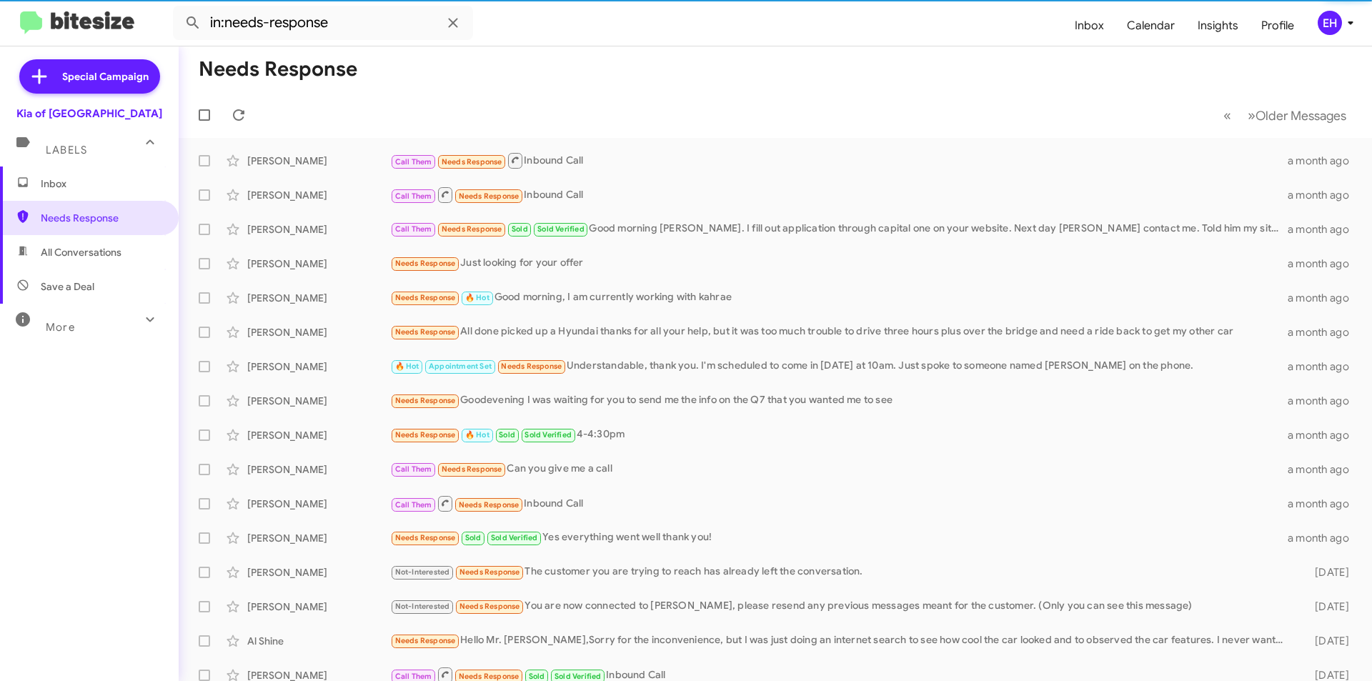
click at [56, 182] on span "Inbox" at bounding box center [101, 184] width 121 height 14
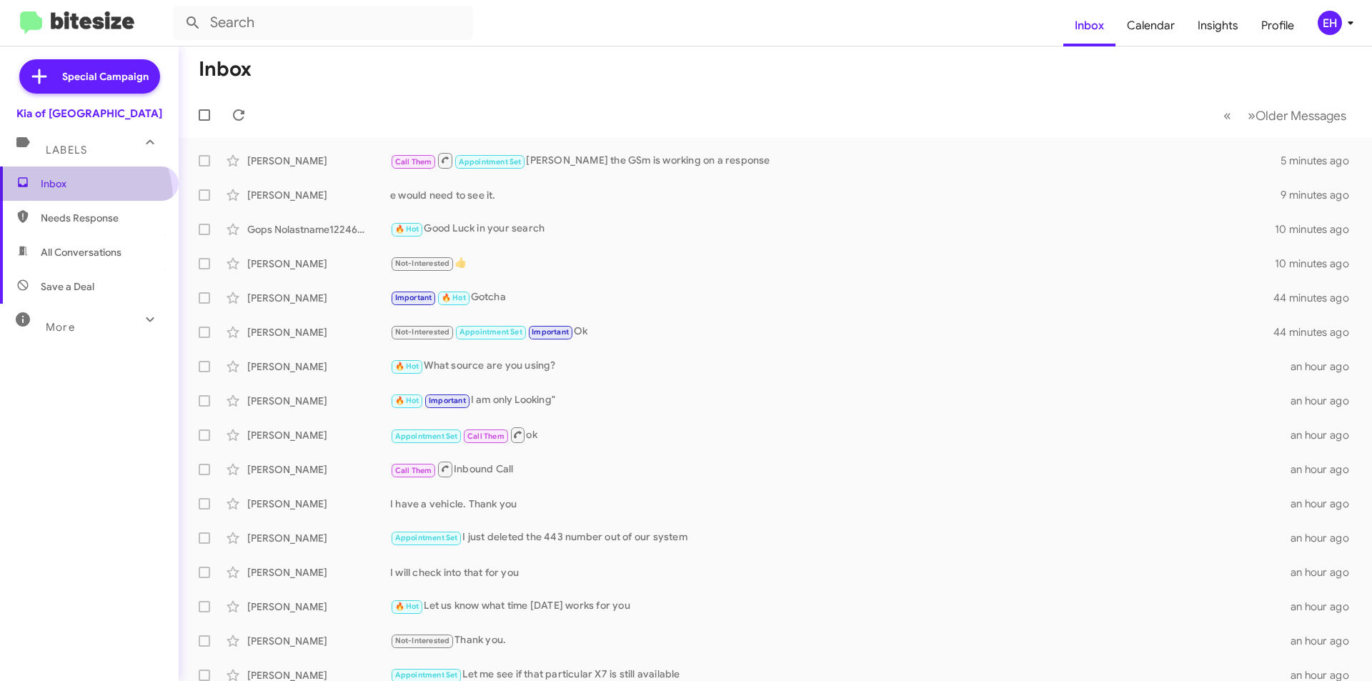
click at [64, 199] on span "Inbox" at bounding box center [89, 184] width 179 height 34
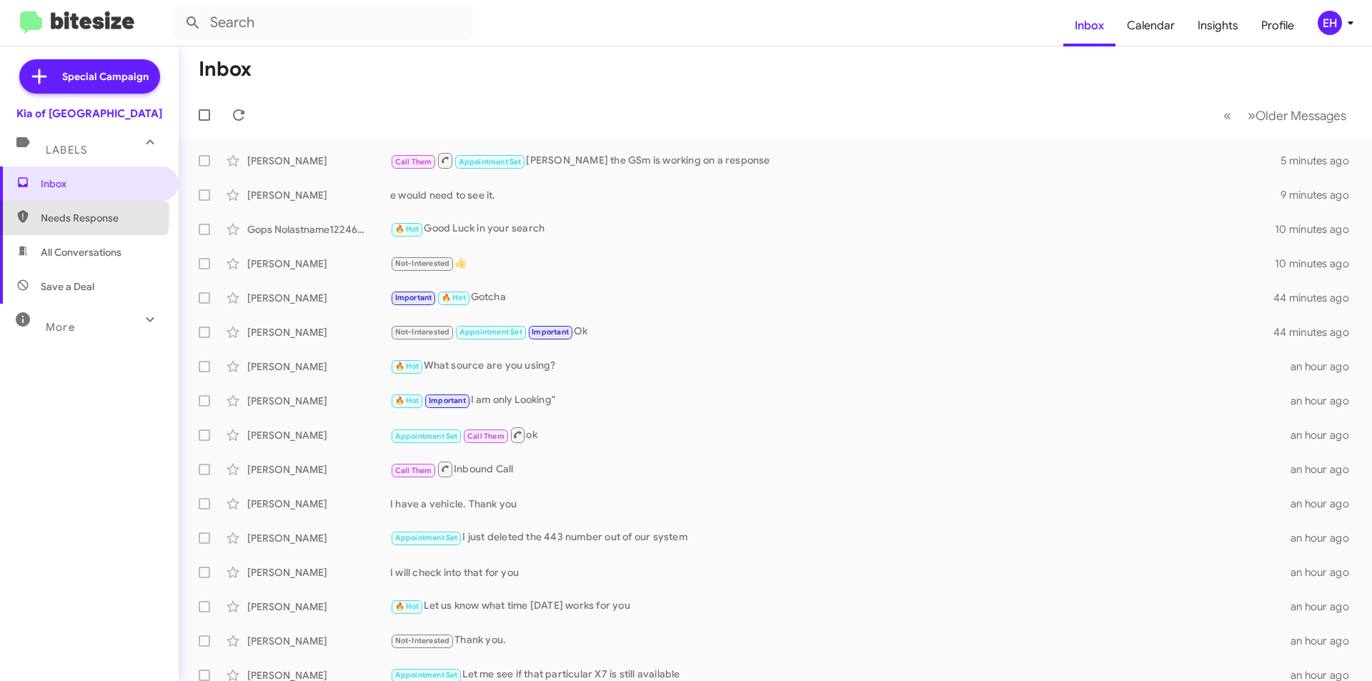
click at [61, 216] on span "Needs Response" at bounding box center [101, 218] width 121 height 14
type input "in:needs-response"
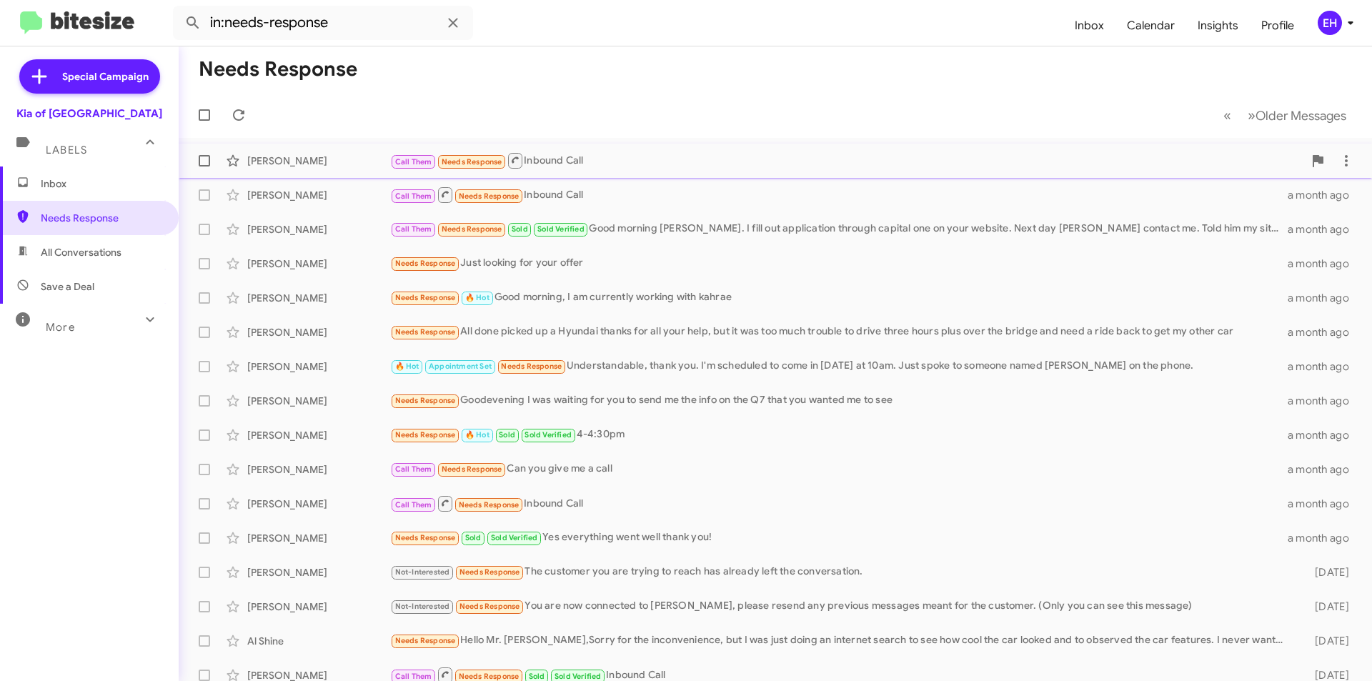
drag, startPoint x: 536, startPoint y: 159, endPoint x: 551, endPoint y: 156, distance: 15.3
click at [538, 159] on div "Call Them Needs Response Inbound Call" at bounding box center [846, 161] width 913 height 18
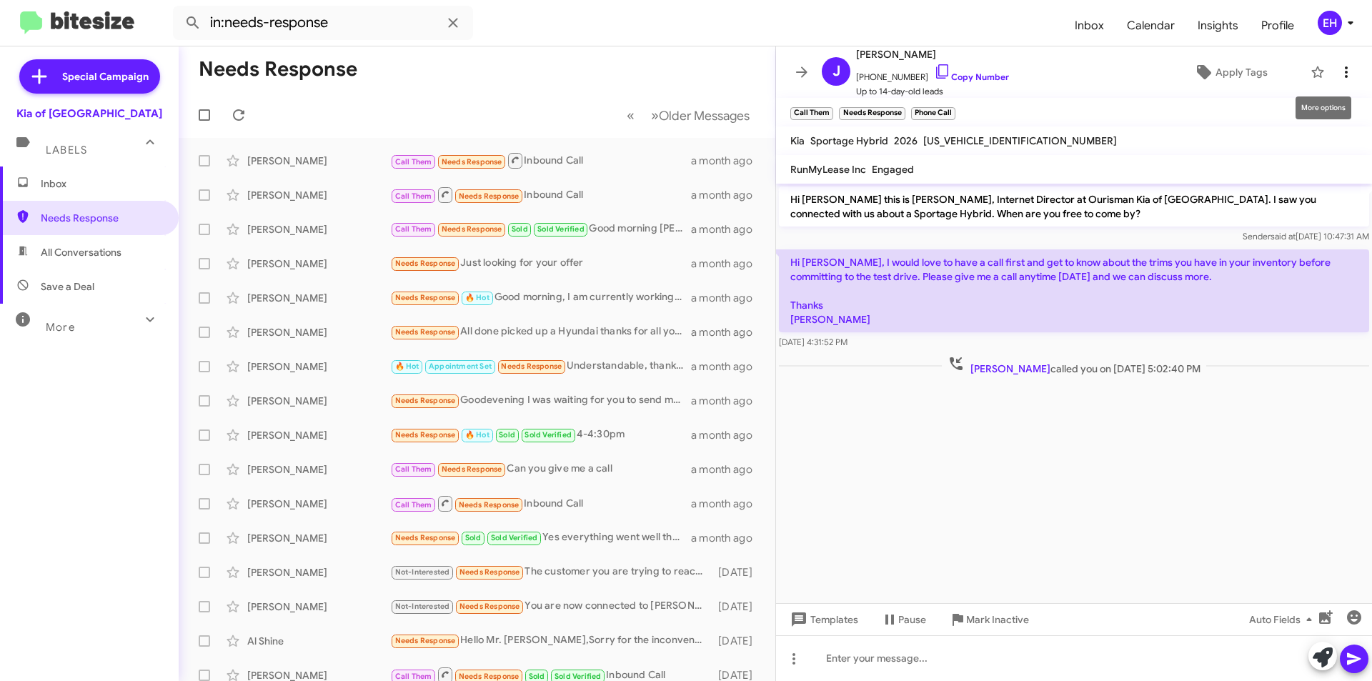
click at [1338, 74] on icon at bounding box center [1346, 72] width 17 height 17
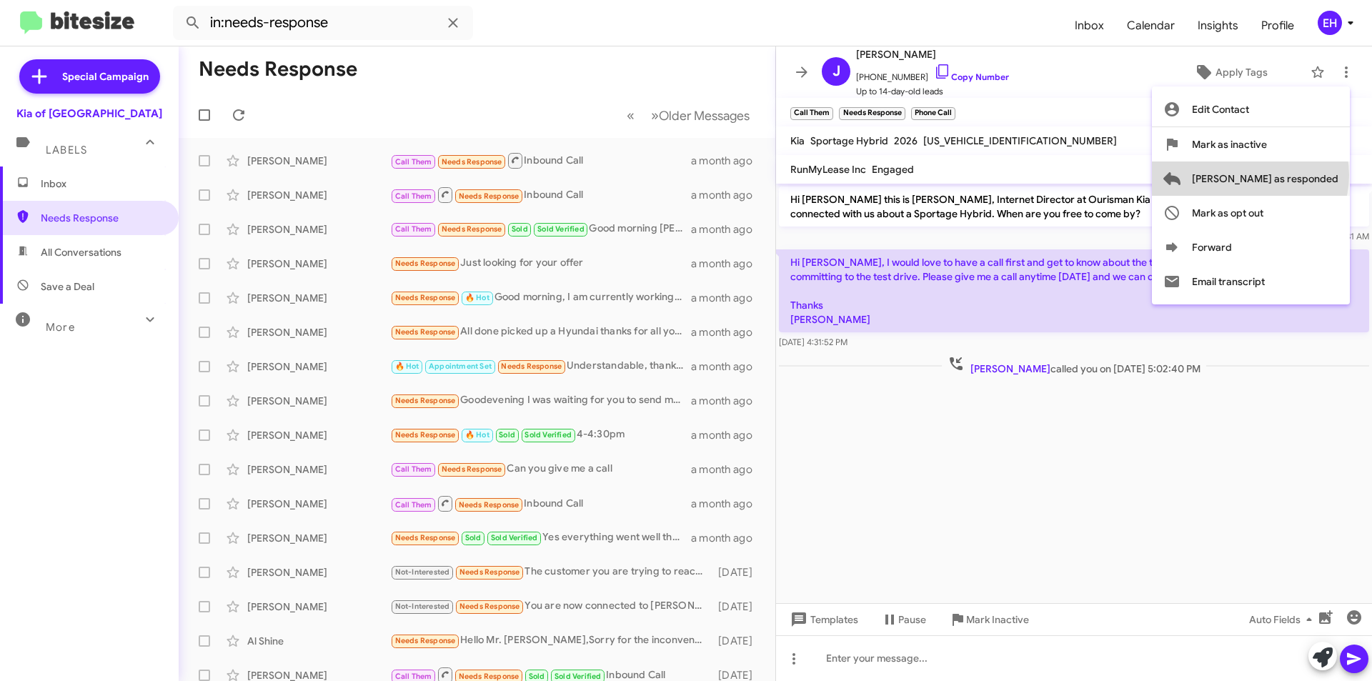
click at [1307, 175] on span "[PERSON_NAME] as responded" at bounding box center [1265, 179] width 147 height 34
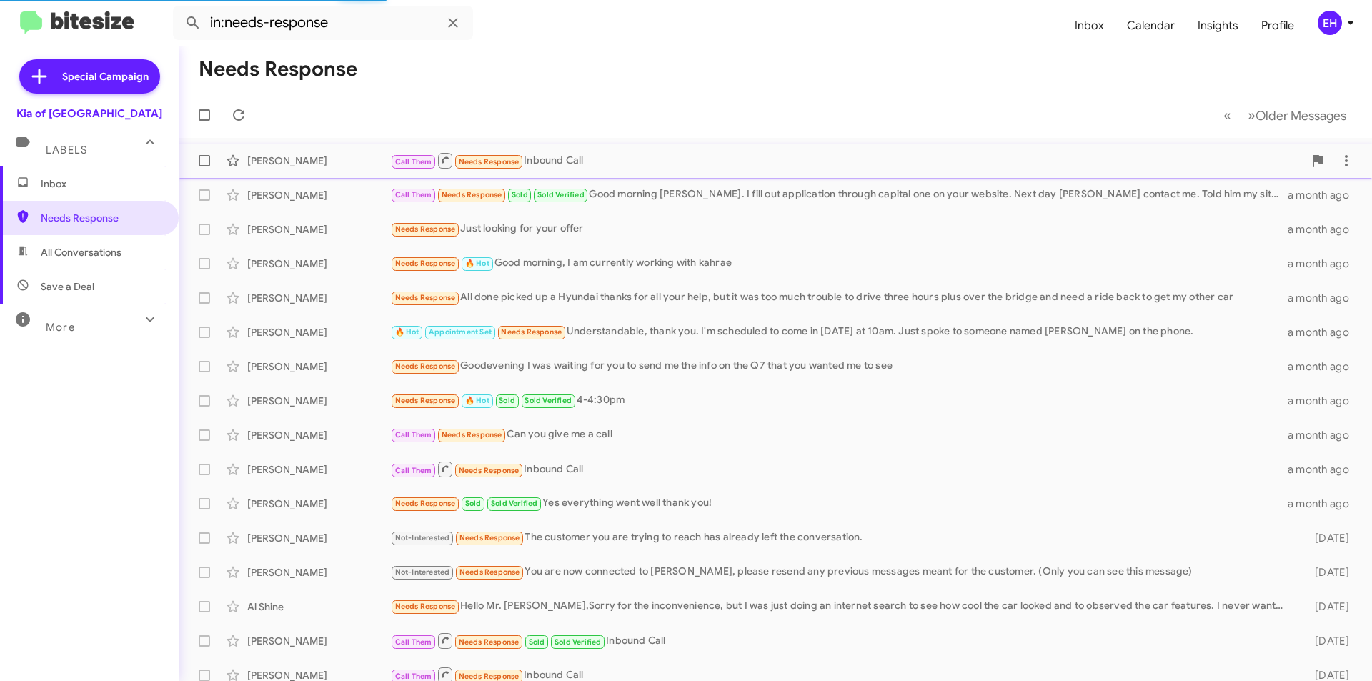
click at [568, 165] on div "Call Them Needs Response Inbound Call" at bounding box center [846, 161] width 913 height 18
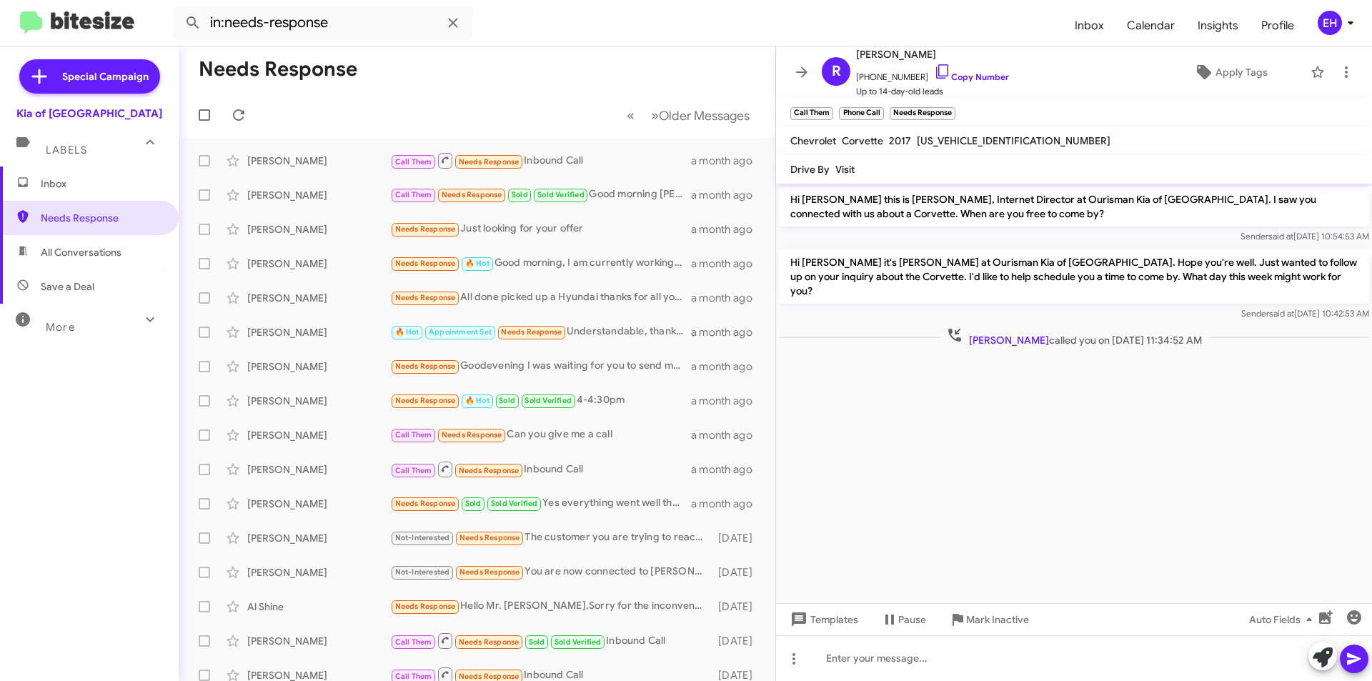
click at [52, 192] on span "Inbox" at bounding box center [89, 184] width 179 height 34
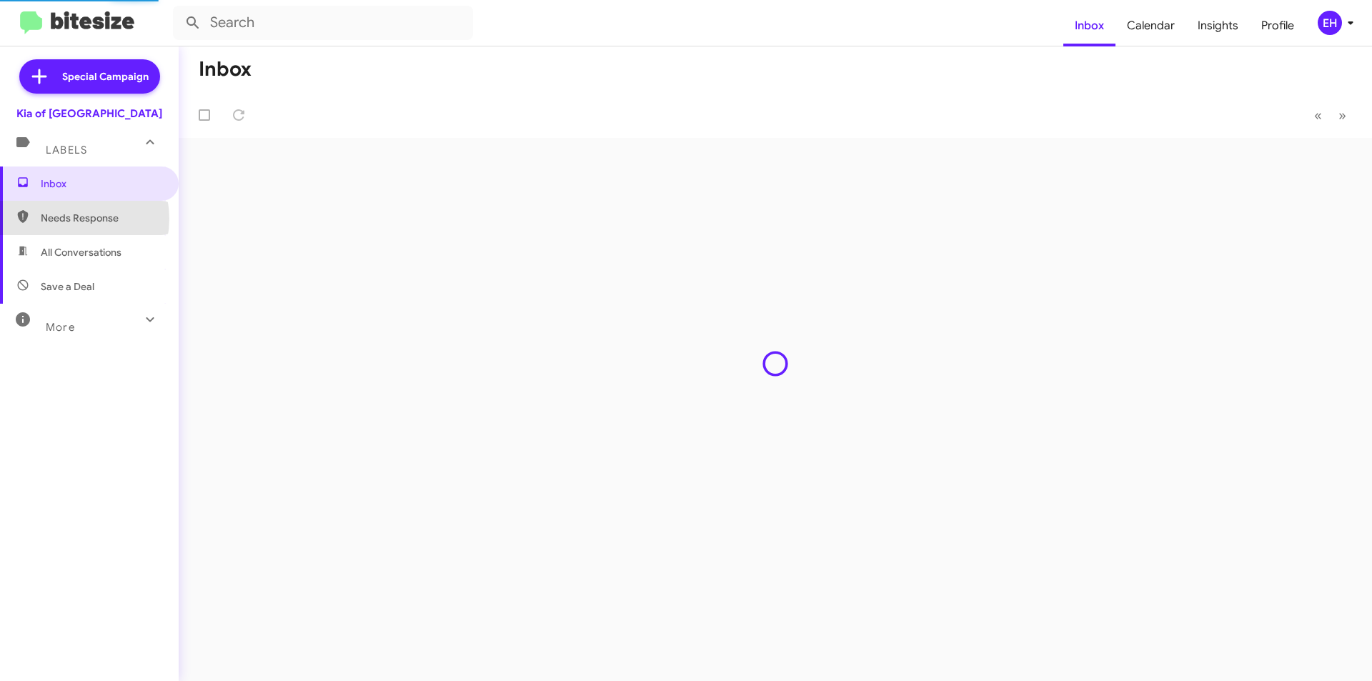
click at [69, 219] on span "Needs Response" at bounding box center [101, 218] width 121 height 14
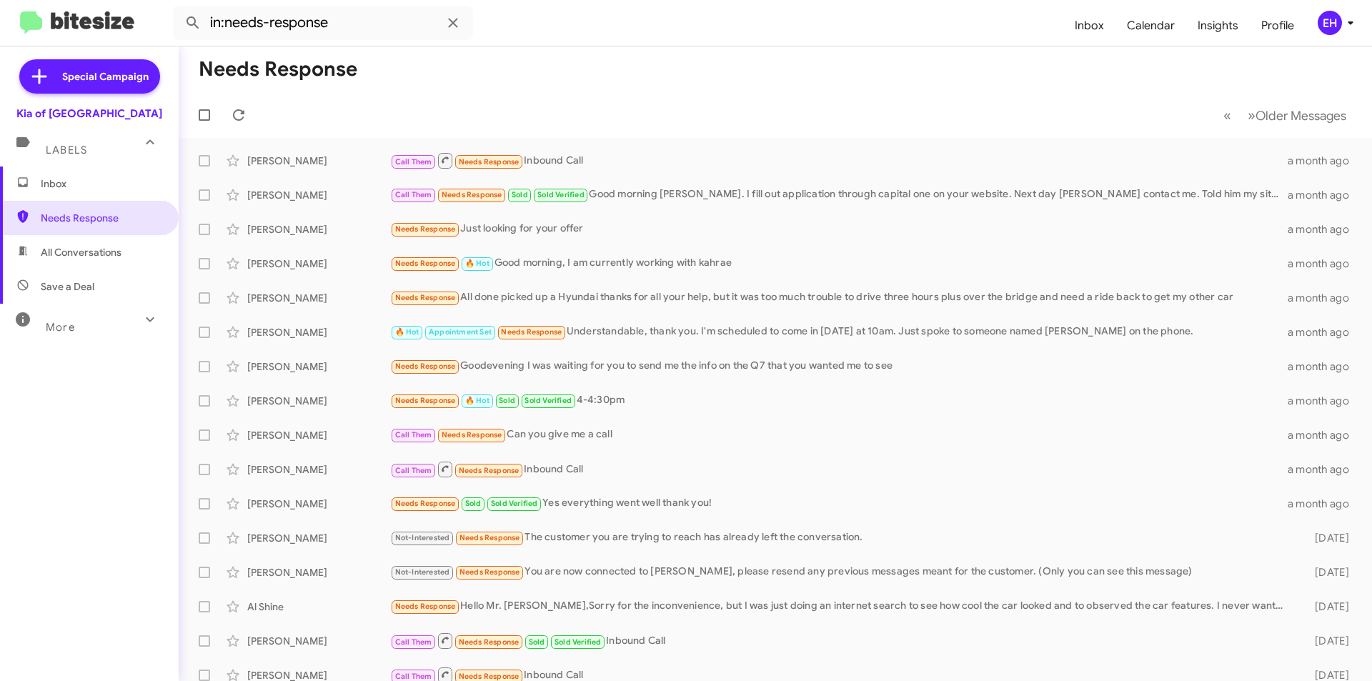
click at [82, 253] on span "All Conversations" at bounding box center [81, 252] width 81 height 14
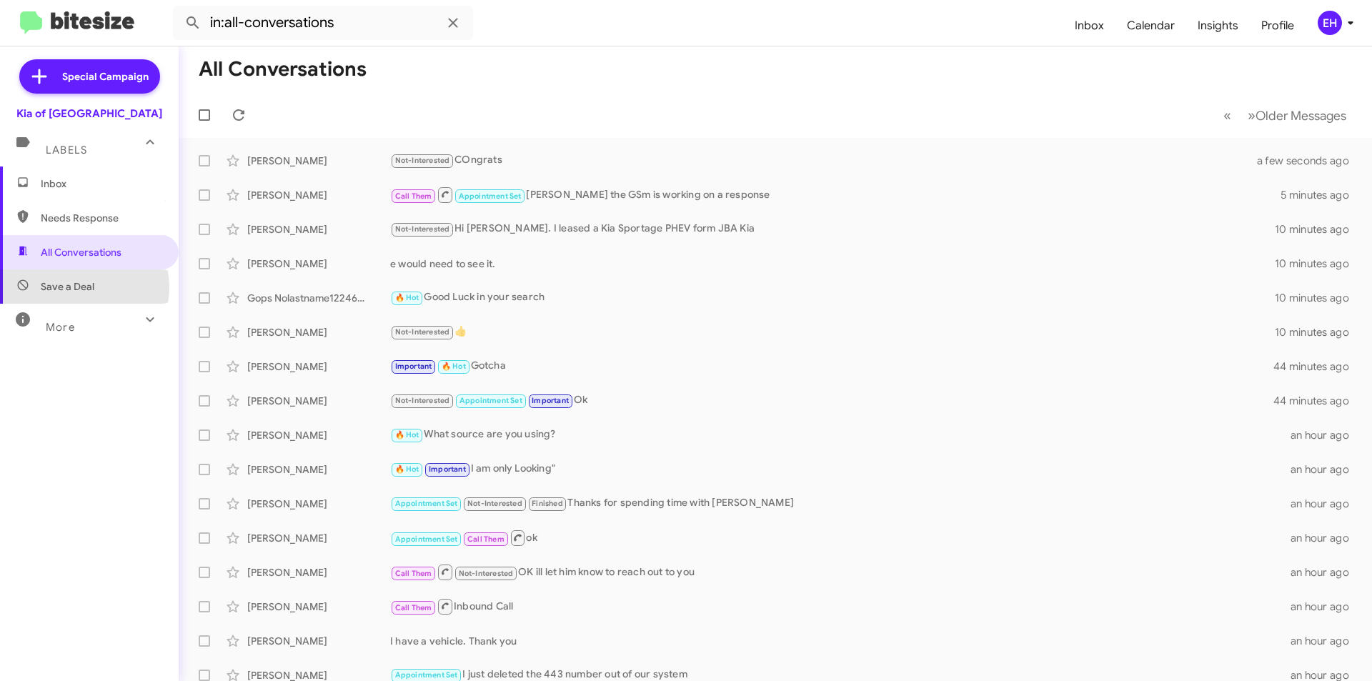
click at [76, 287] on span "Save a Deal" at bounding box center [68, 286] width 54 height 14
type input "in:not-interested"
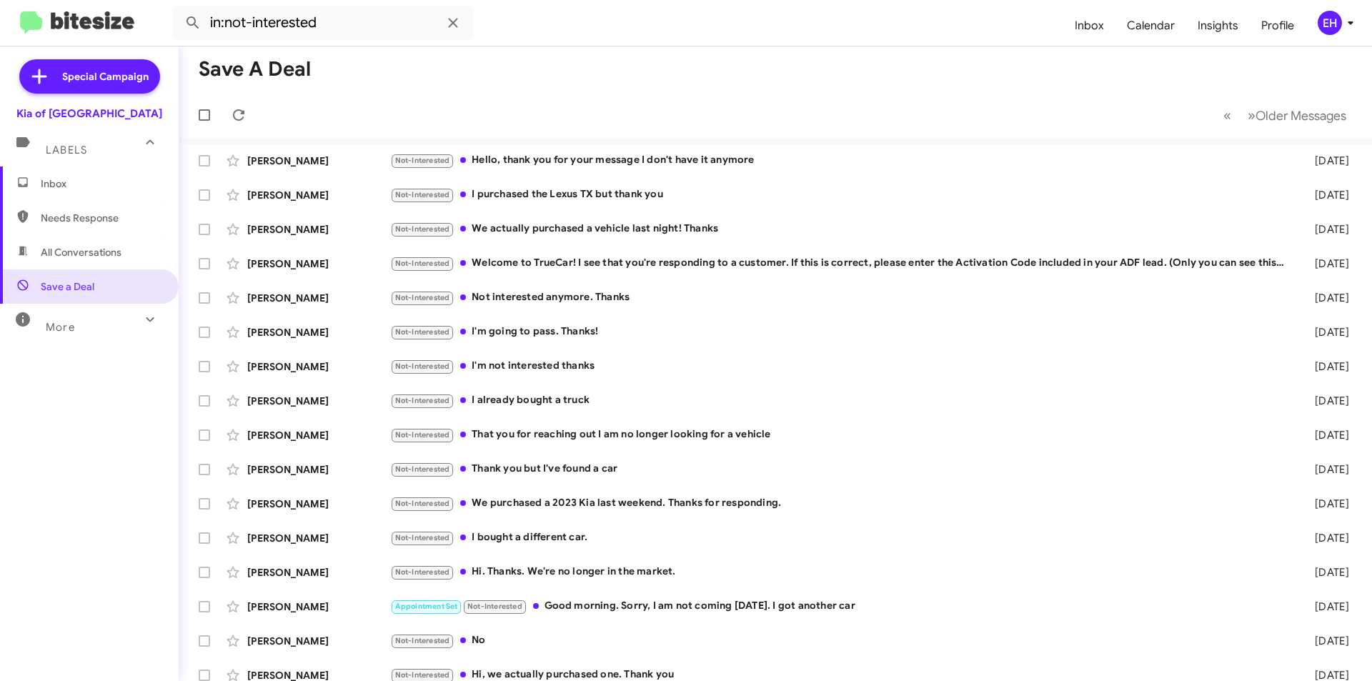
click at [74, 151] on span "Labels" at bounding box center [66, 150] width 41 height 13
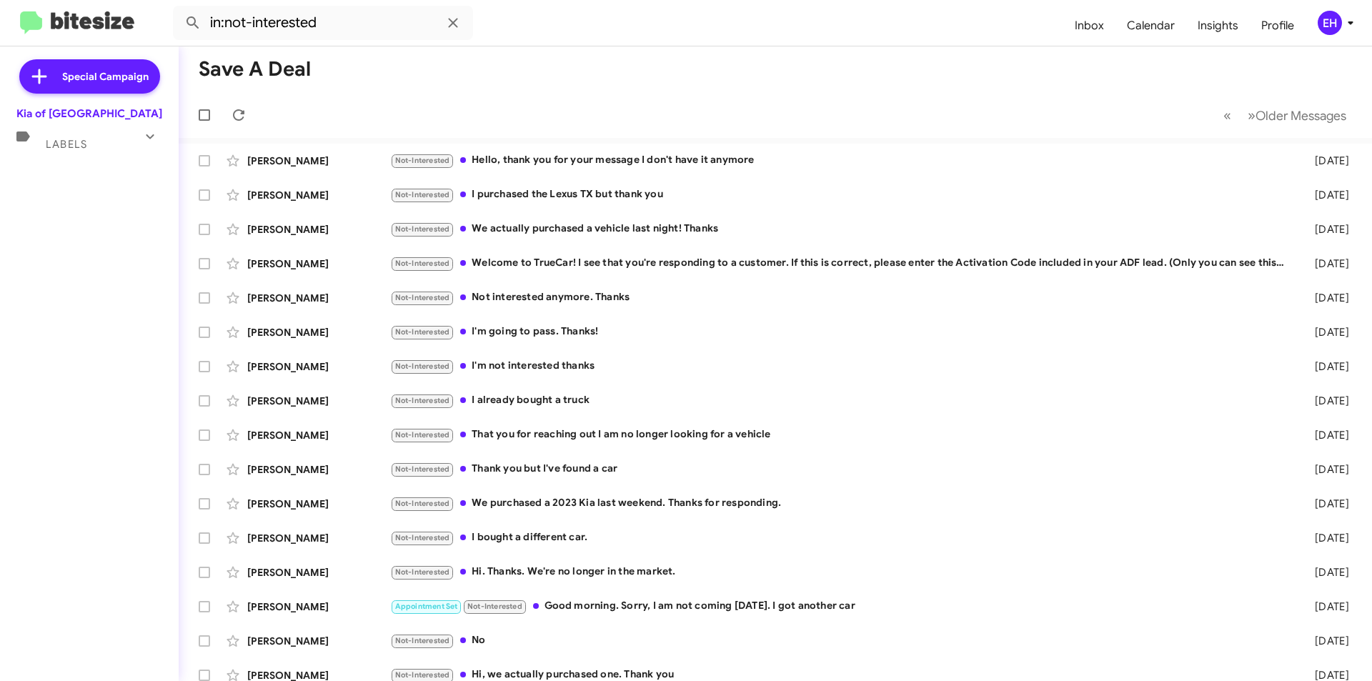
click at [71, 140] on span "Labels" at bounding box center [66, 144] width 41 height 13
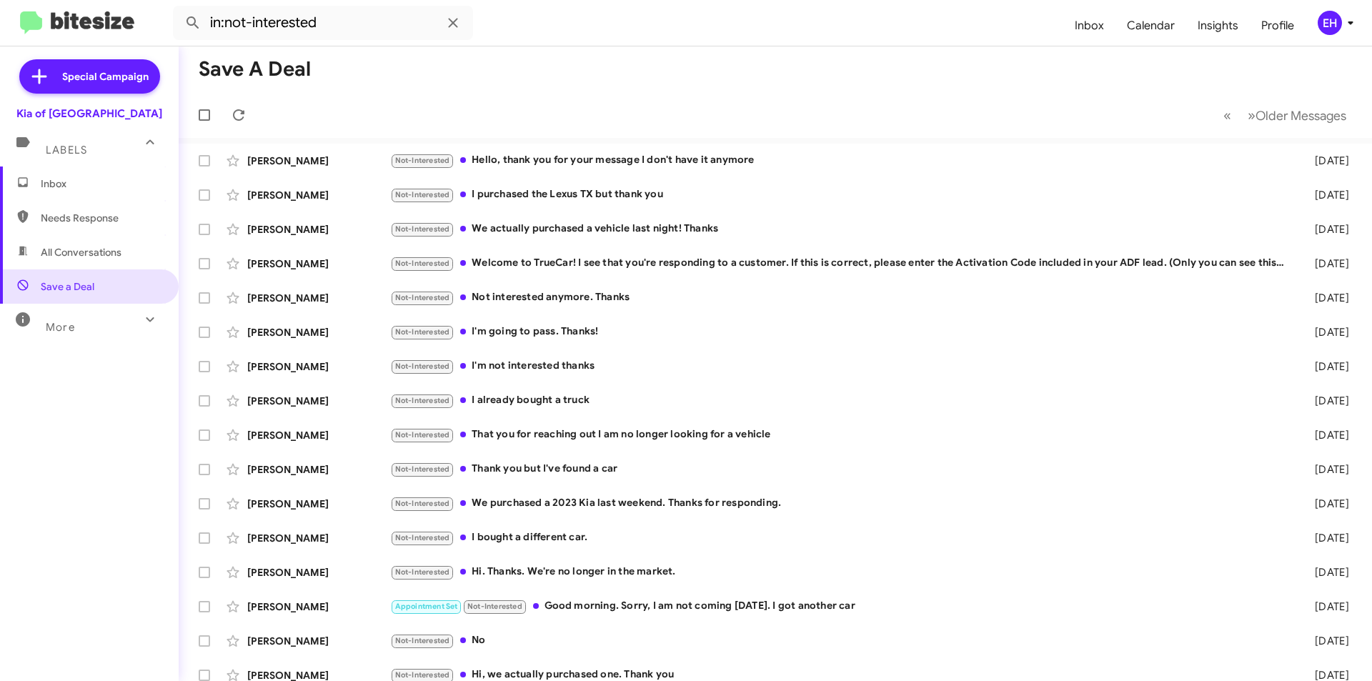
click at [82, 189] on span "Inbox" at bounding box center [101, 184] width 121 height 14
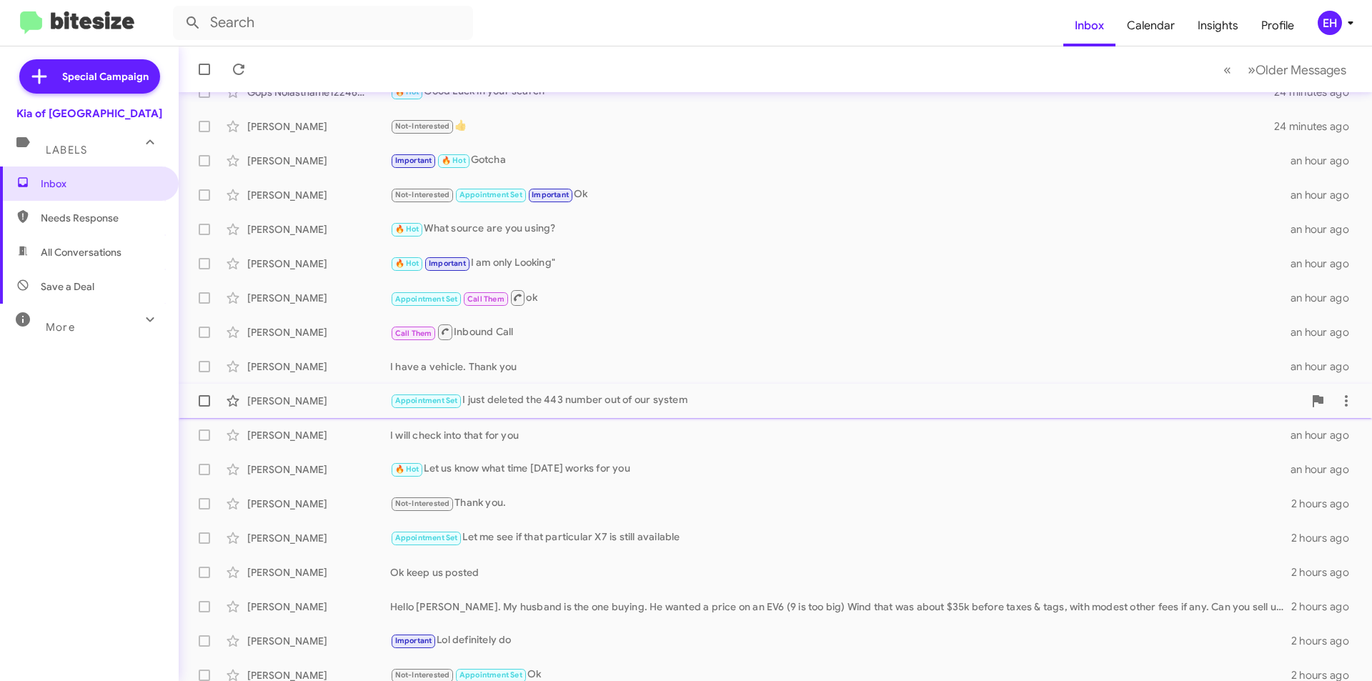
scroll to position [149, 0]
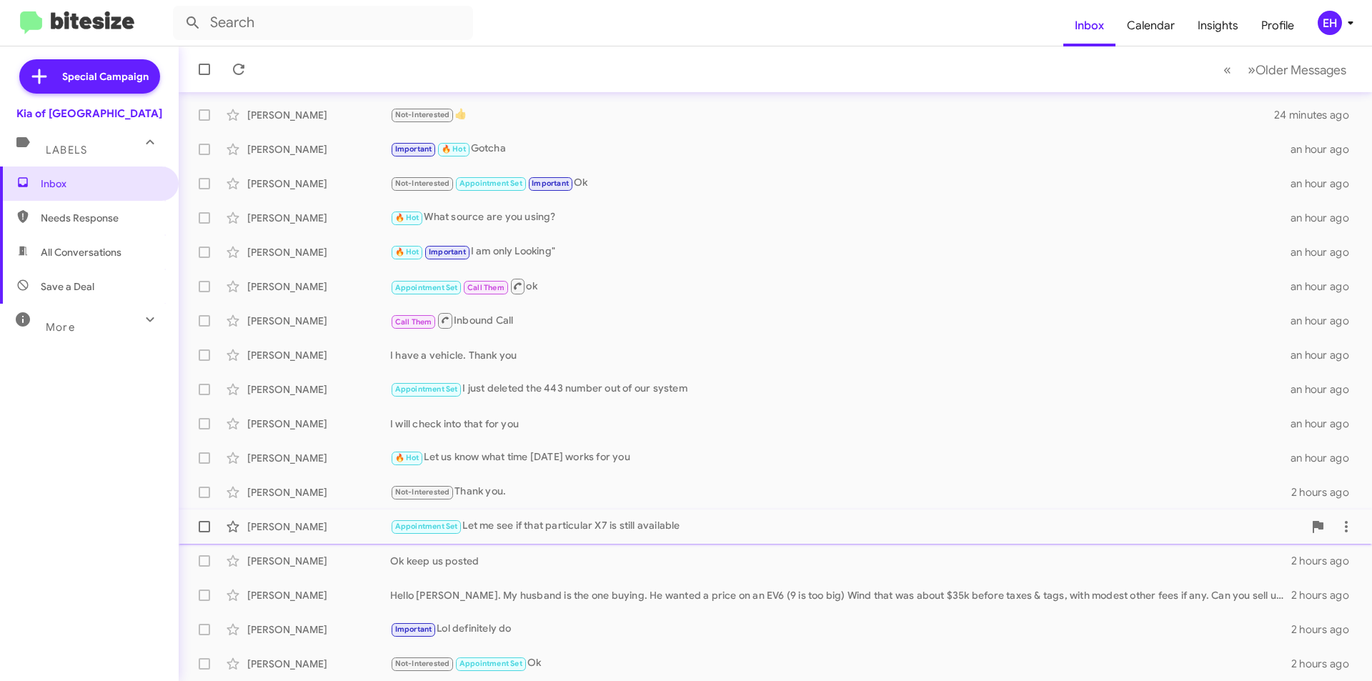
click at [519, 527] on div "Appointment Set Let me see if that particular X7 is still available" at bounding box center [846, 526] width 913 height 16
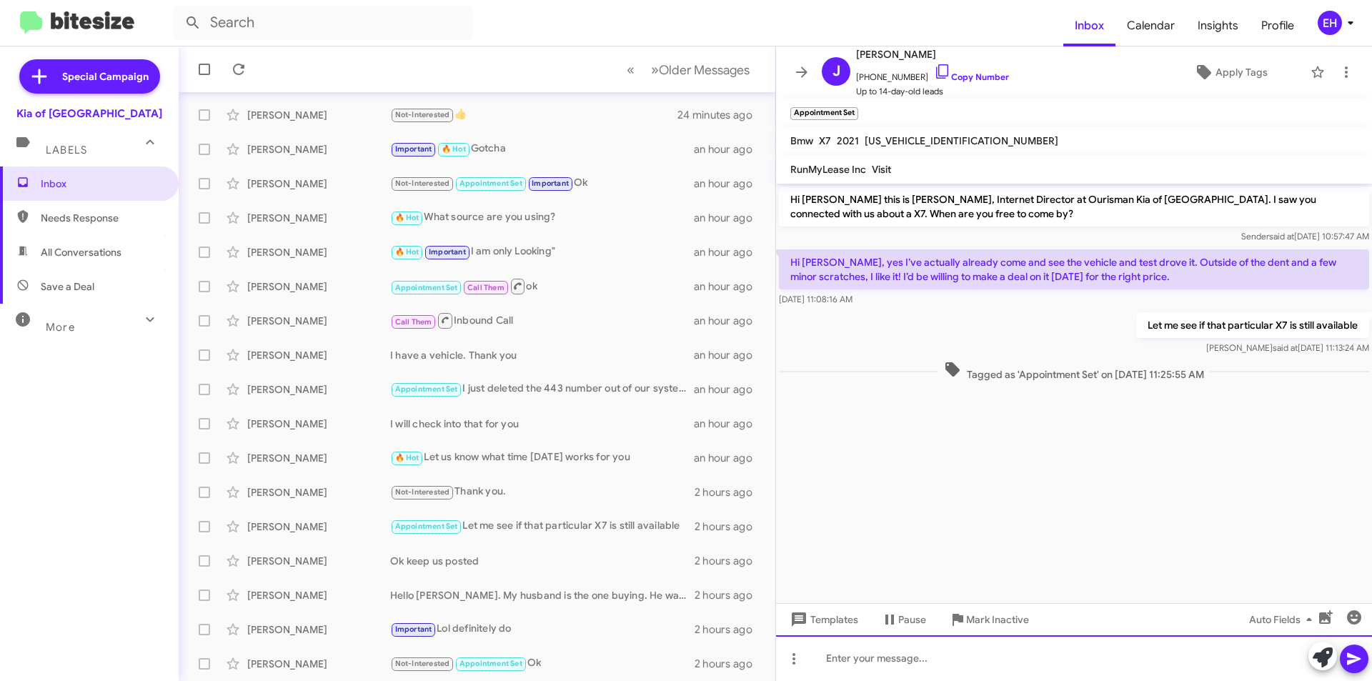
drag, startPoint x: 930, startPoint y: 655, endPoint x: 944, endPoint y: 667, distance: 17.8
click at [931, 657] on div at bounding box center [1074, 658] width 596 height 46
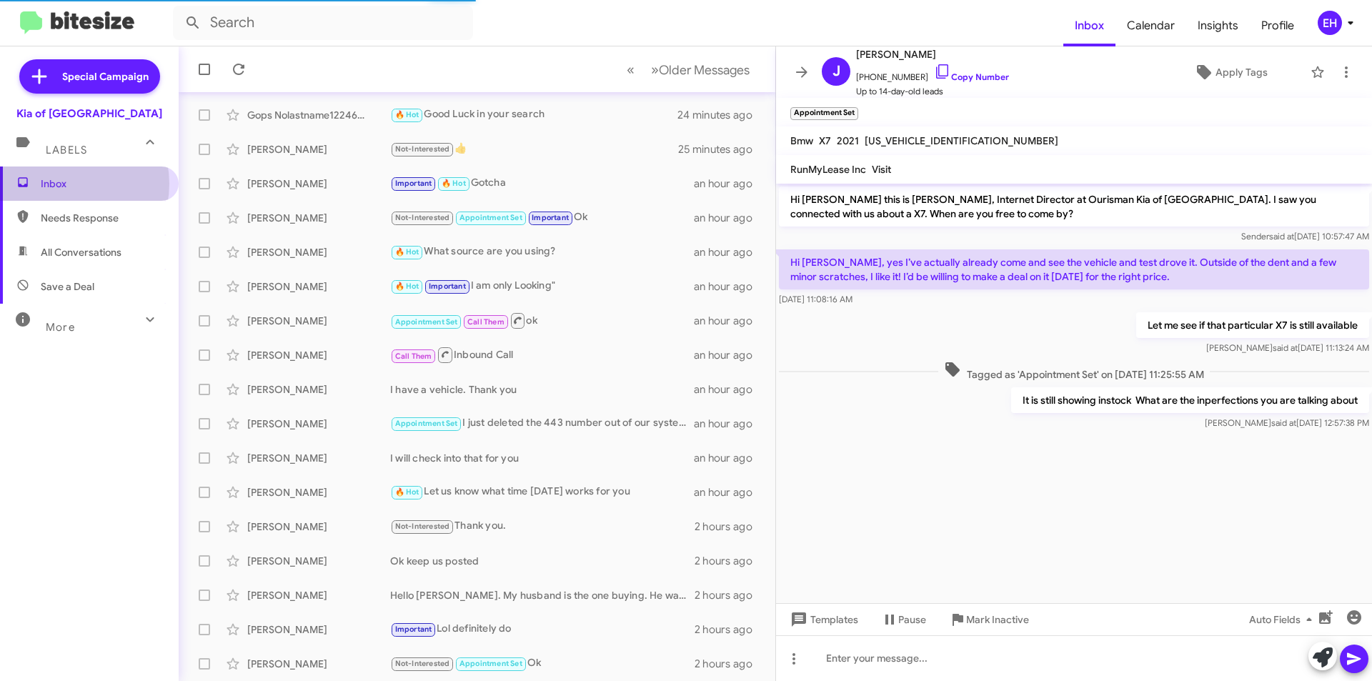
click at [63, 184] on span "Inbox" at bounding box center [101, 184] width 121 height 14
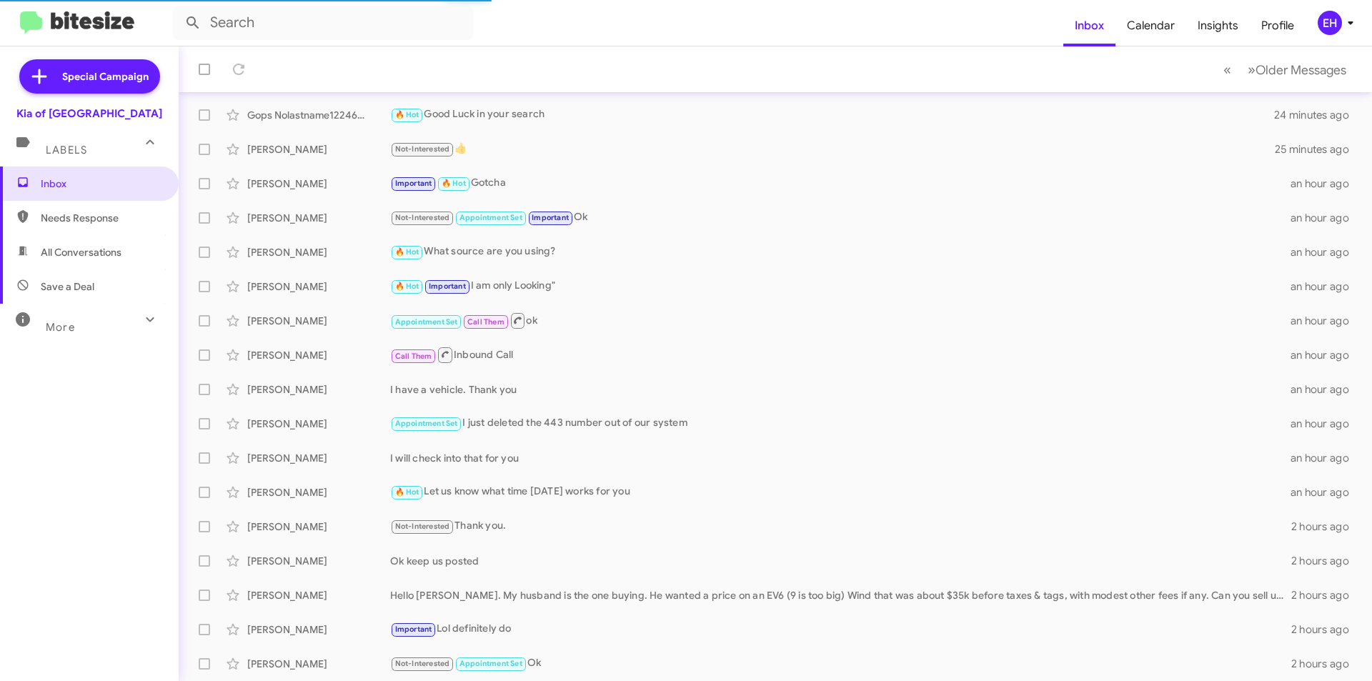
click at [51, 228] on span "Needs Response" at bounding box center [89, 218] width 179 height 34
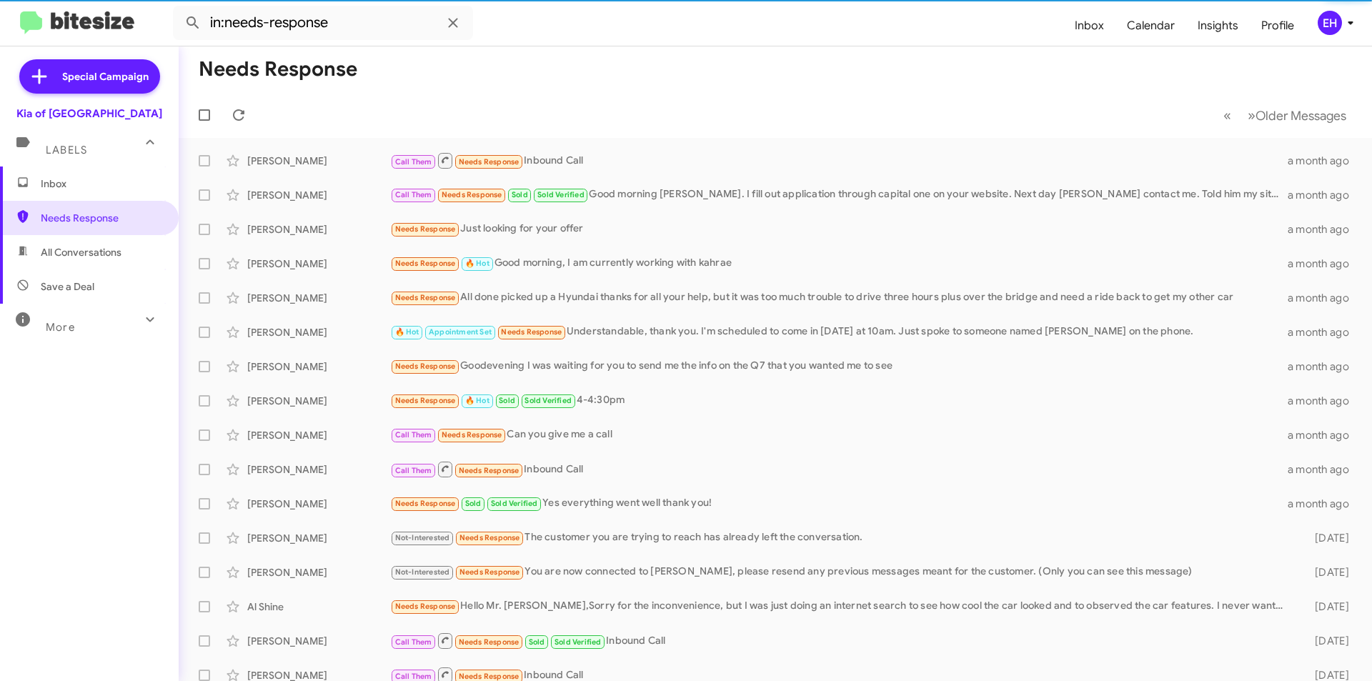
click at [77, 257] on span "All Conversations" at bounding box center [81, 252] width 81 height 14
type input "in:all-conversations"
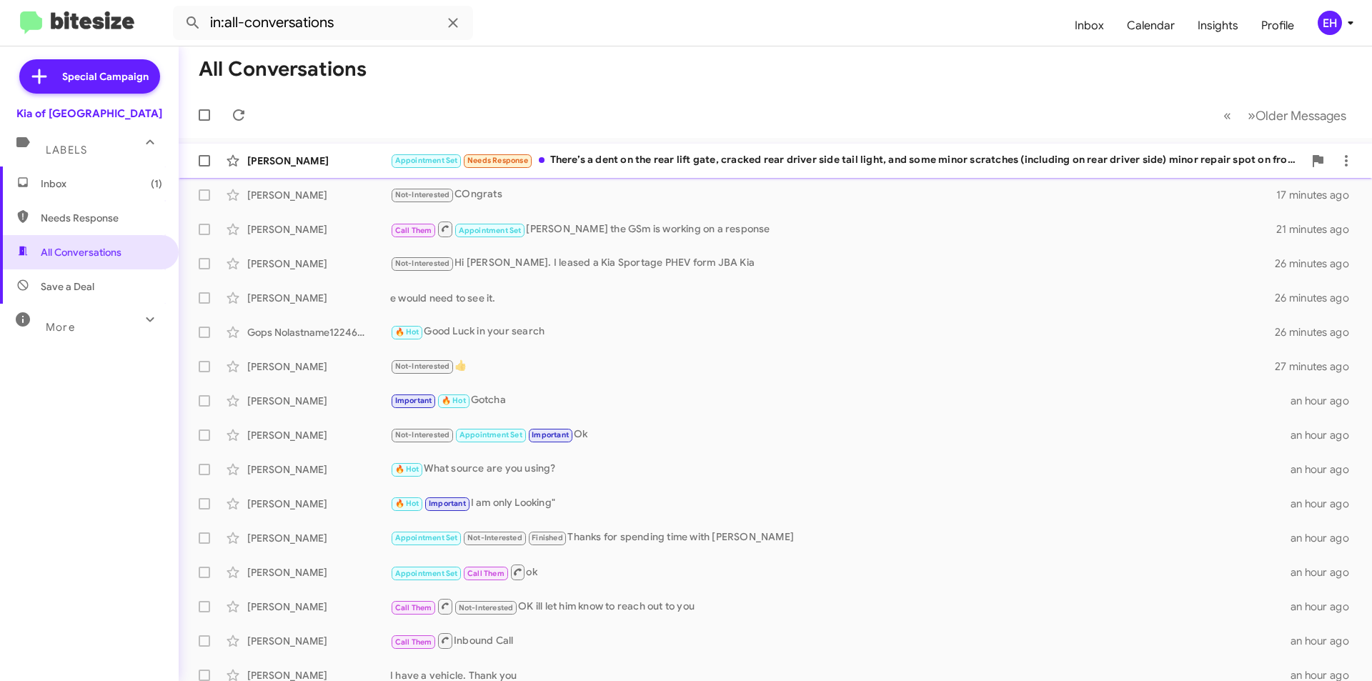
click at [805, 159] on div "Appointment Set Needs Response There’s a dent on the rear lift gate, cracked re…" at bounding box center [846, 160] width 913 height 16
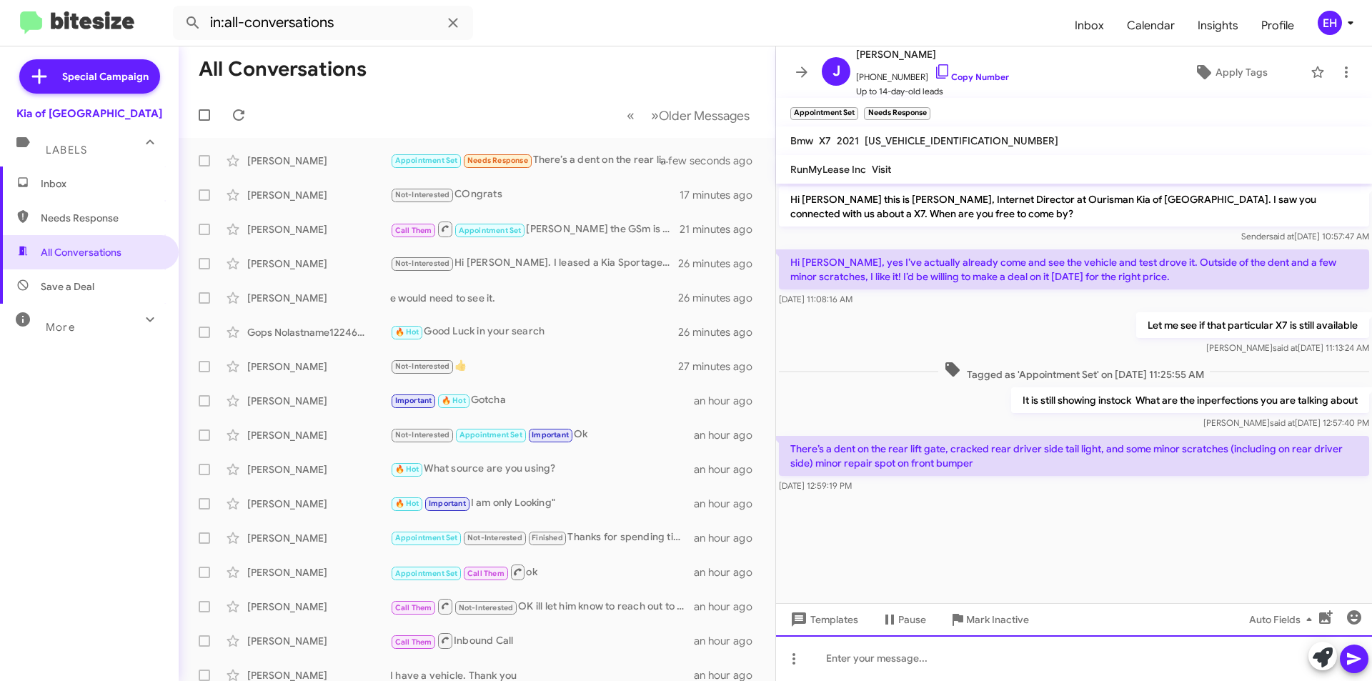
click at [924, 665] on div at bounding box center [1074, 658] width 596 height 46
drag, startPoint x: 1071, startPoint y: 663, endPoint x: 1078, endPoint y: 665, distance: 7.3
click at [1072, 663] on div at bounding box center [1074, 658] width 596 height 46
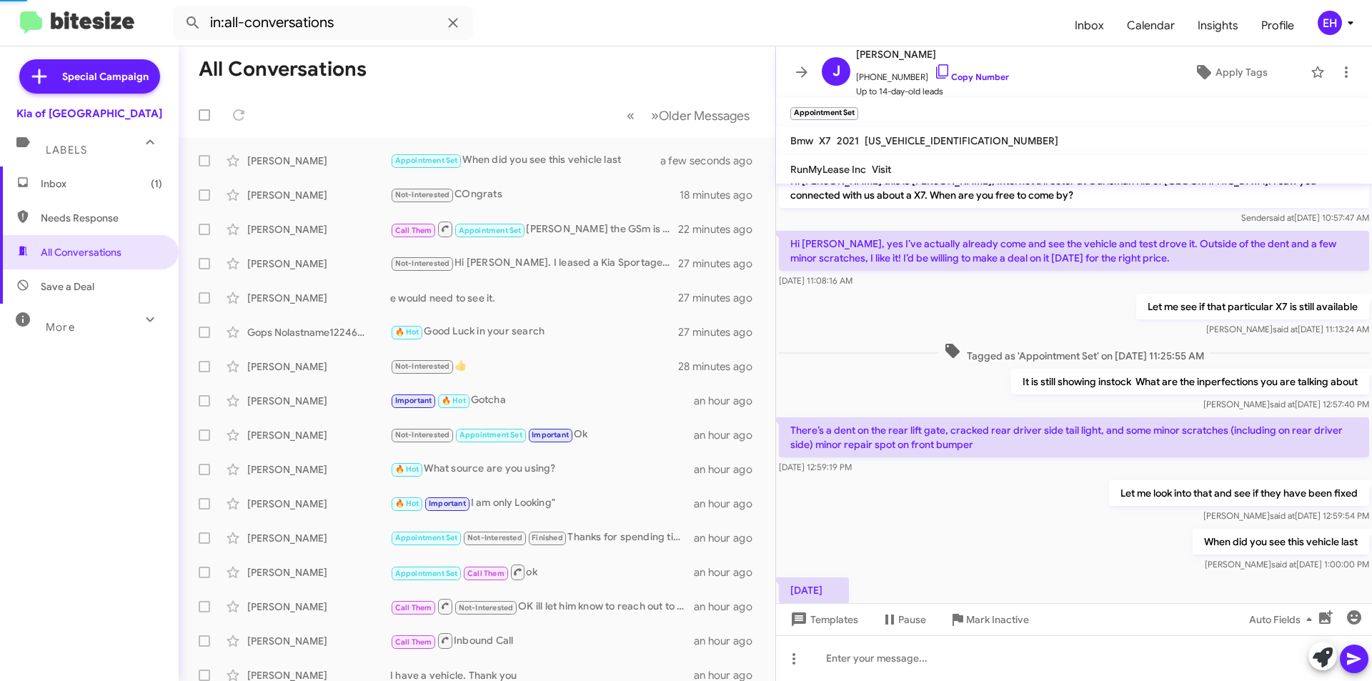
scroll to position [71, 0]
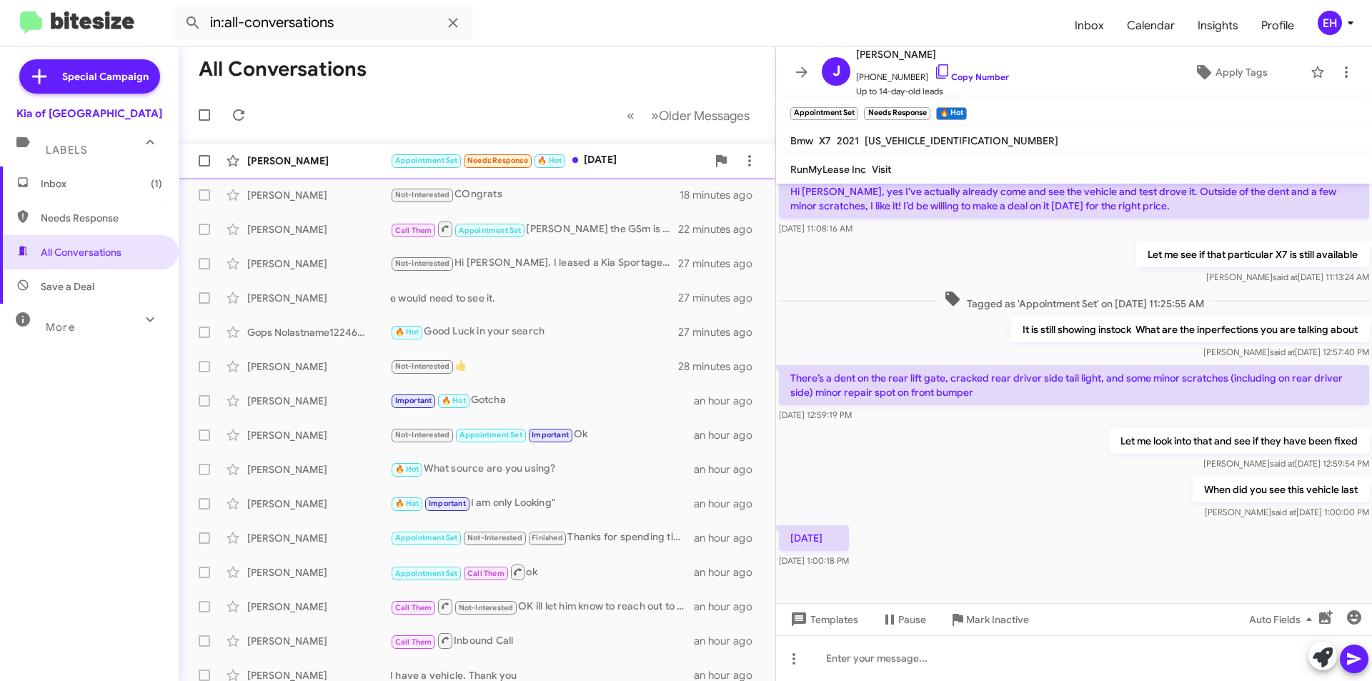
click at [613, 152] on div "Jake Juriga Appointment Set Needs Response 🔥 Hot Saturday a few seconds ago" at bounding box center [477, 161] width 574 height 29
click at [865, 645] on div at bounding box center [1074, 658] width 596 height 46
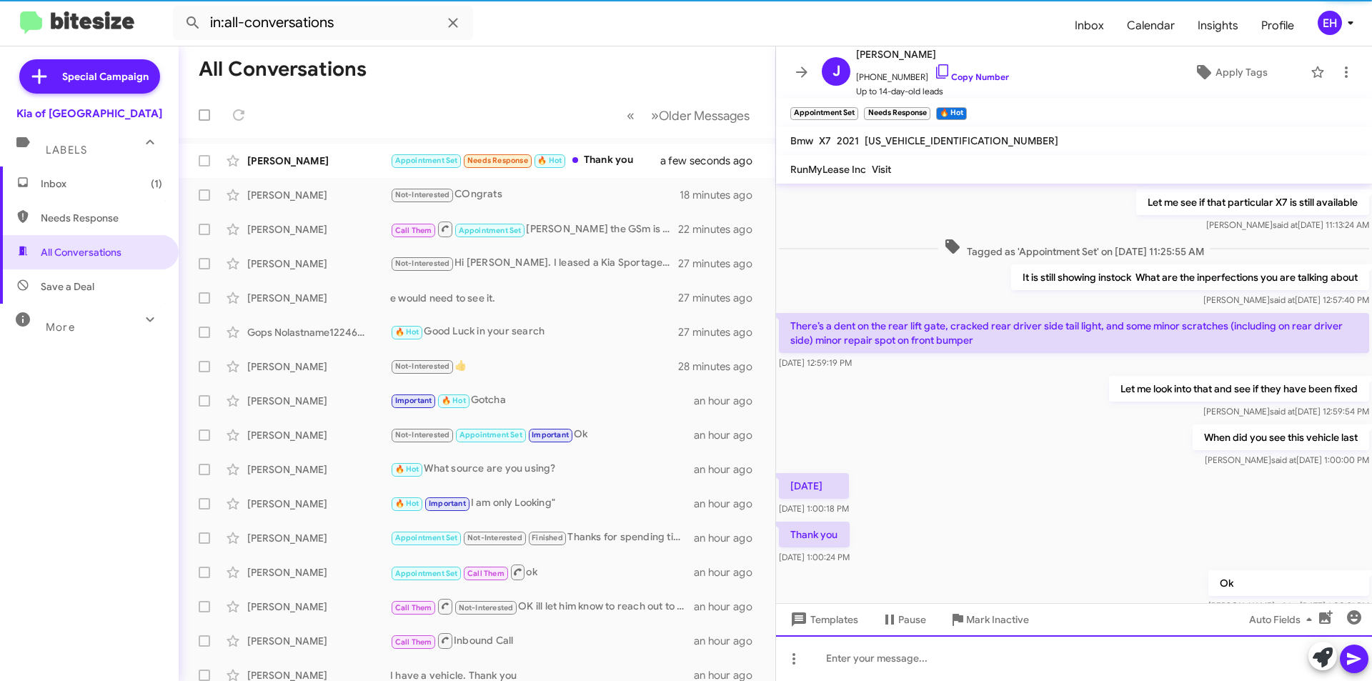
scroll to position [0, 0]
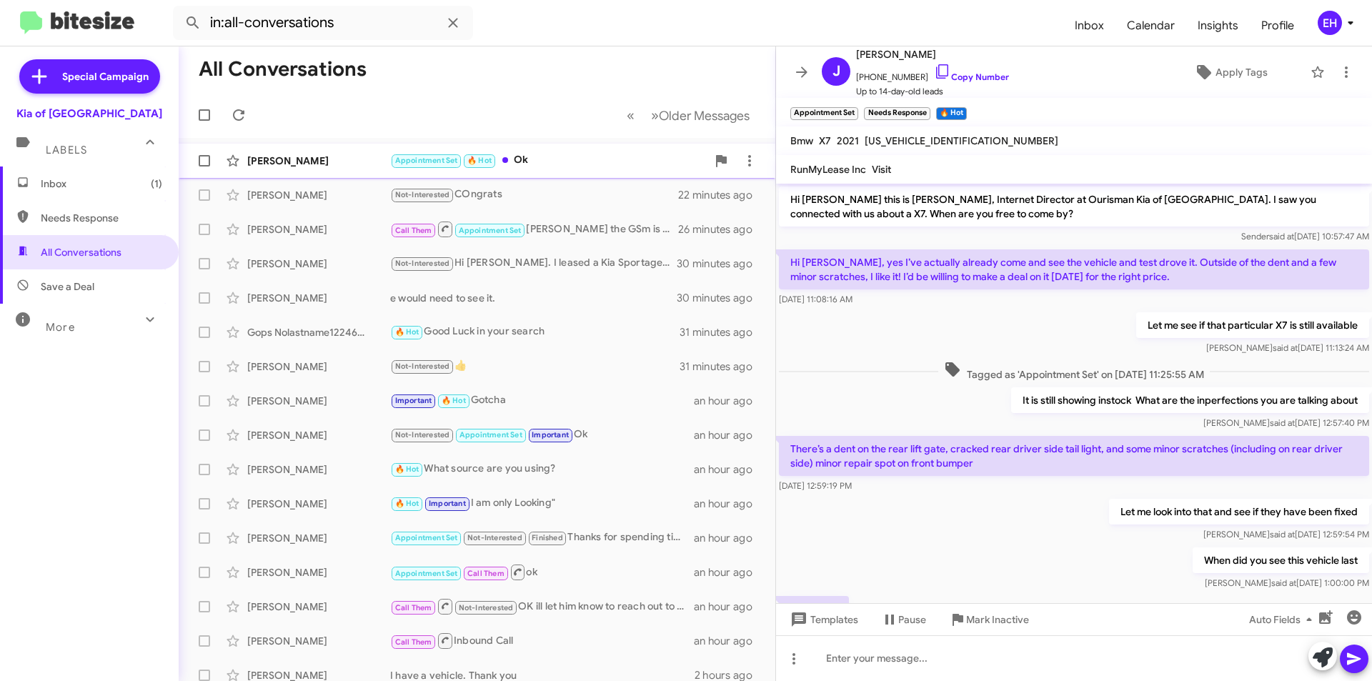
drag, startPoint x: 522, startPoint y: 162, endPoint x: 567, endPoint y: 170, distance: 45.8
click at [522, 162] on div "Appointment Set 🔥 Hot Ok" at bounding box center [548, 160] width 317 height 16
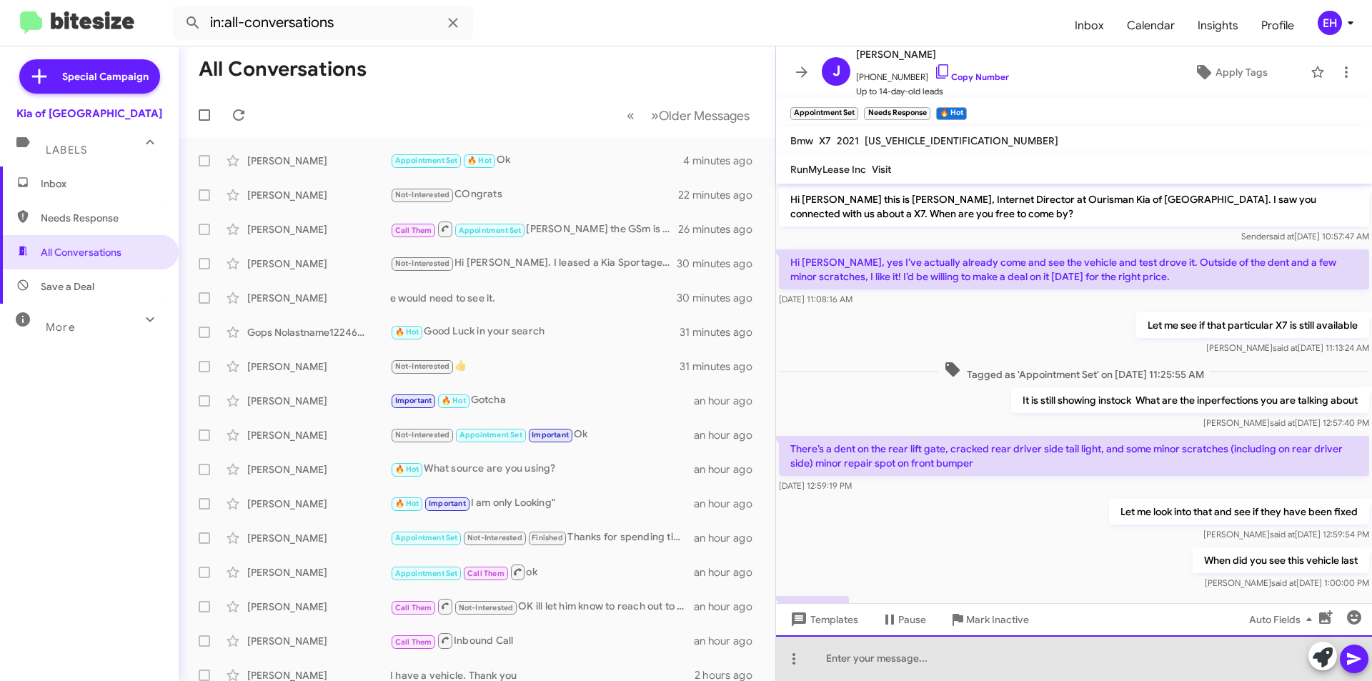
click at [986, 665] on div at bounding box center [1074, 658] width 596 height 46
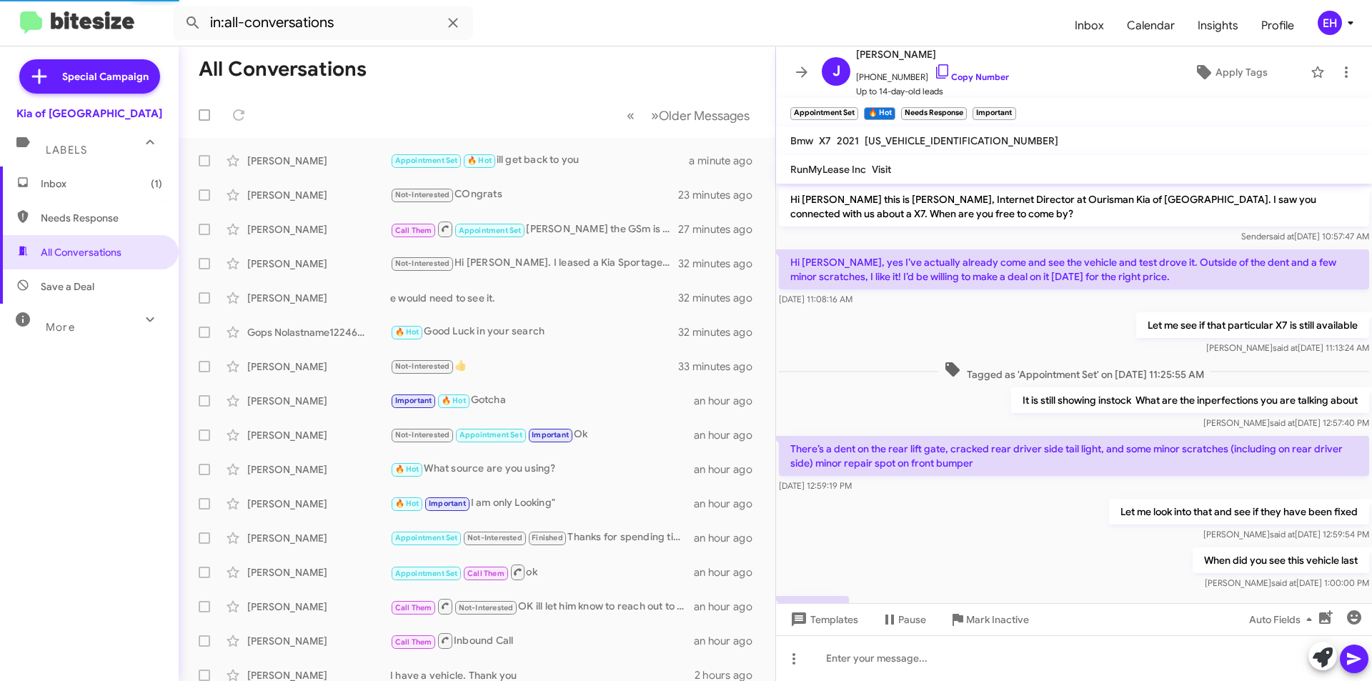
scroll to position [279, 0]
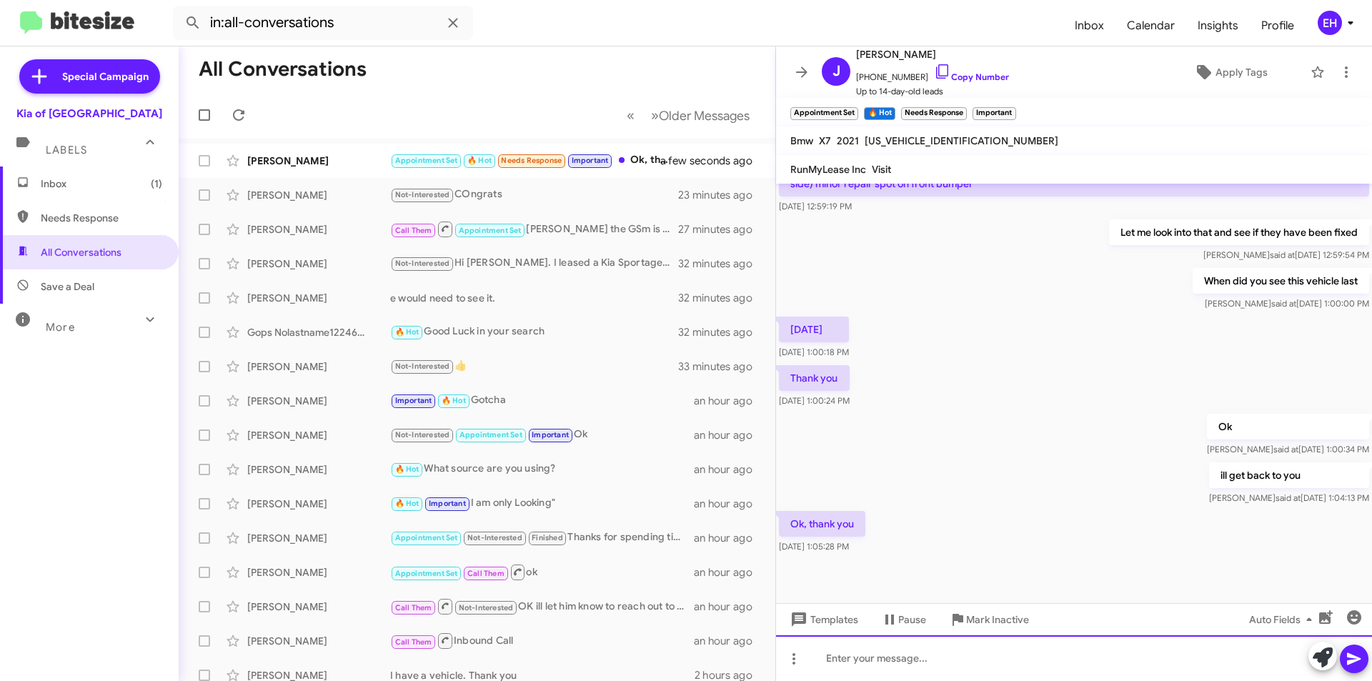
click at [1050, 661] on div at bounding box center [1074, 658] width 596 height 46
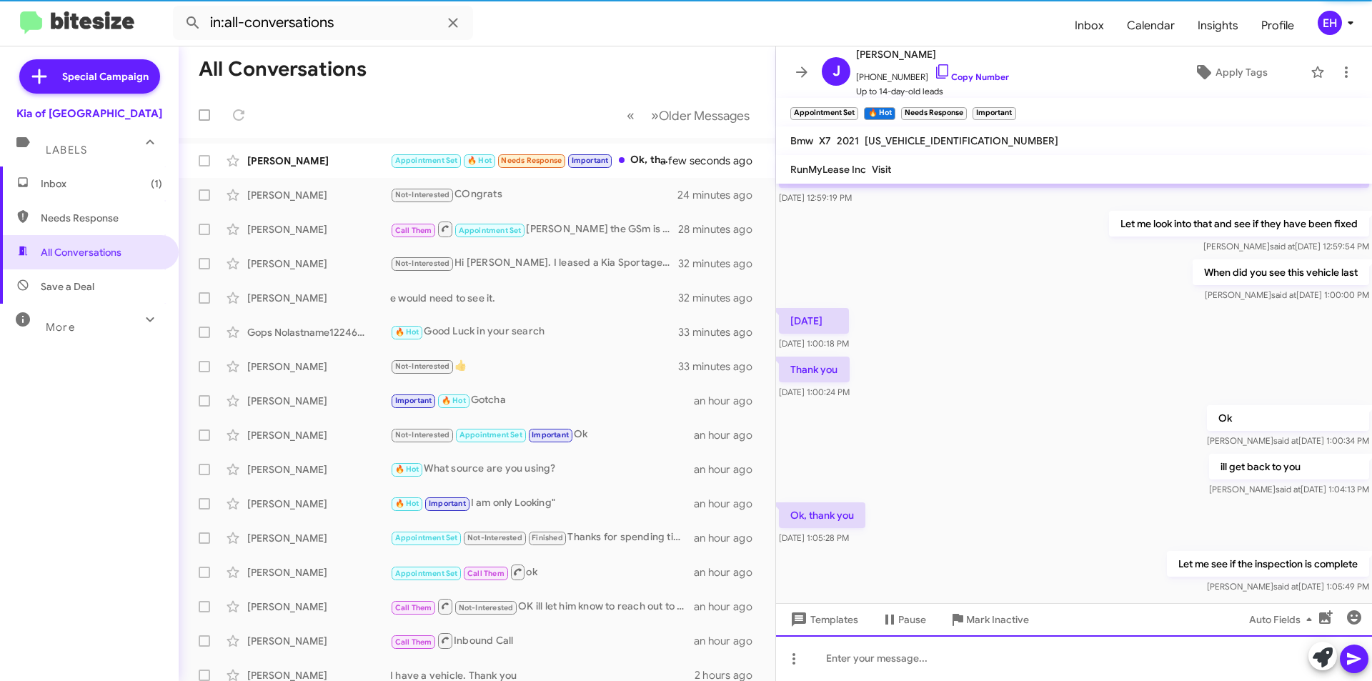
scroll to position [332, 0]
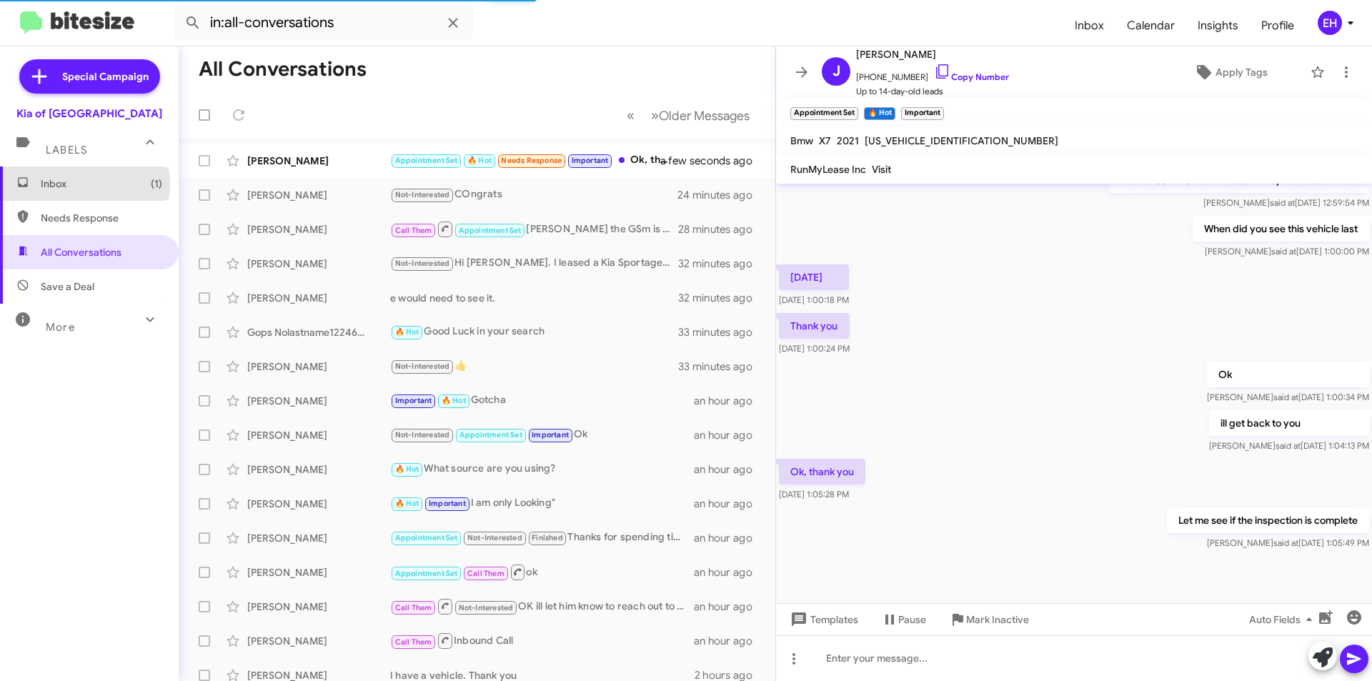
click at [81, 184] on span "Inbox (1)" at bounding box center [101, 184] width 121 height 14
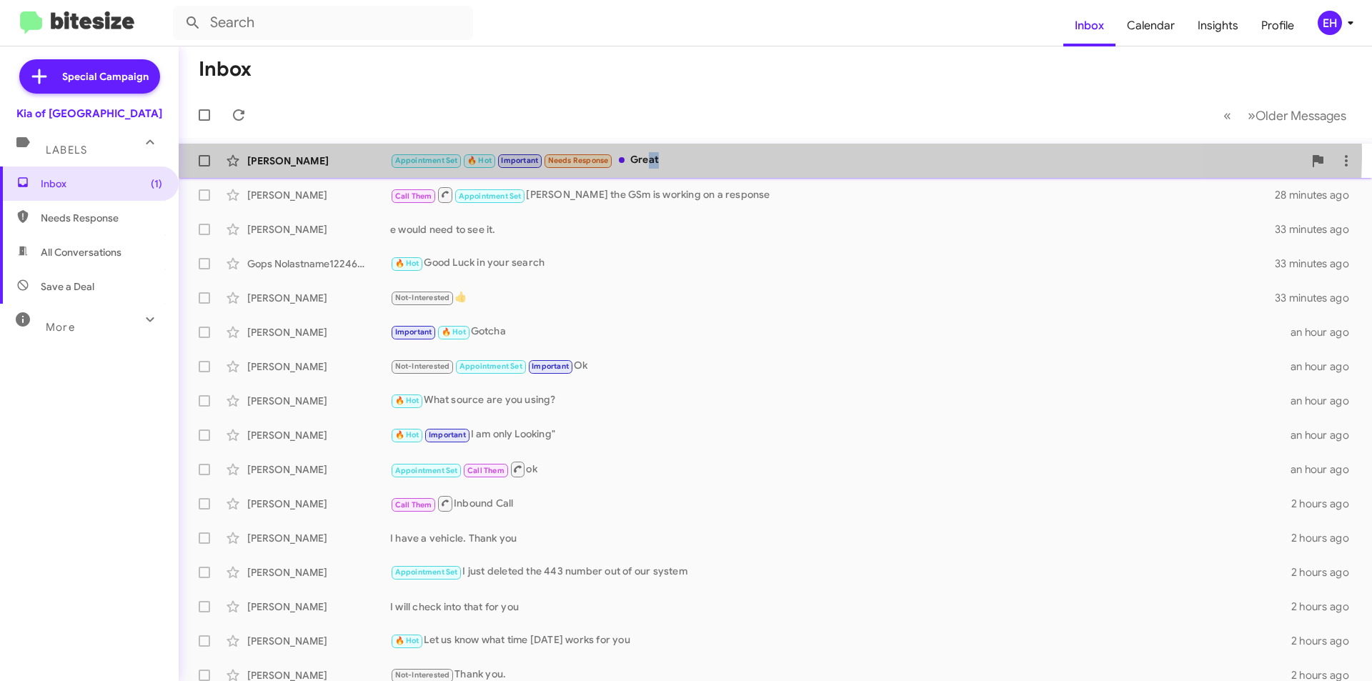
click at [659, 159] on div "Appointment Set 🔥 Hot Important Needs Response Great" at bounding box center [846, 160] width 913 height 16
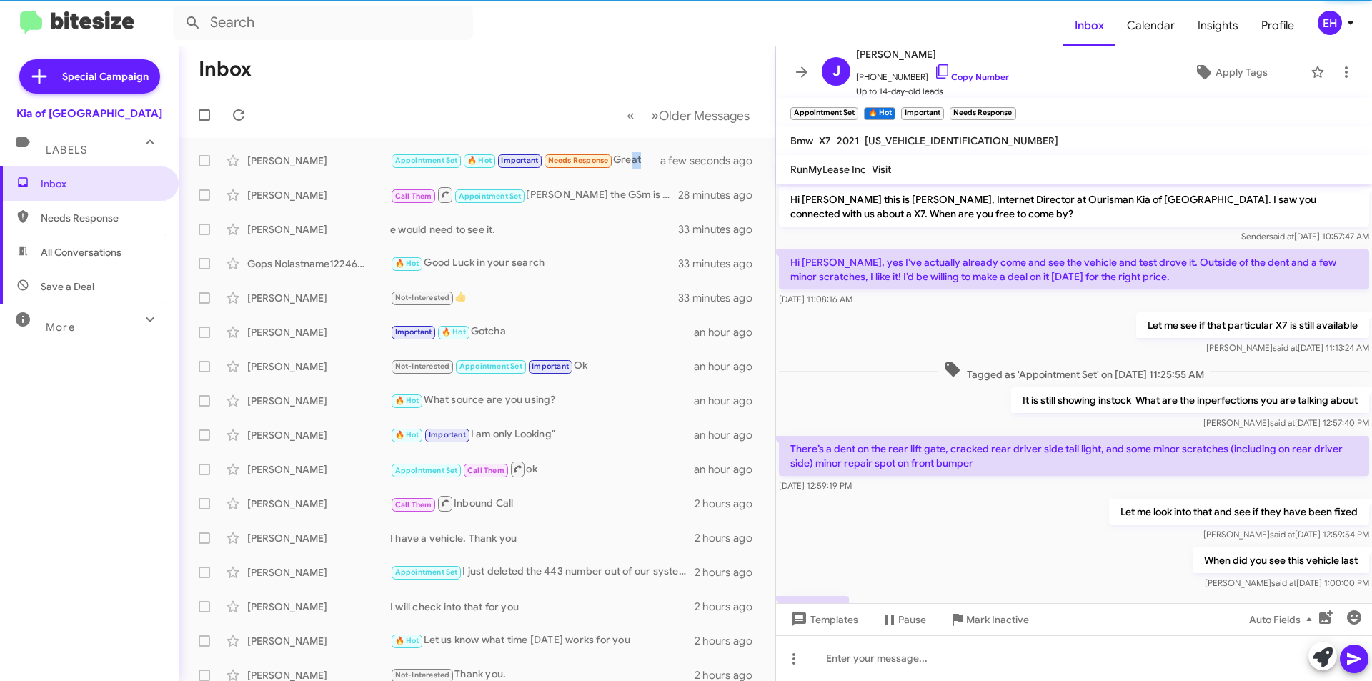
scroll to position [355, 0]
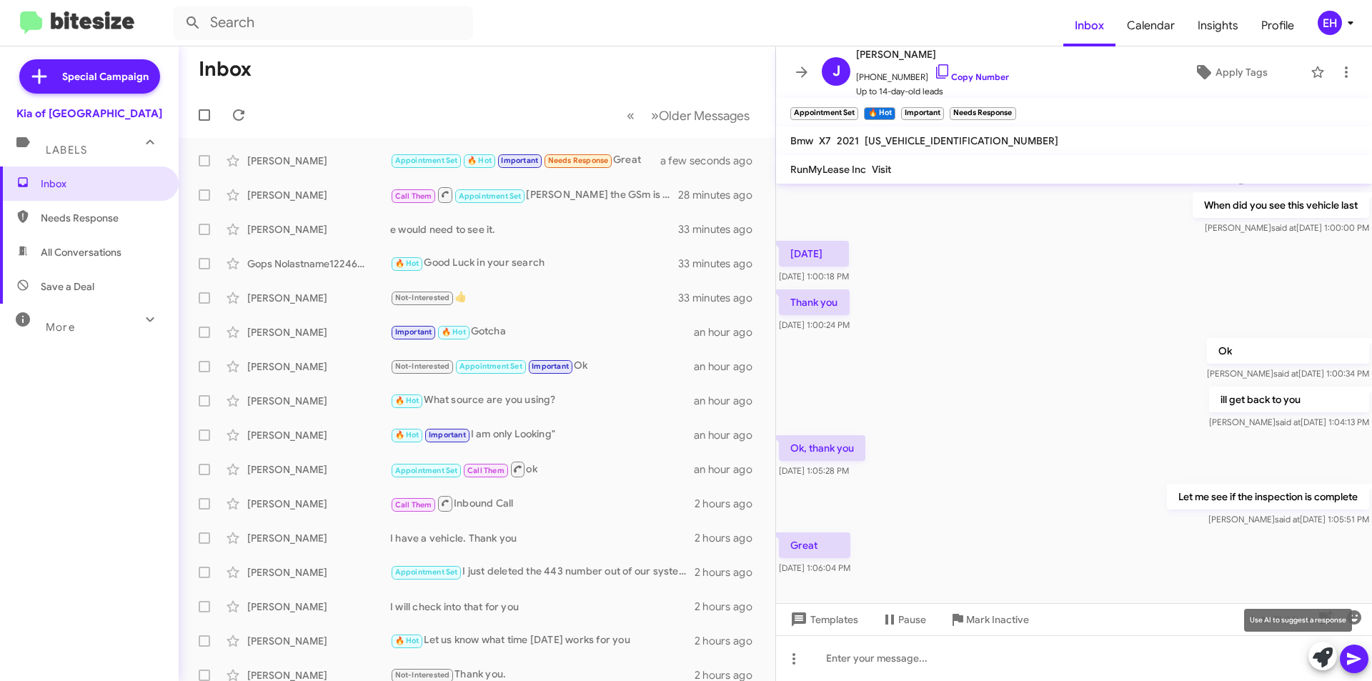
click at [1354, 615] on mat-tooltip-component "Use AI to suggest a response" at bounding box center [1298, 620] width 128 height 43
click at [1349, 617] on icon "button" at bounding box center [1354, 617] width 14 height 14
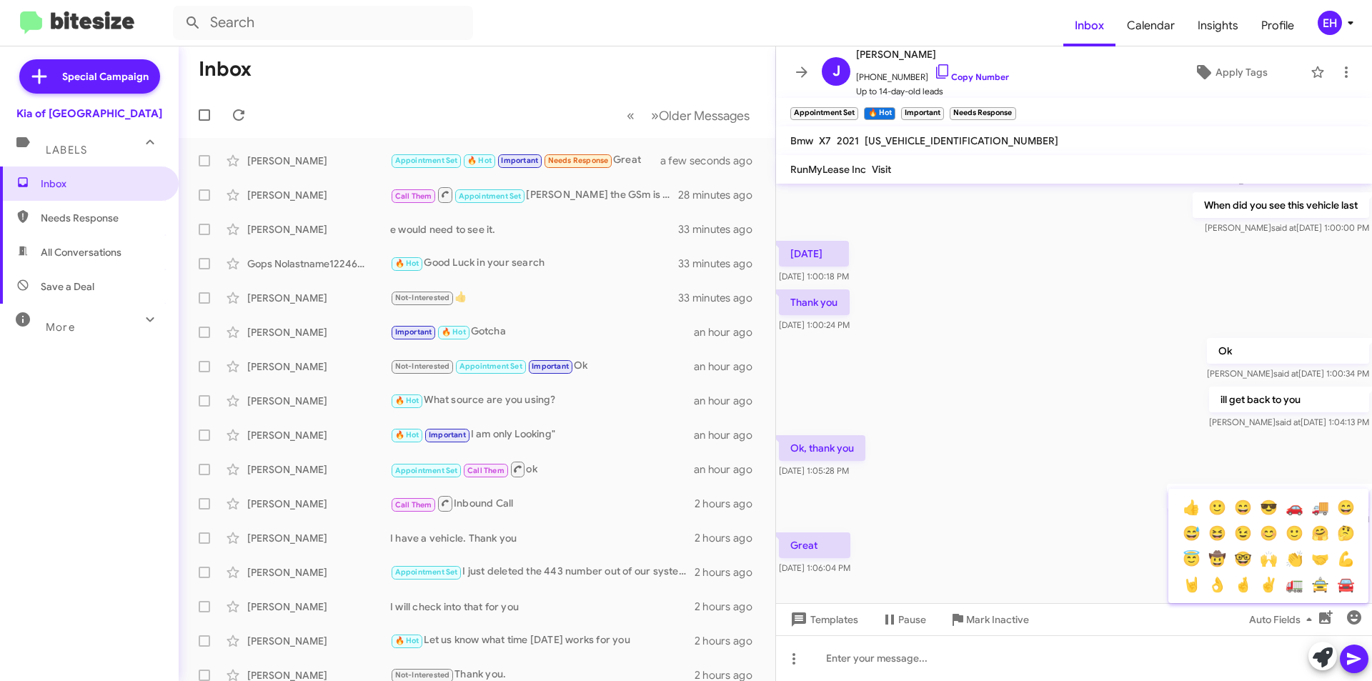
click at [1176, 503] on div "👍 🙂 😄 😎 🚗 🚚 😄 😅 😆 😉 😊 🙂 🤗 🤔 😇 🤠 🤓 🙌 👏 🤝 💪 🤘 👌 🤞 ✌ 🚛 🚖 🚘" at bounding box center [1268, 546] width 200 height 103
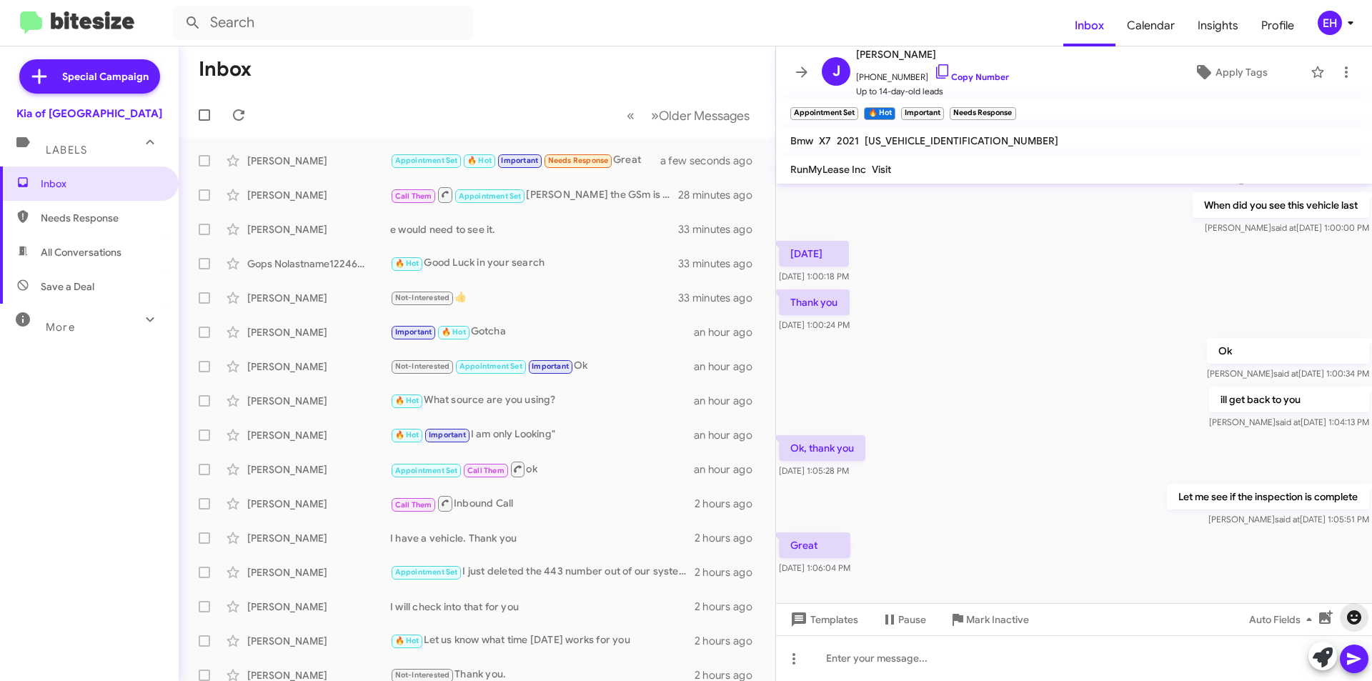
click at [1350, 614] on icon "button" at bounding box center [1354, 617] width 14 height 14
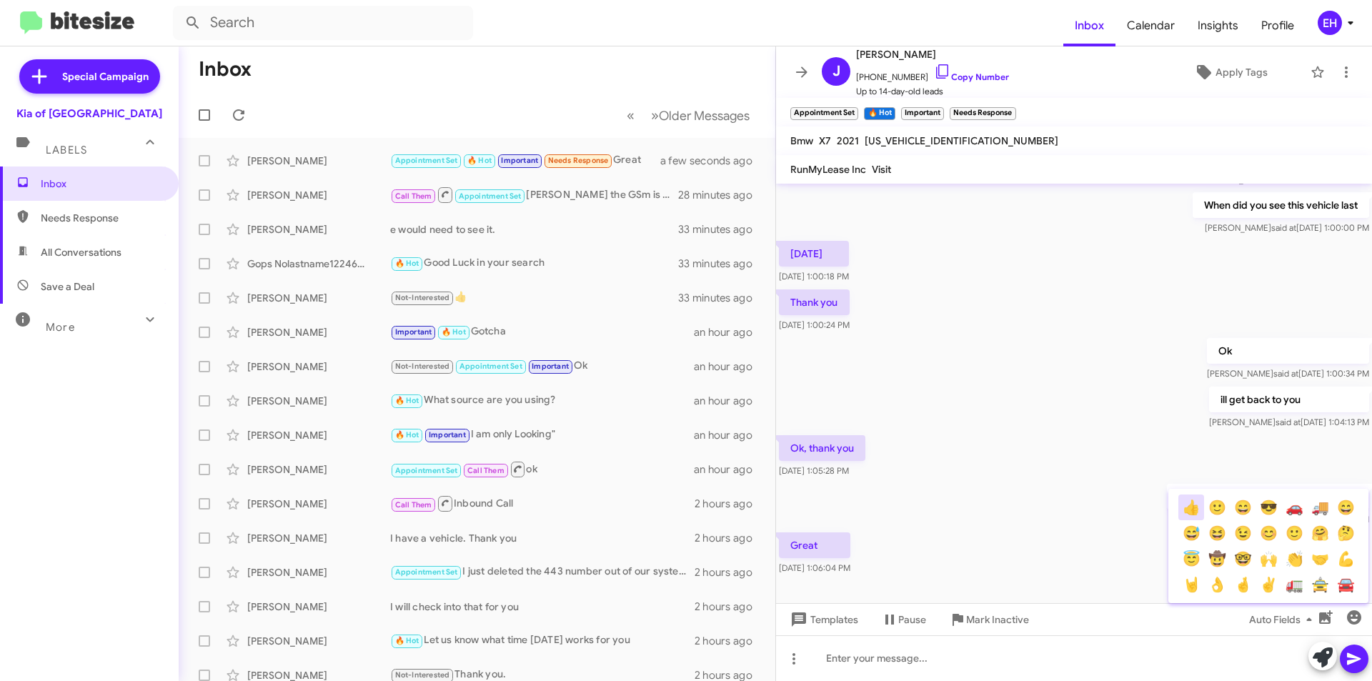
click at [1201, 516] on button "👍" at bounding box center [1191, 508] width 26 height 26
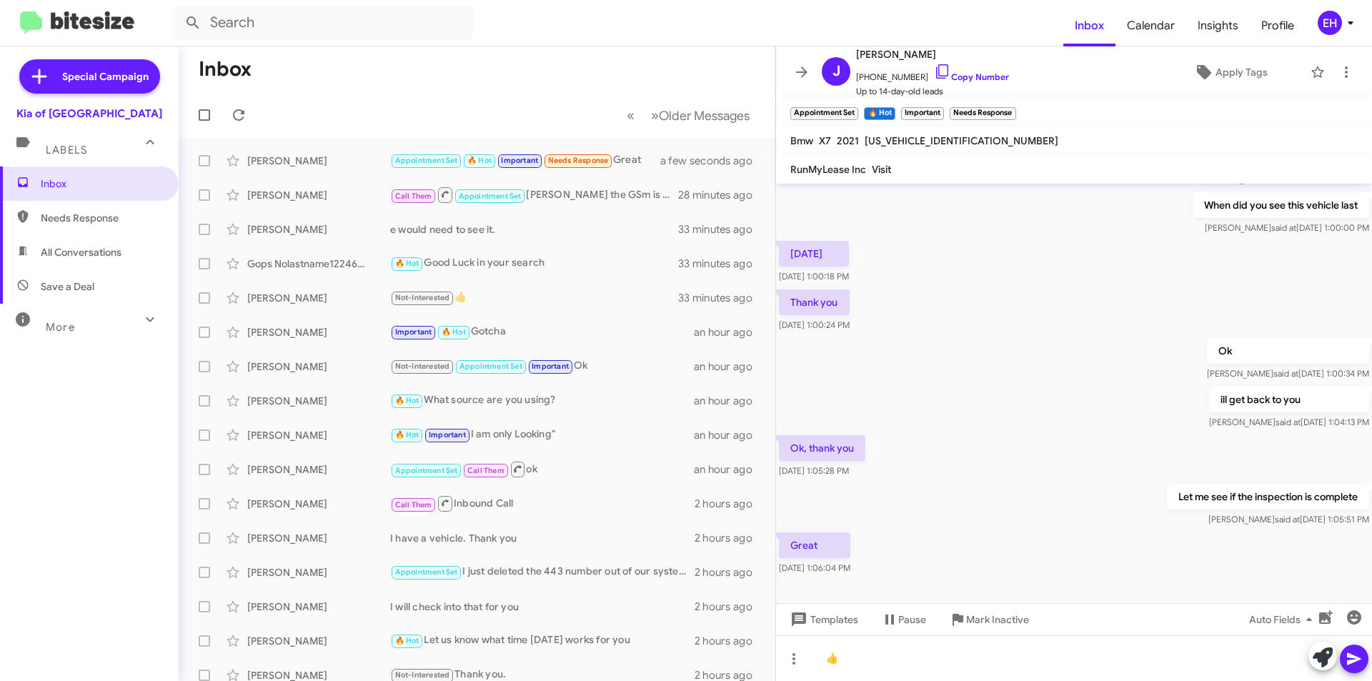
click at [1359, 670] on span at bounding box center [1354, 659] width 17 height 29
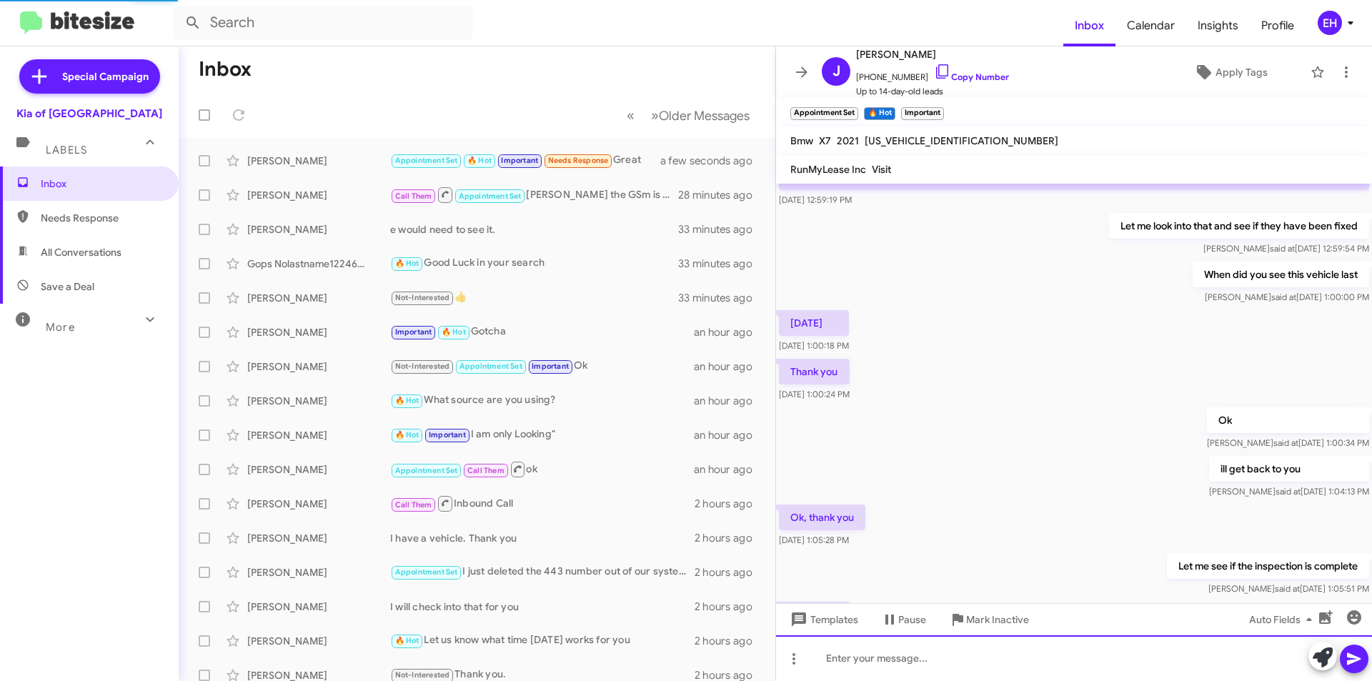
scroll to position [436, 0]
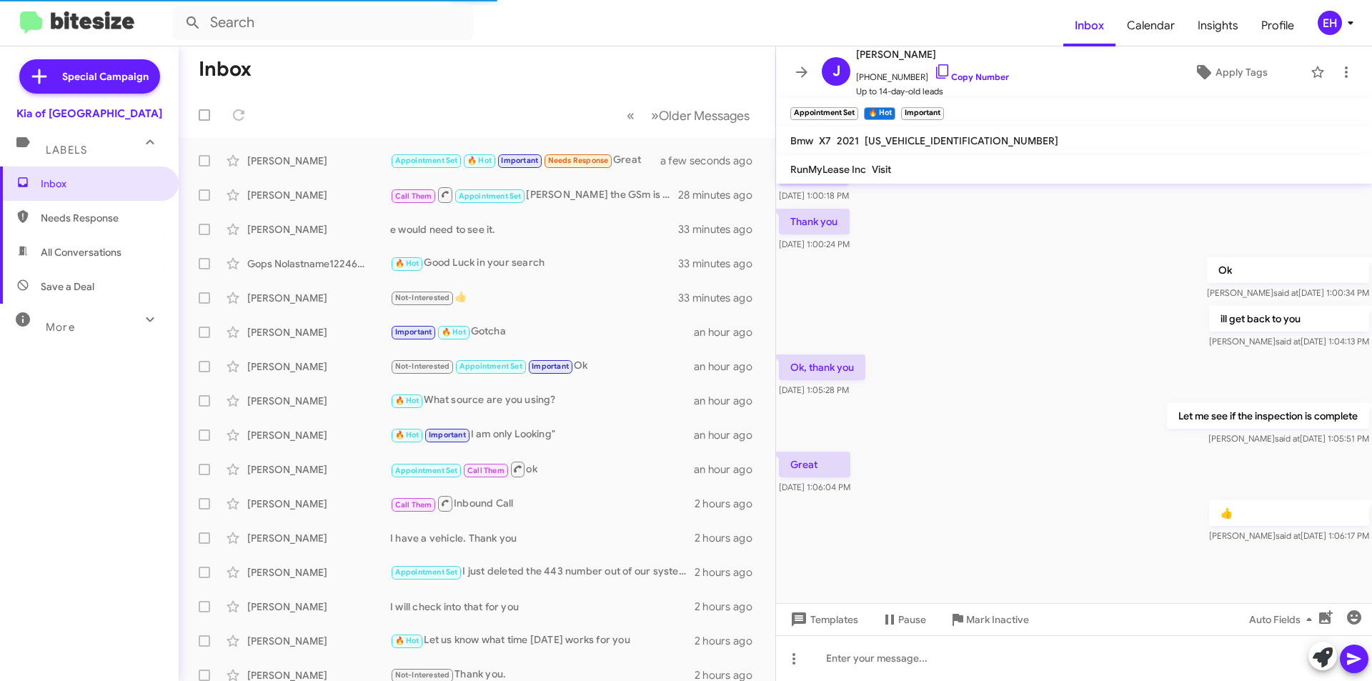
click at [59, 217] on span "Needs Response" at bounding box center [101, 218] width 121 height 14
type input "in:needs-response"
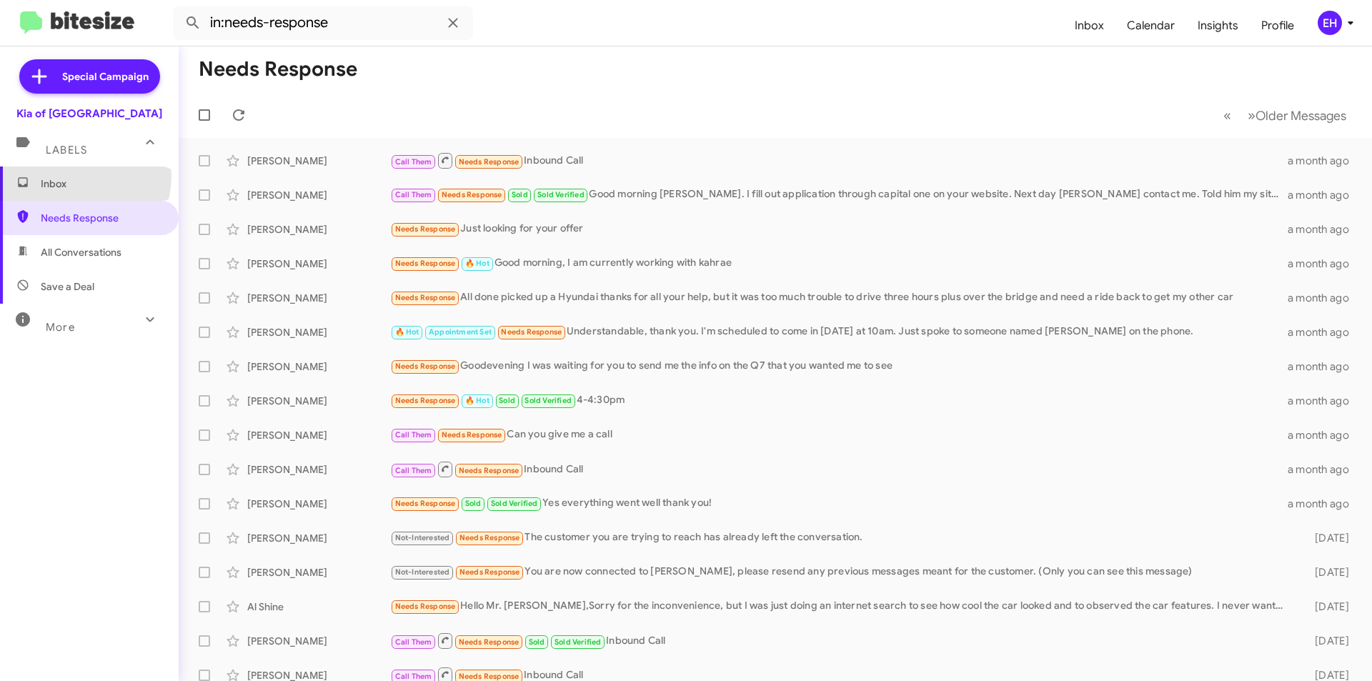
click at [69, 175] on span "Inbox" at bounding box center [89, 184] width 179 height 34
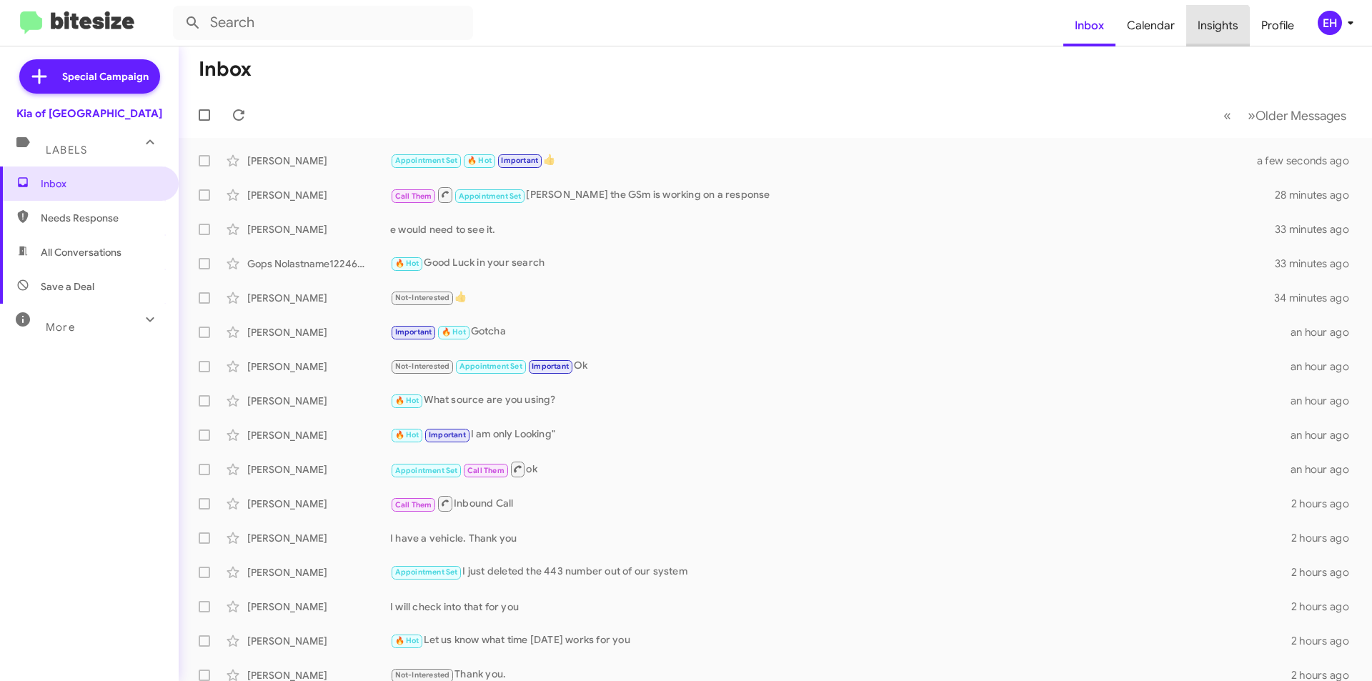
click at [1214, 31] on span "Insights" at bounding box center [1218, 25] width 64 height 41
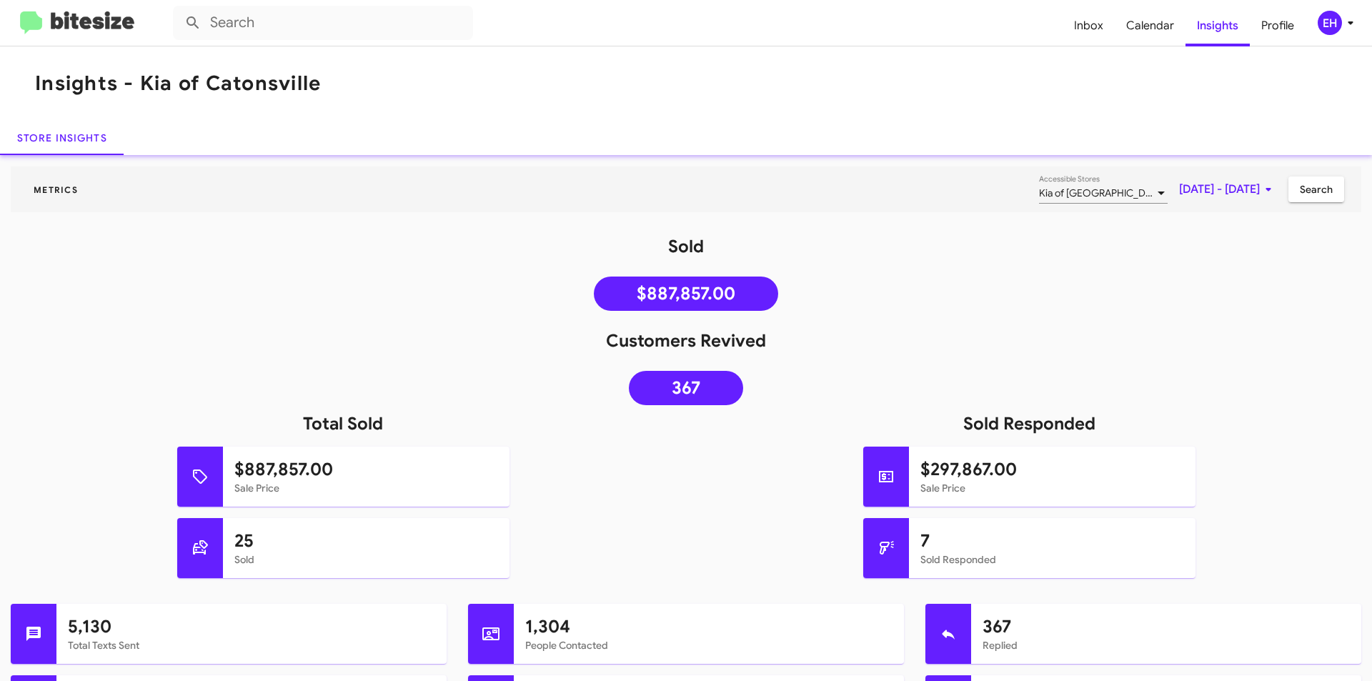
click at [84, 23] on img at bounding box center [77, 23] width 114 height 24
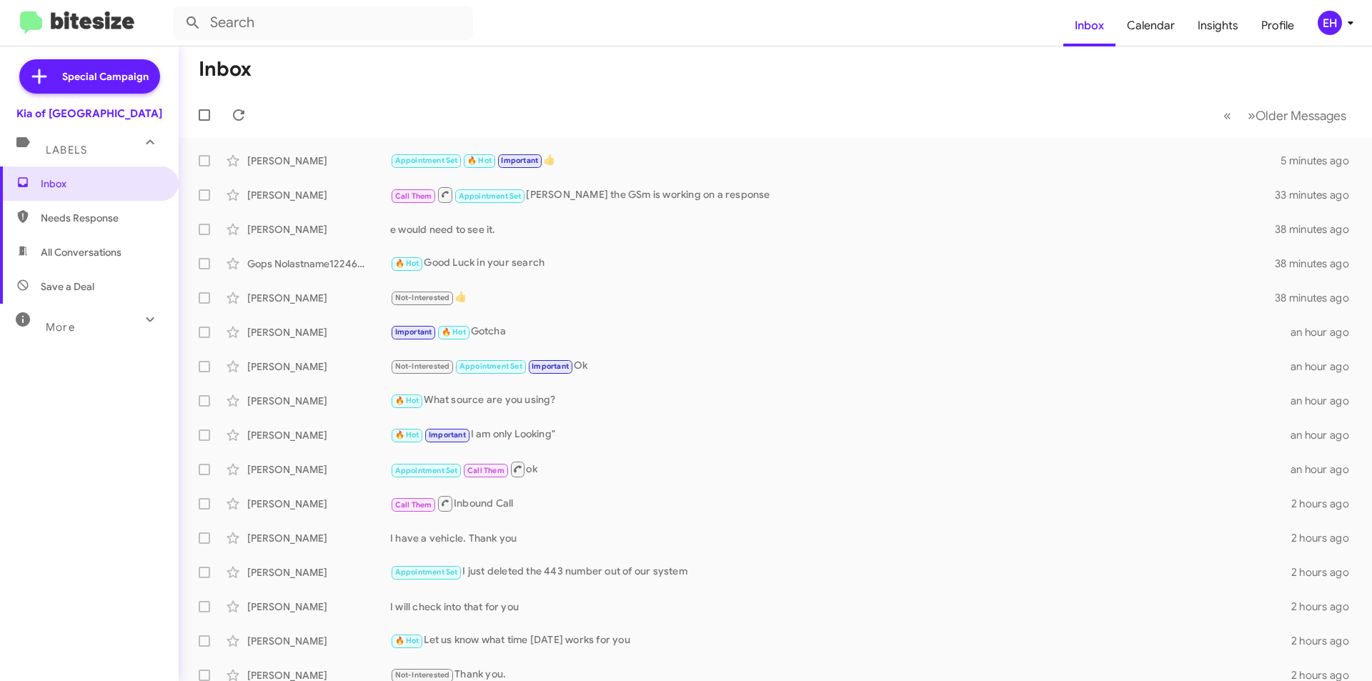
click at [49, 222] on span "Needs Response" at bounding box center [101, 218] width 121 height 14
type input "in:needs-response"
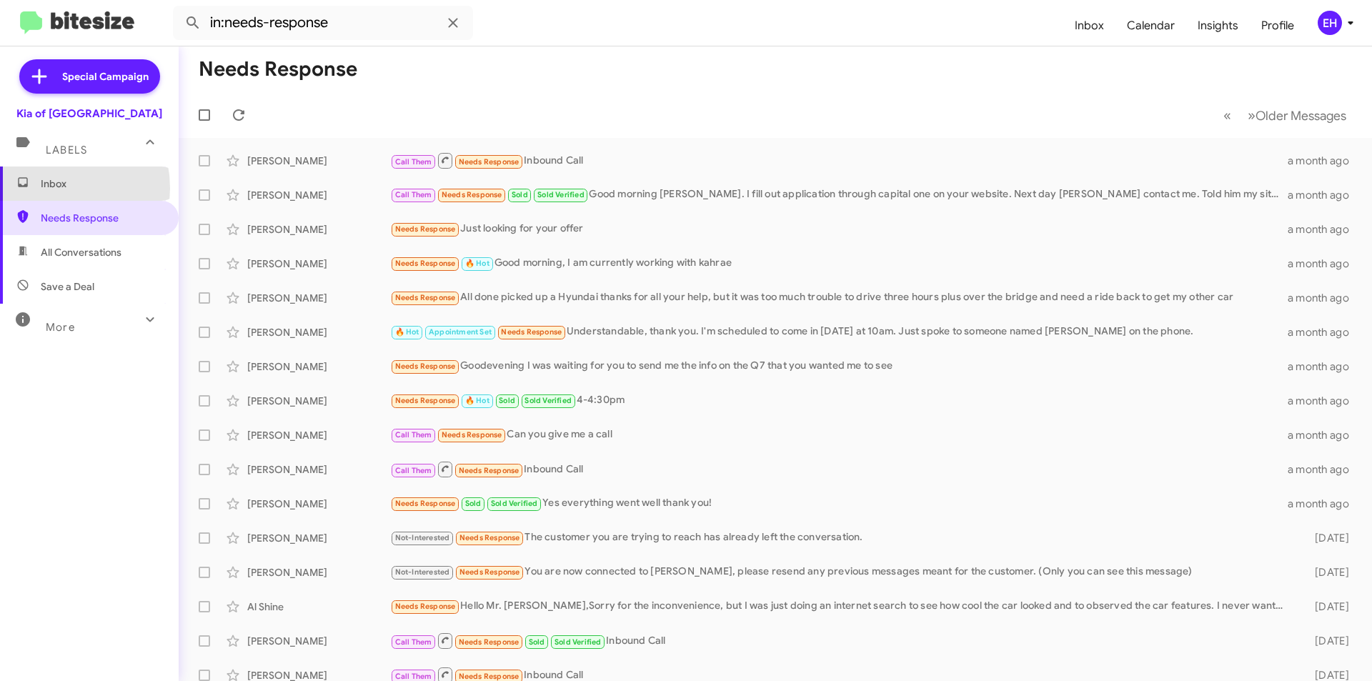
click at [41, 188] on span "Inbox" at bounding box center [101, 184] width 121 height 14
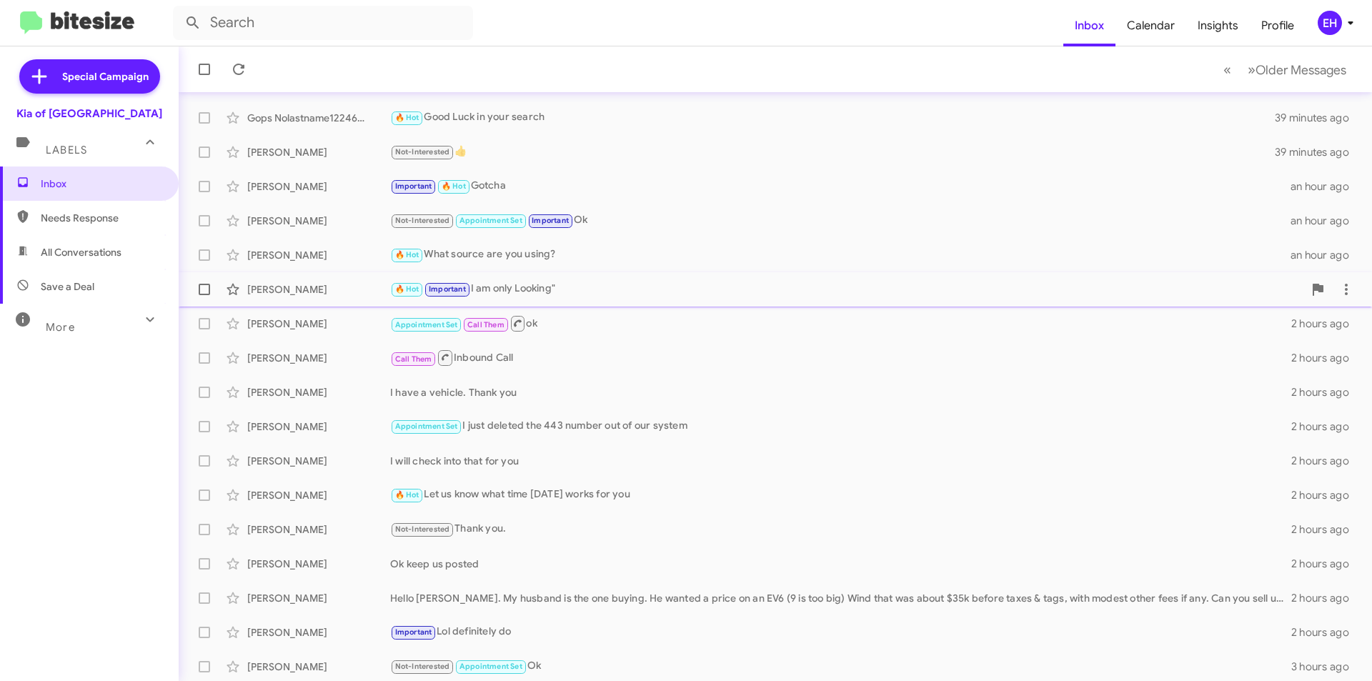
scroll to position [149, 0]
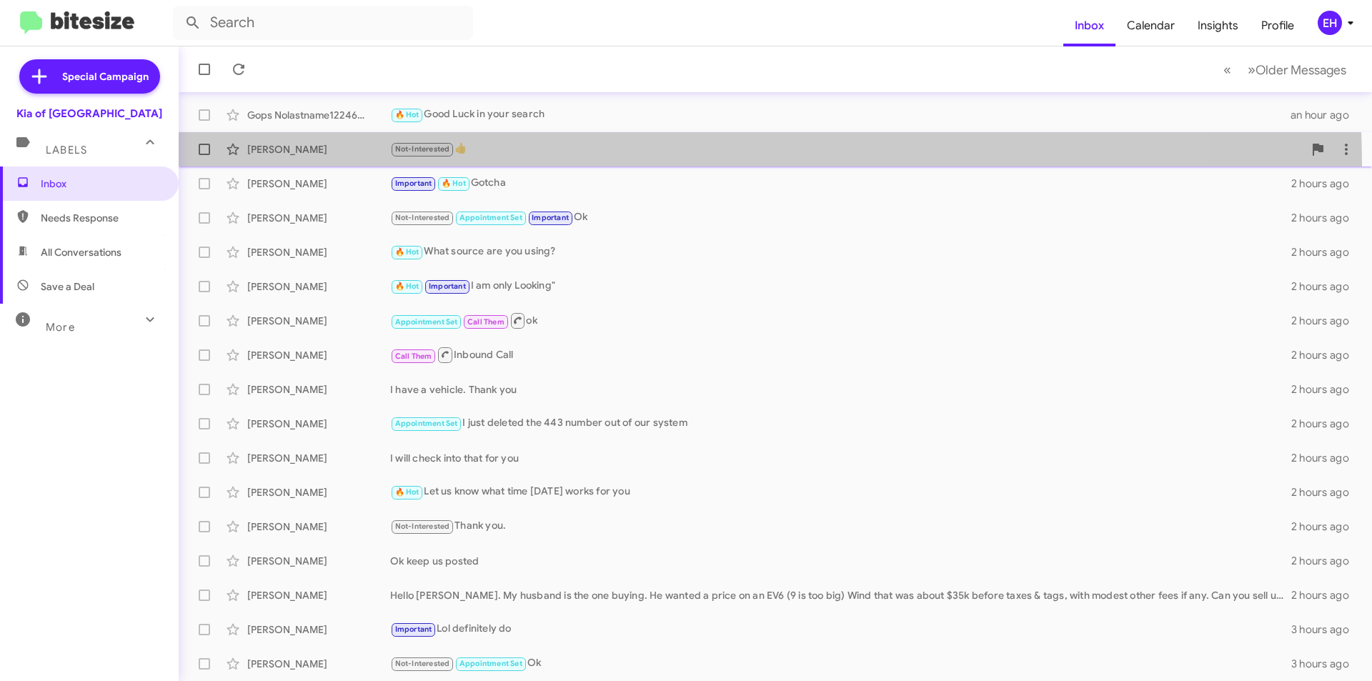
click at [560, 165] on span "Whitney Banks Not-Interested 👍 an hour ago" at bounding box center [775, 149] width 1193 height 34
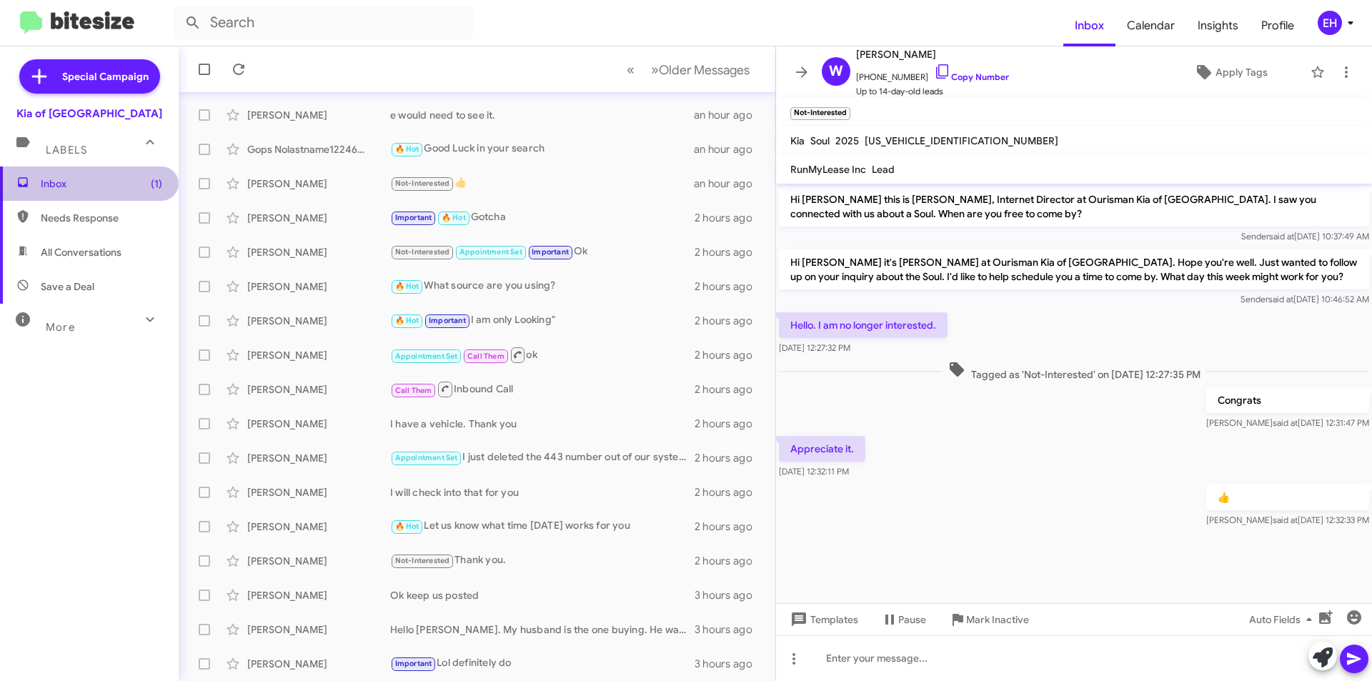
click at [123, 184] on span "Inbox (1)" at bounding box center [101, 184] width 121 height 14
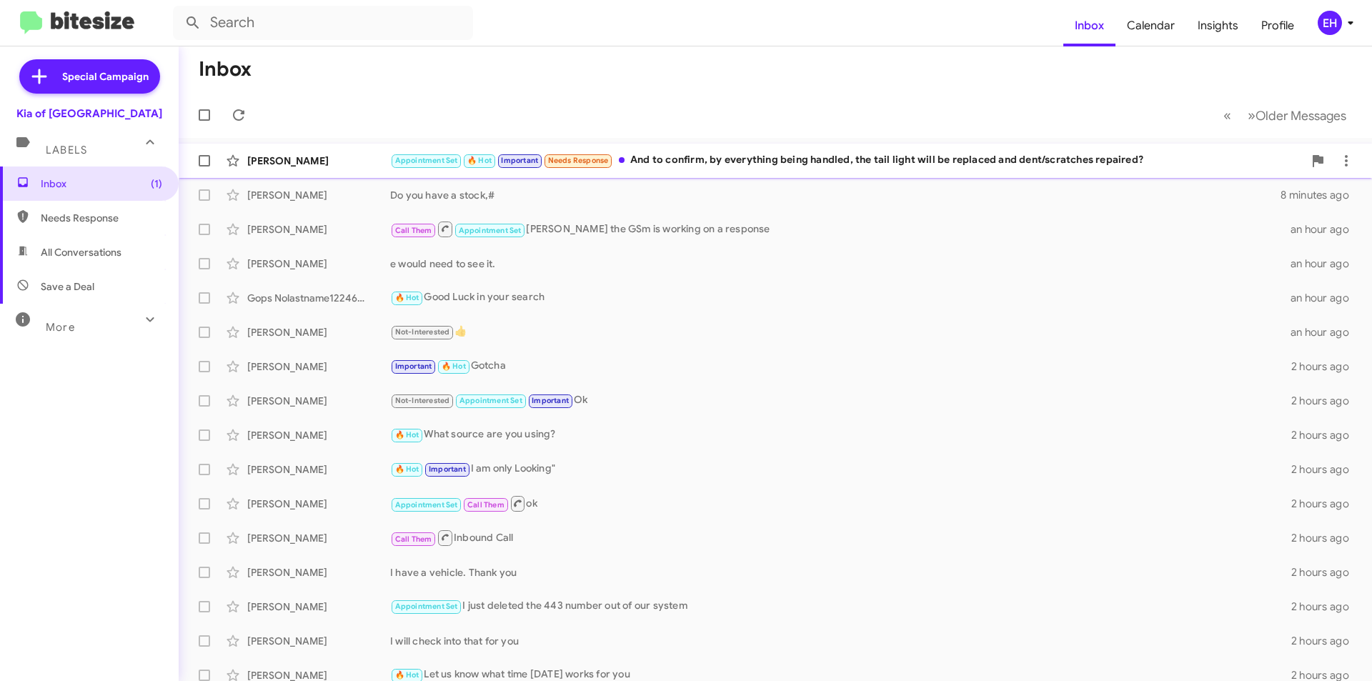
click at [795, 160] on div "Appointment Set 🔥 Hot Important Needs Response And to confirm, by everything be…" at bounding box center [846, 160] width 913 height 16
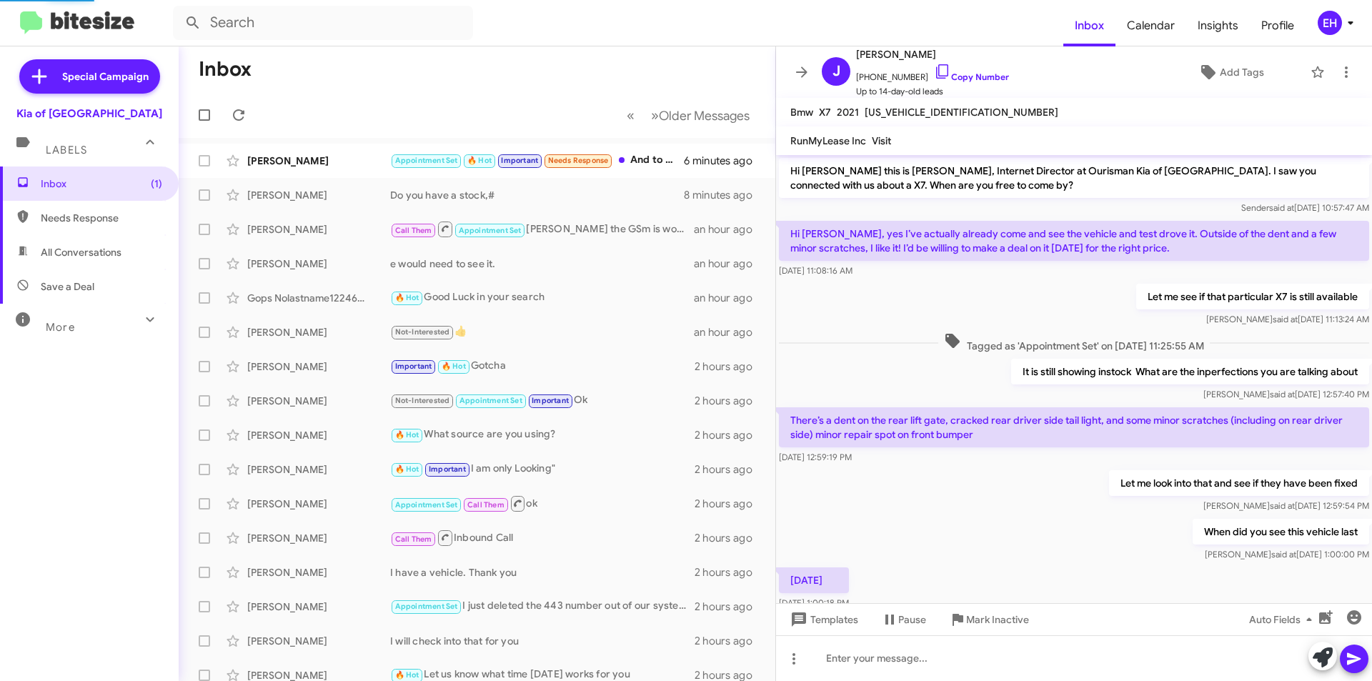
scroll to position [564, 0]
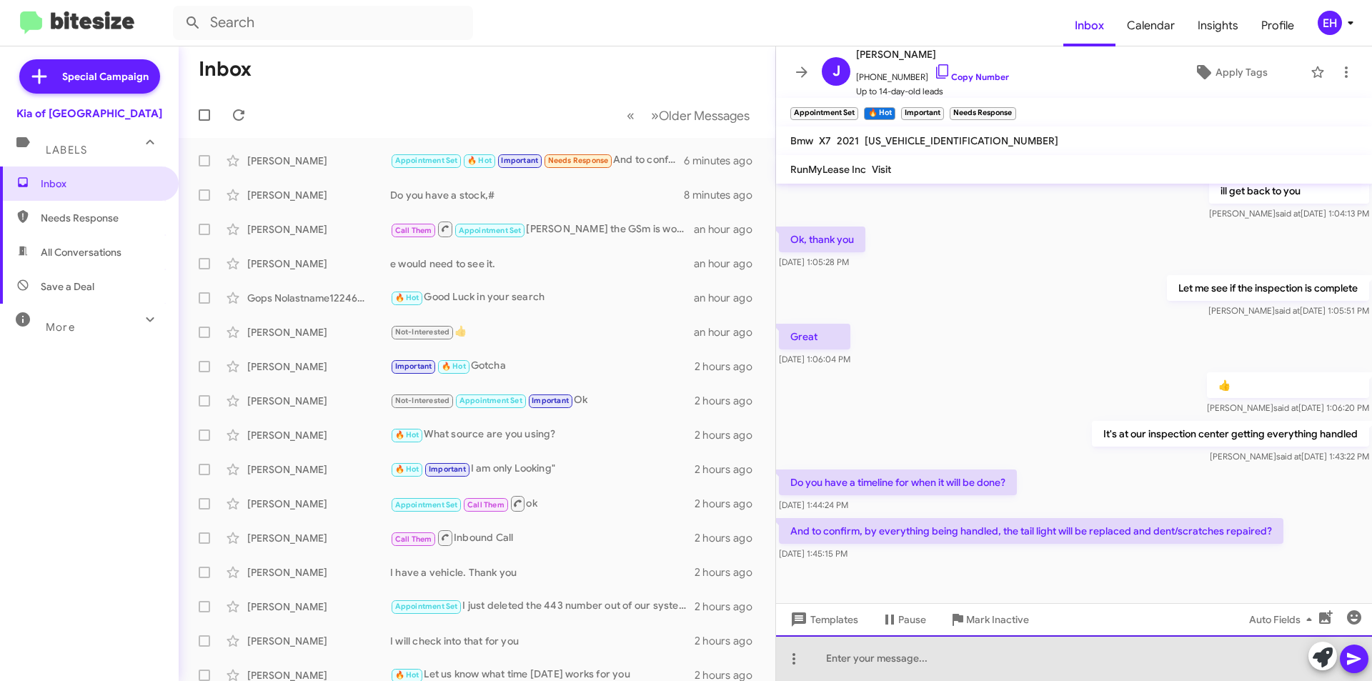
click at [963, 657] on div at bounding box center [1074, 658] width 596 height 46
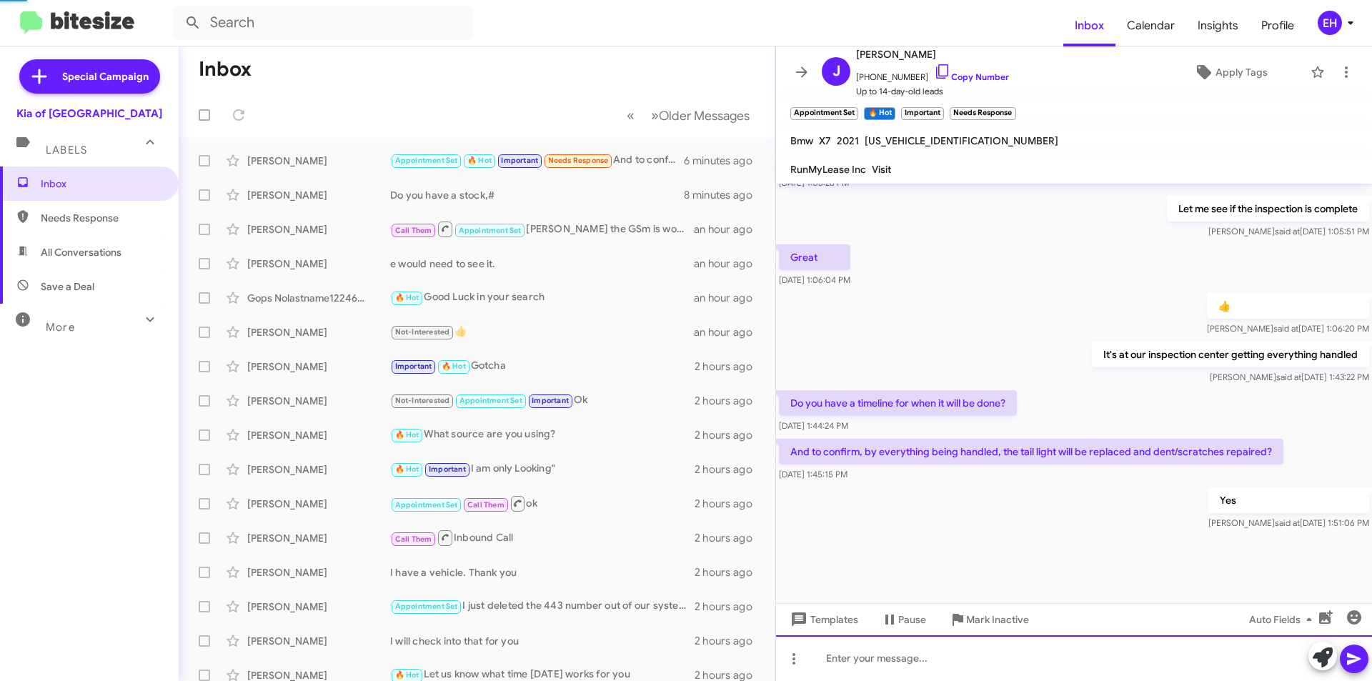
scroll to position [645, 0]
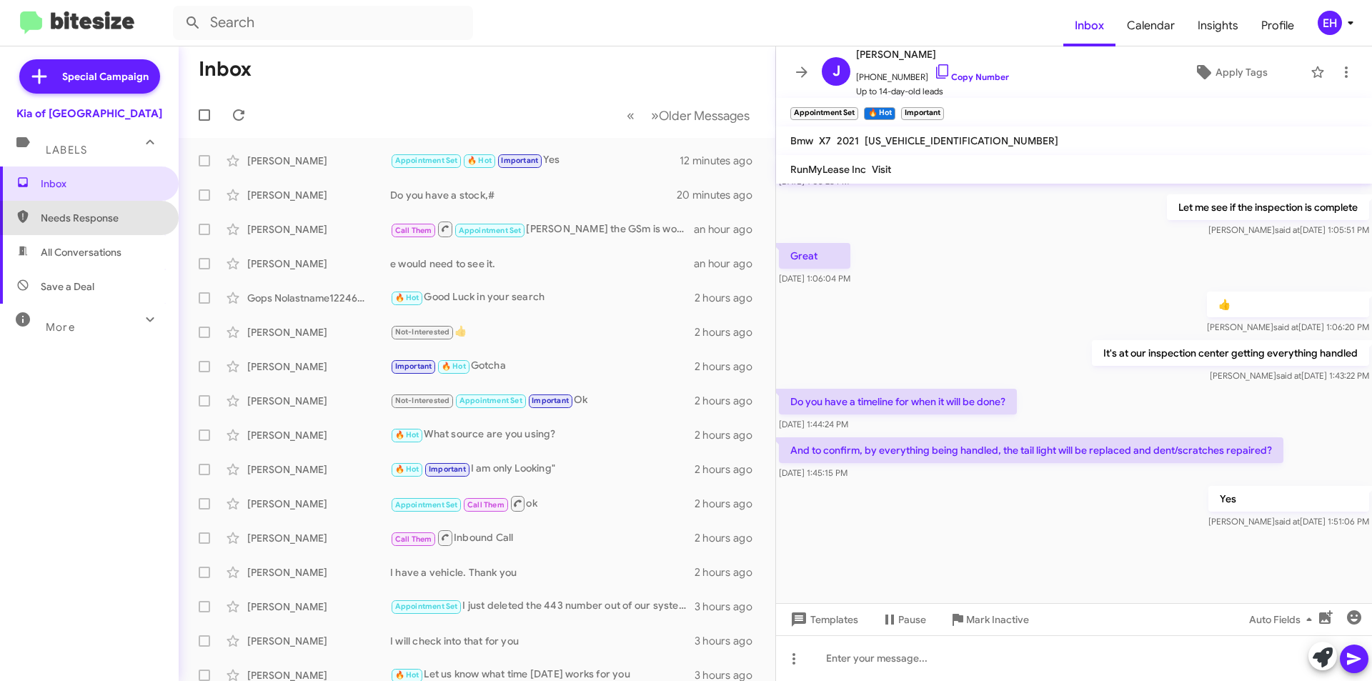
click at [119, 214] on span "Needs Response" at bounding box center [101, 218] width 121 height 14
type input "in:needs-response"
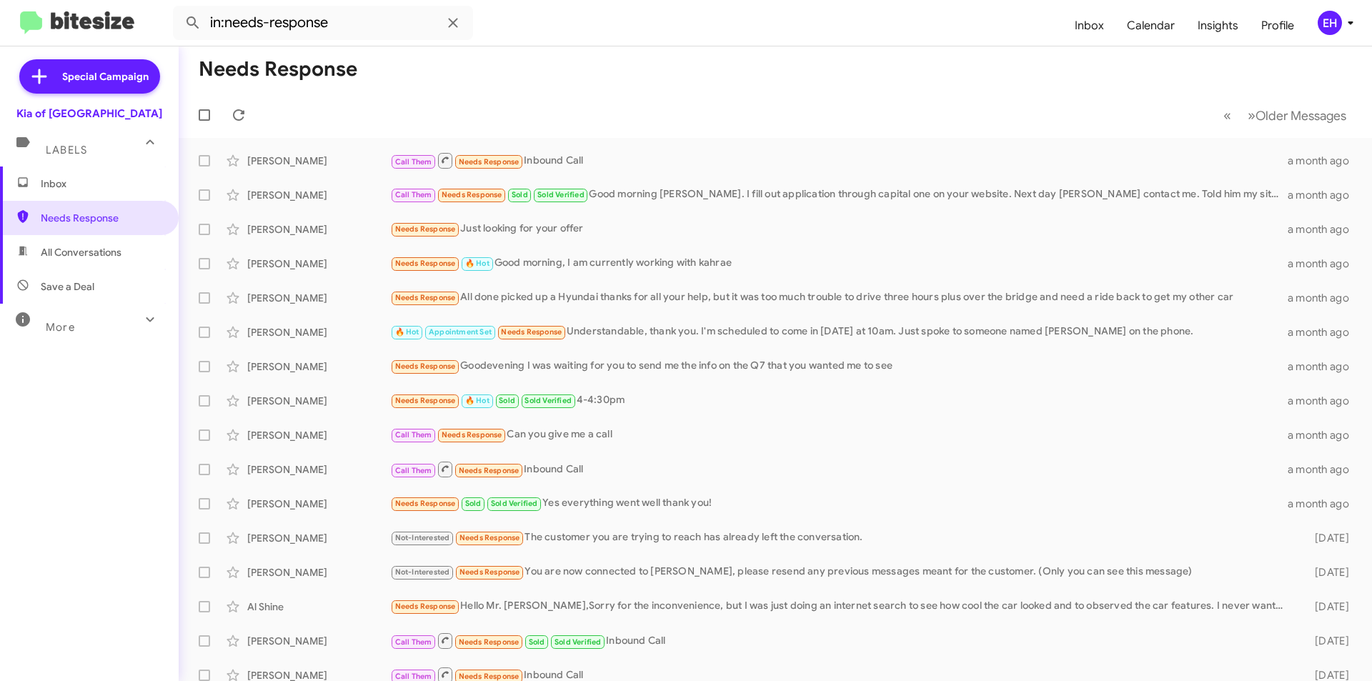
click at [58, 184] on span "Inbox" at bounding box center [101, 184] width 121 height 14
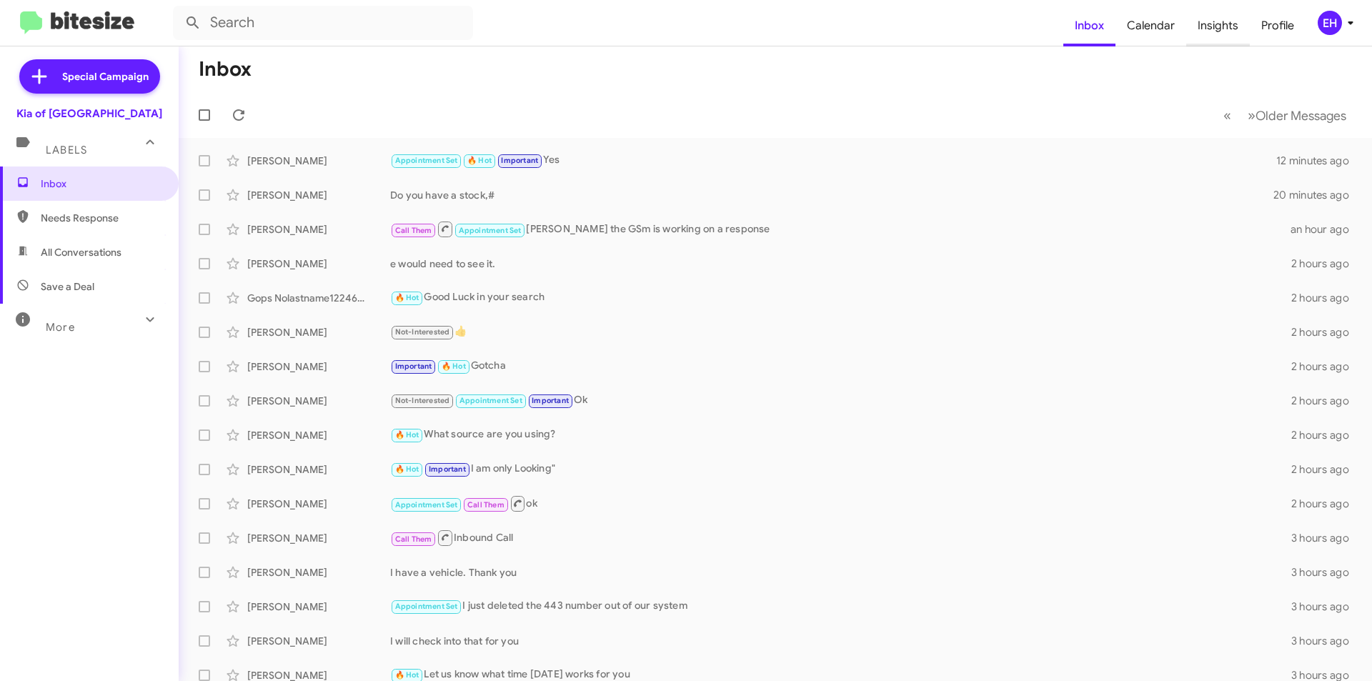
click at [1233, 28] on span "Insights" at bounding box center [1218, 25] width 64 height 41
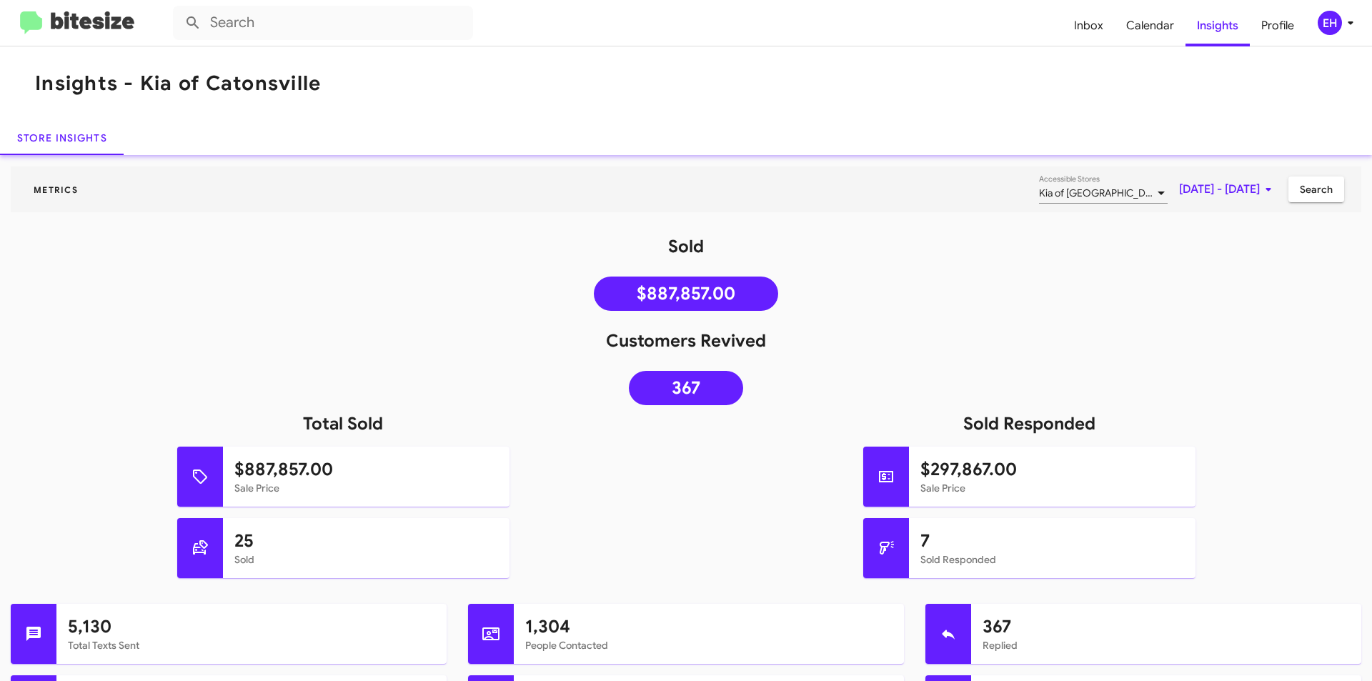
click at [74, 20] on img at bounding box center [77, 23] width 114 height 24
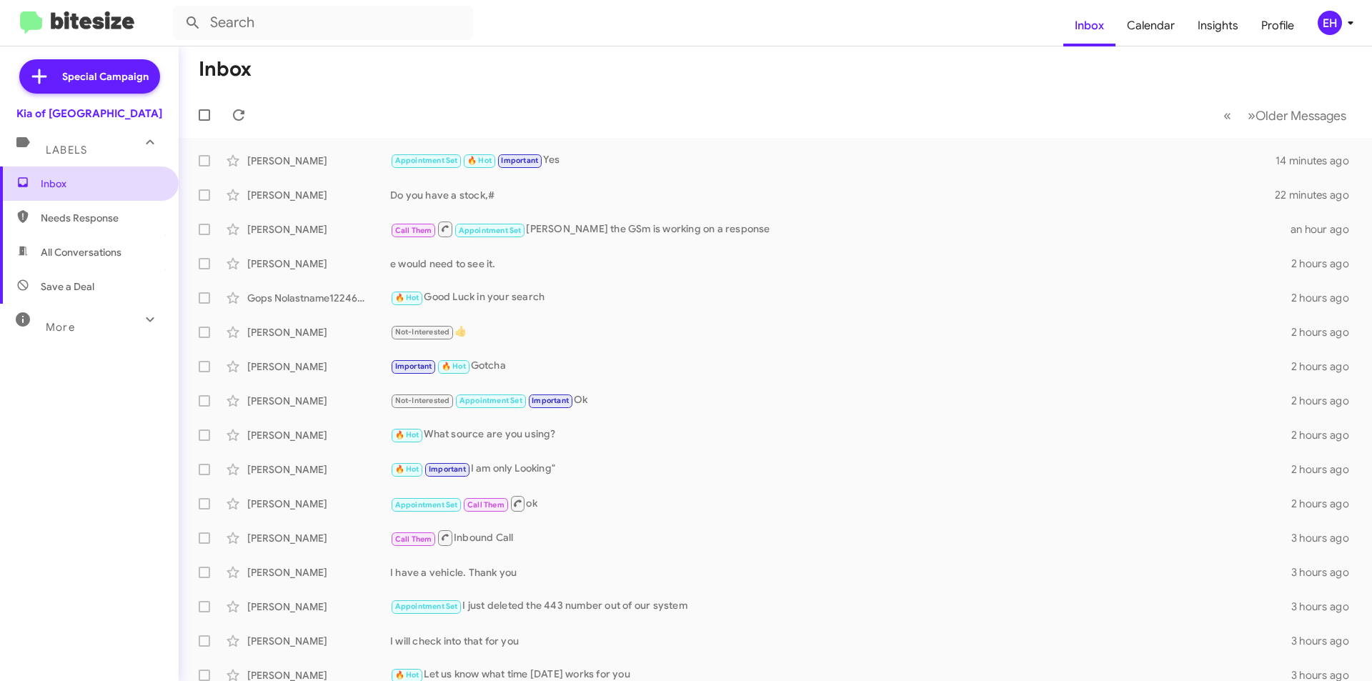
click at [61, 199] on span "Inbox" at bounding box center [89, 184] width 179 height 34
click at [64, 223] on span "Needs Response" at bounding box center [101, 218] width 121 height 14
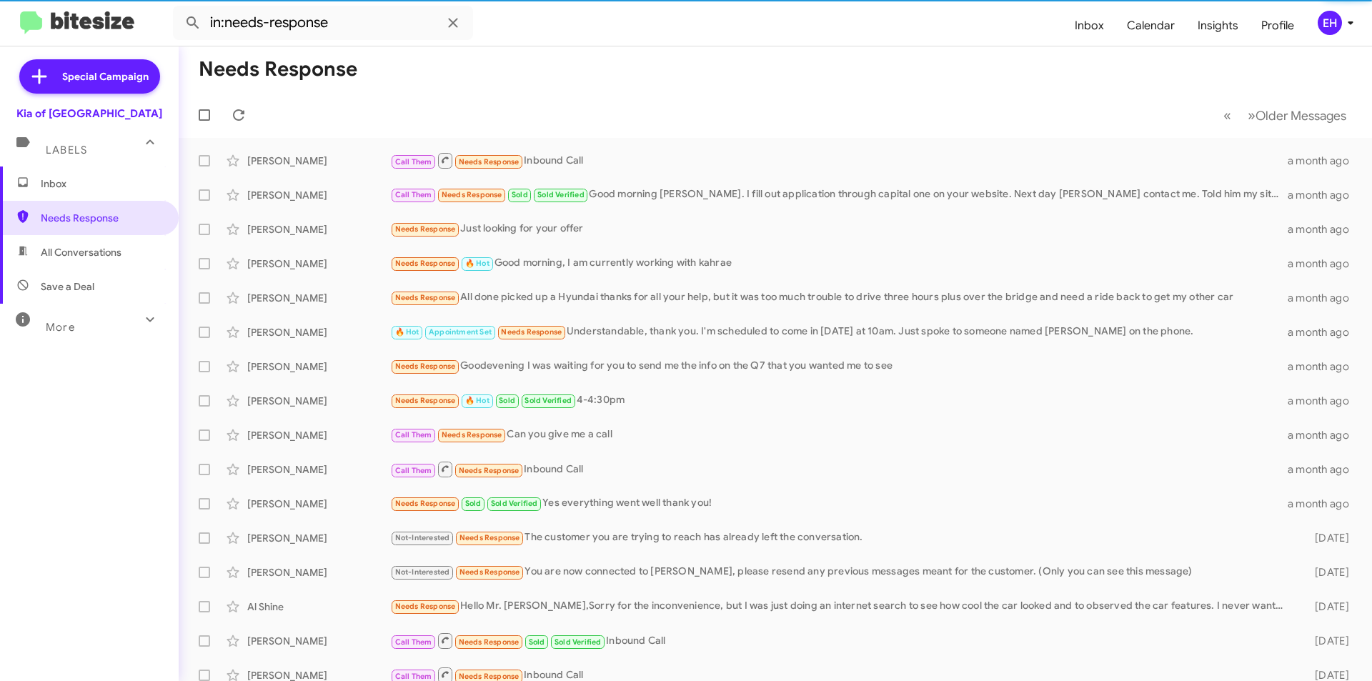
click at [67, 257] on span "All Conversations" at bounding box center [81, 252] width 81 height 14
type input "in:all-conversations"
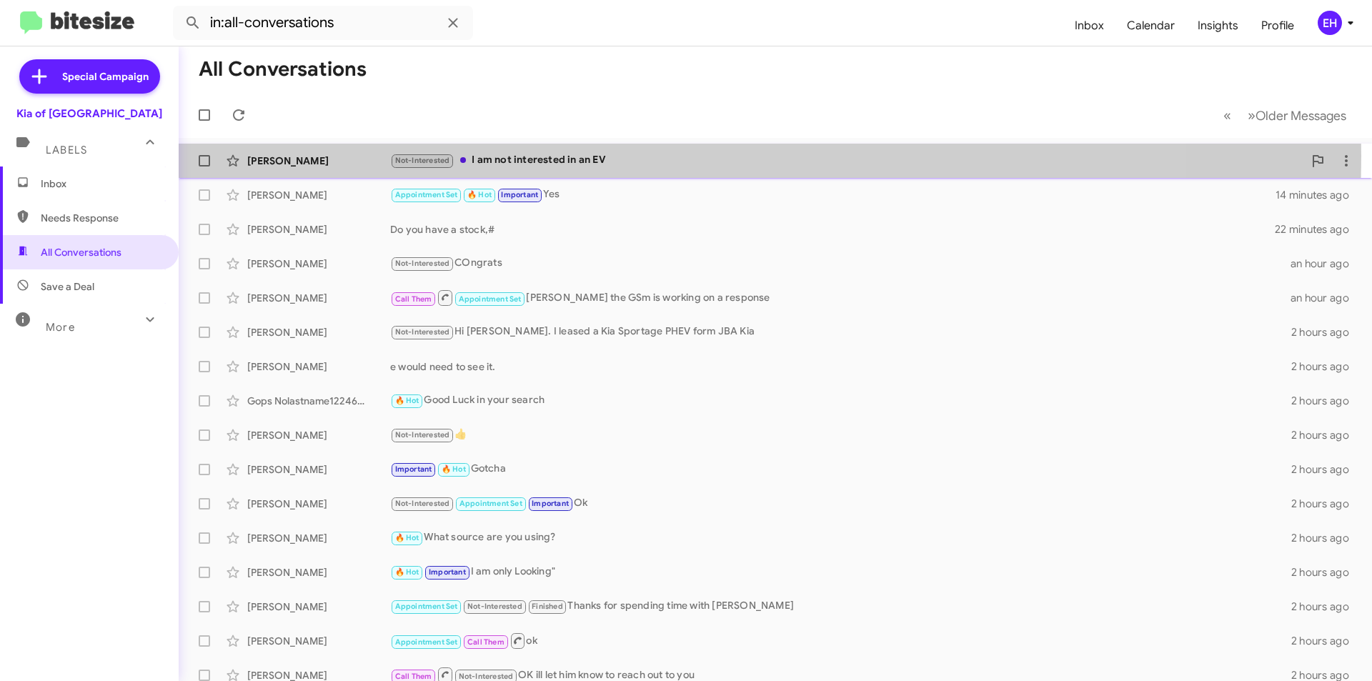
click at [547, 156] on div "Not-Interested I am not interested in an EV" at bounding box center [846, 160] width 913 height 16
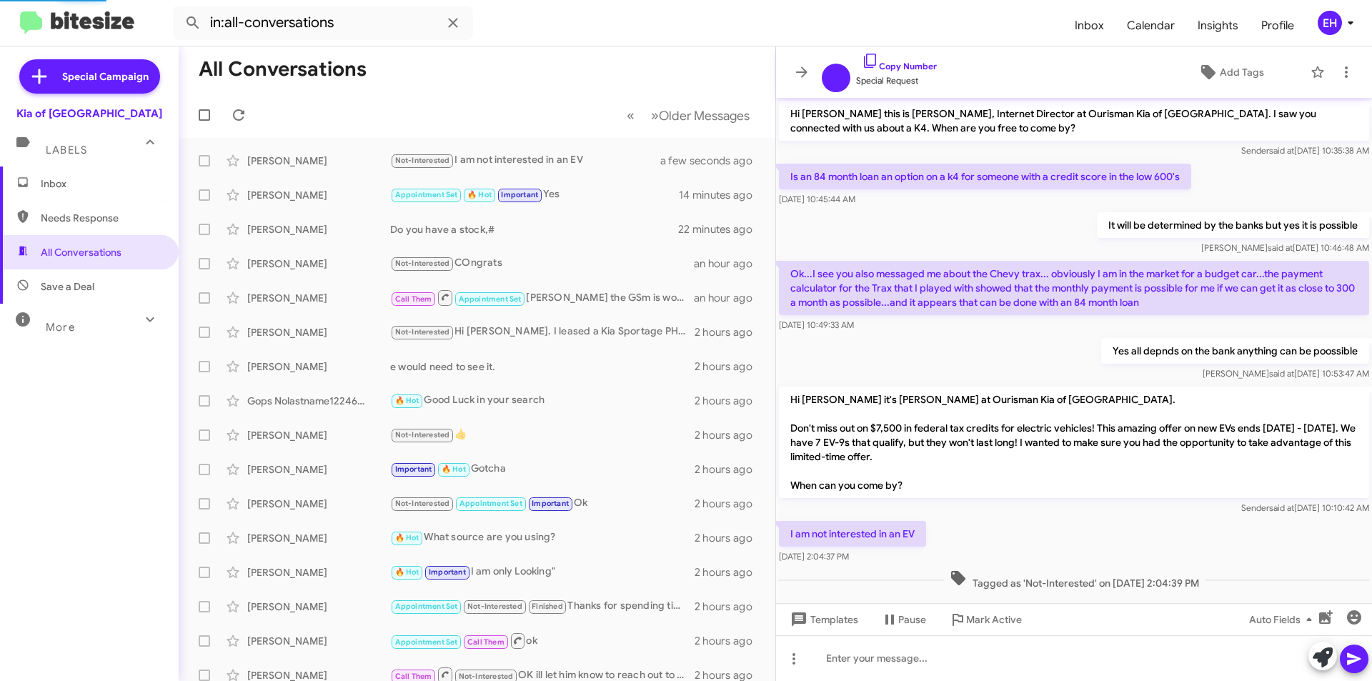
scroll to position [19, 0]
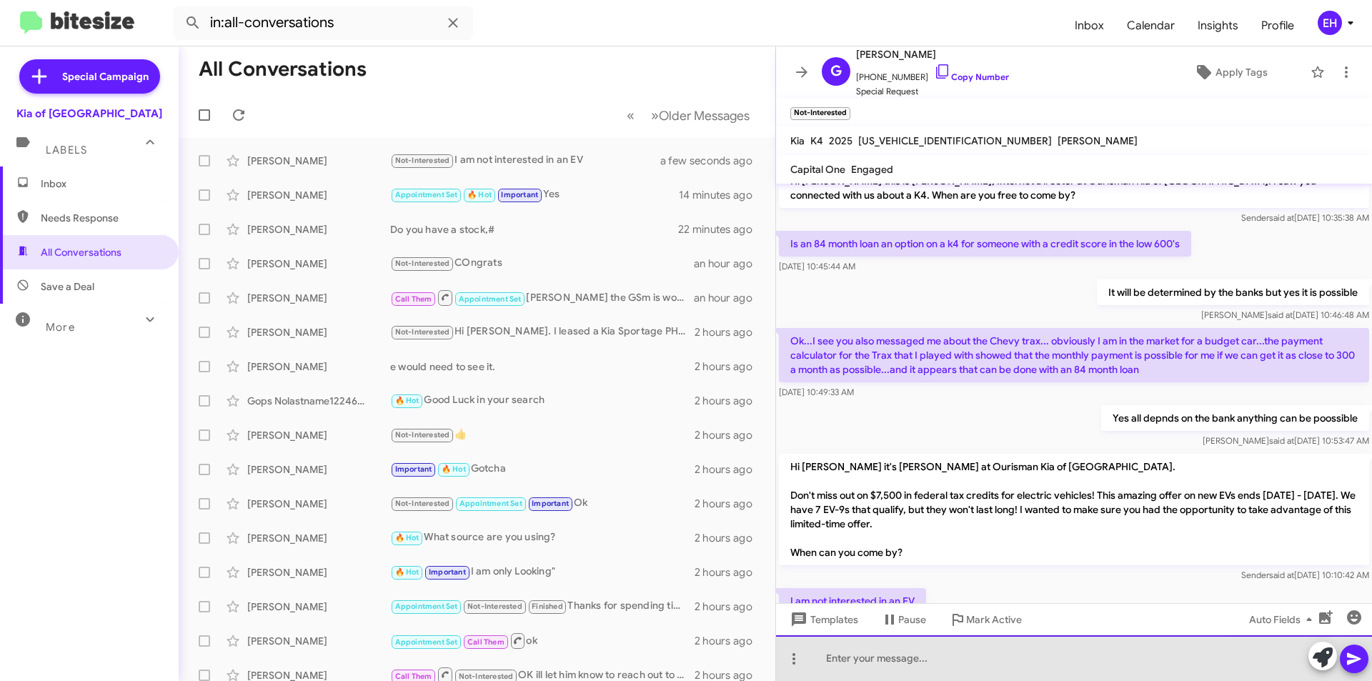
click at [938, 655] on div at bounding box center [1074, 658] width 596 height 46
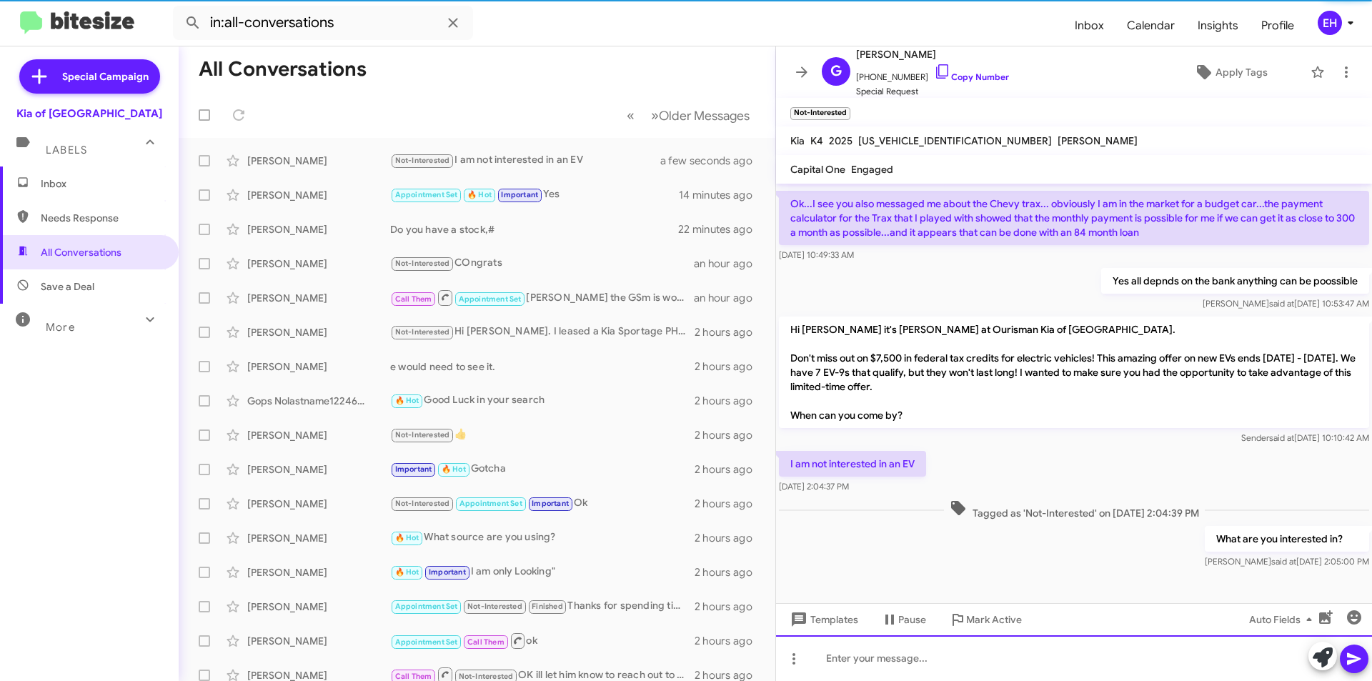
scroll to position [157, 0]
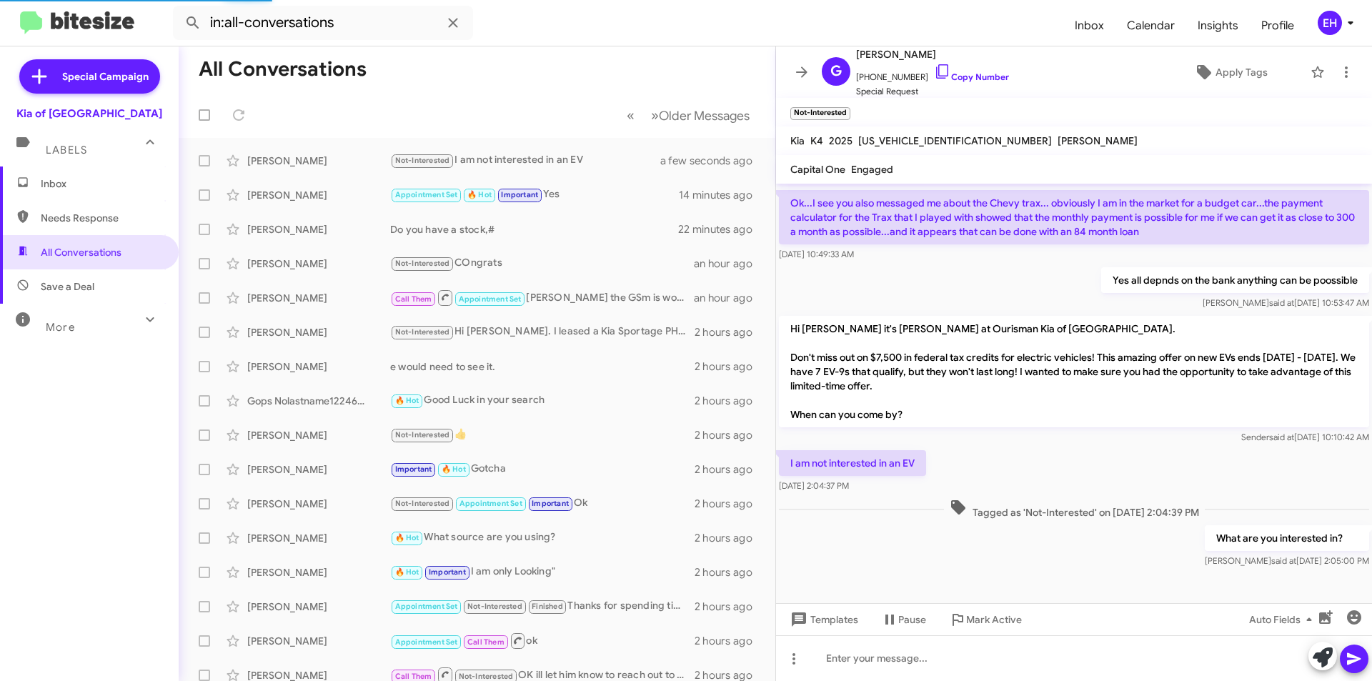
click at [104, 214] on span "Needs Response" at bounding box center [101, 218] width 121 height 14
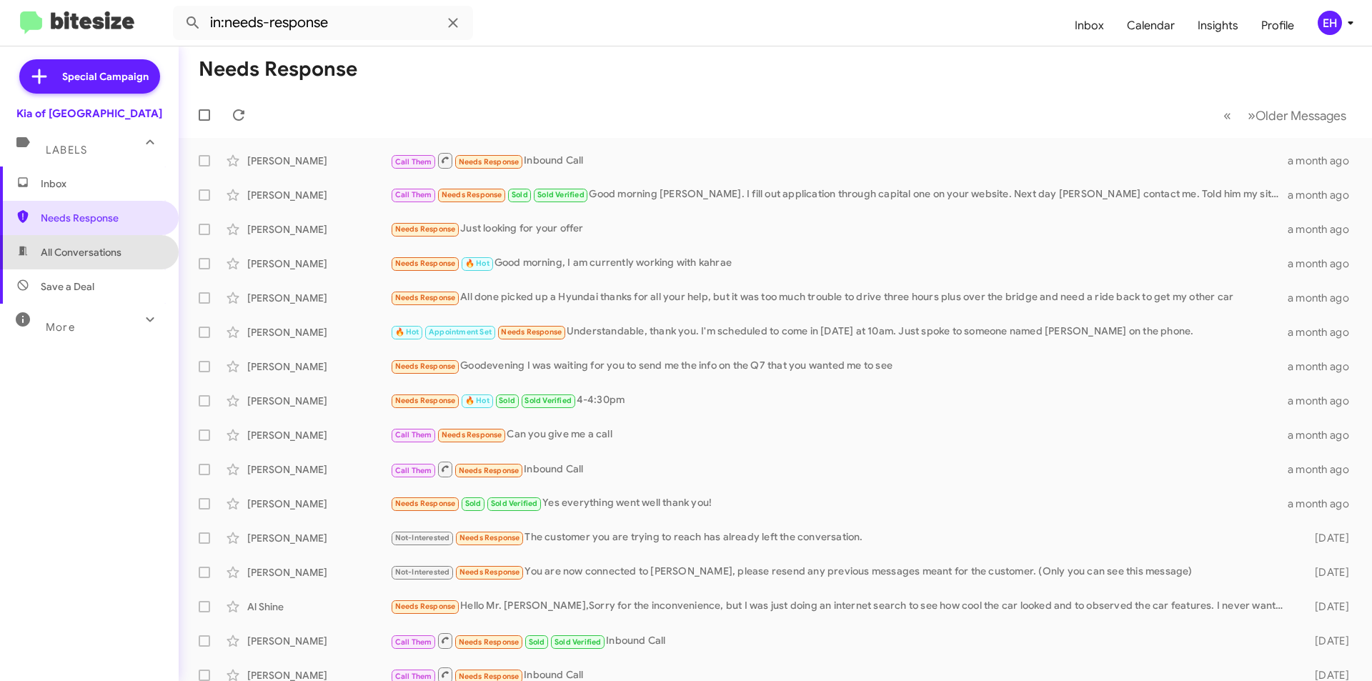
click at [104, 257] on span "All Conversations" at bounding box center [81, 252] width 81 height 14
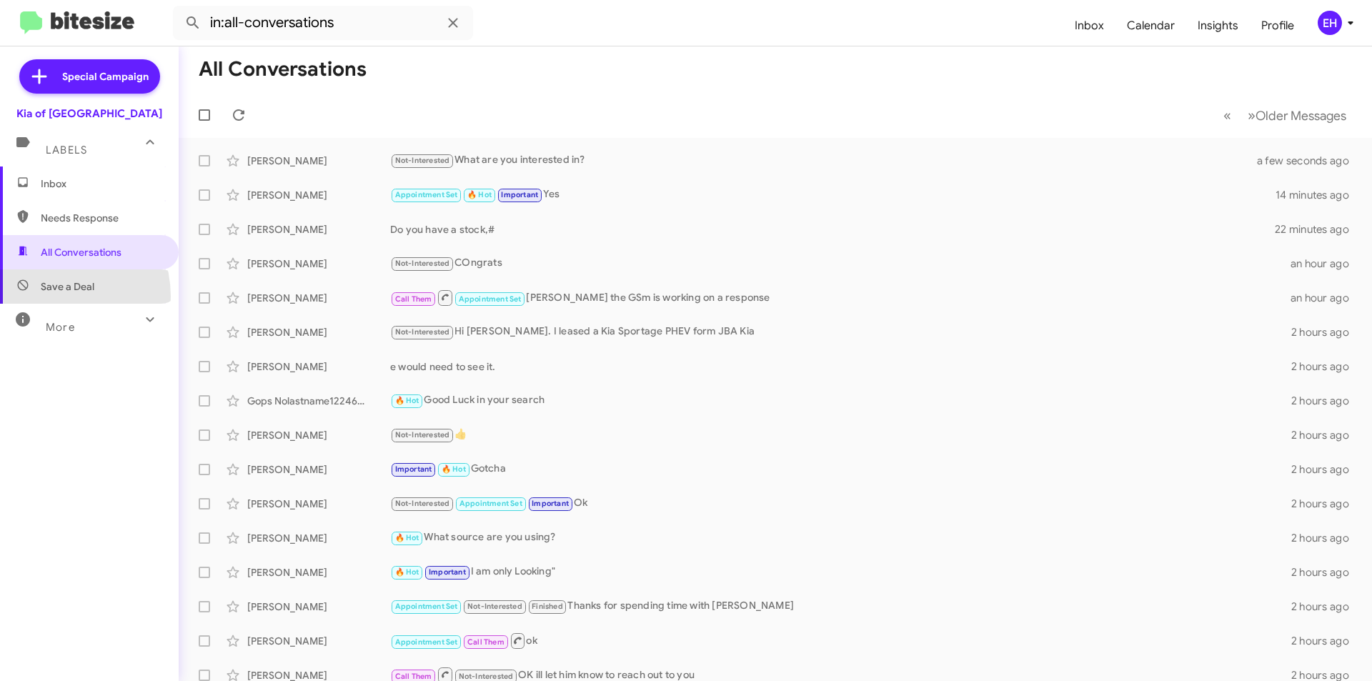
click at [49, 297] on span "Save a Deal" at bounding box center [89, 286] width 179 height 34
type input "in:not-interested"
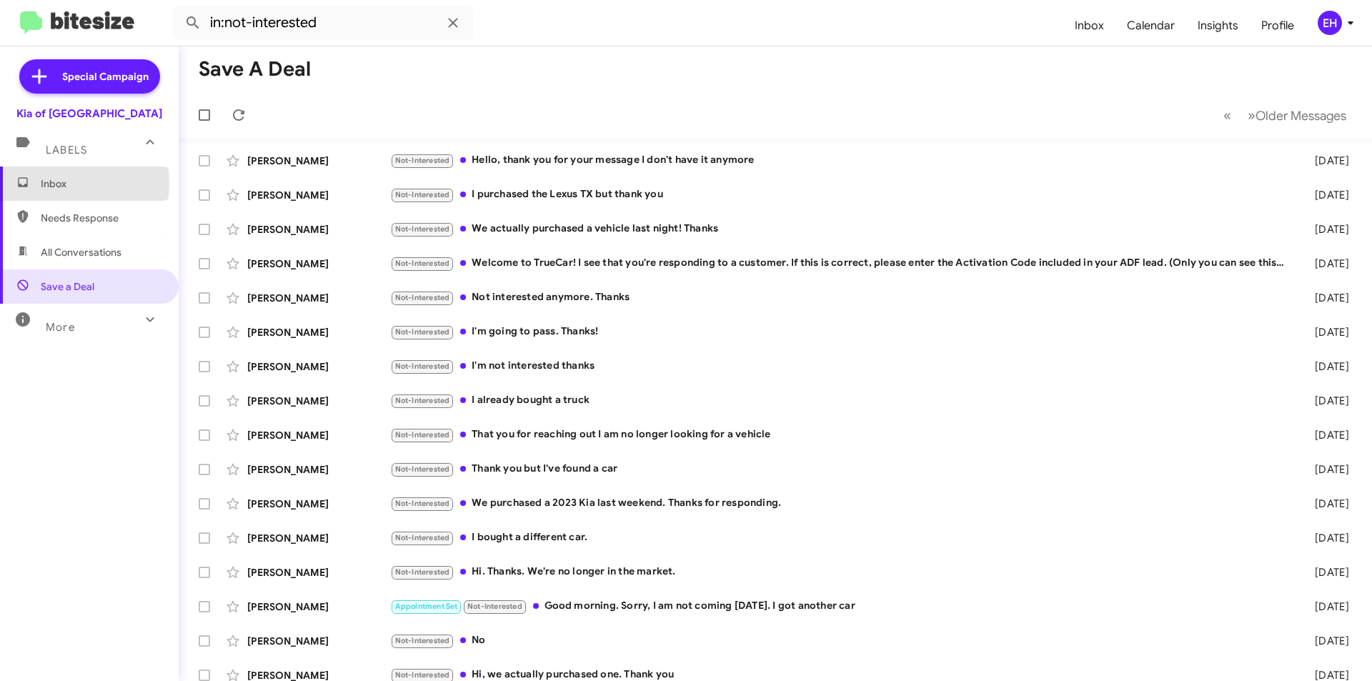
click at [49, 183] on span "Inbox" at bounding box center [101, 184] width 121 height 14
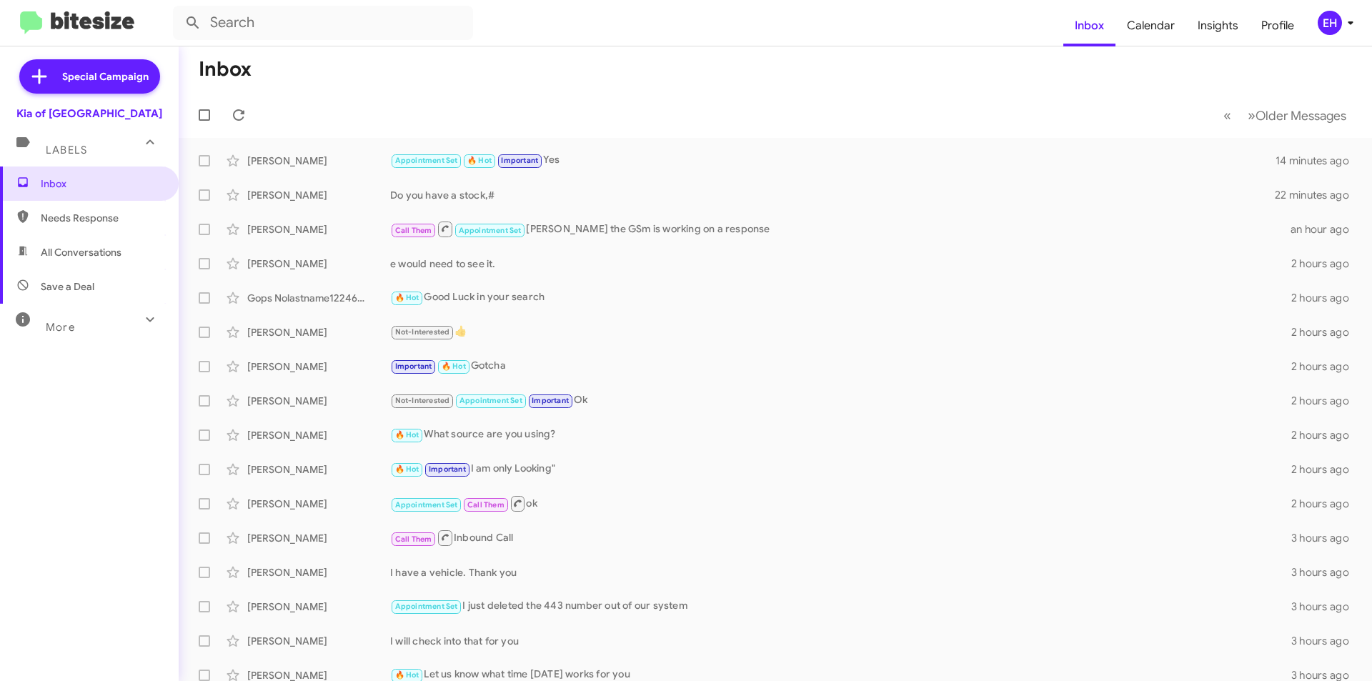
click at [71, 221] on span "Needs Response" at bounding box center [101, 218] width 121 height 14
type input "in:needs-response"
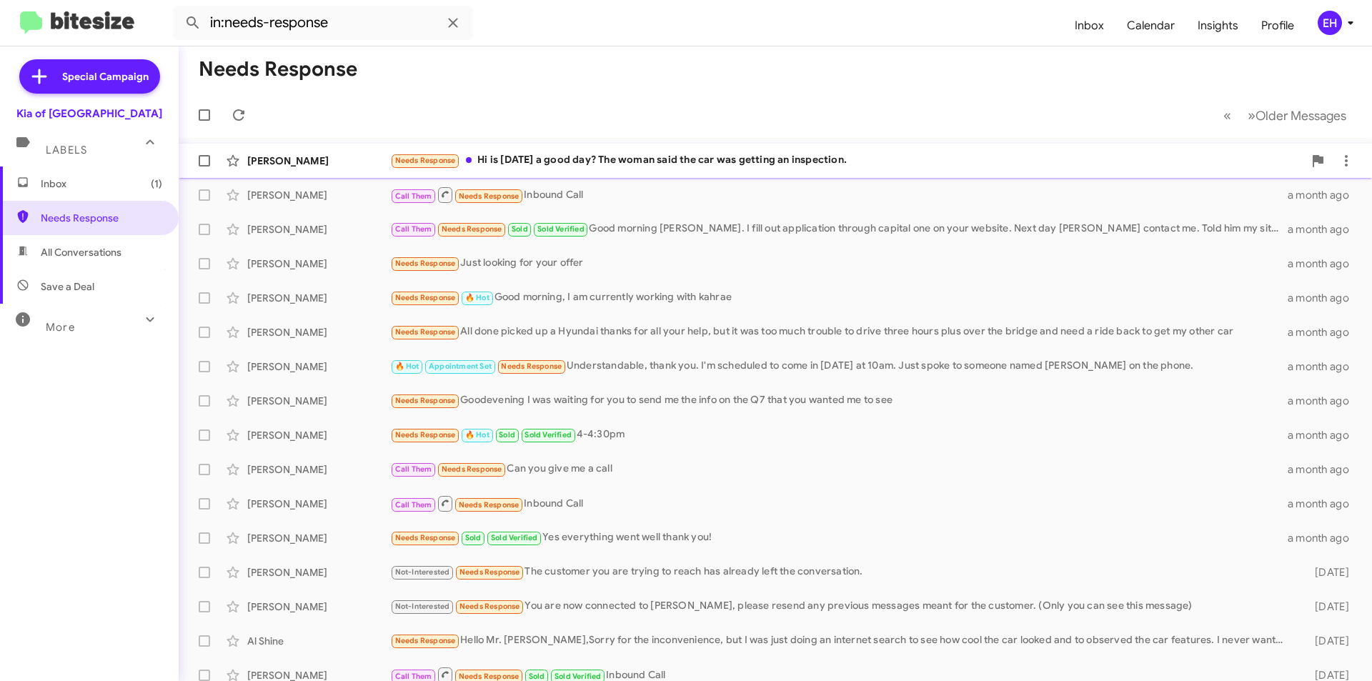
click at [603, 166] on div "Needs Response Hi is Thursday a good day? The woman said the car was getting an…" at bounding box center [846, 160] width 913 height 16
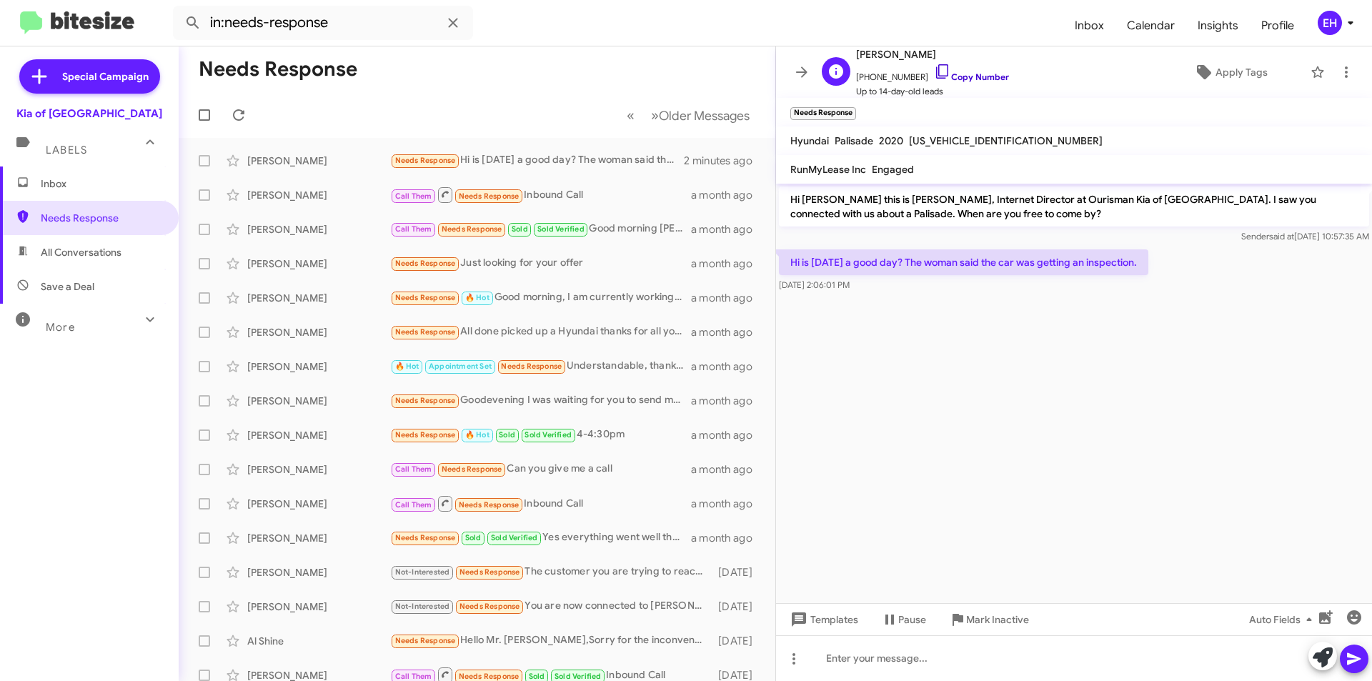
click at [970, 72] on link "Copy Number" at bounding box center [971, 76] width 75 height 11
click at [996, 666] on div at bounding box center [1074, 658] width 596 height 46
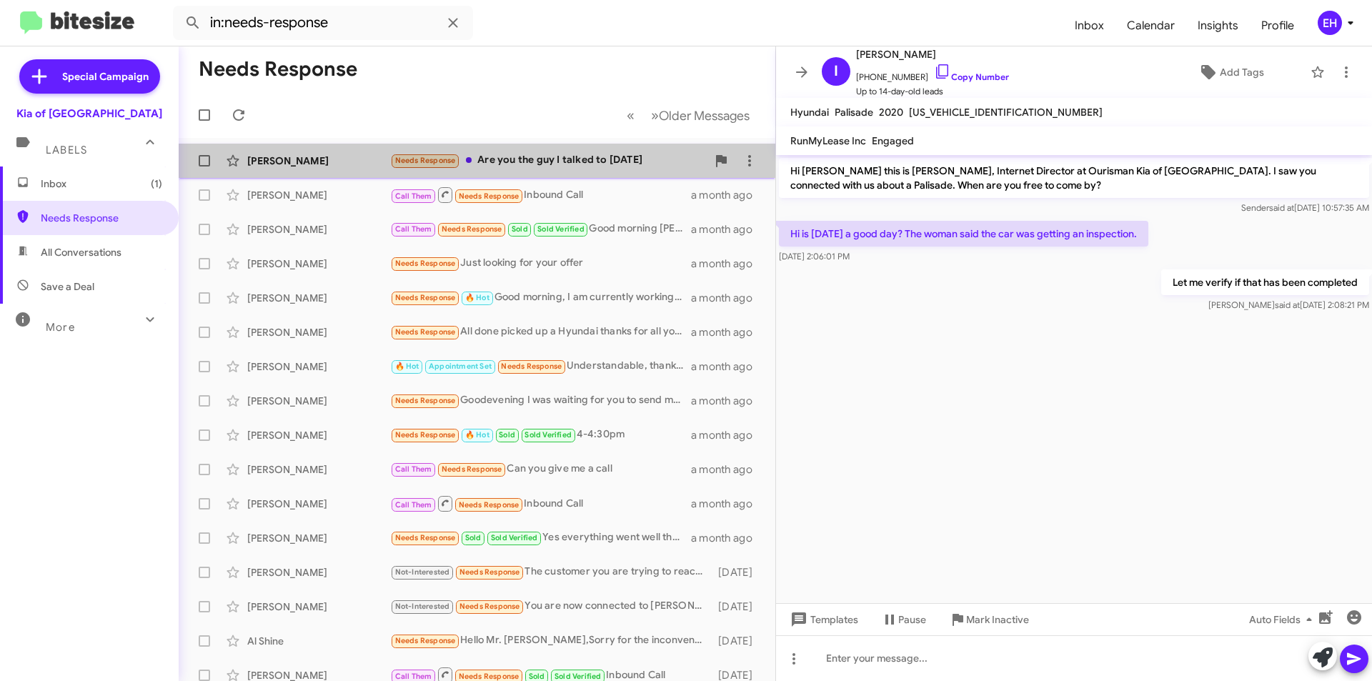
click at [587, 167] on div "Needs Response Are you the guy I talked to Friday" at bounding box center [548, 160] width 317 height 16
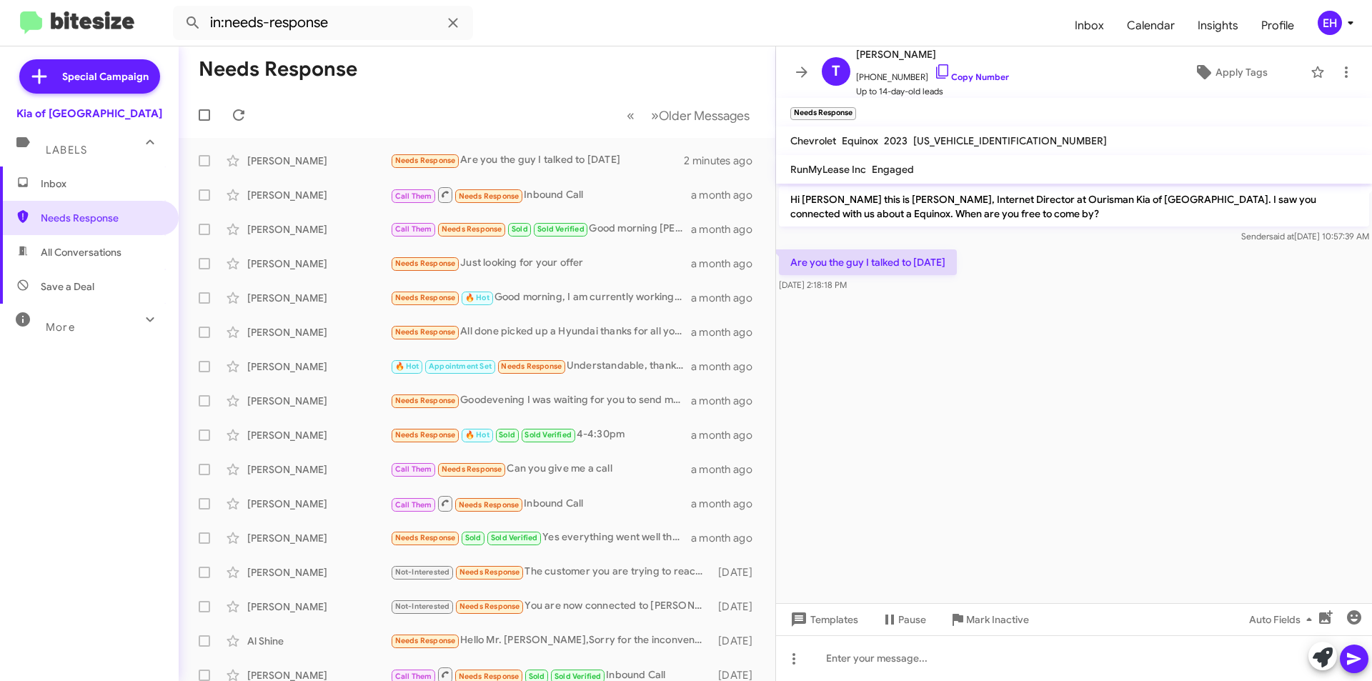
drag, startPoint x: 1021, startPoint y: 139, endPoint x: 914, endPoint y: 137, distance: 107.2
click at [914, 137] on mat-toolbar "Chevrolet Equinox 2023 3GNAXUEG5PS133487" at bounding box center [1074, 140] width 596 height 29
copy span "3GNAXUEG5PS133487"
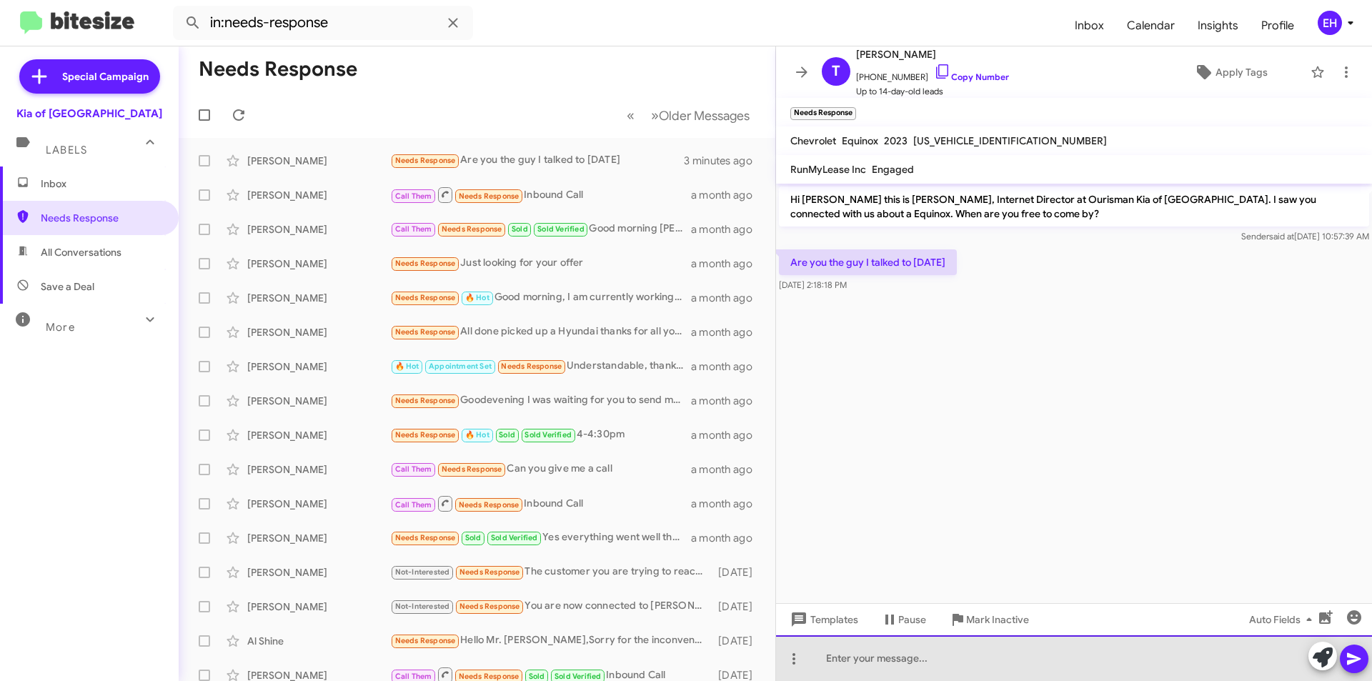
click at [973, 663] on div at bounding box center [1074, 658] width 596 height 46
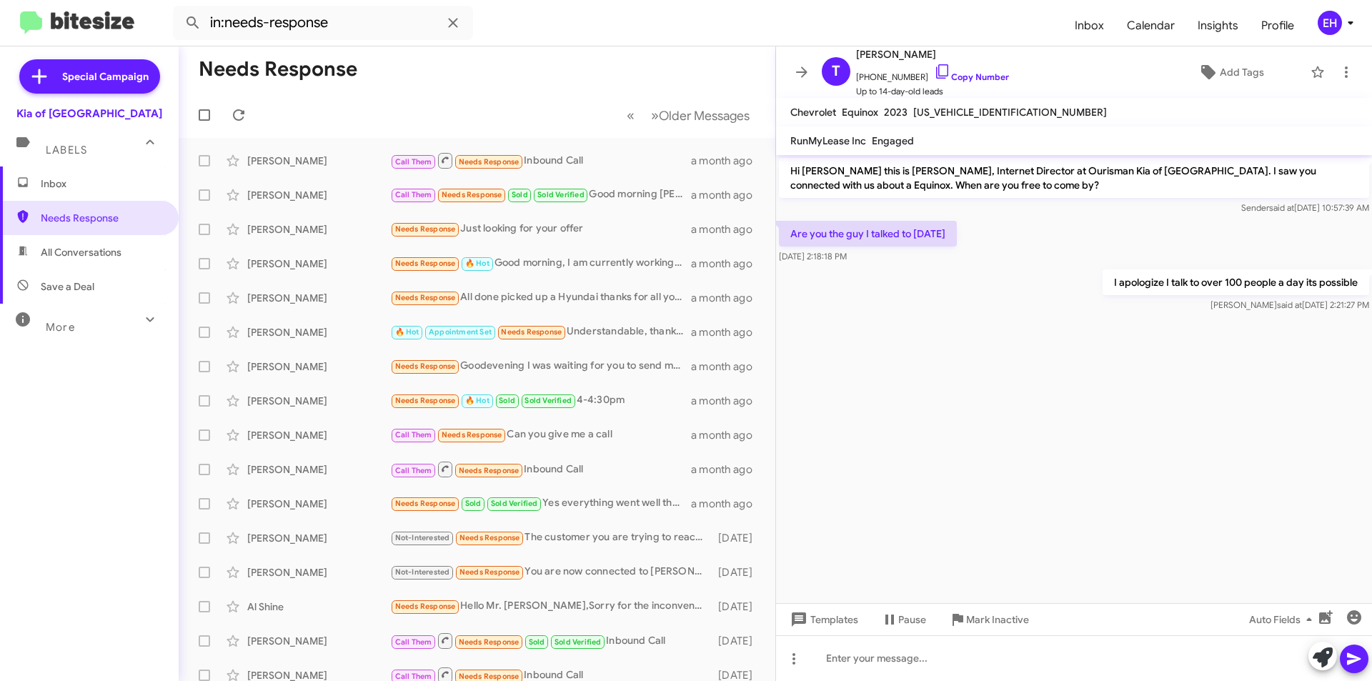
click at [81, 245] on span "All Conversations" at bounding box center [81, 252] width 81 height 14
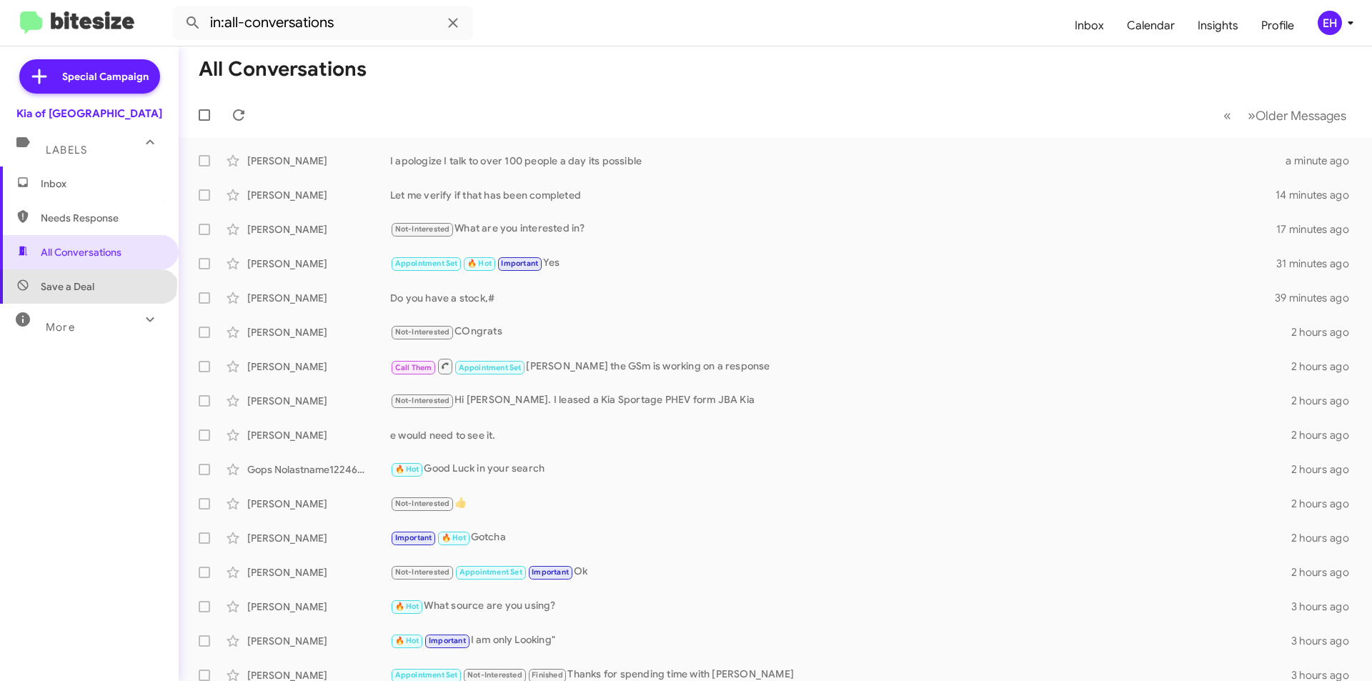
click at [87, 282] on span "Save a Deal" at bounding box center [68, 286] width 54 height 14
type input "in:not-interested"
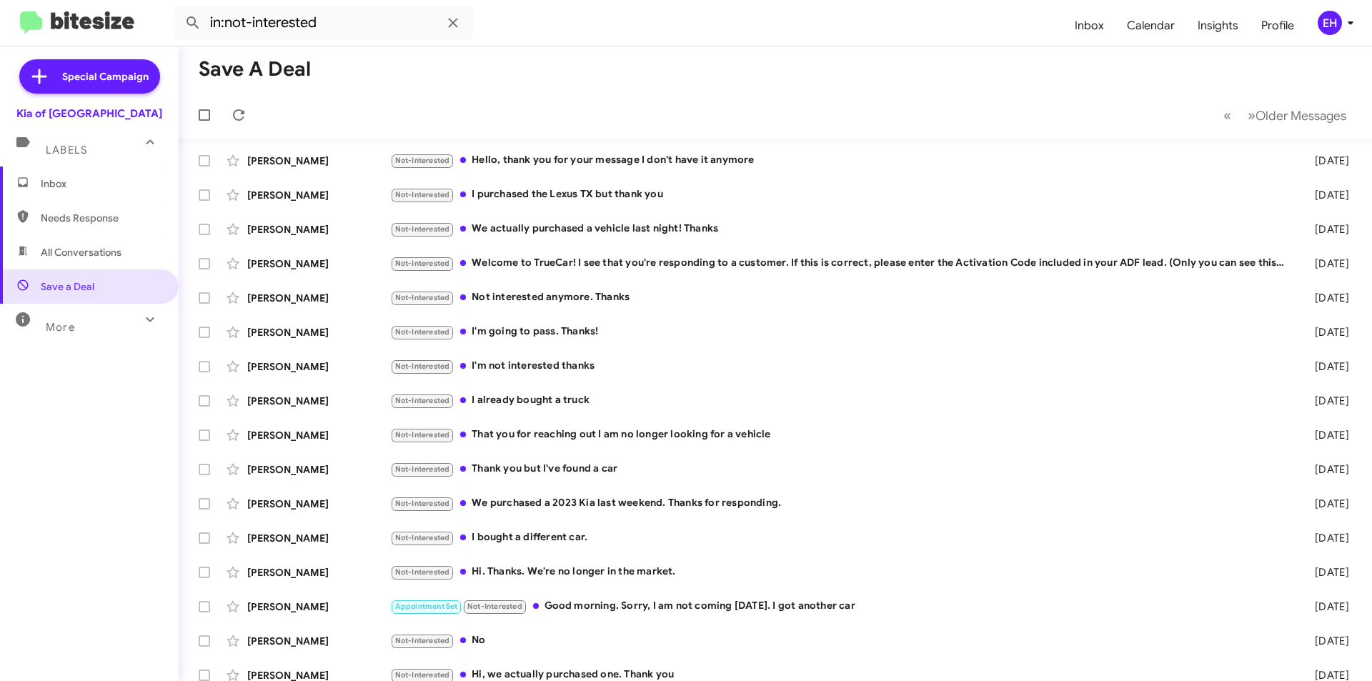
click at [64, 184] on span "Inbox" at bounding box center [101, 184] width 121 height 14
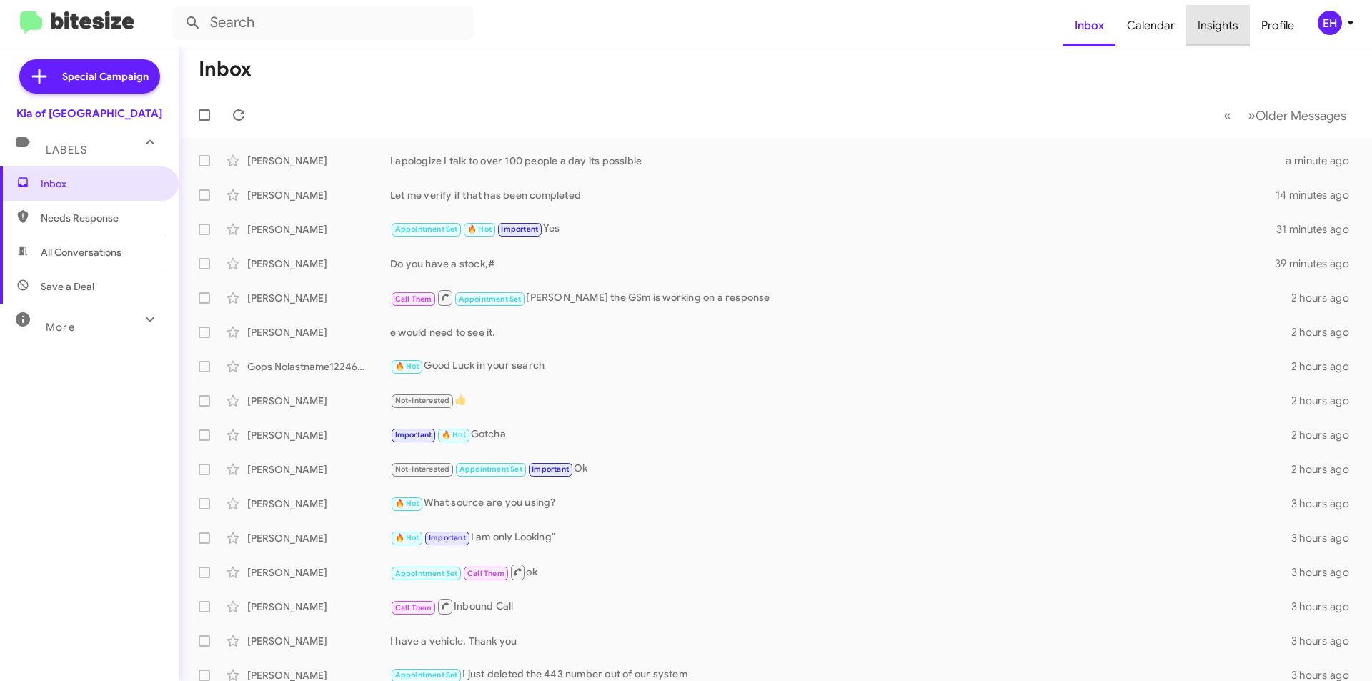
click at [1231, 28] on span "Insights" at bounding box center [1218, 25] width 64 height 41
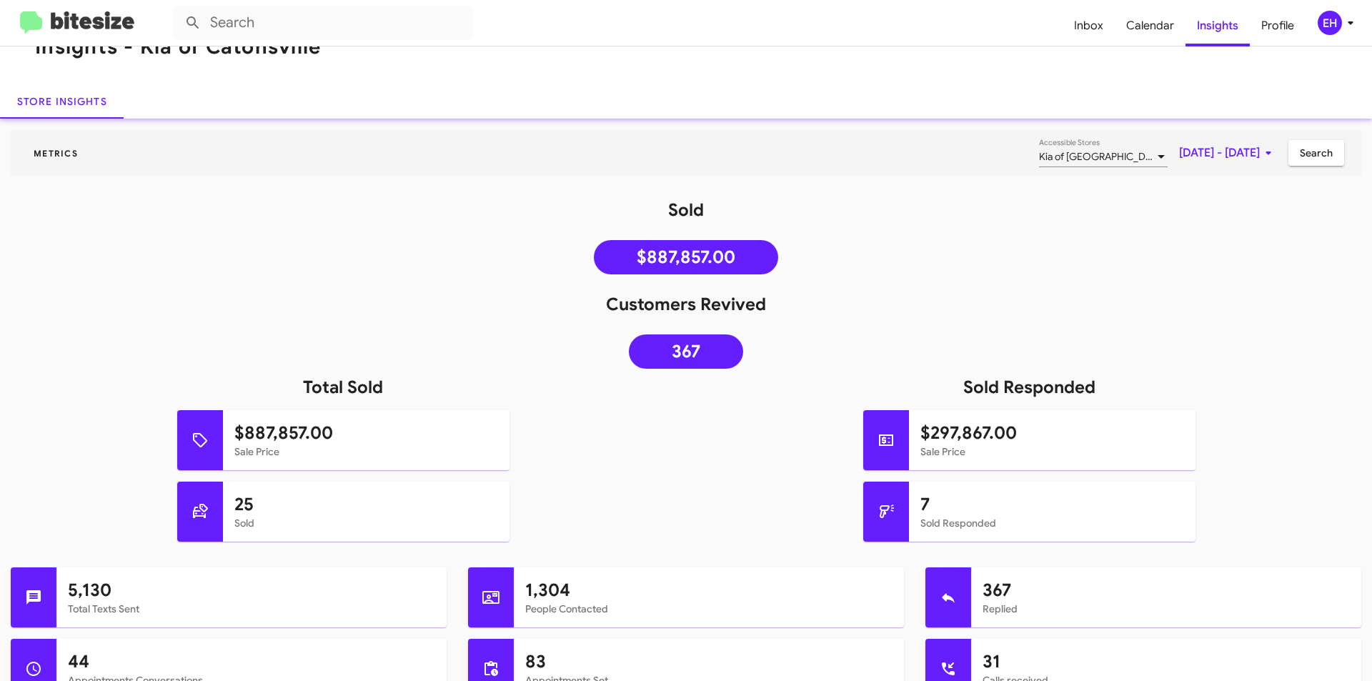
scroll to position [71, 0]
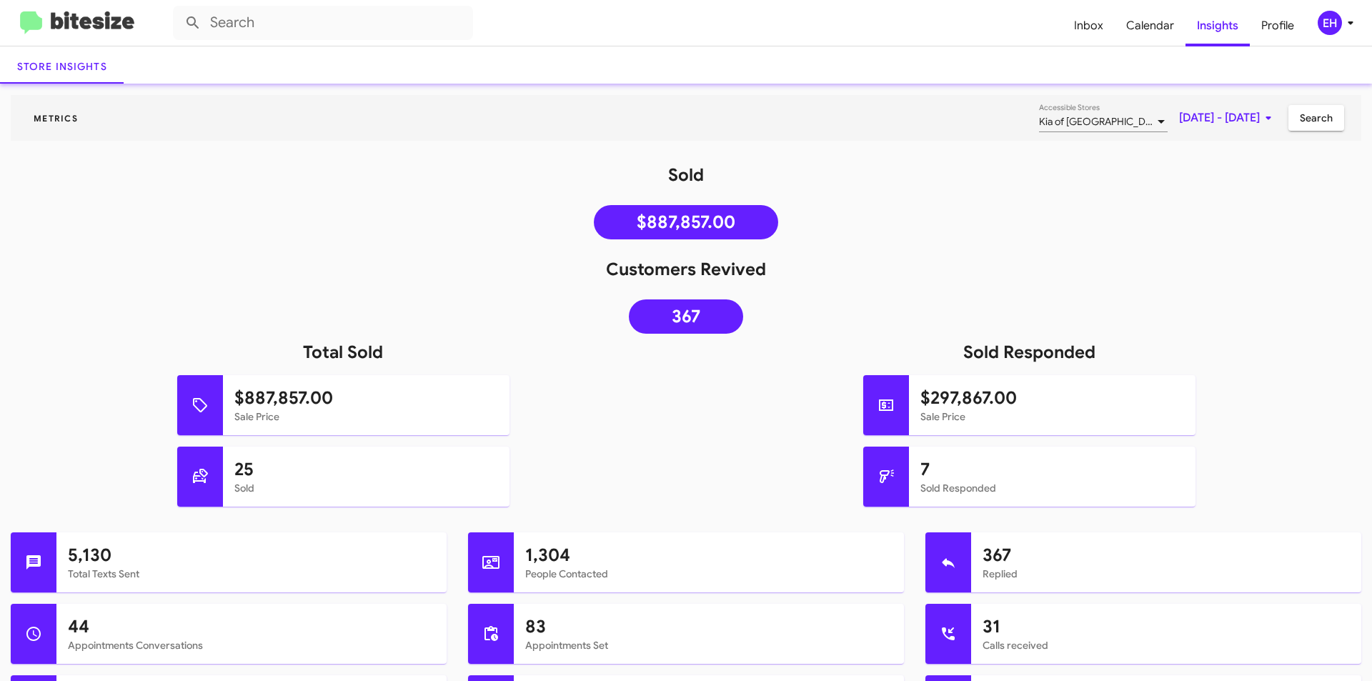
click at [99, 24] on img at bounding box center [77, 23] width 114 height 24
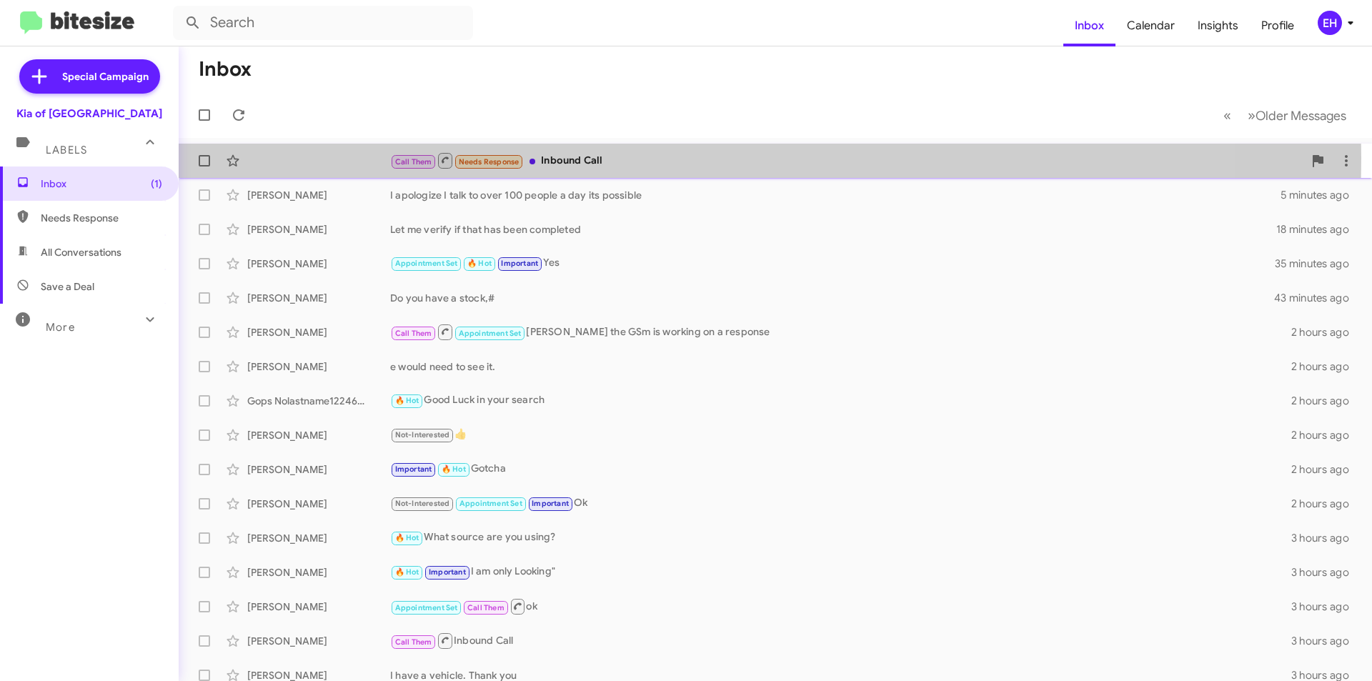
click at [572, 158] on div "Call Them Needs Response Inbound Call" at bounding box center [846, 161] width 913 height 18
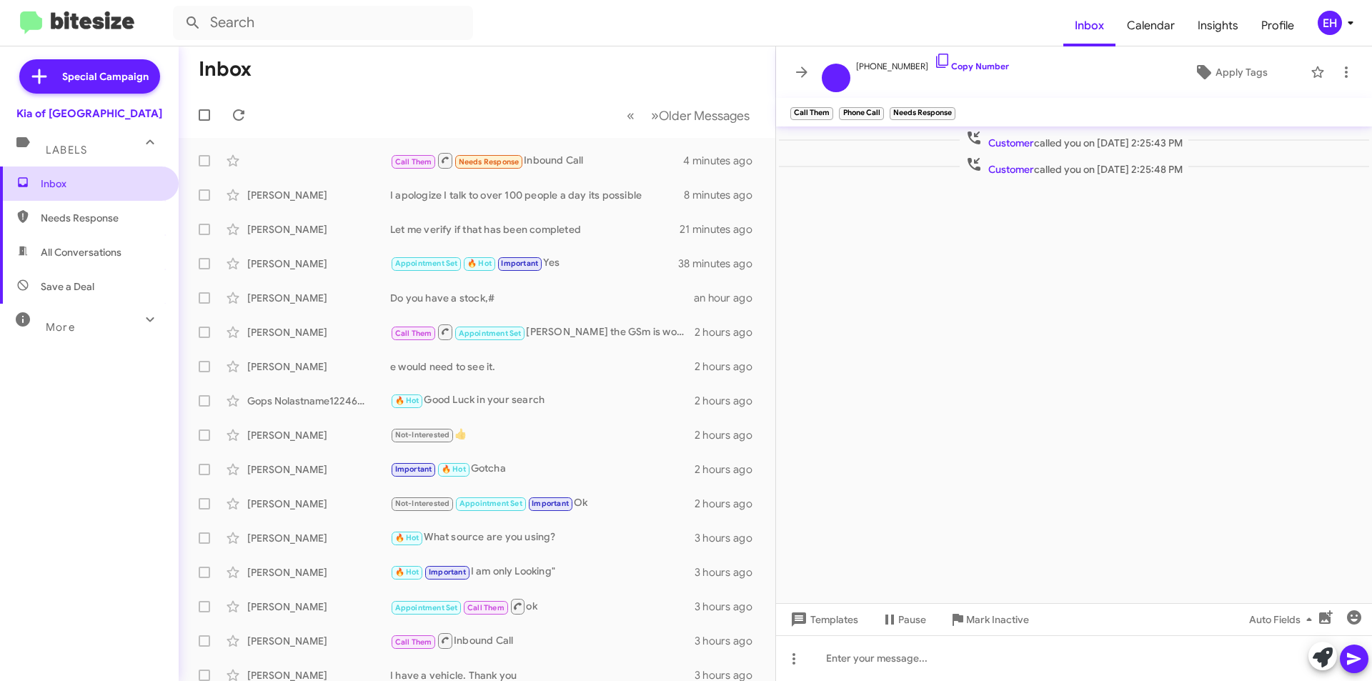
click at [69, 180] on span "Inbox" at bounding box center [101, 184] width 121 height 14
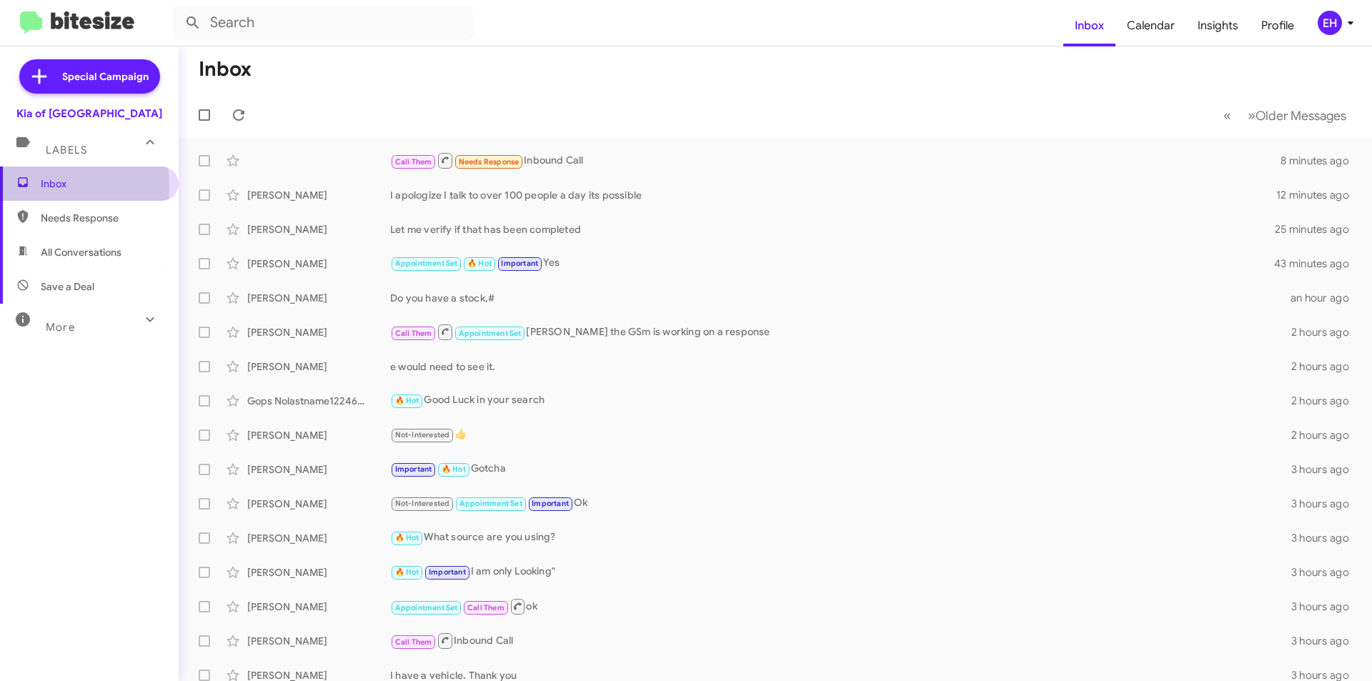
click at [48, 186] on span "Inbox" at bounding box center [101, 184] width 121 height 14
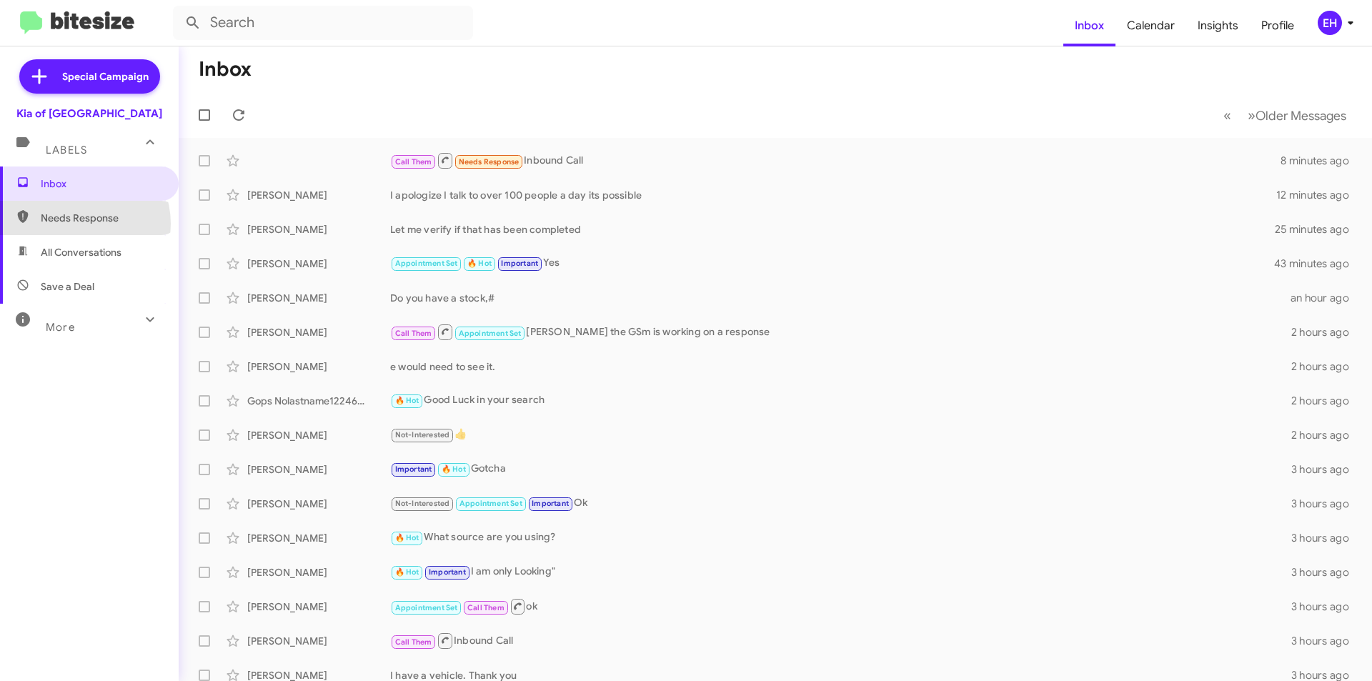
drag, startPoint x: 77, startPoint y: 224, endPoint x: 77, endPoint y: 232, distance: 7.9
click at [77, 226] on span "Needs Response" at bounding box center [89, 218] width 179 height 34
type input "in:needs-response"
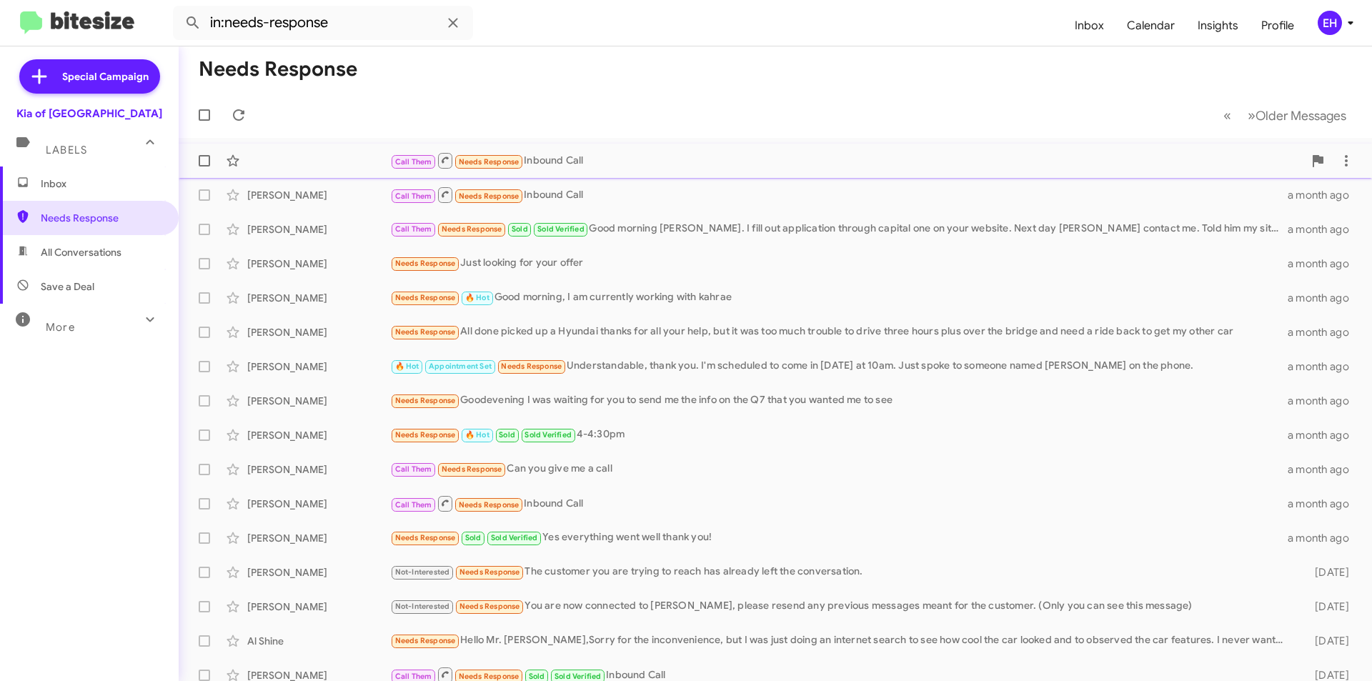
click at [604, 154] on div "Call Them Needs Response Inbound Call" at bounding box center [846, 161] width 913 height 18
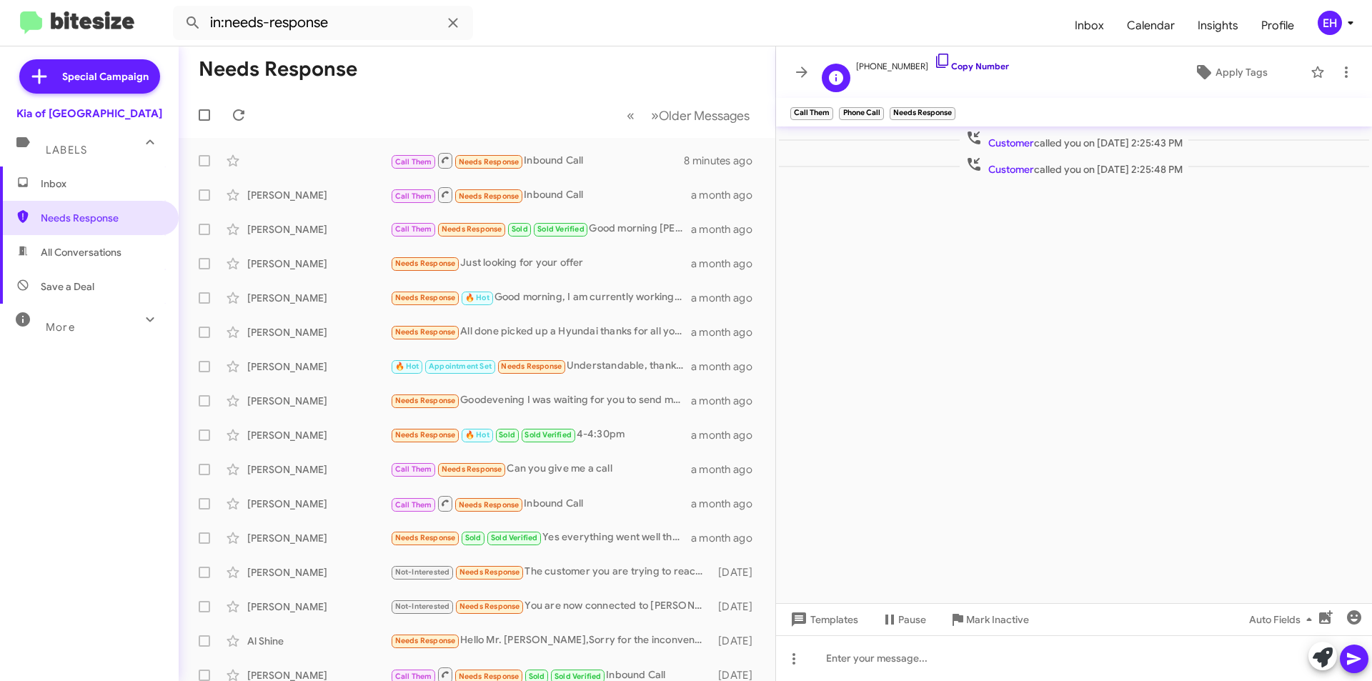
click at [968, 66] on link "Copy Number" at bounding box center [971, 66] width 75 height 11
